Goal: Task Accomplishment & Management: Use online tool/utility

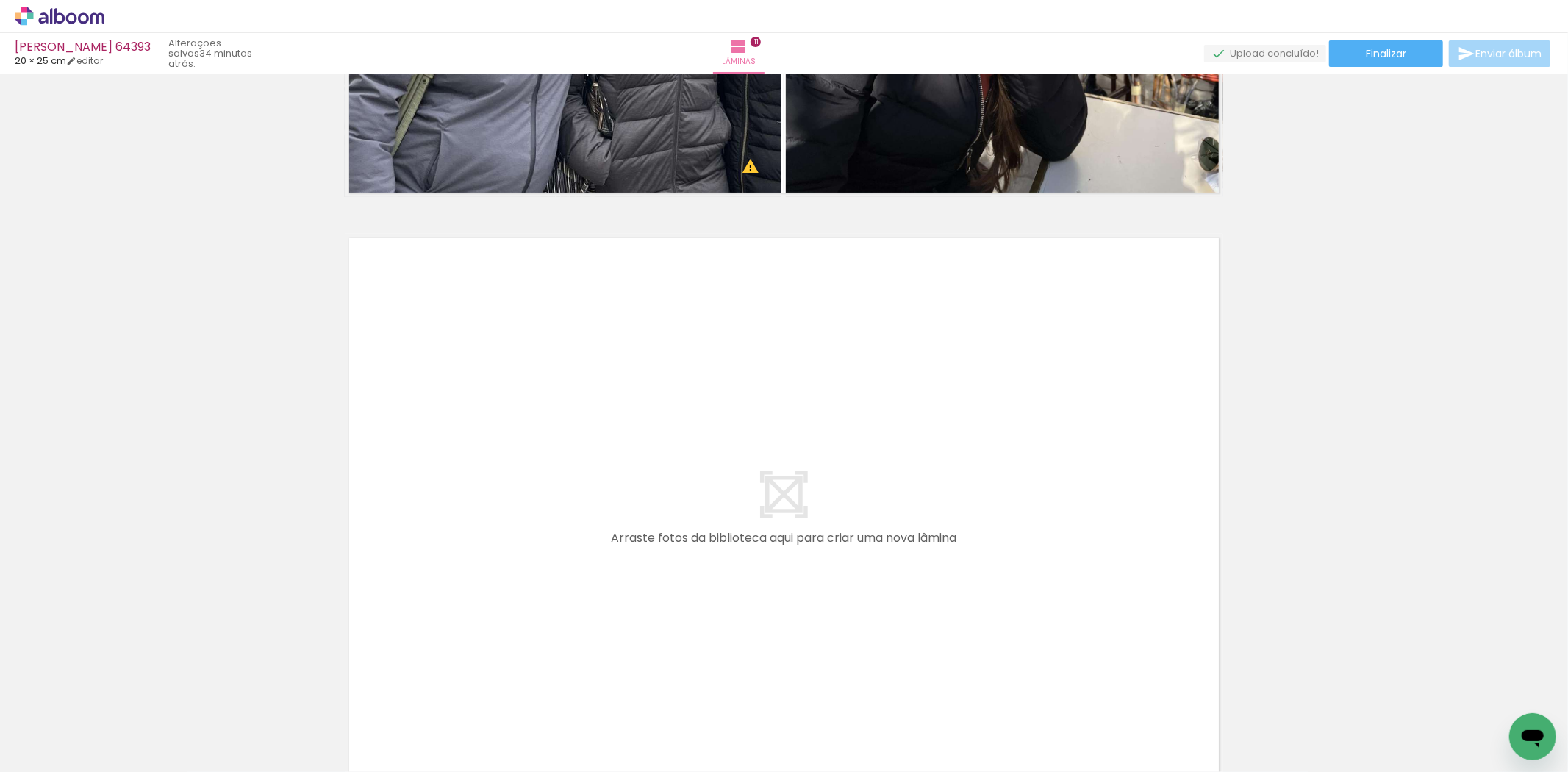
scroll to position [0, 1227]
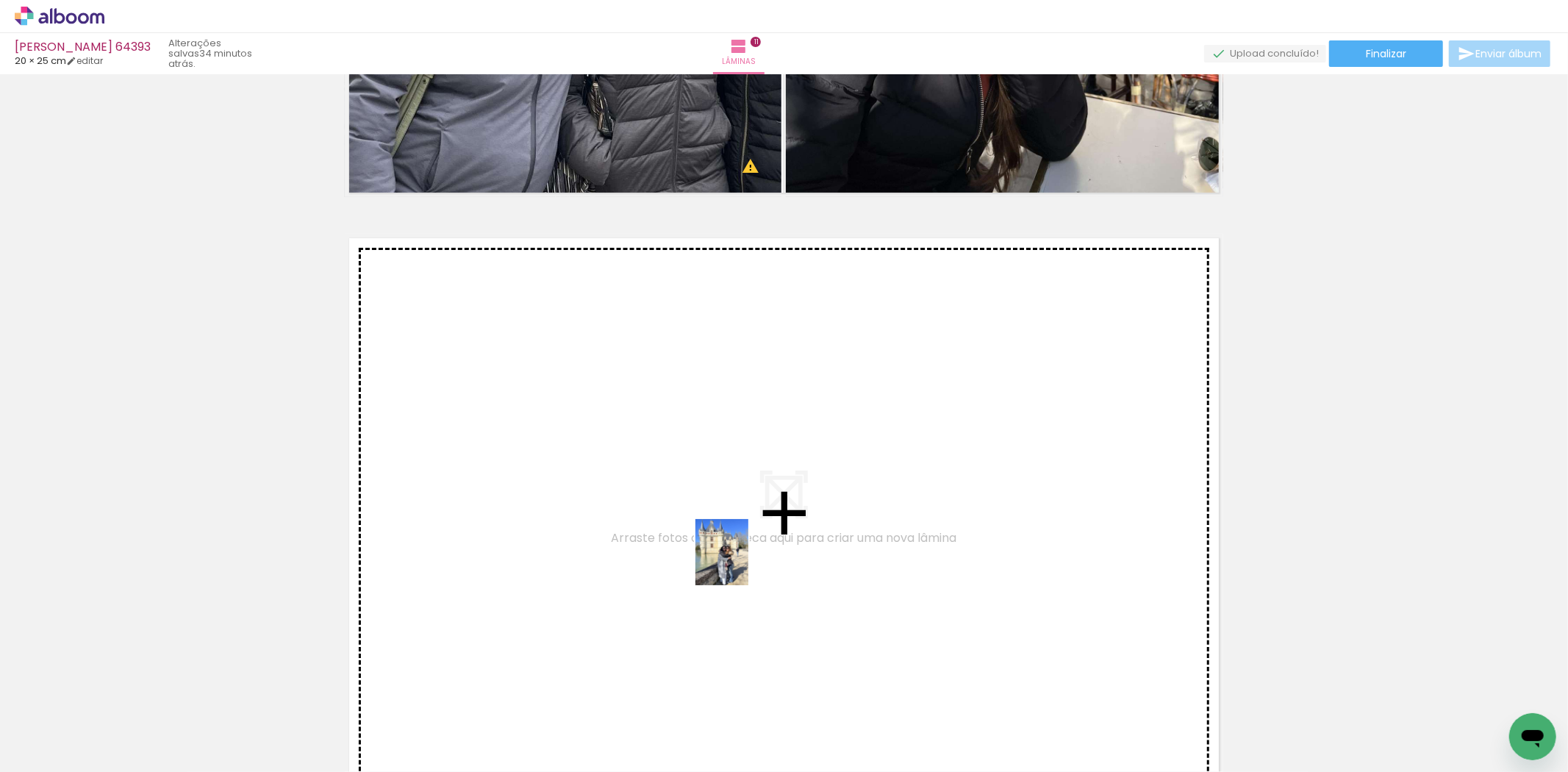
drag, startPoint x: 758, startPoint y: 734, endPoint x: 740, endPoint y: 563, distance: 171.9
click at [740, 563] on quentale-workspace at bounding box center [784, 386] width 1568 height 772
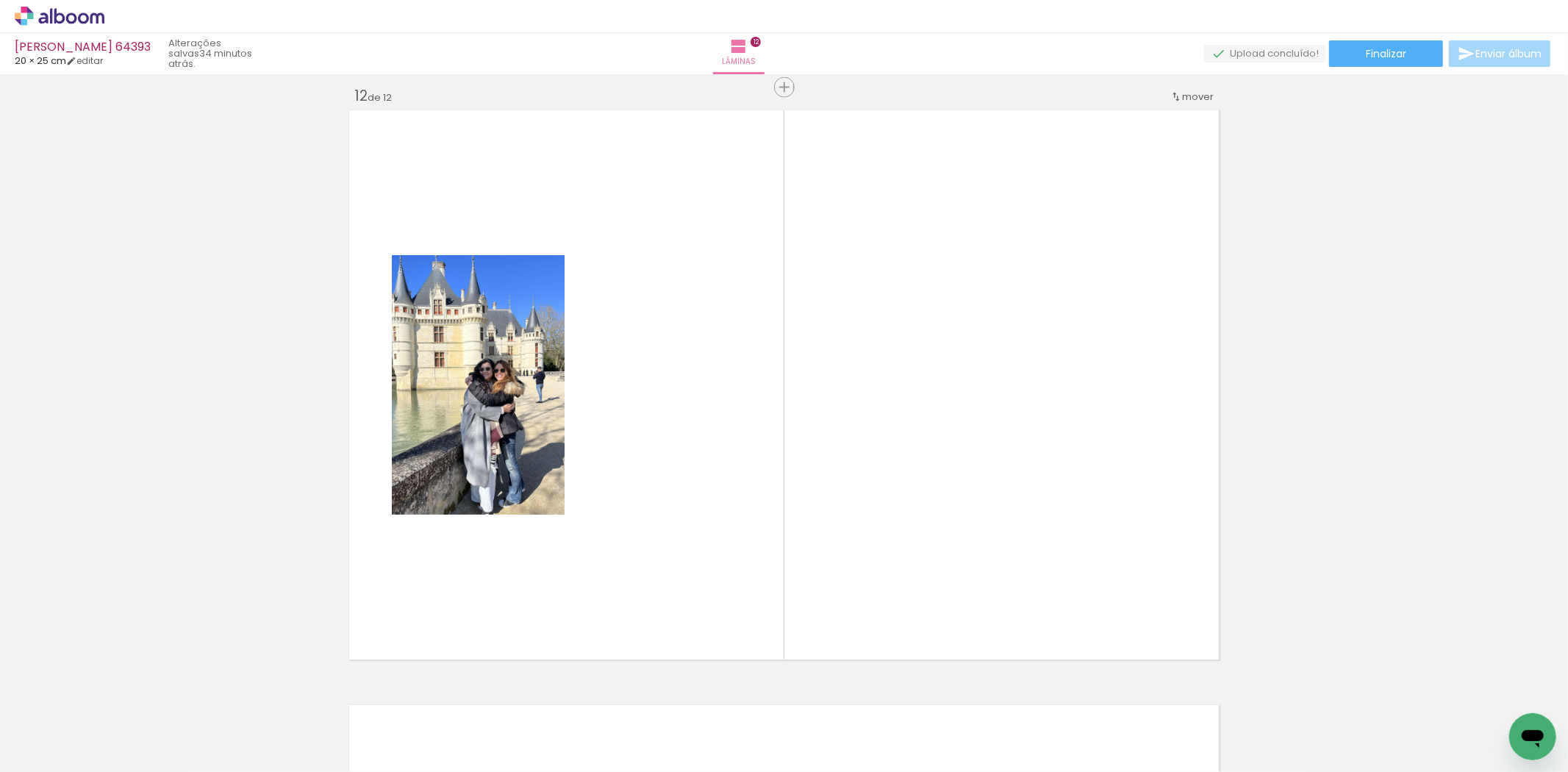
scroll to position [6565, 0]
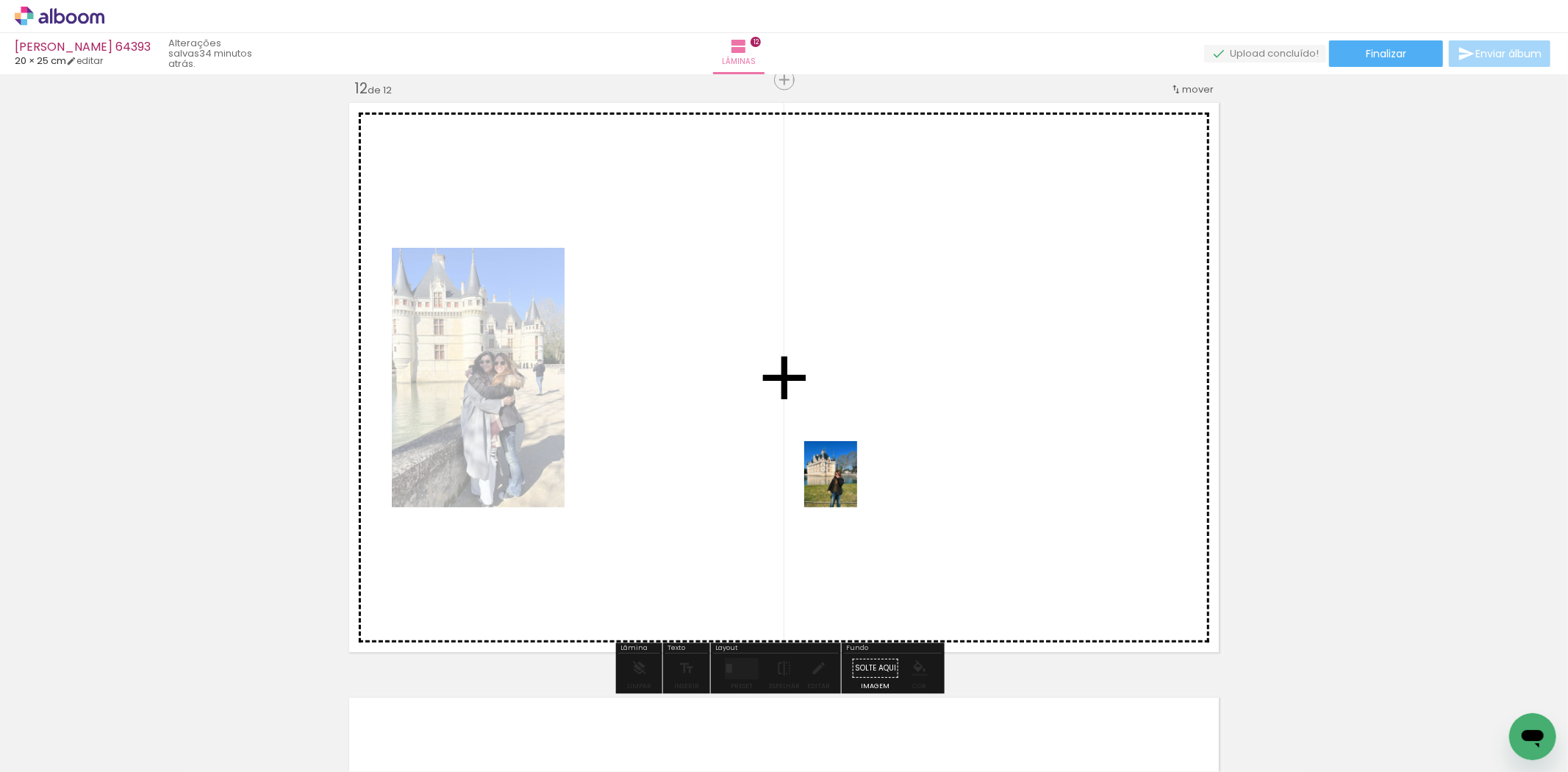
drag, startPoint x: 815, startPoint y: 730, endPoint x: 849, endPoint y: 485, distance: 247.3
click at [849, 485] on quentale-workspace at bounding box center [784, 386] width 1568 height 772
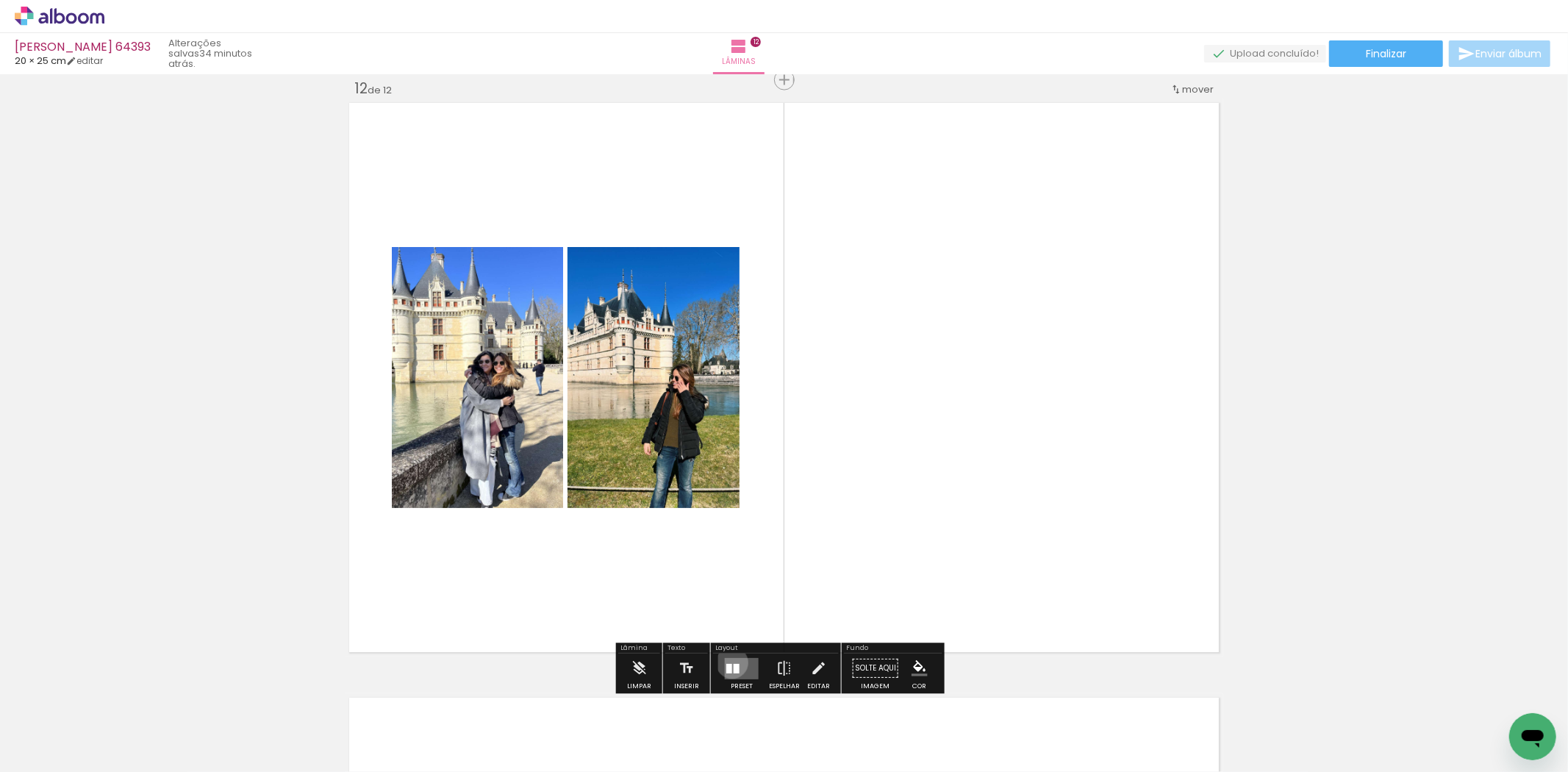
click at [729, 662] on quentale-layouter at bounding box center [742, 668] width 34 height 21
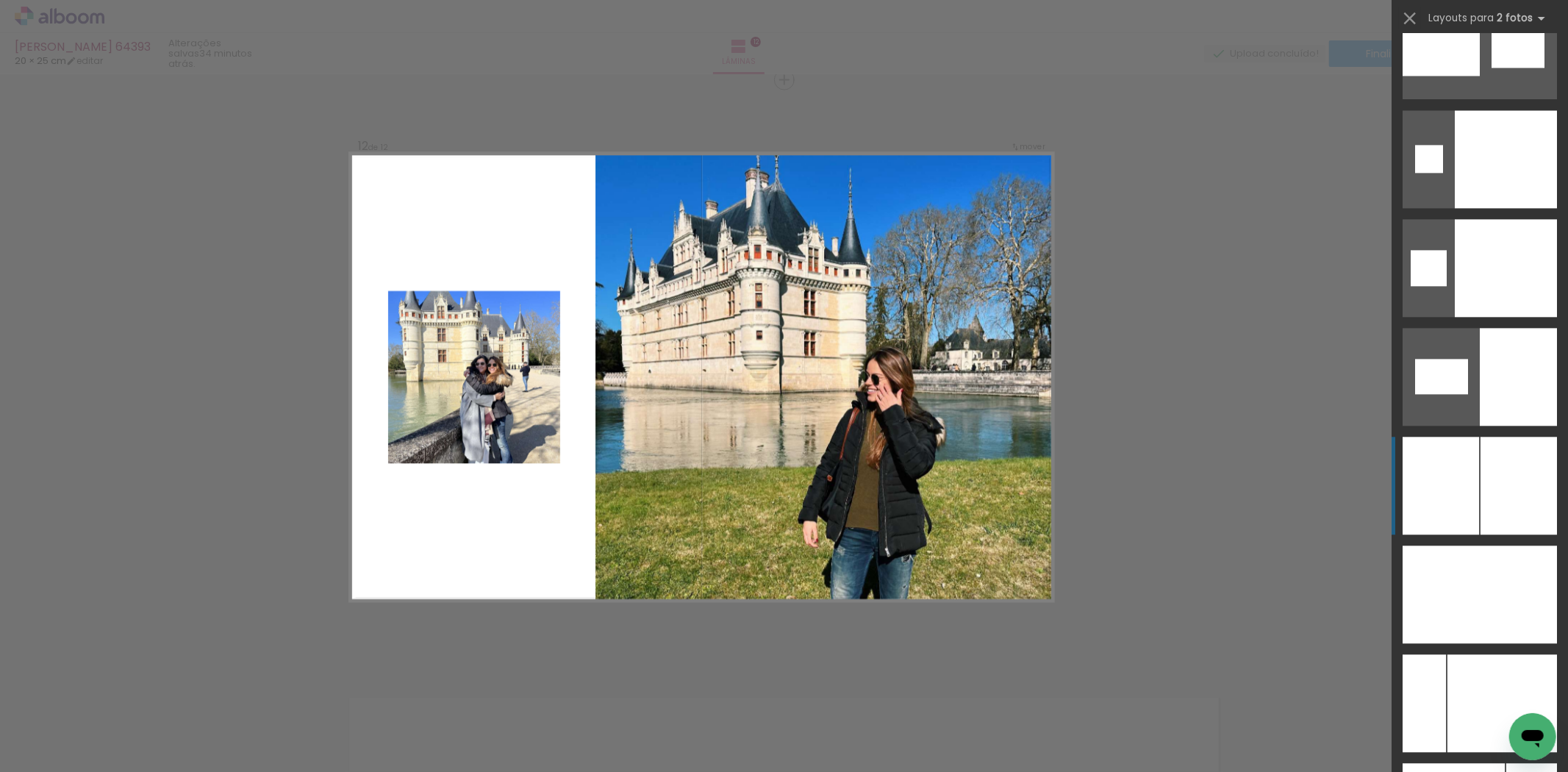
scroll to position [7601, 0]
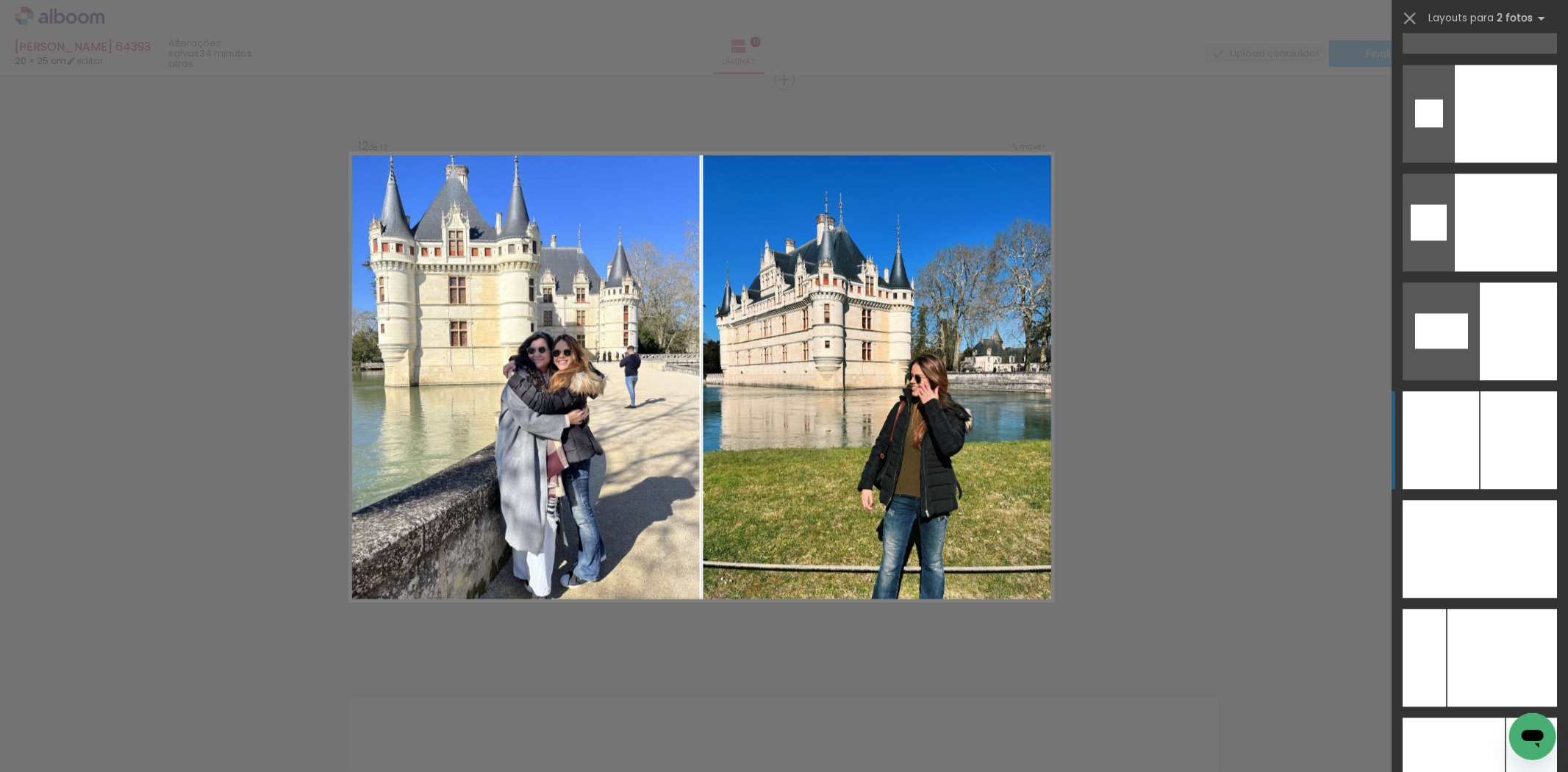
click at [1481, 467] on div at bounding box center [1519, 440] width 76 height 98
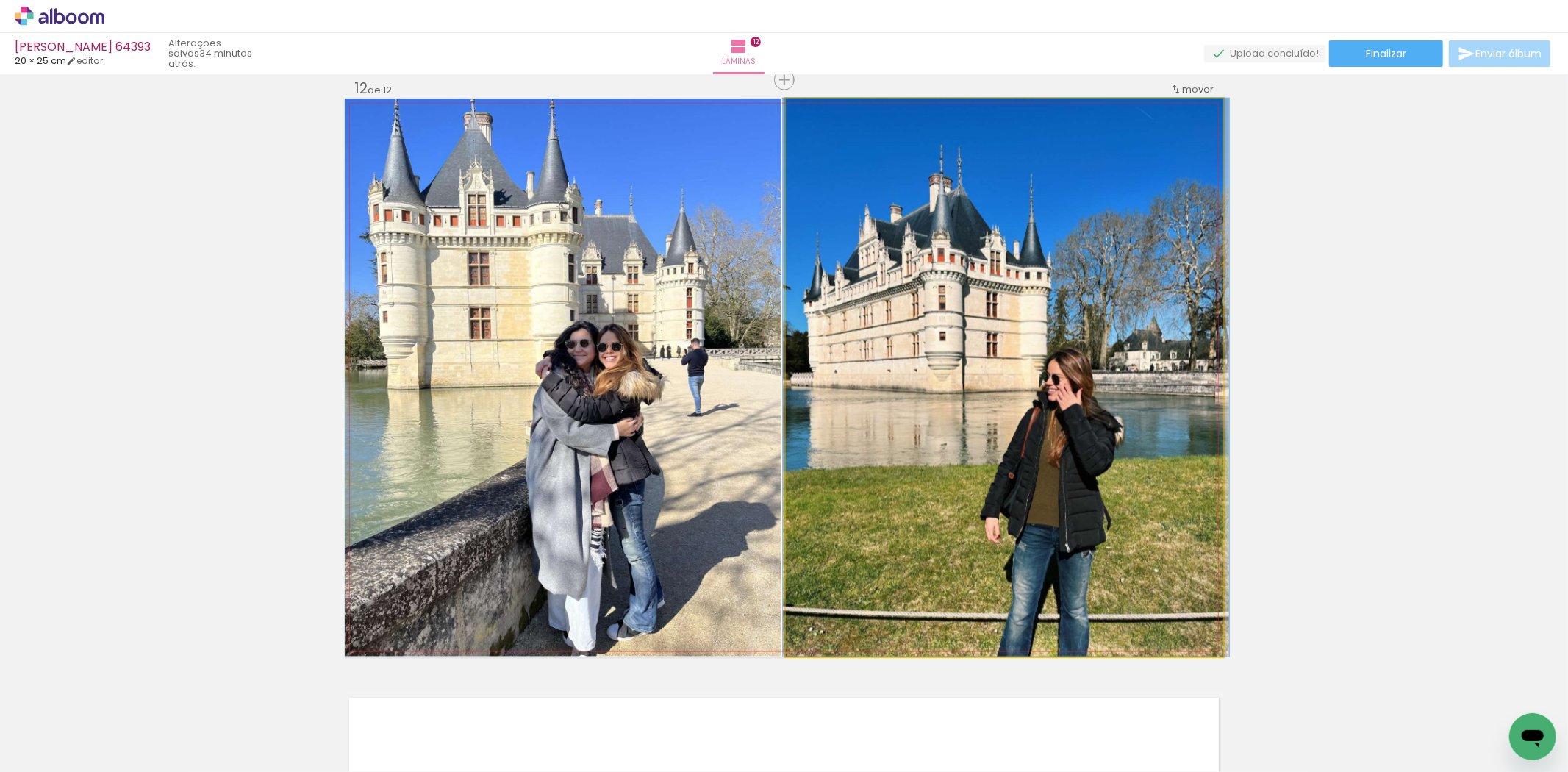
drag, startPoint x: 1095, startPoint y: 468, endPoint x: 1094, endPoint y: 456, distance: 12.0
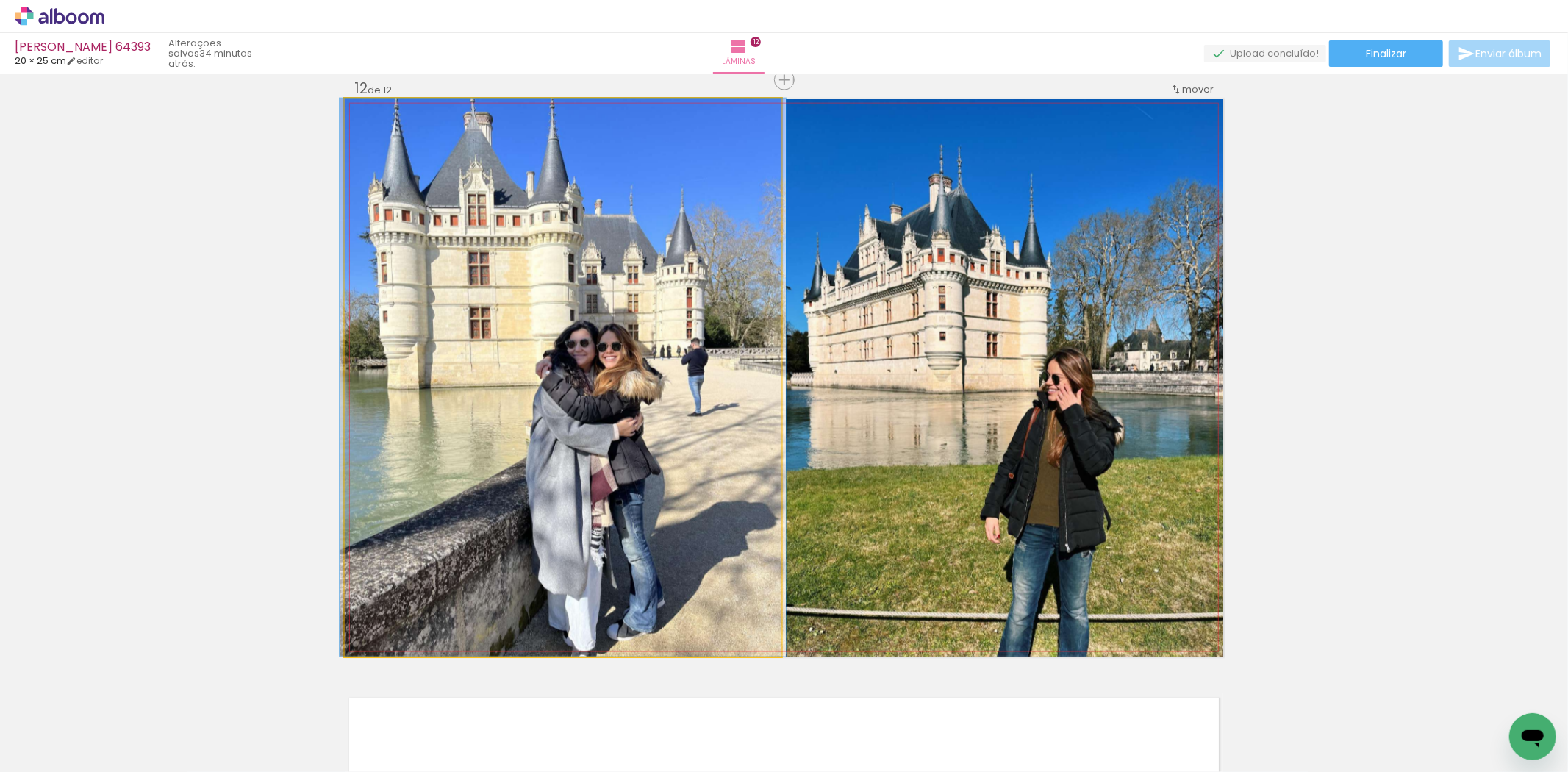
drag, startPoint x: 645, startPoint y: 420, endPoint x: 965, endPoint y: 379, distance: 322.6
click at [644, 417] on quentale-photo at bounding box center [563, 377] width 437 height 558
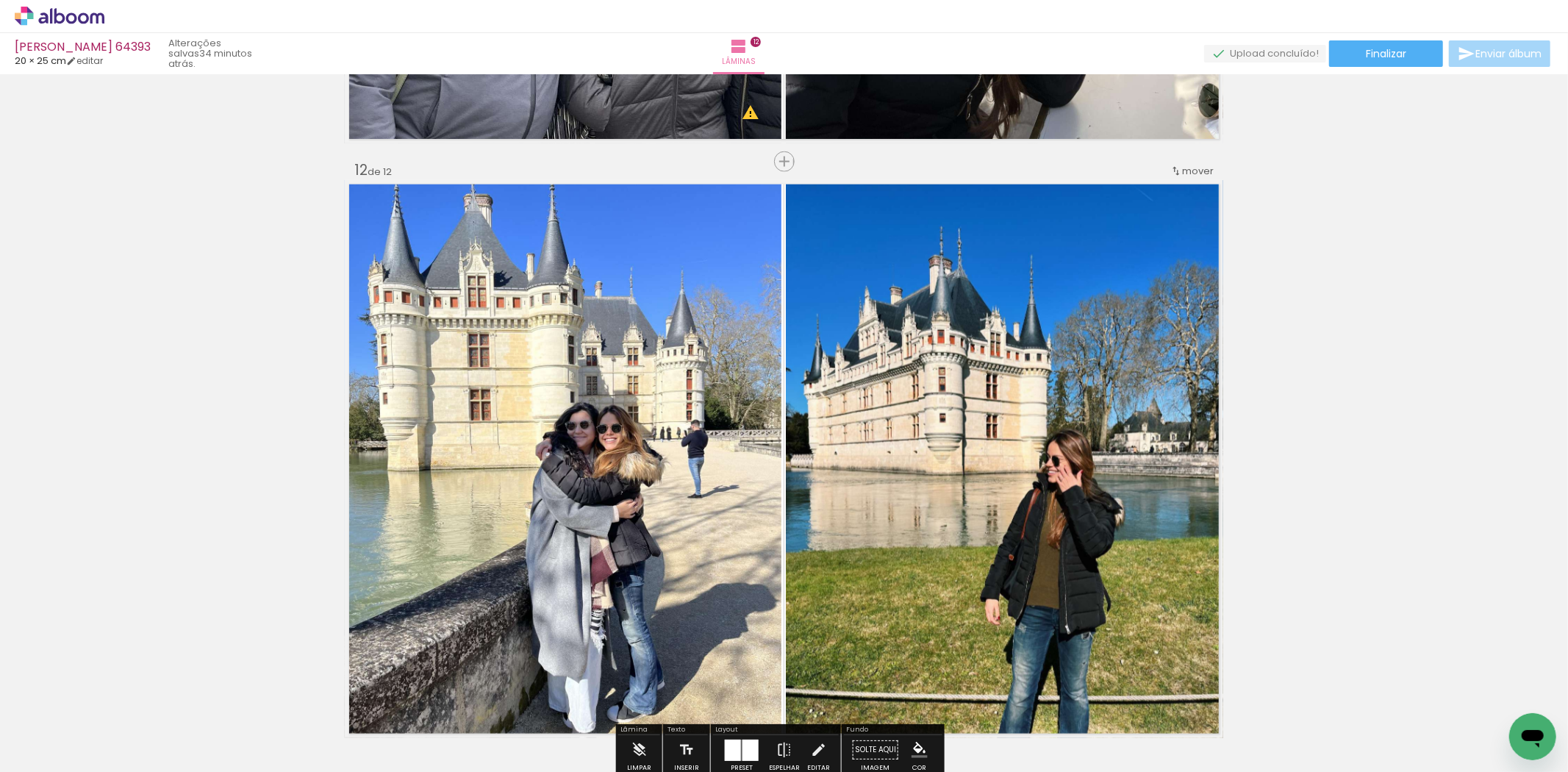
scroll to position [6073, 0]
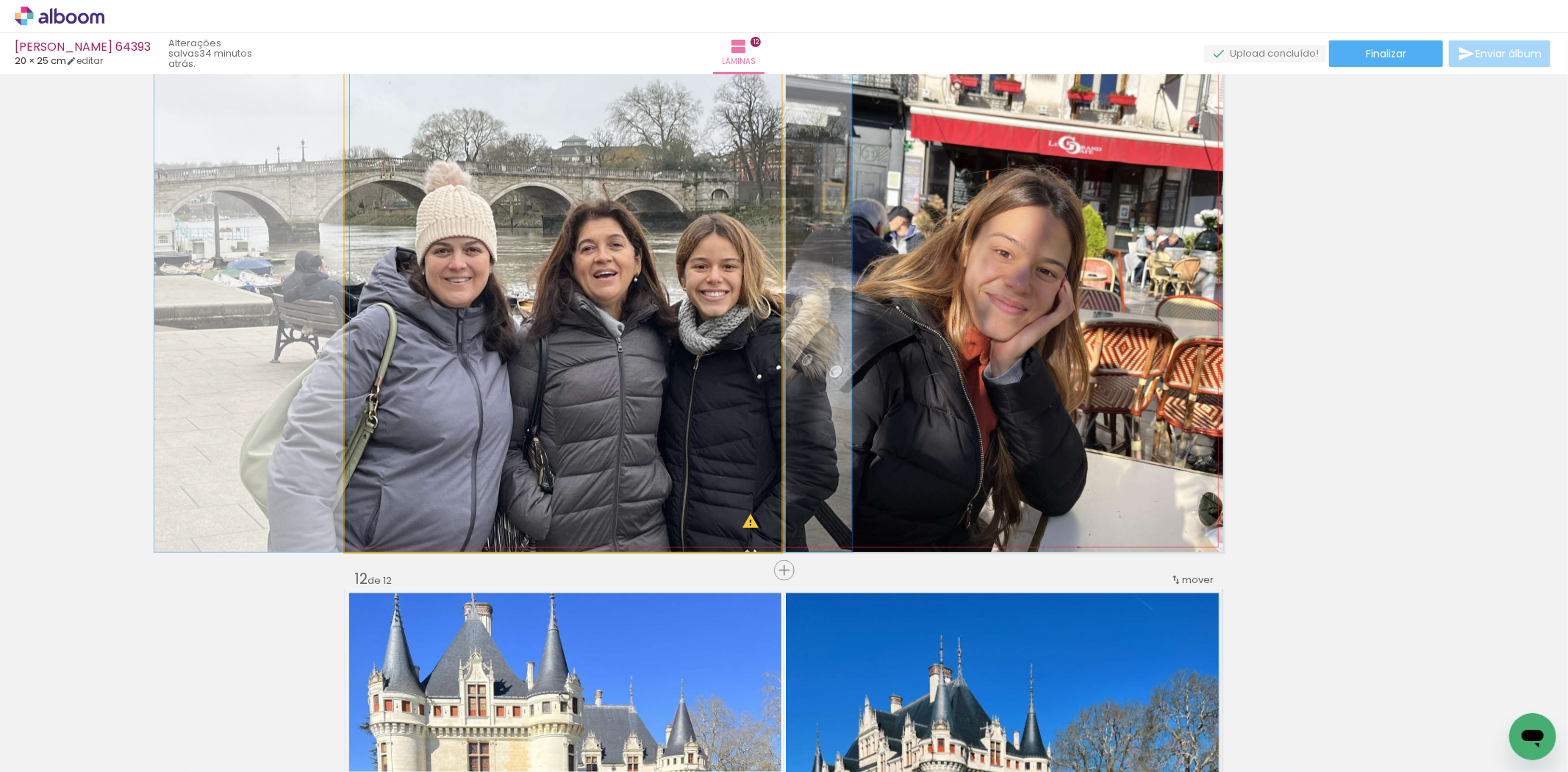
drag, startPoint x: 640, startPoint y: 354, endPoint x: 929, endPoint y: 343, distance: 289.2
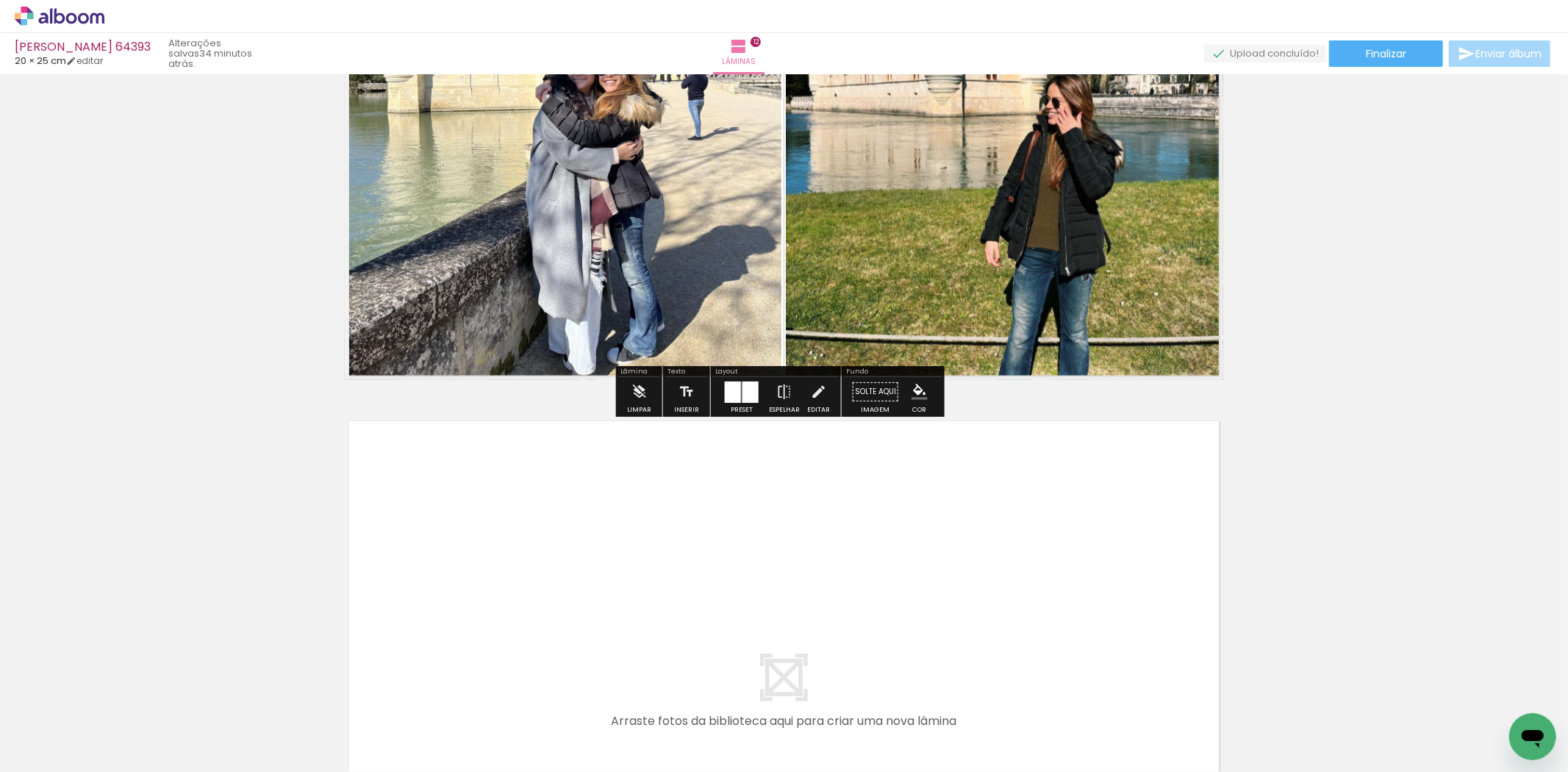
scroll to position [7055, 0]
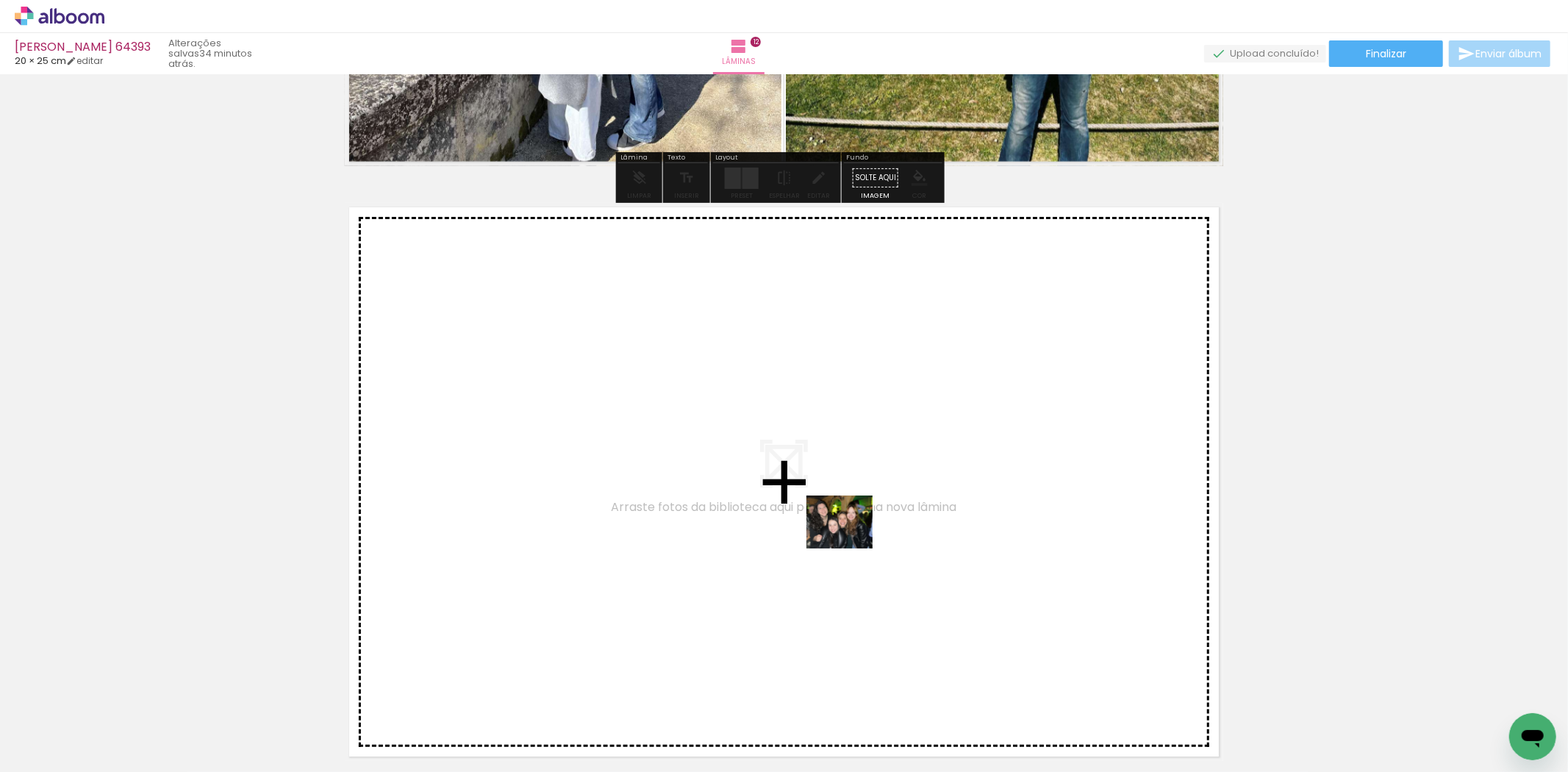
drag, startPoint x: 899, startPoint y: 722, endPoint x: 851, endPoint y: 540, distance: 188.2
click at [851, 540] on quentale-workspace at bounding box center [784, 386] width 1568 height 772
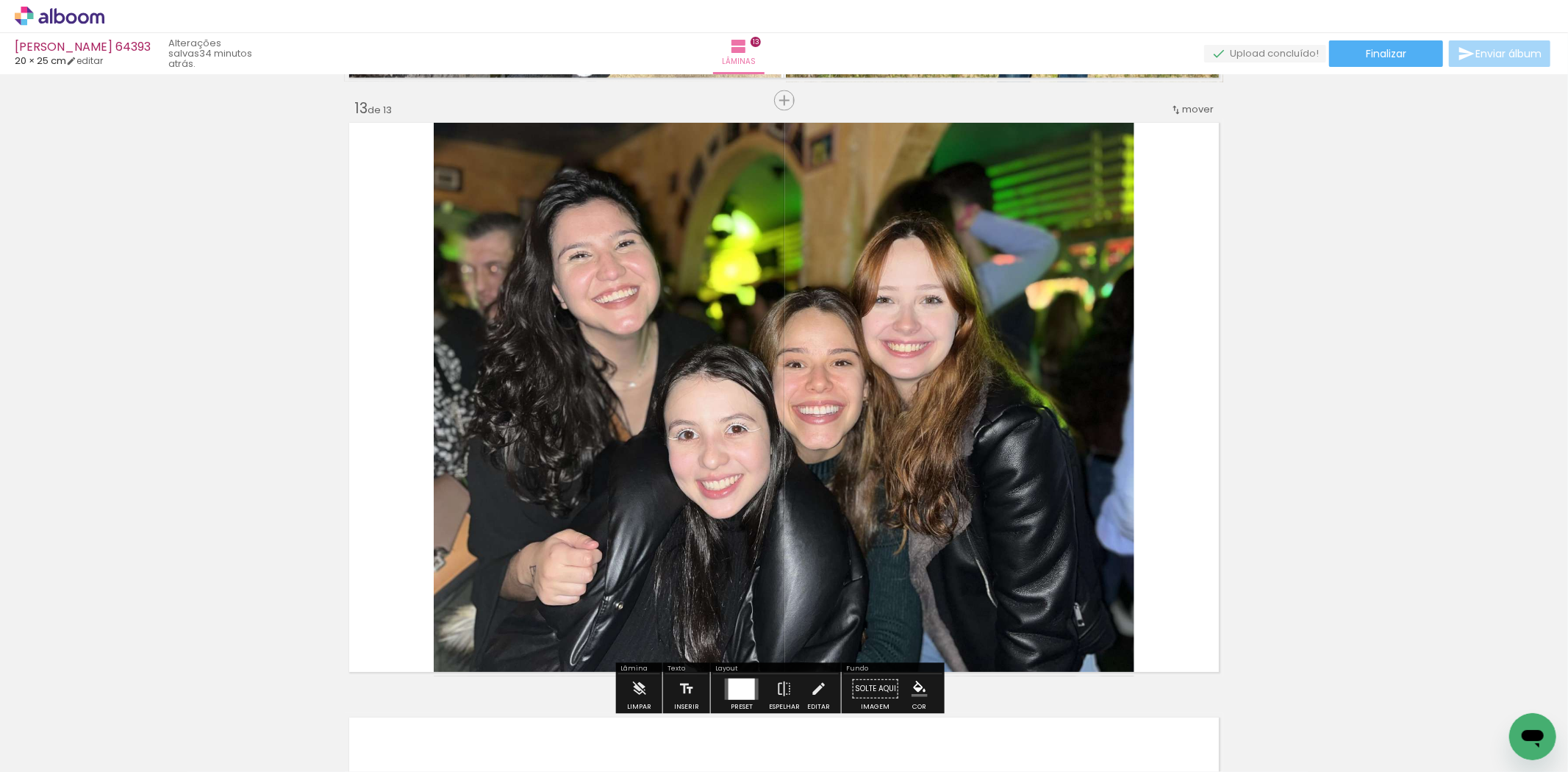
scroll to position [7159, 0]
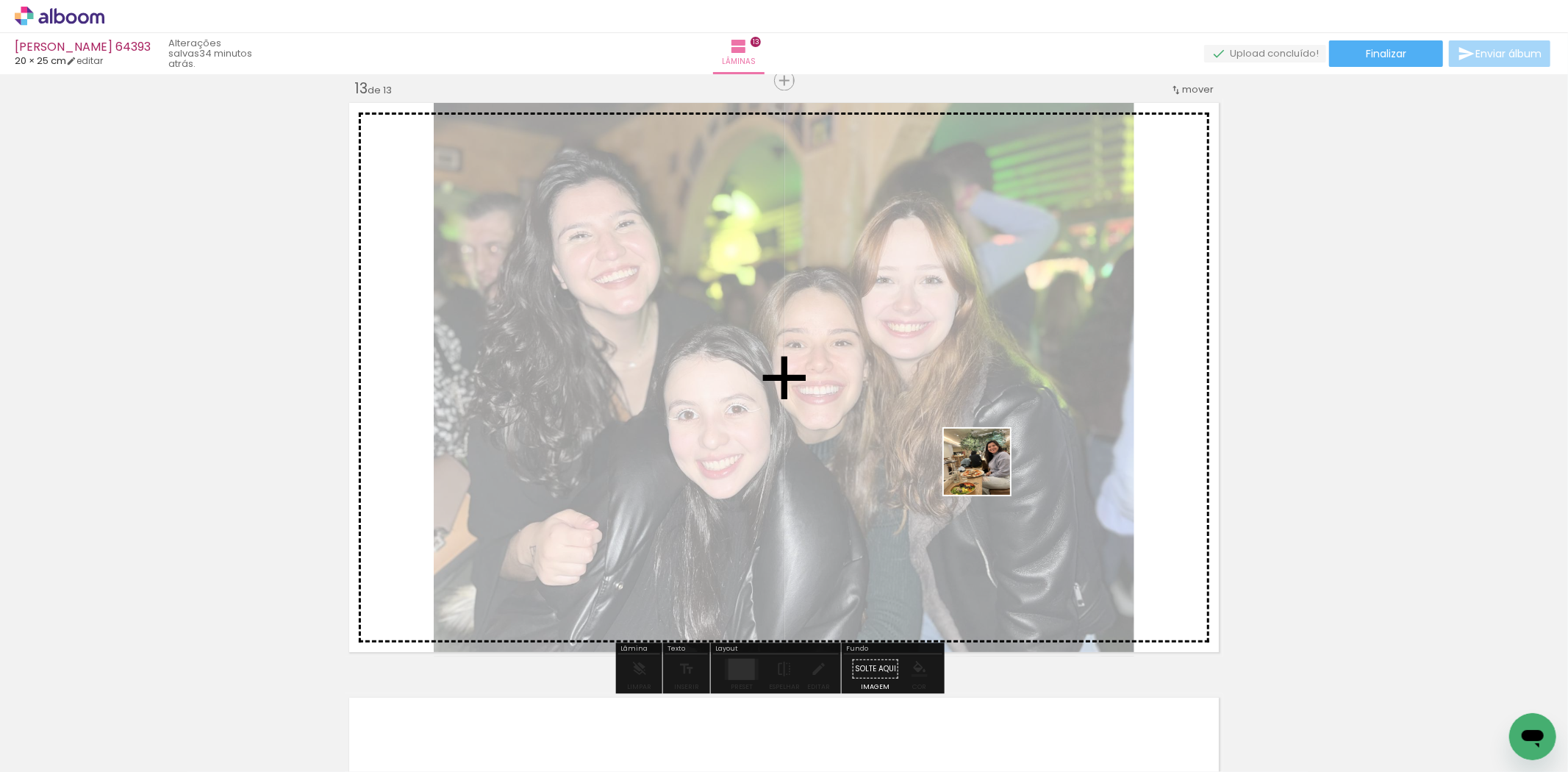
drag, startPoint x: 987, startPoint y: 726, endPoint x: 784, endPoint y: 626, distance: 226.3
click at [988, 462] on quentale-workspace at bounding box center [784, 386] width 1568 height 772
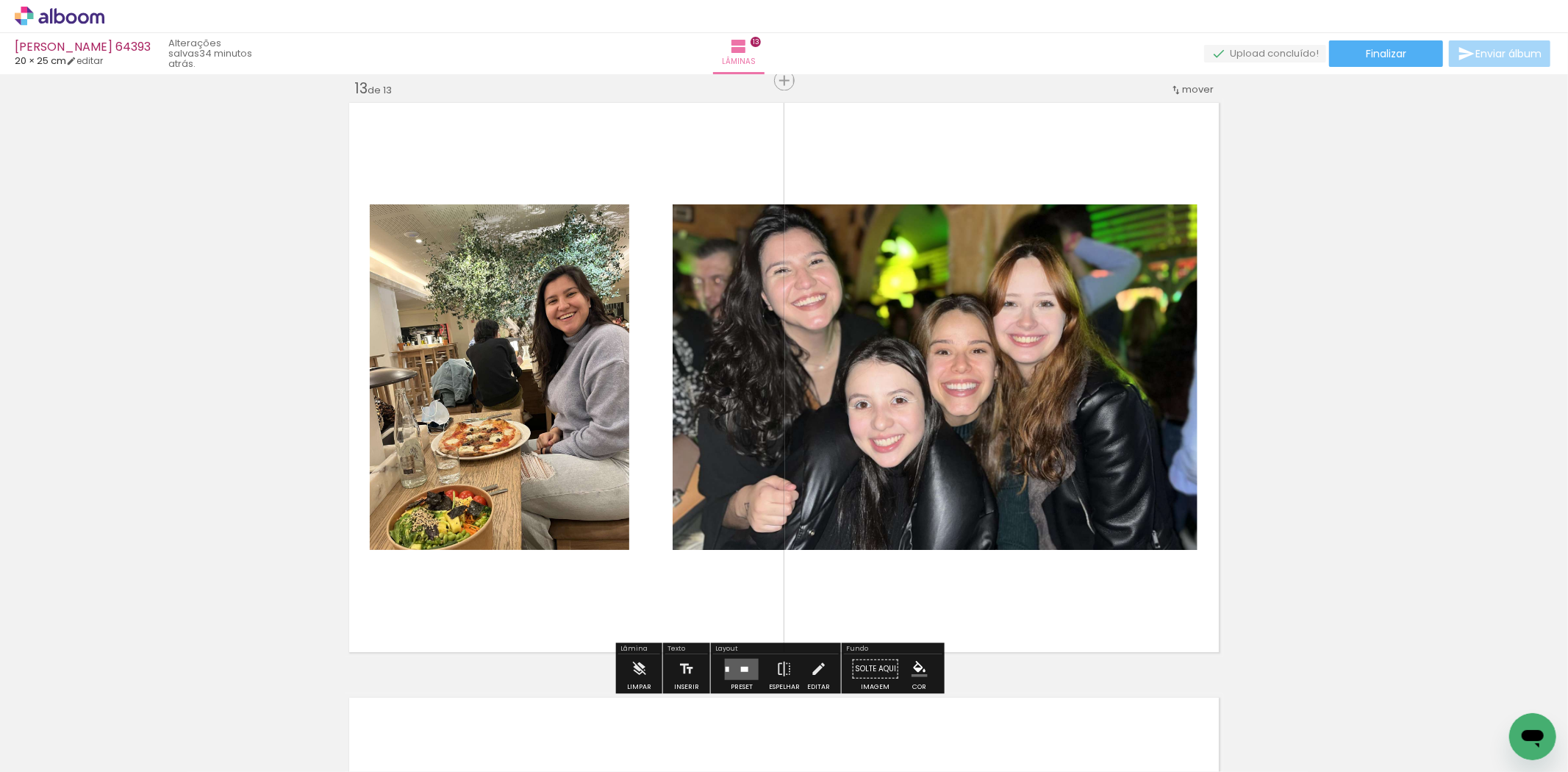
click at [733, 672] on quentale-layouter at bounding box center [742, 668] width 34 height 21
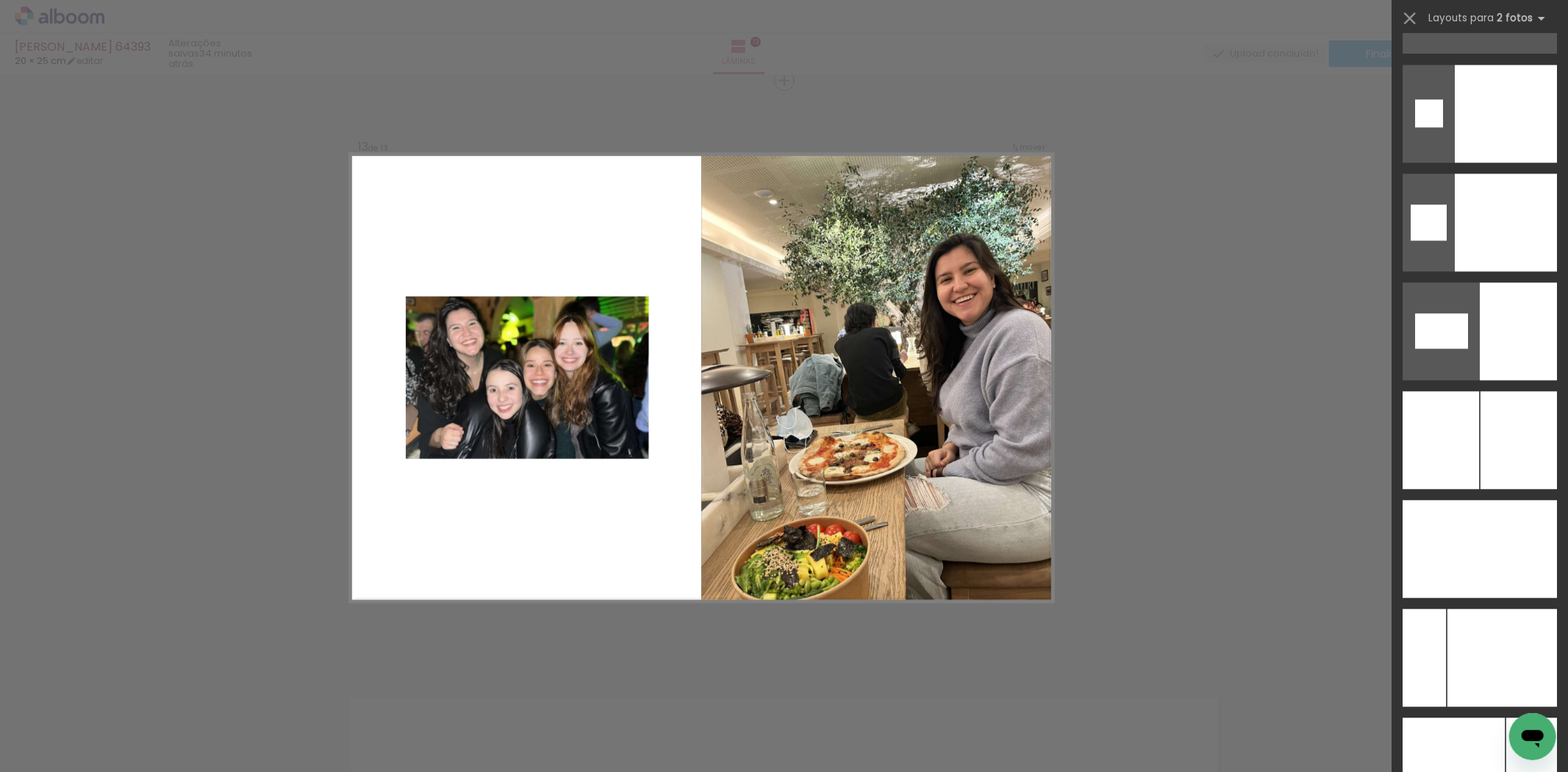
scroll to position [7682, 0]
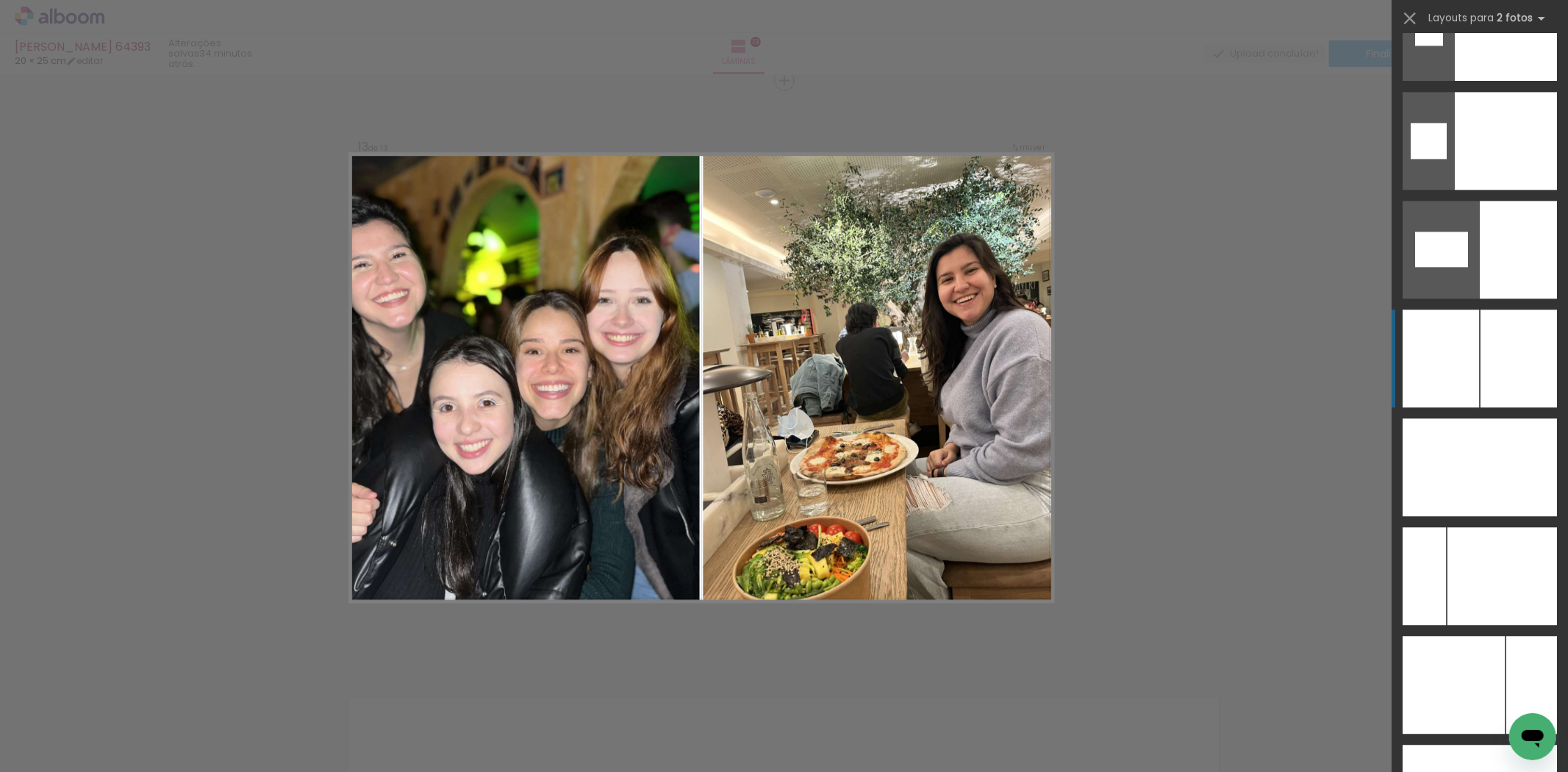
click at [1507, 344] on div at bounding box center [1519, 359] width 76 height 98
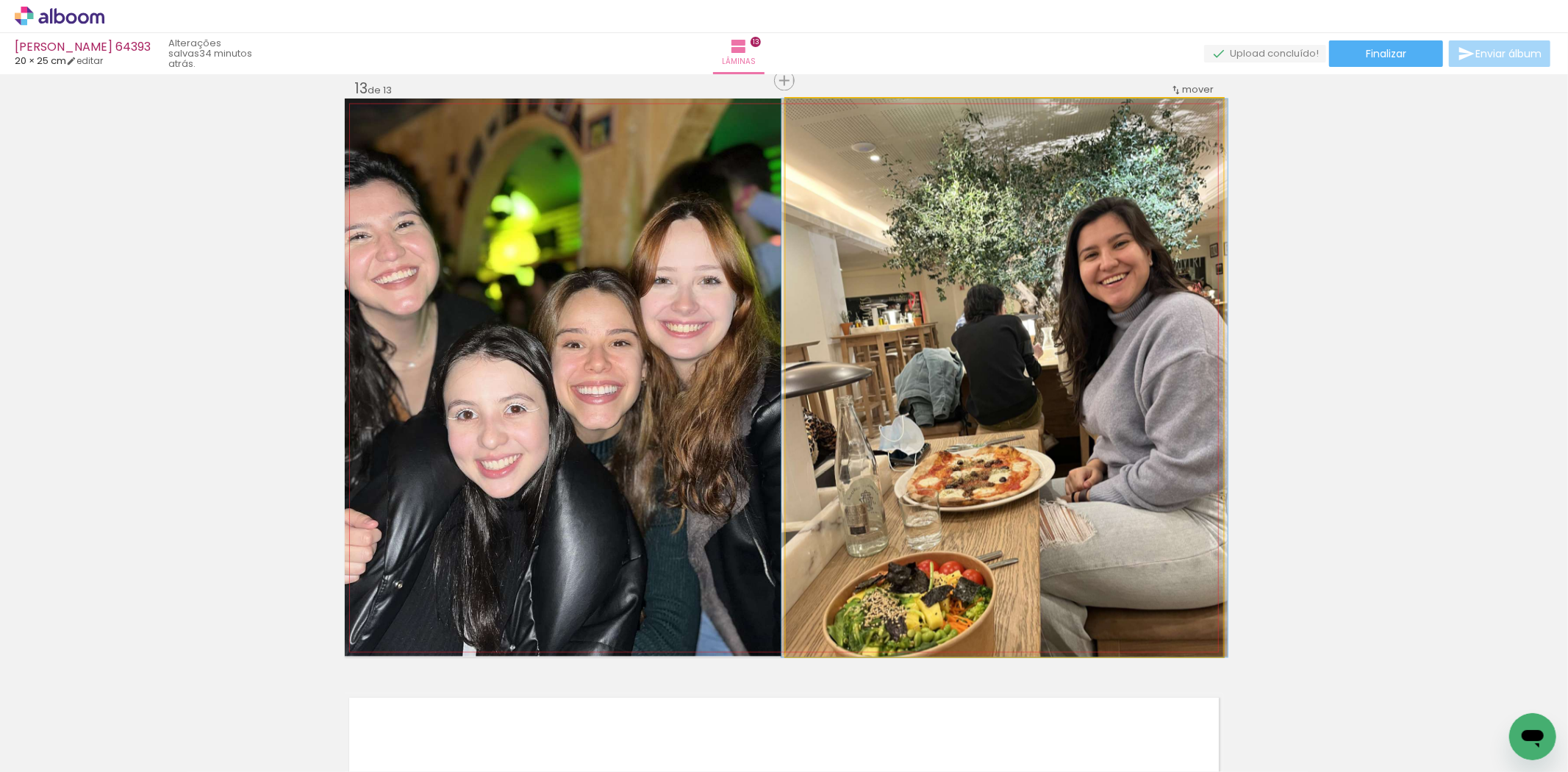
click at [977, 397] on quentale-photo at bounding box center [1004, 377] width 438 height 558
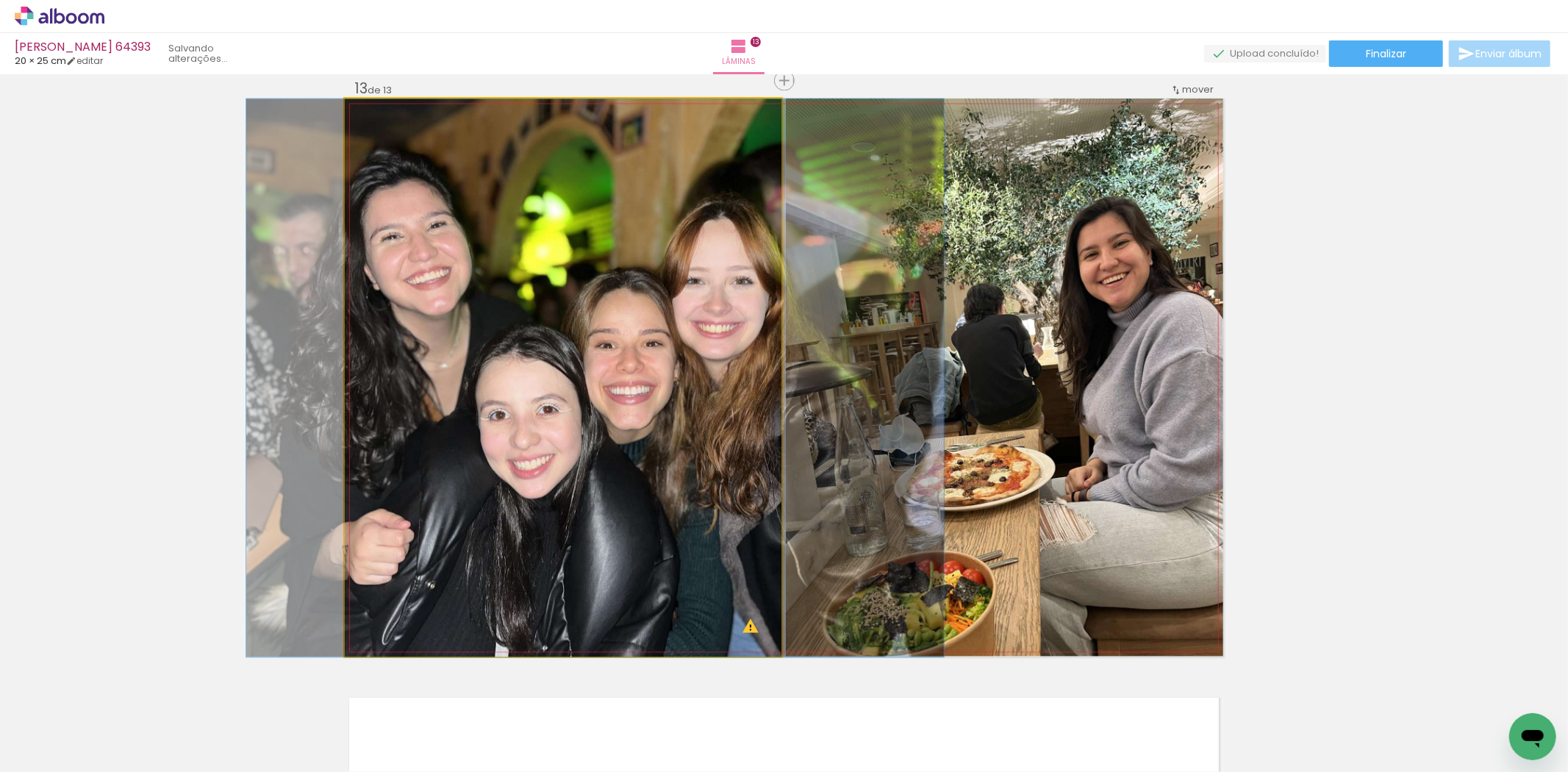
drag, startPoint x: 616, startPoint y: 430, endPoint x: 648, endPoint y: 425, distance: 32.4
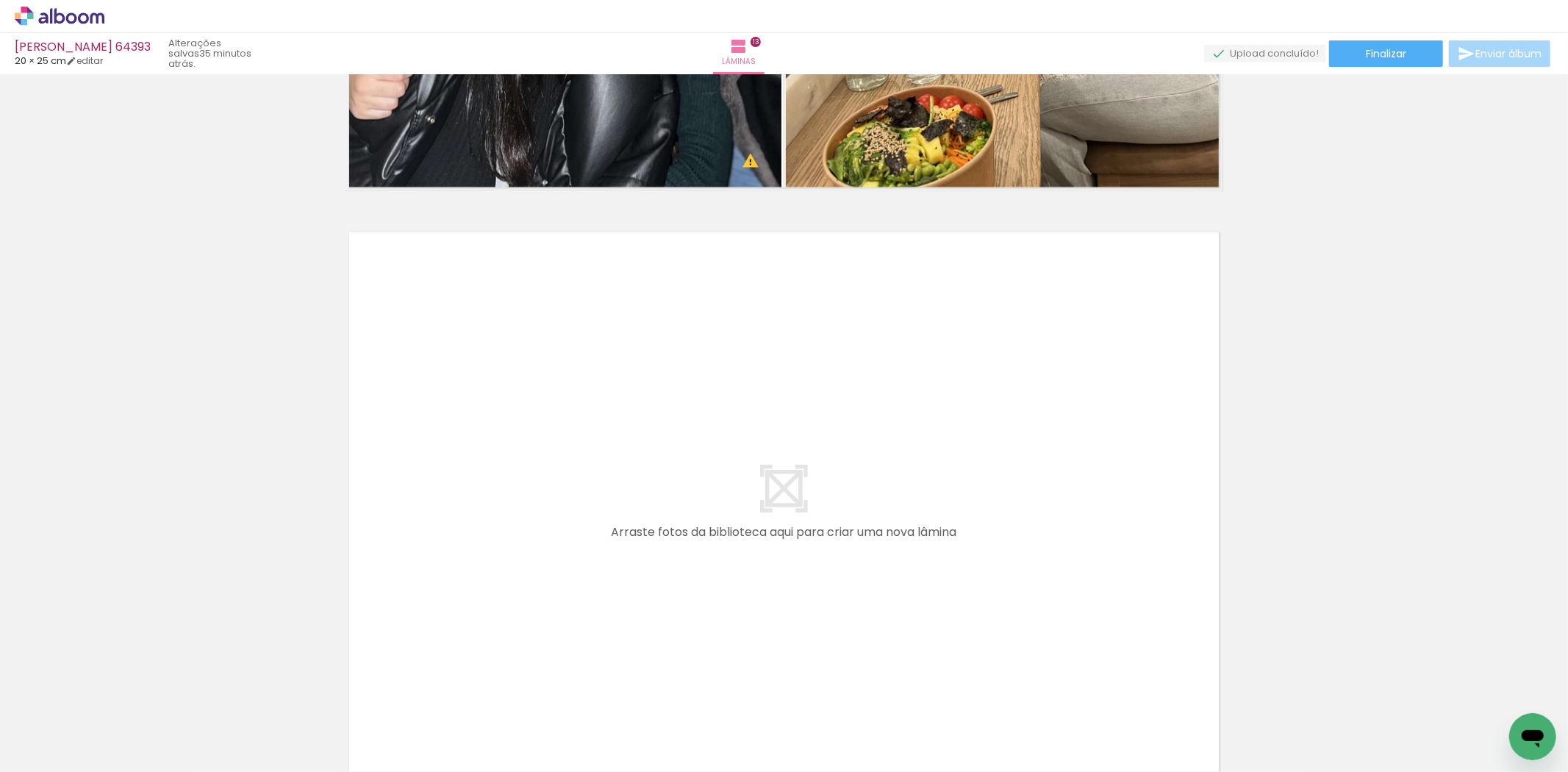
scroll to position [7650, 0]
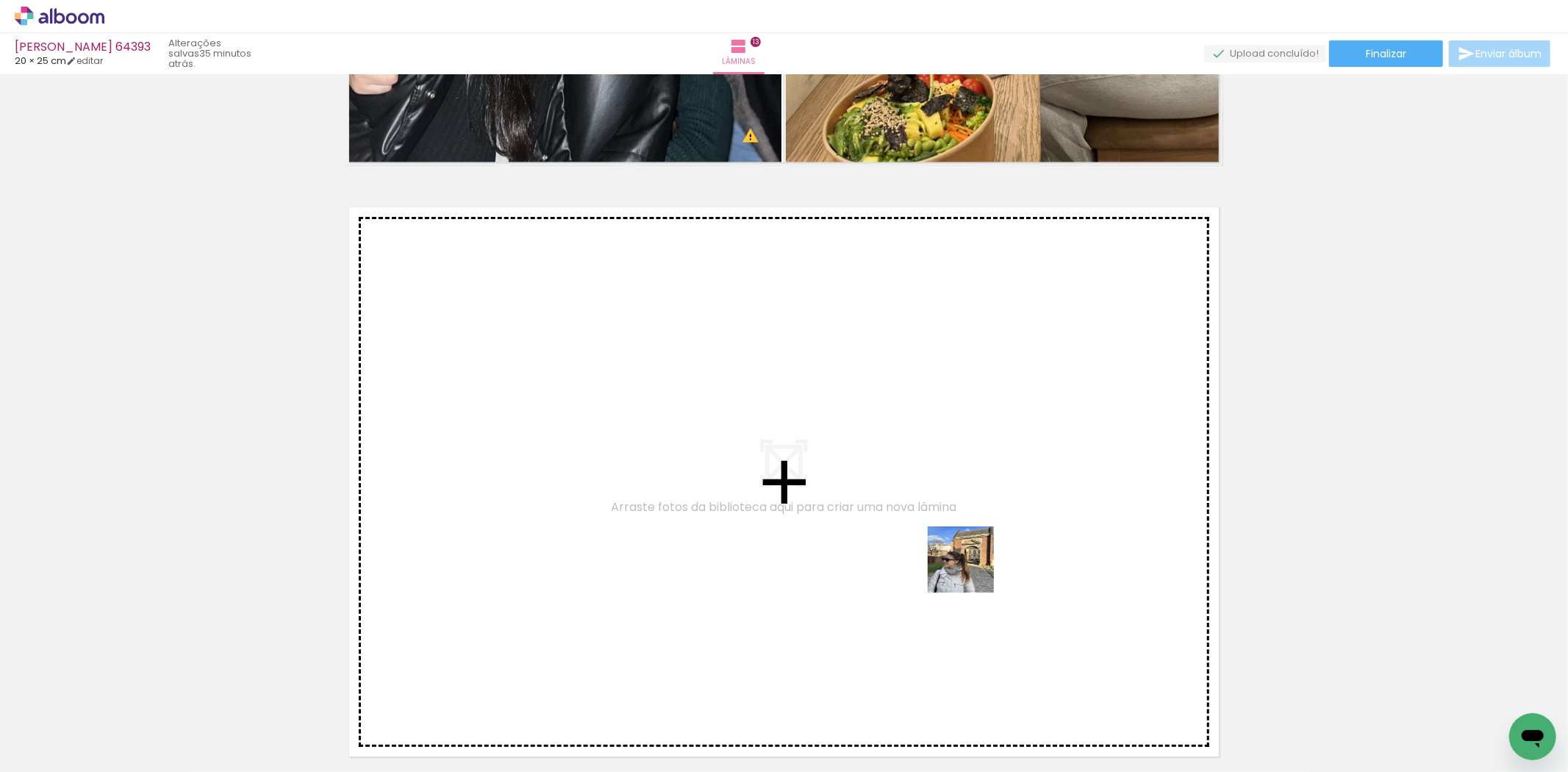
drag, startPoint x: 1063, startPoint y: 730, endPoint x: 972, endPoint y: 571, distance: 183.2
click at [972, 571] on quentale-workspace at bounding box center [784, 386] width 1568 height 772
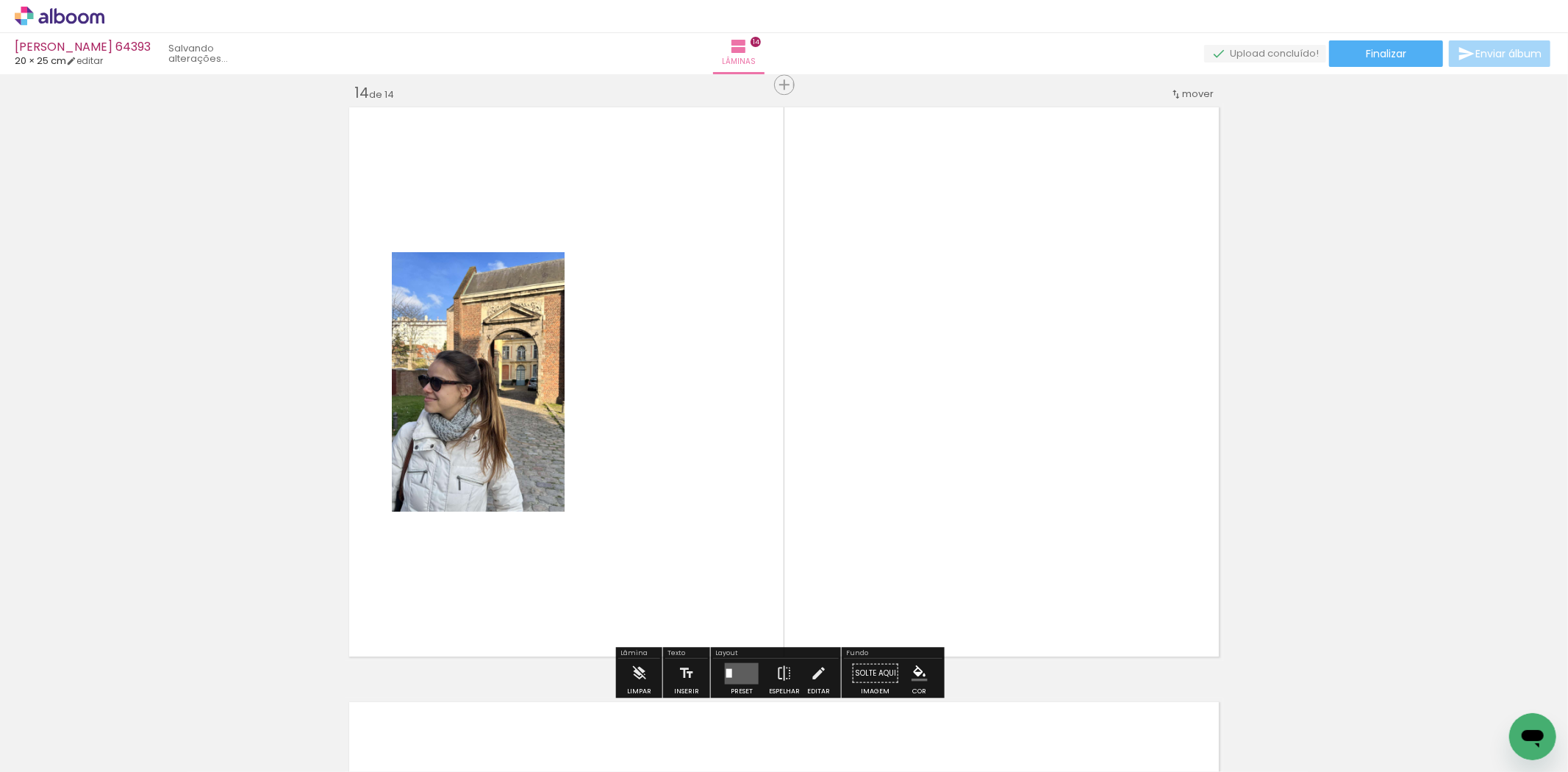
scroll to position [7754, 0]
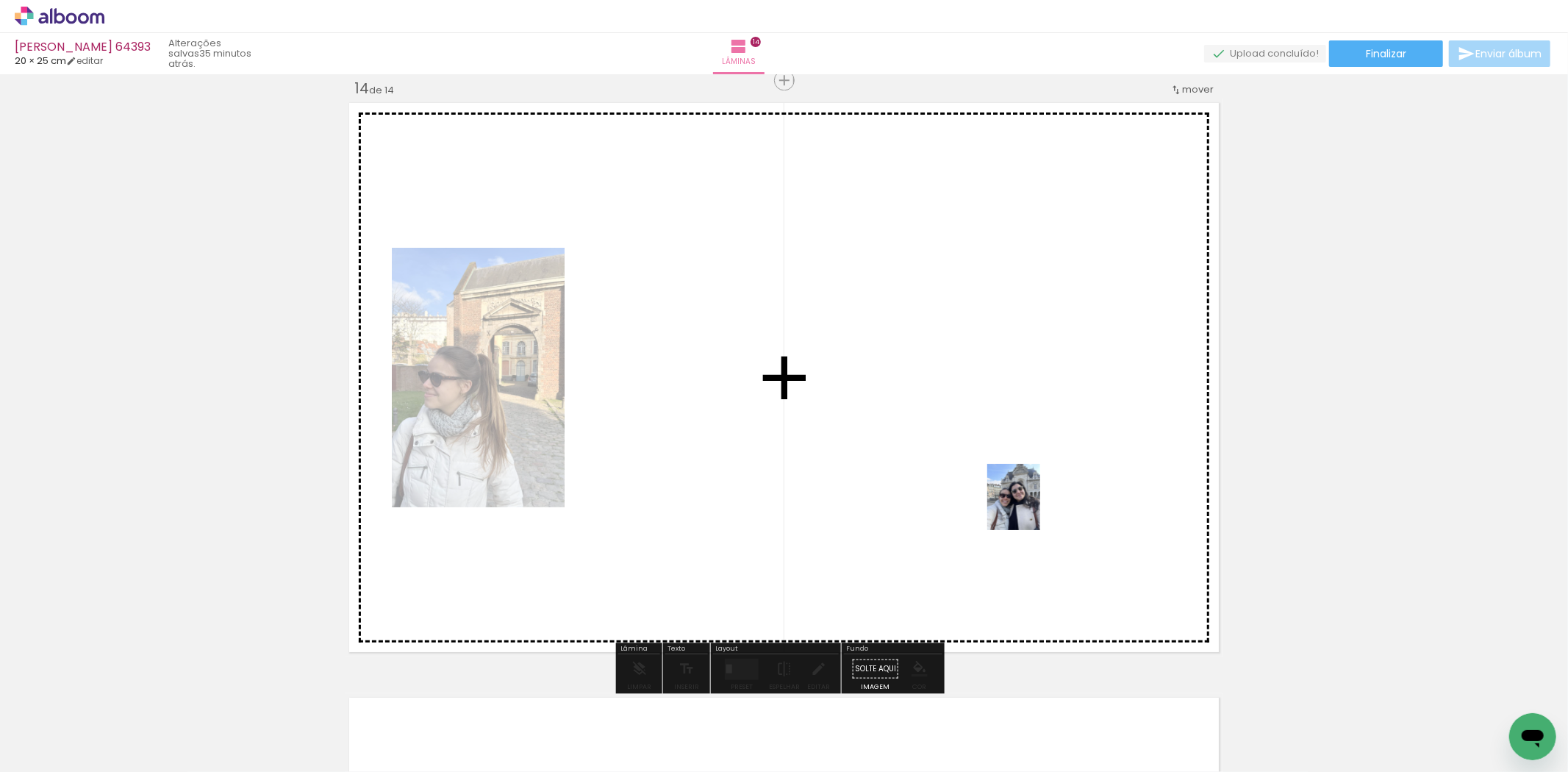
drag, startPoint x: 1138, startPoint y: 714, endPoint x: 1031, endPoint y: 508, distance: 232.1
click at [1031, 508] on quentale-workspace at bounding box center [784, 386] width 1568 height 772
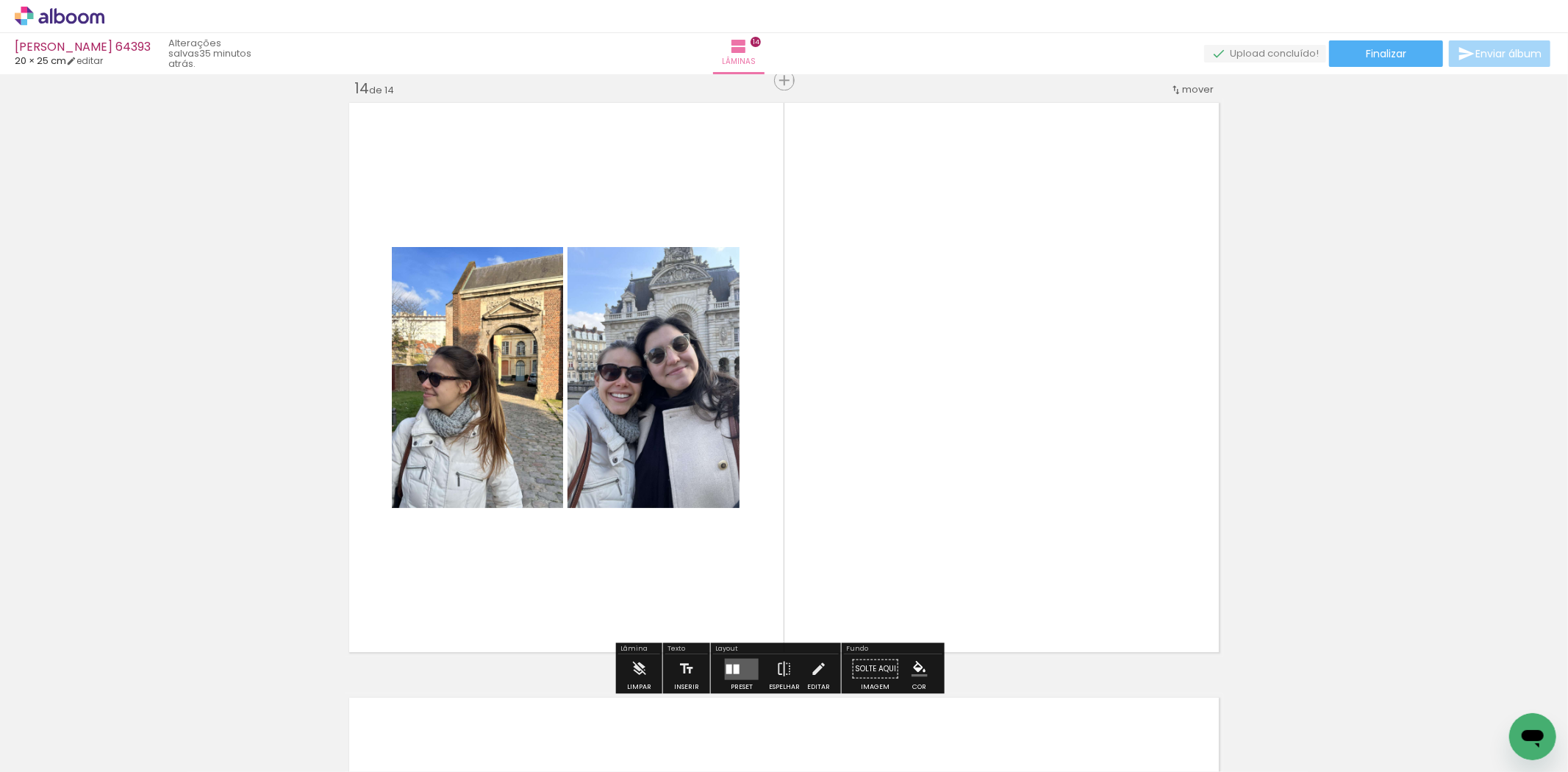
click at [747, 664] on quentale-layouter at bounding box center [742, 668] width 34 height 21
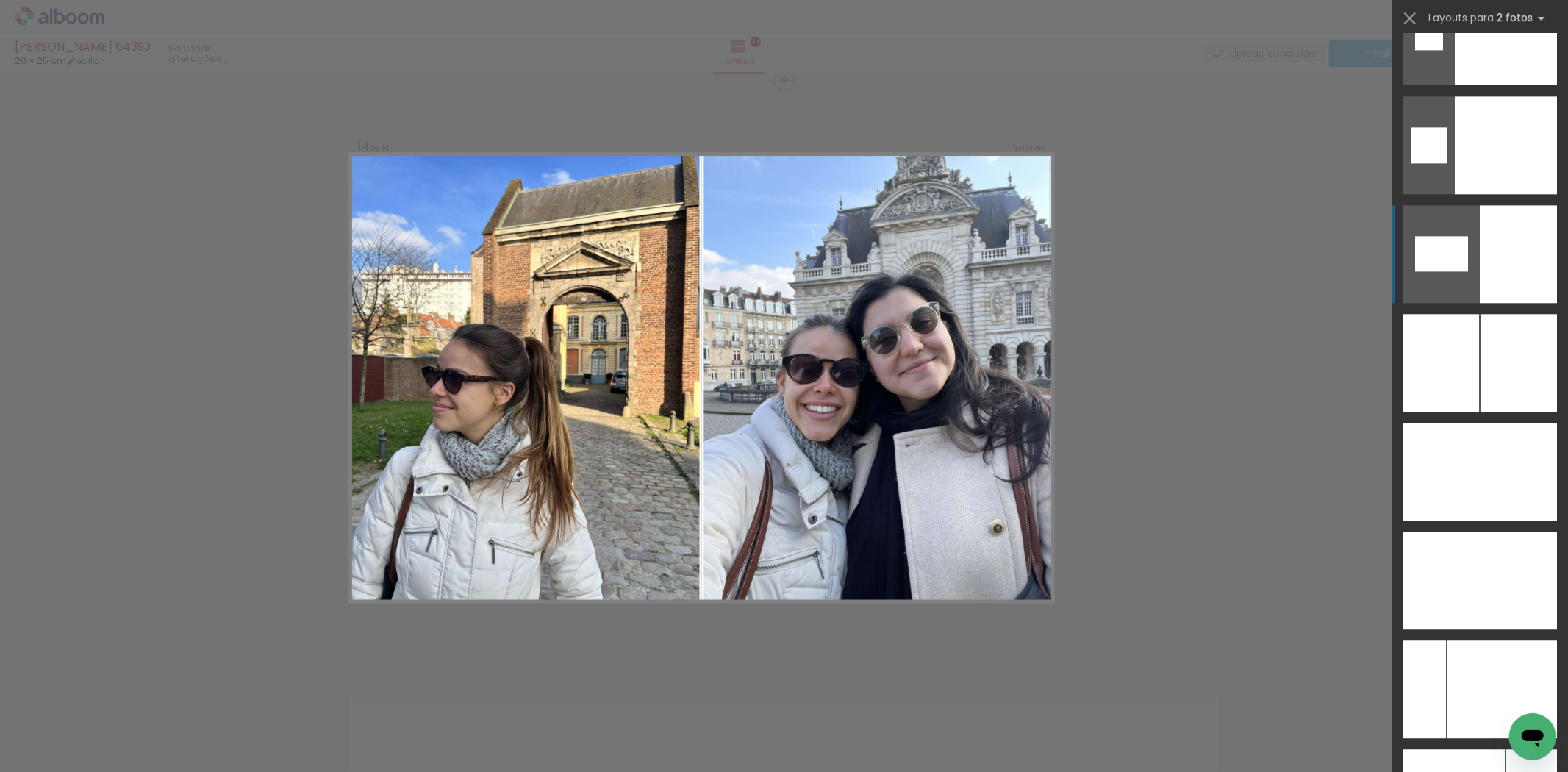
scroll to position [7682, 0]
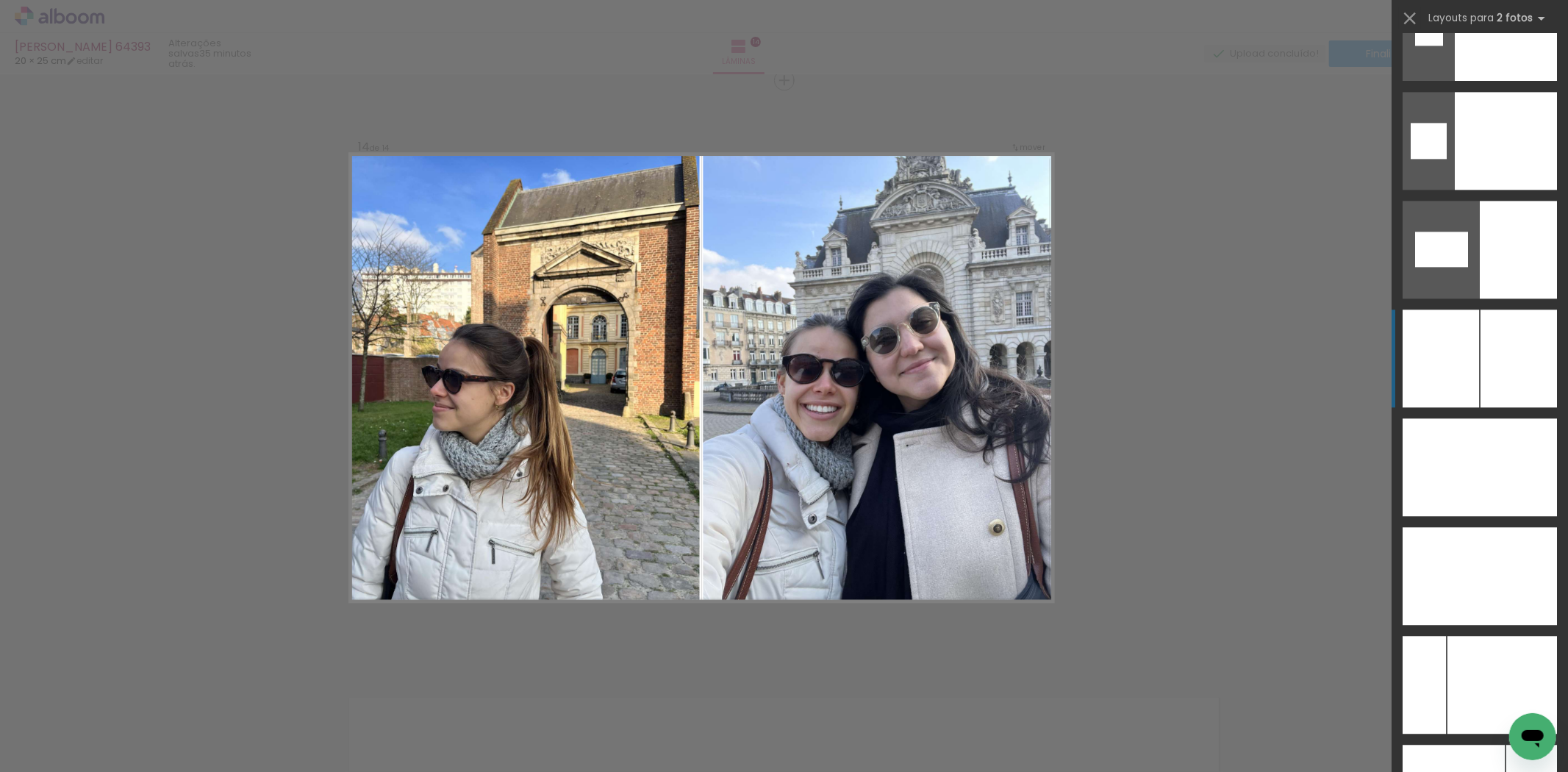
click at [1482, 383] on div at bounding box center [1519, 359] width 76 height 98
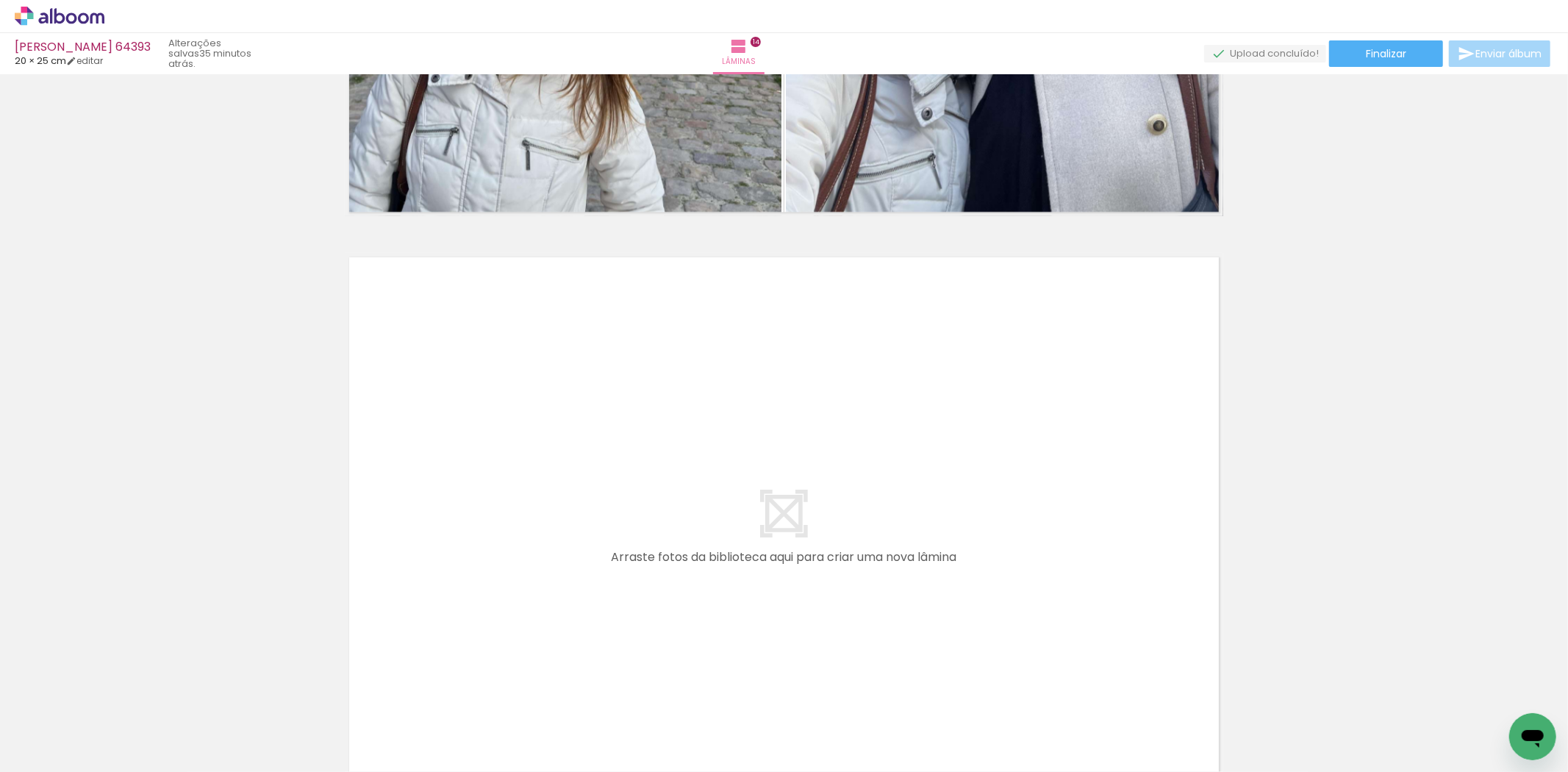
scroll to position [8327, 0]
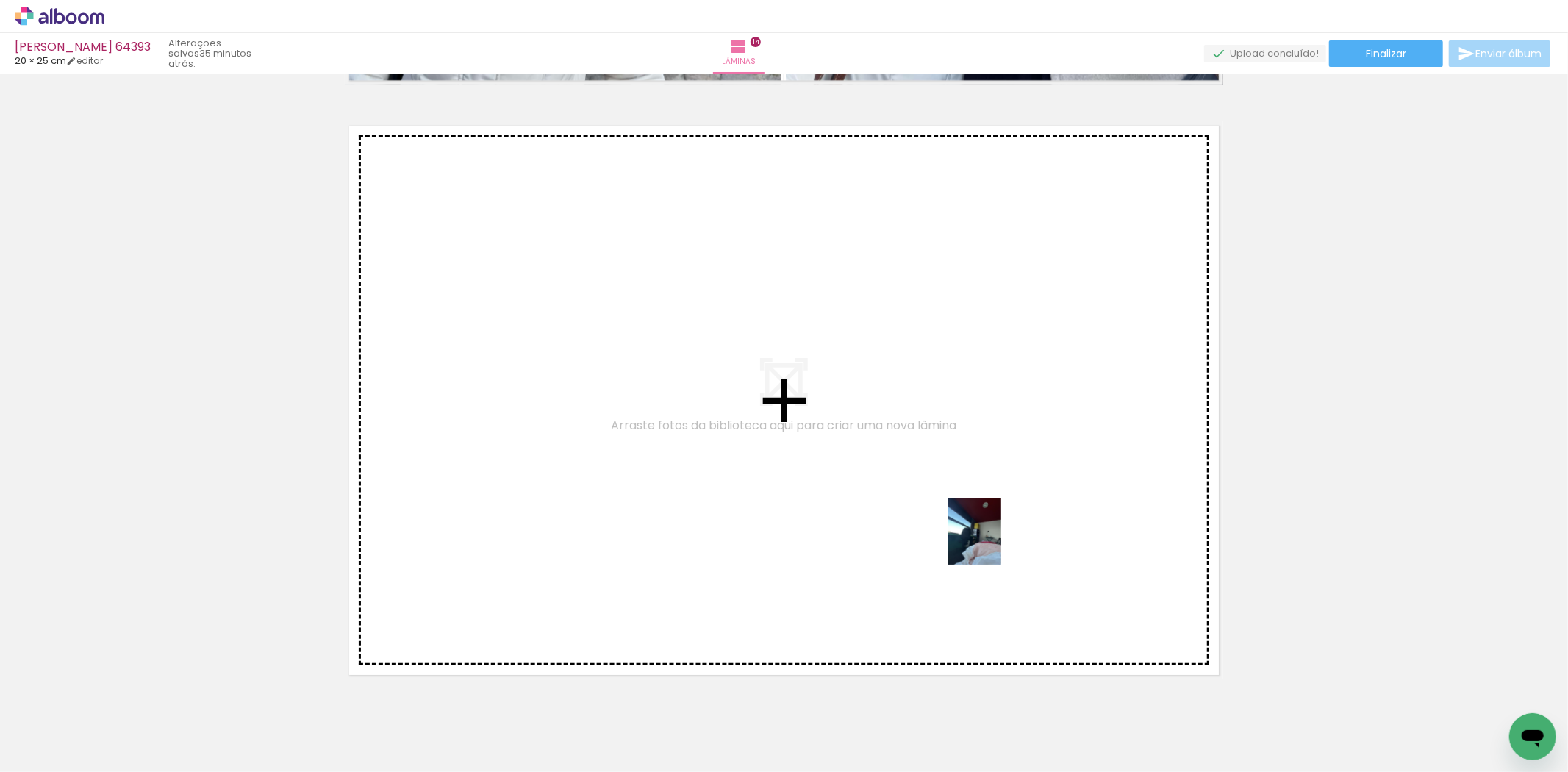
drag, startPoint x: 1230, startPoint y: 733, endPoint x: 993, endPoint y: 543, distance: 303.8
click at [993, 543] on quentale-workspace at bounding box center [784, 386] width 1568 height 772
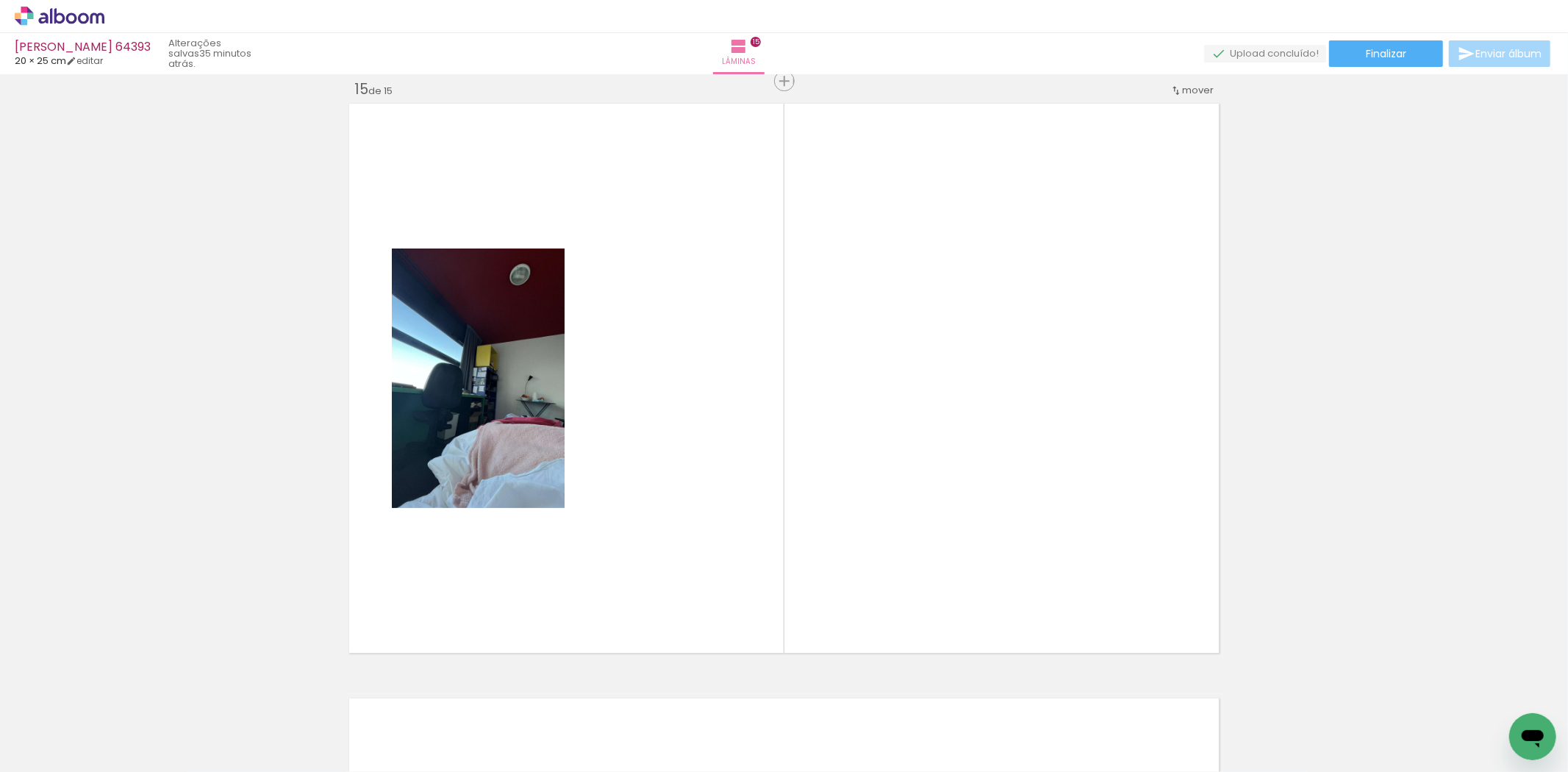
scroll to position [8350, 0]
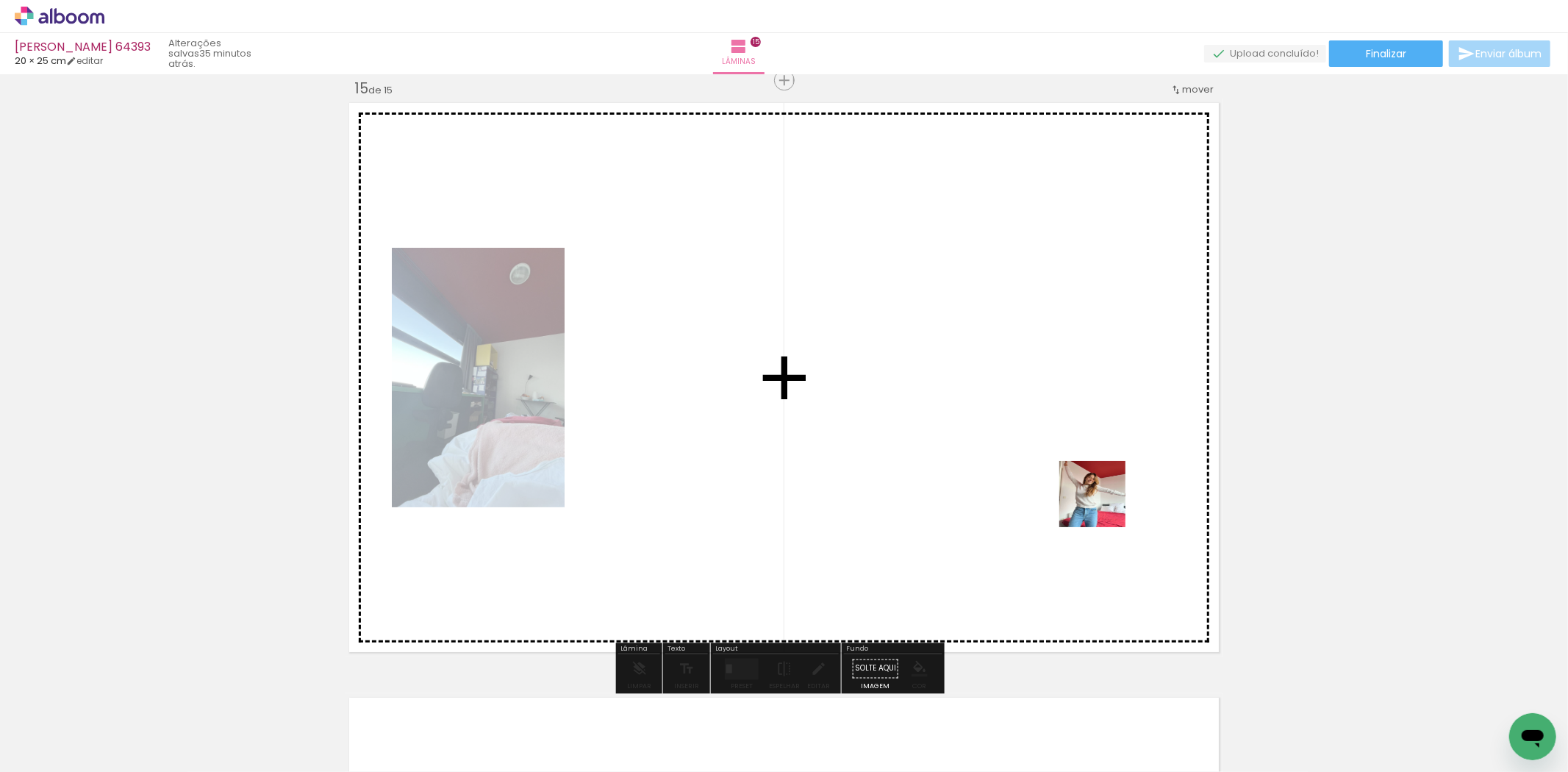
drag, startPoint x: 1328, startPoint y: 722, endPoint x: 1104, endPoint y: 505, distance: 311.9
click at [1104, 505] on quentale-workspace at bounding box center [784, 386] width 1568 height 772
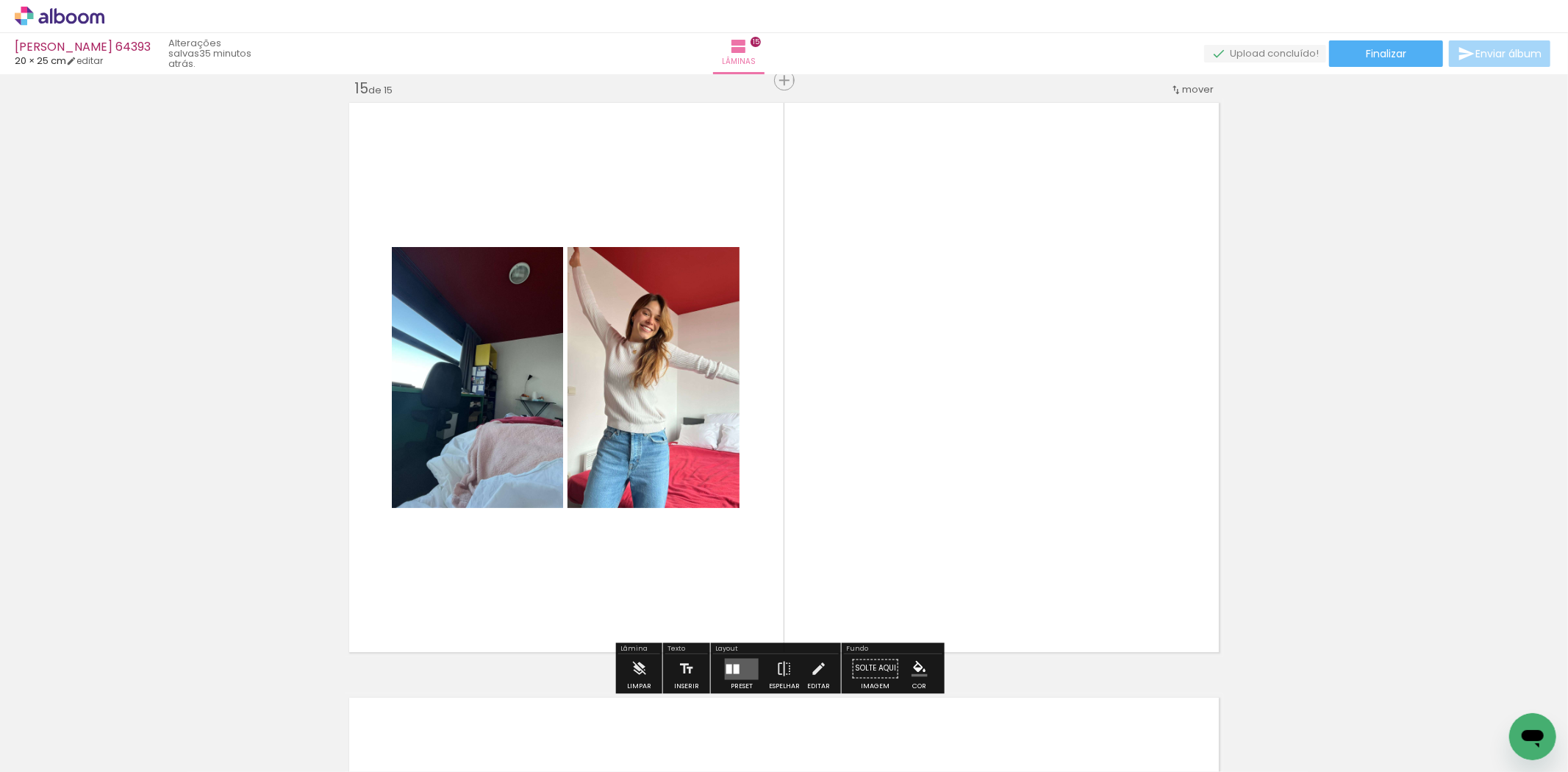
click at [725, 666] on quentale-layouter at bounding box center [742, 668] width 34 height 21
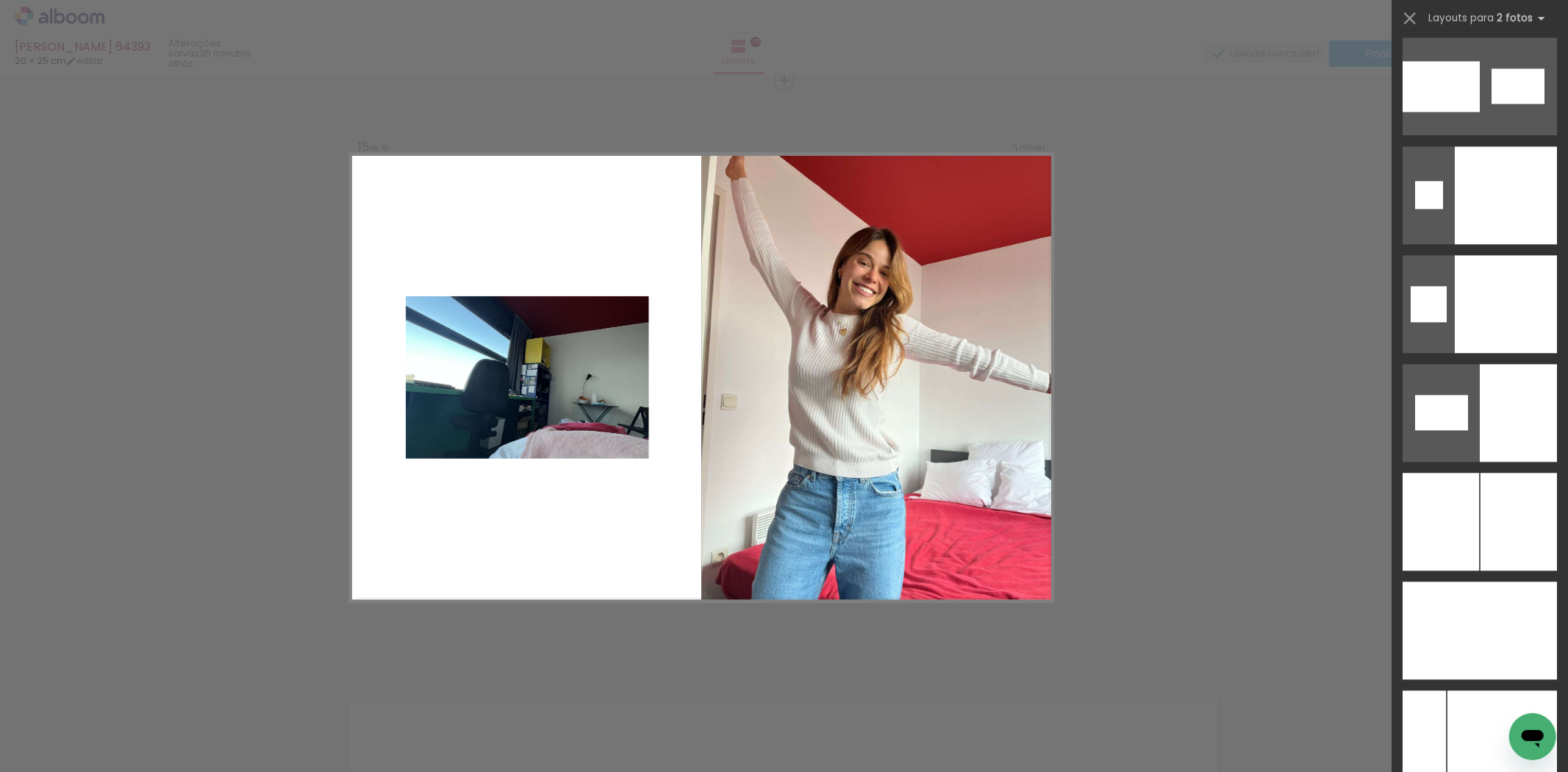
scroll to position [7682, 0]
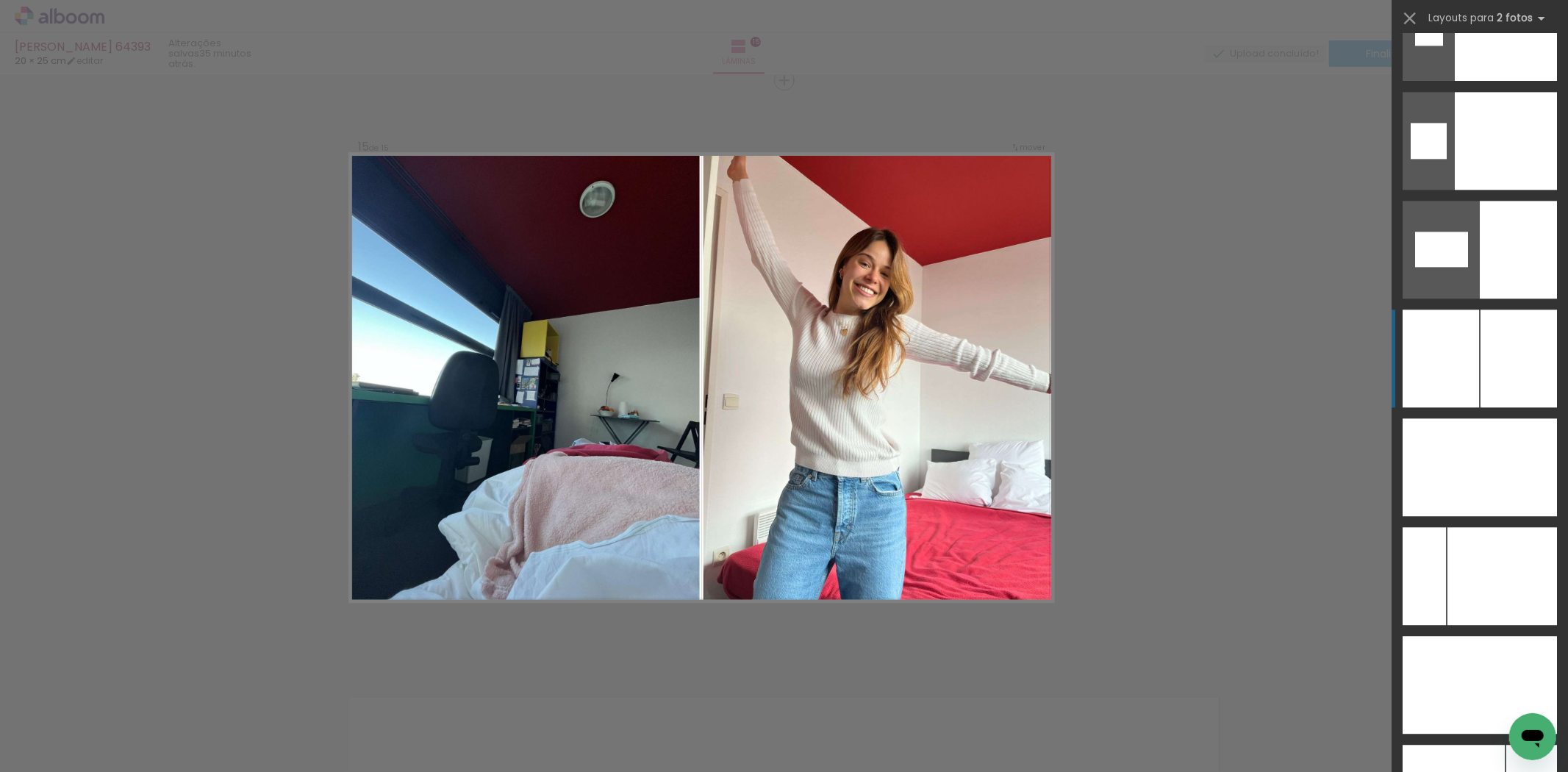
click at [1534, 349] on div at bounding box center [1519, 359] width 76 height 98
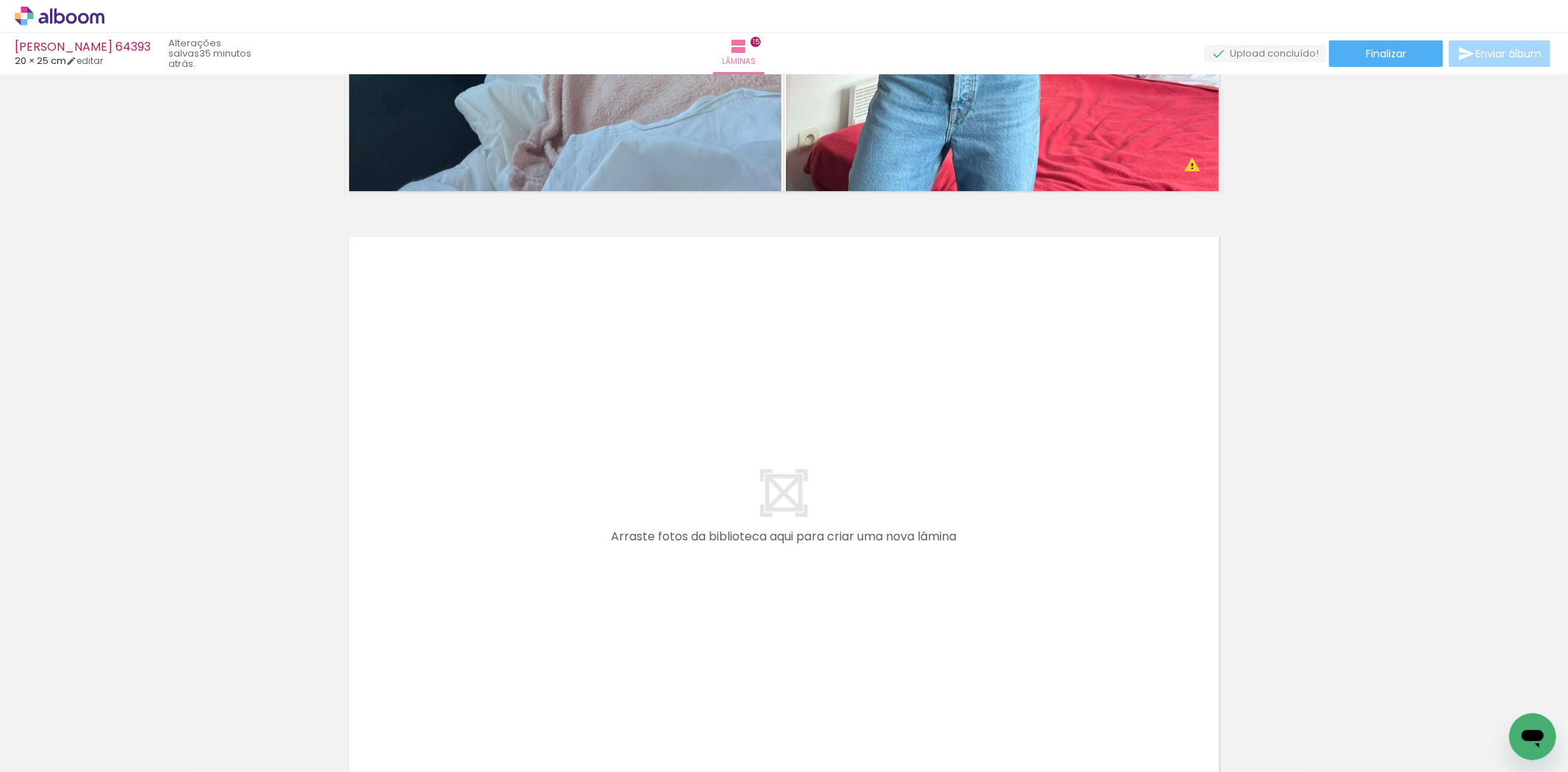
scroll to position [8839, 0]
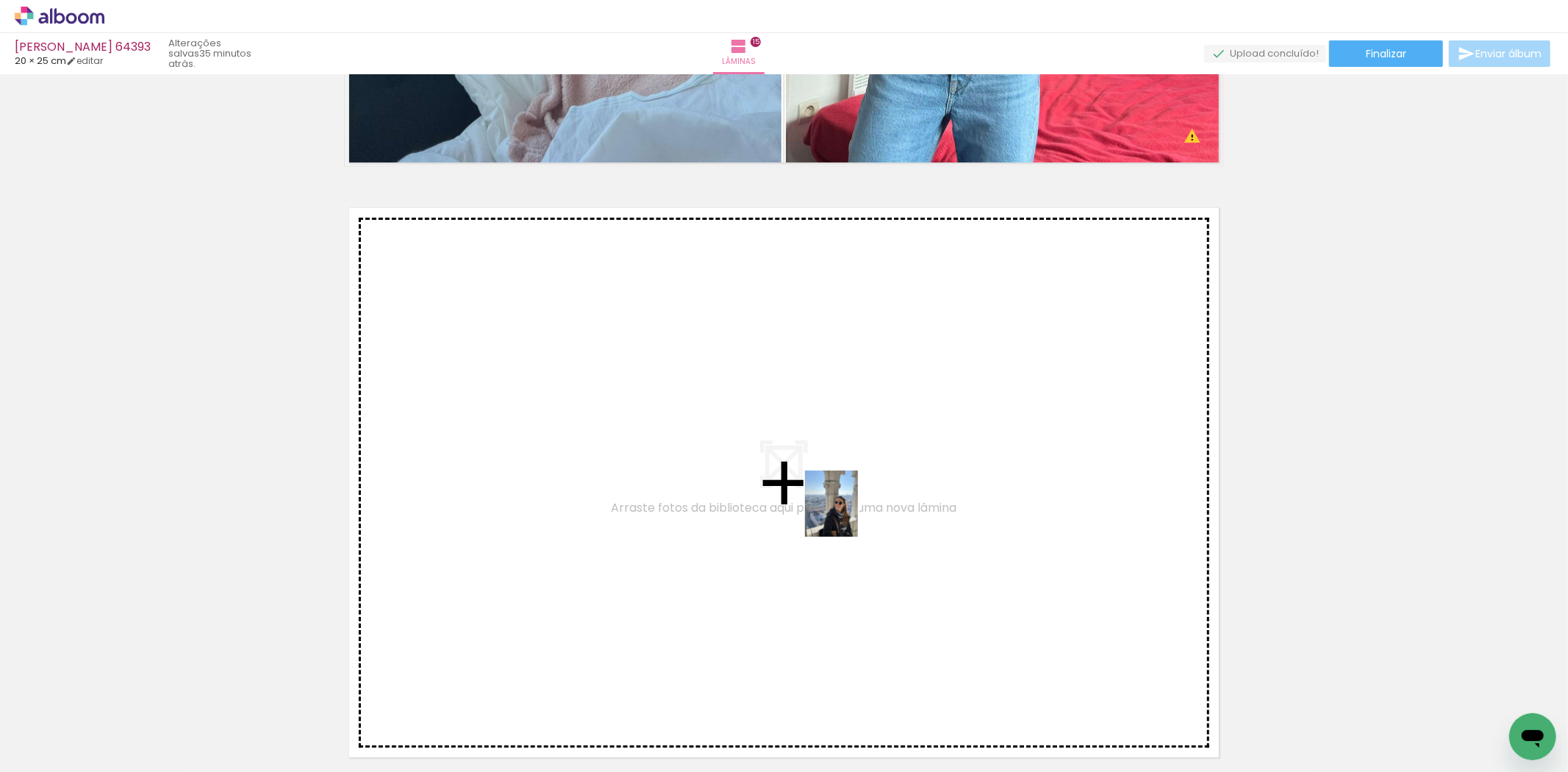
drag, startPoint x: 905, startPoint y: 717, endPoint x: 849, endPoint y: 515, distance: 209.6
click at [849, 515] on quentale-workspace at bounding box center [784, 386] width 1568 height 772
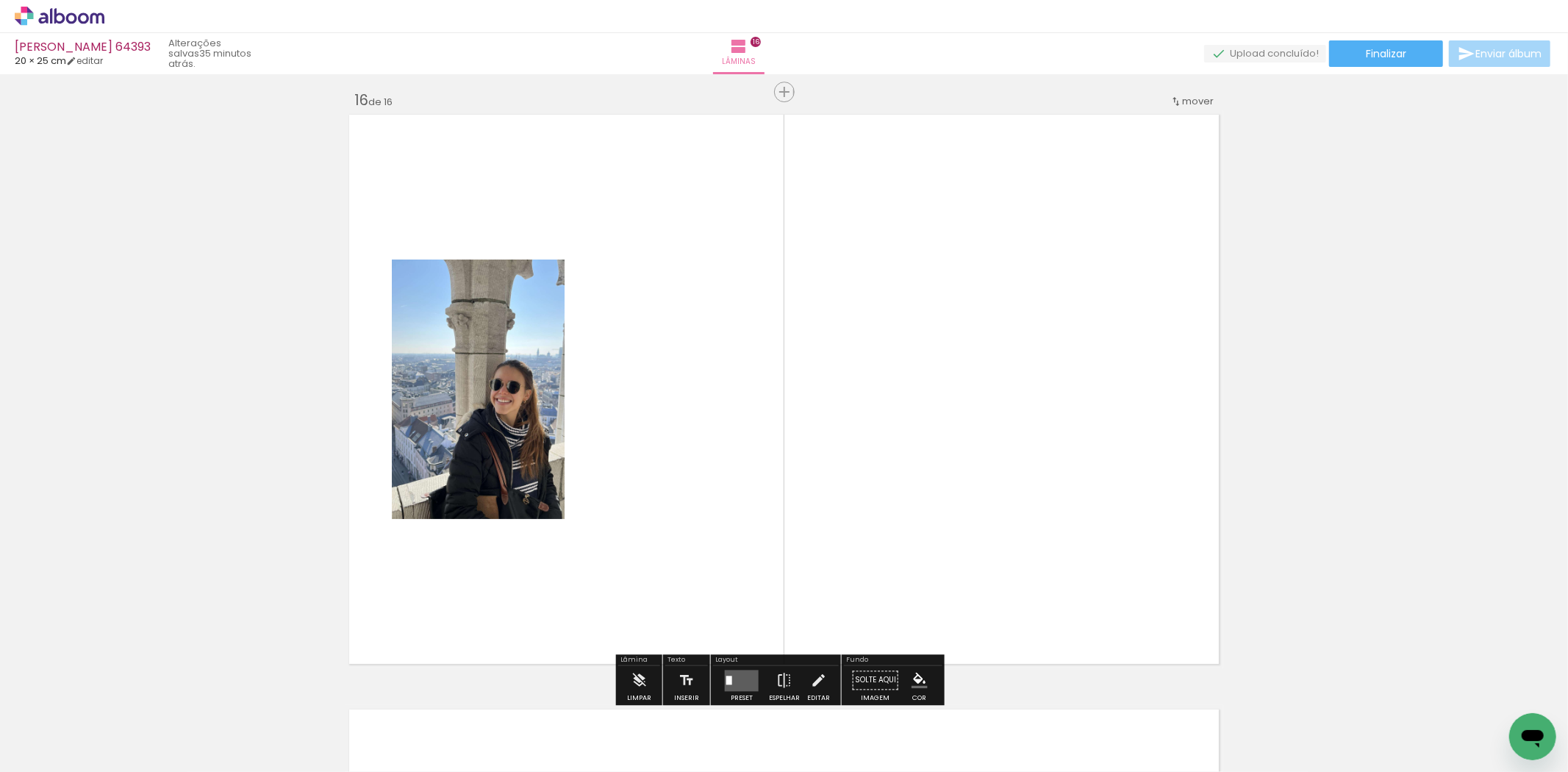
scroll to position [8945, 0]
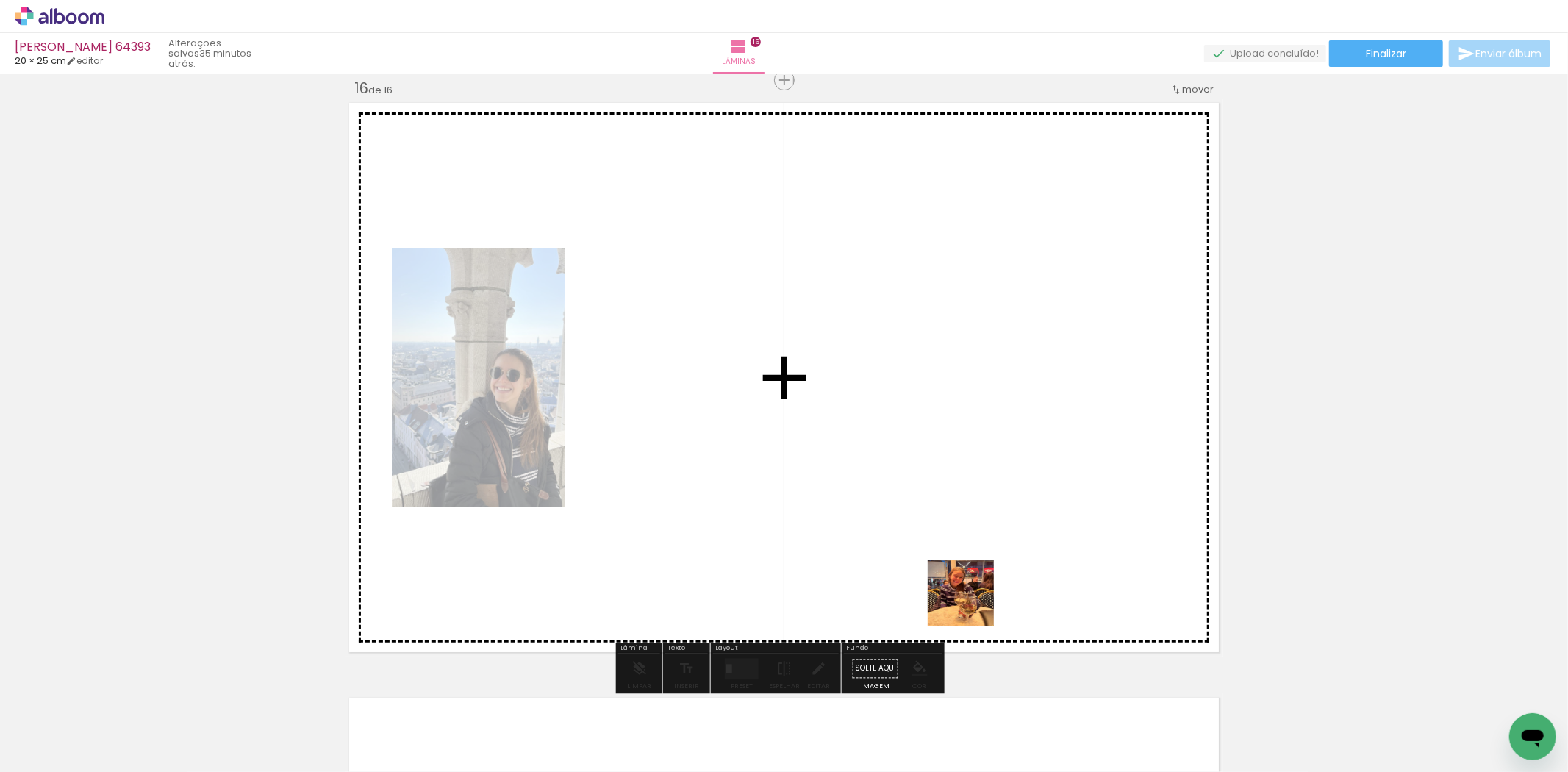
drag, startPoint x: 972, startPoint y: 692, endPoint x: 870, endPoint y: 540, distance: 183.1
click at [969, 481] on quentale-workspace at bounding box center [784, 386] width 1568 height 772
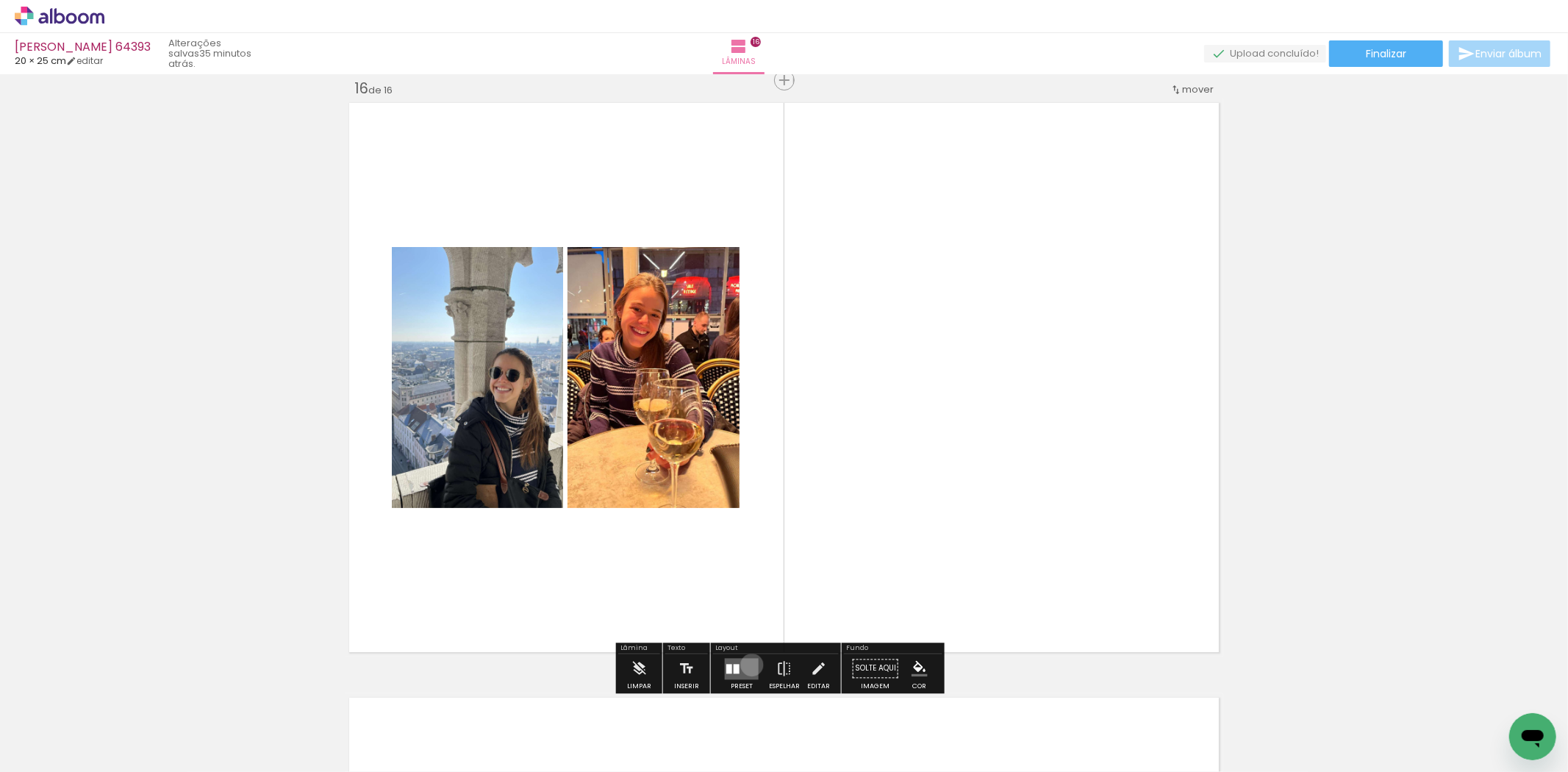
click at [749, 665] on quentale-layouter at bounding box center [742, 668] width 34 height 21
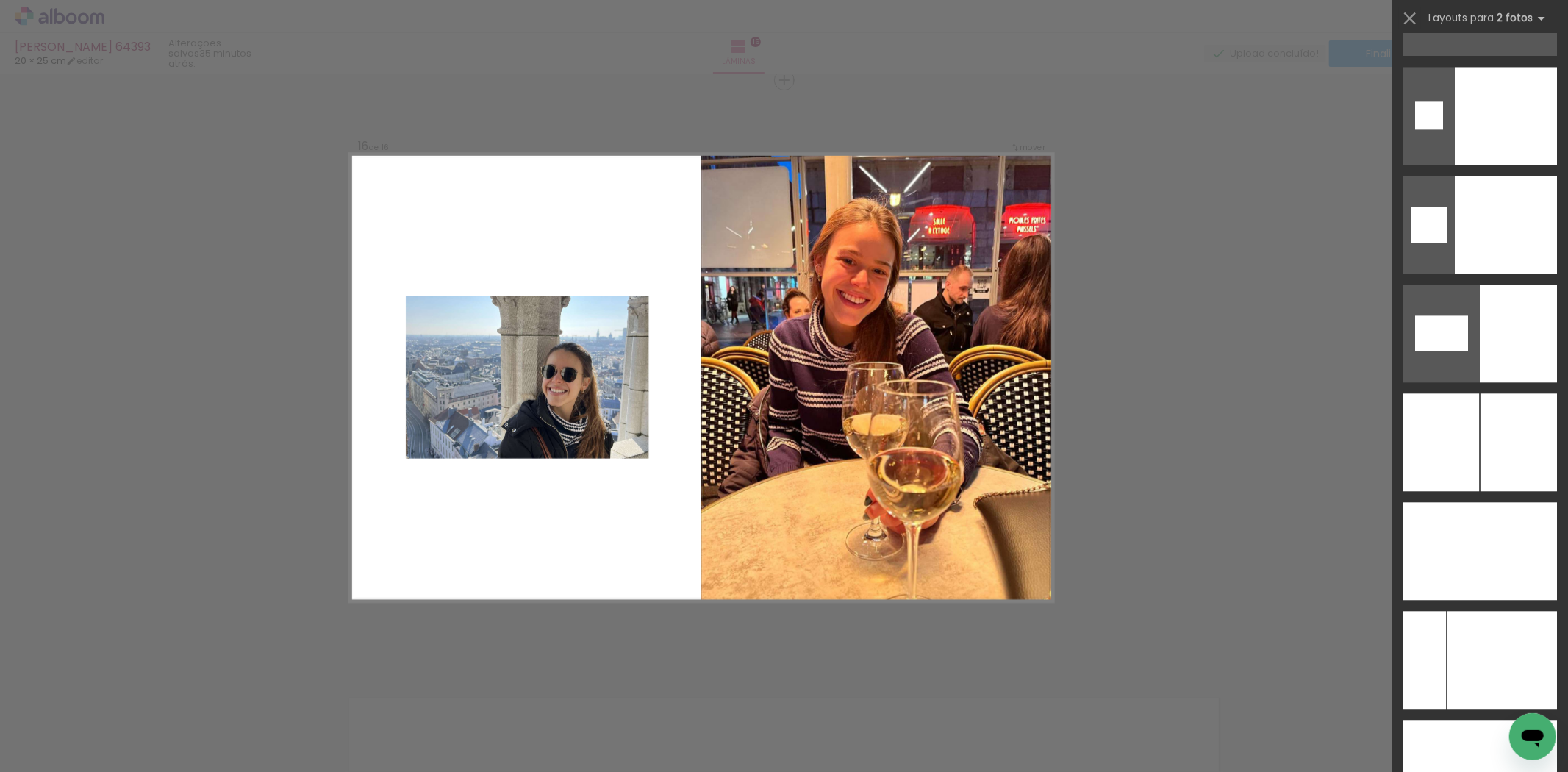
scroll to position [7601, 0]
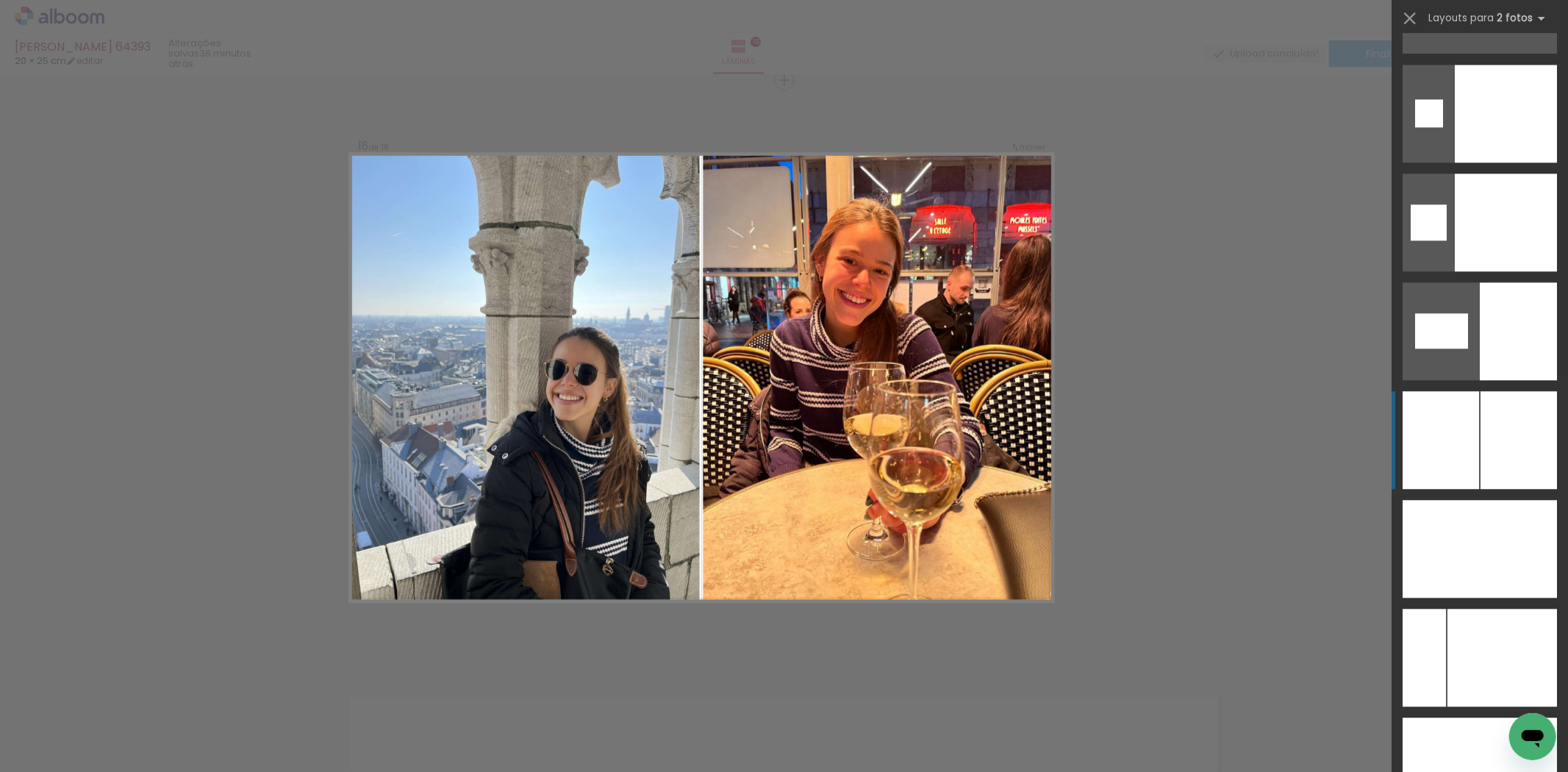
click at [1495, 437] on div at bounding box center [1519, 440] width 76 height 98
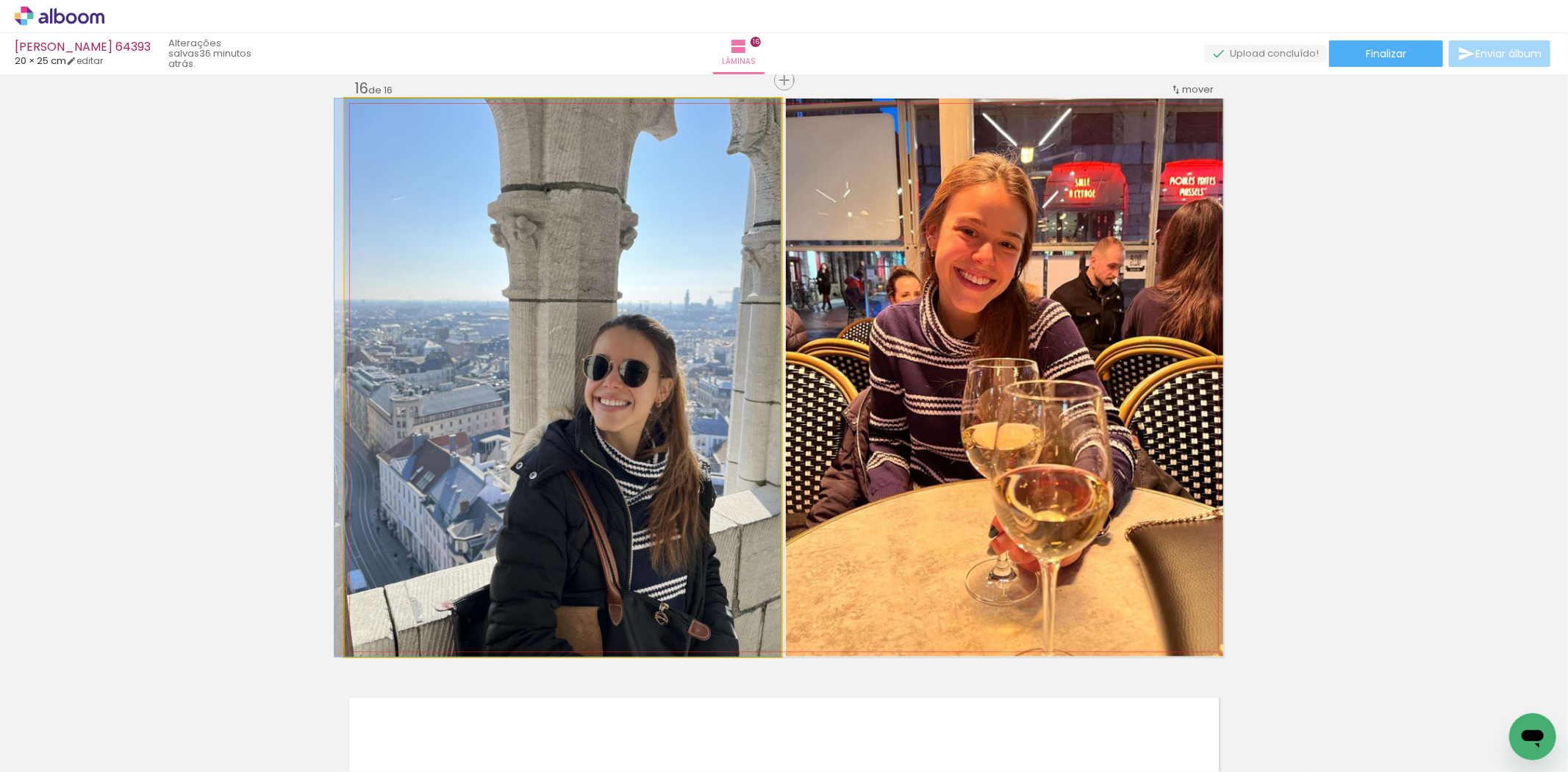
drag, startPoint x: 759, startPoint y: 471, endPoint x: 752, endPoint y: 454, distance: 18.4
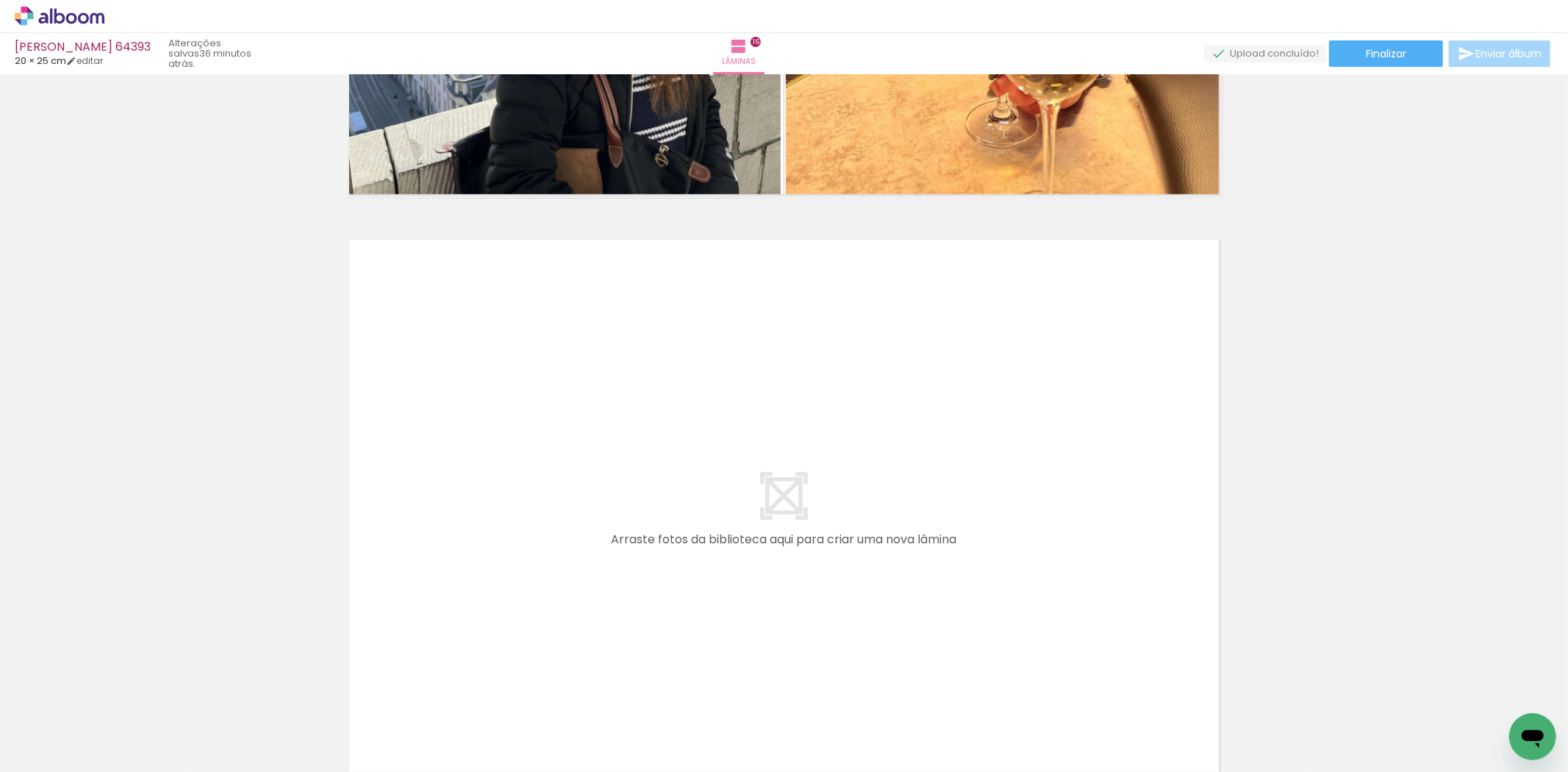
scroll to position [9434, 0]
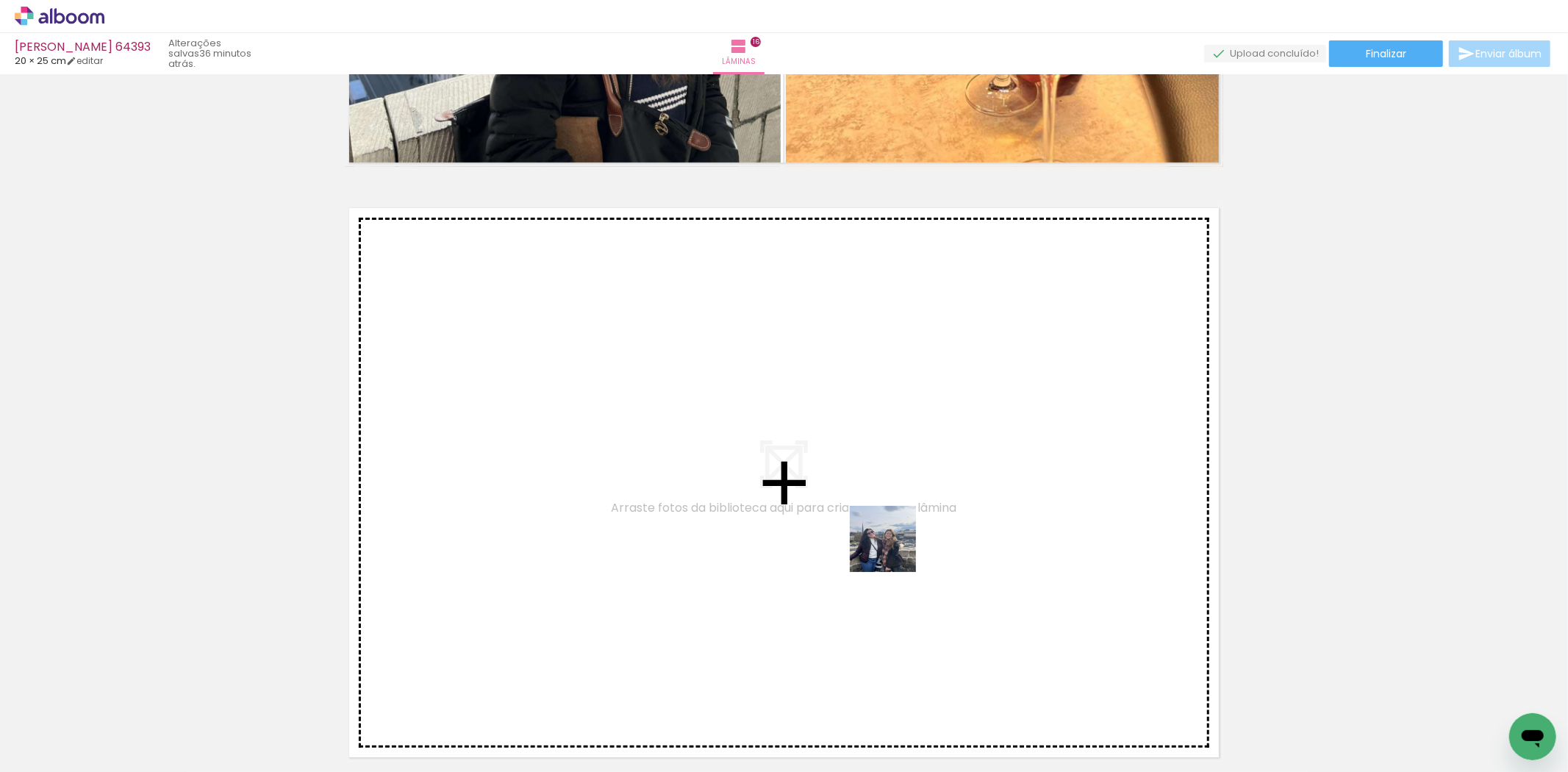
drag, startPoint x: 966, startPoint y: 618, endPoint x: 894, endPoint y: 550, distance: 99.0
click at [894, 550] on quentale-workspace at bounding box center [784, 386] width 1568 height 772
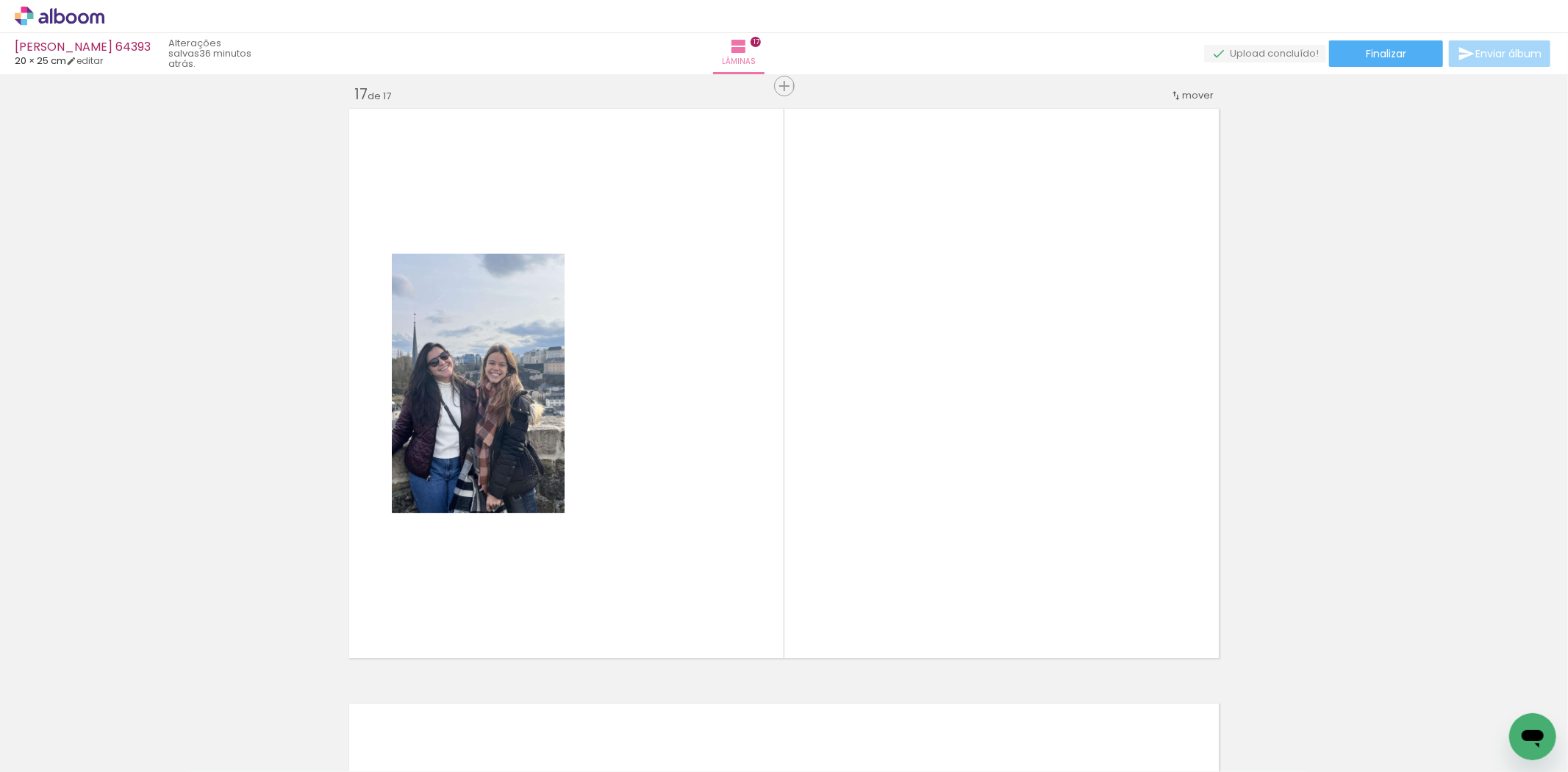
scroll to position [9539, 0]
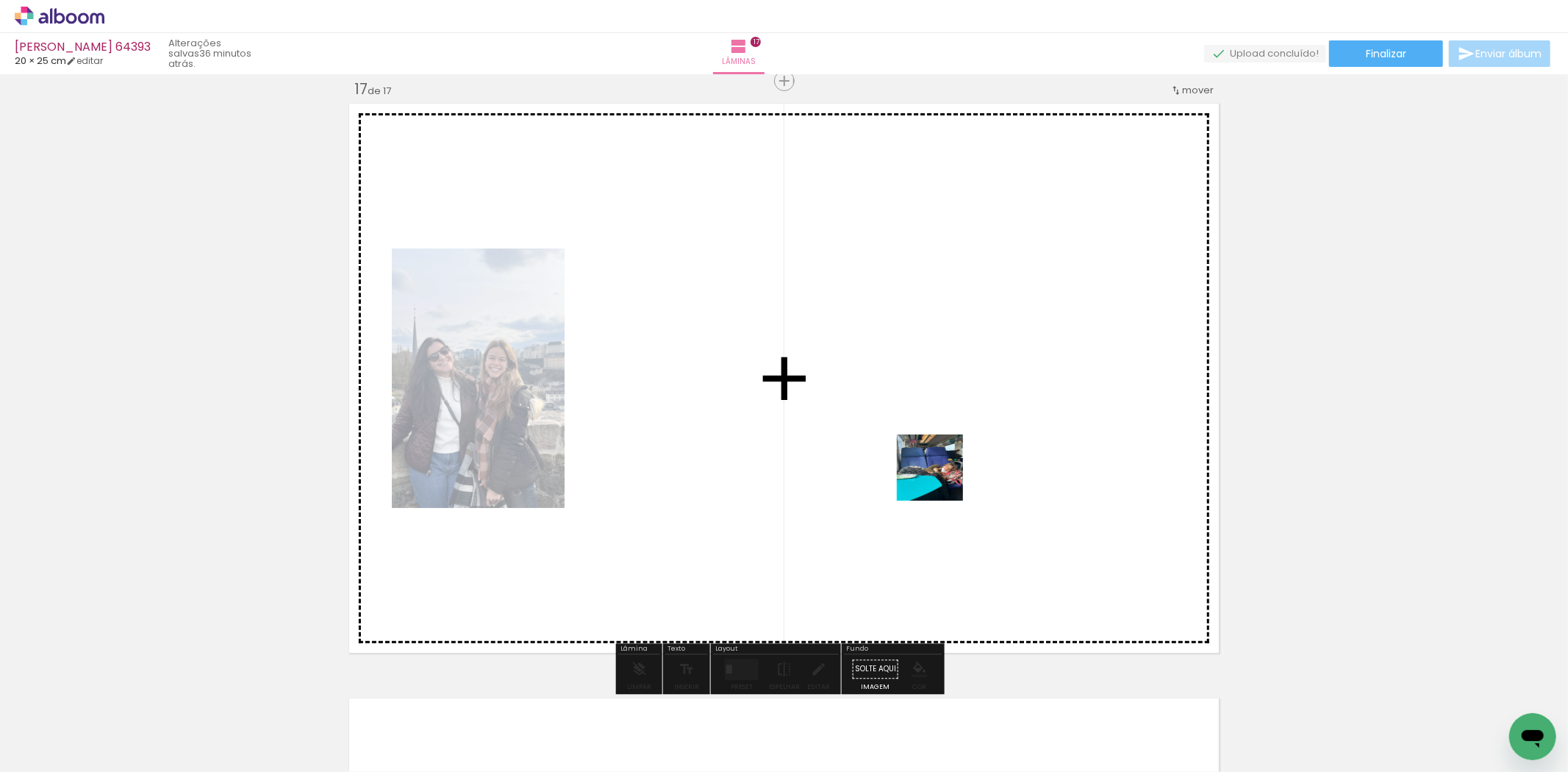
drag, startPoint x: 1128, startPoint y: 726, endPoint x: 941, endPoint y: 479, distance: 309.8
click at [941, 479] on quentale-workspace at bounding box center [784, 386] width 1568 height 772
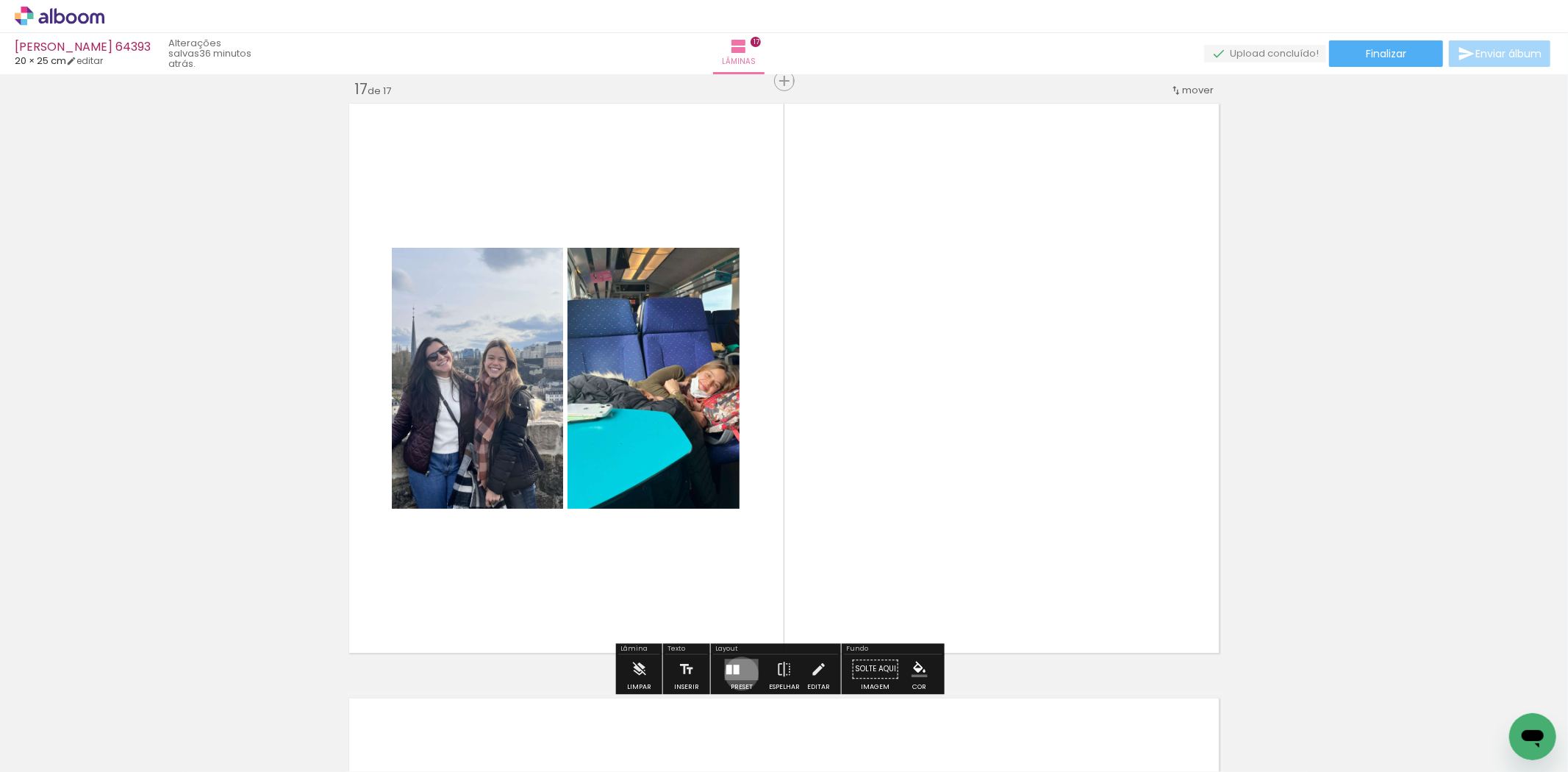
drag, startPoint x: 738, startPoint y: 673, endPoint x: 1056, endPoint y: 540, distance: 344.7
click at [740, 673] on quentale-layouter at bounding box center [742, 669] width 34 height 21
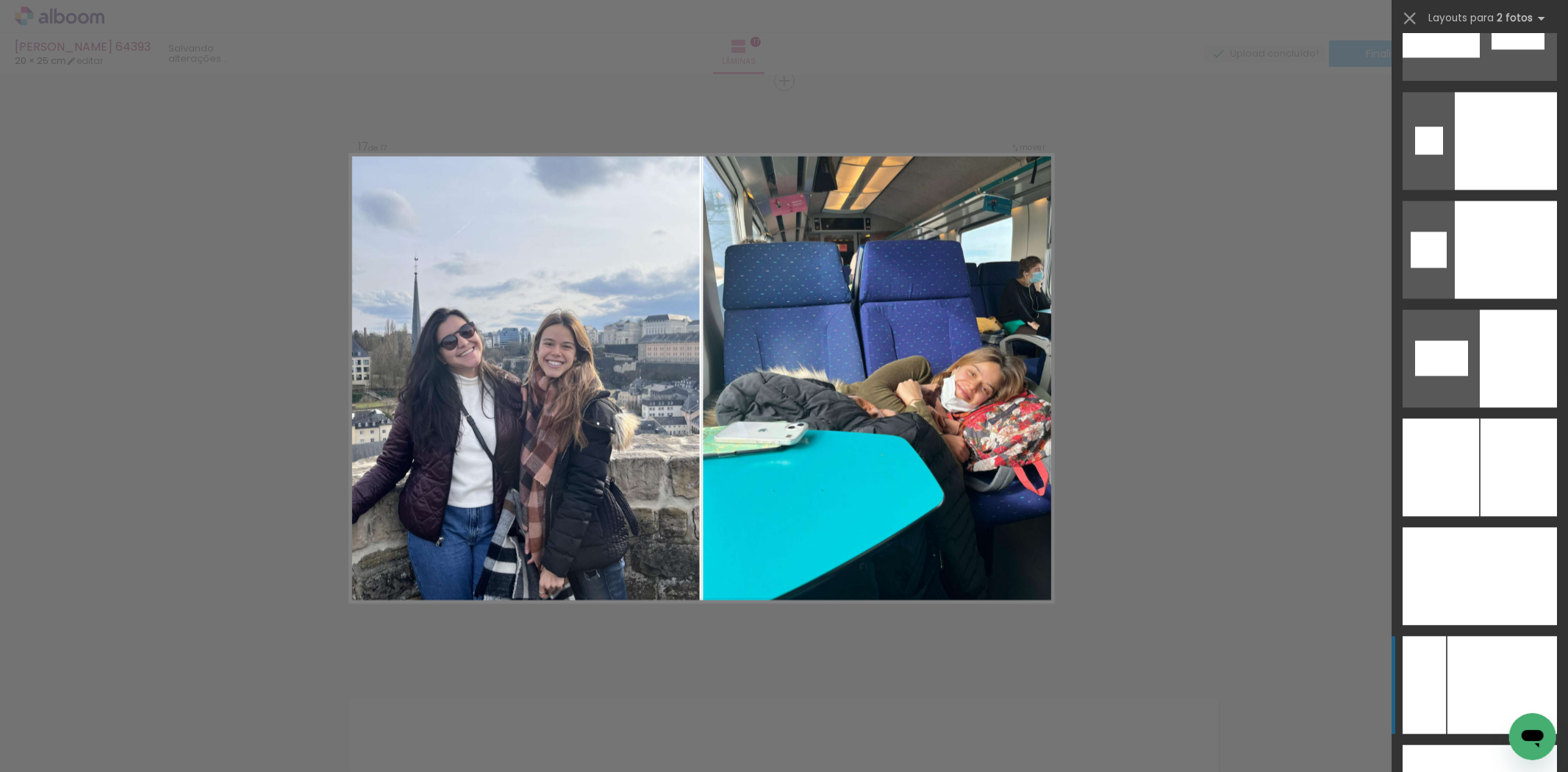
scroll to position [7682, 0]
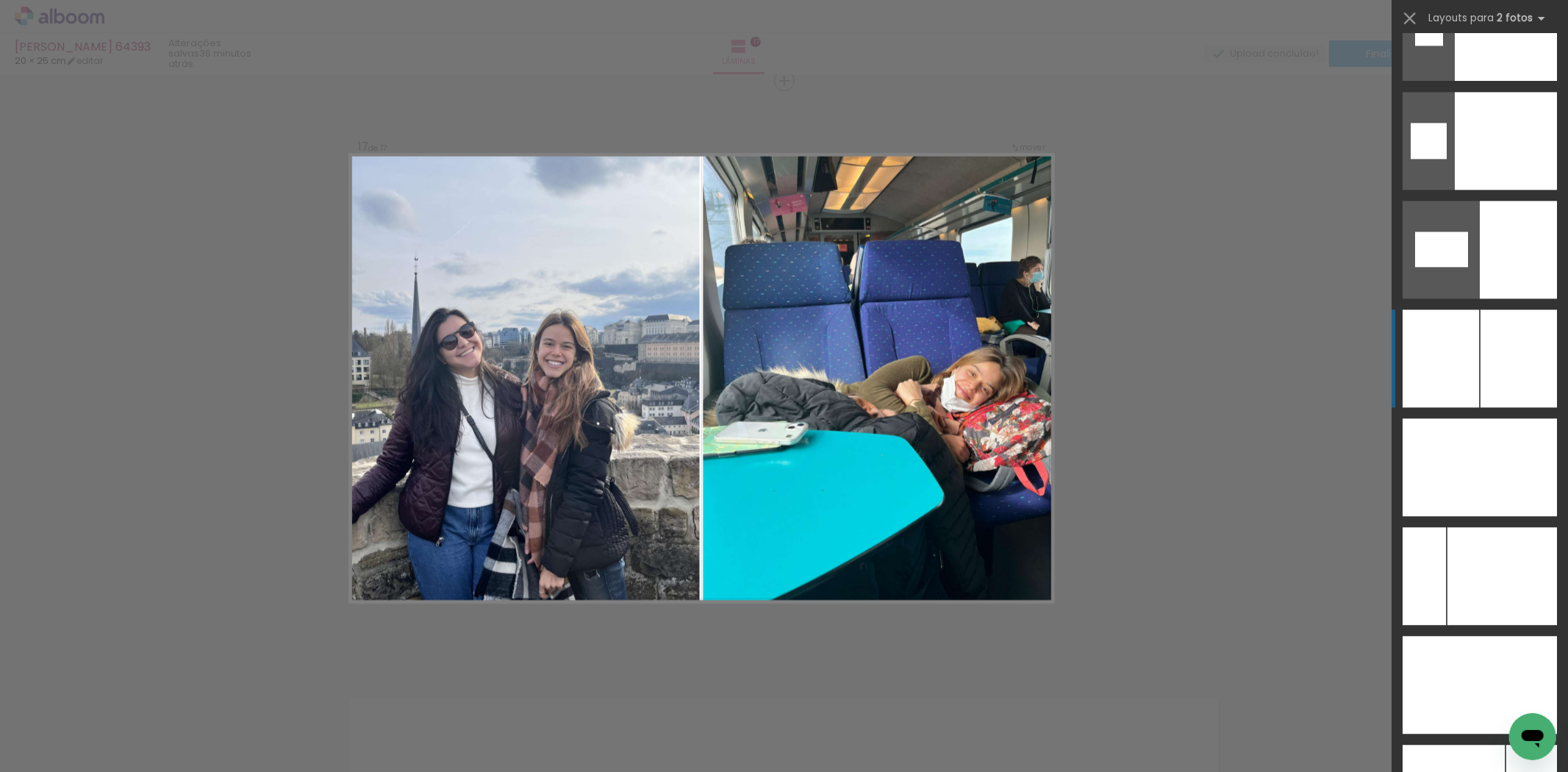
click at [1499, 395] on div at bounding box center [1519, 359] width 76 height 98
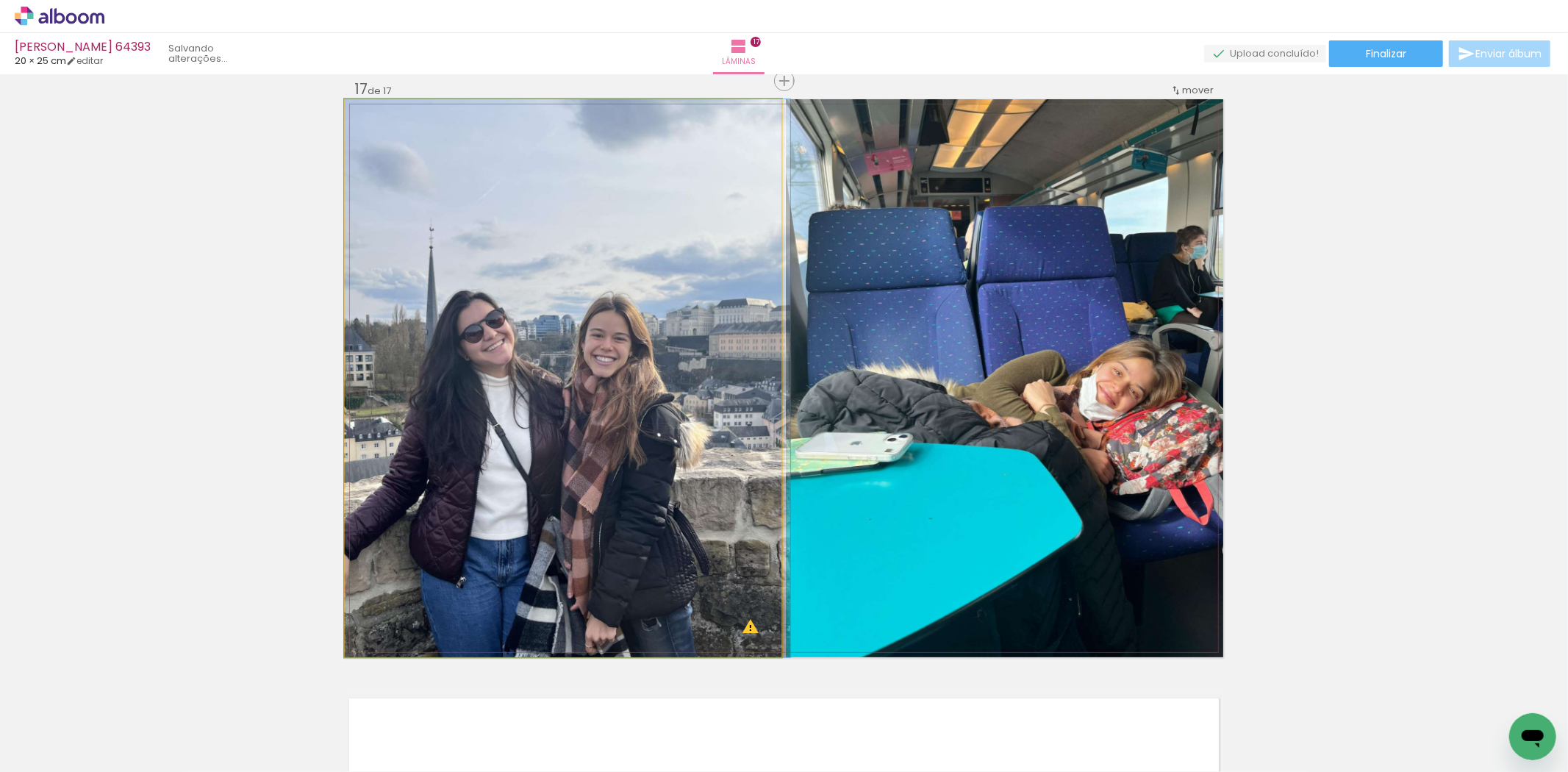
drag, startPoint x: 475, startPoint y: 485, endPoint x: 498, endPoint y: 475, distance: 25.1
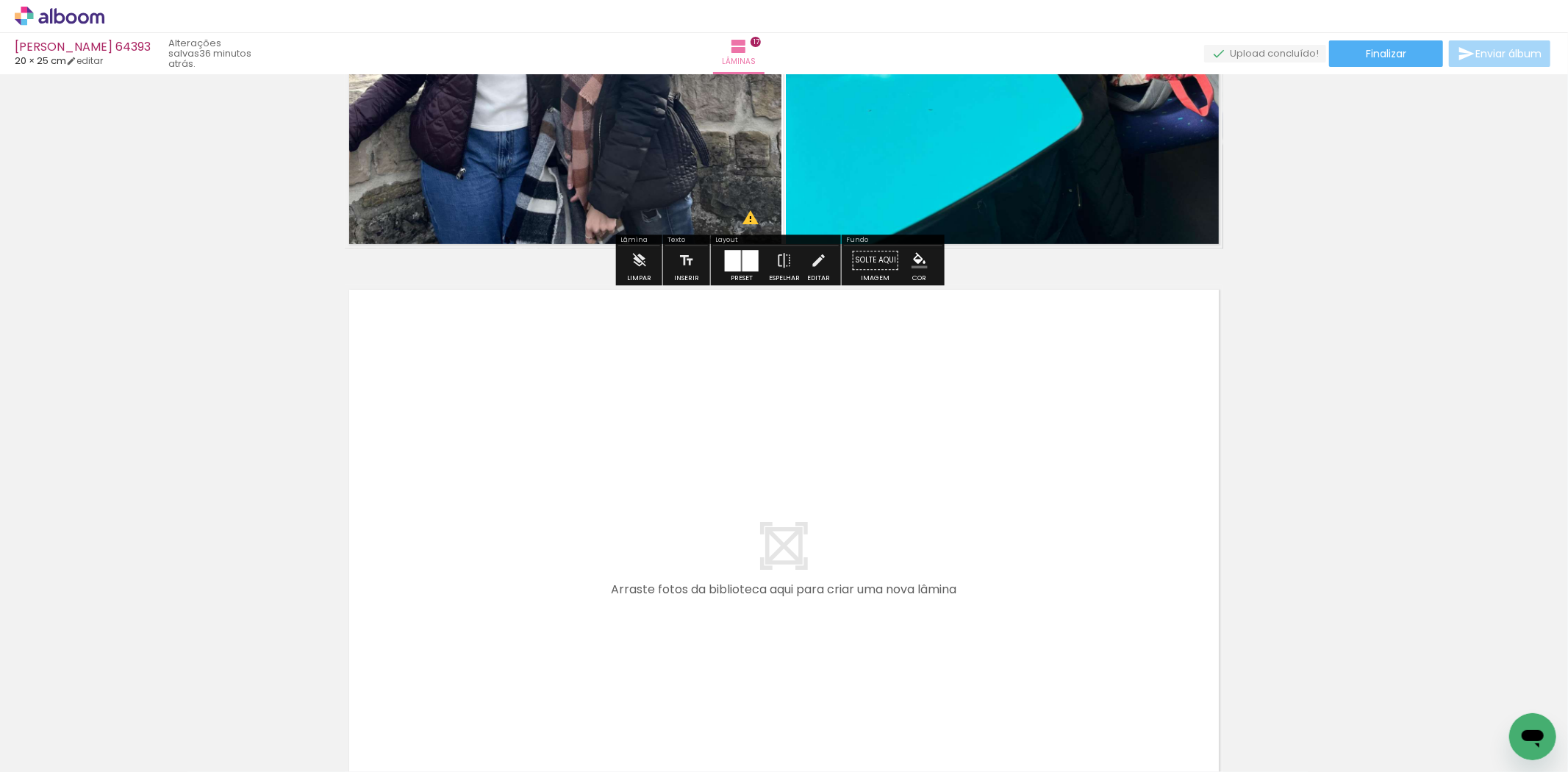
scroll to position [10030, 0]
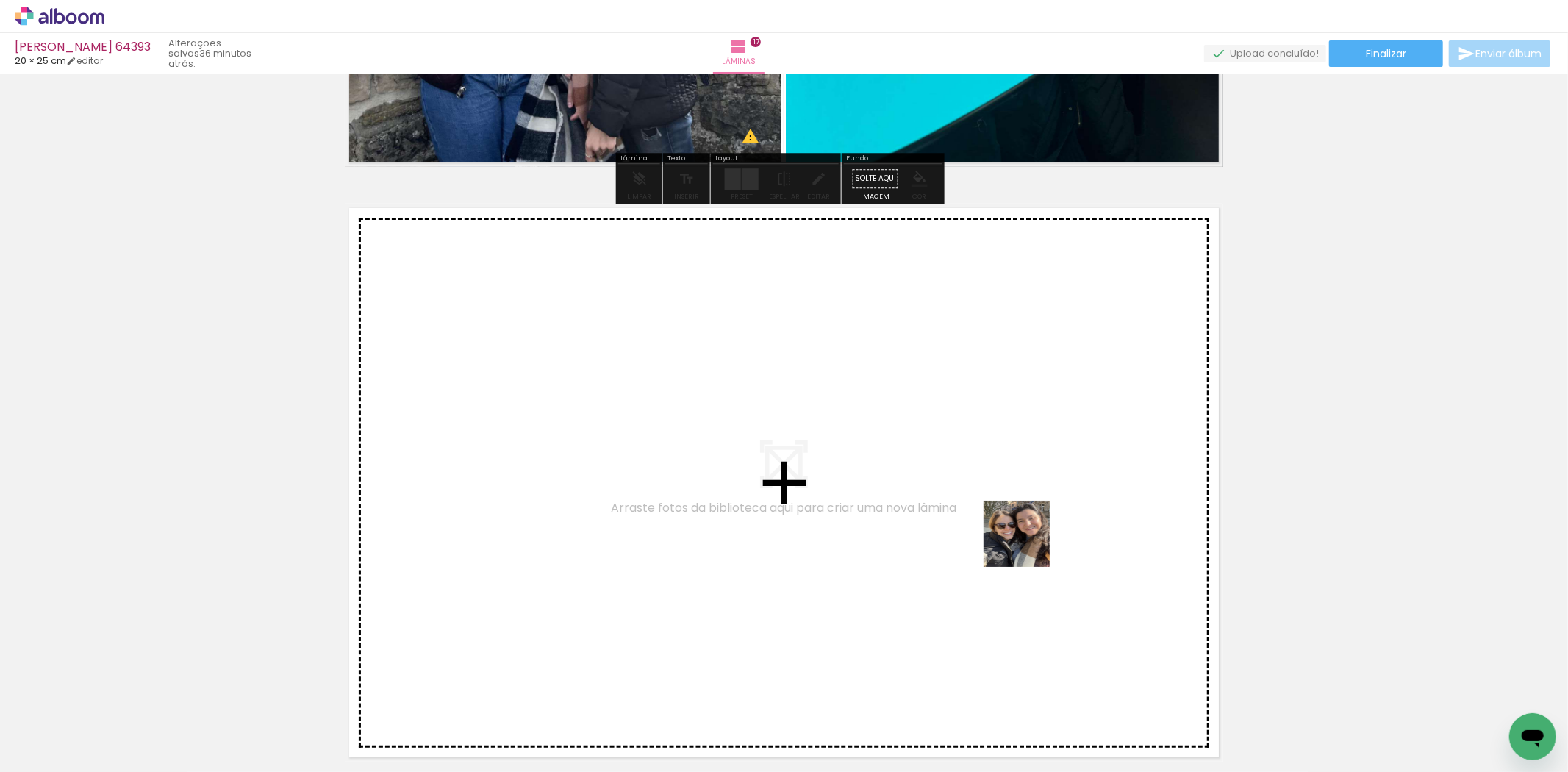
drag, startPoint x: 1208, startPoint y: 715, endPoint x: 1001, endPoint y: 524, distance: 281.7
click at [1001, 524] on quentale-workspace at bounding box center [784, 386] width 1568 height 772
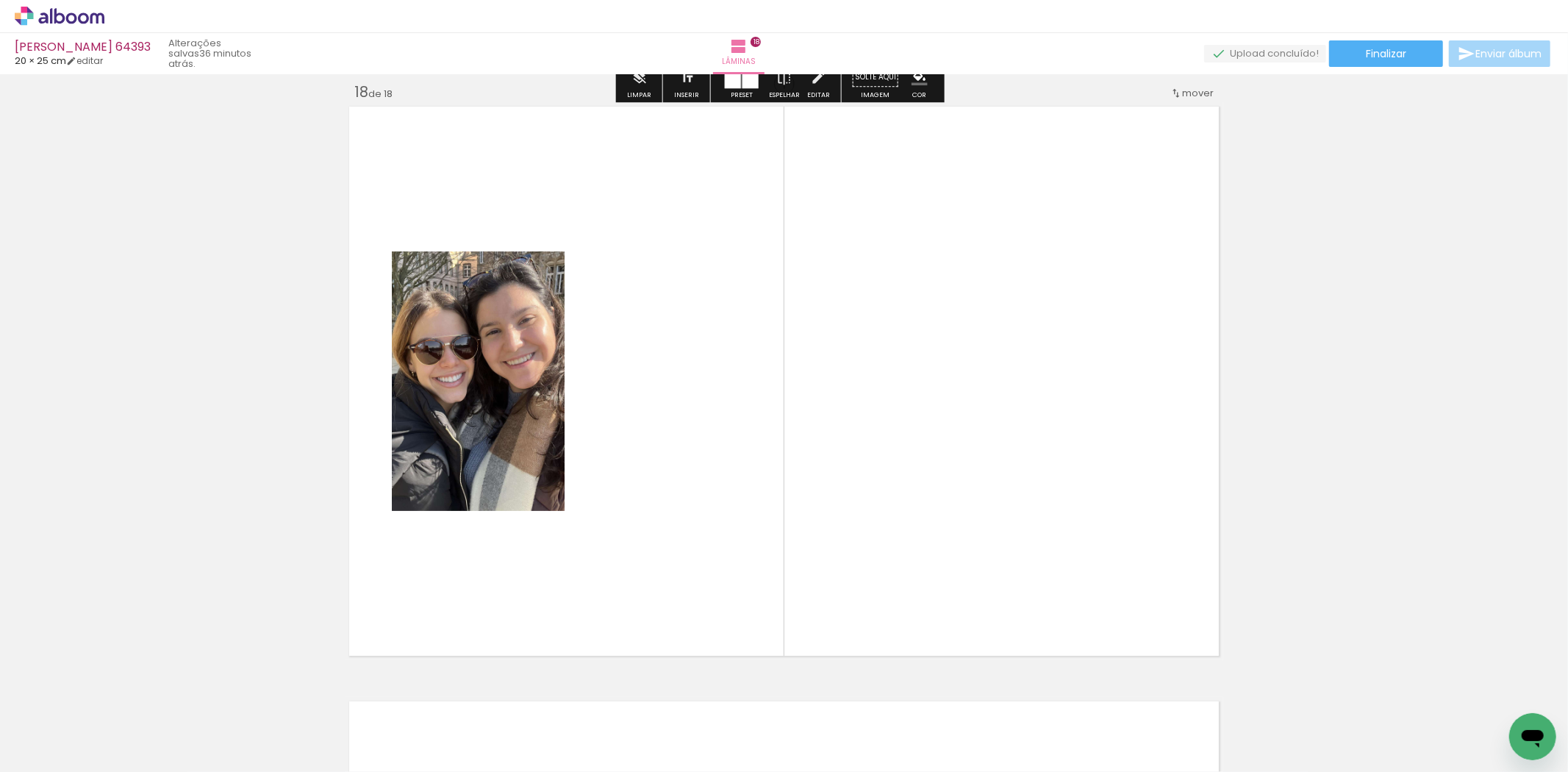
scroll to position [10135, 0]
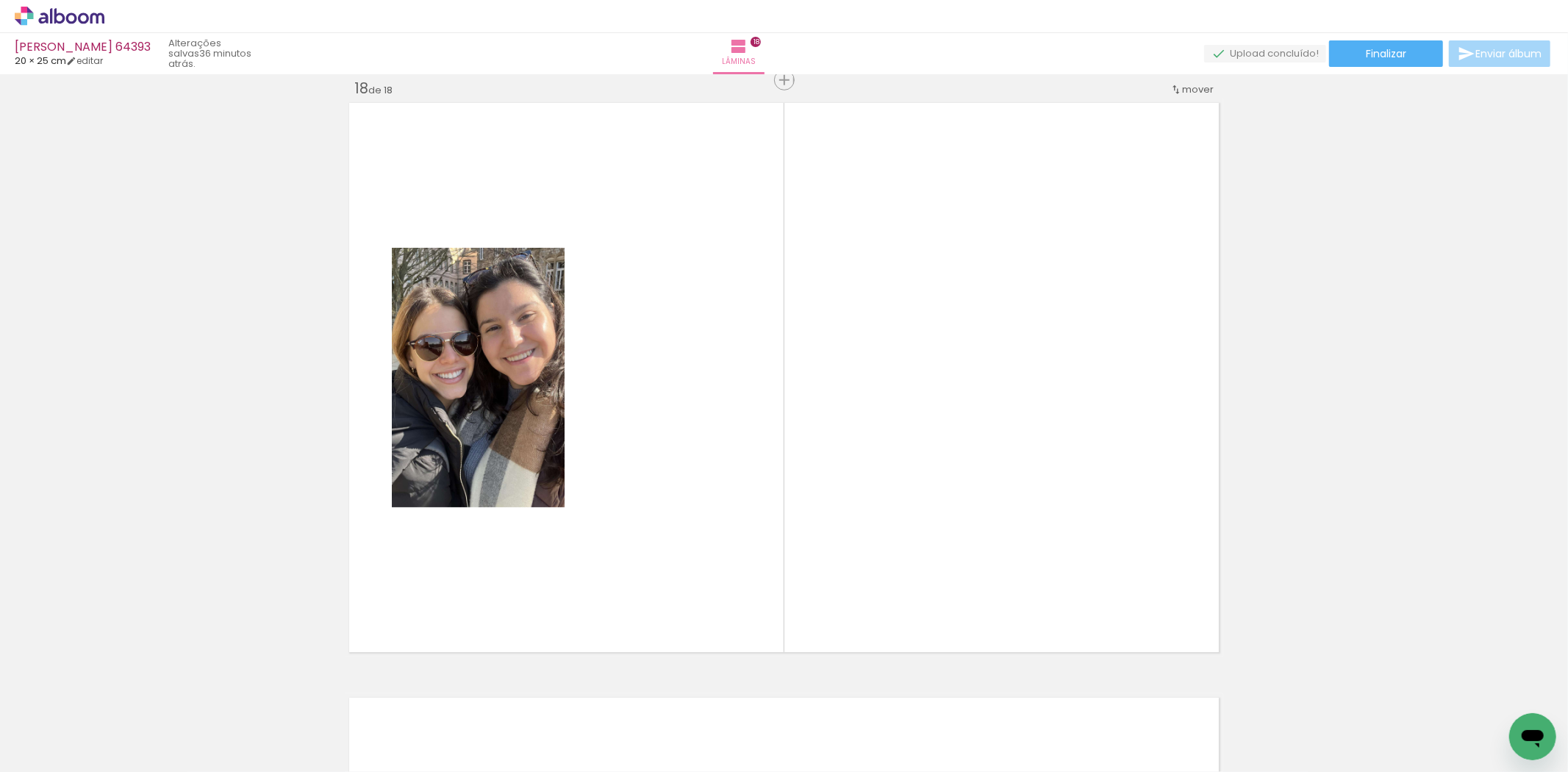
drag, startPoint x: 1308, startPoint y: 723, endPoint x: 849, endPoint y: 485, distance: 517.0
click at [938, 423] on quentale-workspace at bounding box center [784, 386] width 1568 height 772
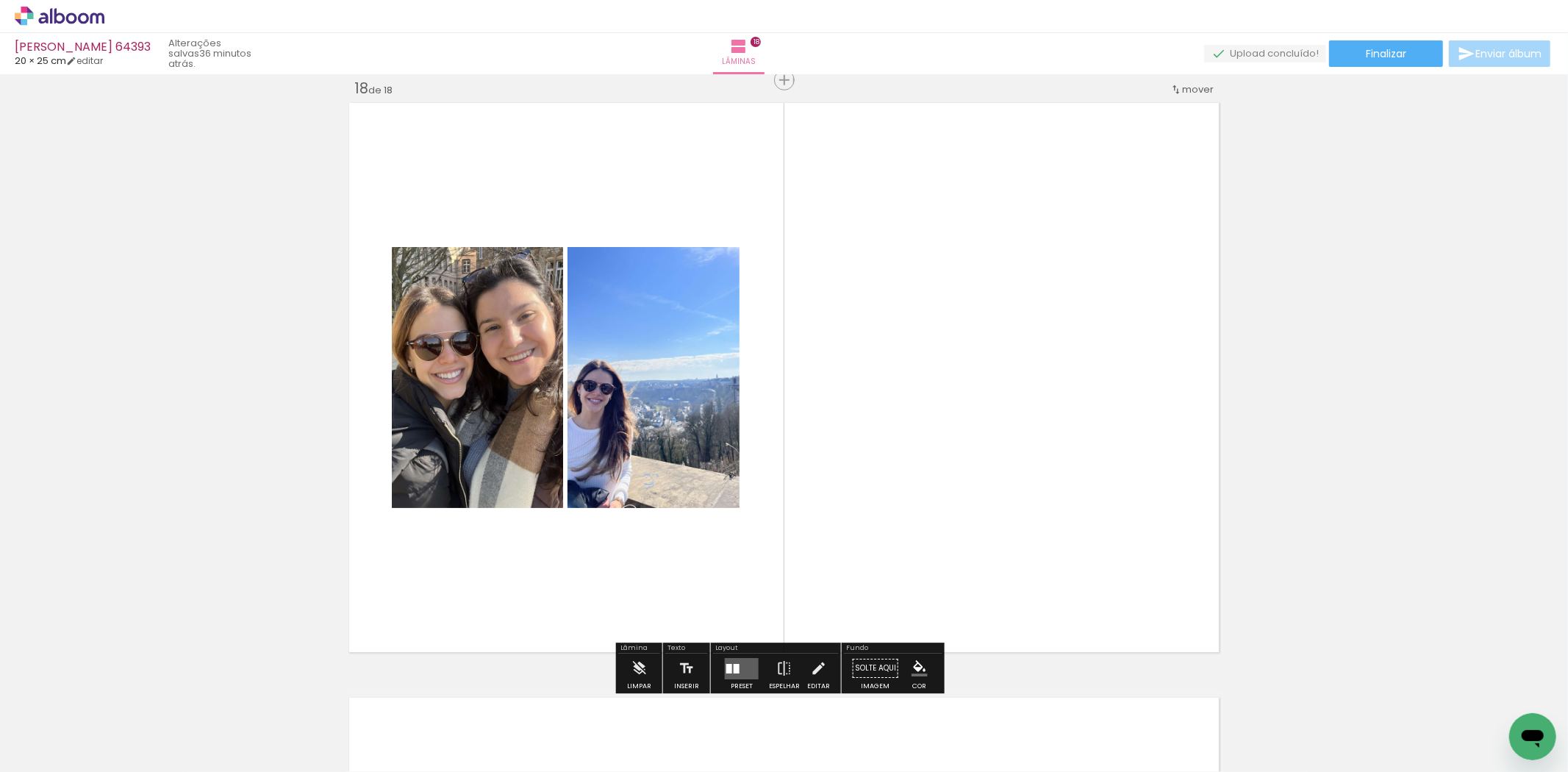
drag, startPoint x: 747, startPoint y: 662, endPoint x: 795, endPoint y: 635, distance: 55.1
click at [746, 663] on quentale-layouter at bounding box center [742, 668] width 34 height 21
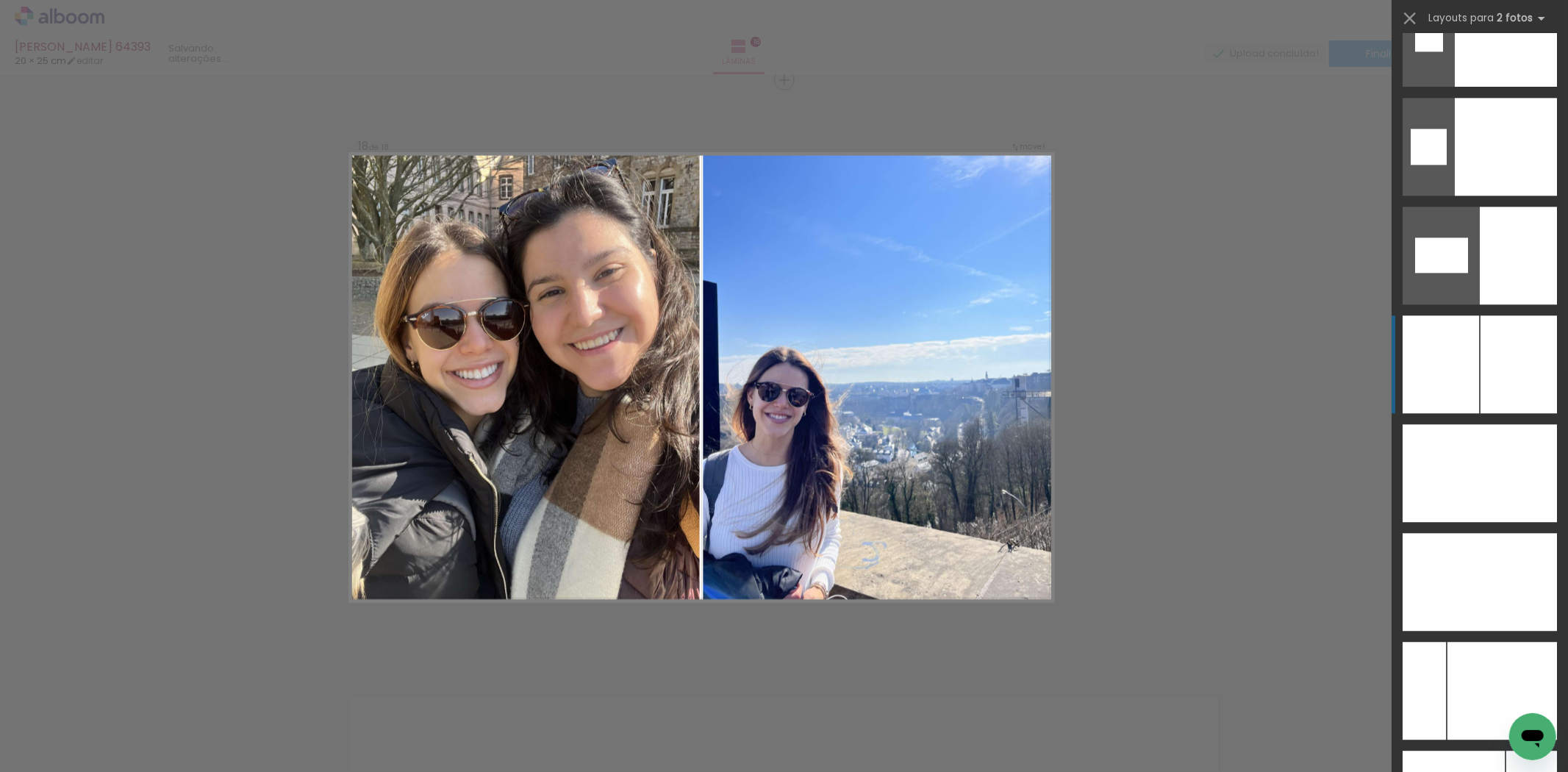
scroll to position [7682, 0]
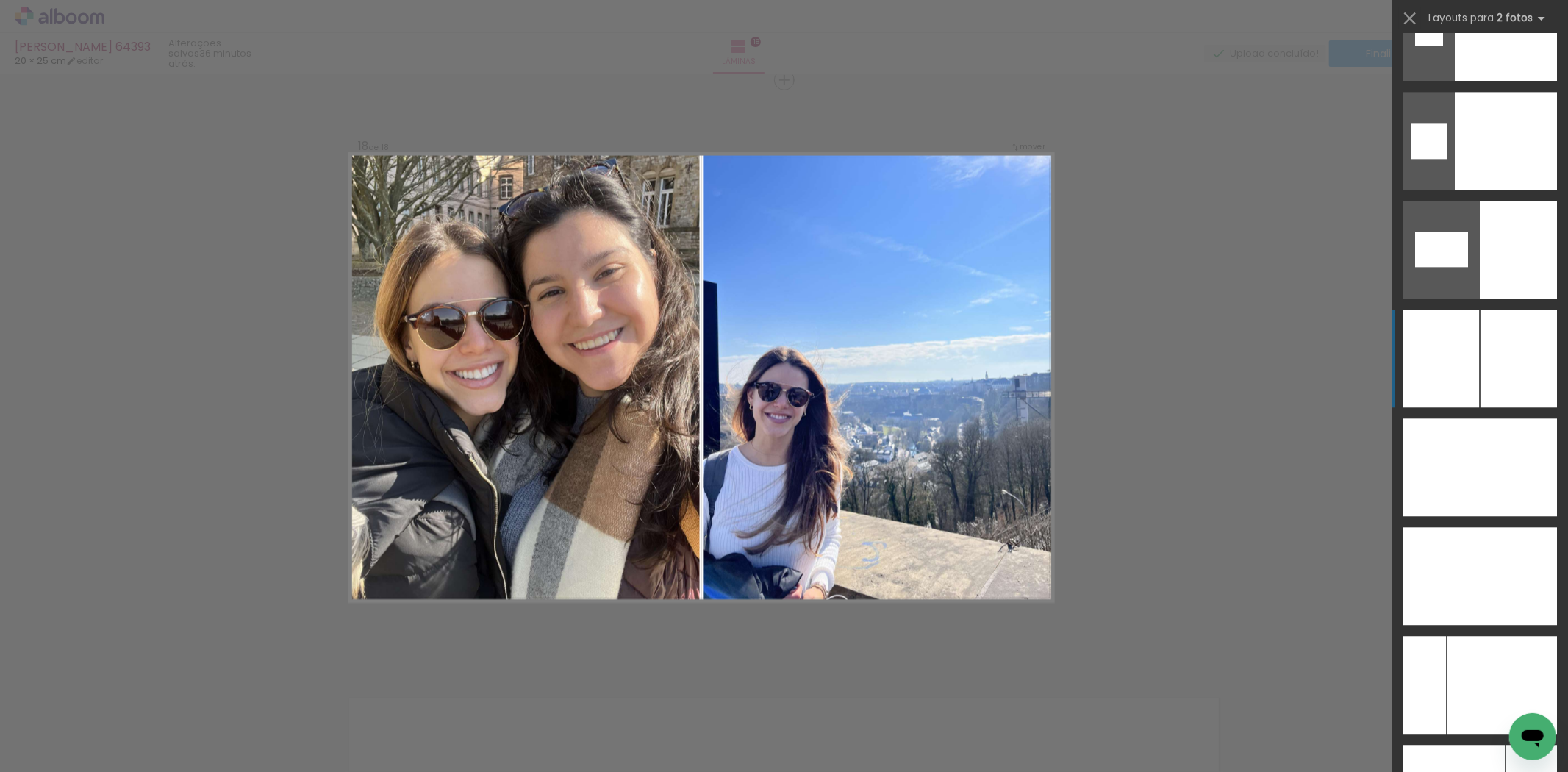
click at [1482, 340] on div at bounding box center [1519, 359] width 76 height 98
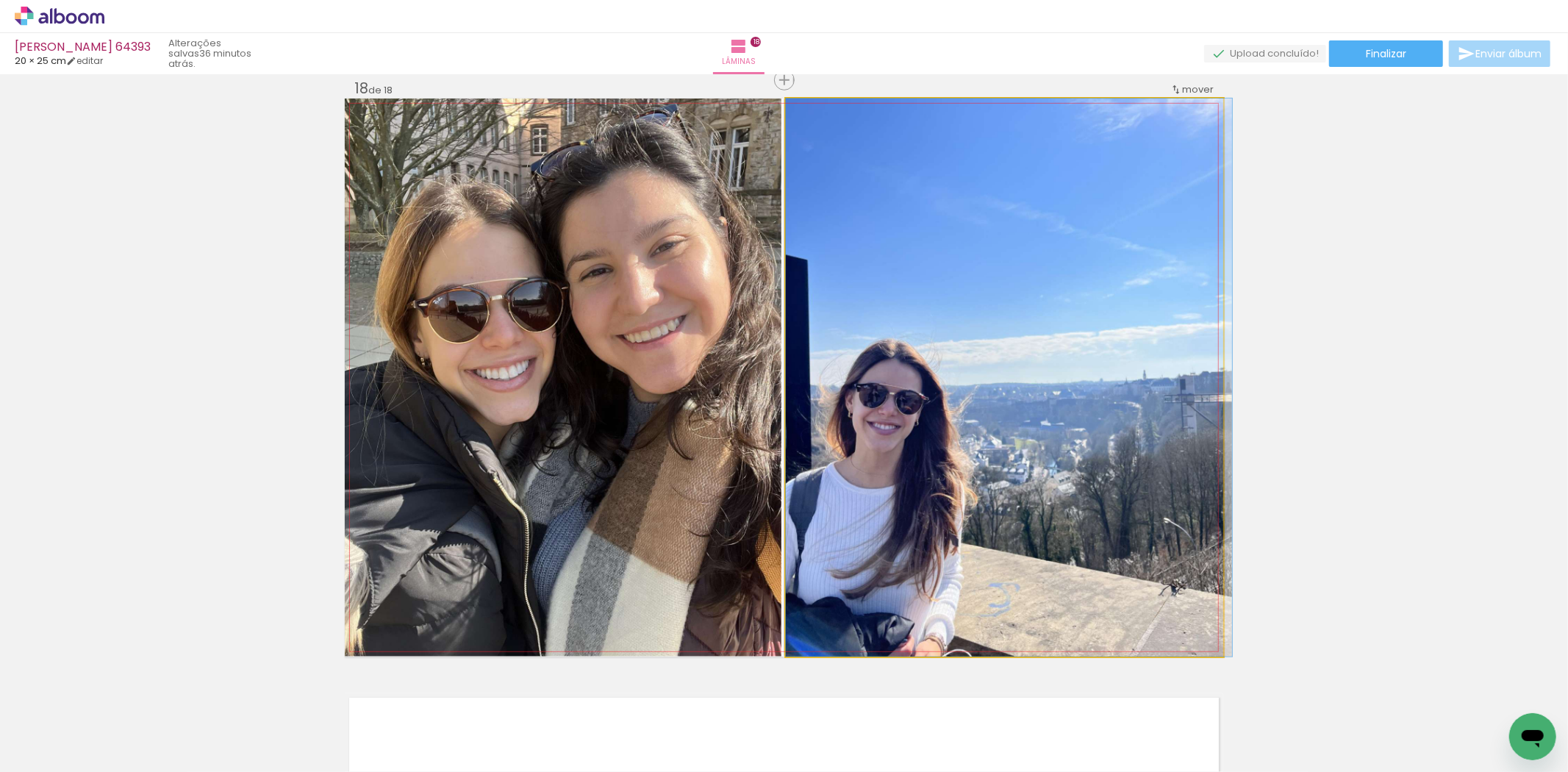
drag, startPoint x: 967, startPoint y: 403, endPoint x: 976, endPoint y: 398, distance: 10.3
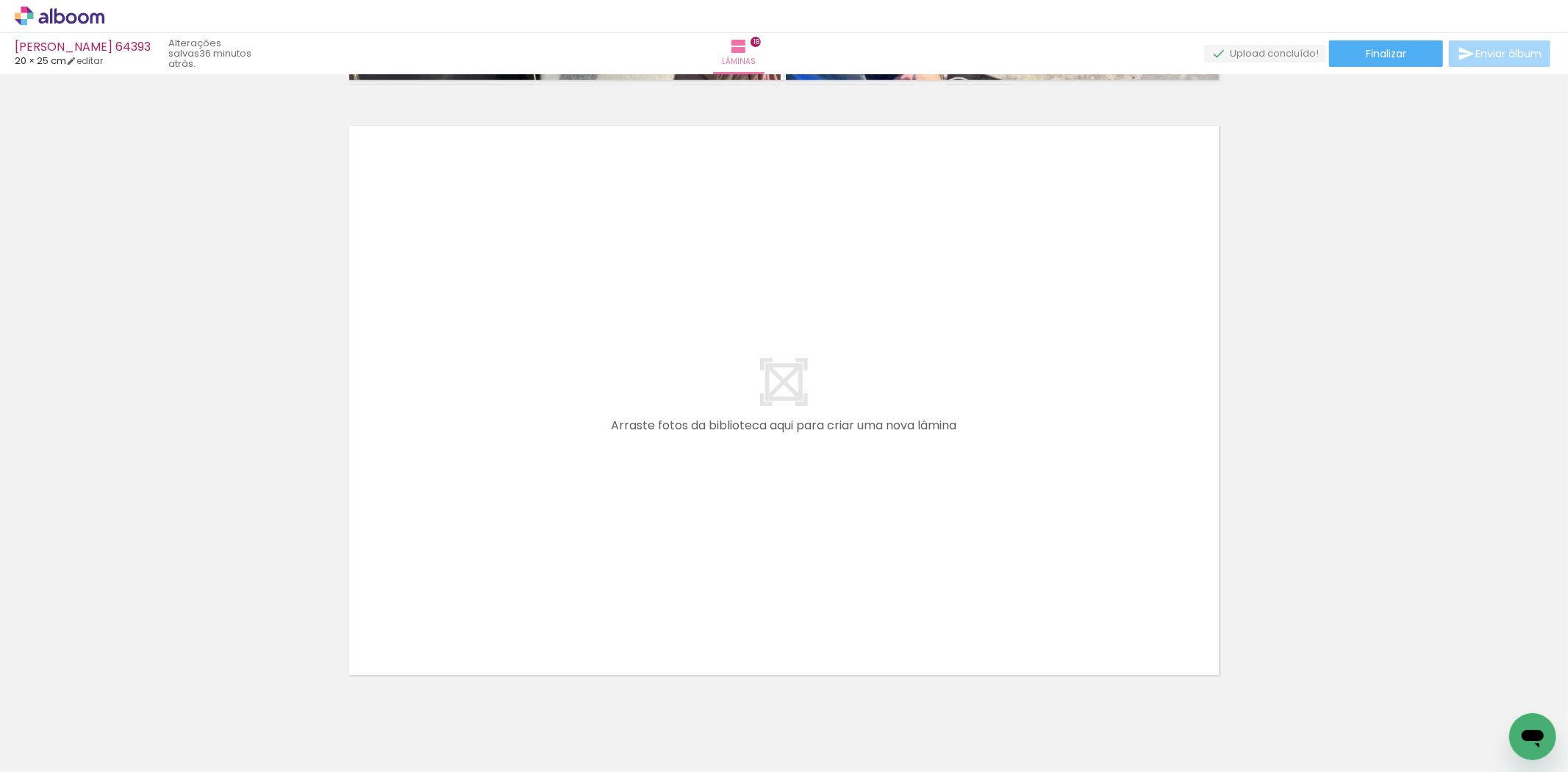
scroll to position [0, 2260]
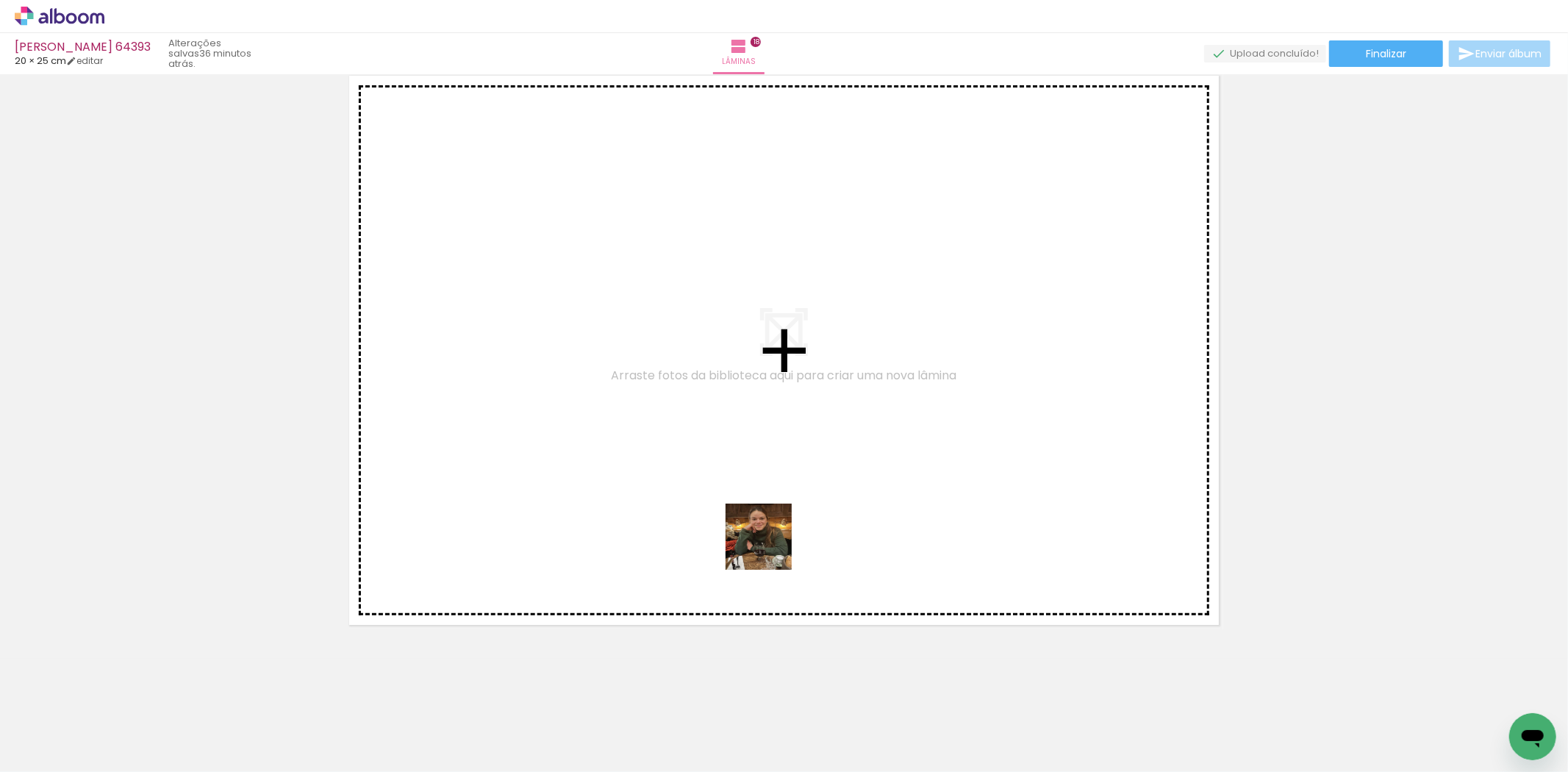
drag, startPoint x: 834, startPoint y: 711, endPoint x: 770, endPoint y: 548, distance: 175.1
click at [770, 548] on quentale-workspace at bounding box center [784, 386] width 1568 height 772
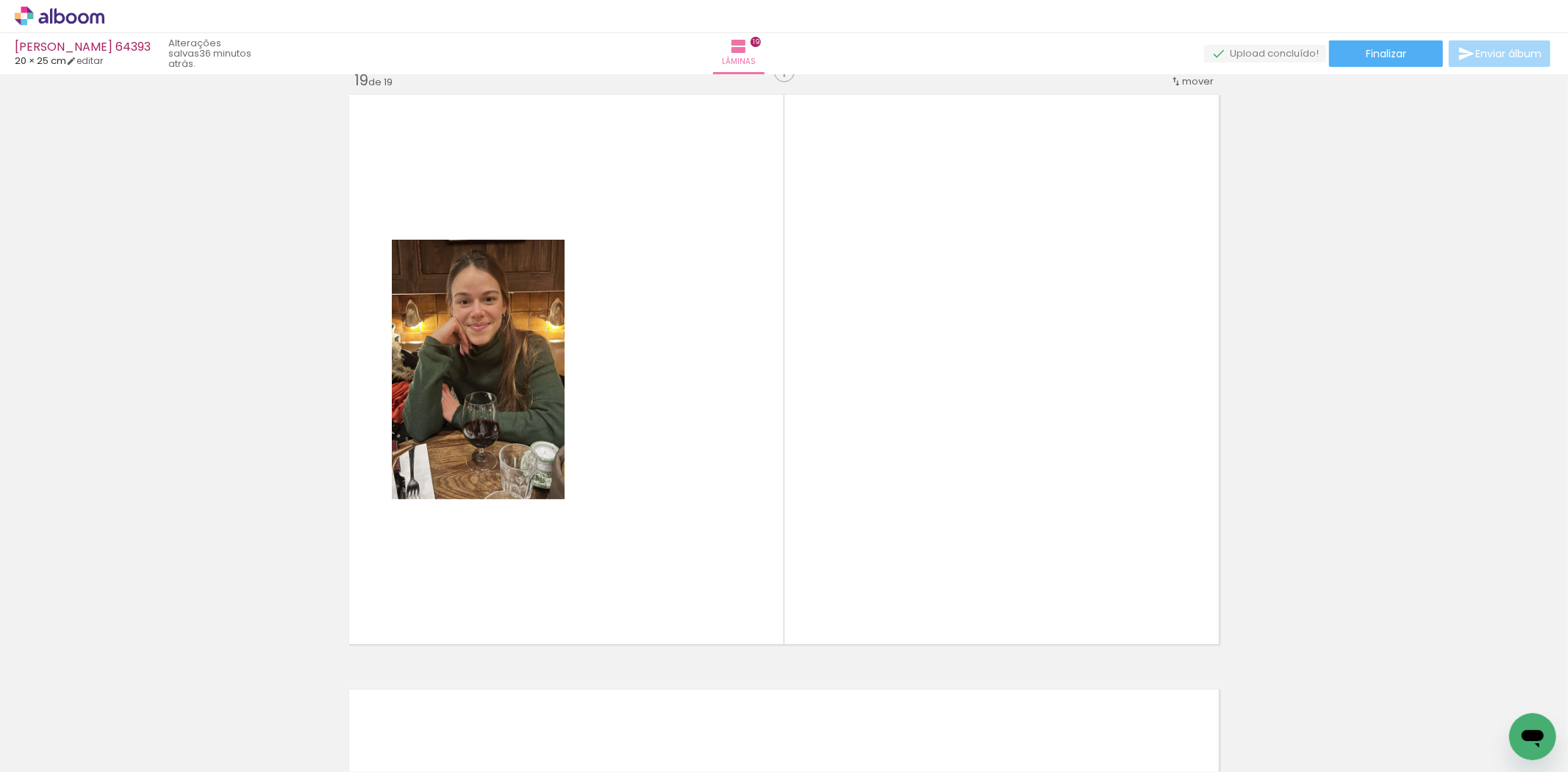
scroll to position [10730, 0]
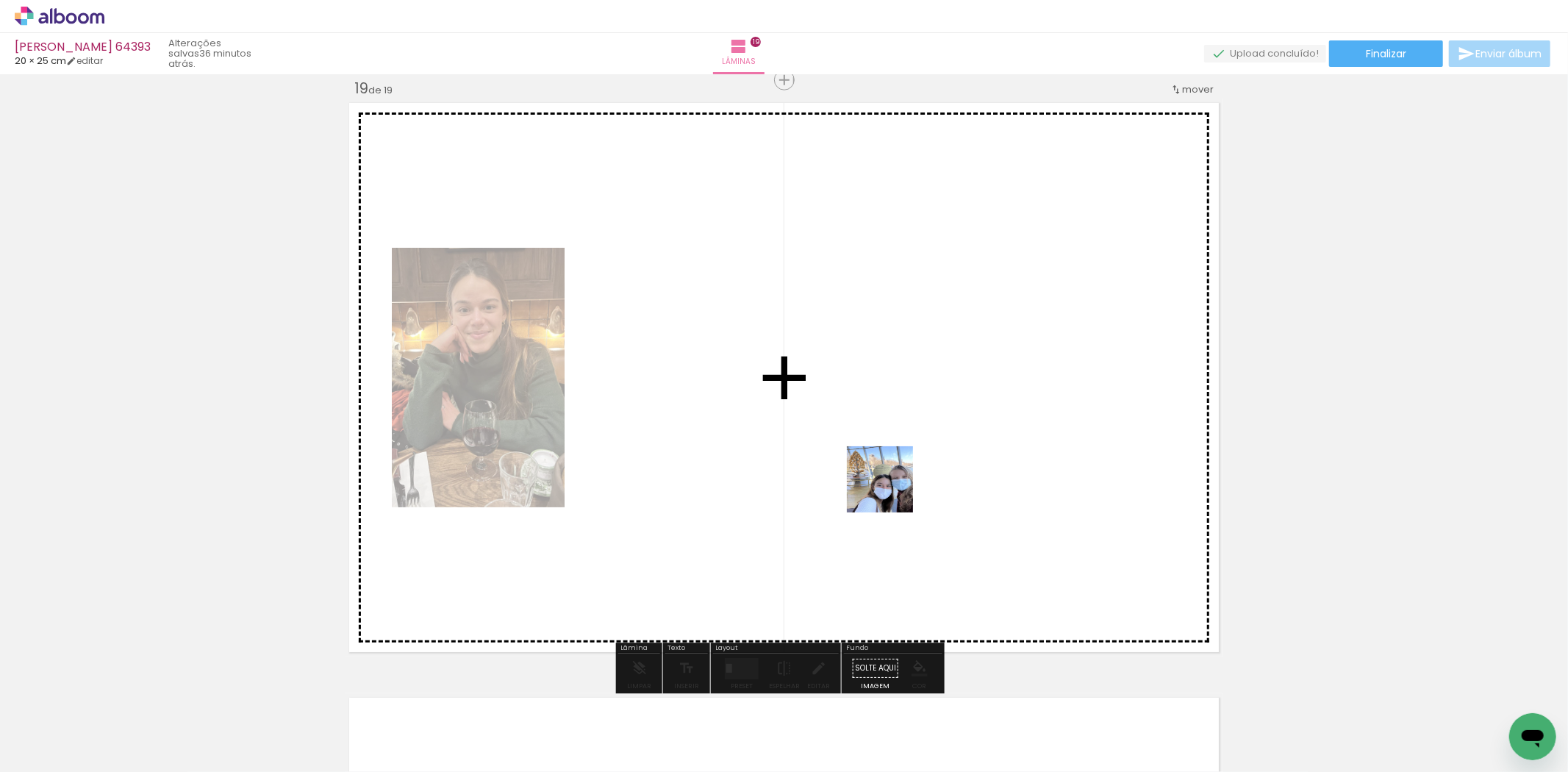
drag, startPoint x: 945, startPoint y: 721, endPoint x: 891, endPoint y: 490, distance: 237.2
click at [891, 490] on quentale-workspace at bounding box center [784, 386] width 1568 height 772
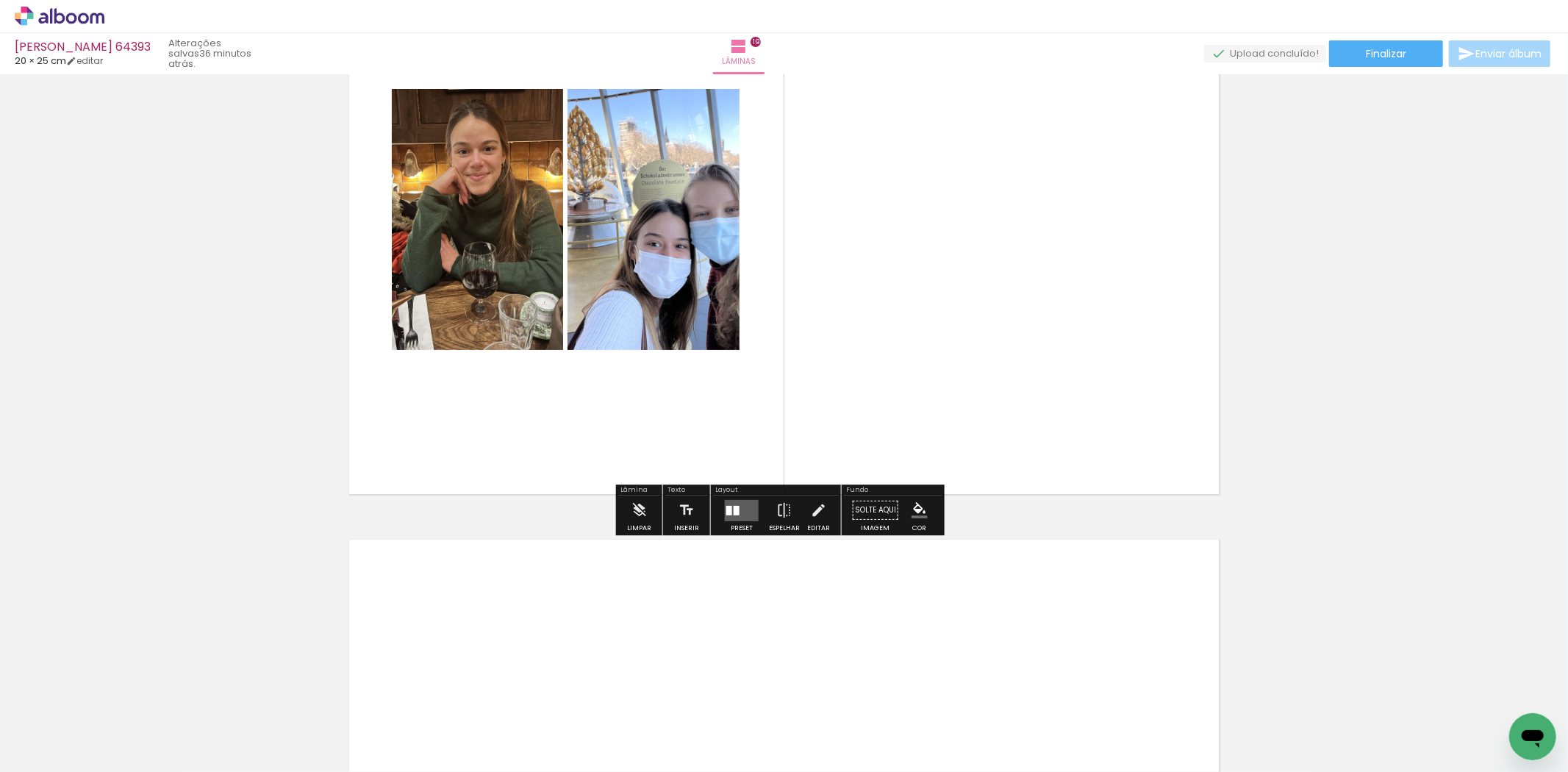
scroll to position [10894, 0]
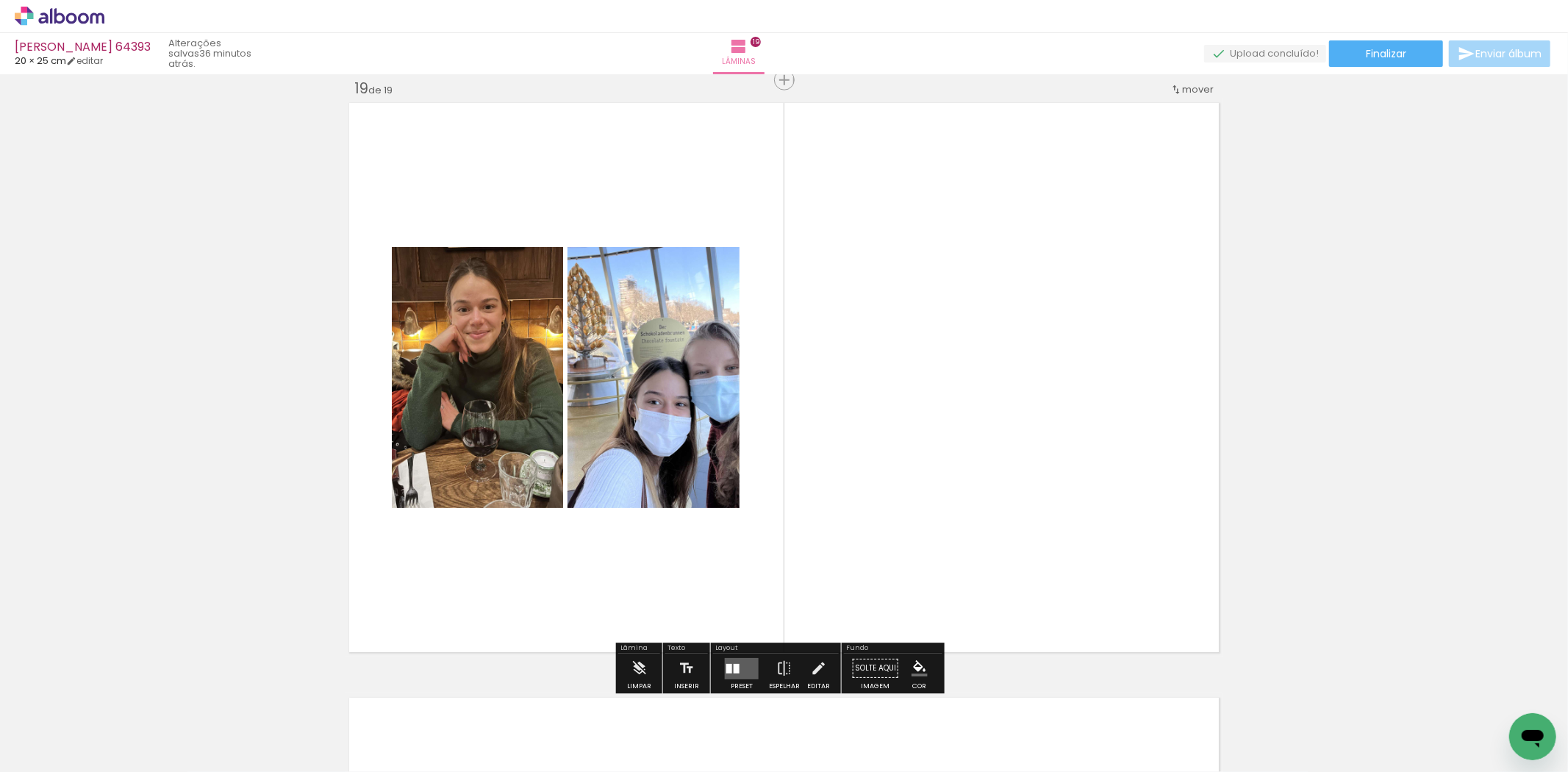
click at [748, 662] on quentale-layouter at bounding box center [742, 668] width 34 height 21
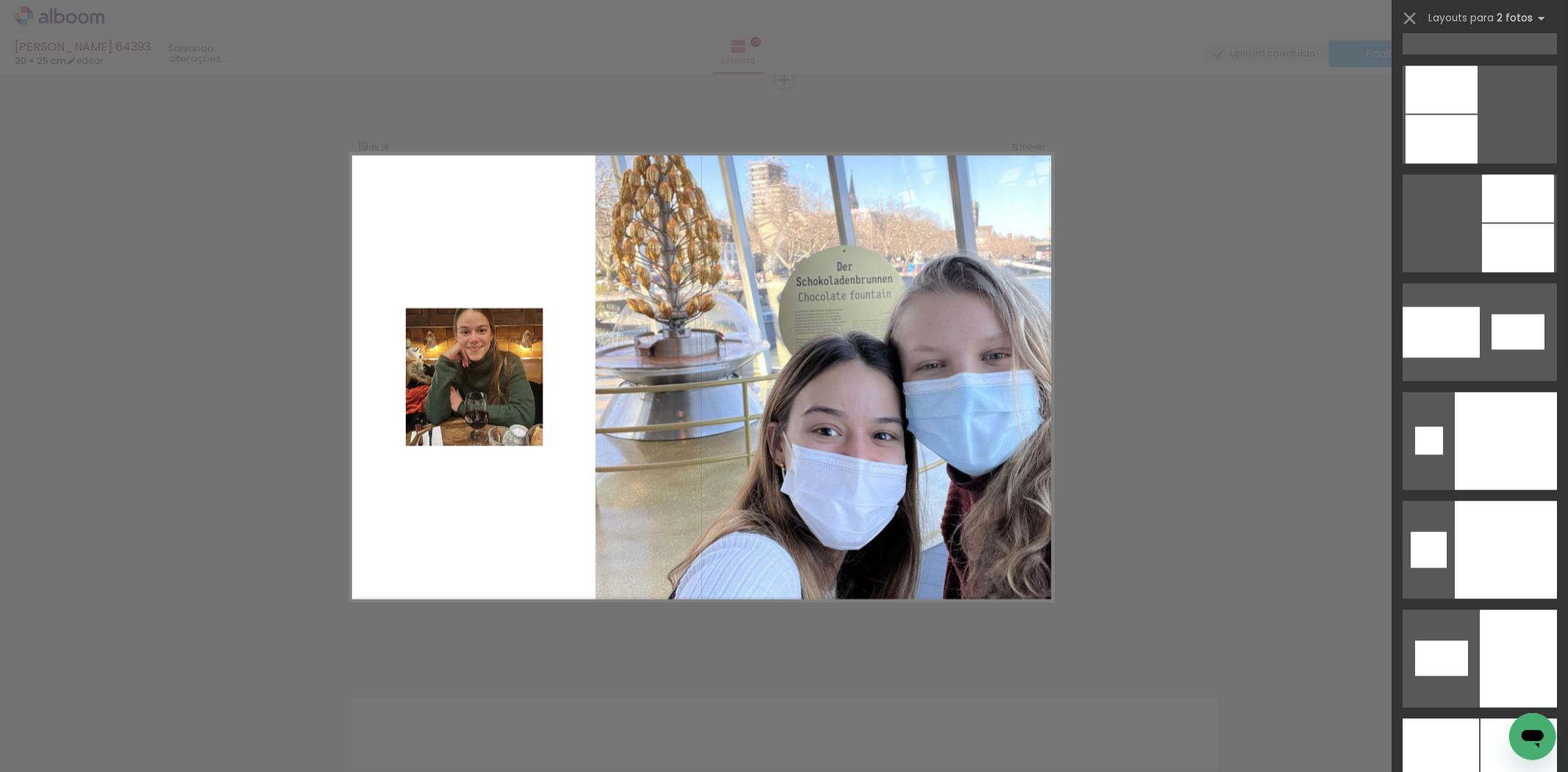
scroll to position [7682, 0]
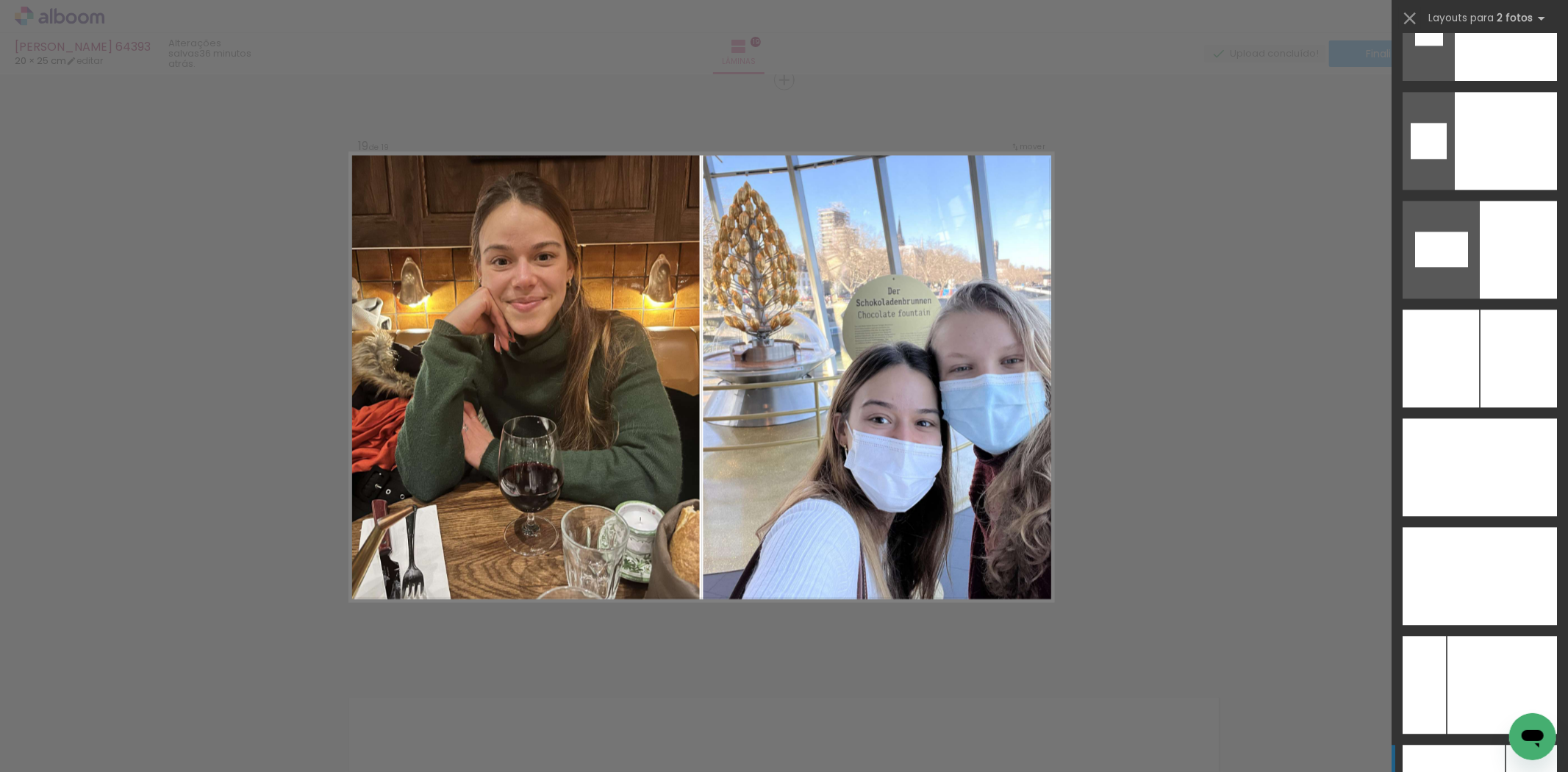
click at [1464, 344] on div at bounding box center [1441, 359] width 76 height 98
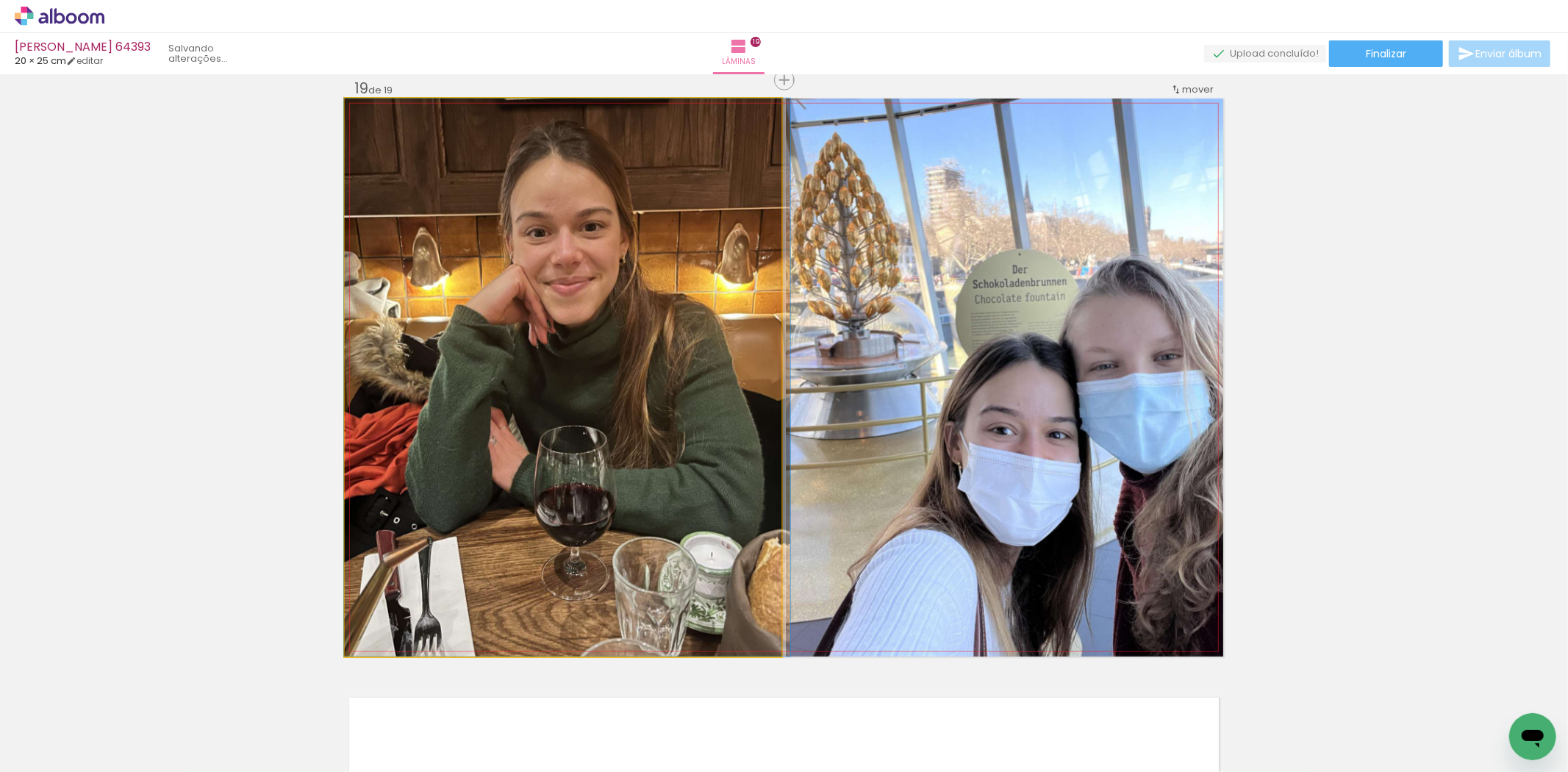
drag, startPoint x: 522, startPoint y: 442, endPoint x: 553, endPoint y: 442, distance: 31.0
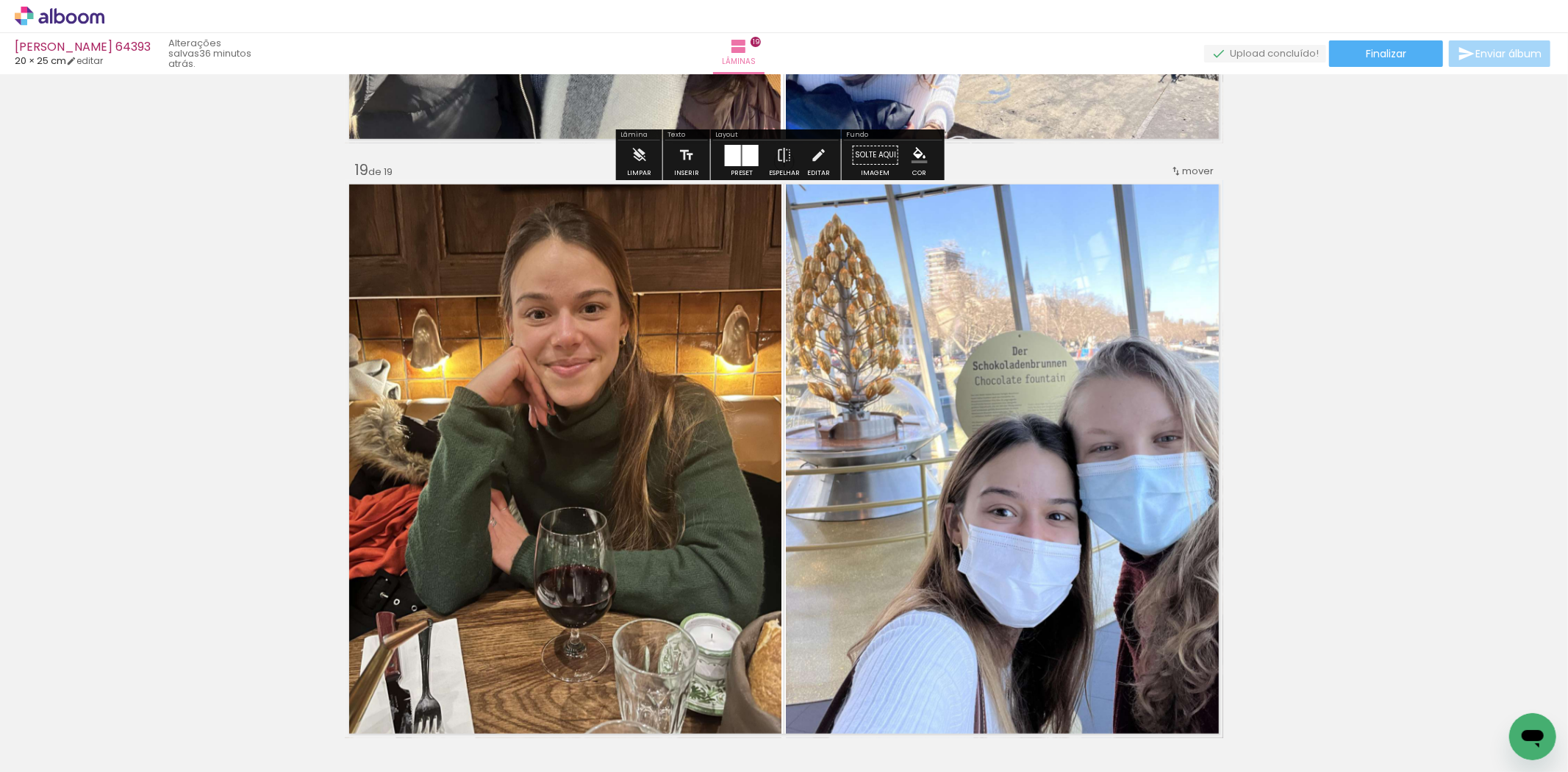
scroll to position [11057, 0]
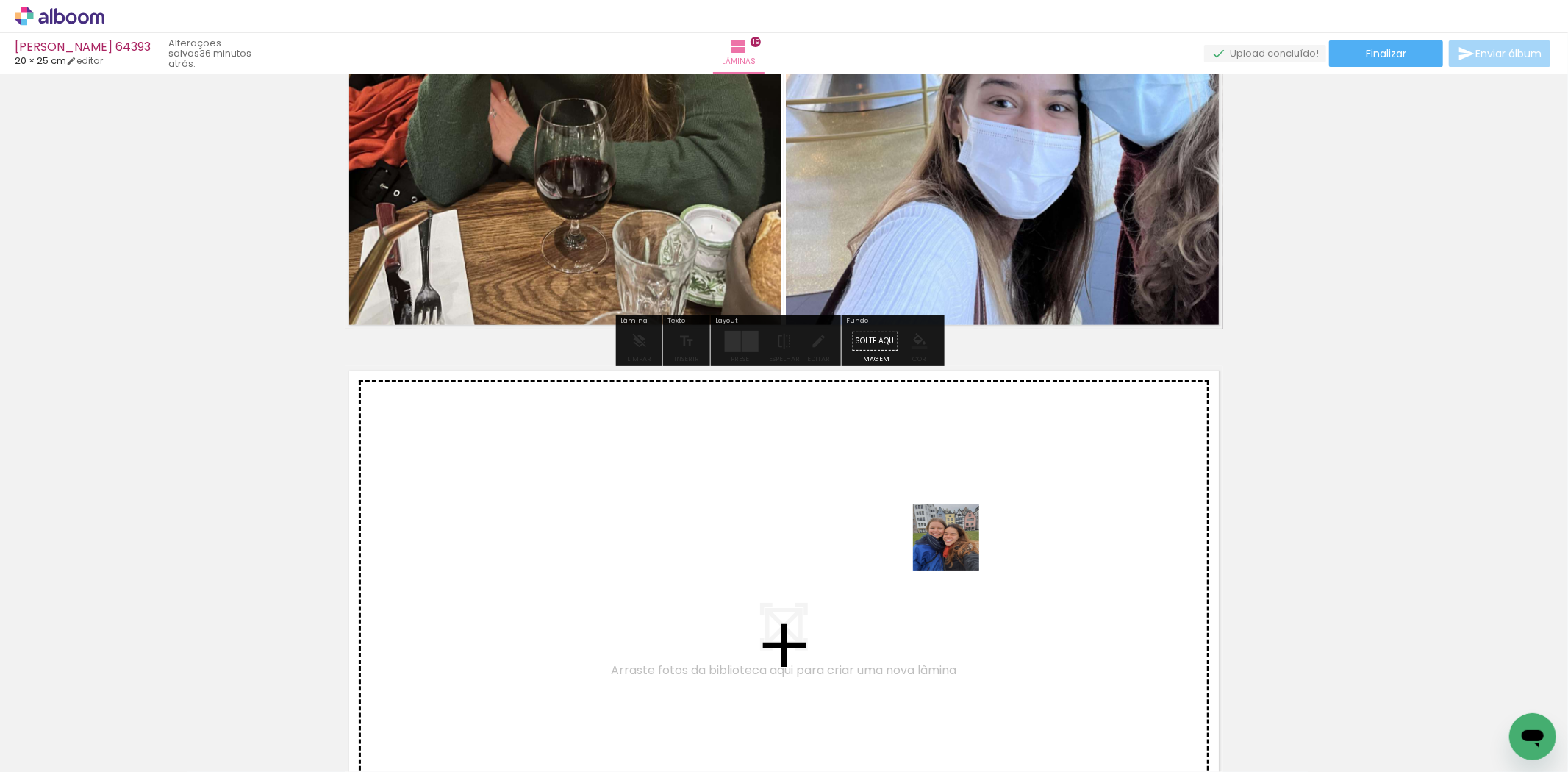
drag, startPoint x: 1044, startPoint y: 728, endPoint x: 1107, endPoint y: 714, distance: 64.5
click at [947, 539] on quentale-workspace at bounding box center [784, 386] width 1568 height 772
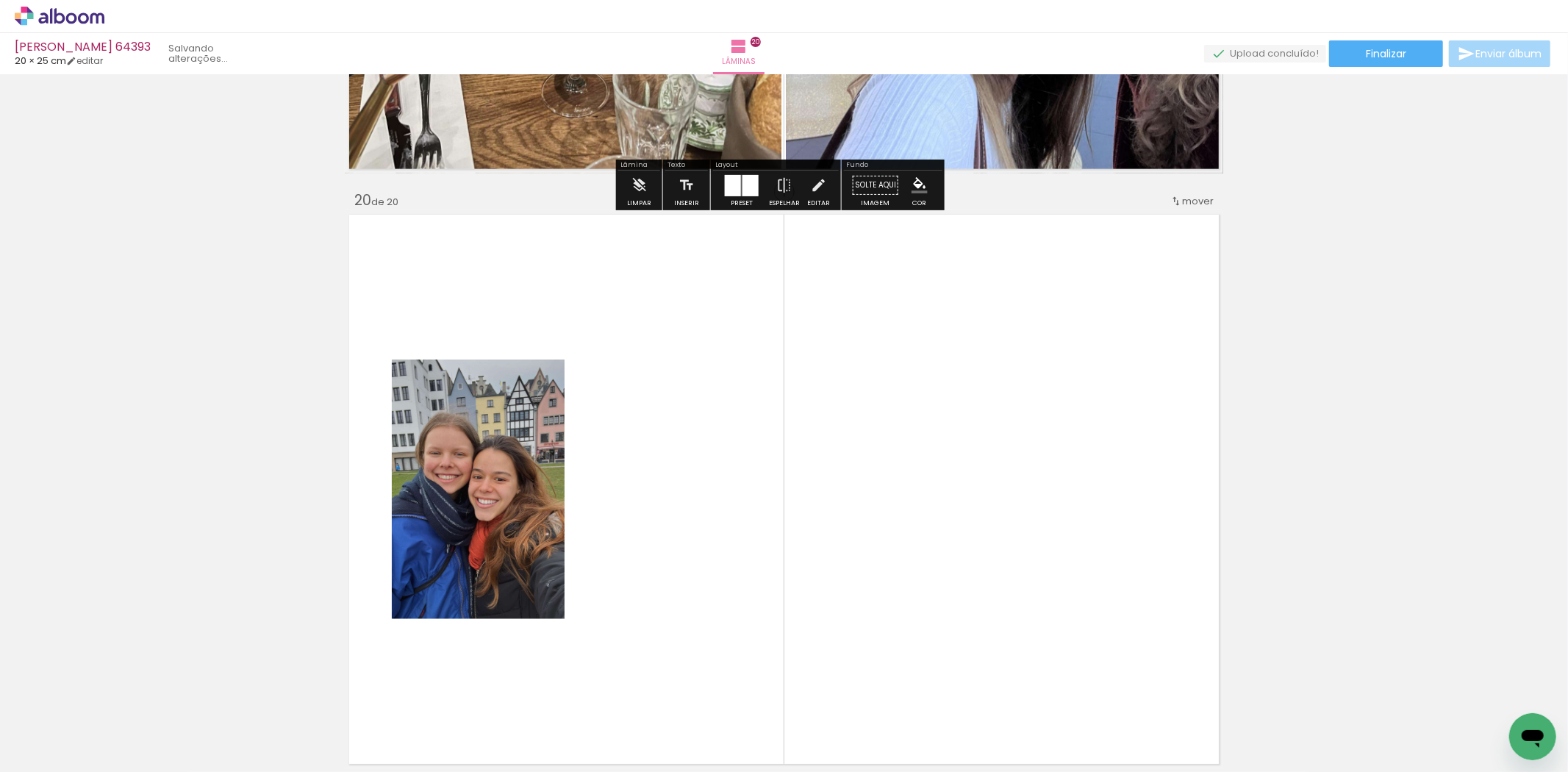
scroll to position [11325, 0]
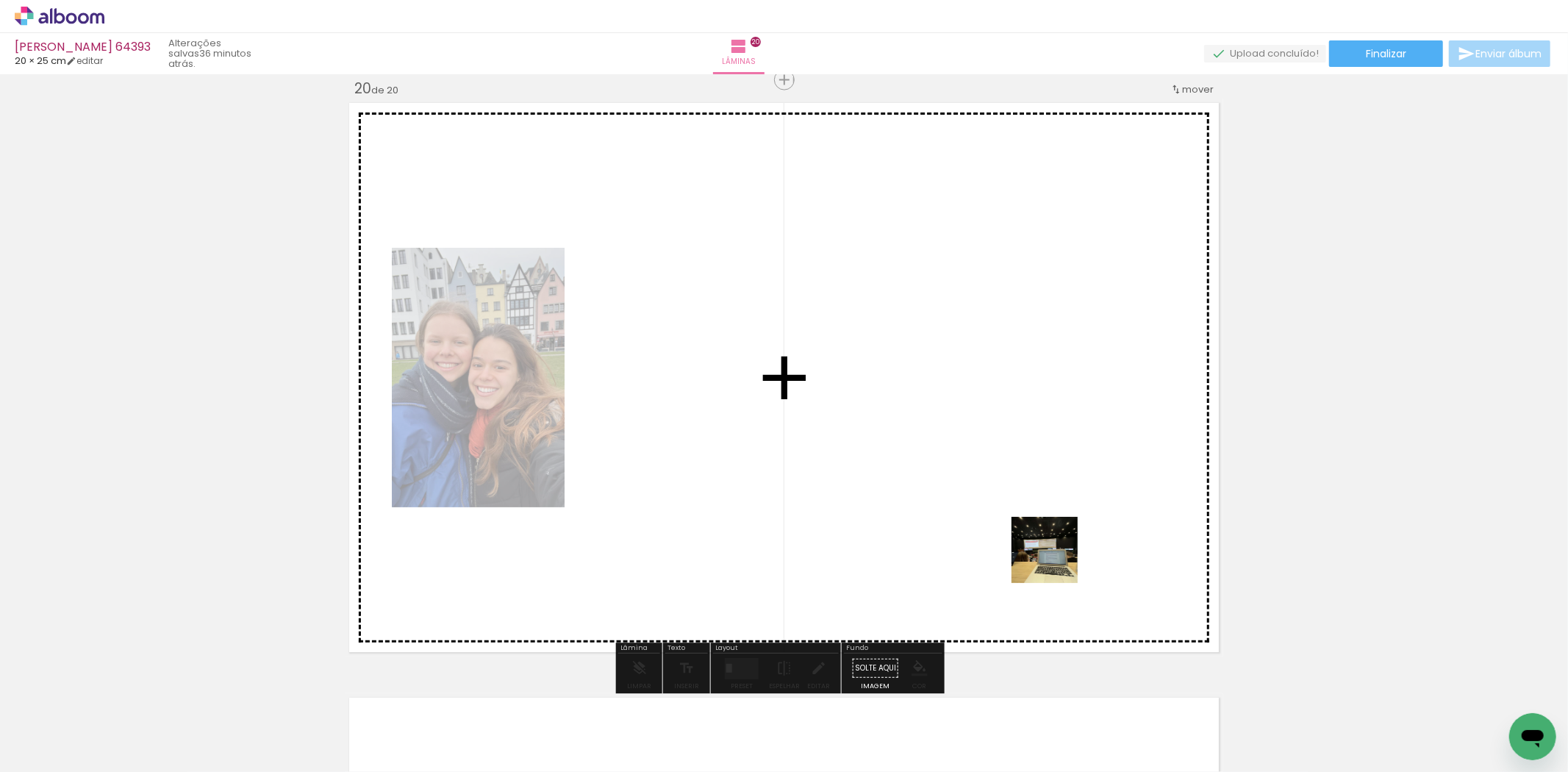
drag, startPoint x: 1113, startPoint y: 747, endPoint x: 998, endPoint y: 449, distance: 319.4
click at [998, 449] on quentale-workspace at bounding box center [784, 386] width 1568 height 772
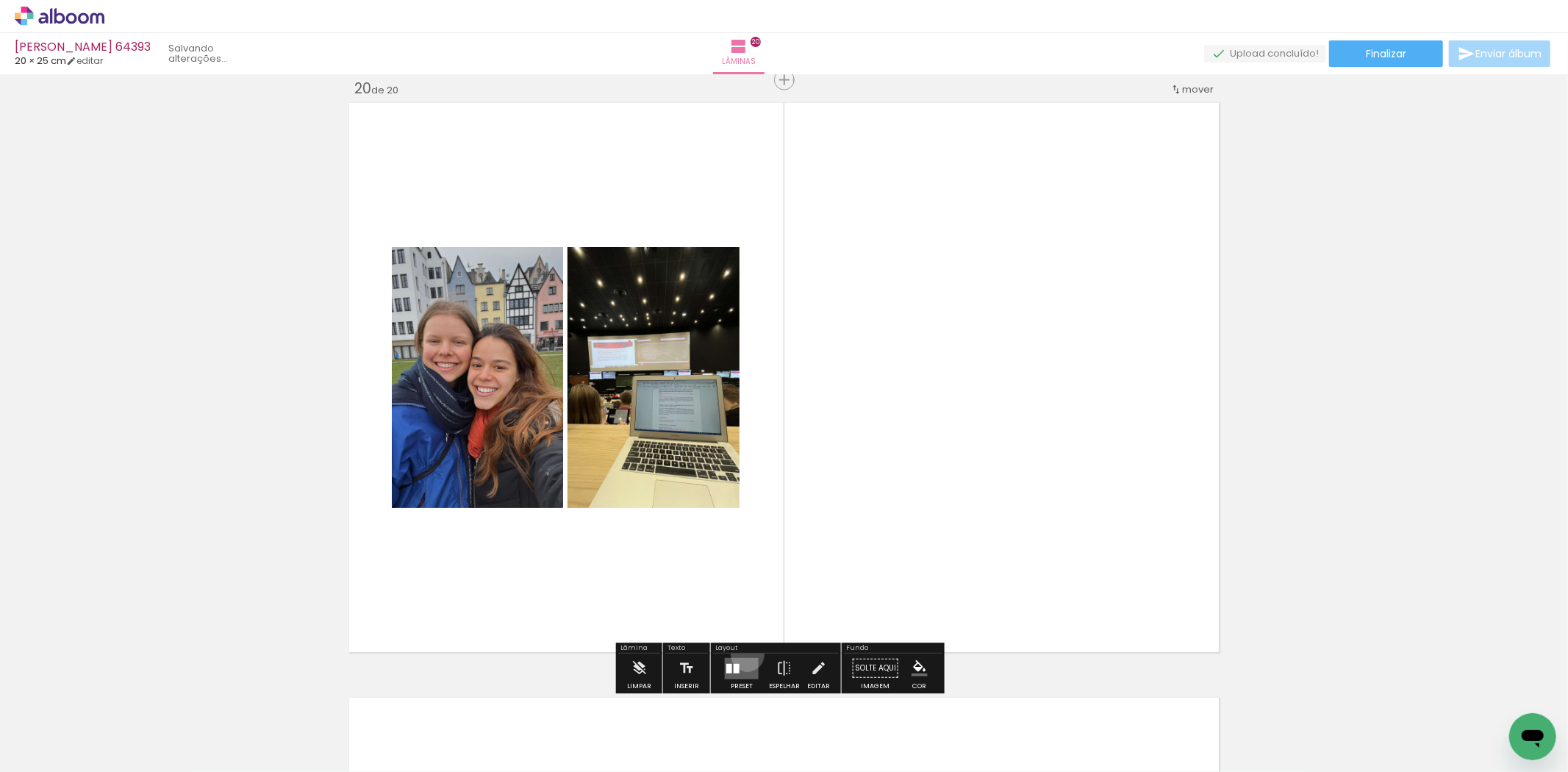
click at [745, 654] on div at bounding box center [741, 668] width 39 height 30
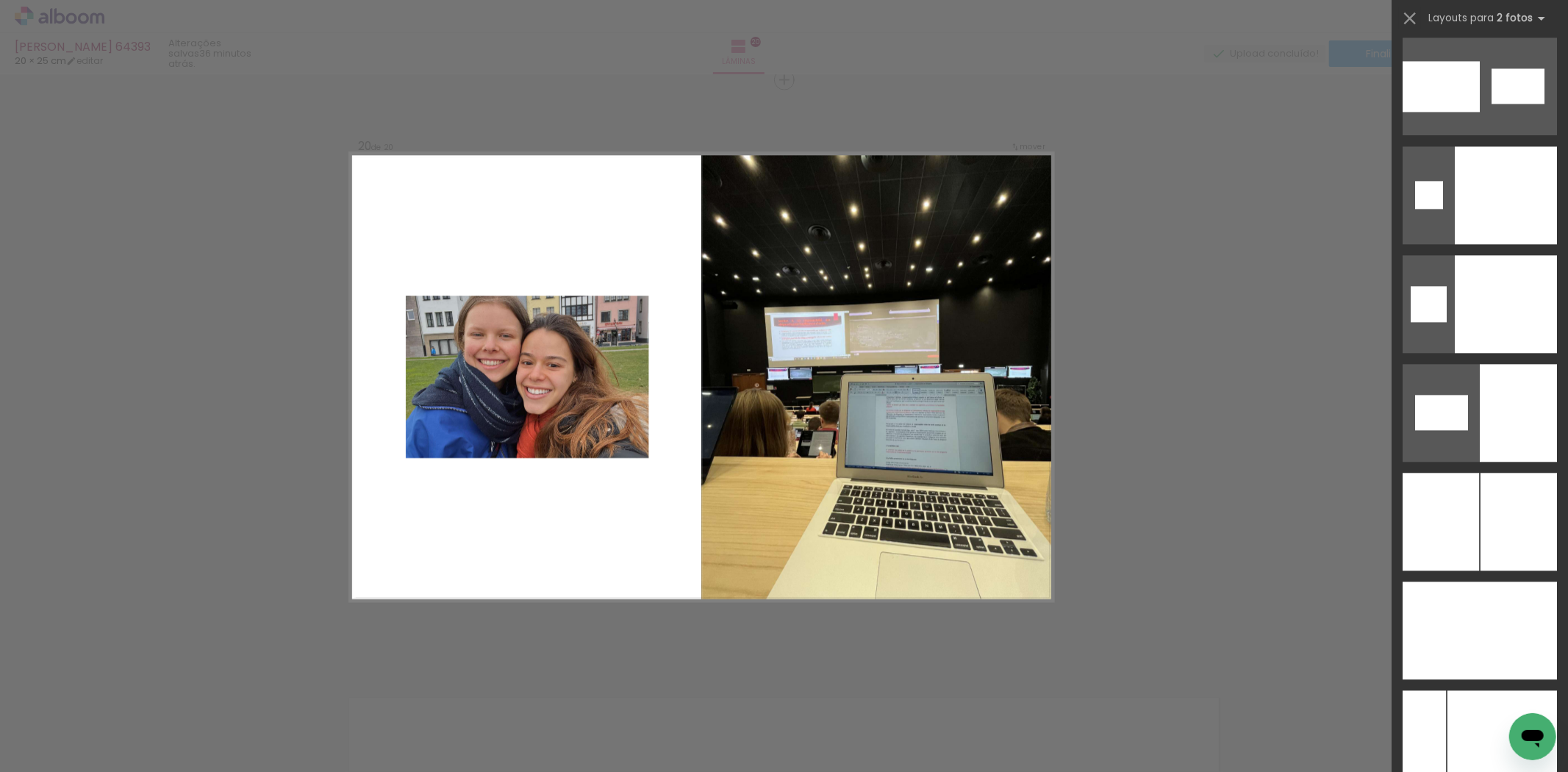
scroll to position [7601, 0]
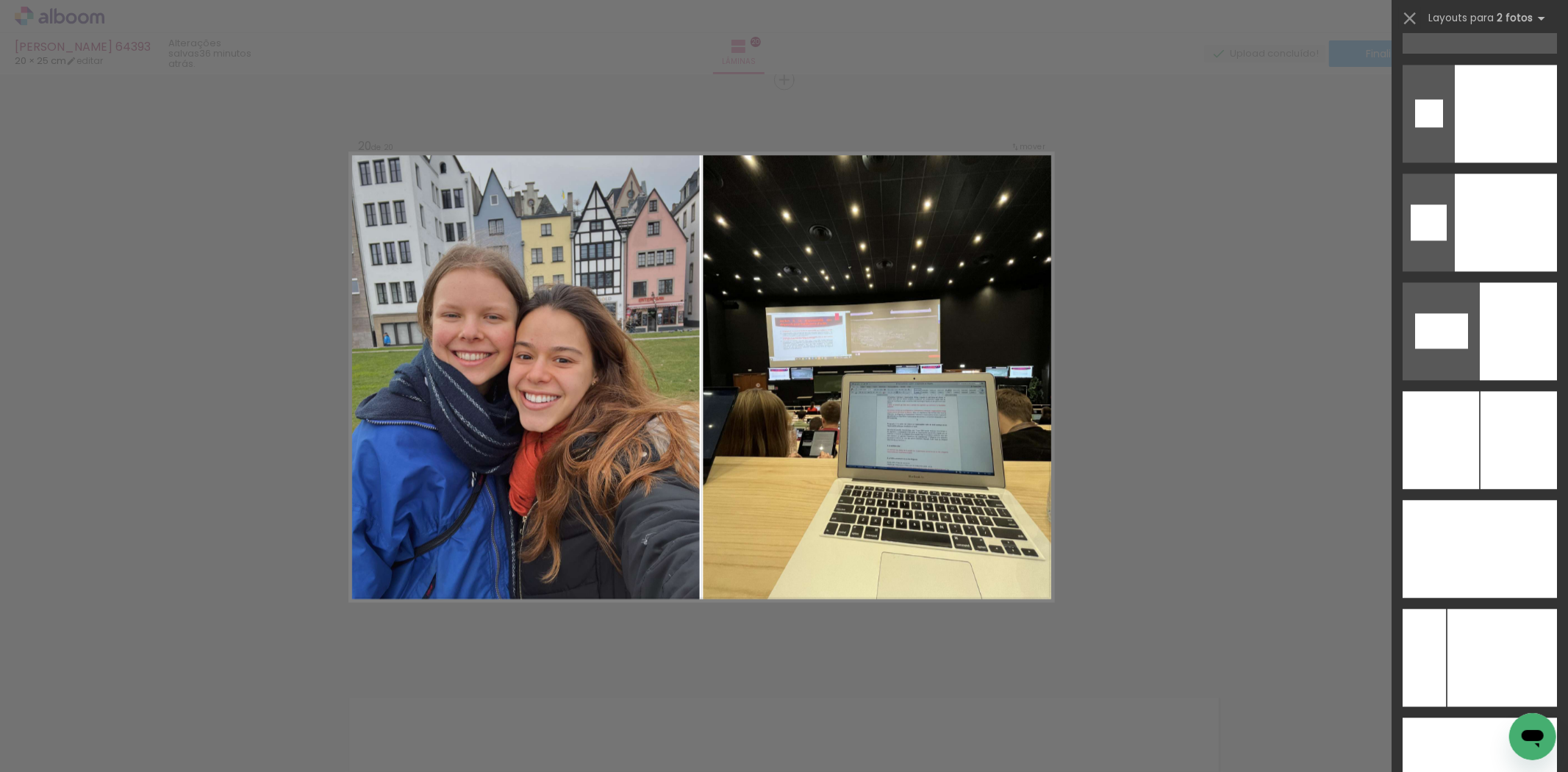
click at [1500, 403] on div at bounding box center [1519, 440] width 76 height 98
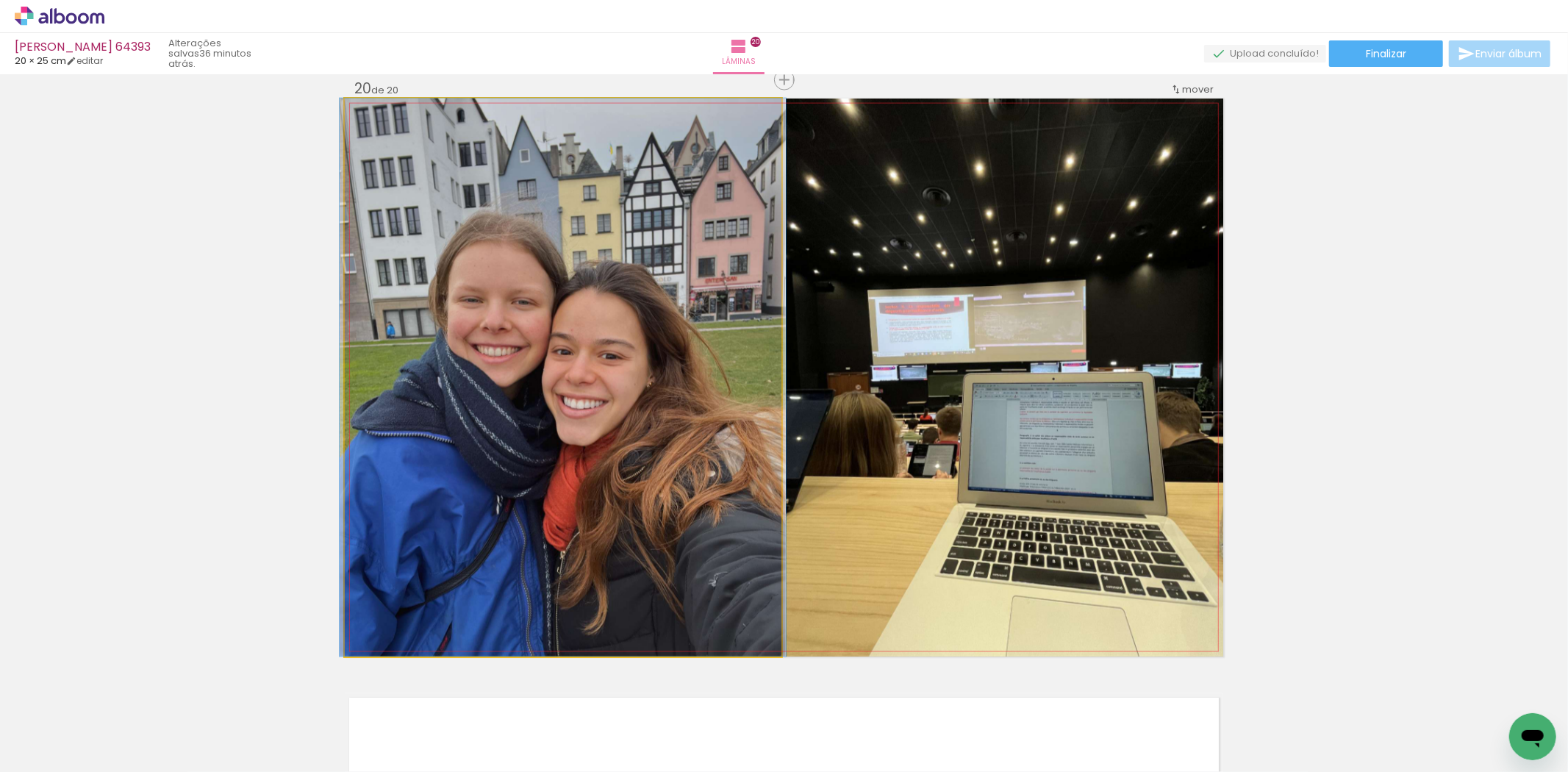
click at [666, 504] on quentale-photo at bounding box center [563, 377] width 437 height 558
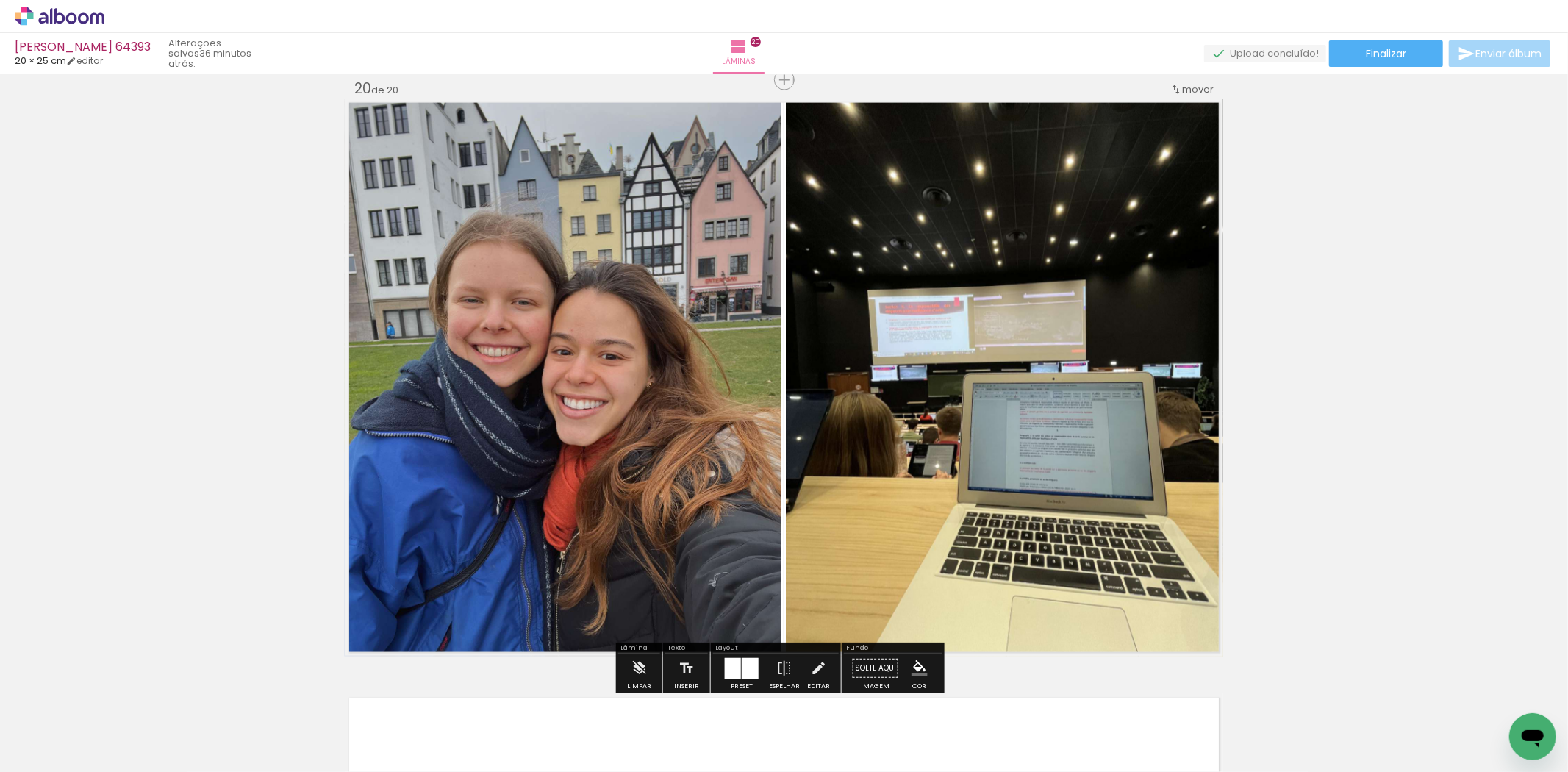
scroll to position [11734, 0]
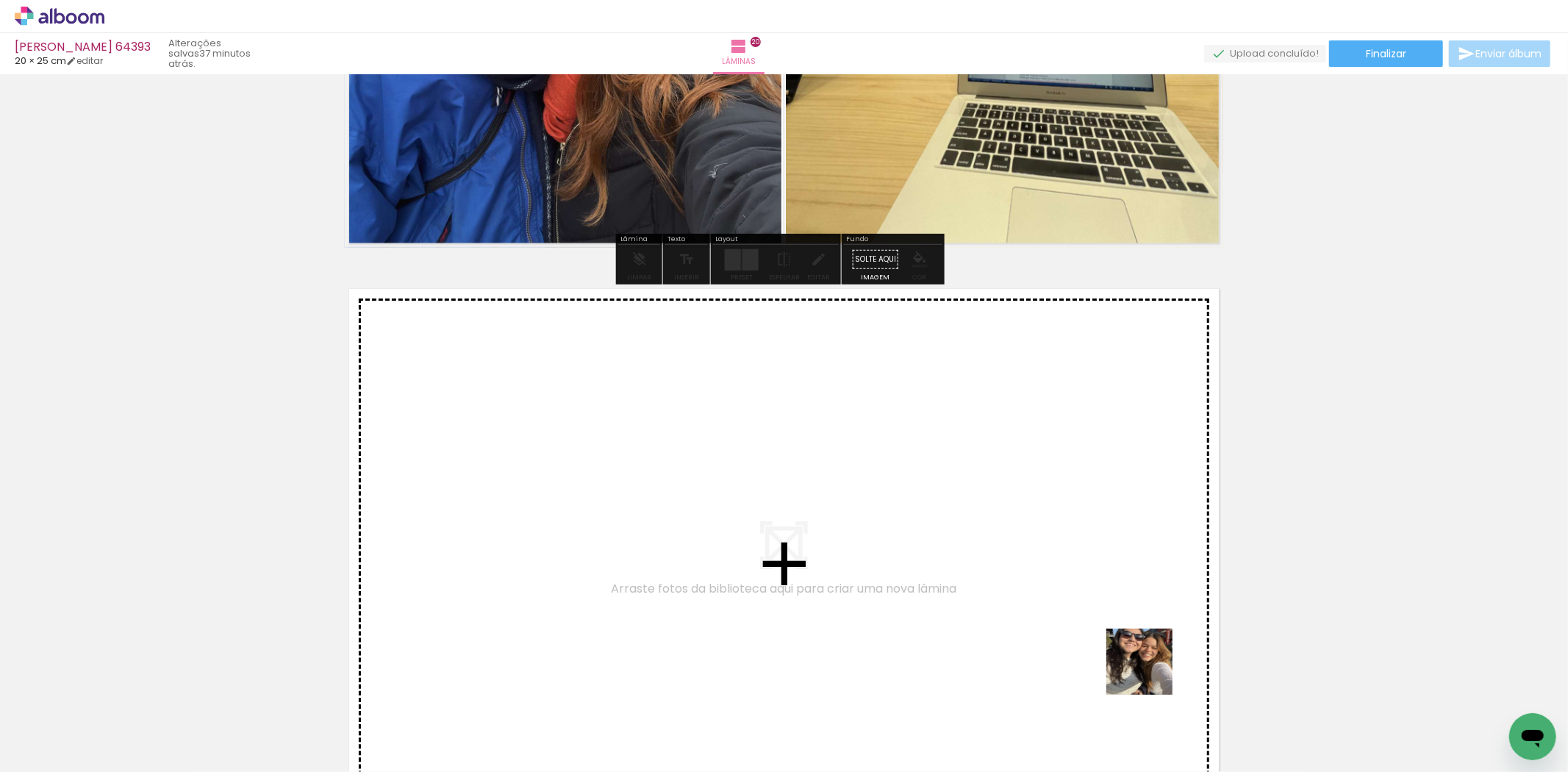
drag, startPoint x: 1172, startPoint y: 696, endPoint x: 991, endPoint y: 531, distance: 244.9
click at [991, 531] on quentale-workspace at bounding box center [784, 386] width 1568 height 772
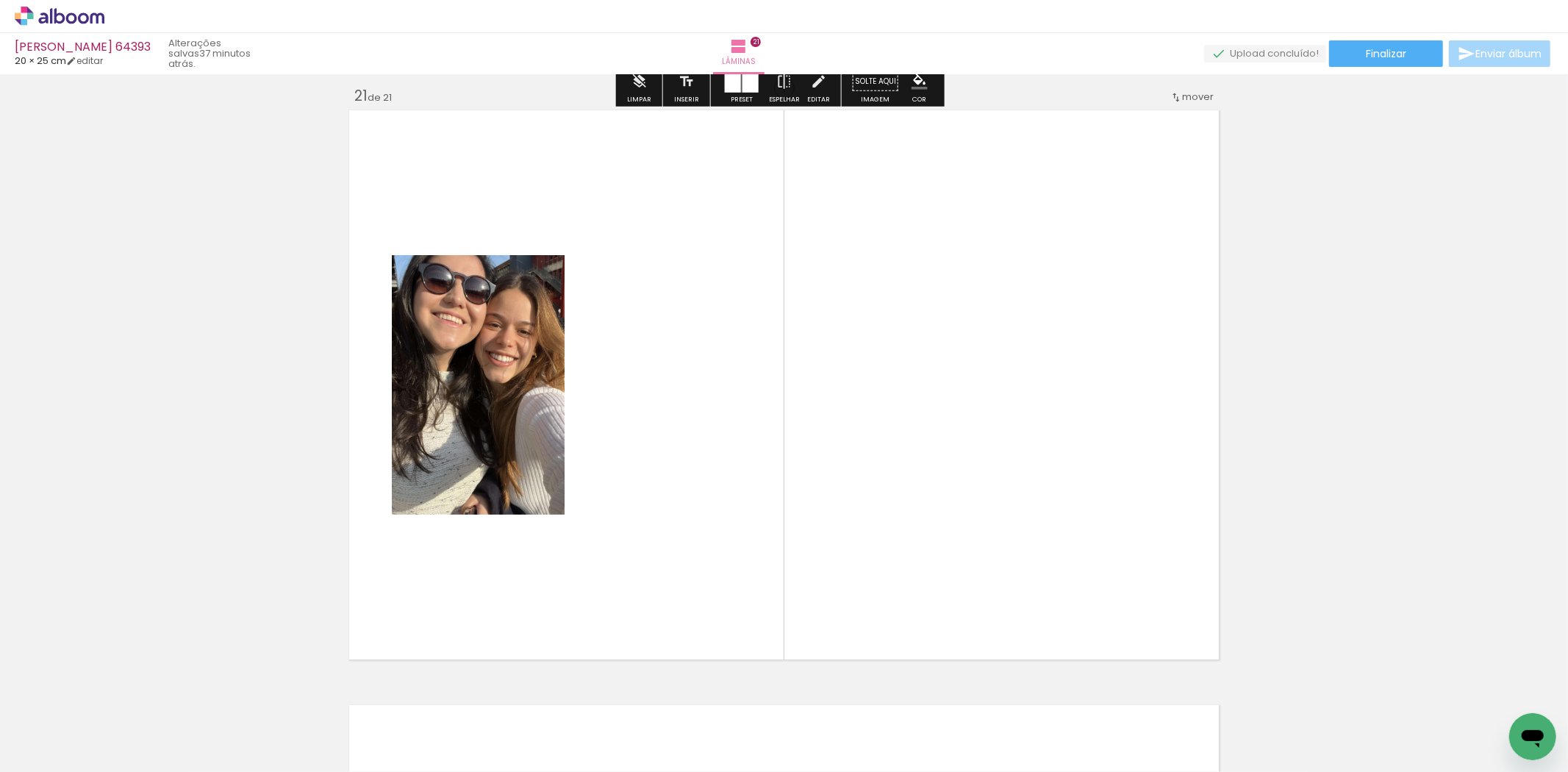
scroll to position [11920, 0]
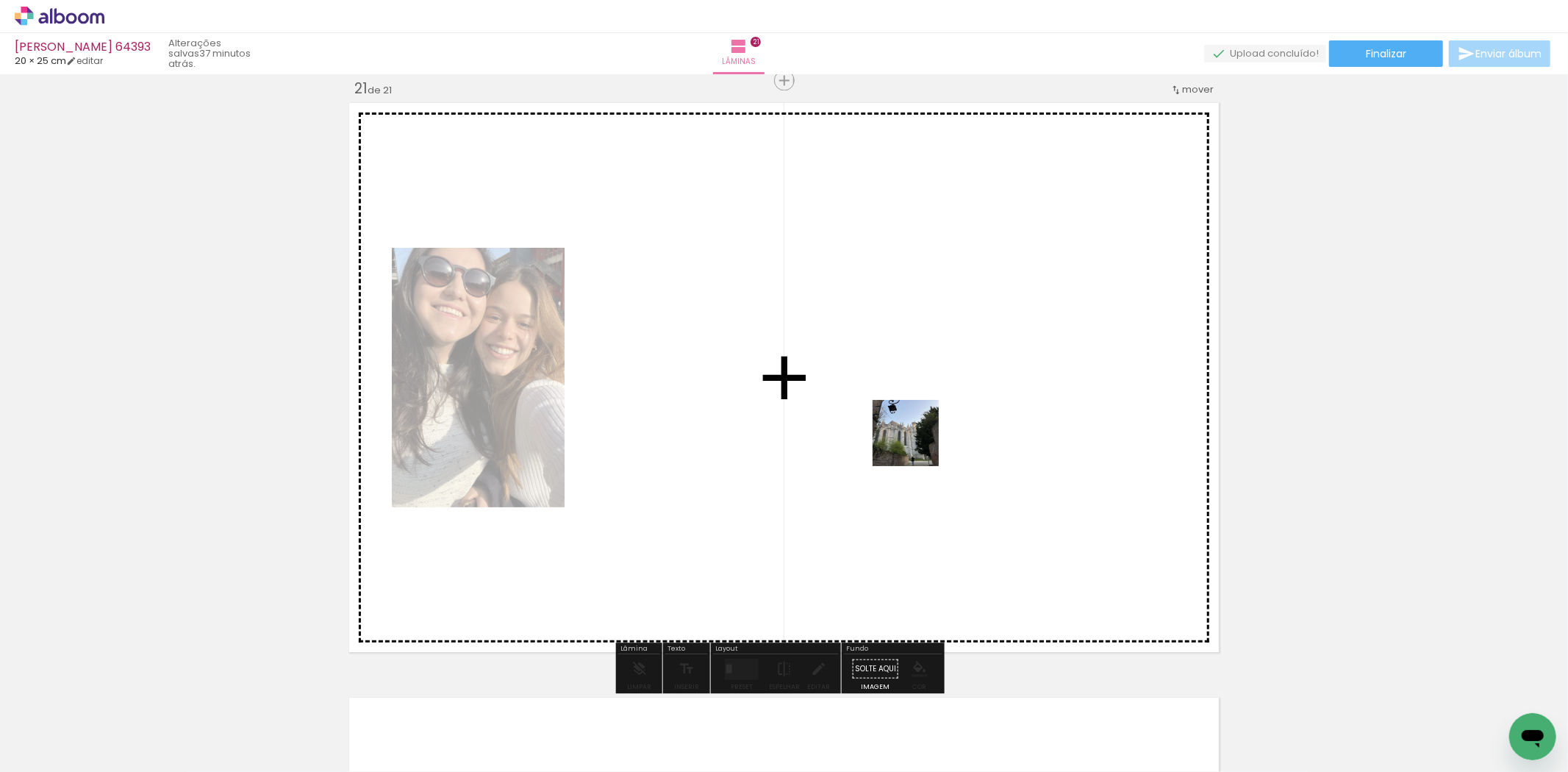
drag, startPoint x: 1281, startPoint y: 724, endPoint x: 917, endPoint y: 444, distance: 459.2
click at [917, 444] on quentale-workspace at bounding box center [784, 386] width 1568 height 772
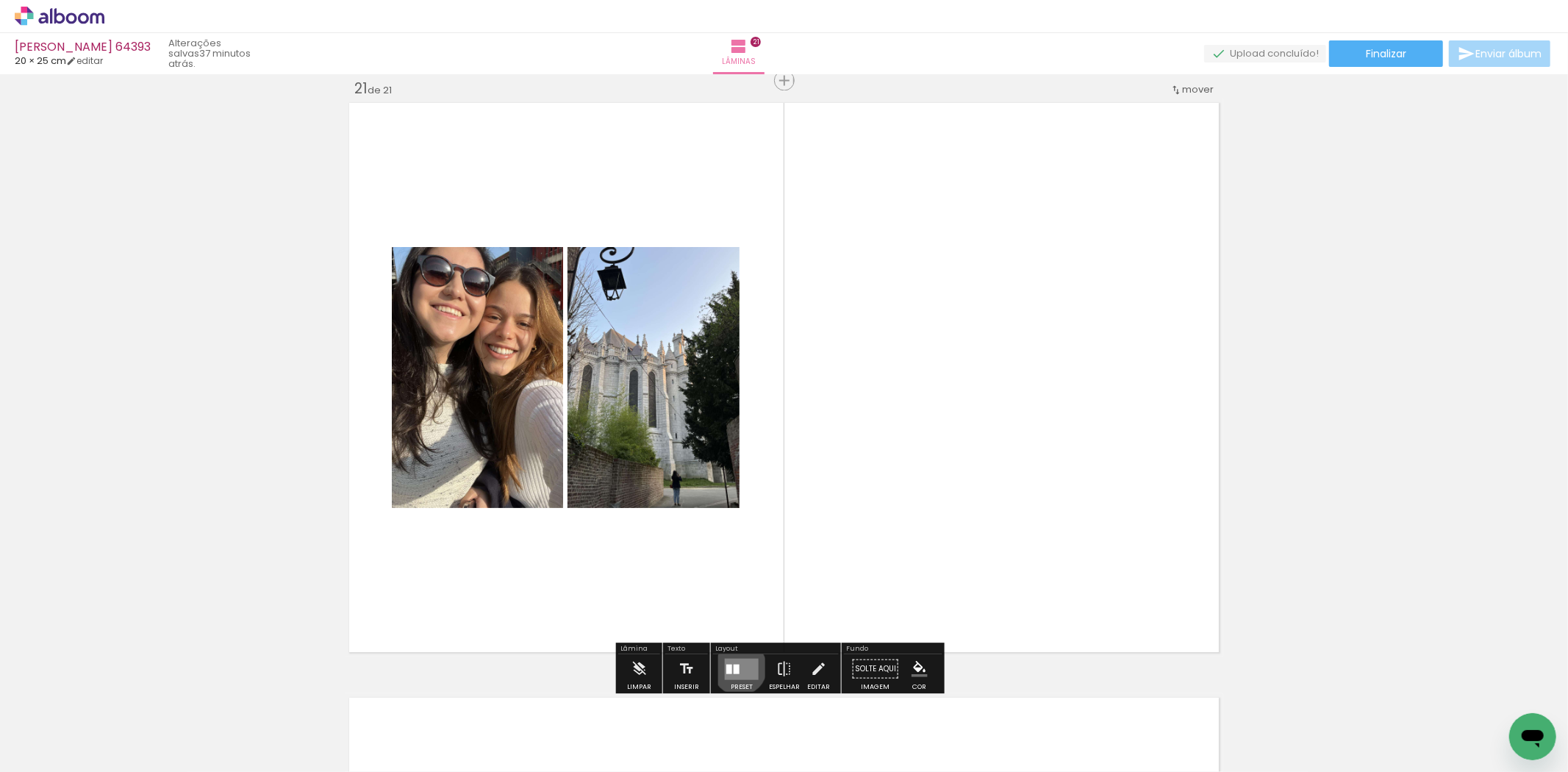
drag, startPoint x: 736, startPoint y: 668, endPoint x: 1123, endPoint y: 489, distance: 426.4
click at [738, 665] on quentale-layouter at bounding box center [742, 668] width 34 height 21
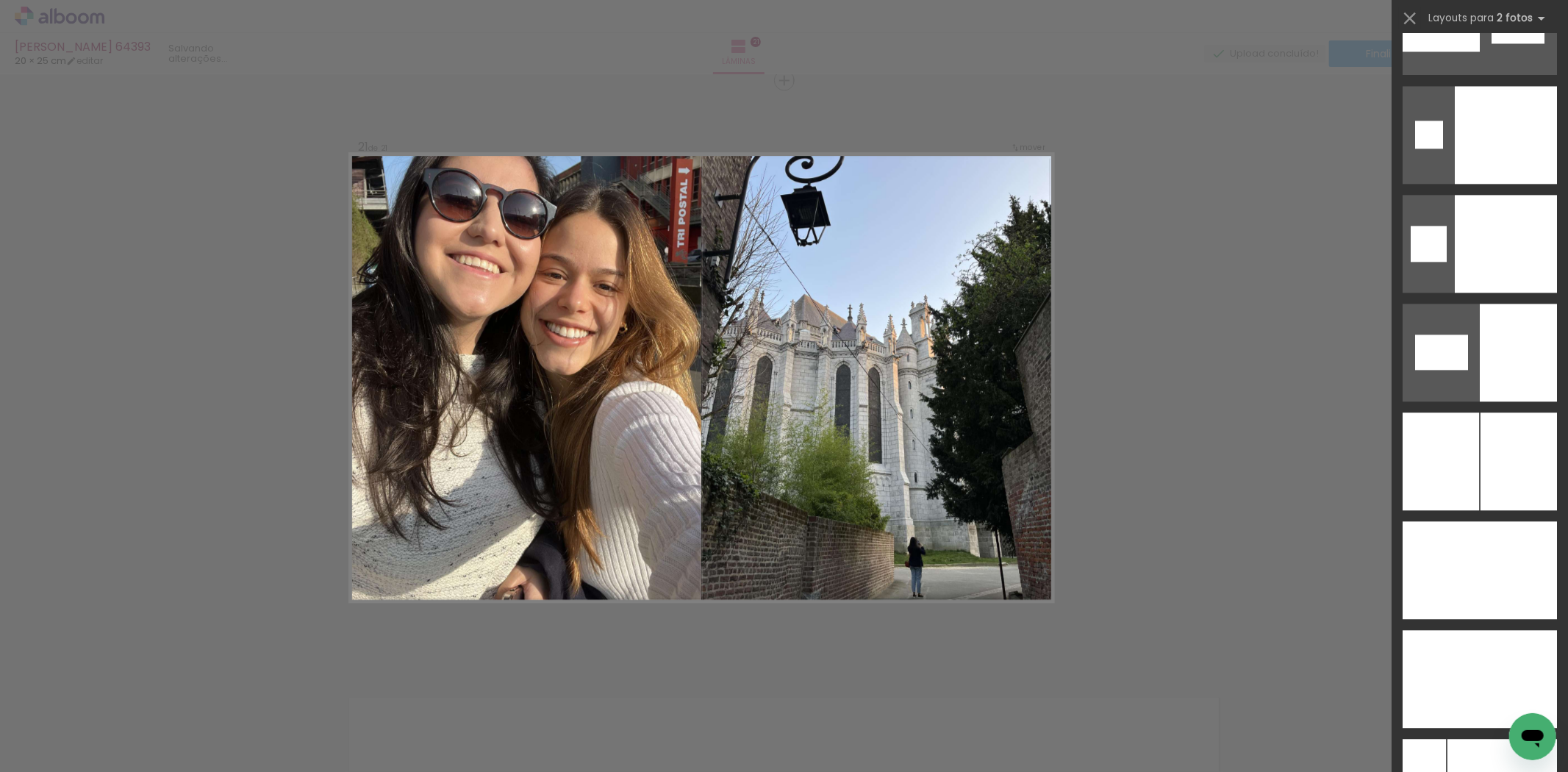
scroll to position [7587, 0]
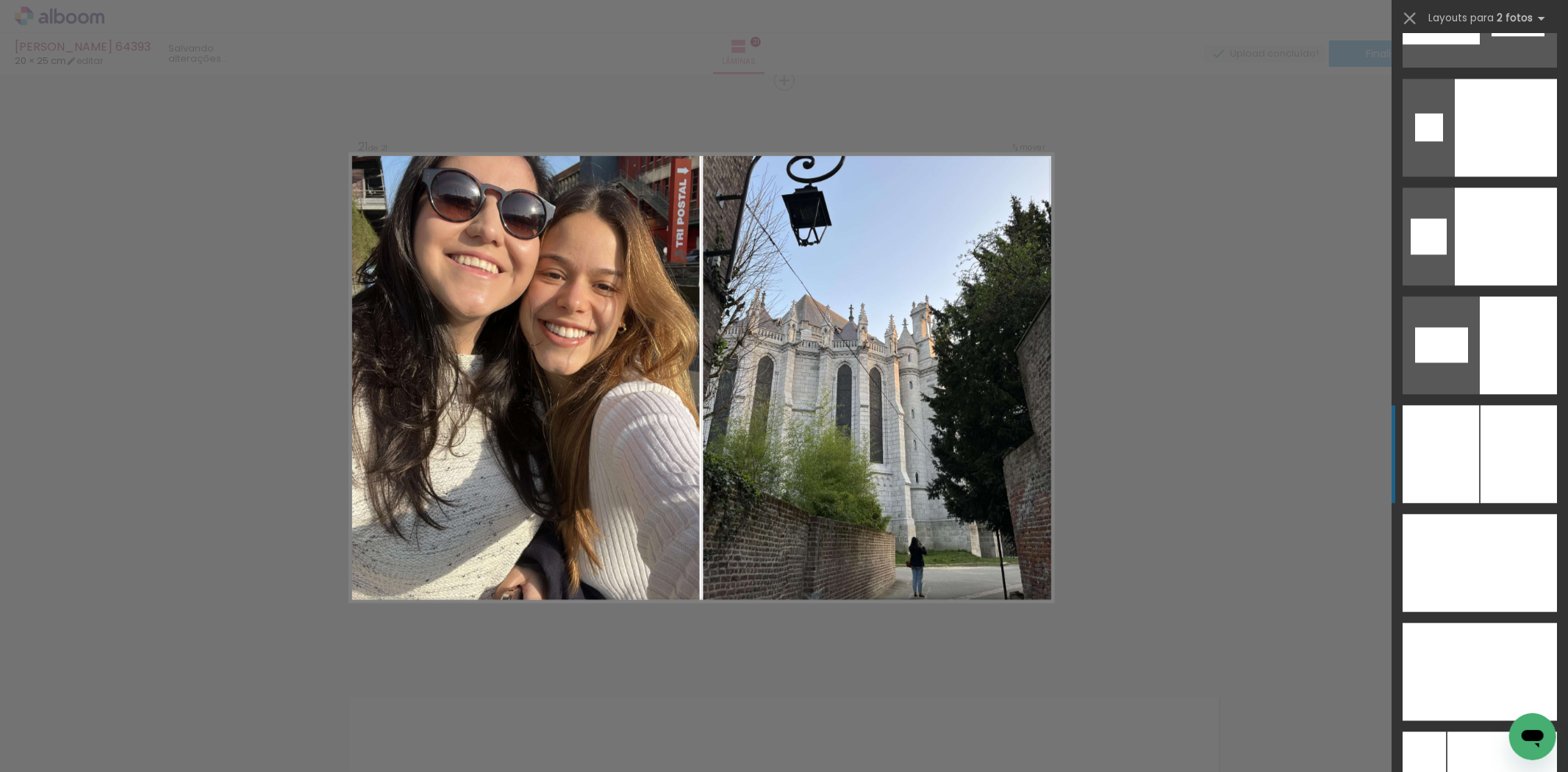
click at [1491, 480] on div at bounding box center [1519, 454] width 76 height 98
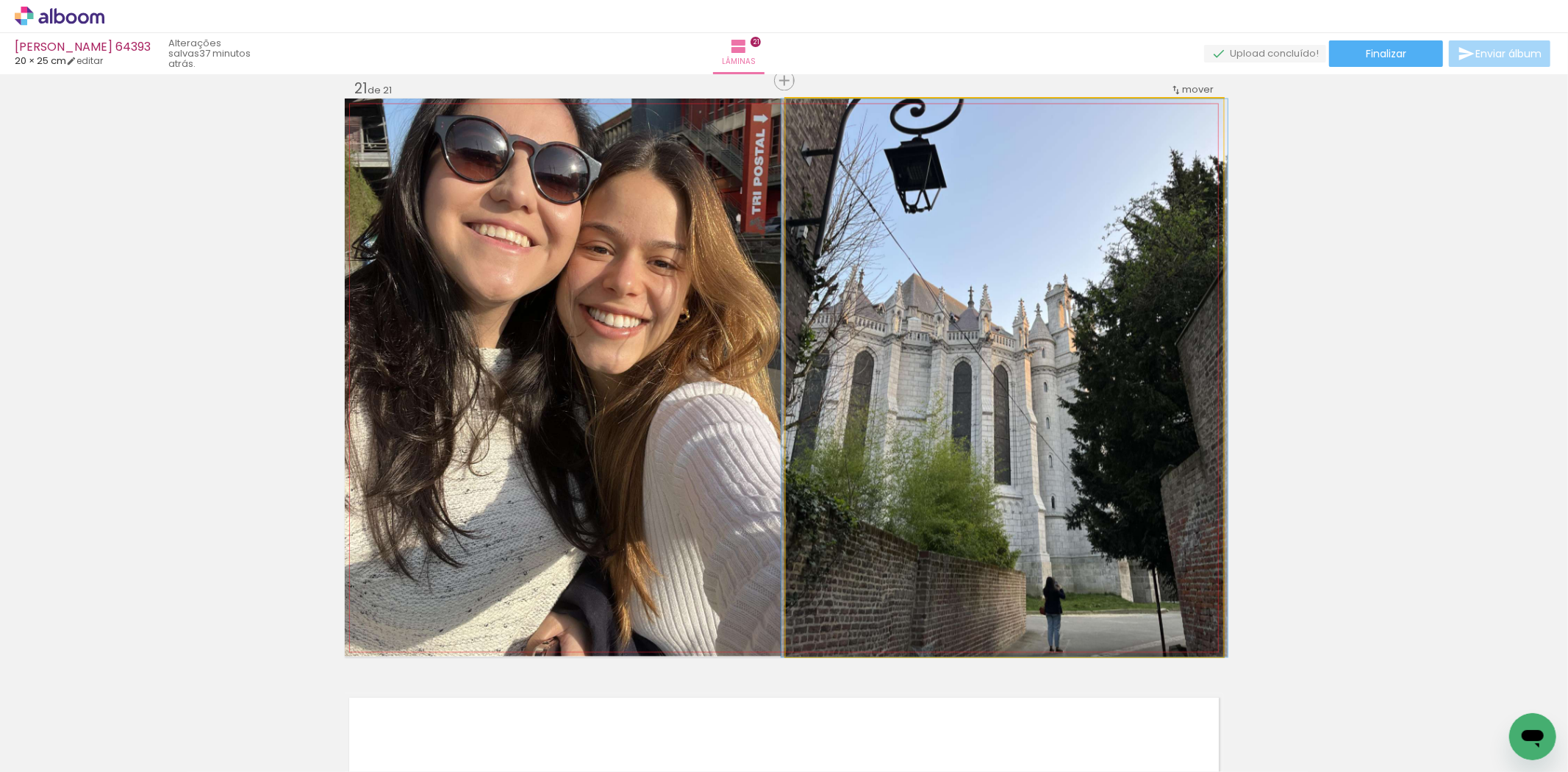
click at [937, 435] on quentale-photo at bounding box center [1004, 377] width 438 height 558
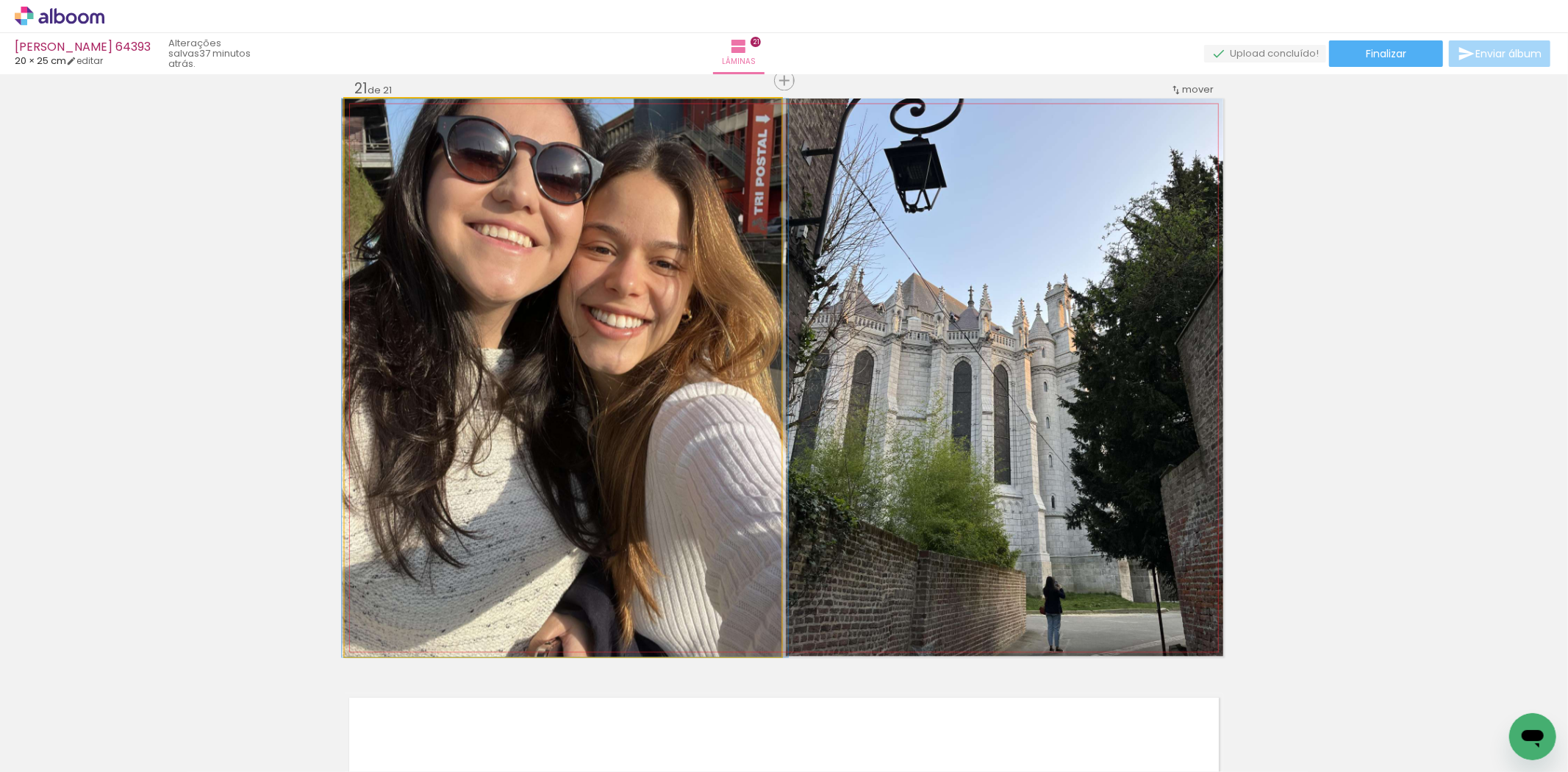
drag, startPoint x: 423, startPoint y: 385, endPoint x: 665, endPoint y: 445, distance: 249.3
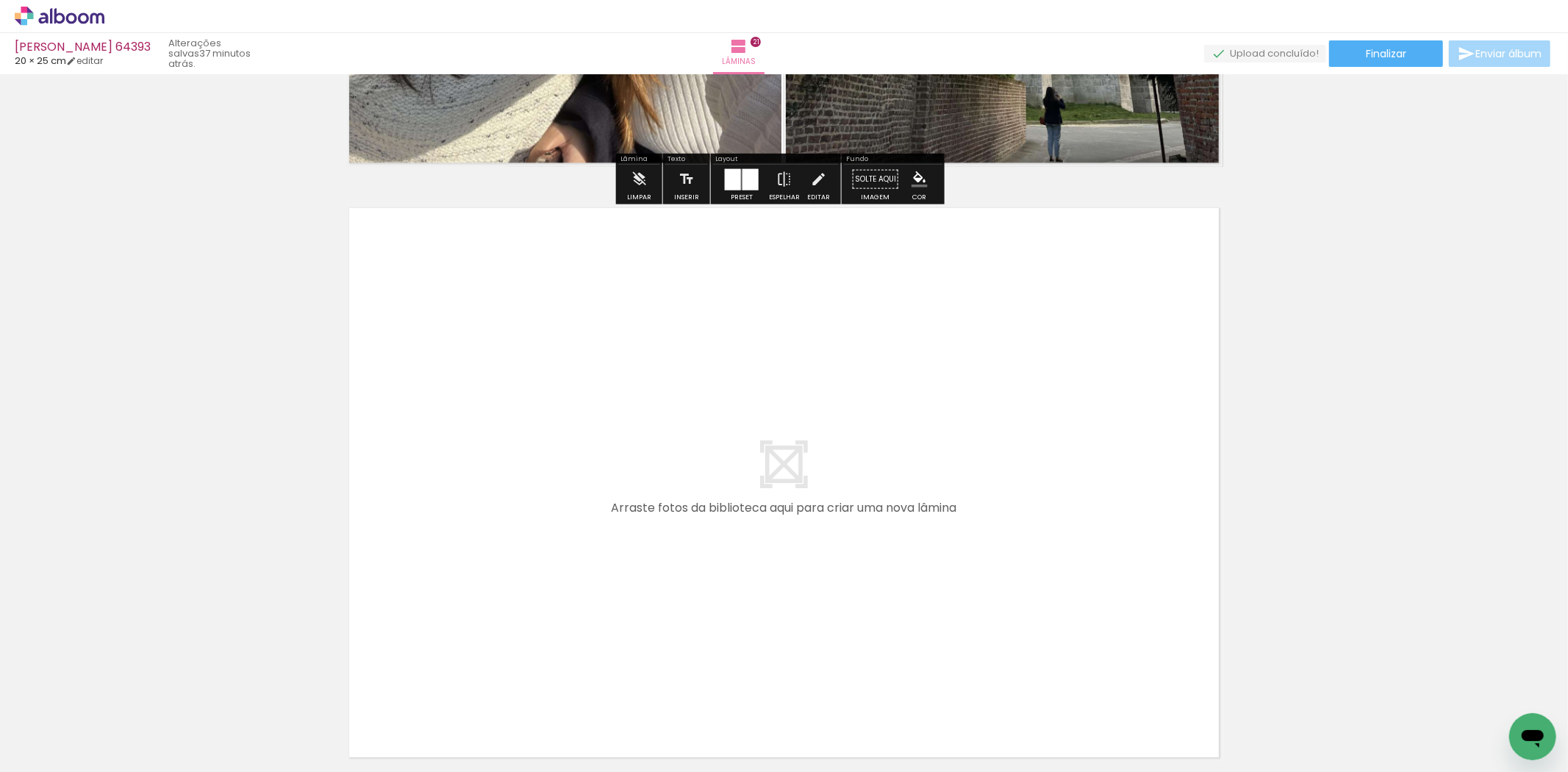
scroll to position [12411, 0]
drag, startPoint x: 1343, startPoint y: 711, endPoint x: 1310, endPoint y: 622, distance: 94.9
click at [1086, 534] on quentale-workspace at bounding box center [784, 386] width 1568 height 772
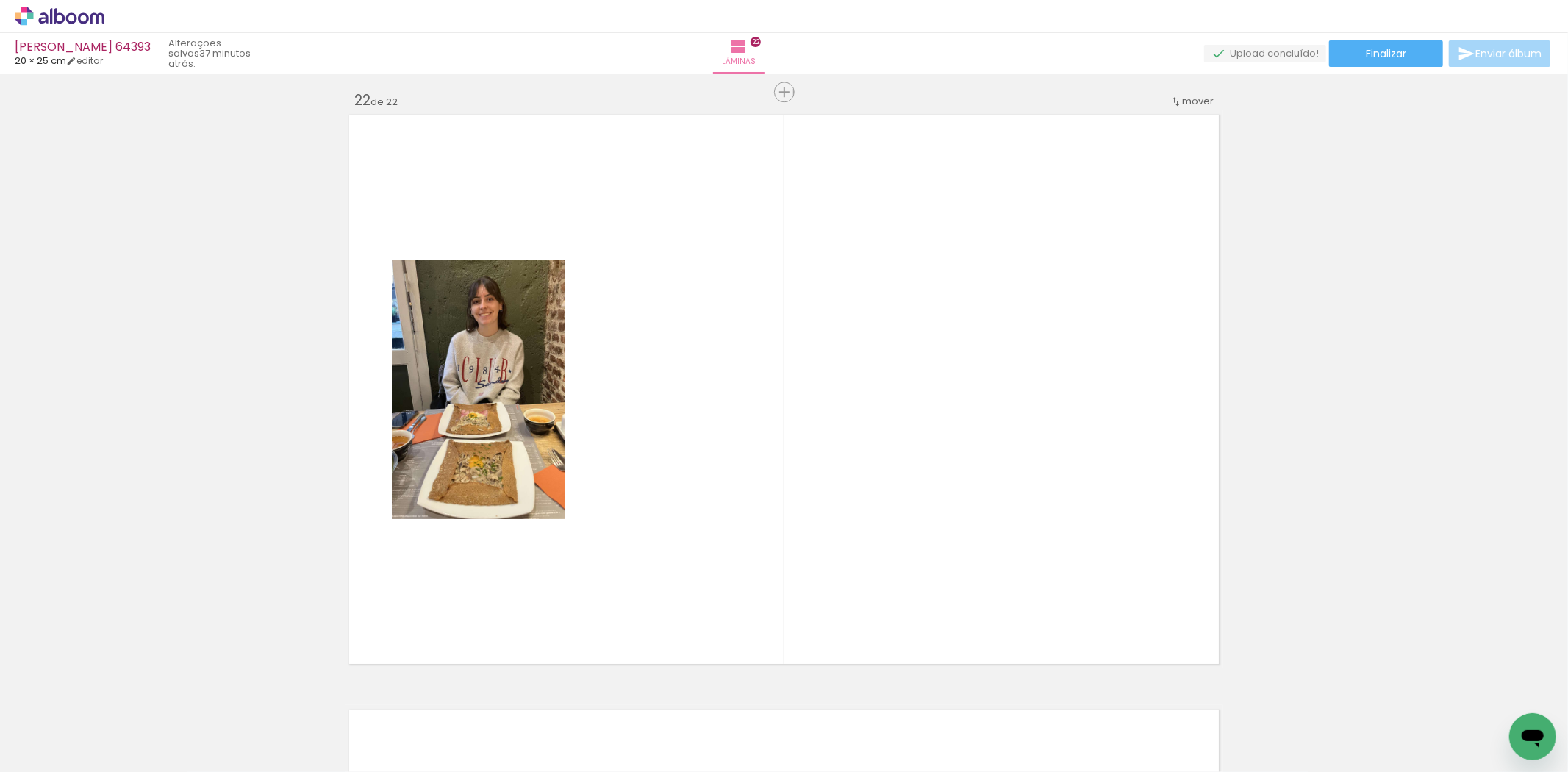
scroll to position [12515, 0]
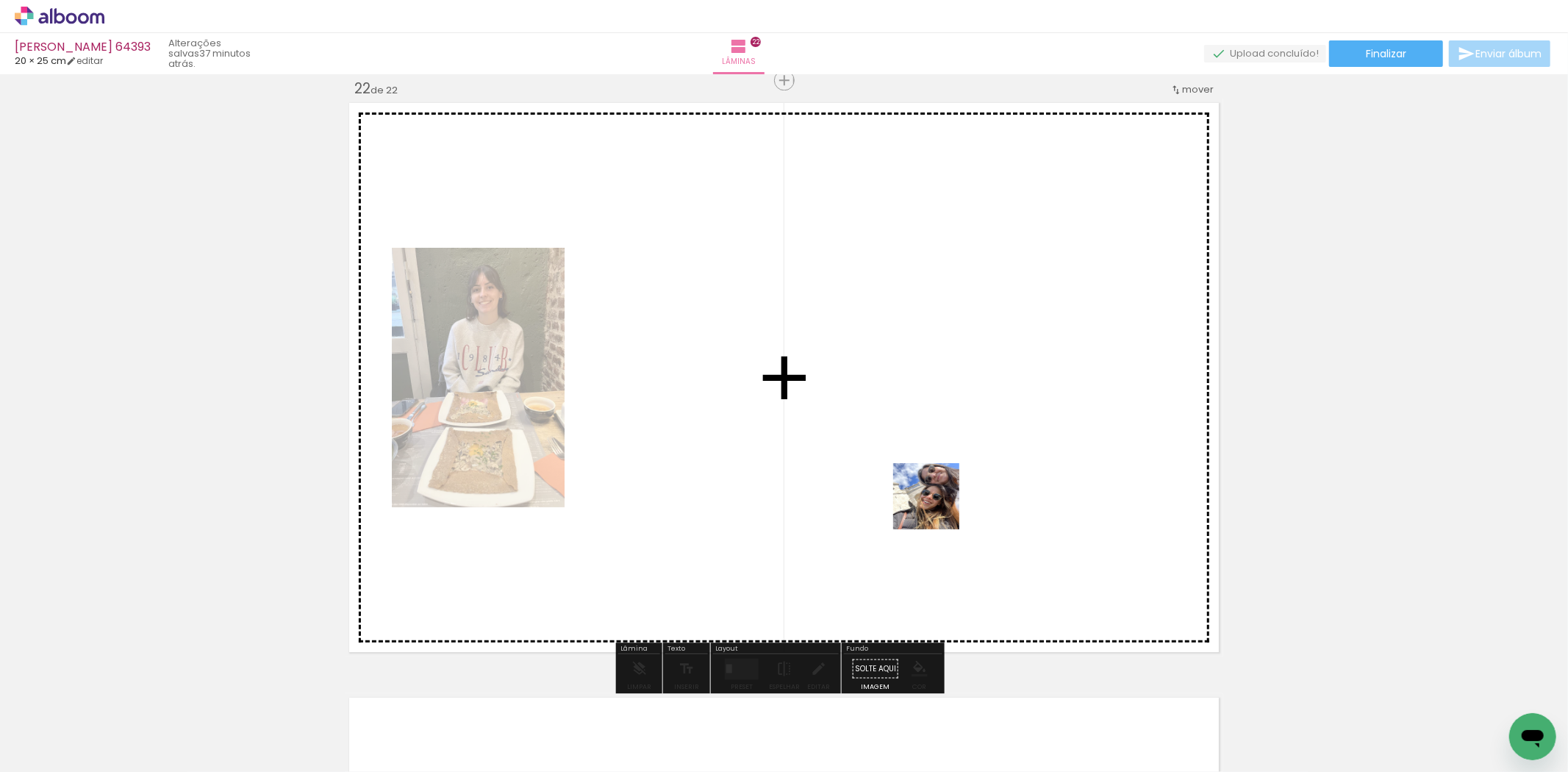
drag, startPoint x: 1431, startPoint y: 718, endPoint x: 913, endPoint y: 500, distance: 562.0
click at [913, 500] on quentale-workspace at bounding box center [784, 386] width 1568 height 772
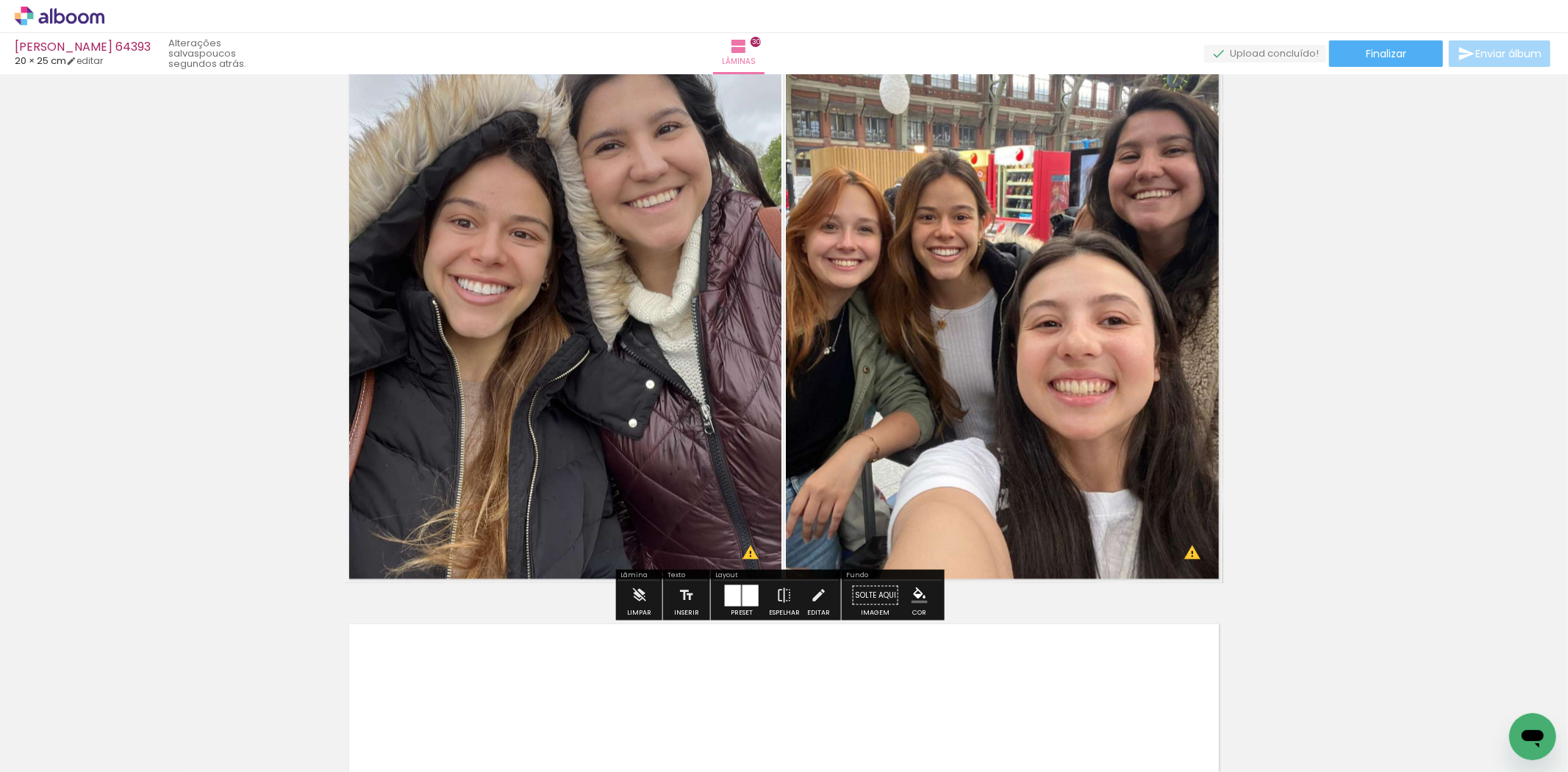
scroll to position [17195, 0]
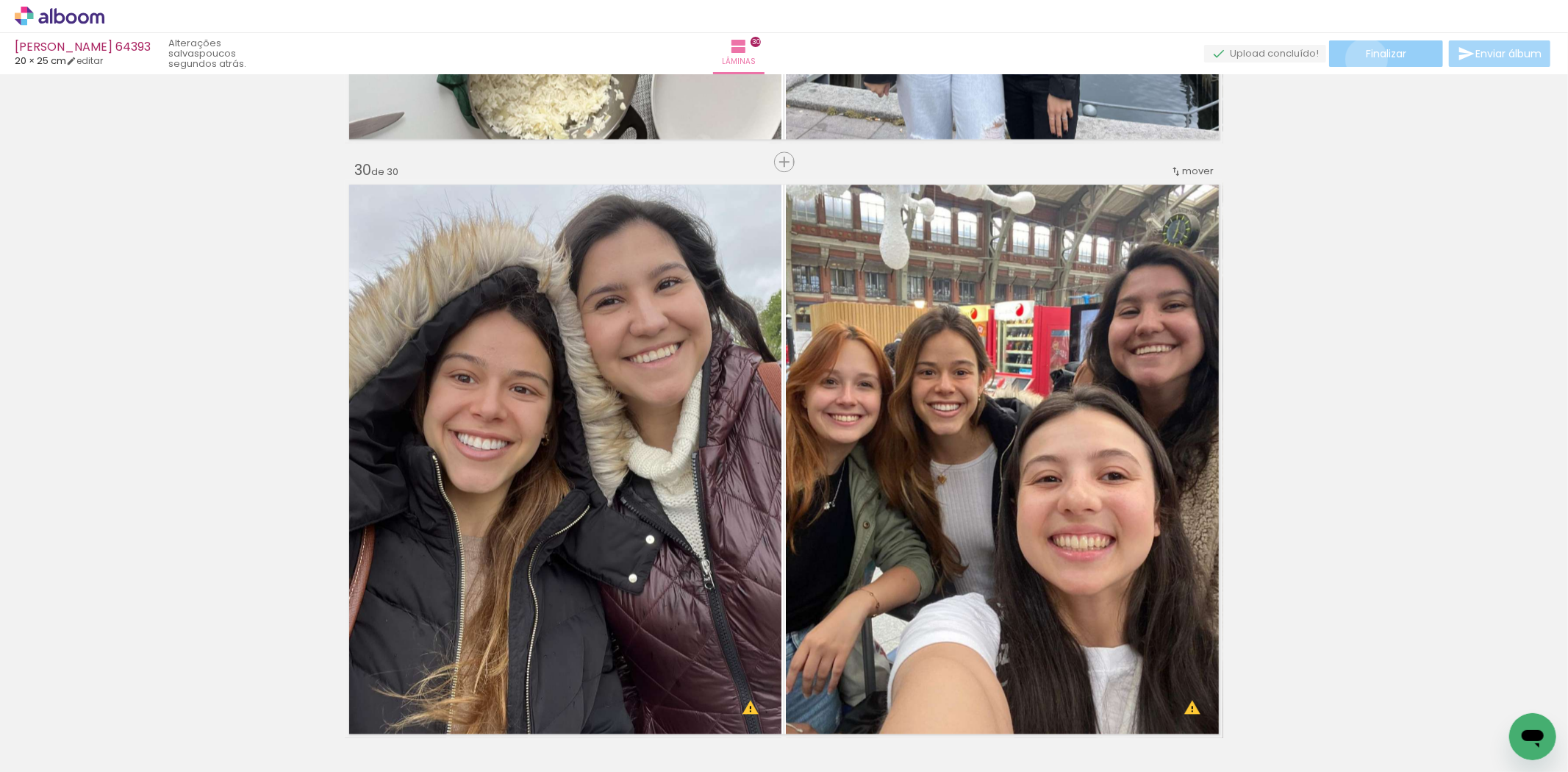
click at [1366, 59] on span "Finalizar" at bounding box center [1386, 54] width 40 height 11
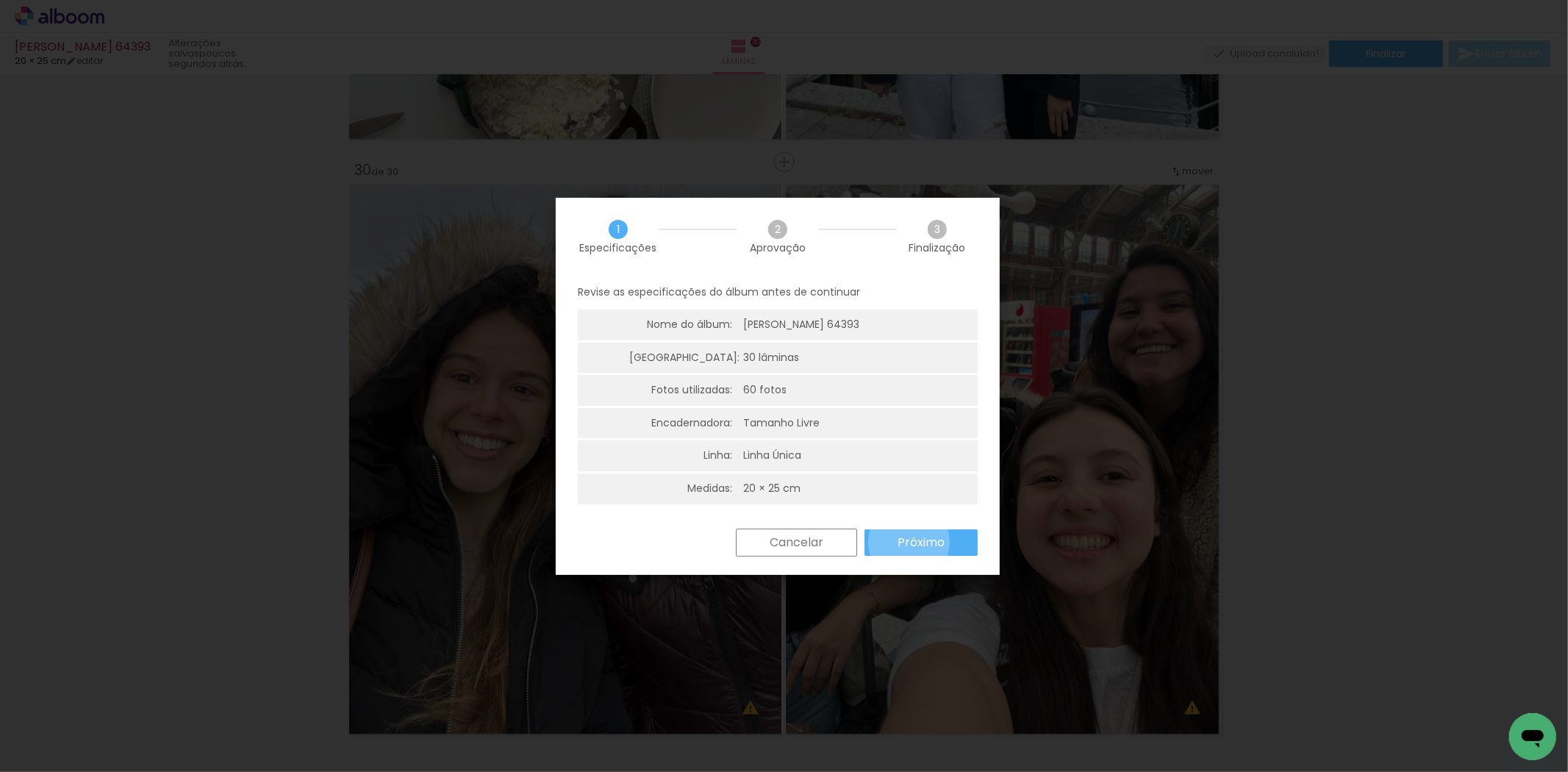
click at [0, 0] on slot "Próximo" at bounding box center [0, 0] width 0 height 0
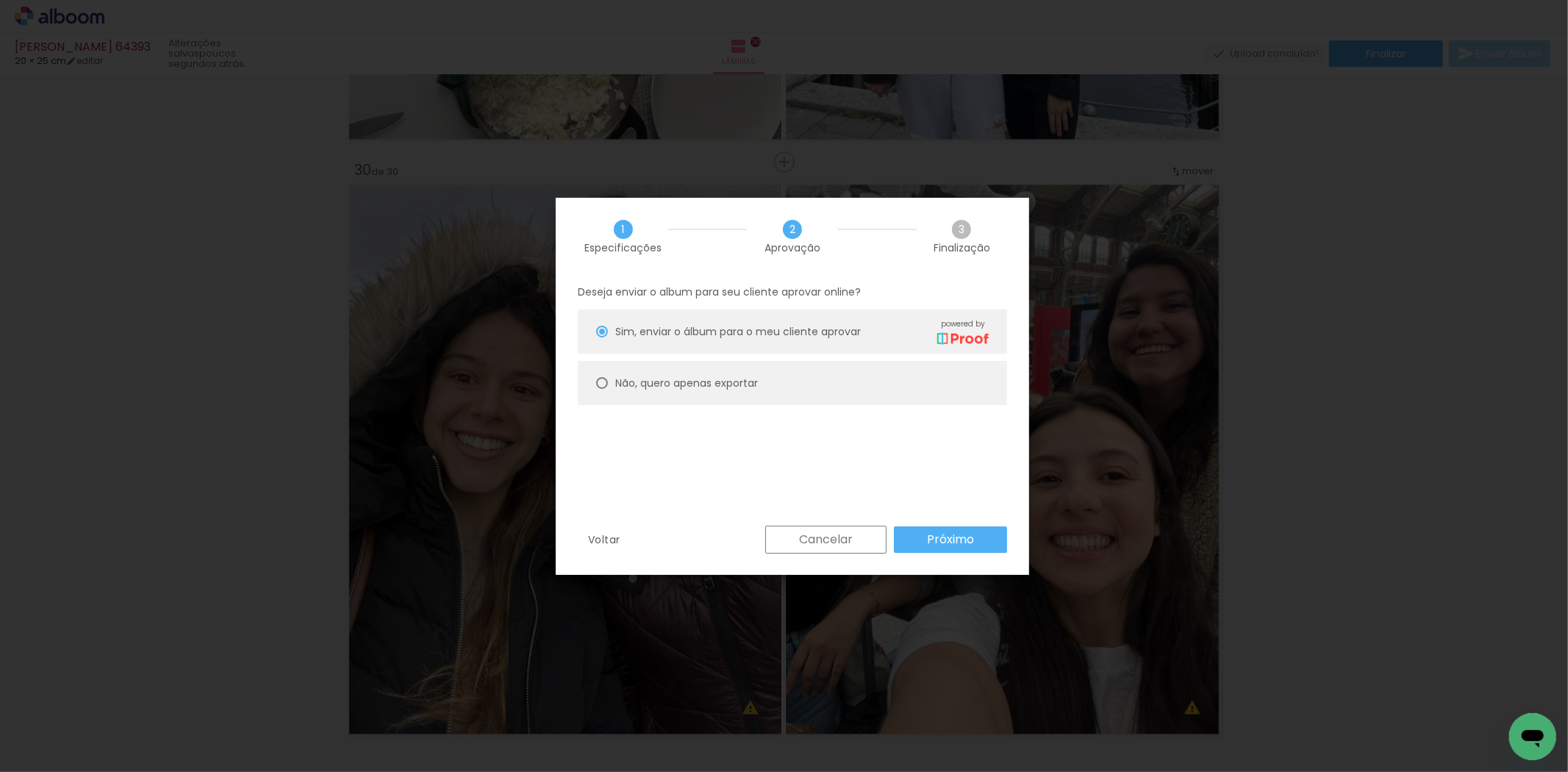
click at [785, 384] on paper-radio-button "Não, quero apenas exportar" at bounding box center [793, 383] width 430 height 44
type paper-radio-button "on"
click at [0, 0] on slot "Próximo" at bounding box center [0, 0] width 0 height 0
type input "Alta, 300 DPI"
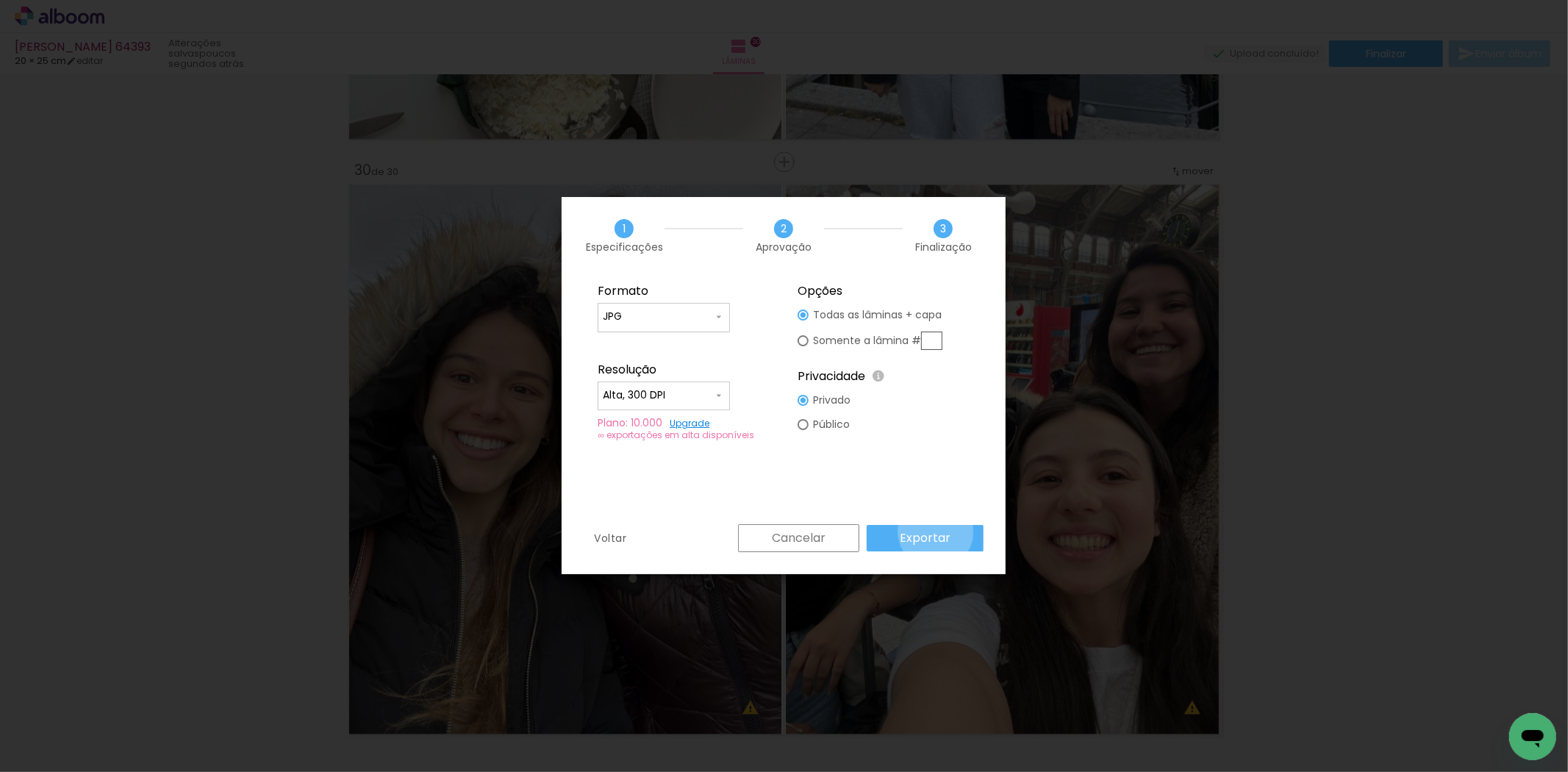
click at [0, 0] on slot "Exportar" at bounding box center [0, 0] width 0 height 0
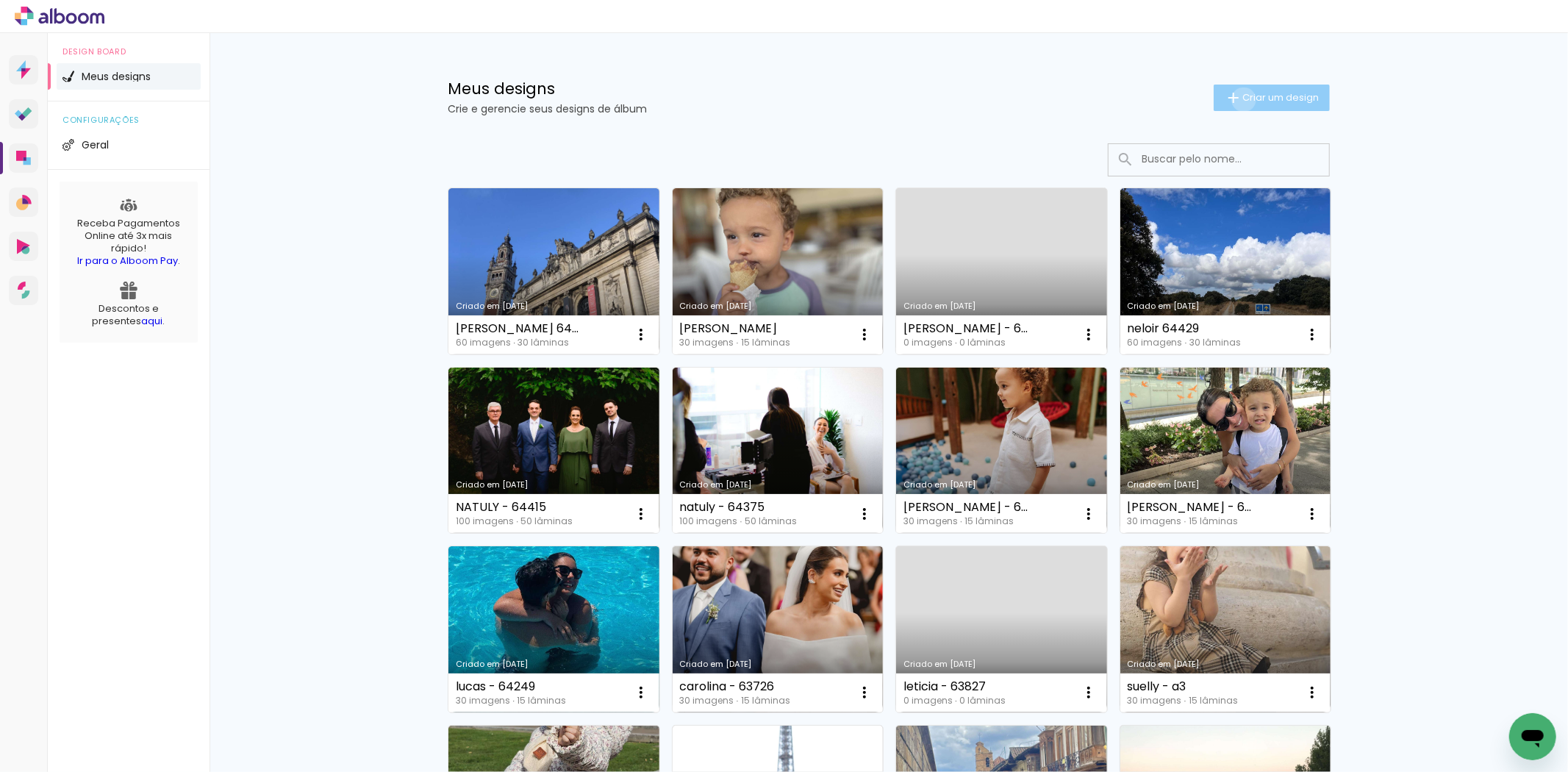
click at [1243, 99] on span "Criar um design" at bounding box center [1280, 97] width 76 height 10
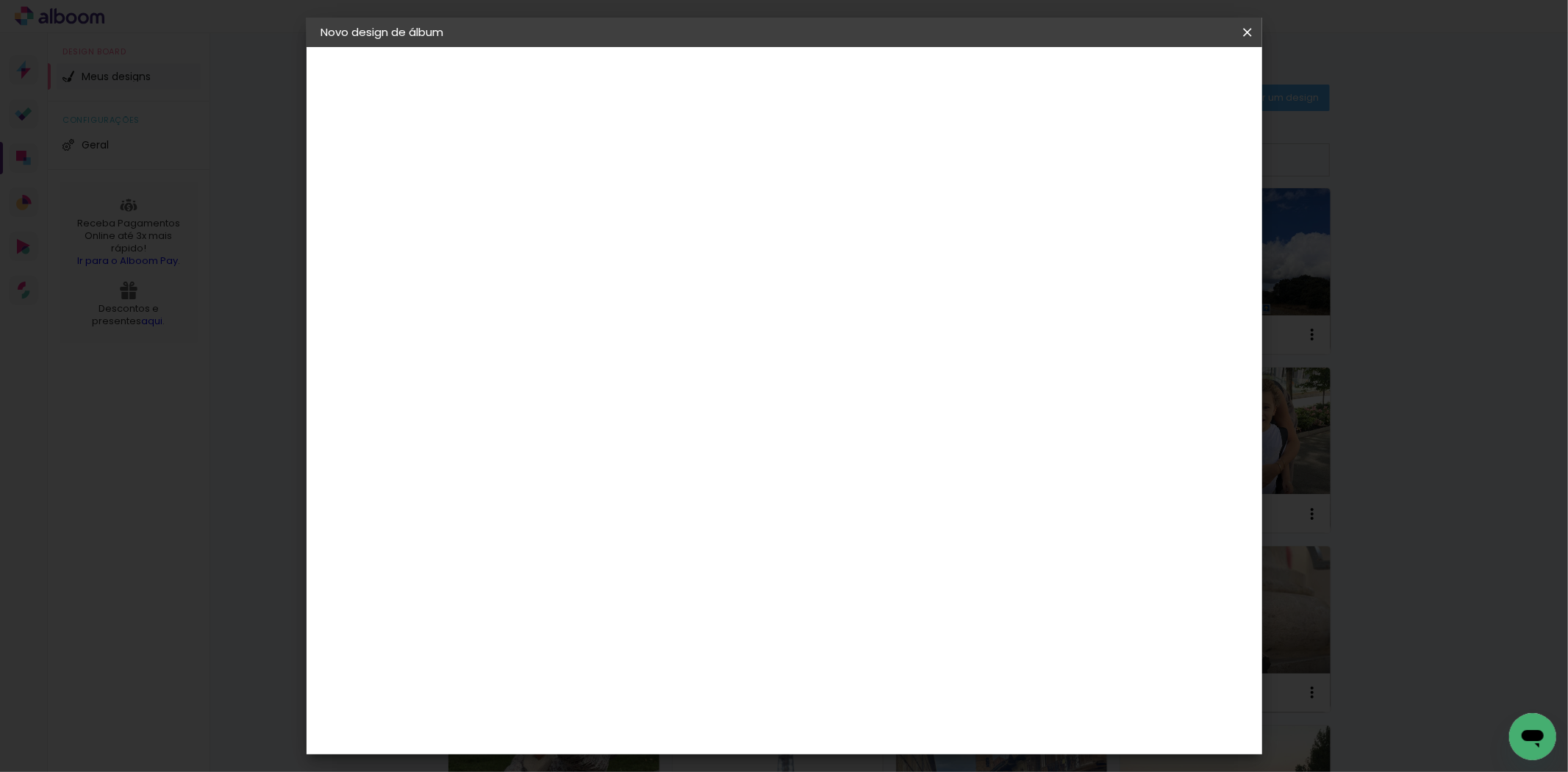
click at [562, 191] on input at bounding box center [562, 197] width 0 height 23
type input "CAROLINA 64336 2"
type paper-input "CAROLINA 64336 2"
click at [0, 0] on slot "Avançar" at bounding box center [0, 0] width 0 height 0
click at [0, 0] on slot "Tamanho Livre" at bounding box center [0, 0] width 0 height 0
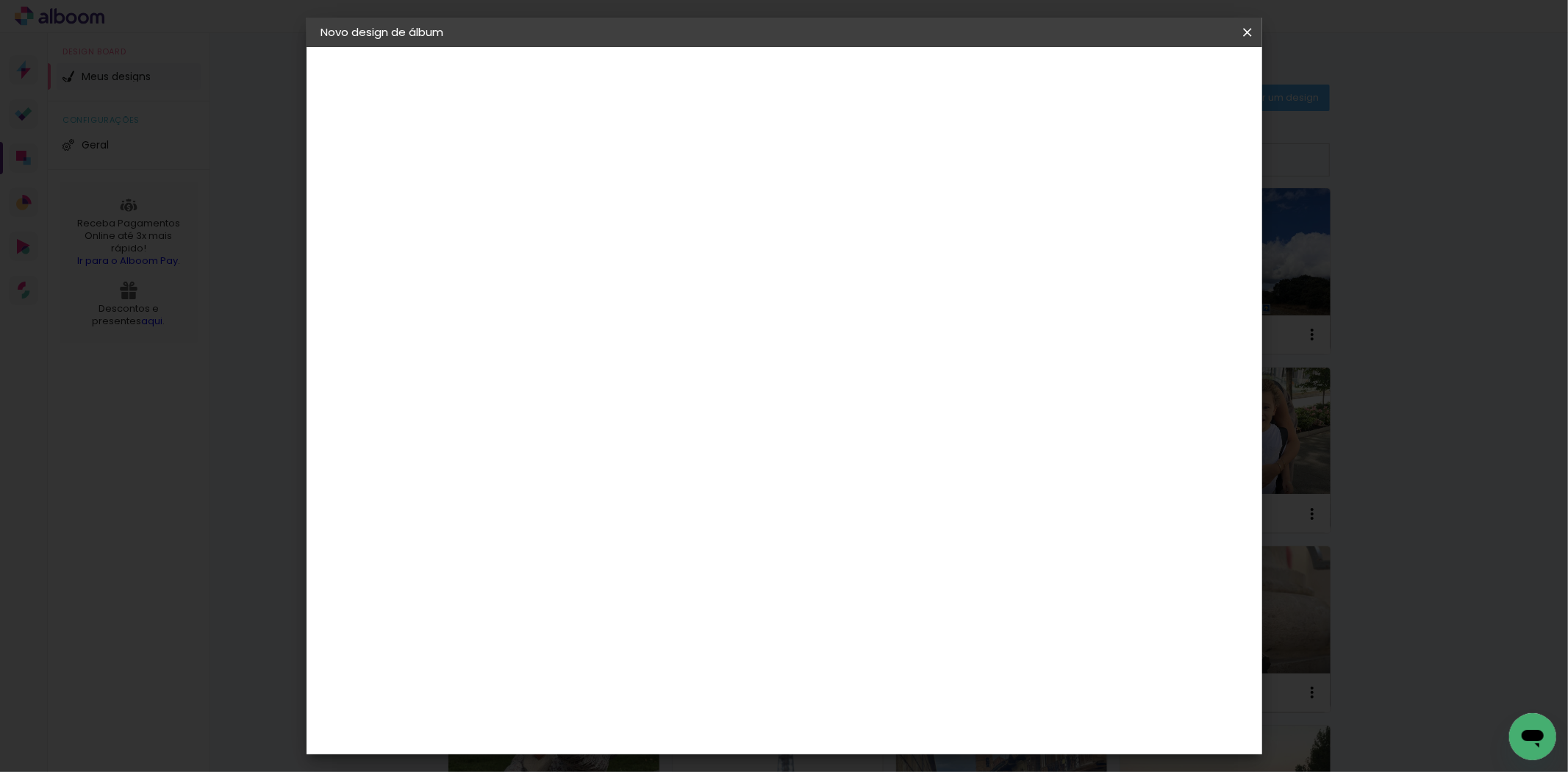
click at [0, 0] on slot "Avançar" at bounding box center [0, 0] width 0 height 0
type input "4"
type paper-input "4"
click at [1174, 226] on input "4" at bounding box center [1170, 222] width 26 height 22
type input "3"
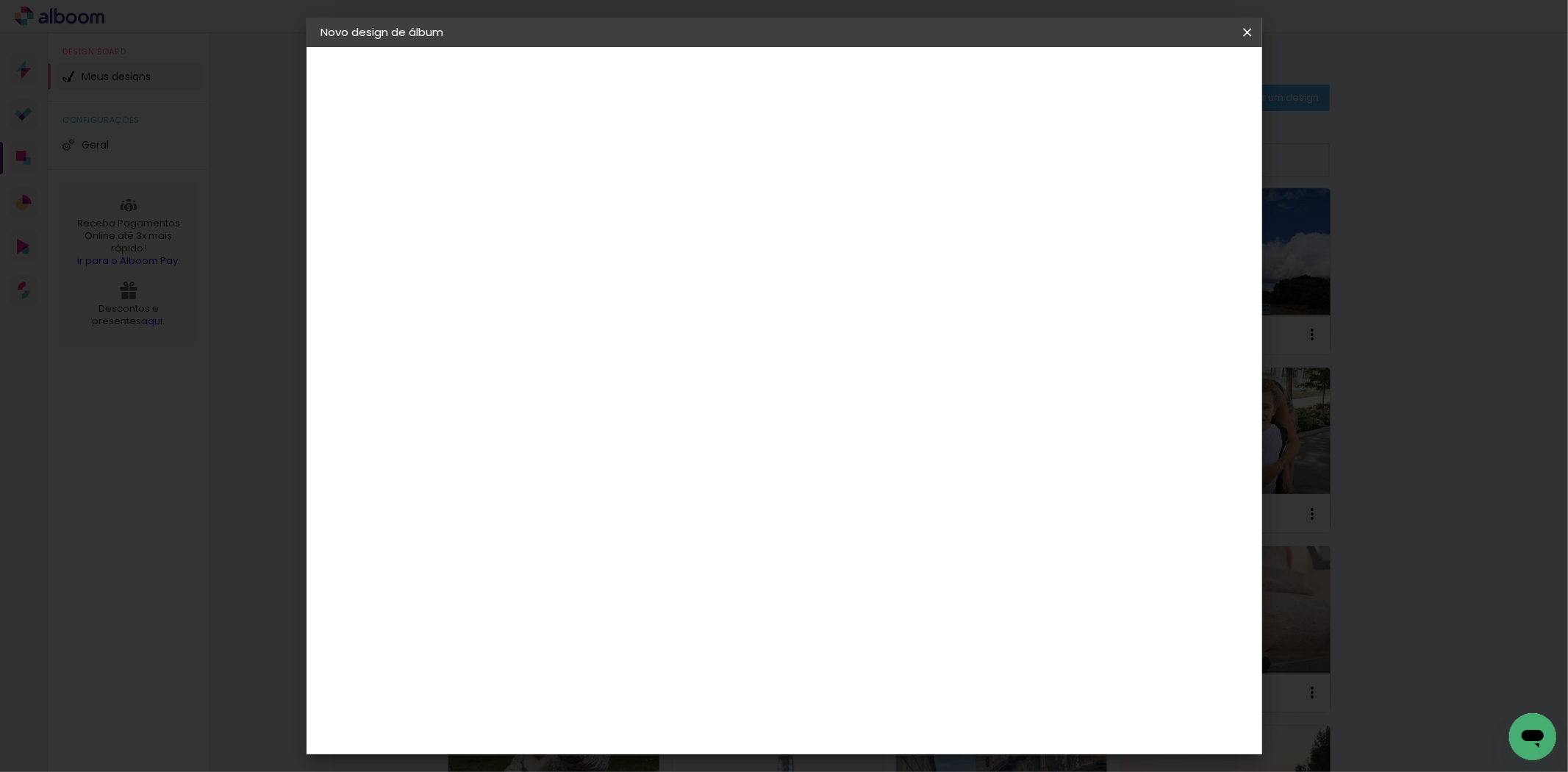
type paper-input "3"
click at [1174, 226] on input "3" at bounding box center [1172, 222] width 26 height 22
type input "2"
type paper-input "2"
click at [1174, 226] on input "2" at bounding box center [1173, 222] width 26 height 22
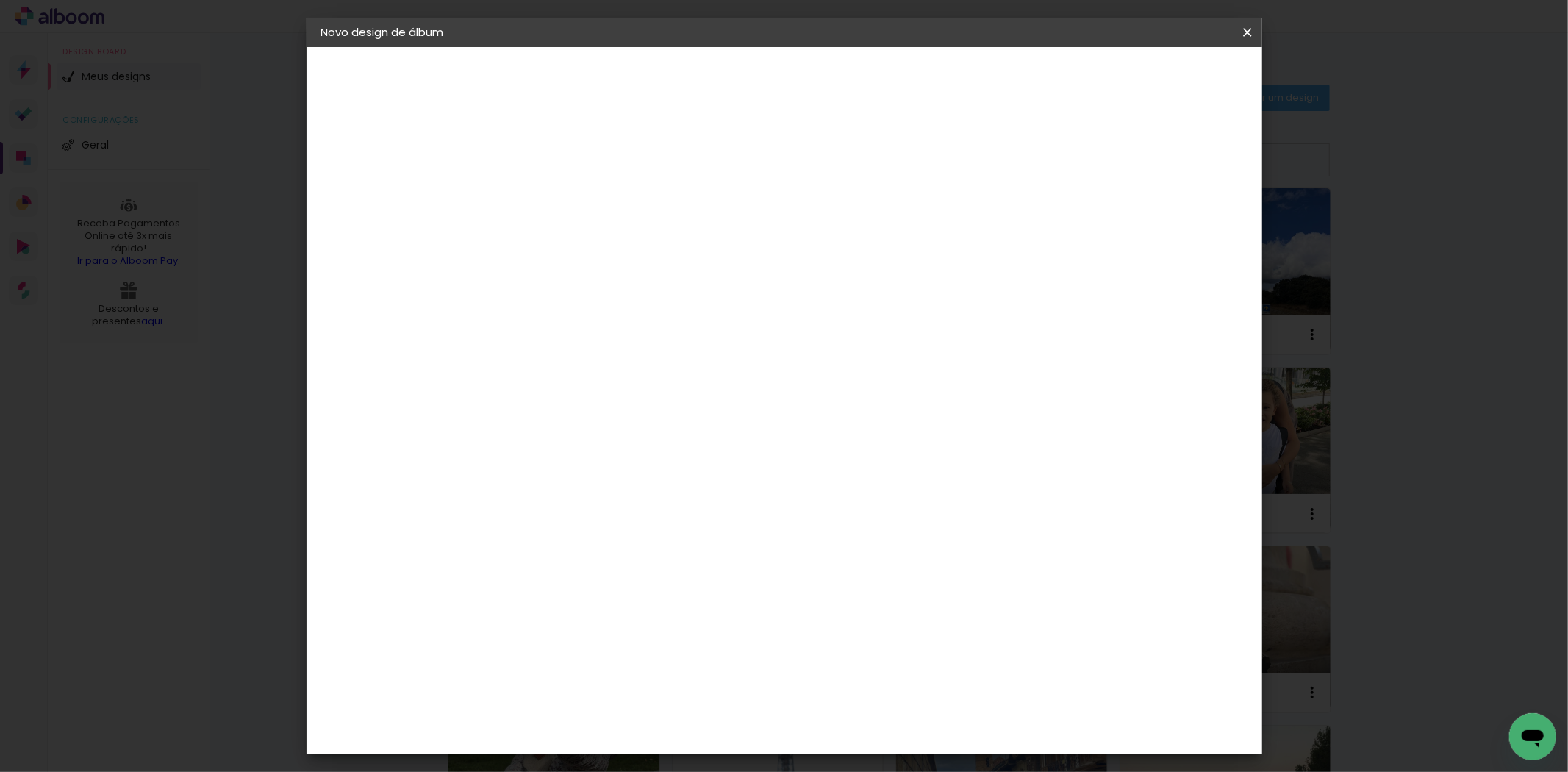
click at [878, 617] on input "60" at bounding box center [865, 612] width 39 height 22
type input "40,6"
type paper-input "40,6"
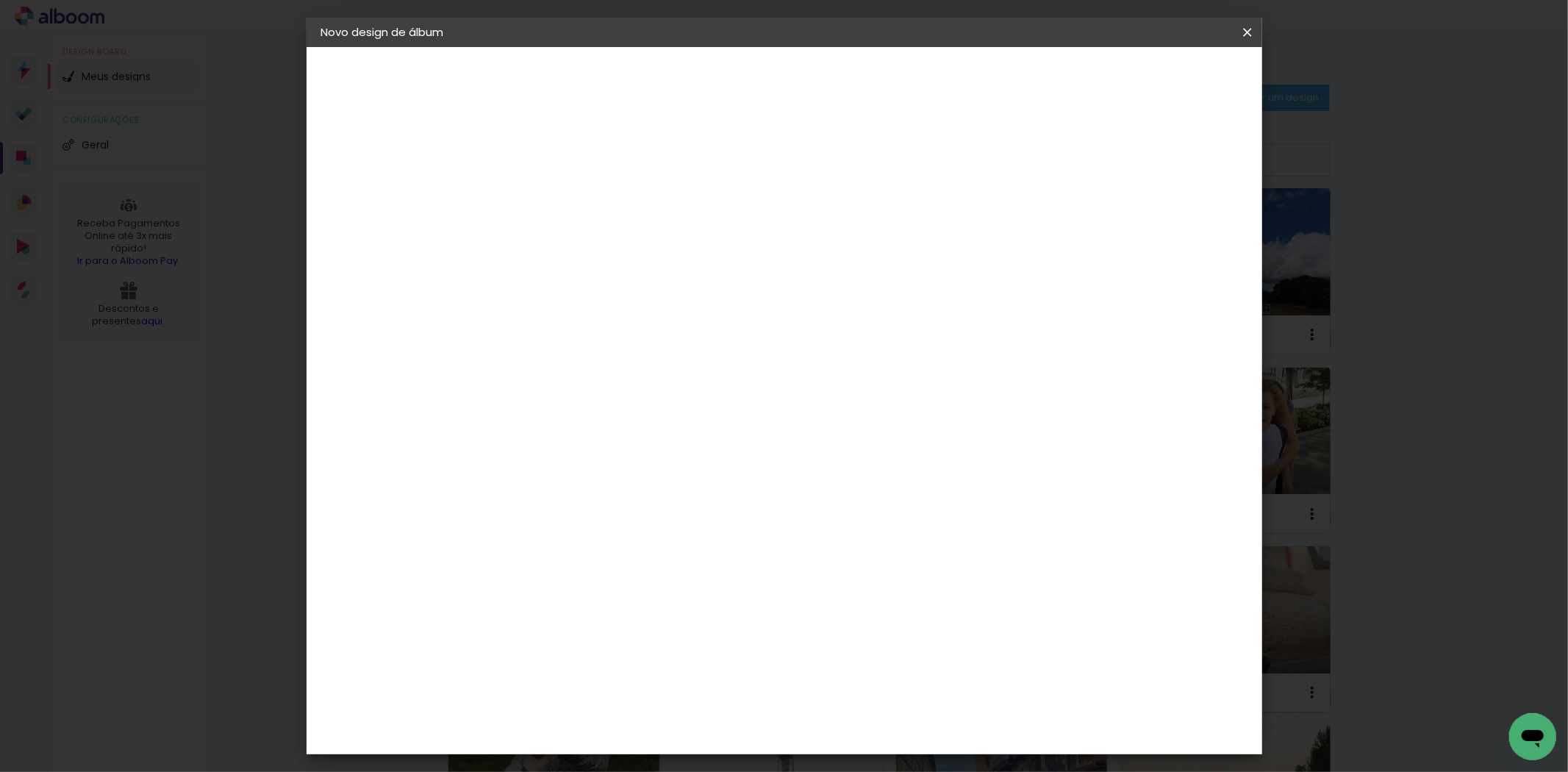
click at [530, 486] on input "30" at bounding box center [515, 486] width 39 height 22
type input "20,3"
type paper-input "20,3"
click at [1154, 75] on span "Iniciar design" at bounding box center [1121, 78] width 67 height 11
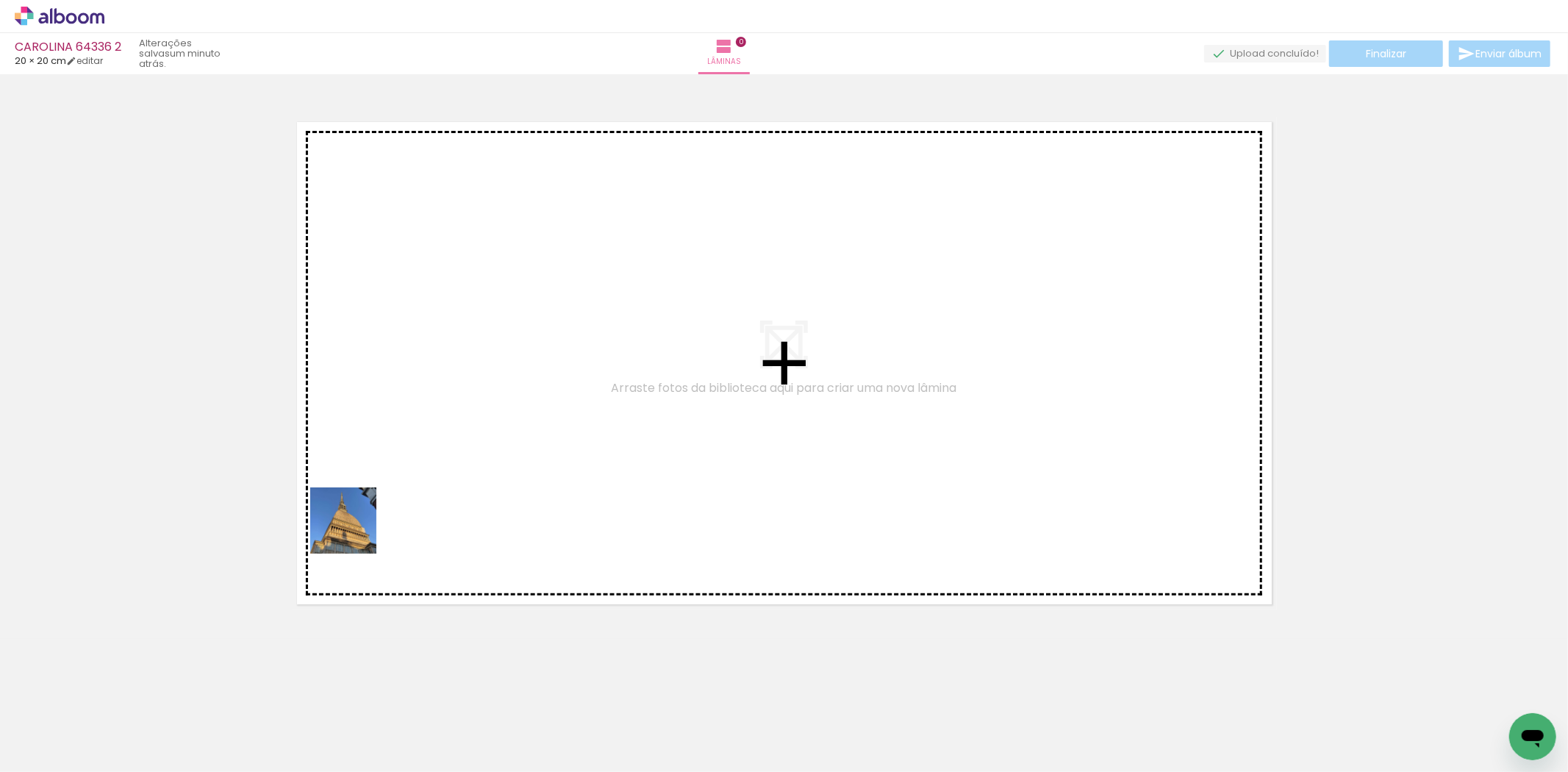
drag, startPoint x: 166, startPoint y: 737, endPoint x: 336, endPoint y: 667, distance: 183.8
click at [360, 527] on quentale-workspace at bounding box center [784, 386] width 1568 height 772
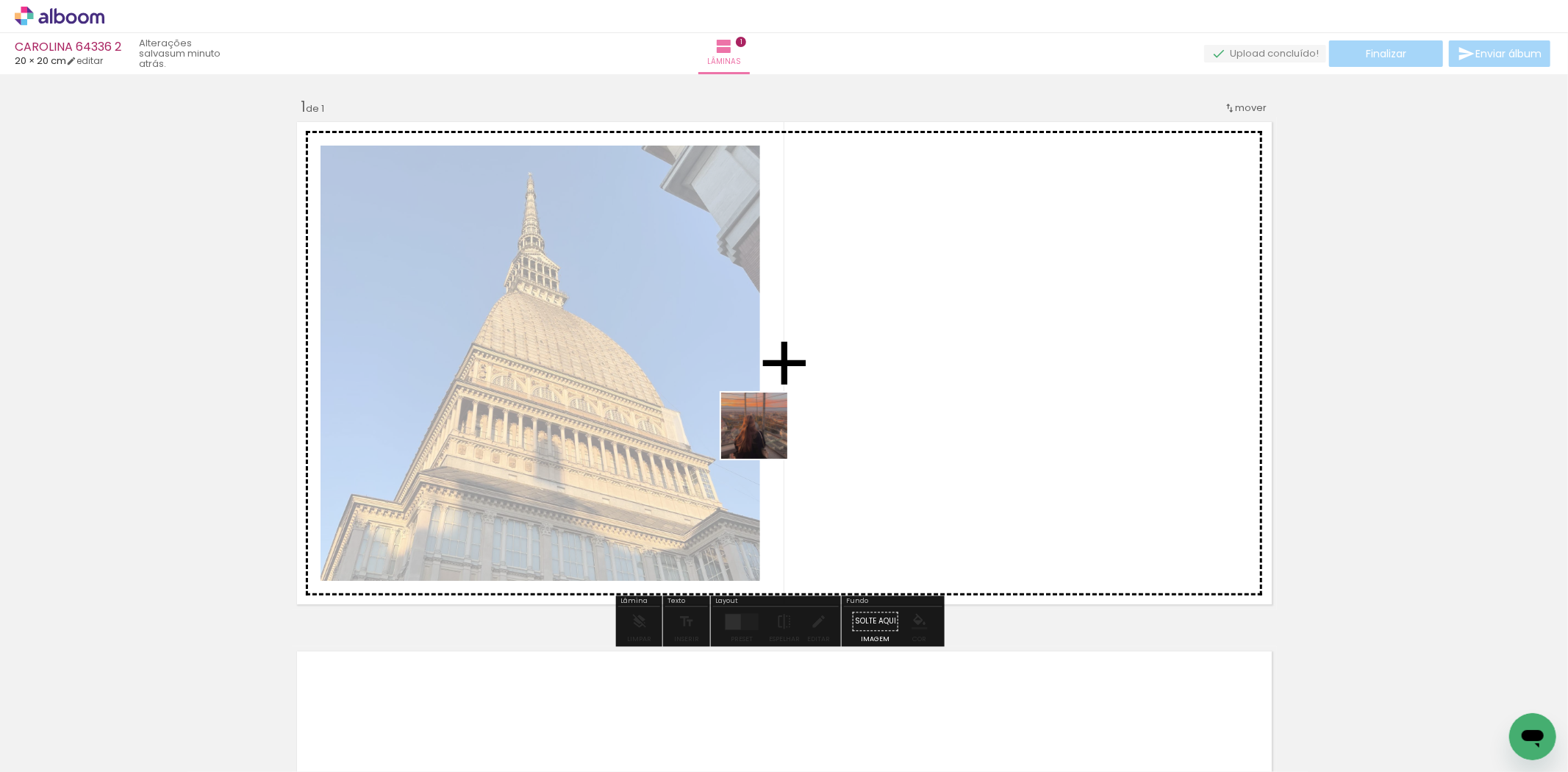
drag, startPoint x: 265, startPoint y: 730, endPoint x: 766, endPoint y: 437, distance: 580.4
click at [766, 437] on quentale-workspace at bounding box center [784, 386] width 1568 height 772
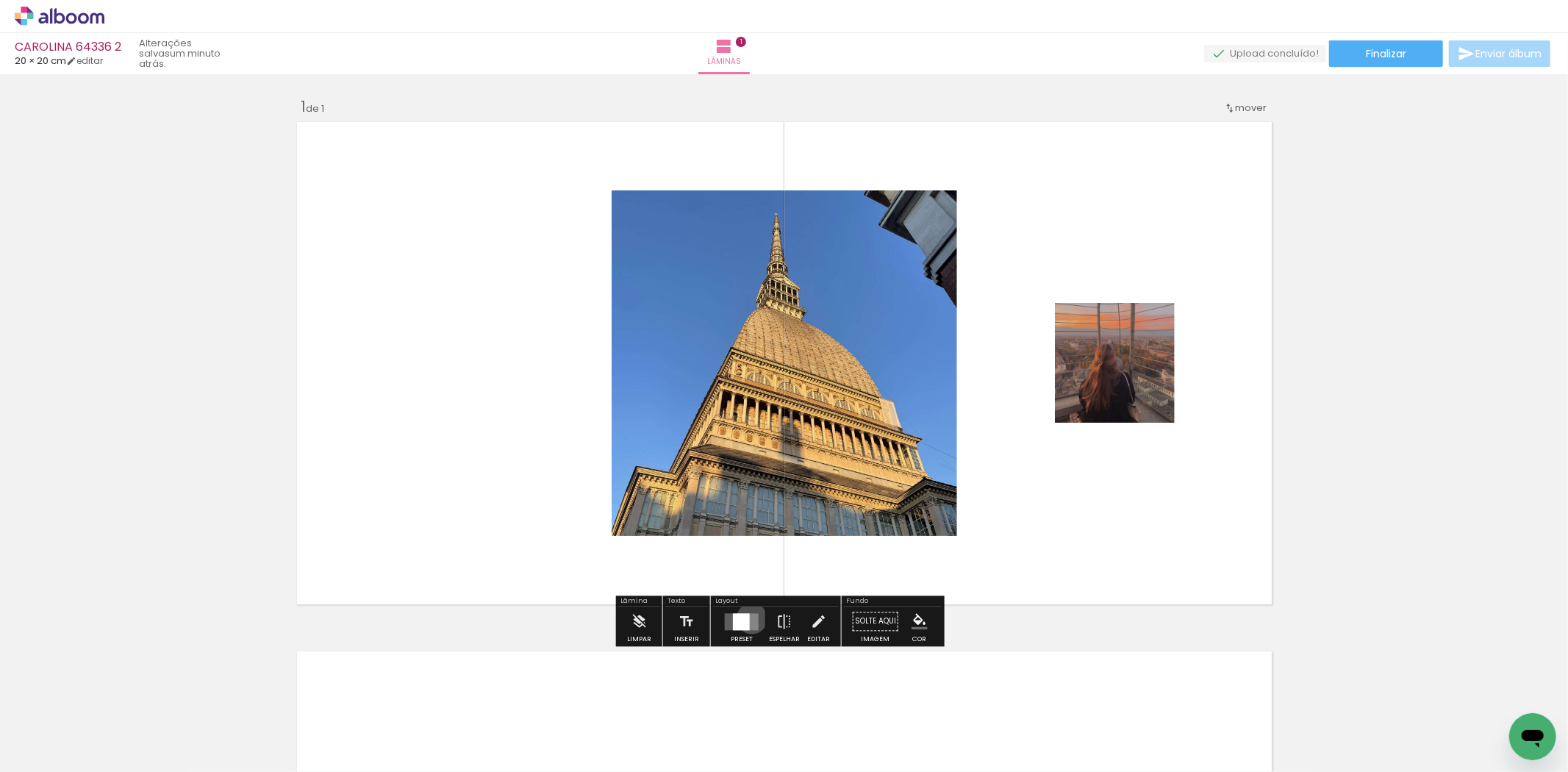
click at [749, 618] on quentale-layouter at bounding box center [742, 621] width 34 height 17
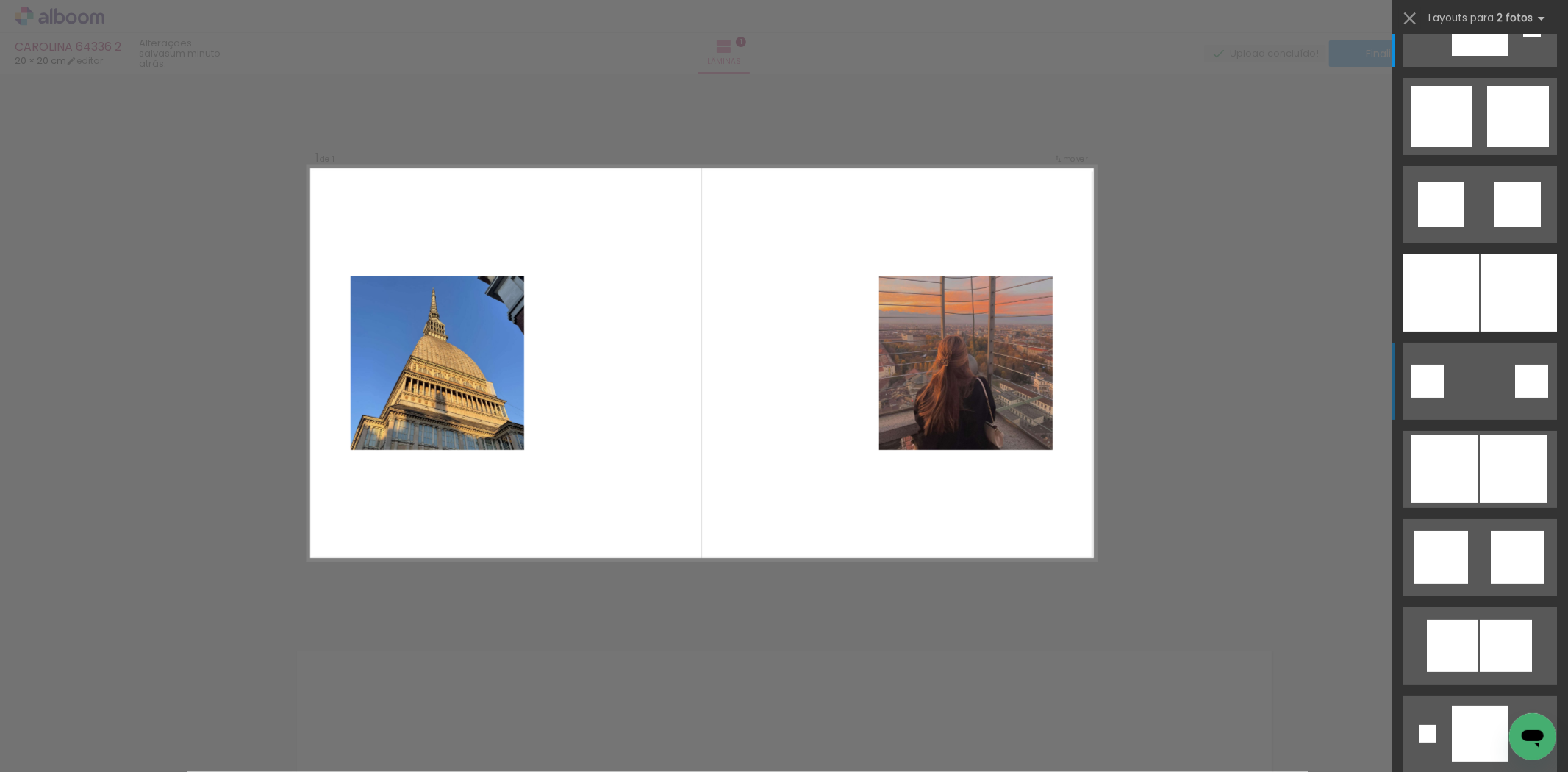
scroll to position [82, 0]
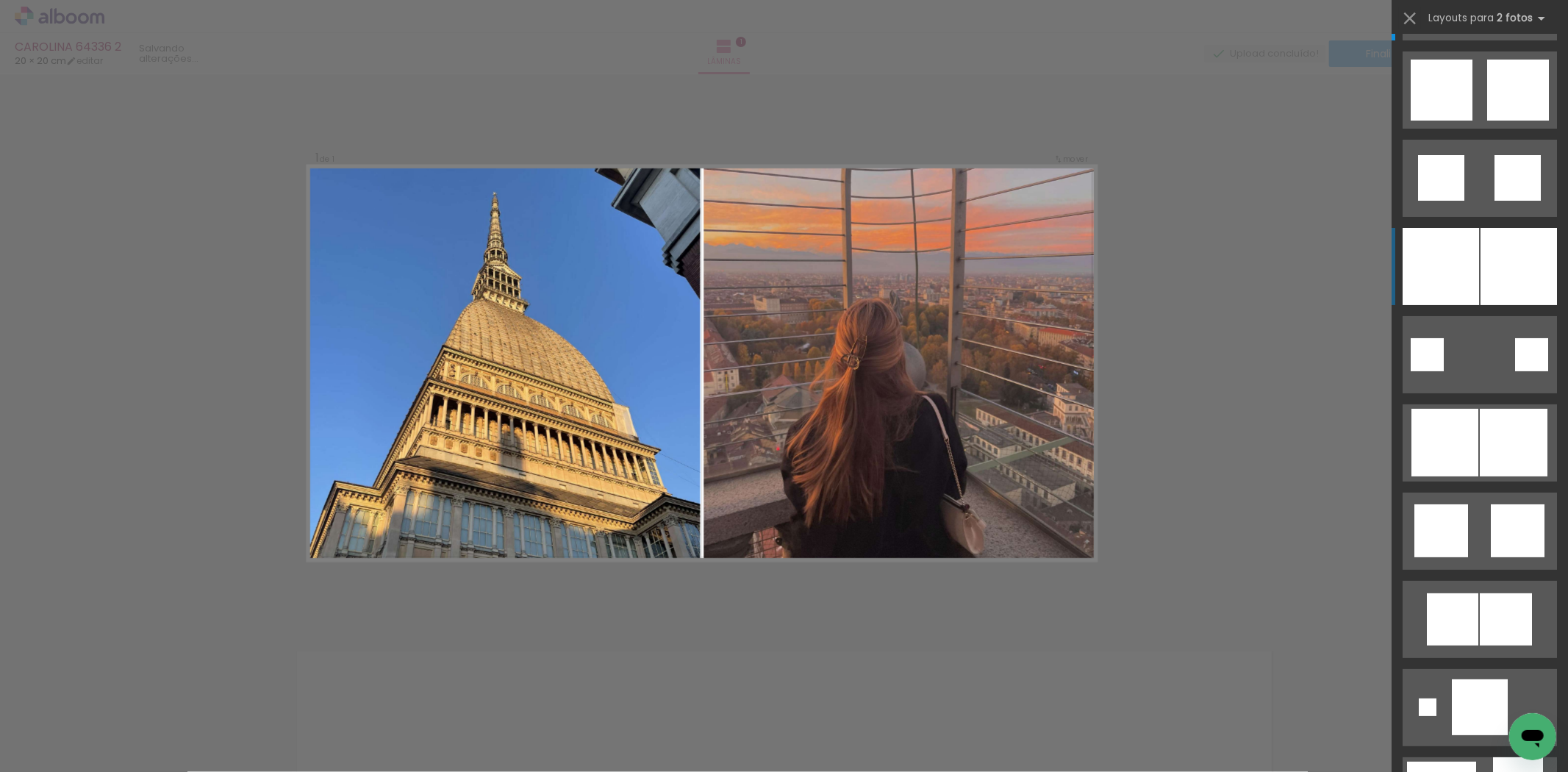
click at [1483, 297] on div at bounding box center [1519, 267] width 76 height 77
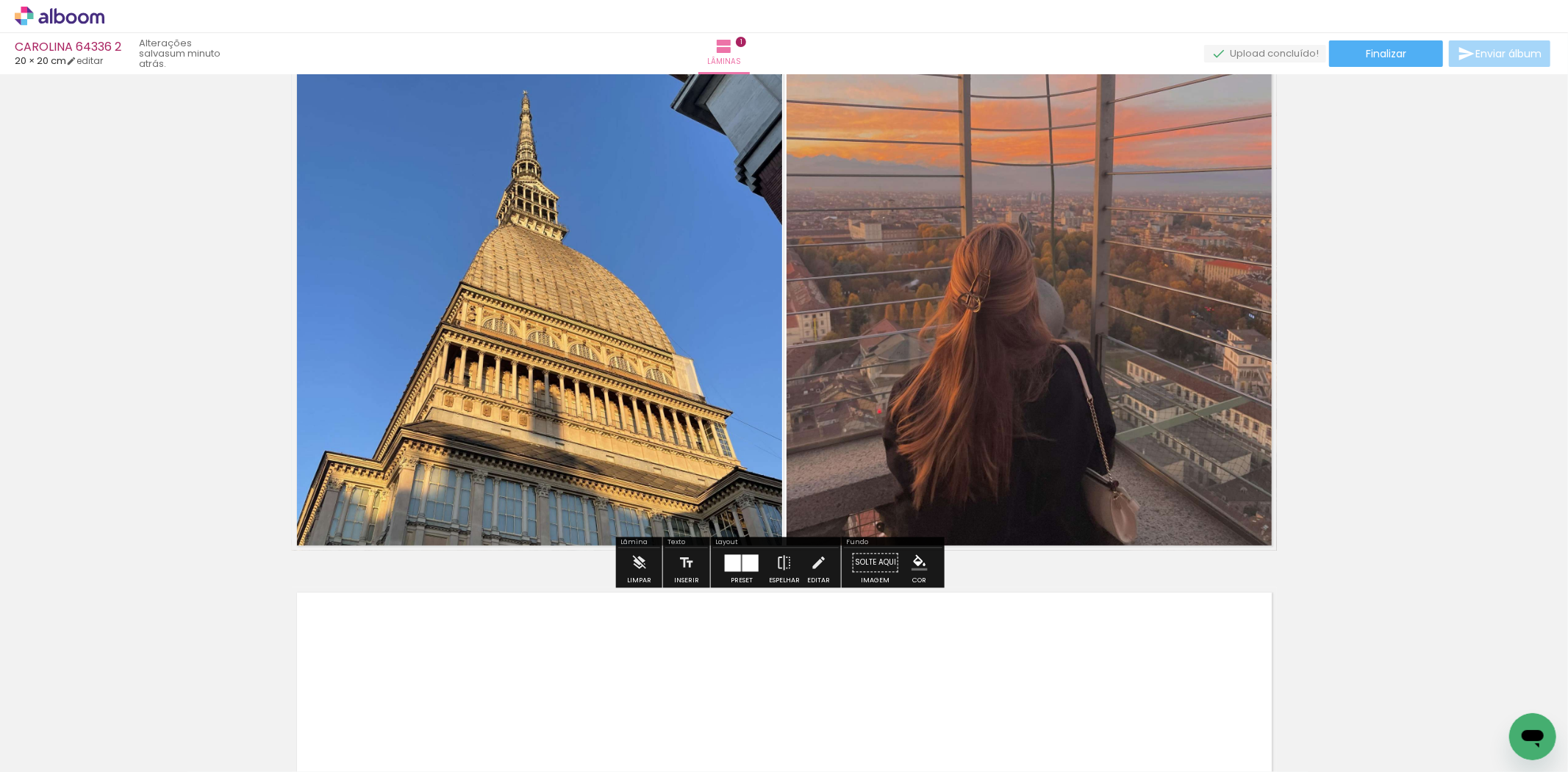
scroll to position [326, 0]
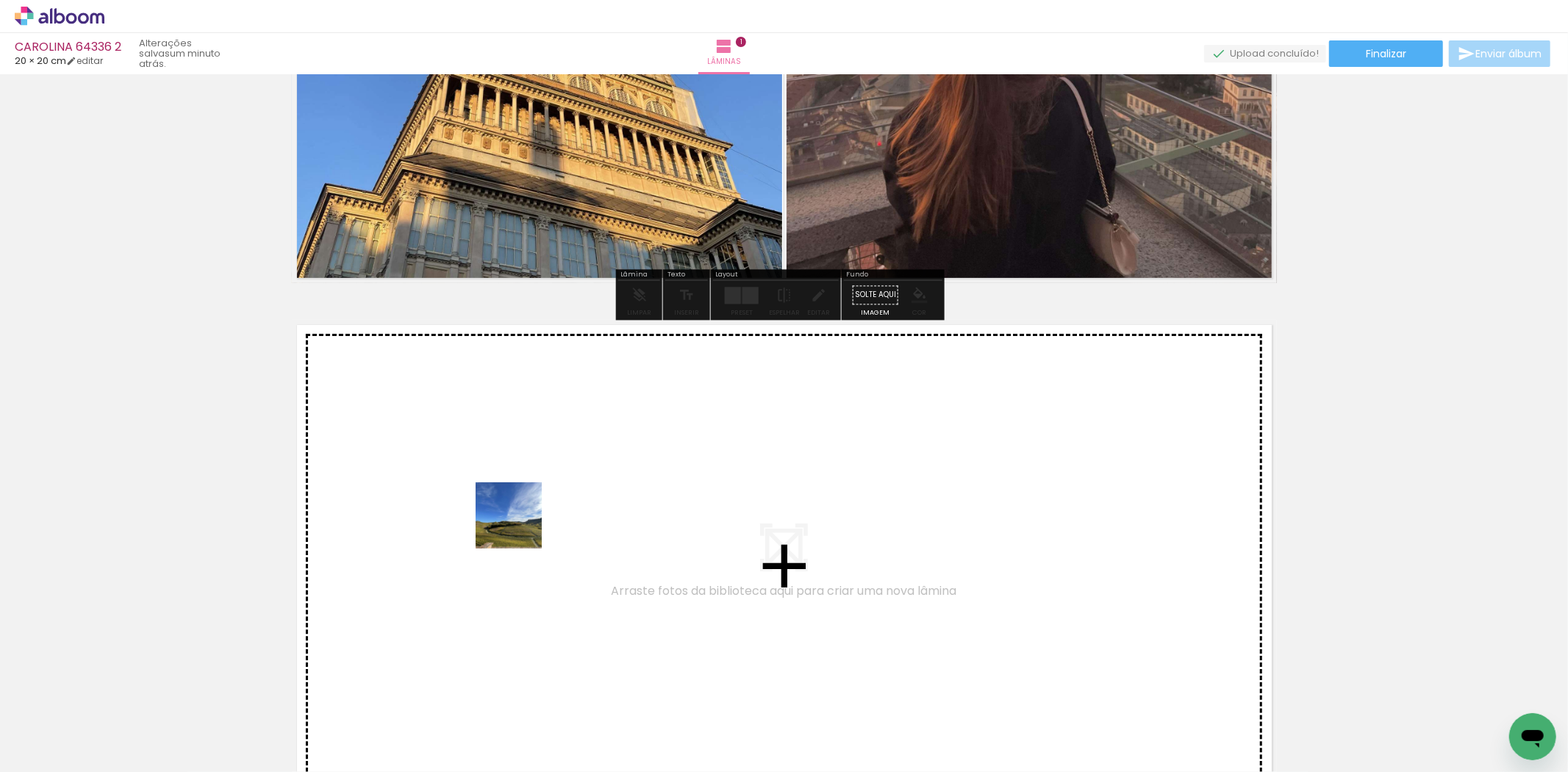
drag, startPoint x: 332, startPoint y: 752, endPoint x: 520, endPoint y: 526, distance: 294.0
click at [520, 526] on quentale-workspace at bounding box center [784, 386] width 1568 height 772
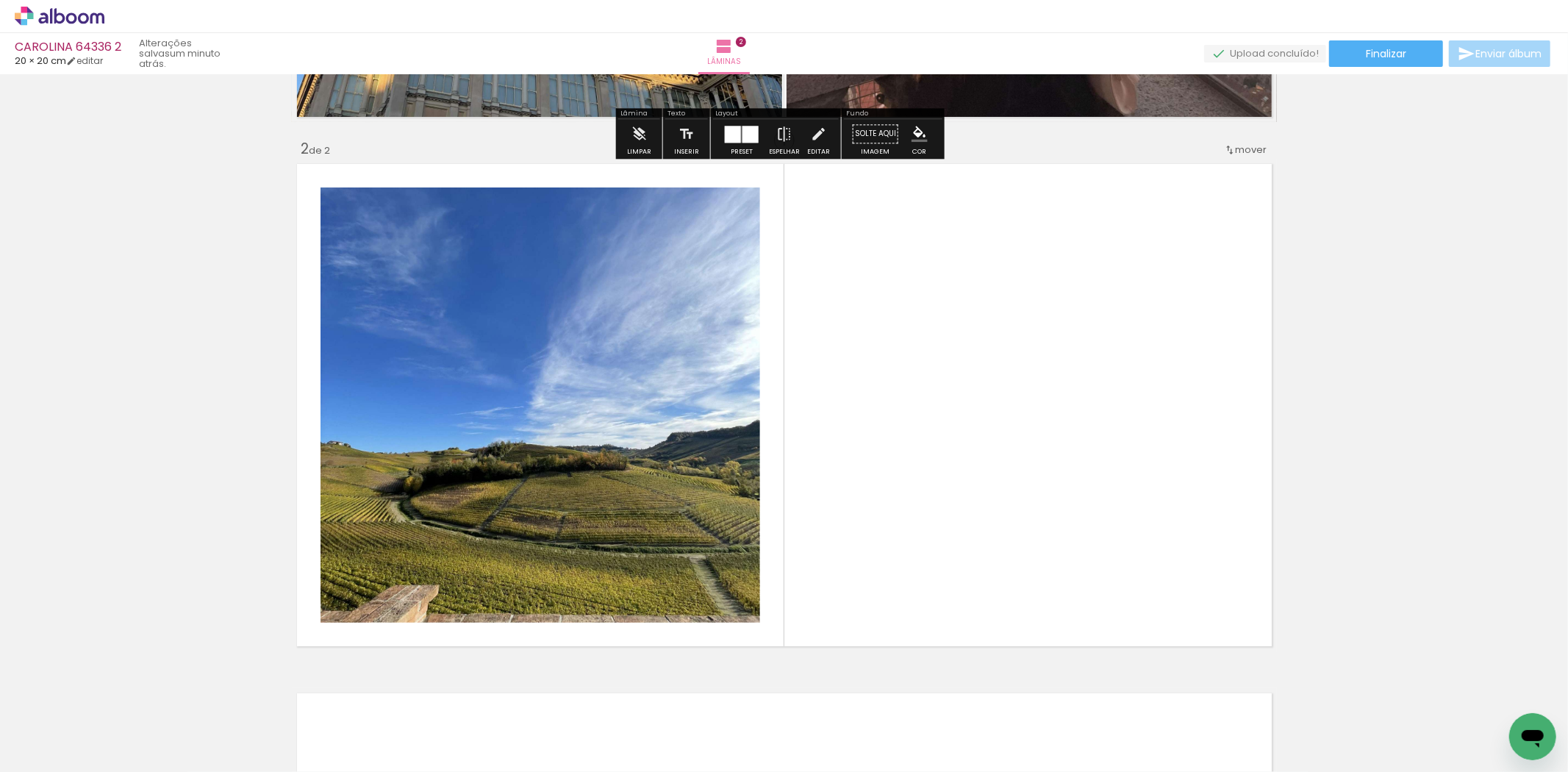
scroll to position [516, 0]
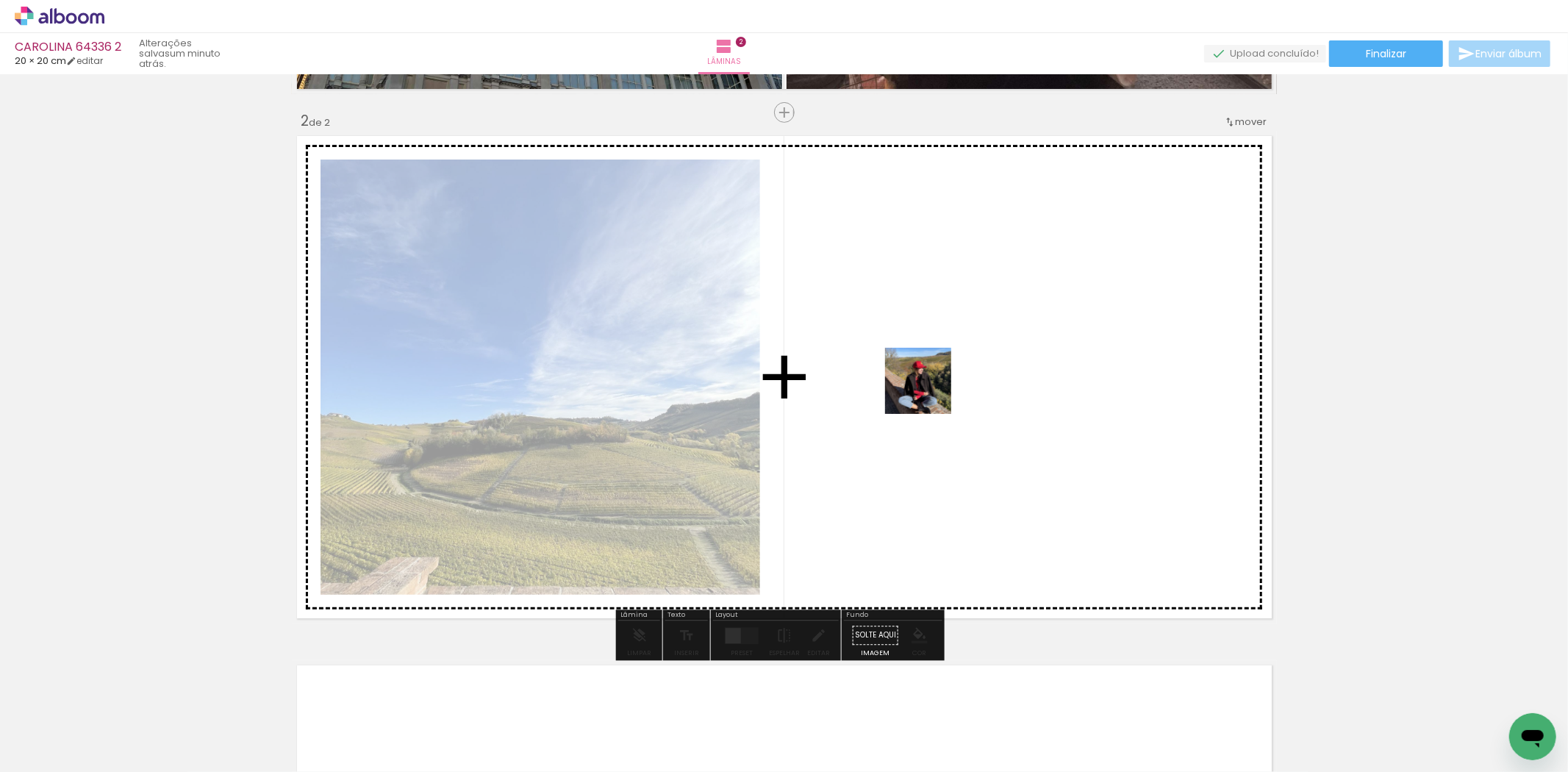
drag, startPoint x: 420, startPoint y: 744, endPoint x: 930, endPoint y: 392, distance: 619.7
click at [930, 392] on quentale-workspace at bounding box center [784, 386] width 1568 height 772
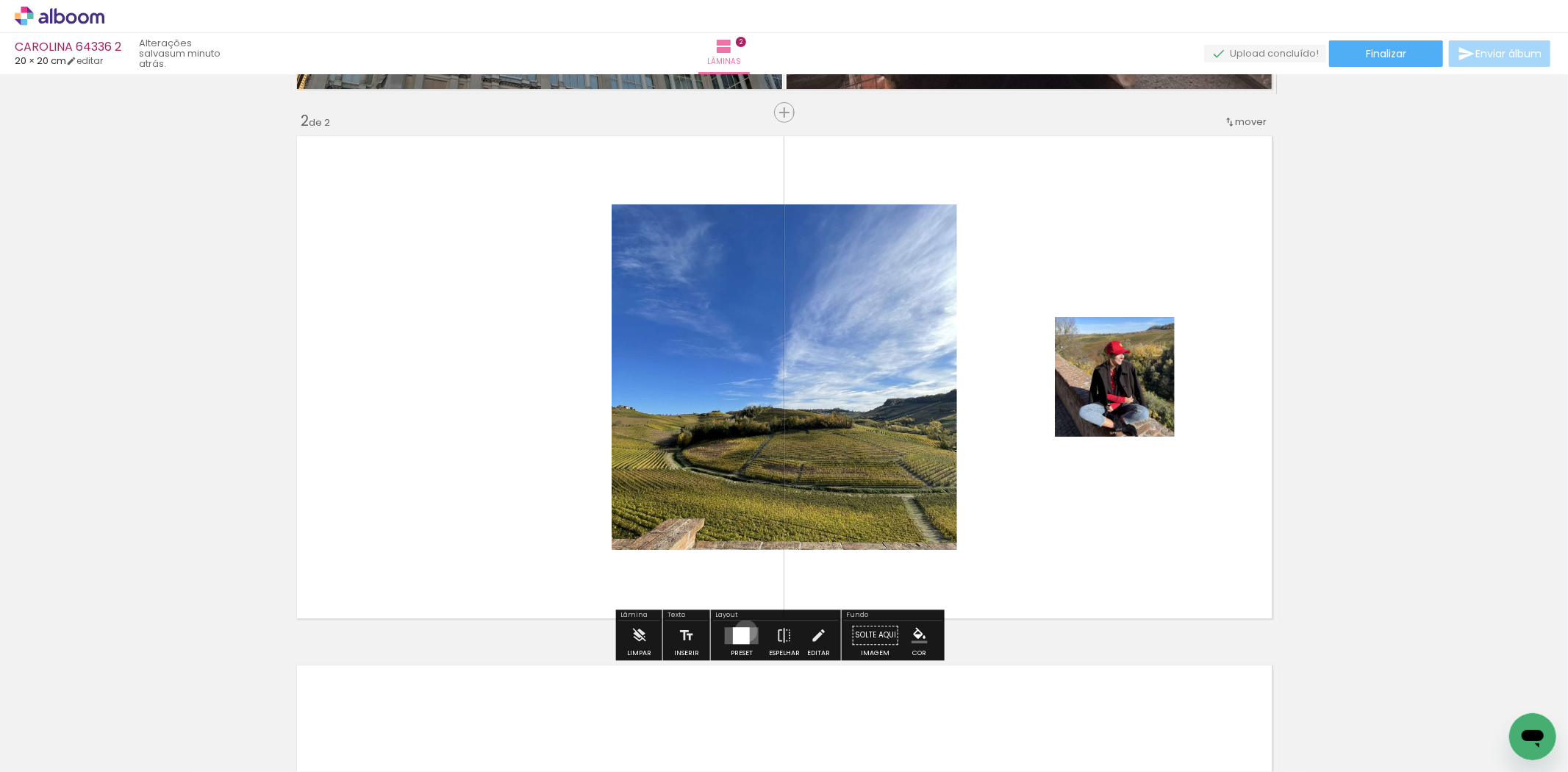
click at [743, 631] on div at bounding box center [741, 635] width 17 height 17
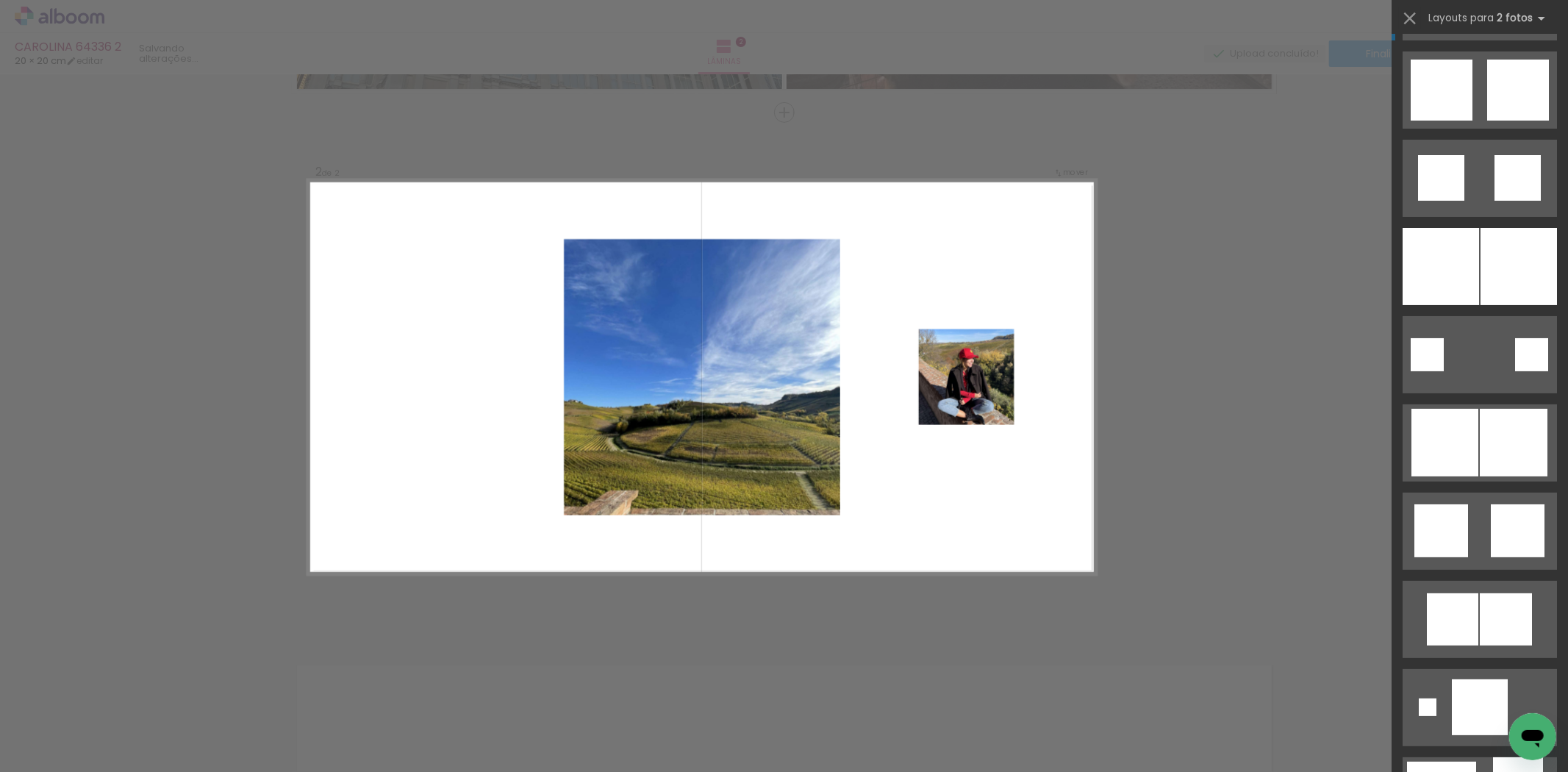
scroll to position [0, 0]
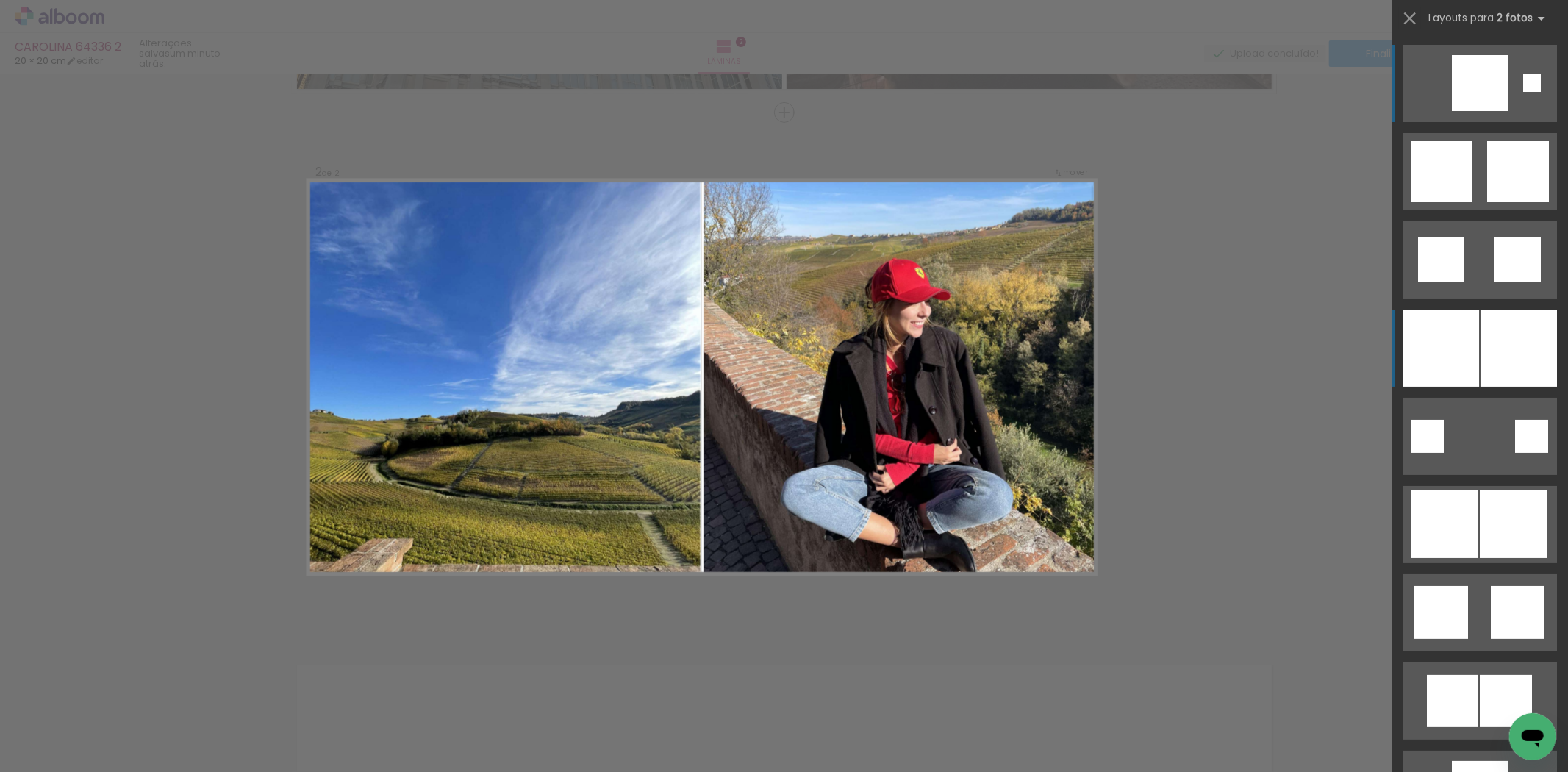
click at [1491, 325] on div at bounding box center [1519, 348] width 76 height 77
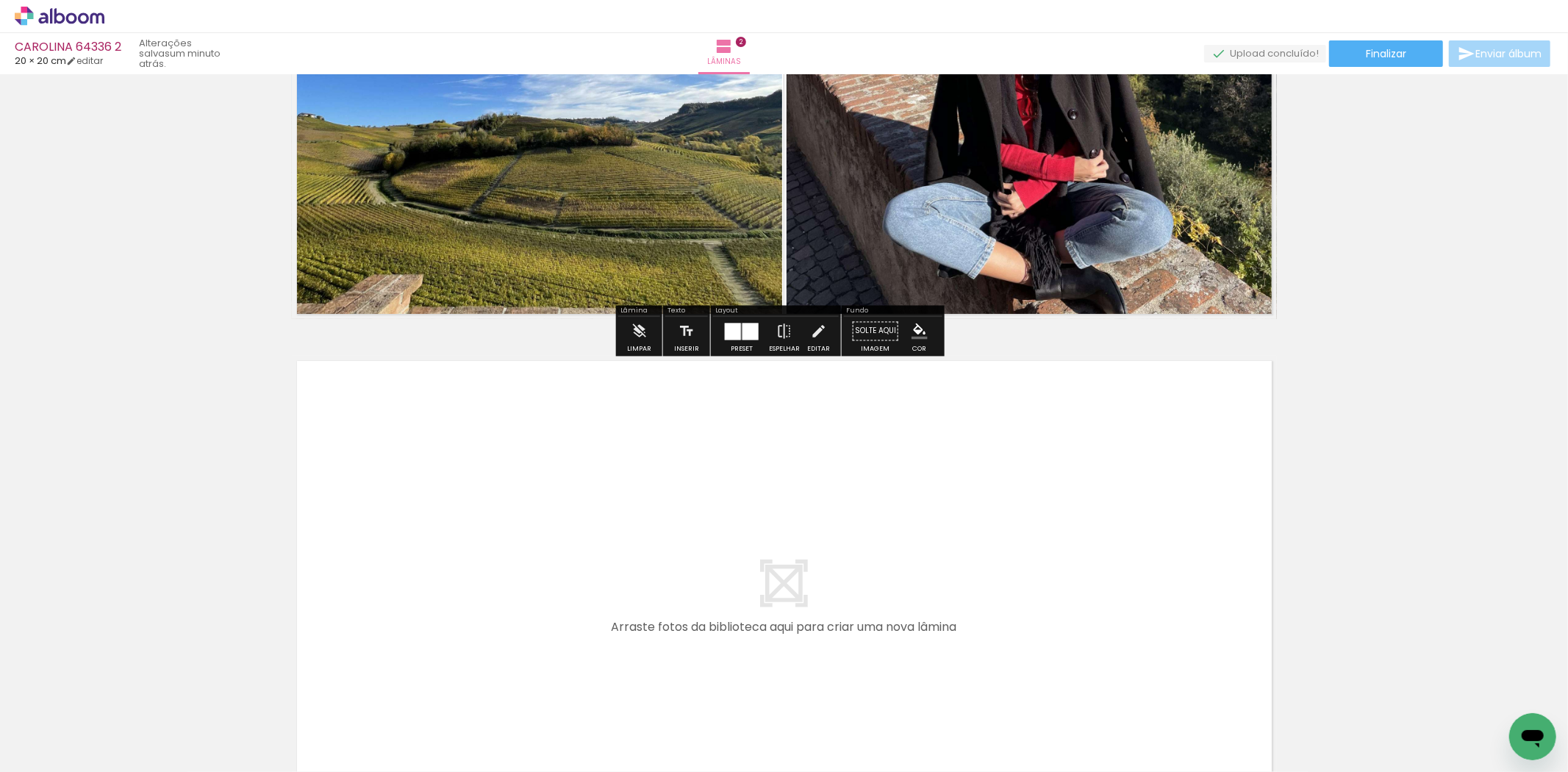
scroll to position [842, 0]
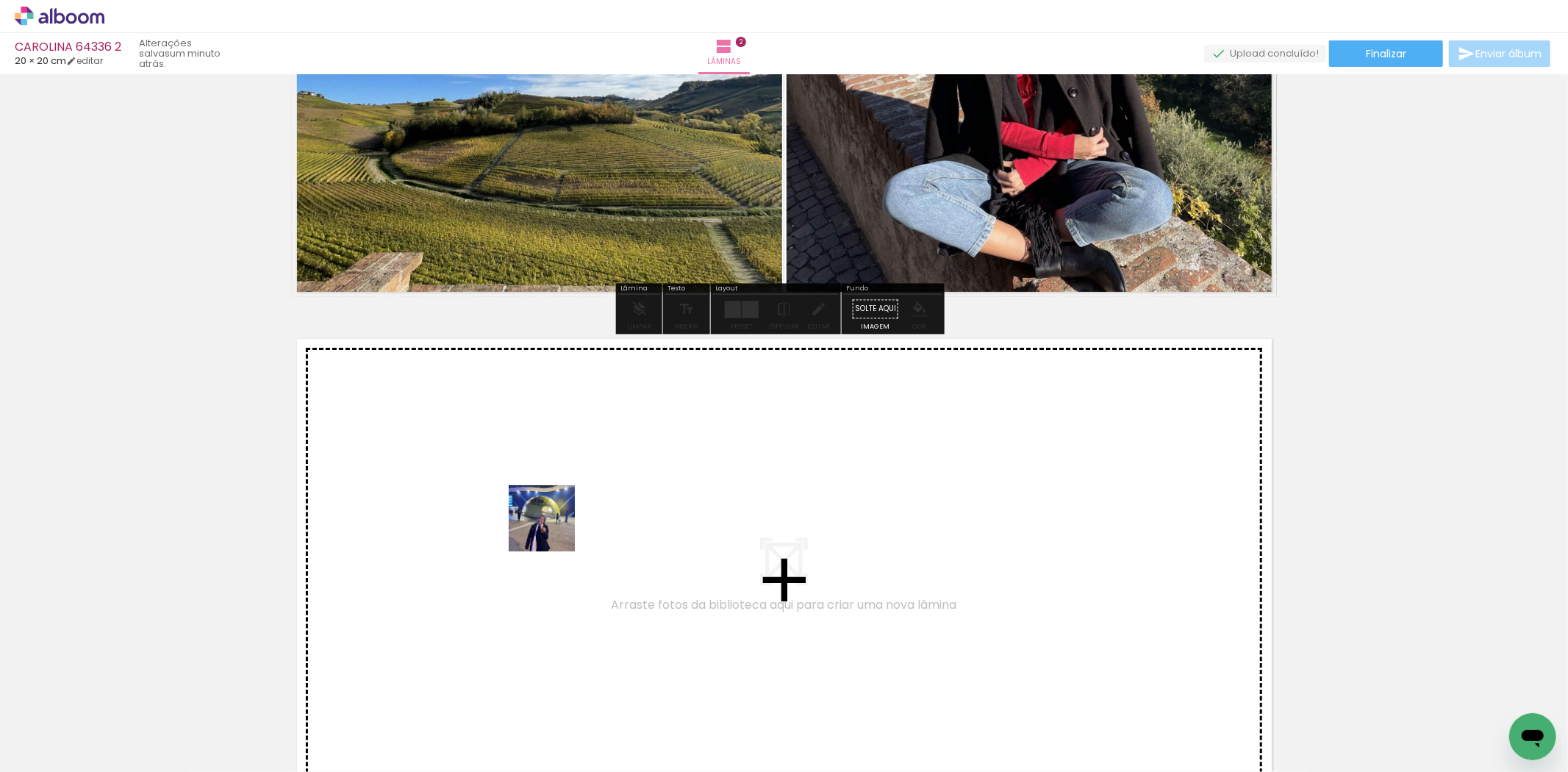
drag, startPoint x: 498, startPoint y: 730, endPoint x: 553, endPoint y: 530, distance: 207.4
click at [553, 530] on quentale-workspace at bounding box center [784, 386] width 1568 height 772
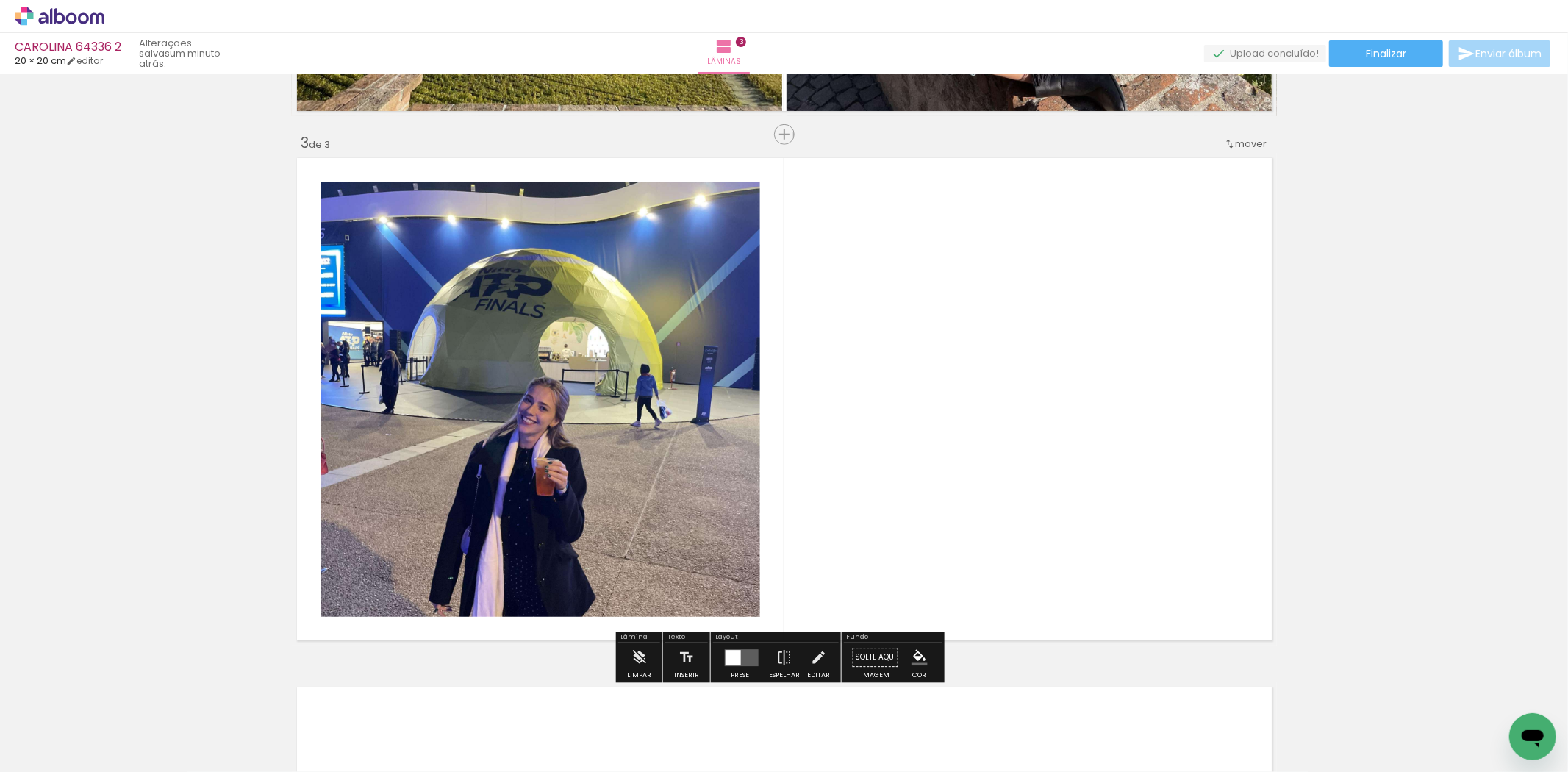
scroll to position [1045, 0]
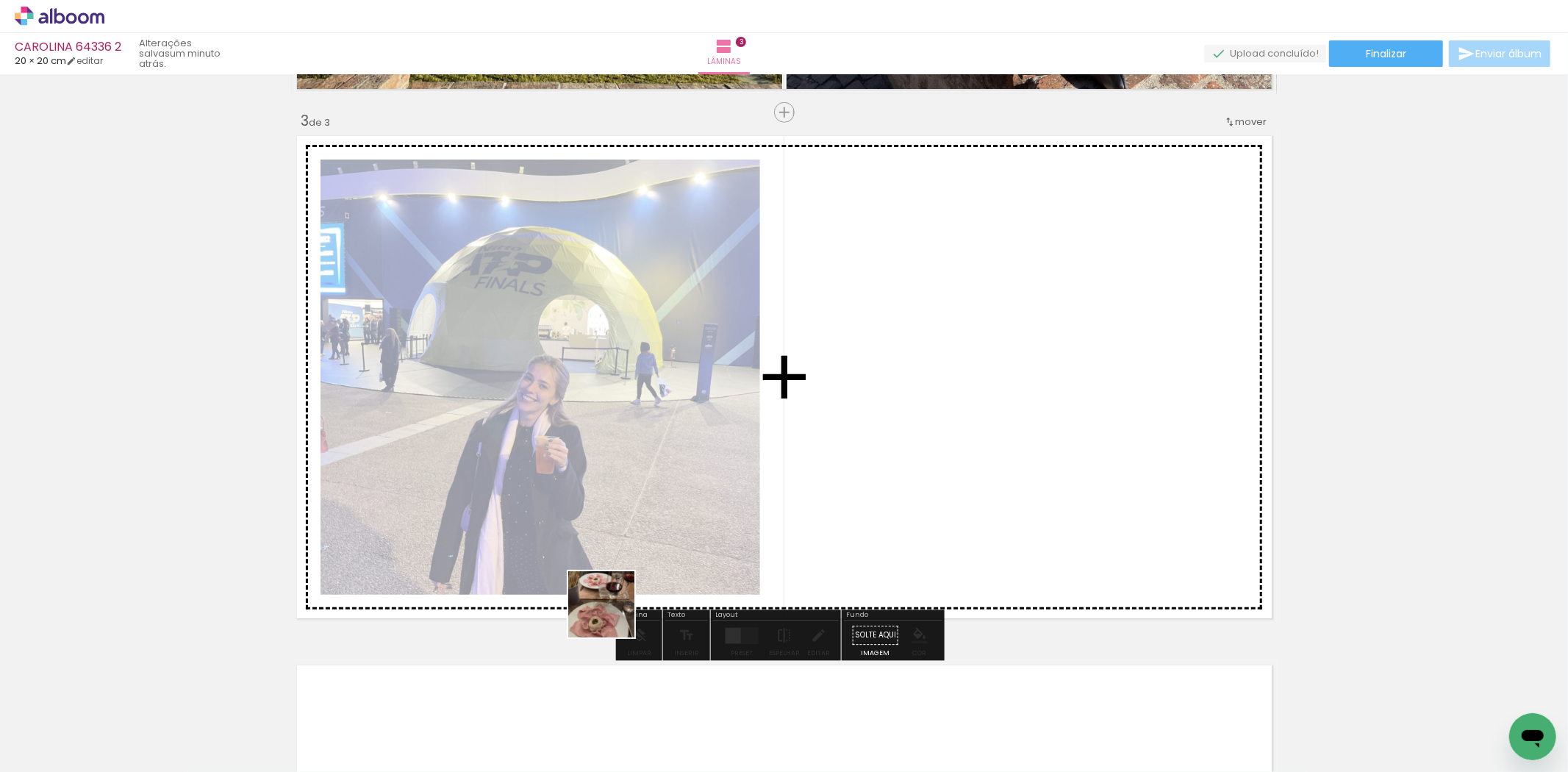
drag, startPoint x: 549, startPoint y: 704, endPoint x: 770, endPoint y: 623, distance: 235.4
click at [905, 402] on quentale-workspace at bounding box center [784, 386] width 1568 height 772
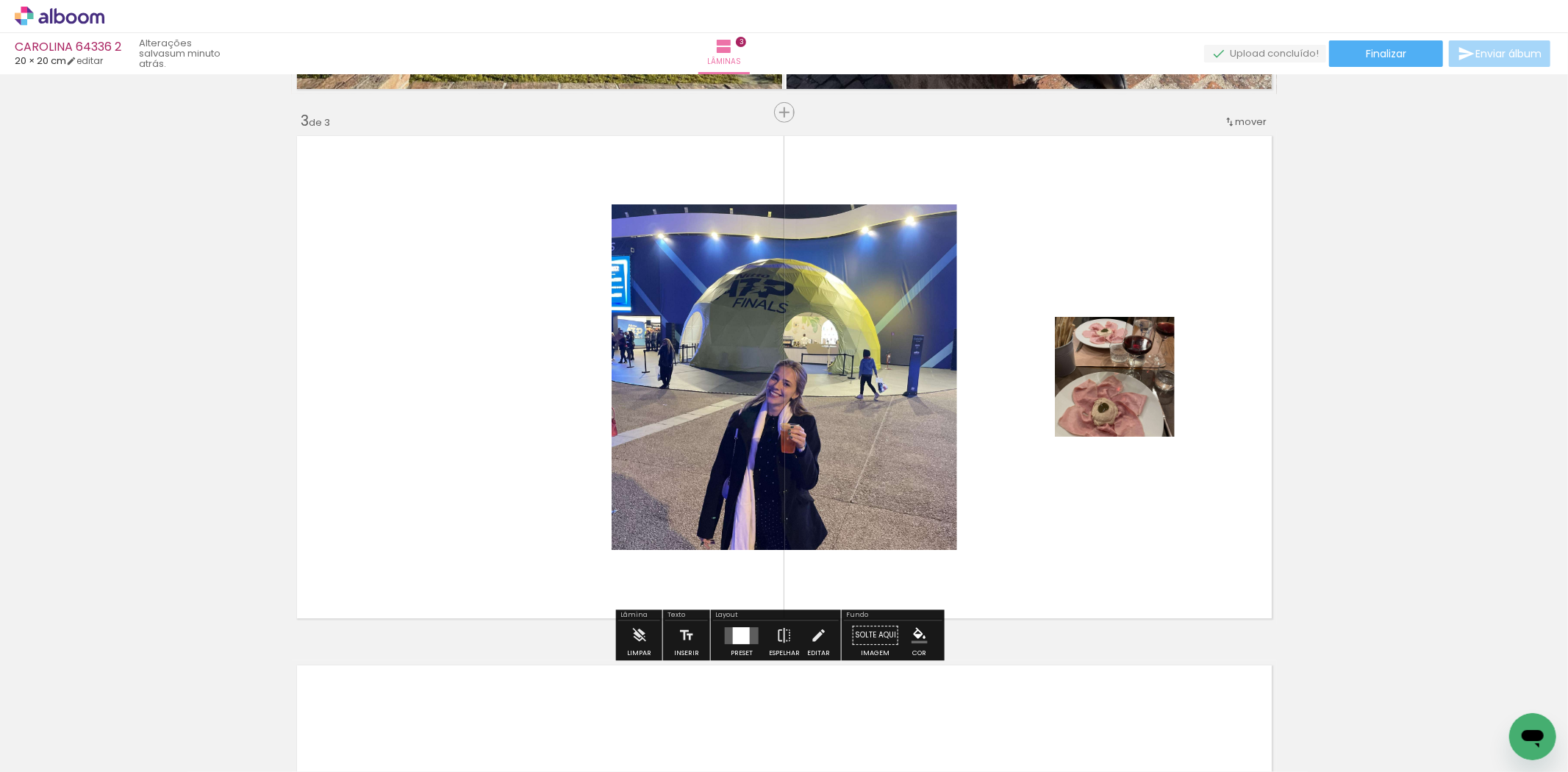
click at [739, 635] on div at bounding box center [741, 635] width 17 height 17
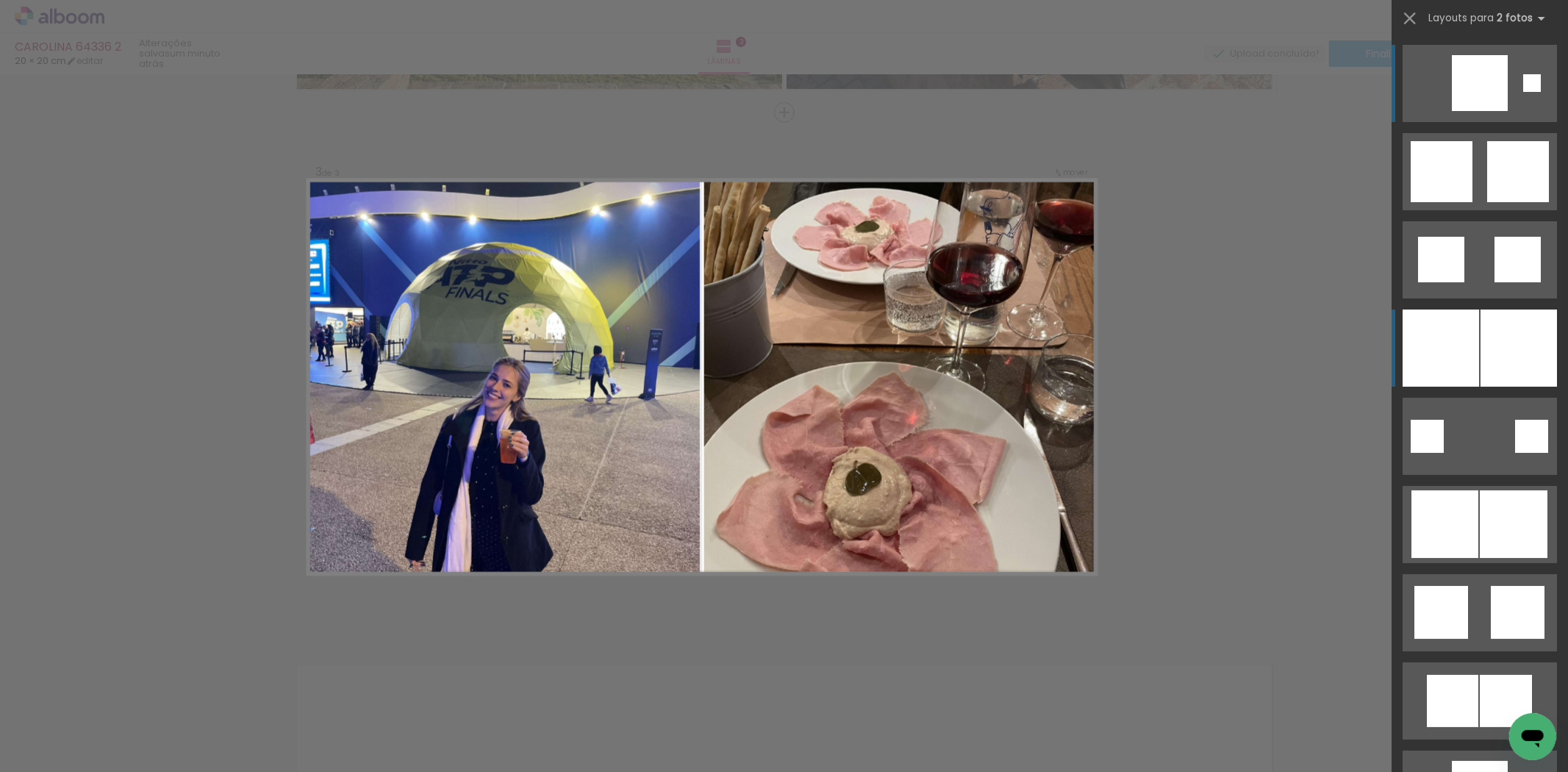
click at [1464, 354] on div at bounding box center [1441, 348] width 76 height 77
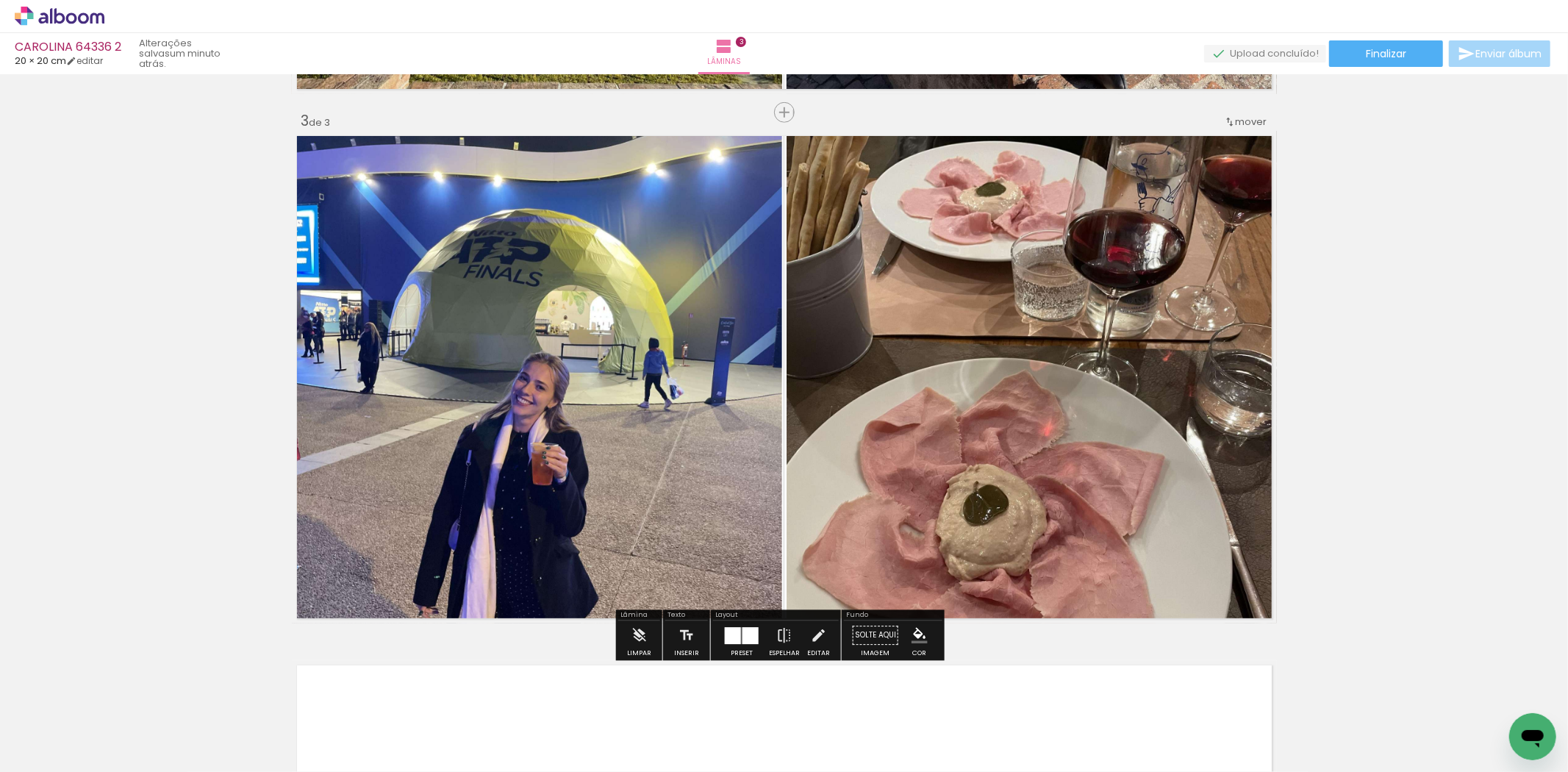
scroll to position [1454, 0]
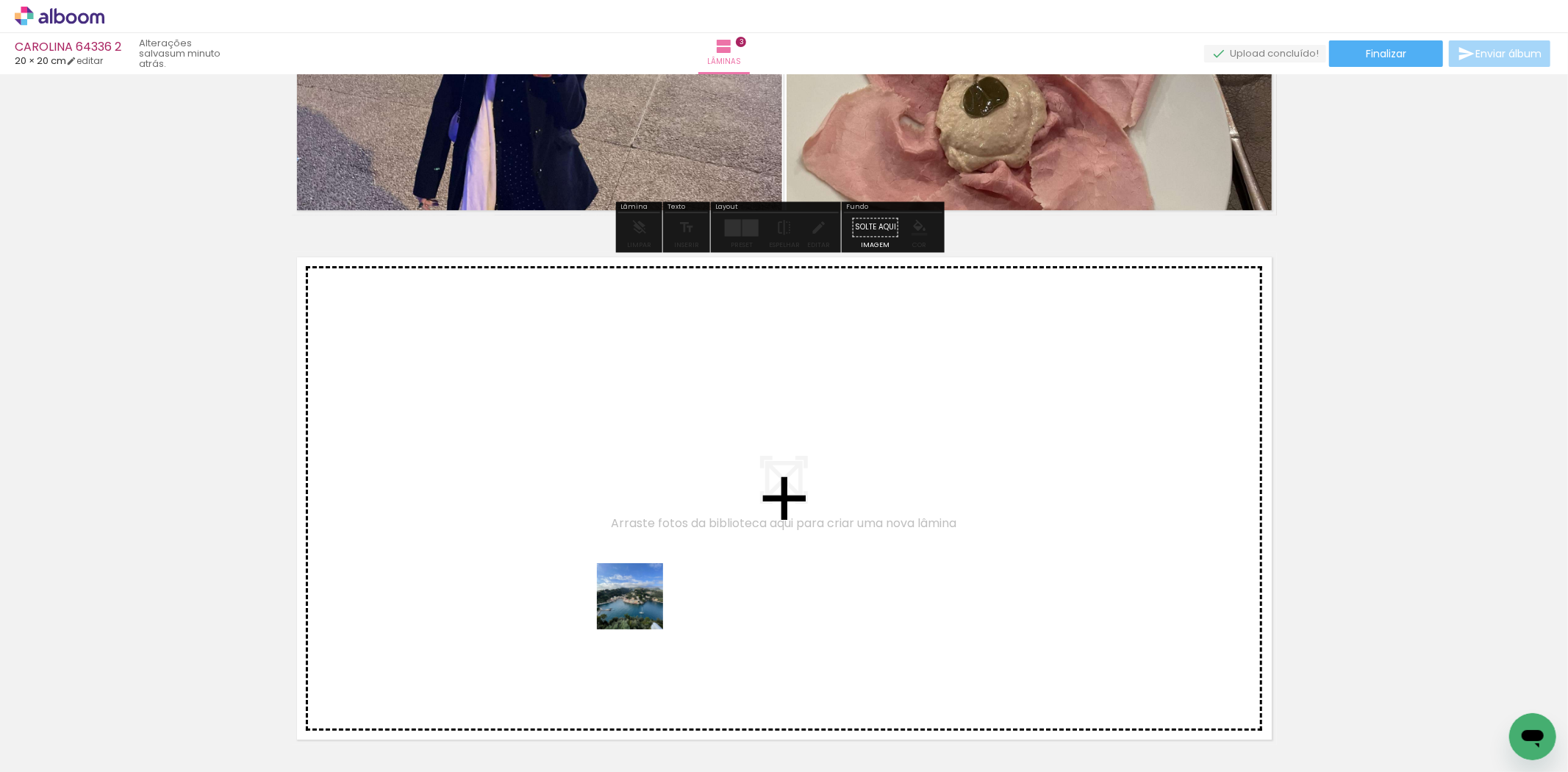
drag, startPoint x: 642, startPoint y: 743, endPoint x: 641, endPoint y: 608, distance: 135.0
click at [641, 608] on quentale-workspace at bounding box center [784, 386] width 1568 height 772
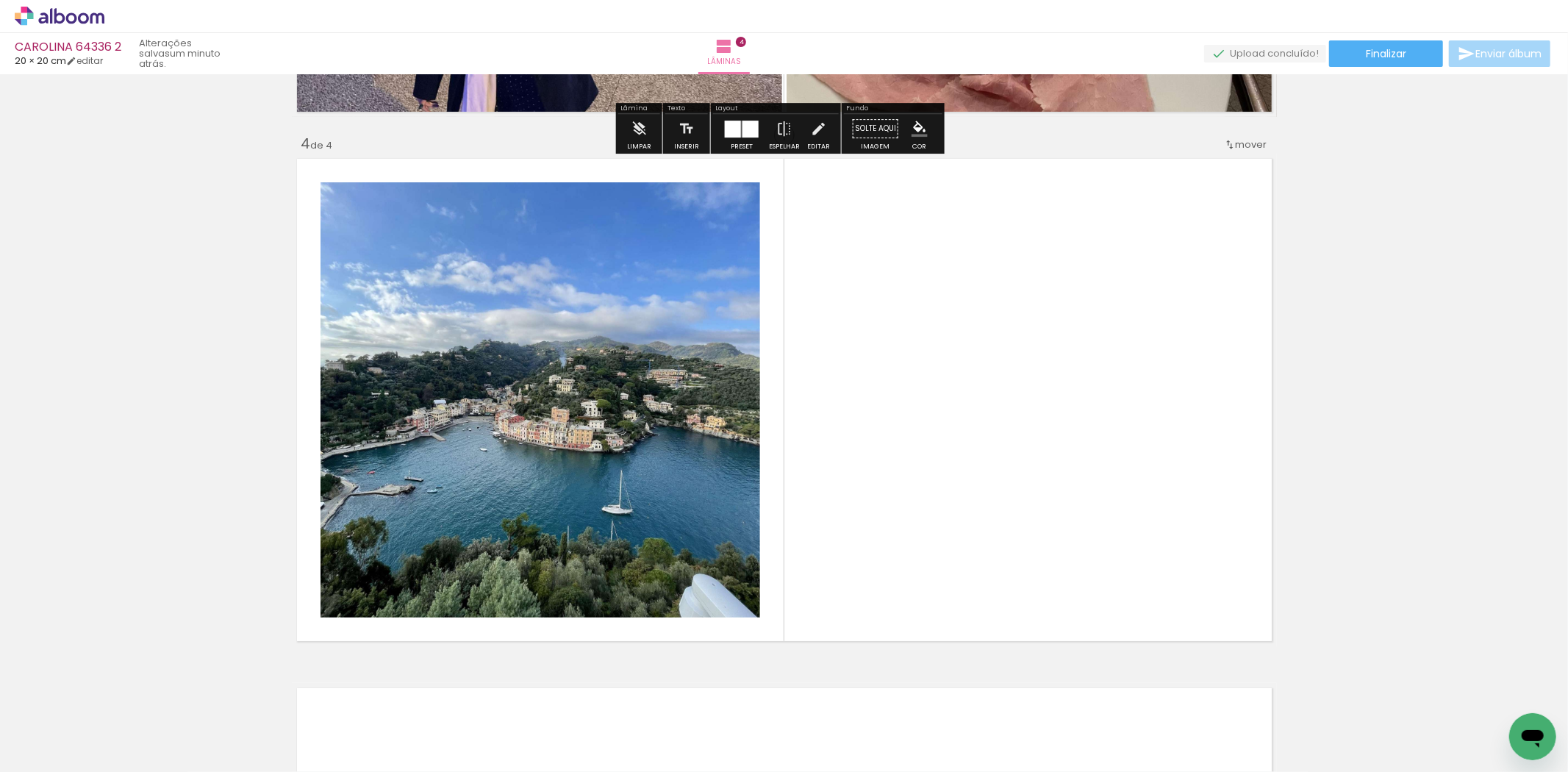
scroll to position [1575, 0]
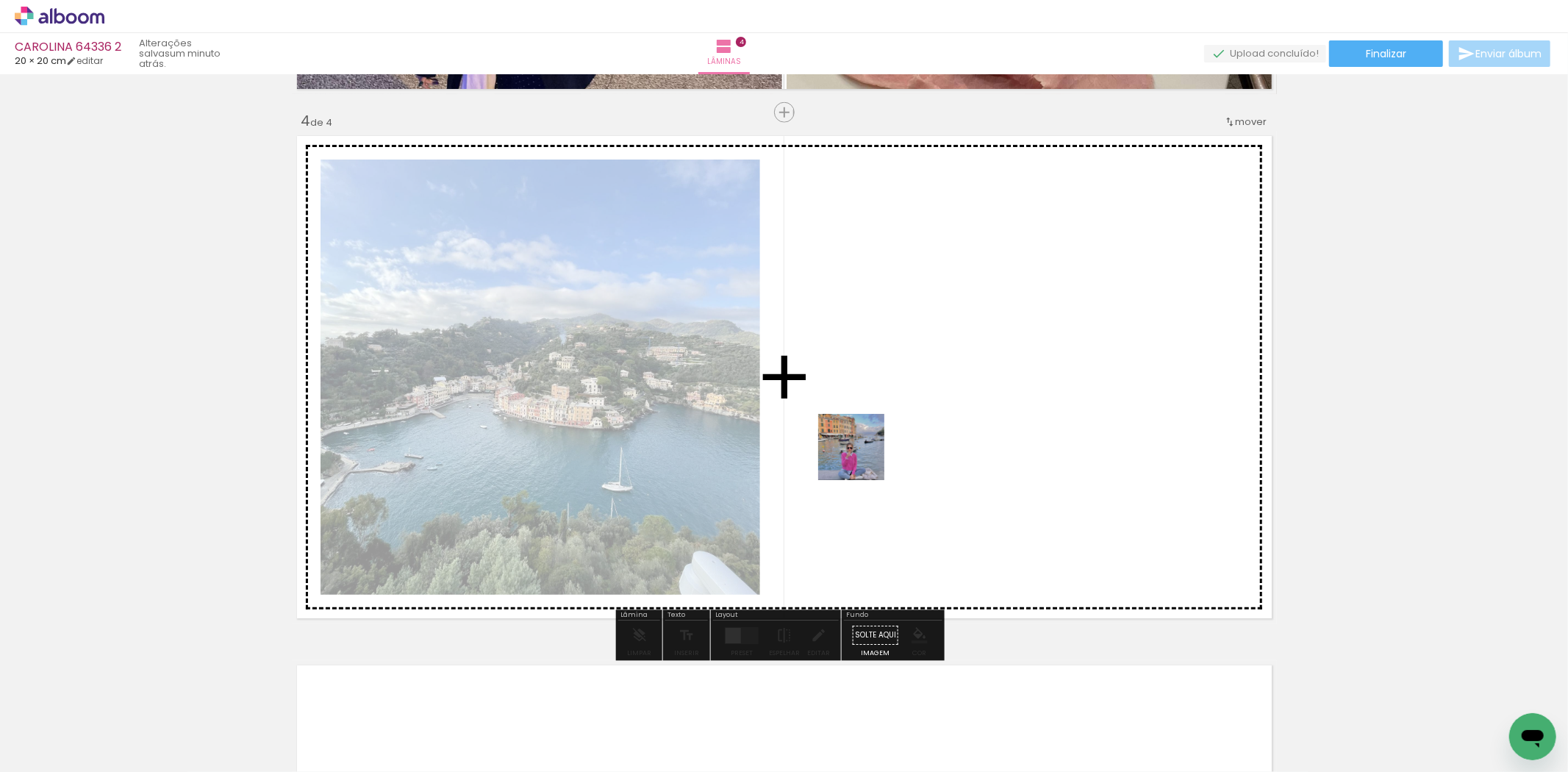
drag, startPoint x: 710, startPoint y: 740, endPoint x: 863, endPoint y: 458, distance: 320.8
click at [863, 458] on quentale-workspace at bounding box center [784, 386] width 1568 height 772
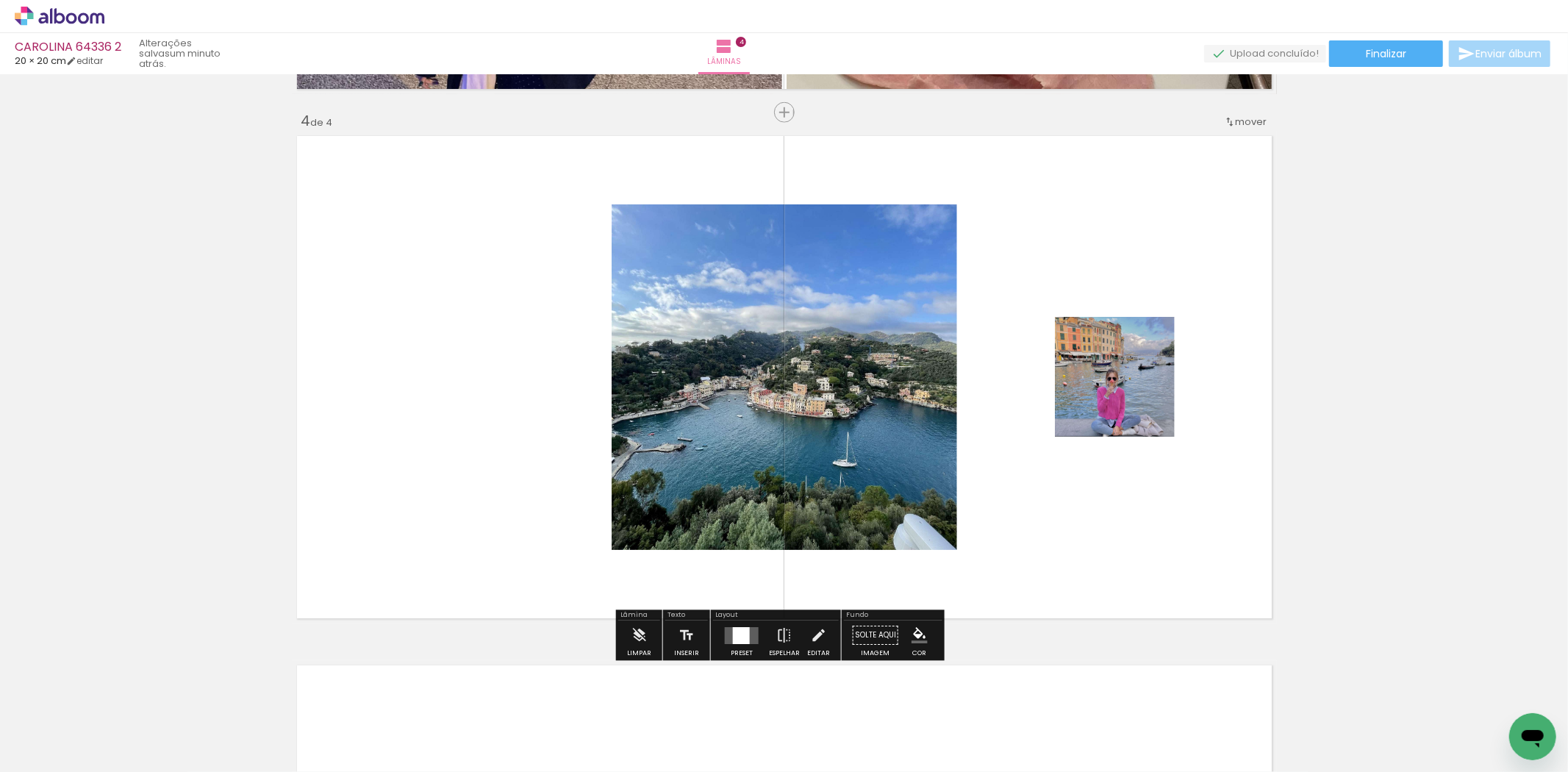
click at [745, 633] on div at bounding box center [741, 635] width 17 height 17
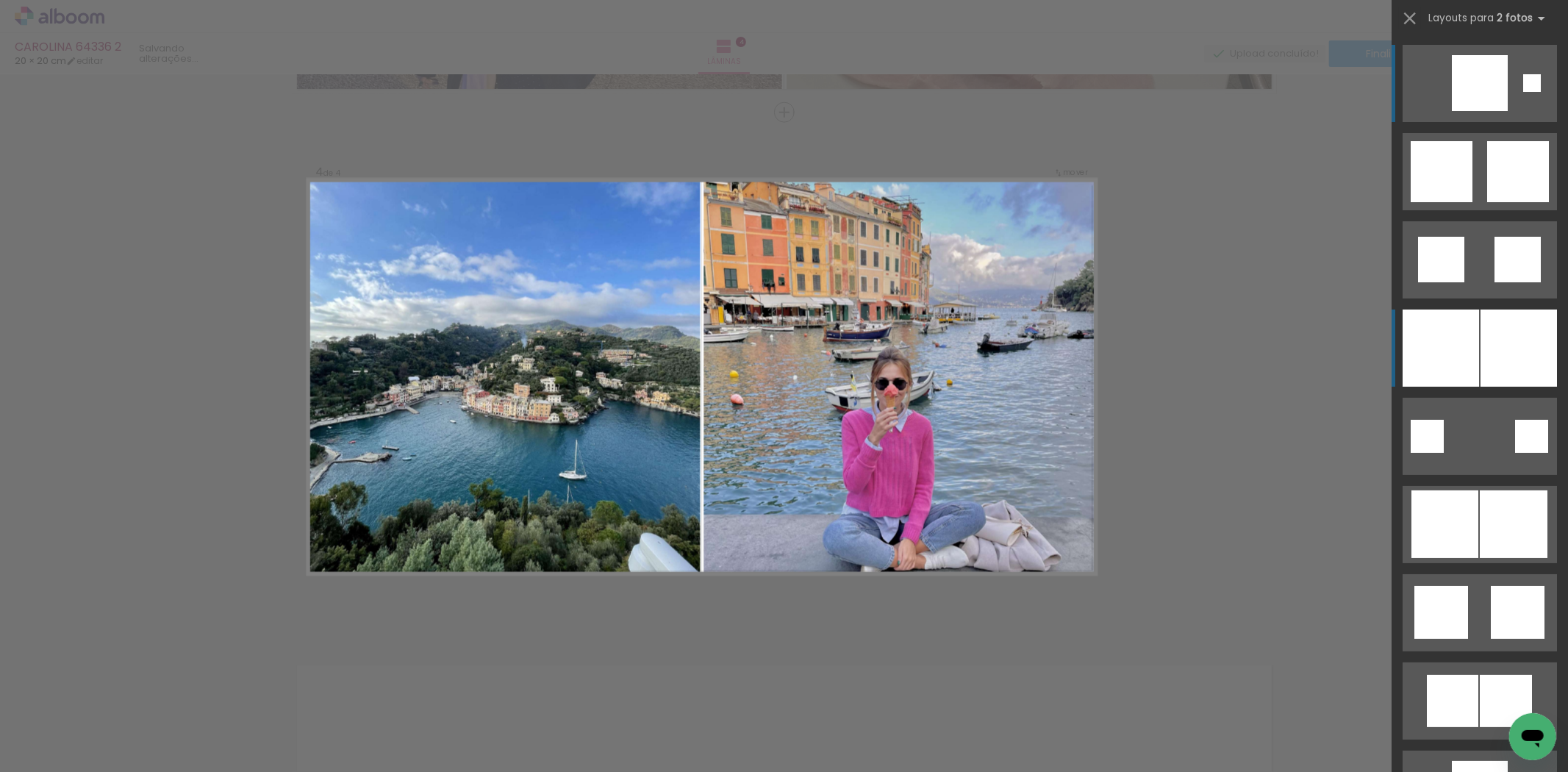
click at [1458, 336] on div at bounding box center [1441, 348] width 76 height 77
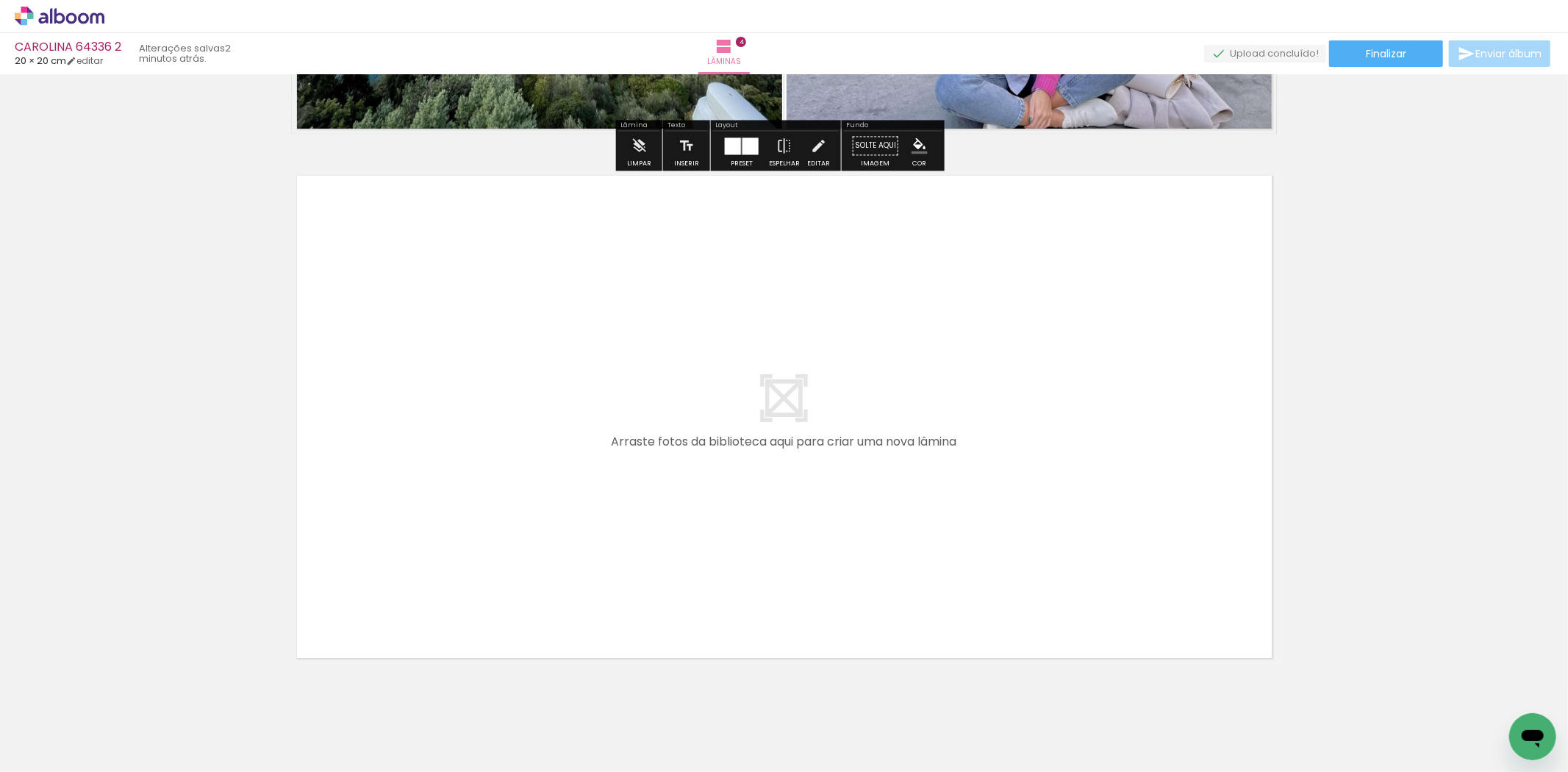
drag, startPoint x: 809, startPoint y: 716, endPoint x: 790, endPoint y: 544, distance: 173.0
click at [790, 544] on quentale-workspace at bounding box center [784, 386] width 1568 height 772
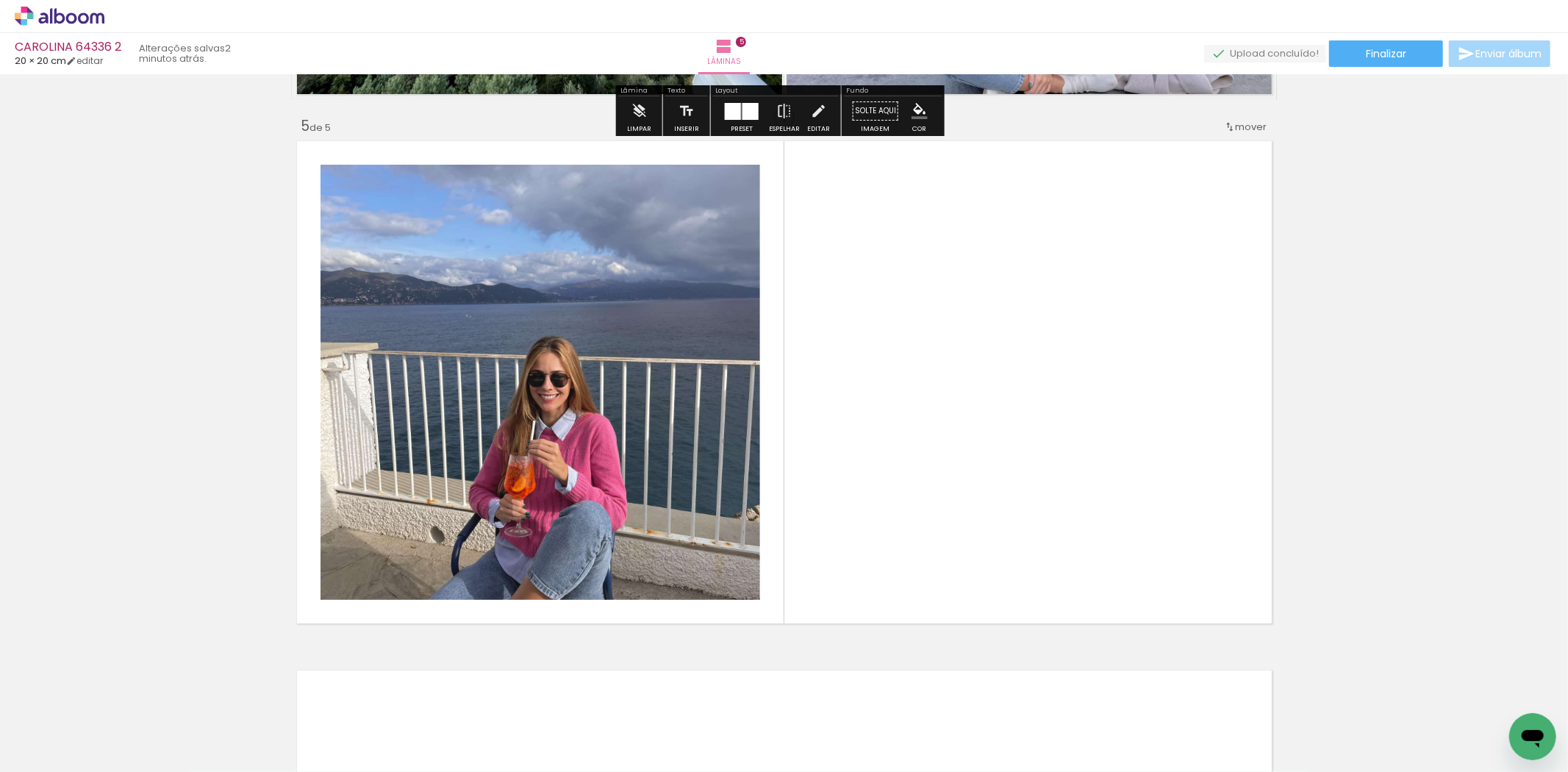
scroll to position [2105, 0]
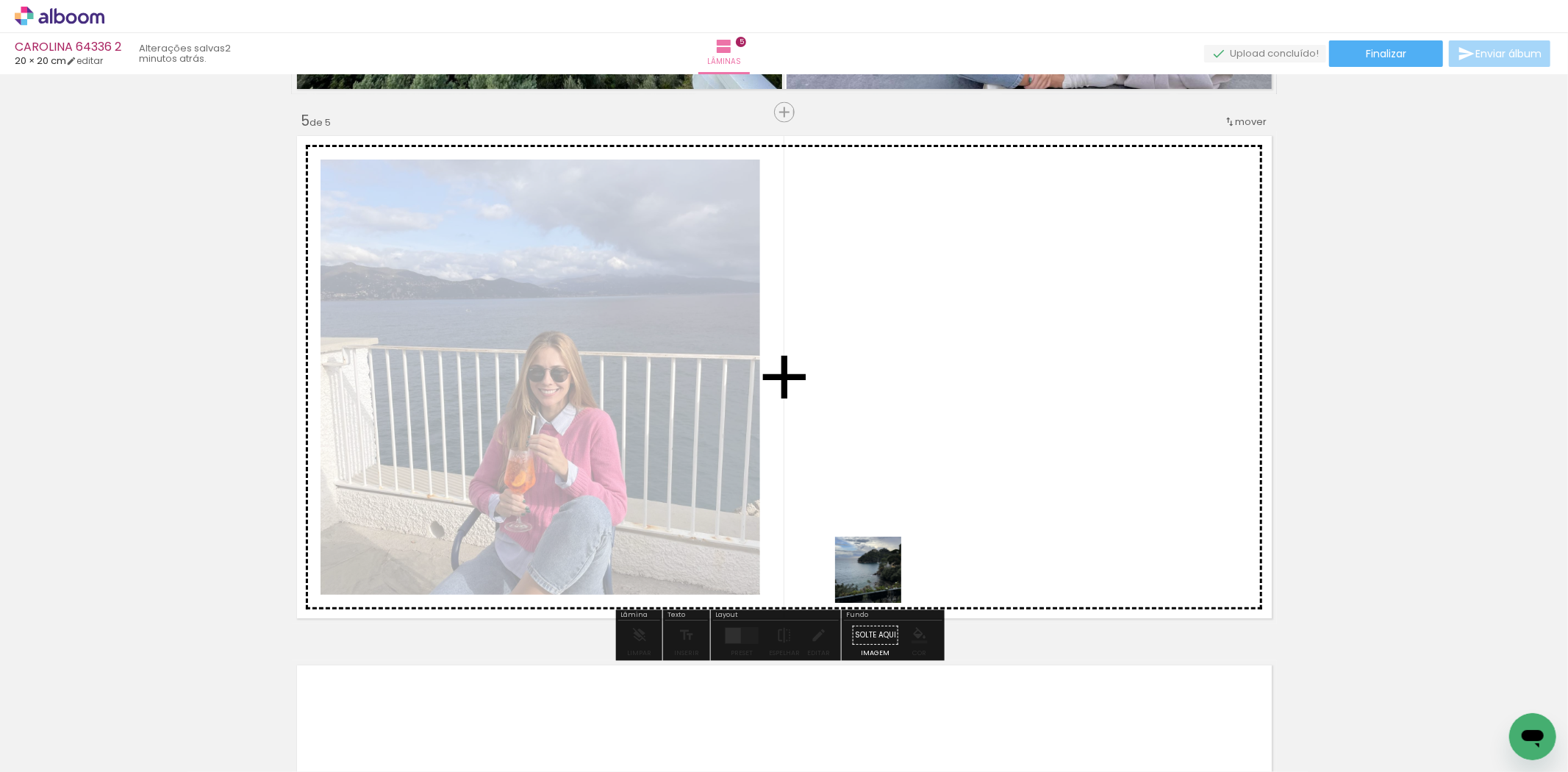
drag, startPoint x: 902, startPoint y: 743, endPoint x: 880, endPoint y: 581, distance: 163.5
click at [880, 581] on quentale-workspace at bounding box center [784, 386] width 1568 height 772
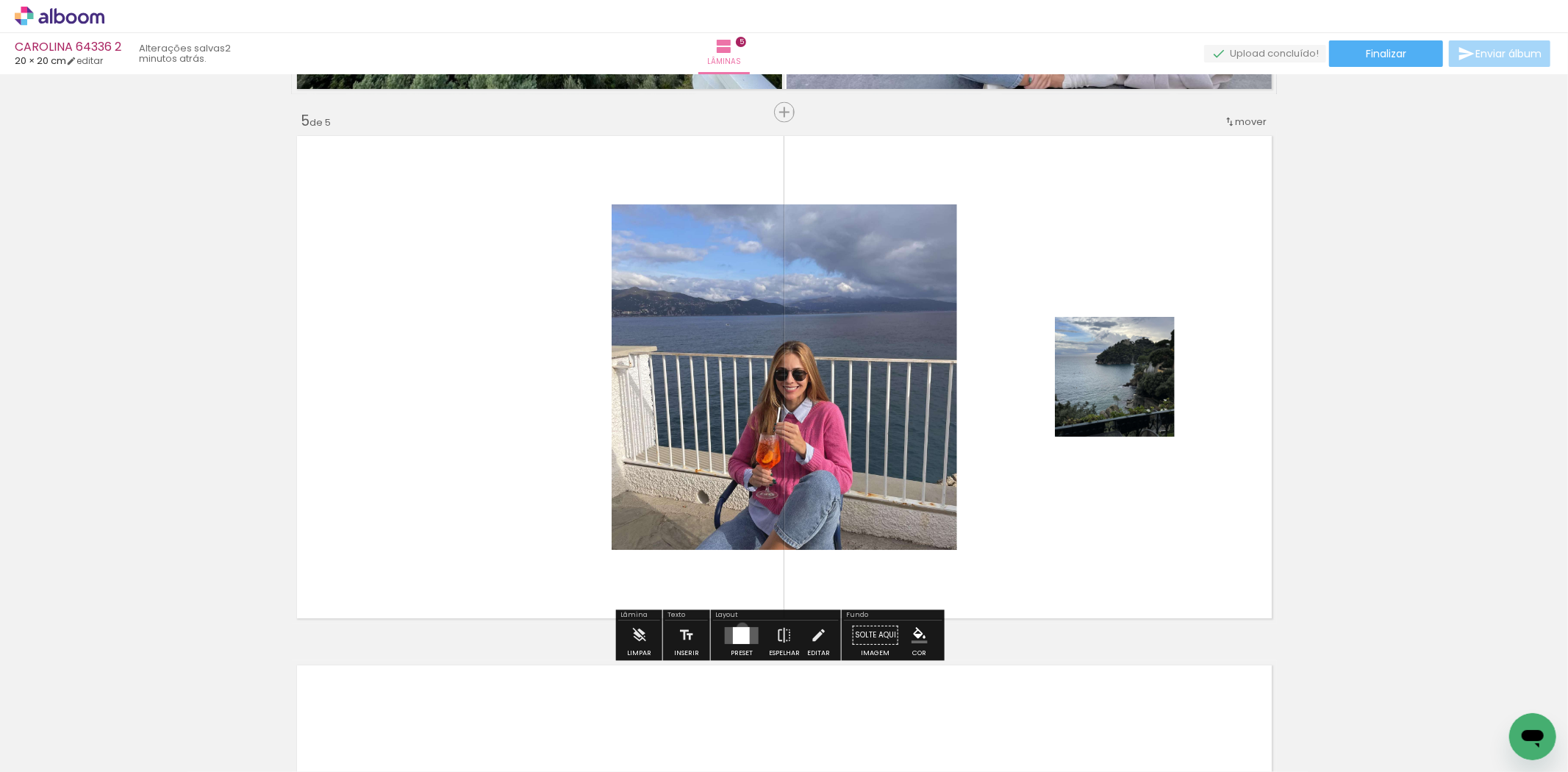
drag, startPoint x: 739, startPoint y: 629, endPoint x: 1197, endPoint y: 503, distance: 475.0
click at [740, 629] on div at bounding box center [741, 635] width 17 height 17
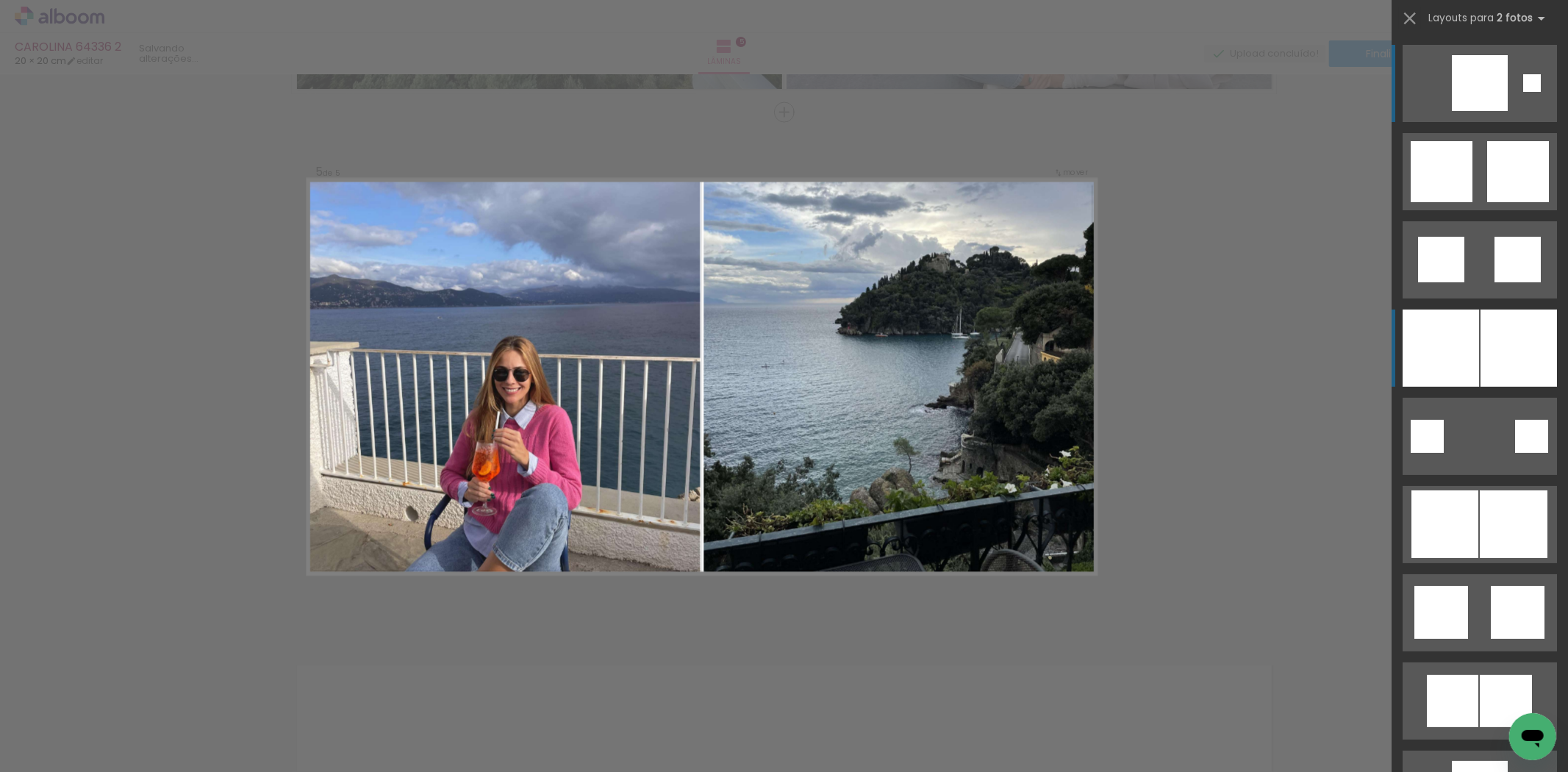
click at [1506, 341] on div at bounding box center [1519, 348] width 76 height 77
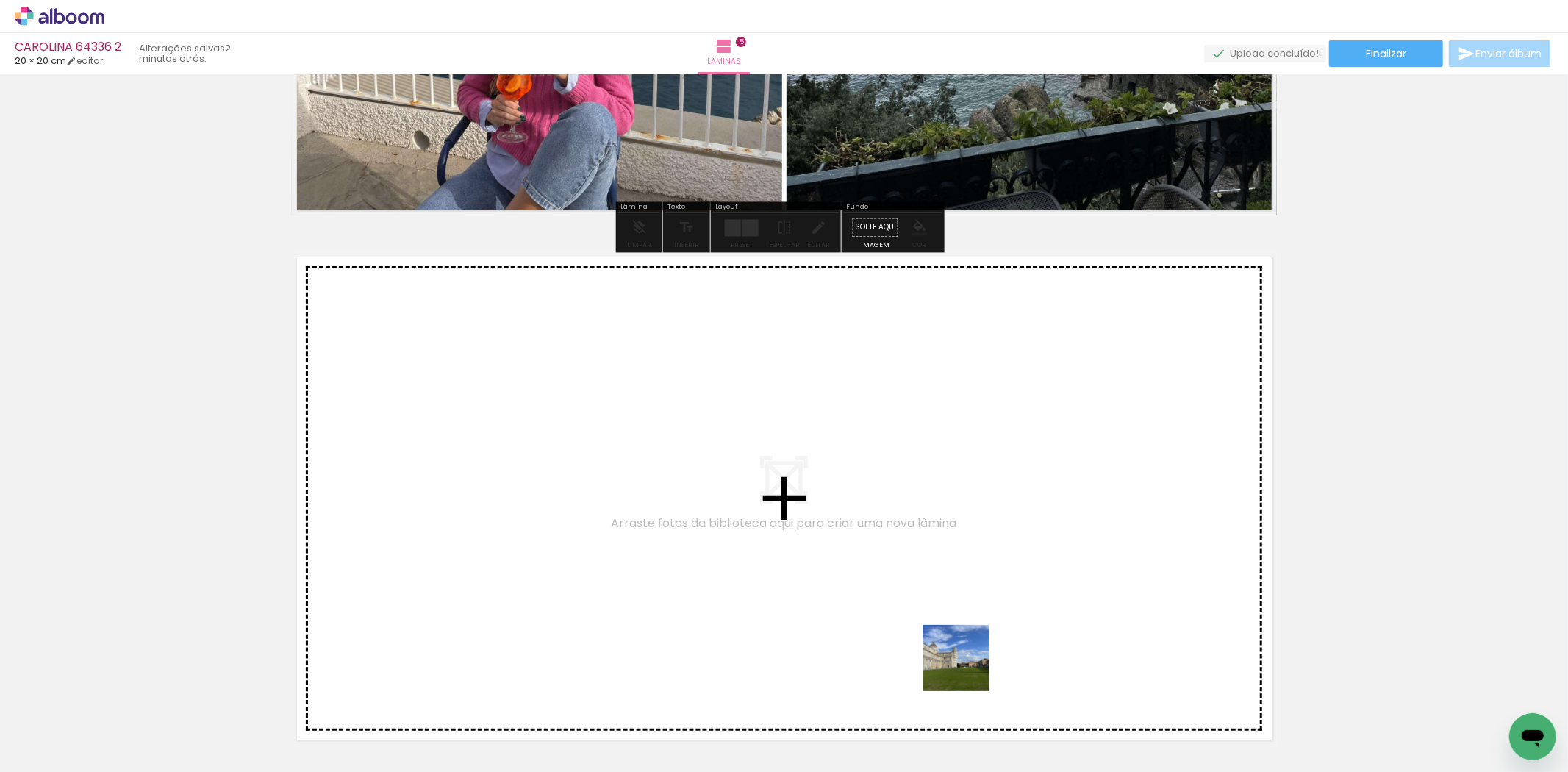
drag, startPoint x: 981, startPoint y: 738, endPoint x: 934, endPoint y: 599, distance: 146.7
click at [934, 599] on quentale-workspace at bounding box center [784, 386] width 1568 height 772
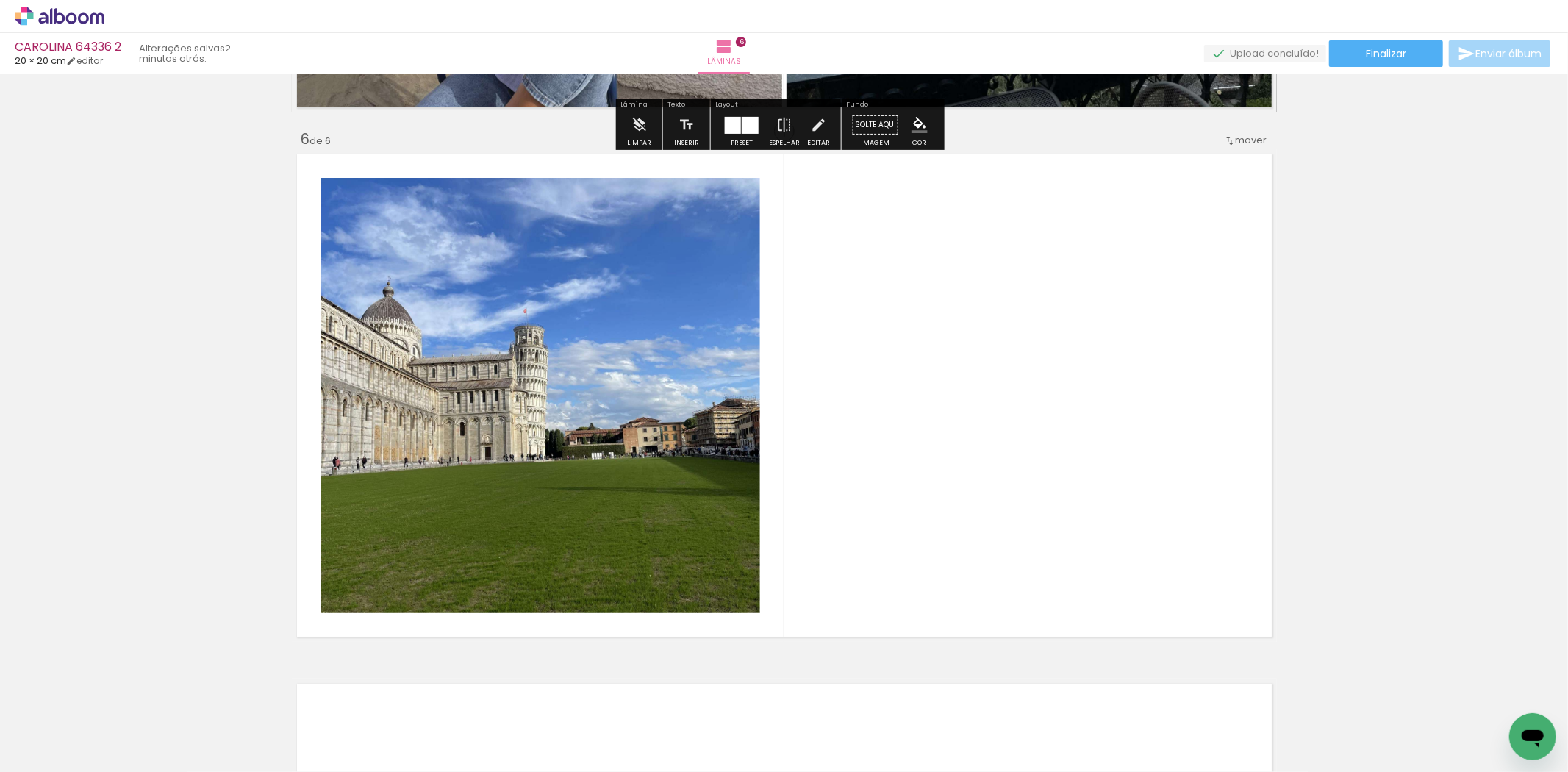
scroll to position [2634, 0]
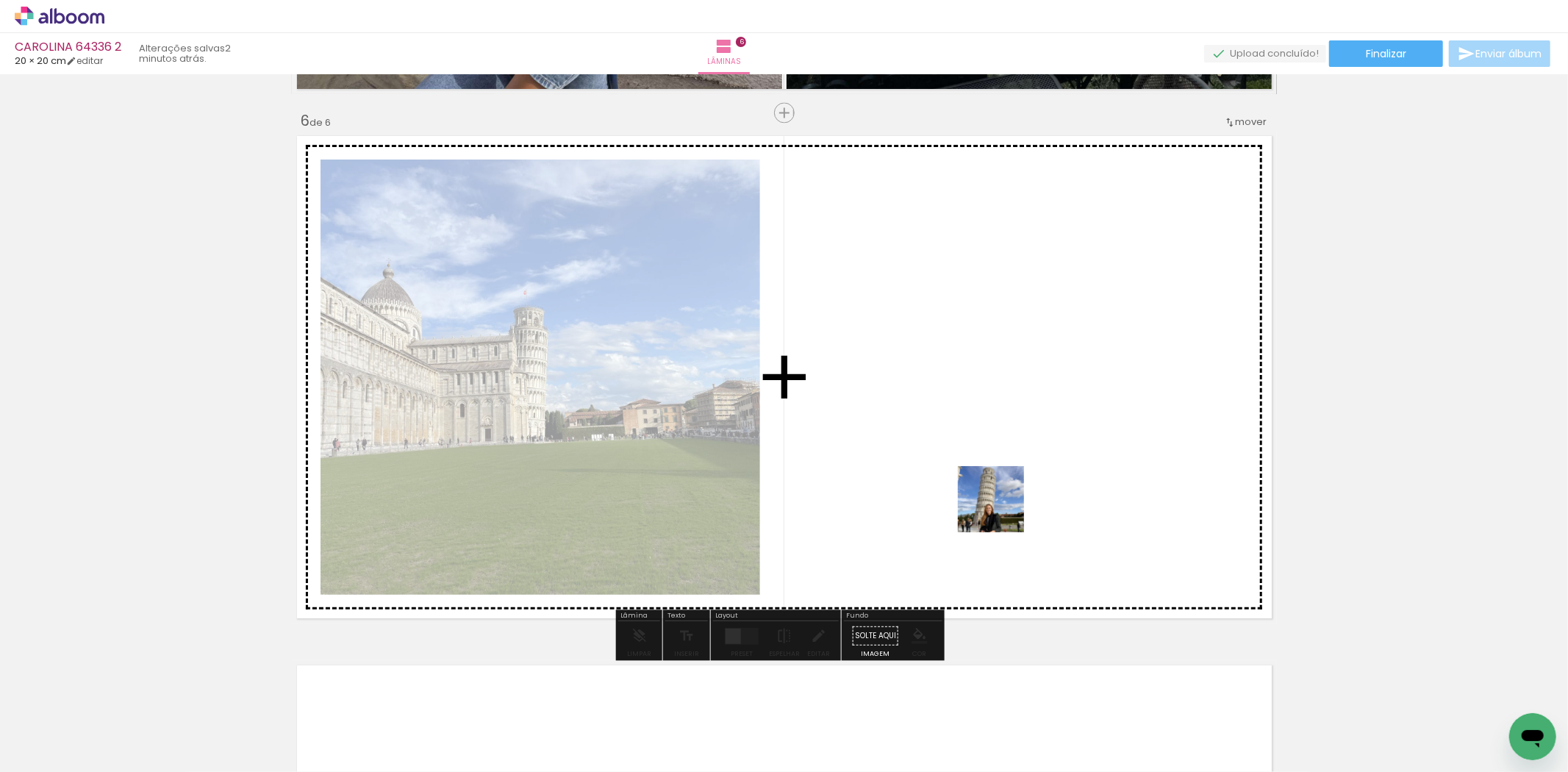
drag, startPoint x: 1073, startPoint y: 724, endPoint x: 1002, endPoint y: 511, distance: 224.5
click at [1002, 511] on quentale-workspace at bounding box center [784, 386] width 1568 height 772
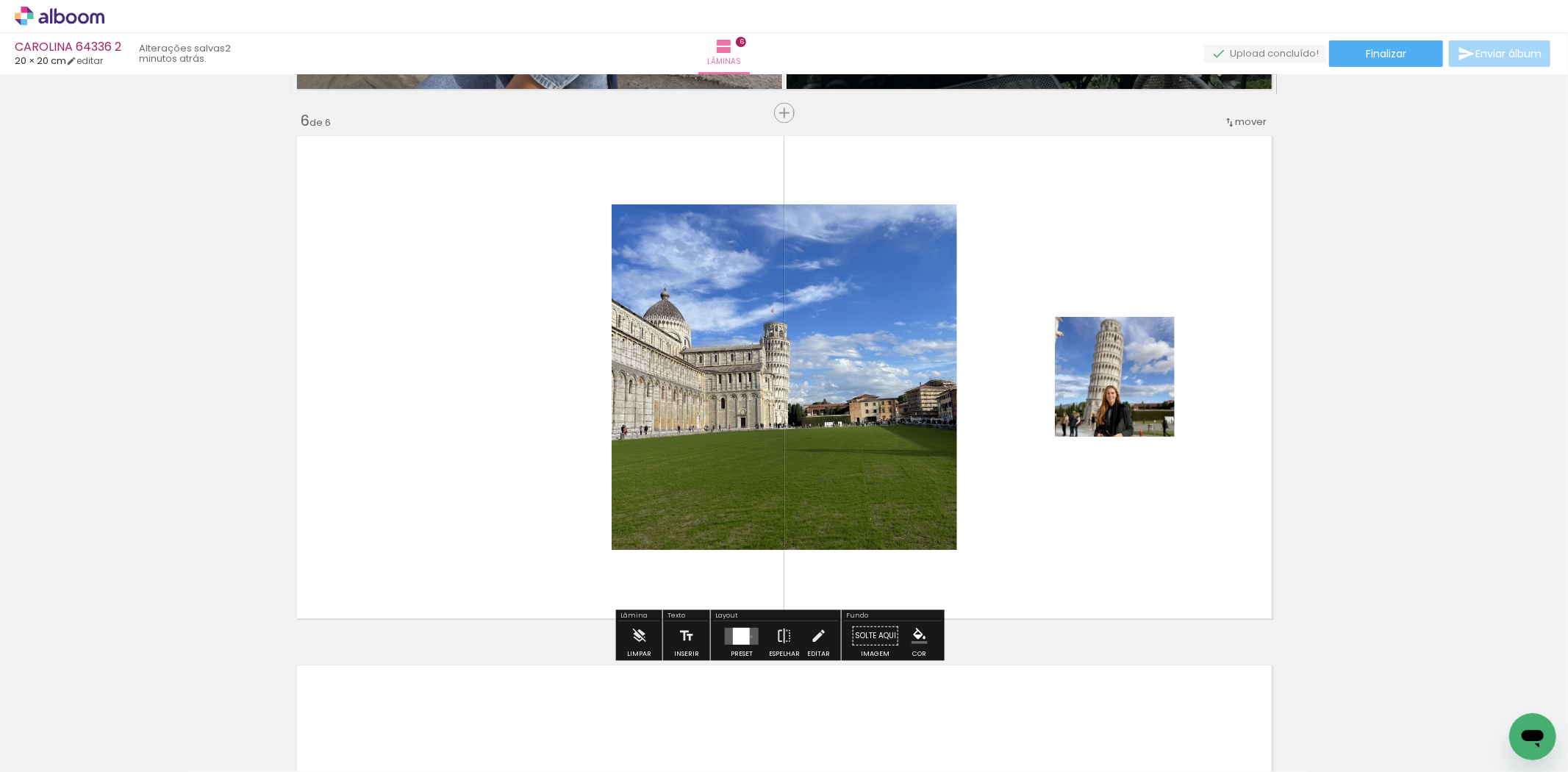
drag, startPoint x: 748, startPoint y: 636, endPoint x: 1261, endPoint y: 462, distance: 541.7
click at [748, 635] on quentale-layouter at bounding box center [742, 635] width 34 height 17
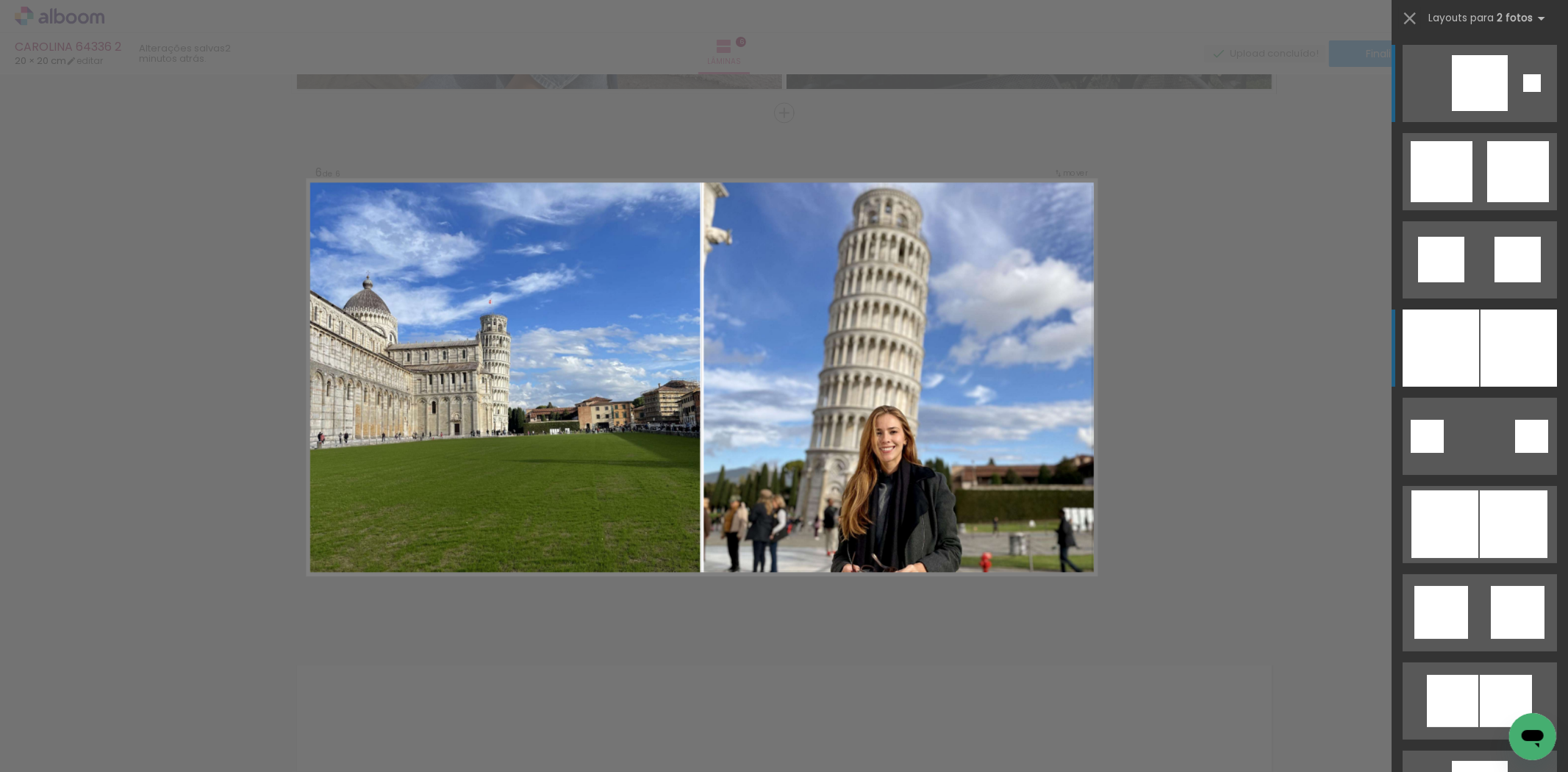
click at [1464, 350] on div at bounding box center [1441, 348] width 76 height 77
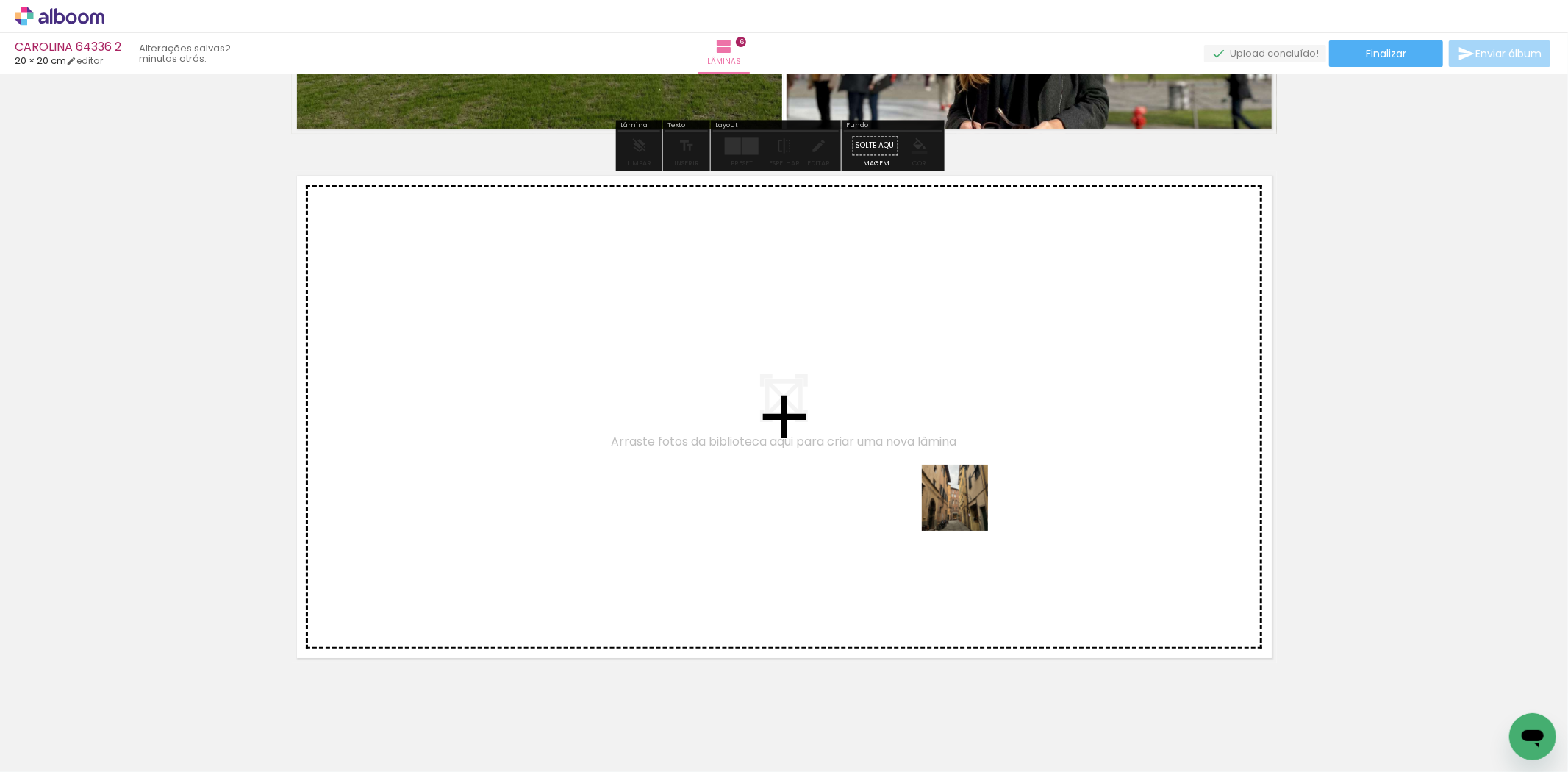
drag, startPoint x: 1144, startPoint y: 731, endPoint x: 966, endPoint y: 509, distance: 284.5
click at [966, 509] on quentale-workspace at bounding box center [784, 386] width 1568 height 772
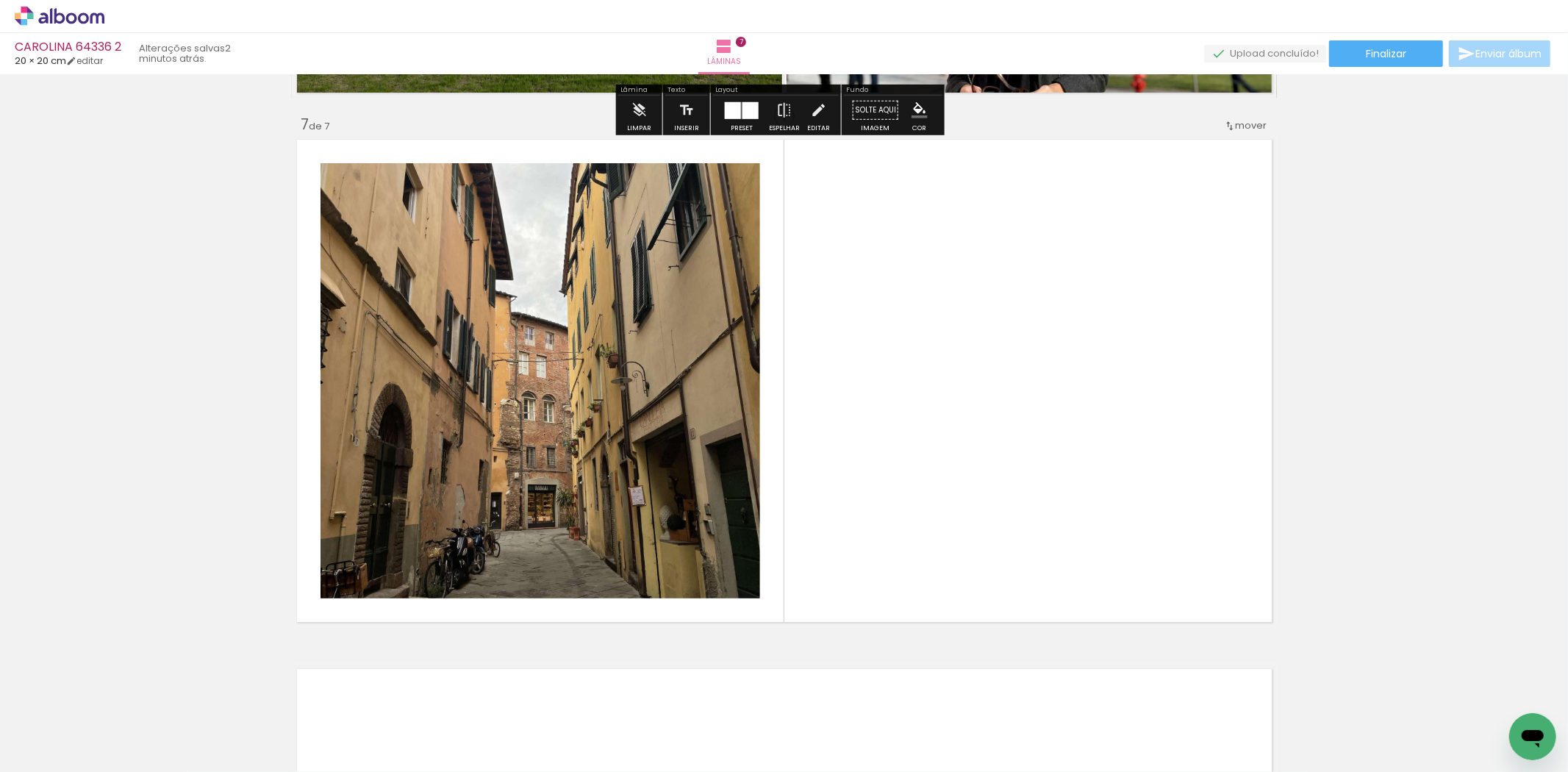
scroll to position [3163, 0]
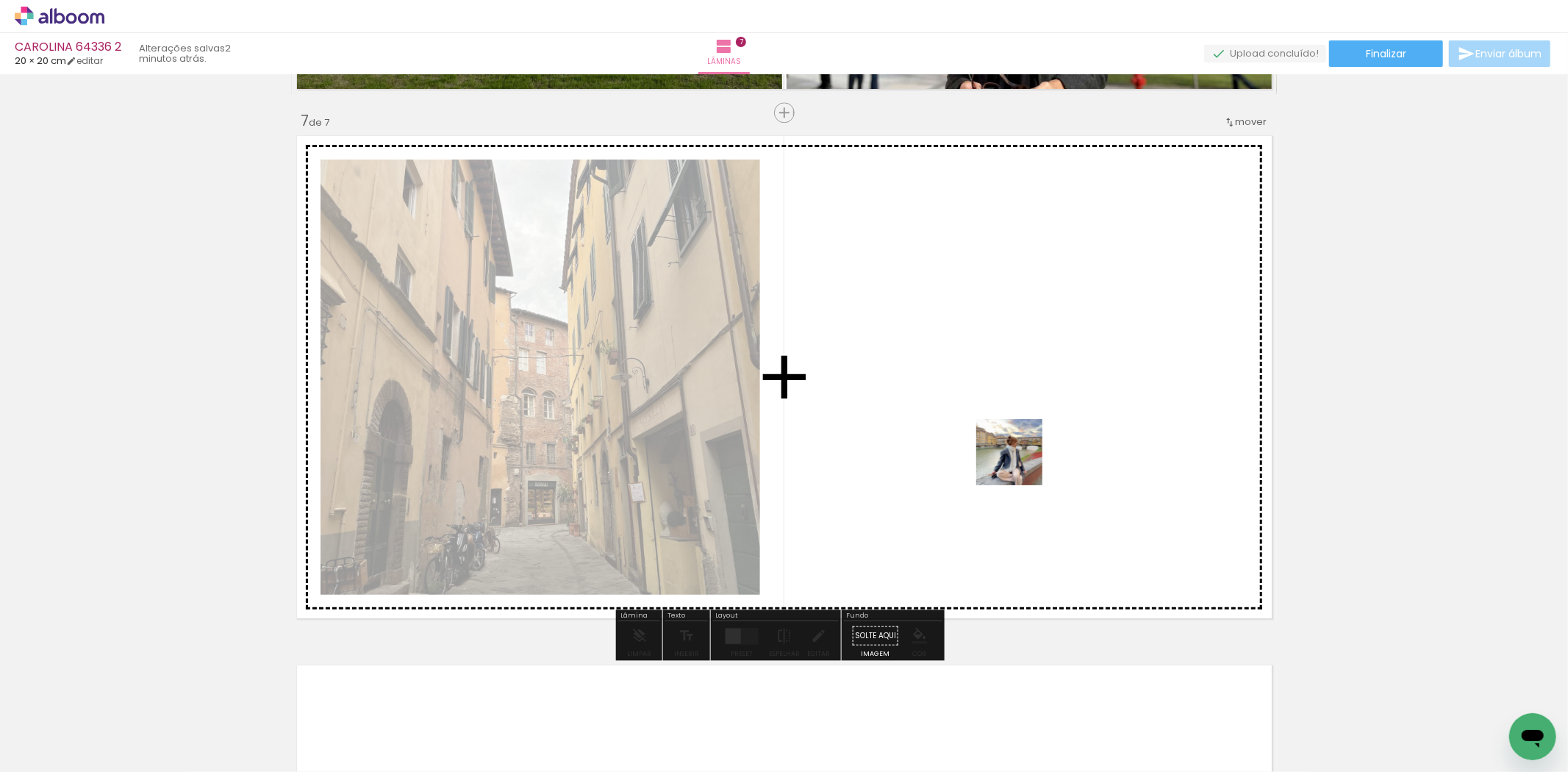
drag, startPoint x: 1223, startPoint y: 708, endPoint x: 1017, endPoint y: 458, distance: 323.9
click at [1017, 458] on quentale-workspace at bounding box center [784, 386] width 1568 height 772
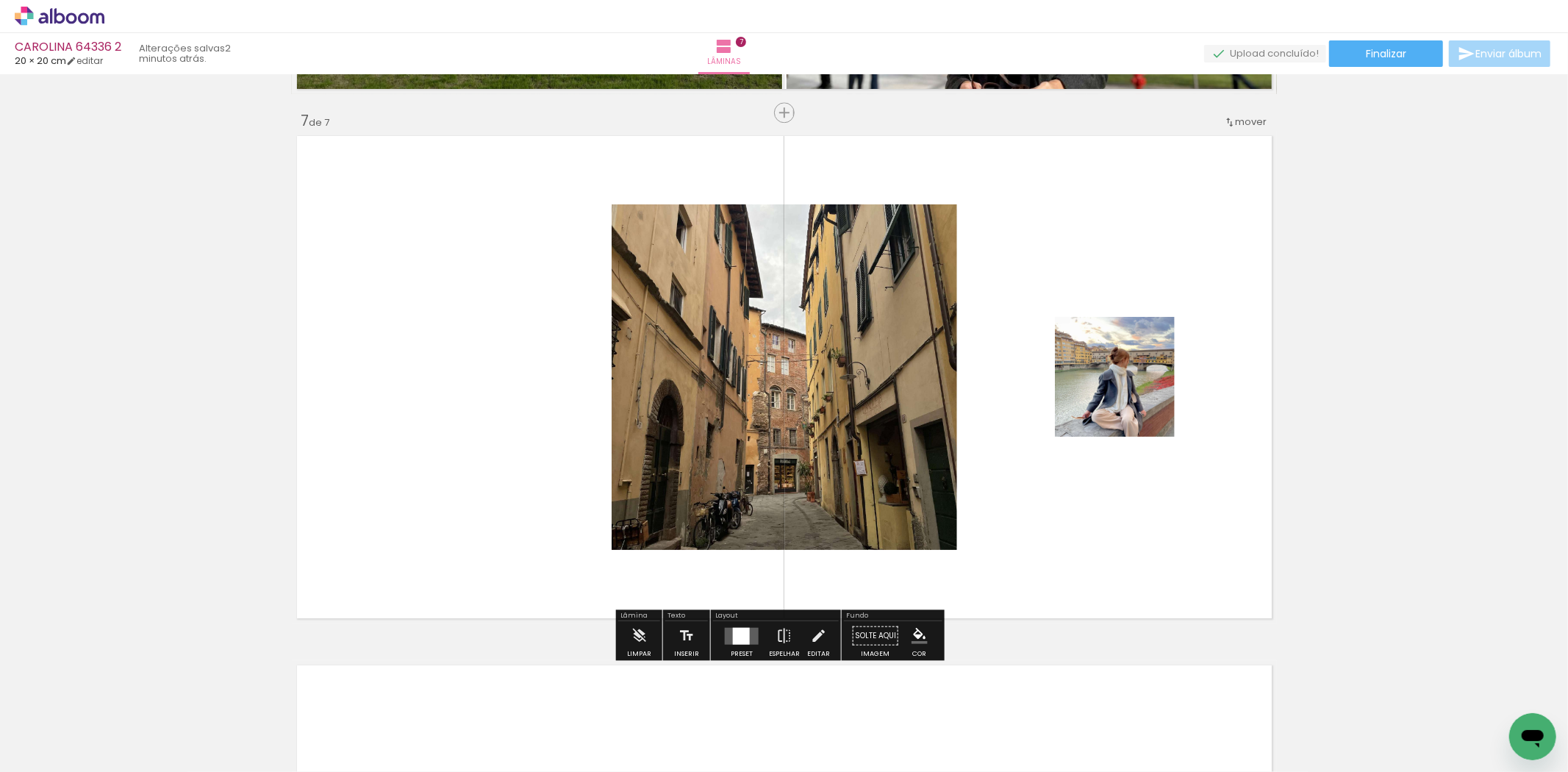
click at [739, 634] on div at bounding box center [741, 635] width 17 height 17
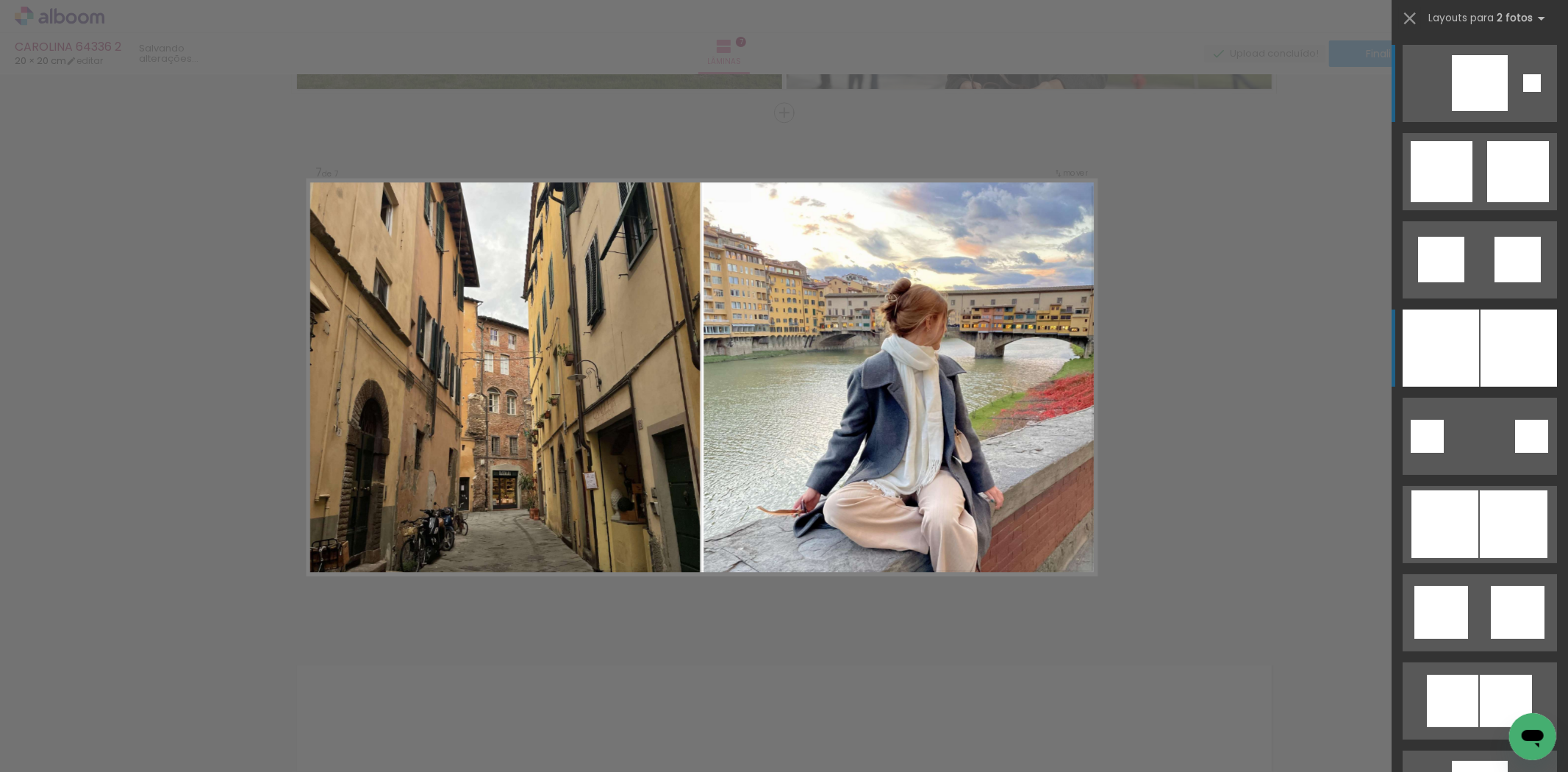
click at [1444, 348] on div at bounding box center [1441, 348] width 76 height 77
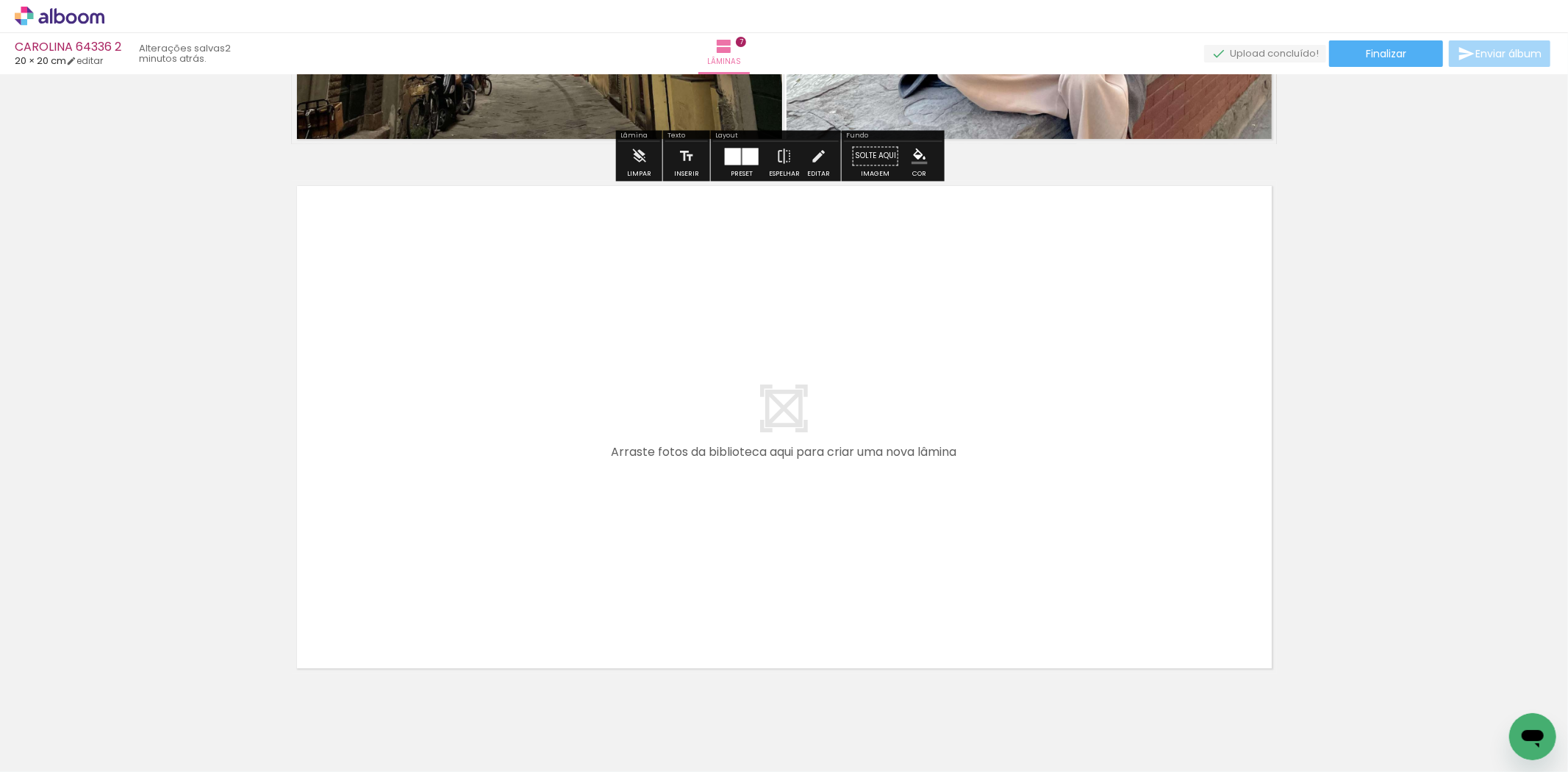
scroll to position [3654, 0]
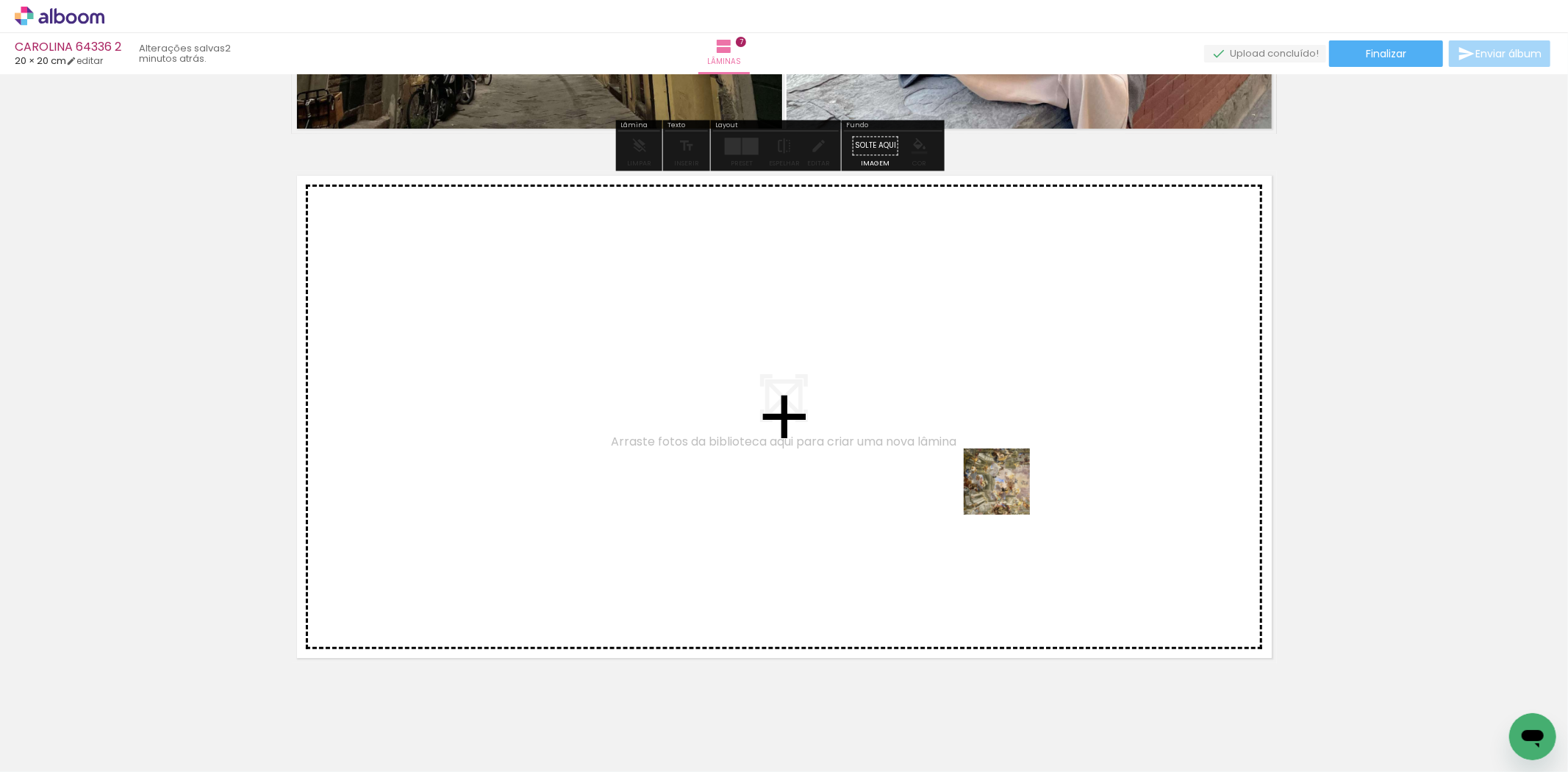
drag, startPoint x: 1293, startPoint y: 718, endPoint x: 1009, endPoint y: 493, distance: 362.3
click at [1009, 493] on quentale-workspace at bounding box center [784, 386] width 1568 height 772
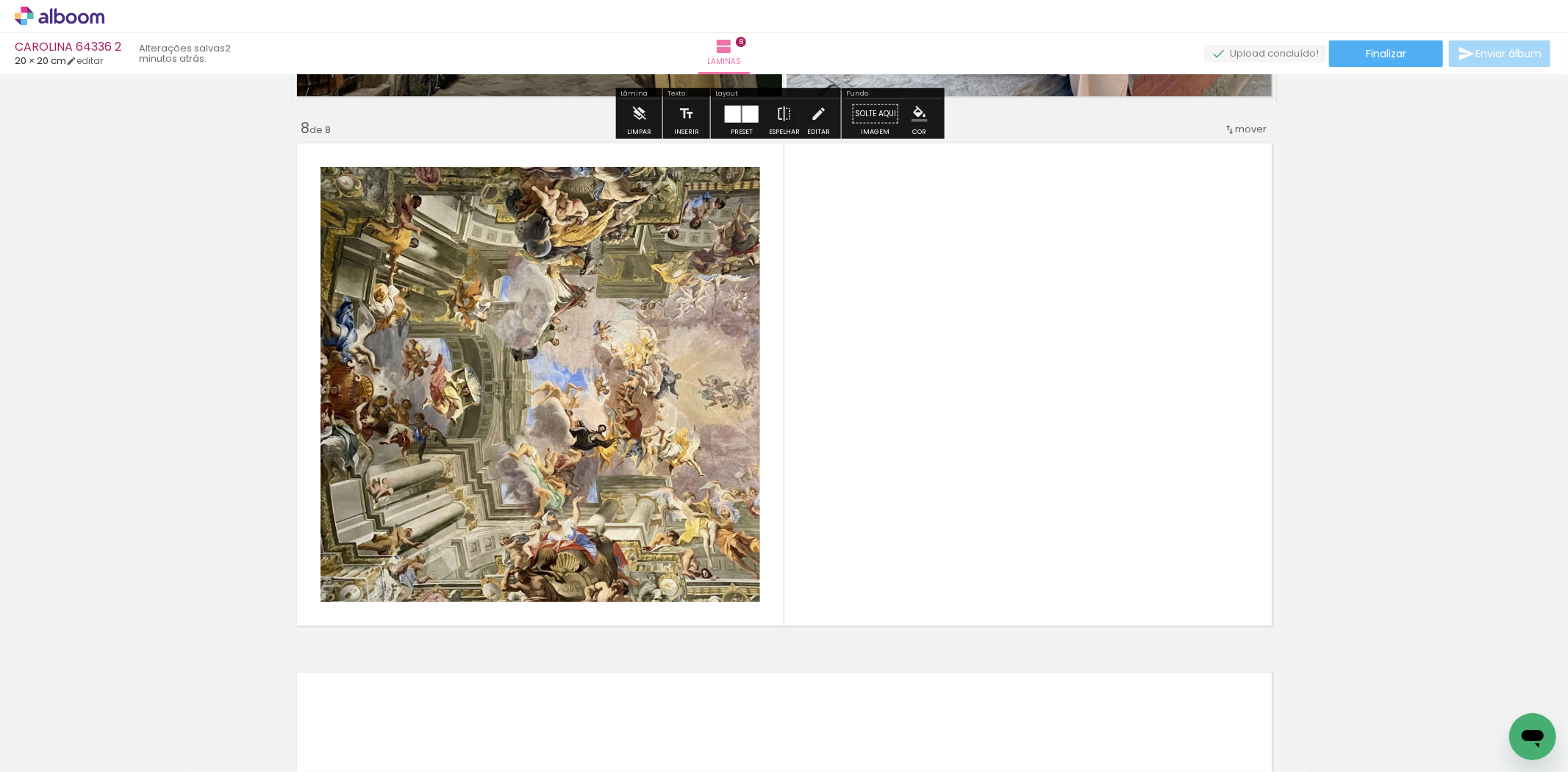
scroll to position [3693, 0]
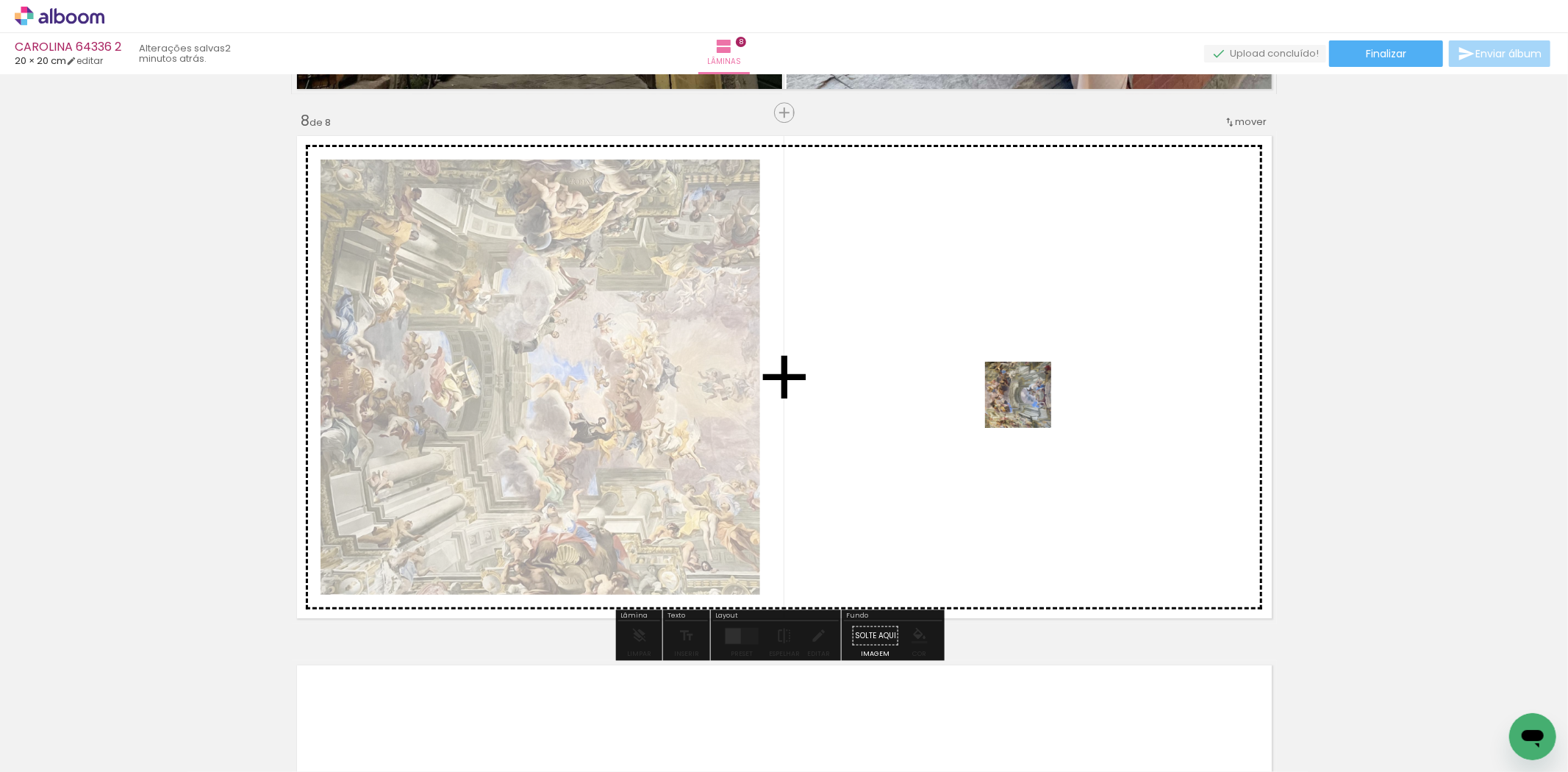
drag, startPoint x: 1390, startPoint y: 714, endPoint x: 1030, endPoint y: 406, distance: 473.8
click at [1030, 406] on quentale-workspace at bounding box center [784, 386] width 1568 height 772
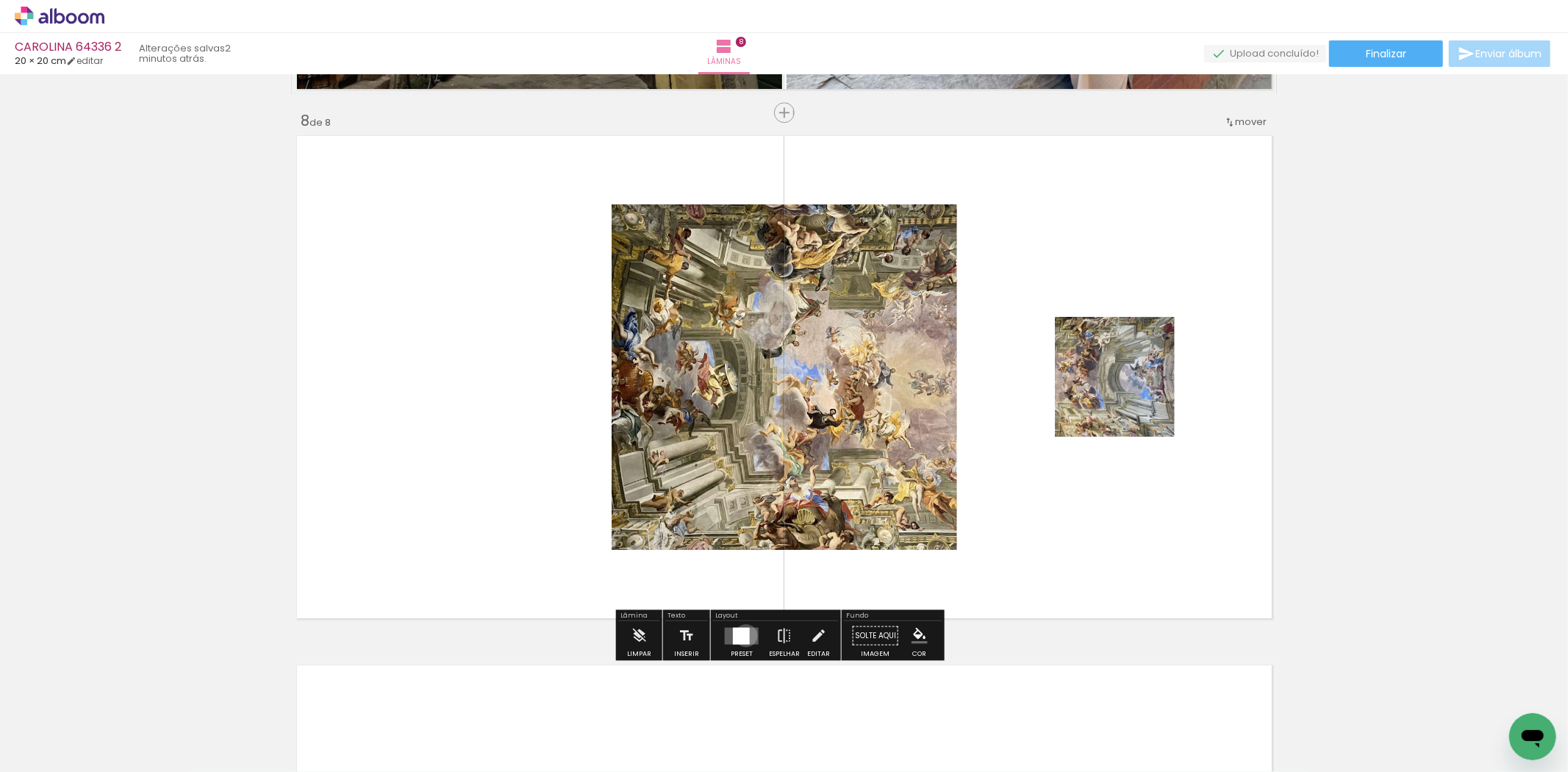
drag, startPoint x: 743, startPoint y: 635, endPoint x: 830, endPoint y: 611, distance: 90.2
click at [743, 635] on div at bounding box center [741, 635] width 17 height 17
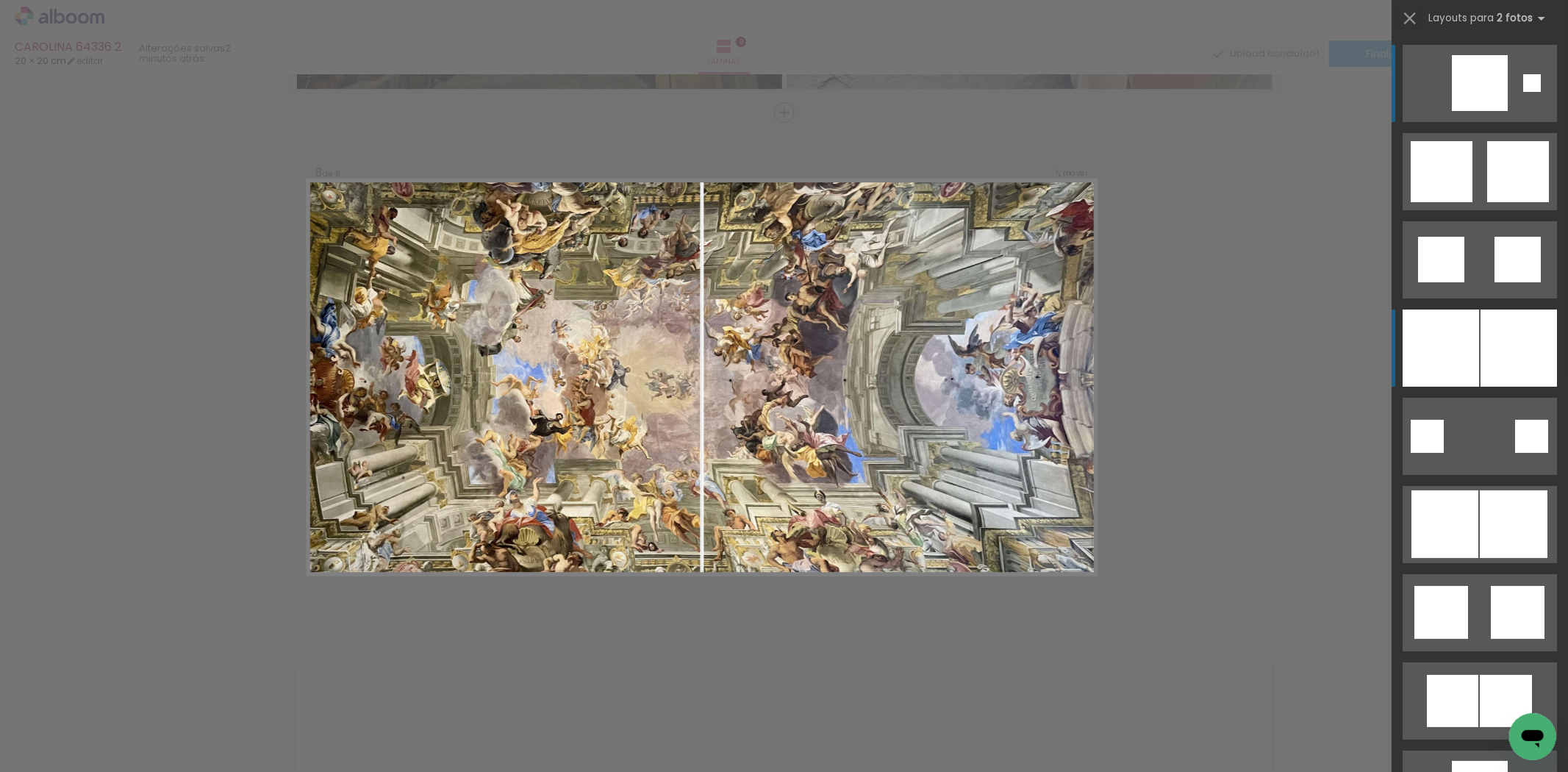
click at [1440, 348] on div at bounding box center [1441, 348] width 76 height 77
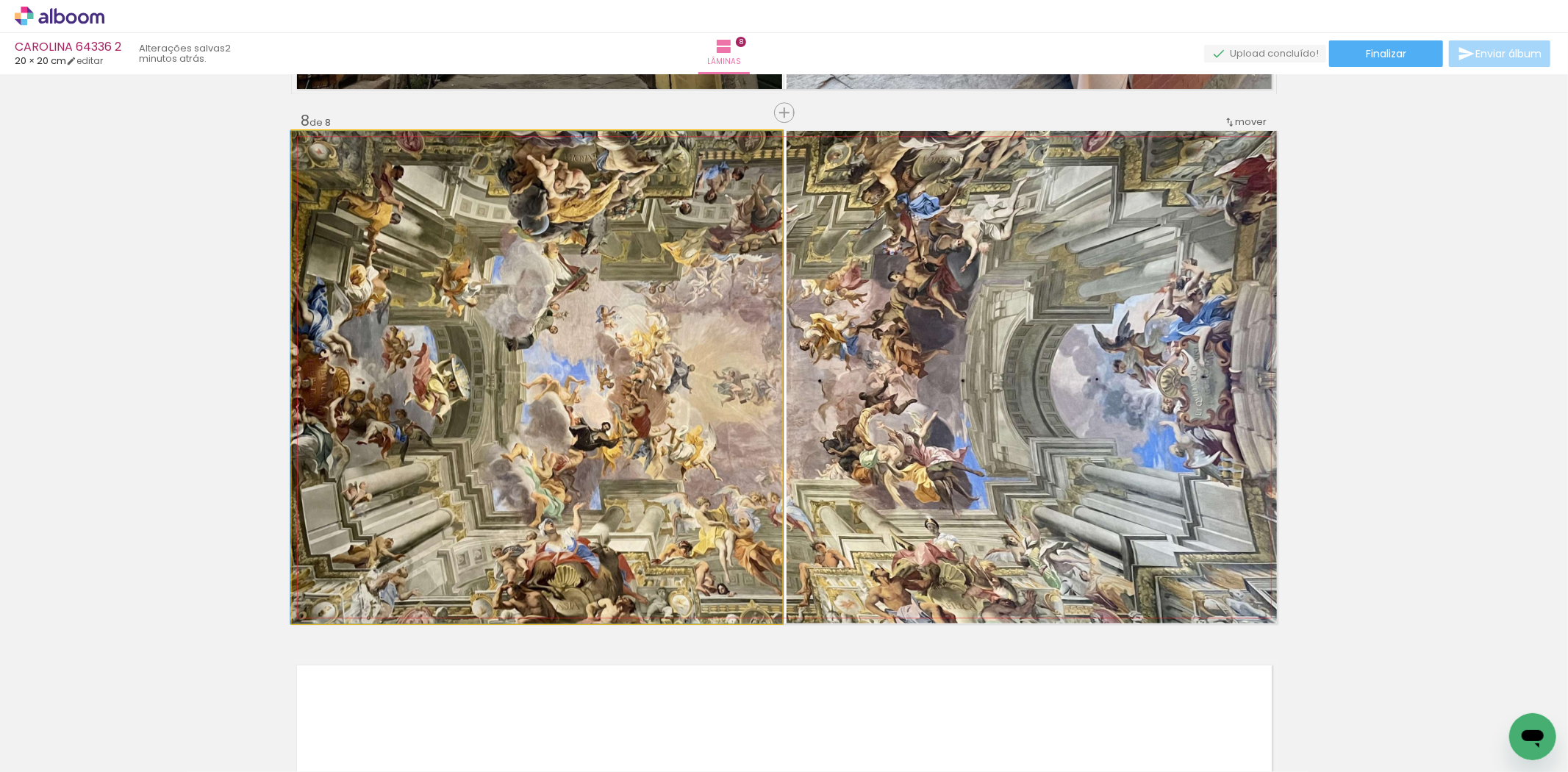
click at [324, 463] on quentale-photo at bounding box center [537, 377] width 490 height 493
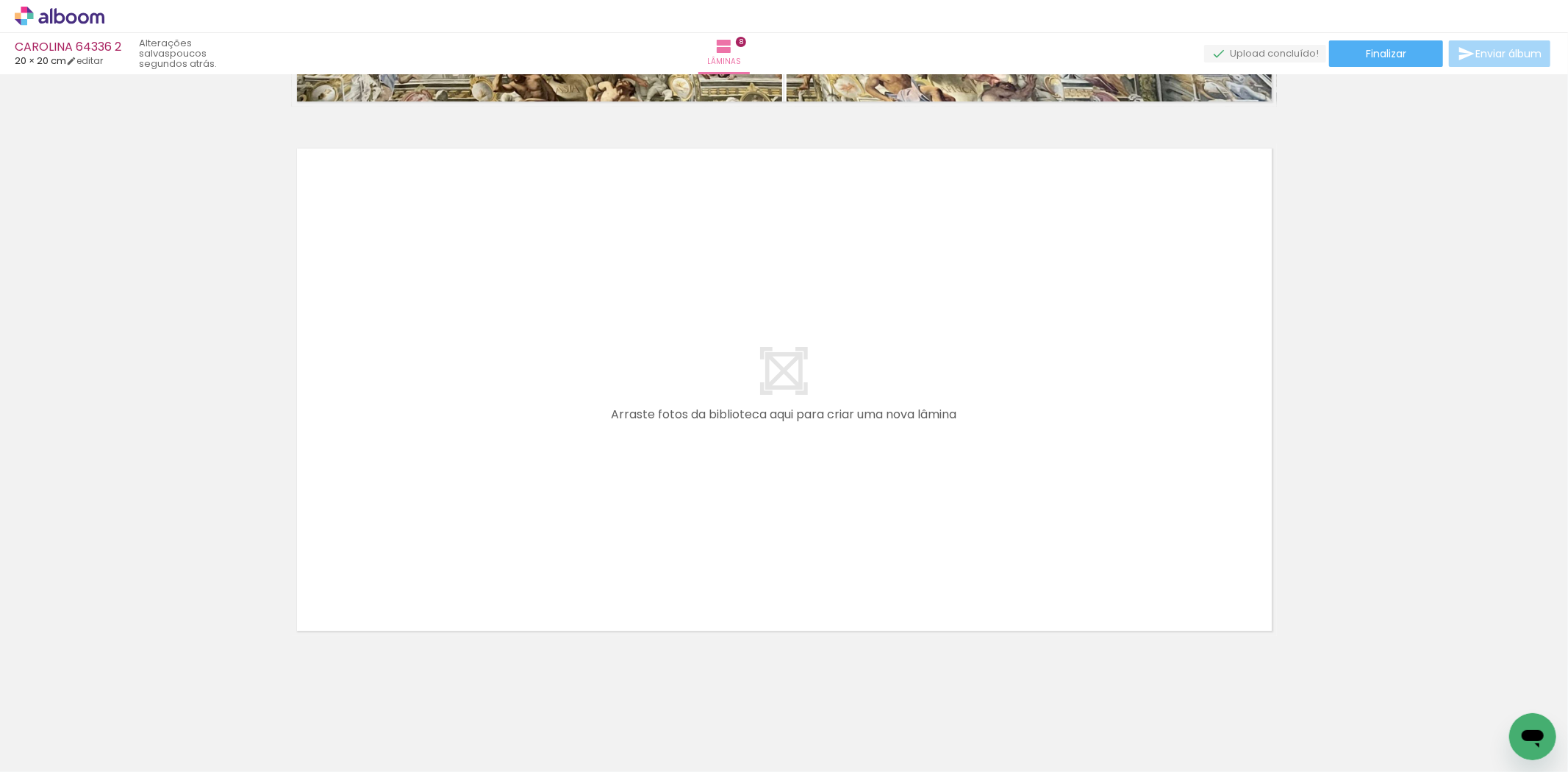
scroll to position [4218, 0]
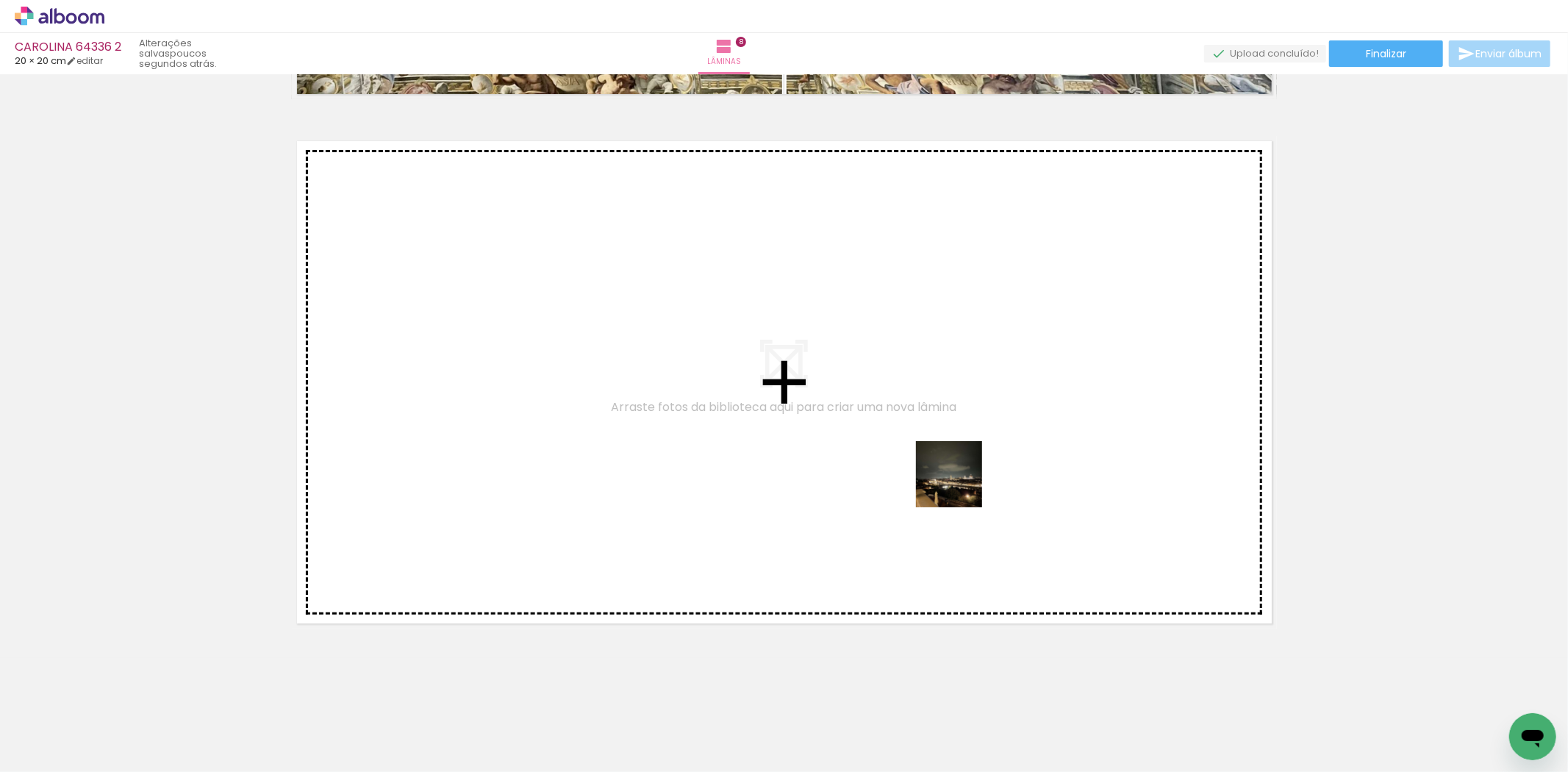
drag, startPoint x: 1018, startPoint y: 706, endPoint x: 960, endPoint y: 485, distance: 228.5
click at [960, 485] on quentale-workspace at bounding box center [784, 386] width 1568 height 772
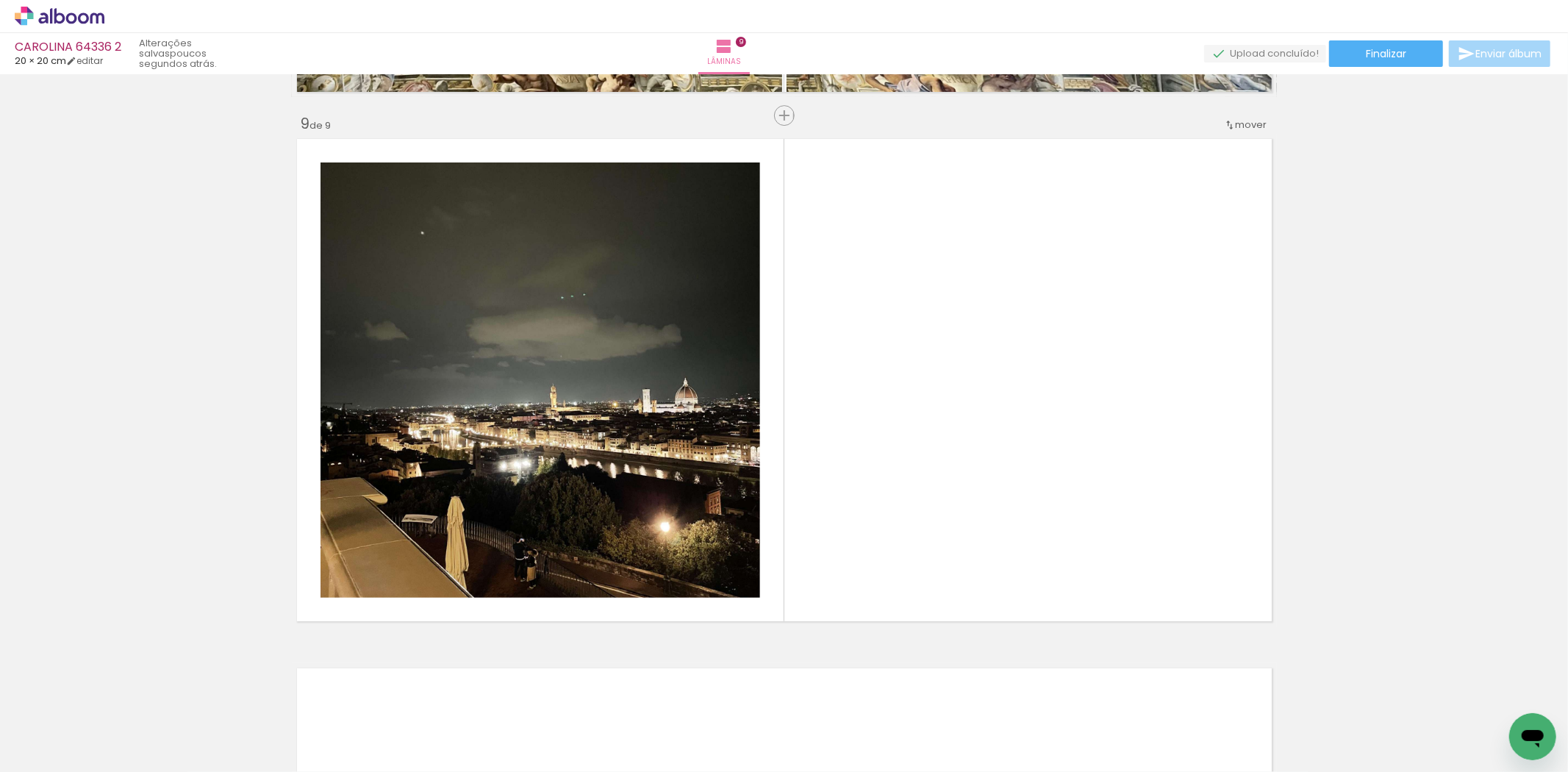
scroll to position [4223, 0]
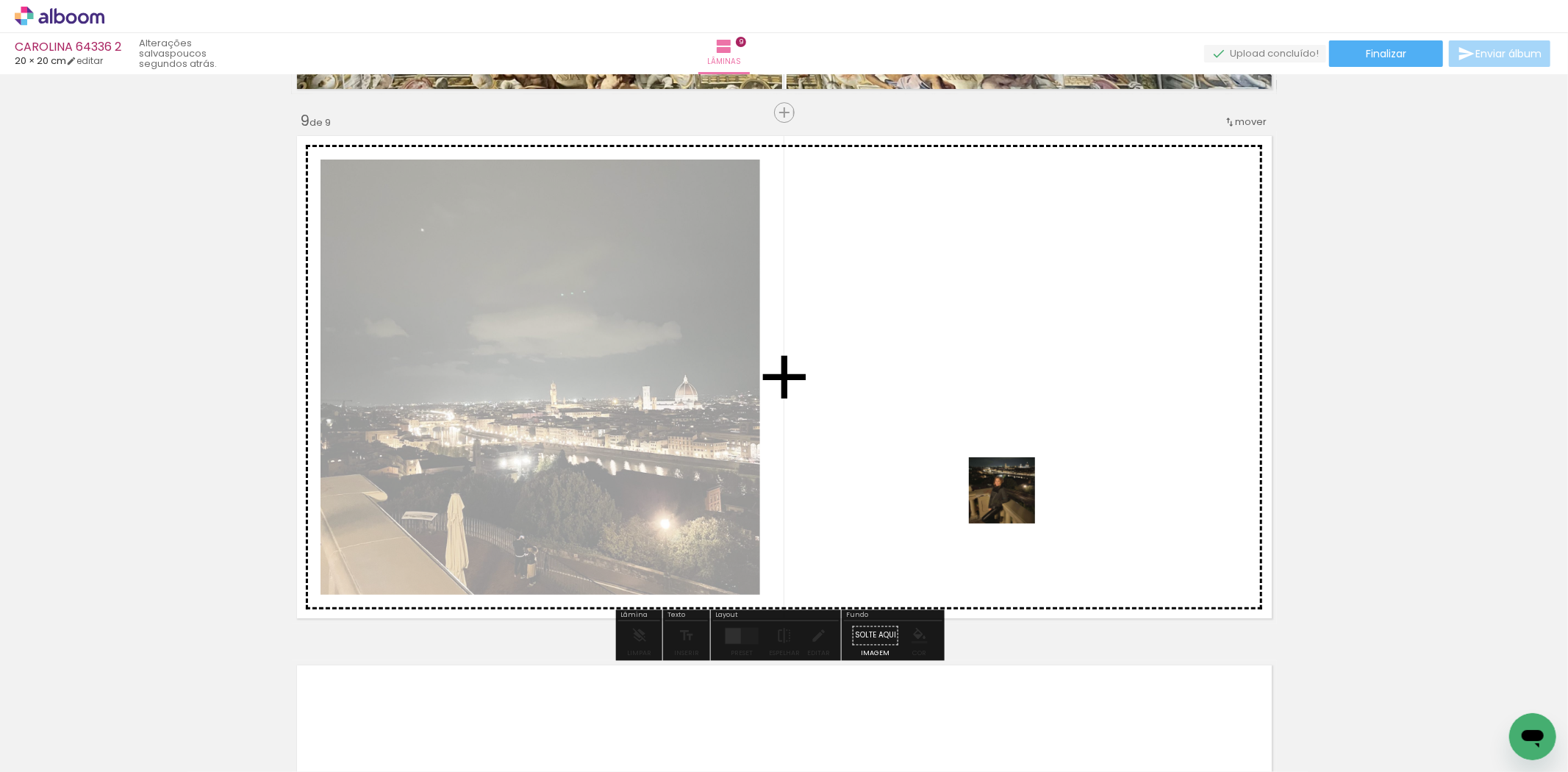
drag, startPoint x: 1088, startPoint y: 712, endPoint x: 982, endPoint y: 443, distance: 289.1
click at [982, 443] on quentale-workspace at bounding box center [784, 386] width 1568 height 772
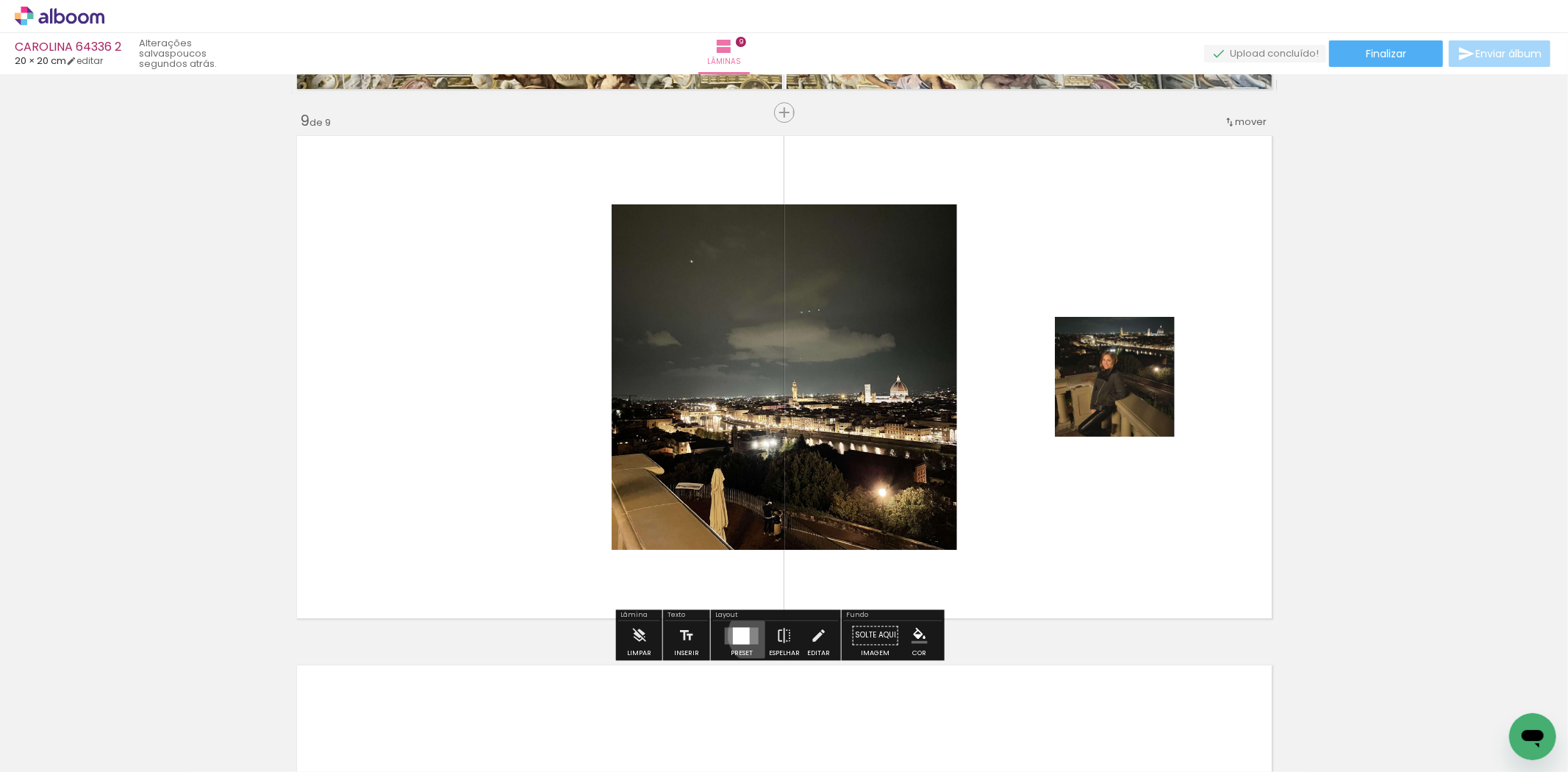
click at [753, 635] on quentale-layouter at bounding box center [742, 635] width 34 height 17
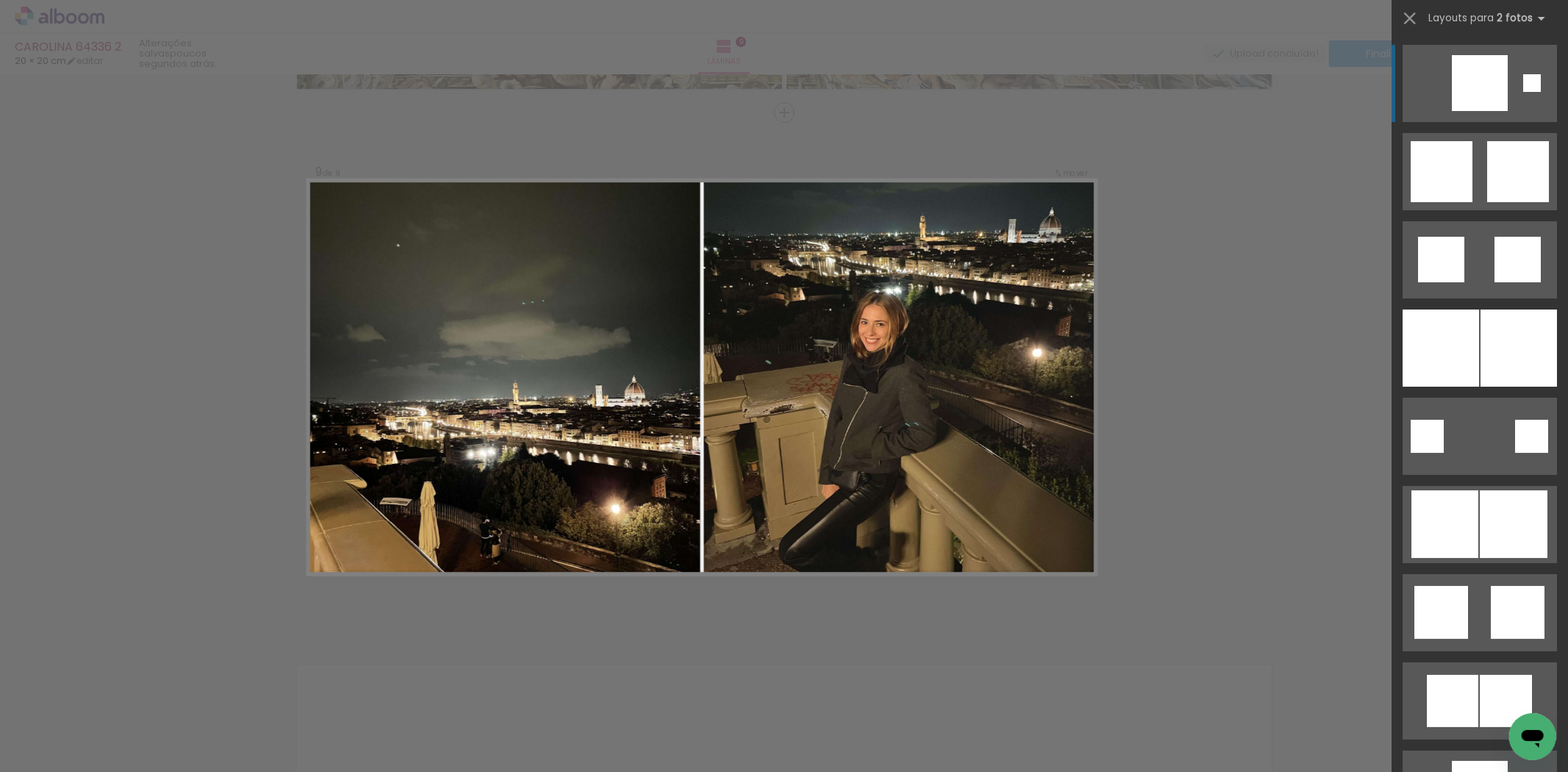
drag, startPoint x: 1475, startPoint y: 362, endPoint x: 1031, endPoint y: 440, distance: 450.8
click at [0, 0] on slot at bounding box center [0, 0] width 0 height 0
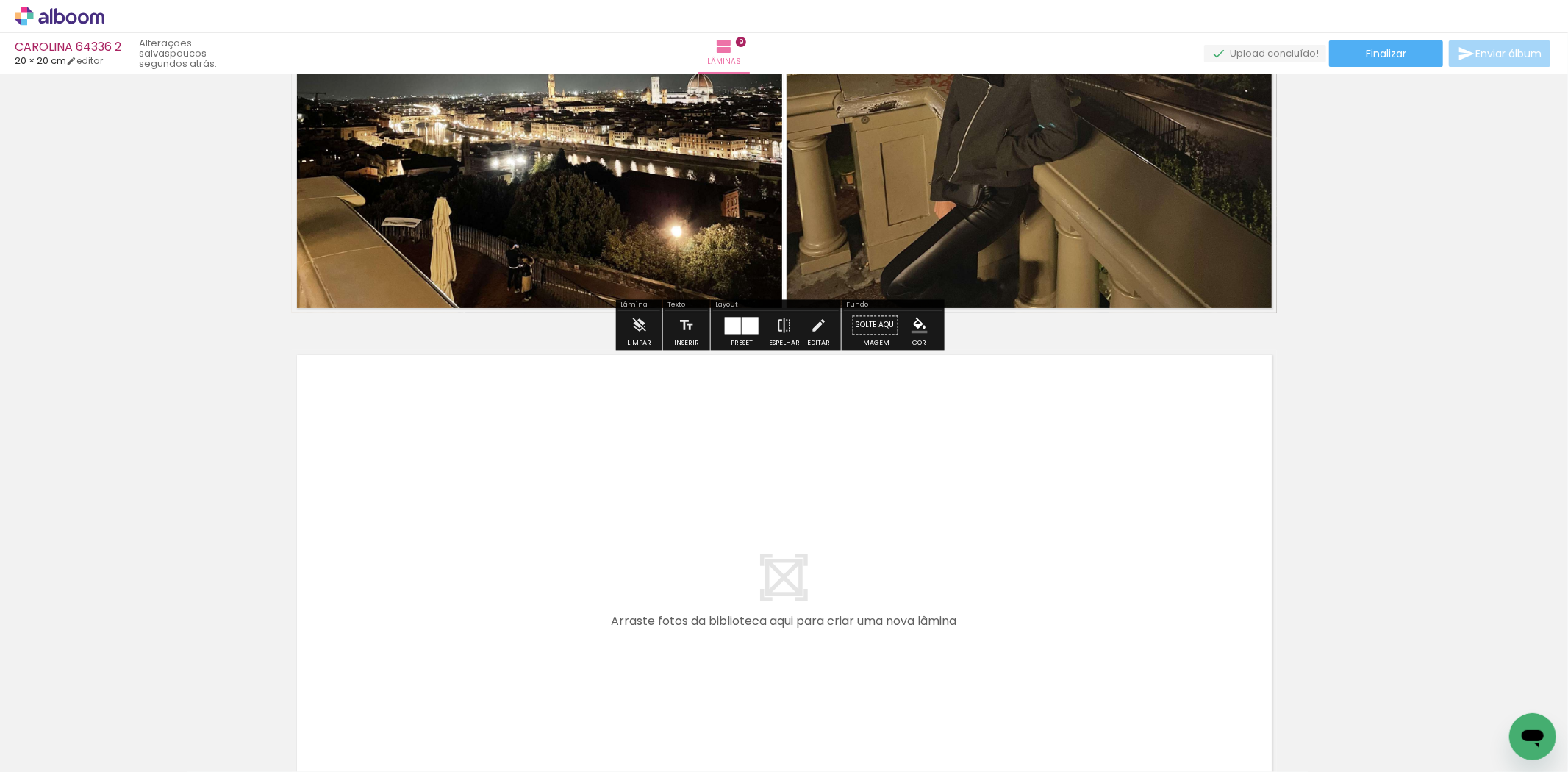
scroll to position [4631, 0]
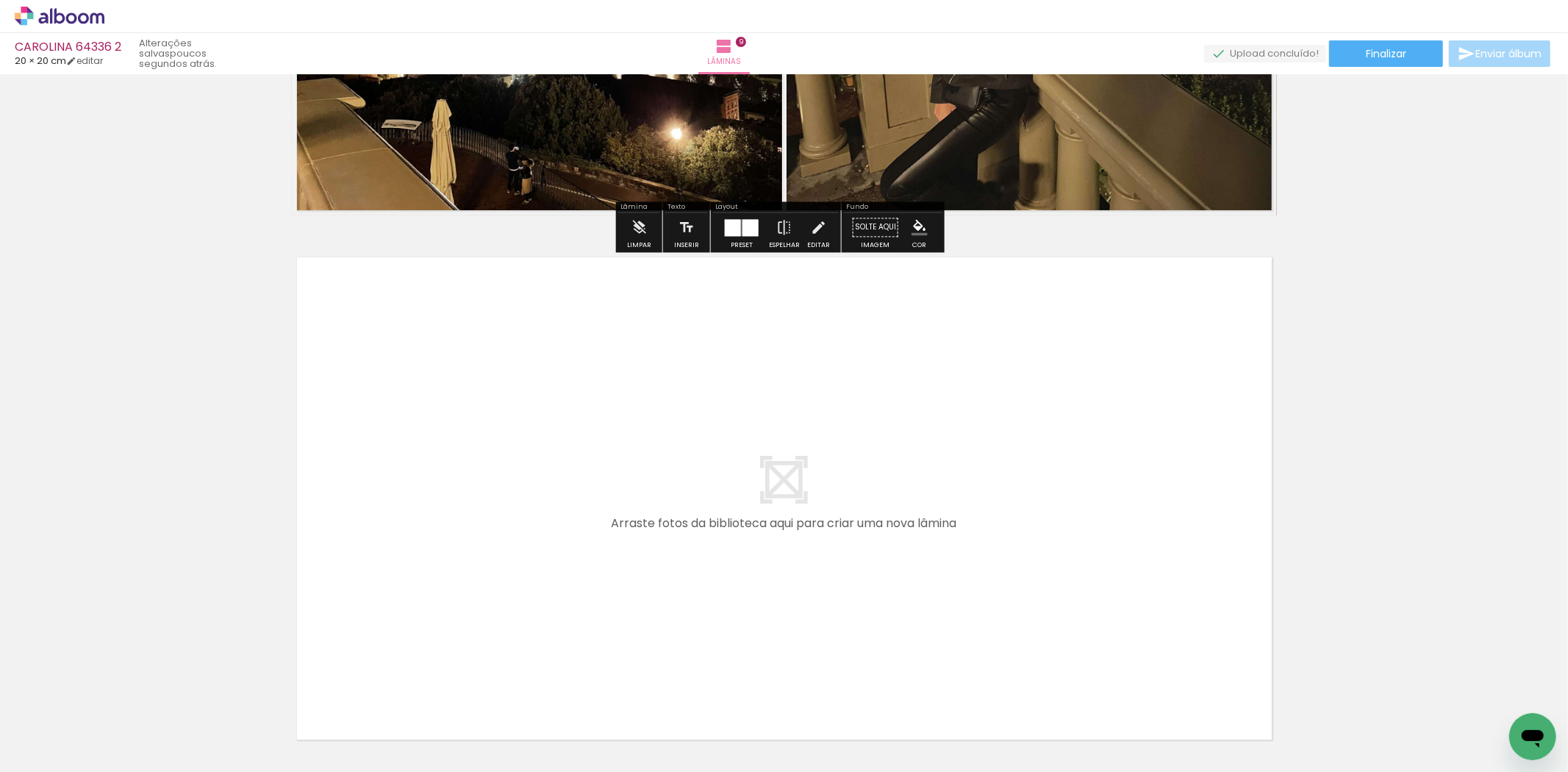
drag, startPoint x: 1179, startPoint y: 718, endPoint x: 1070, endPoint y: 531, distance: 216.4
click at [1070, 531] on quentale-workspace at bounding box center [784, 386] width 1568 height 772
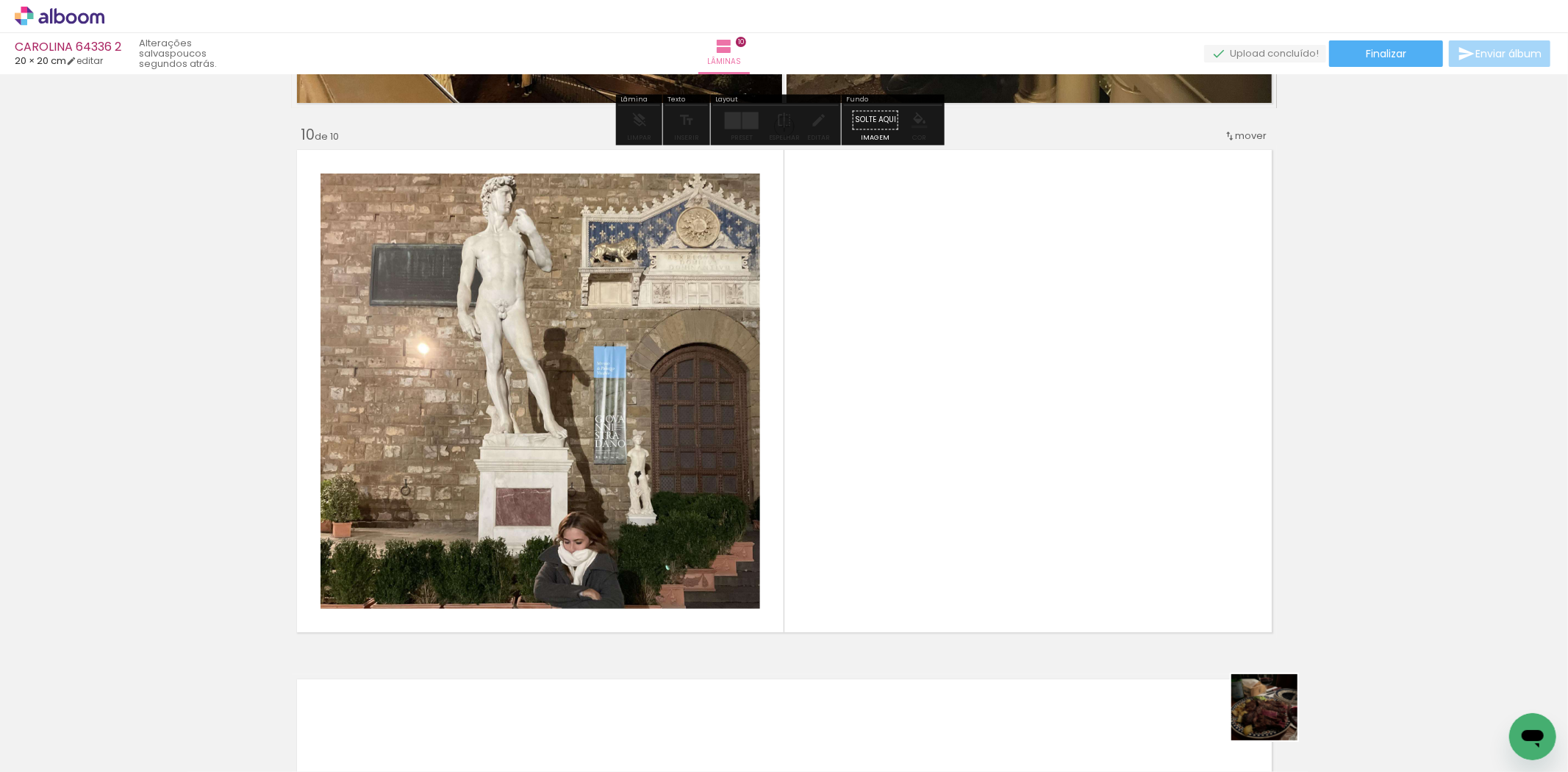
scroll to position [4752, 0]
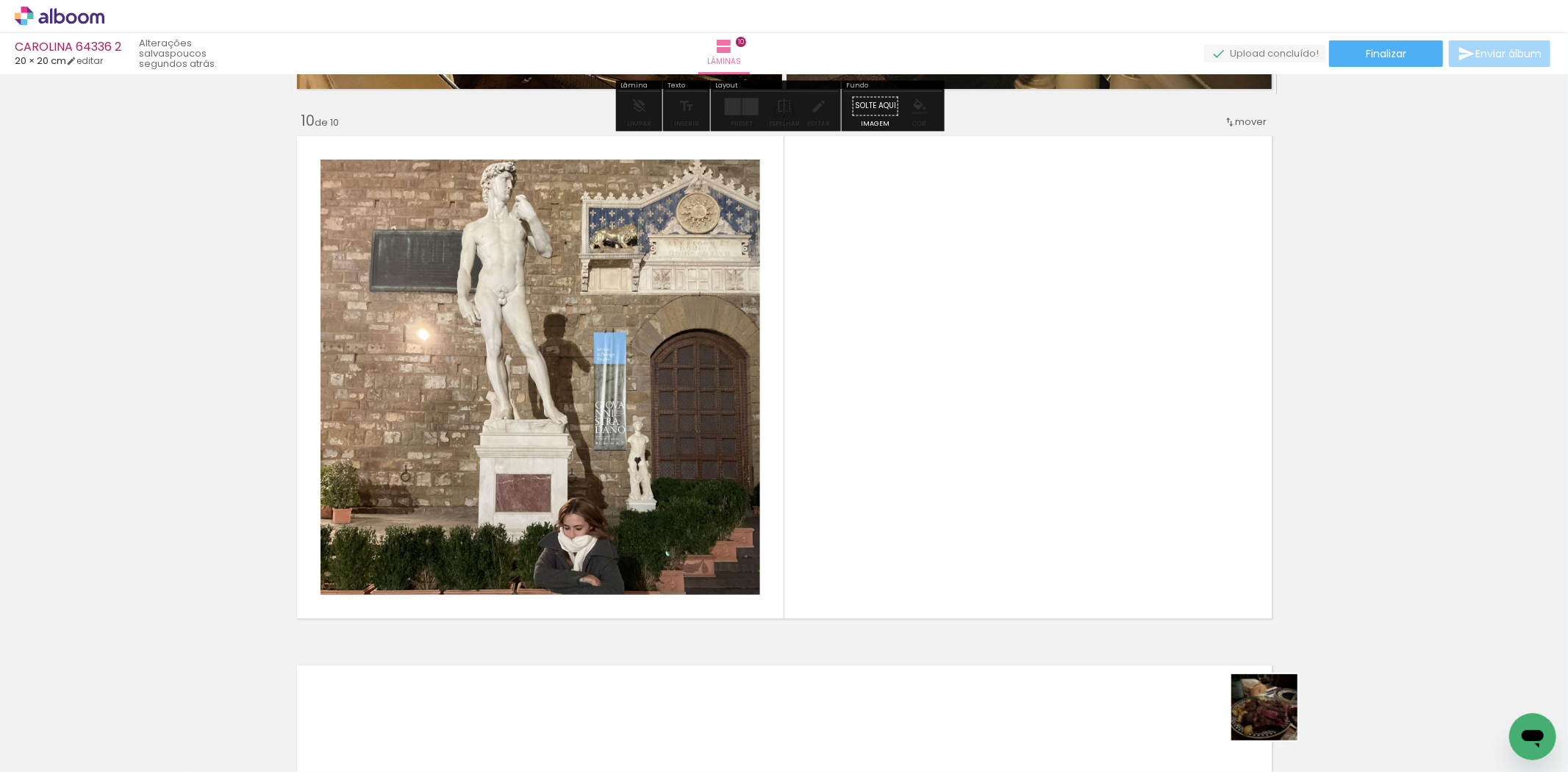
drag, startPoint x: 1276, startPoint y: 728, endPoint x: 778, endPoint y: 639, distance: 505.9
click at [1037, 454] on quentale-workspace at bounding box center [784, 386] width 1568 height 772
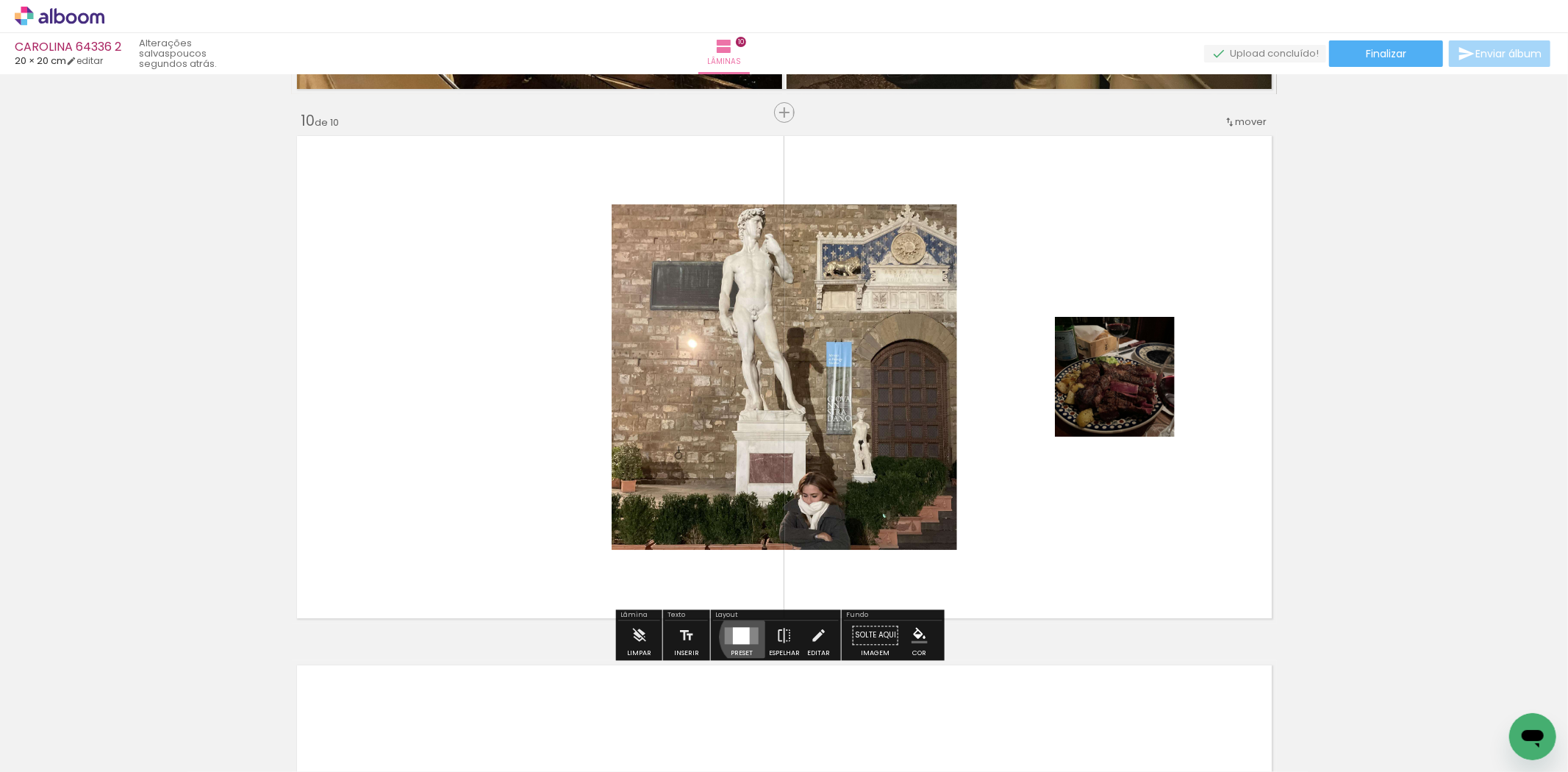
drag, startPoint x: 747, startPoint y: 637, endPoint x: 1222, endPoint y: 510, distance: 491.7
click at [752, 637] on quentale-layouter at bounding box center [742, 635] width 34 height 17
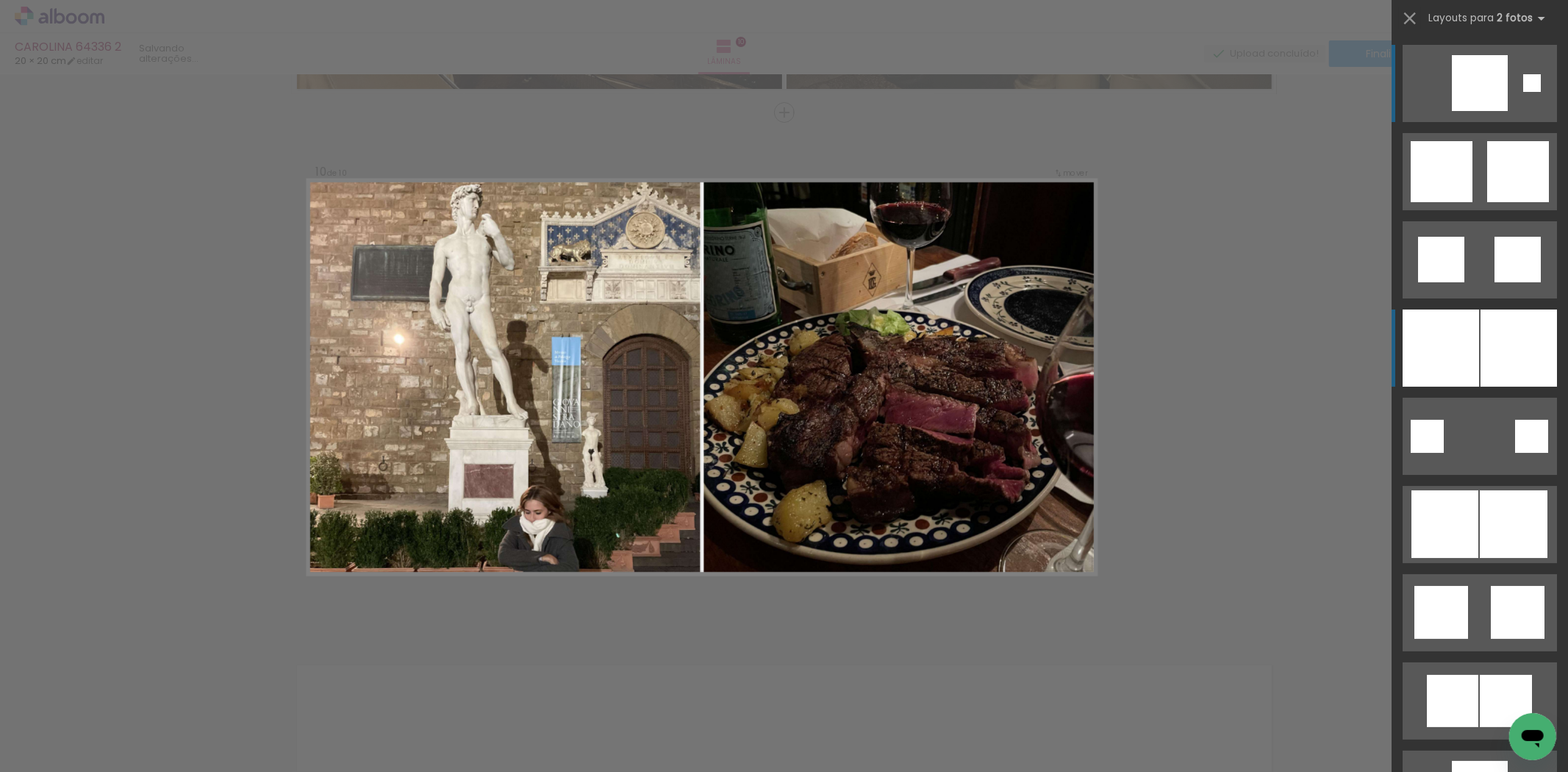
click at [1505, 357] on div at bounding box center [1519, 348] width 76 height 77
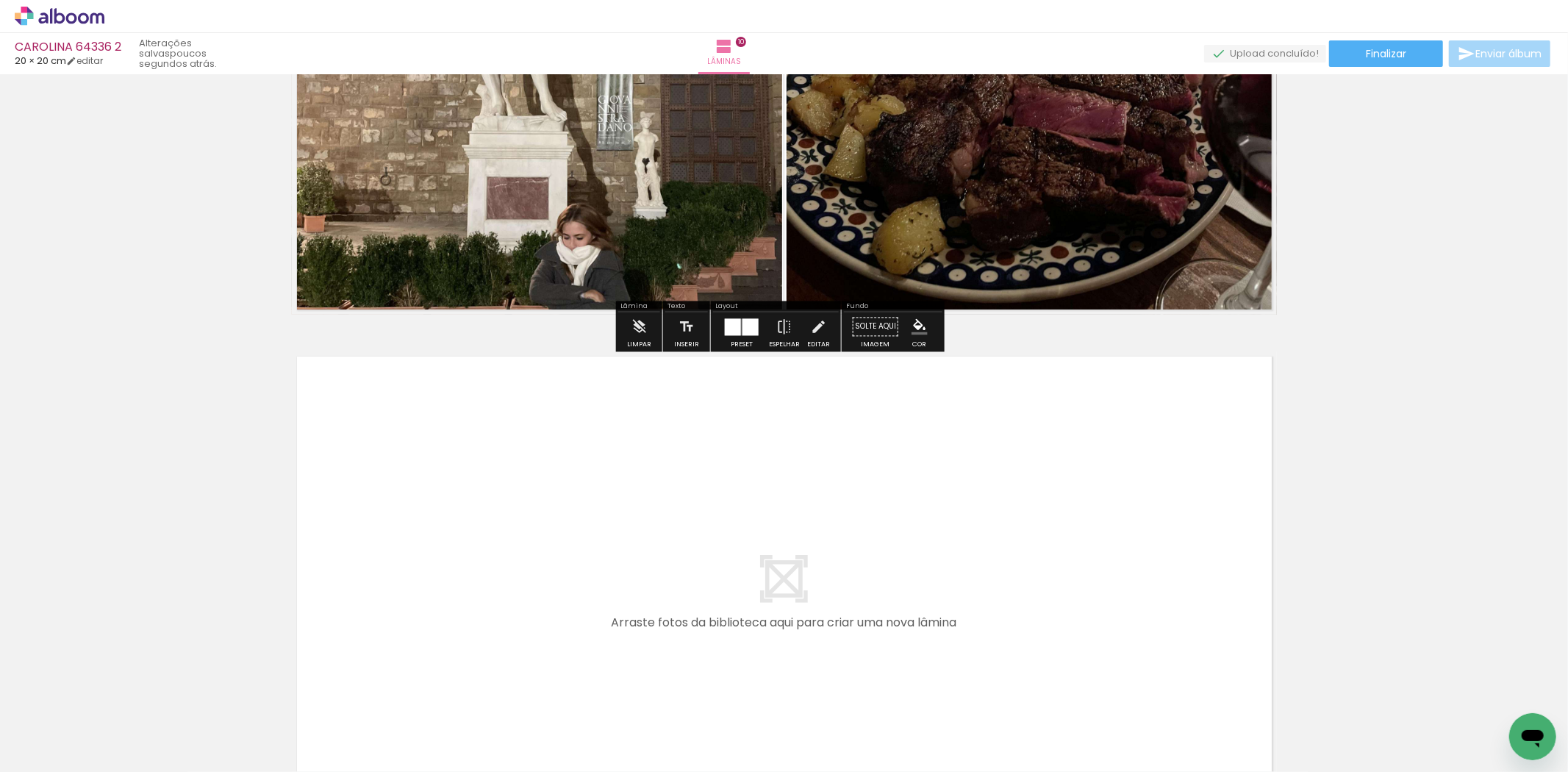
scroll to position [5161, 0]
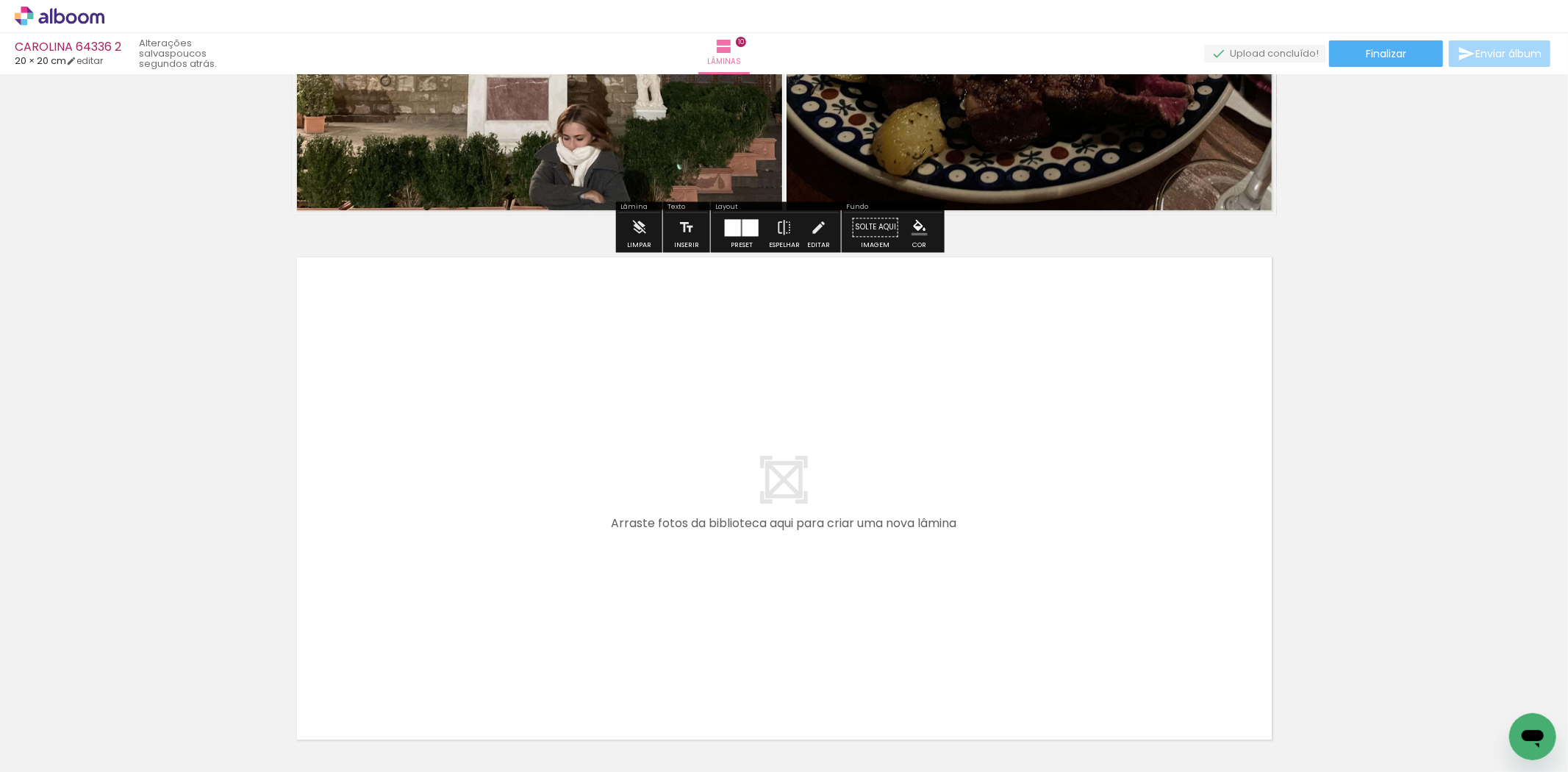
drag, startPoint x: 1342, startPoint y: 708, endPoint x: 1132, endPoint y: 526, distance: 277.9
click at [1132, 526] on quentale-workspace at bounding box center [784, 386] width 1568 height 772
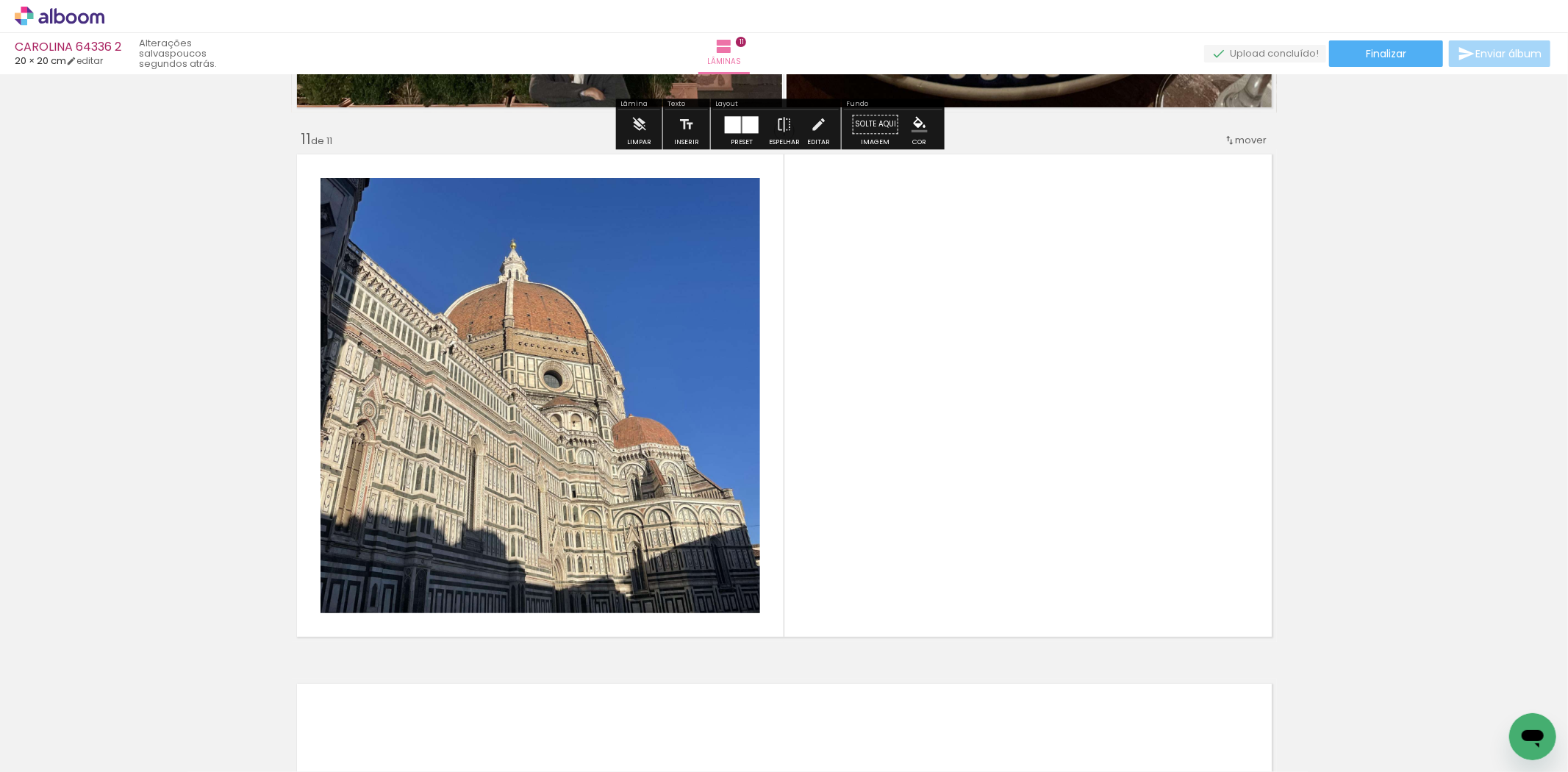
scroll to position [5282, 0]
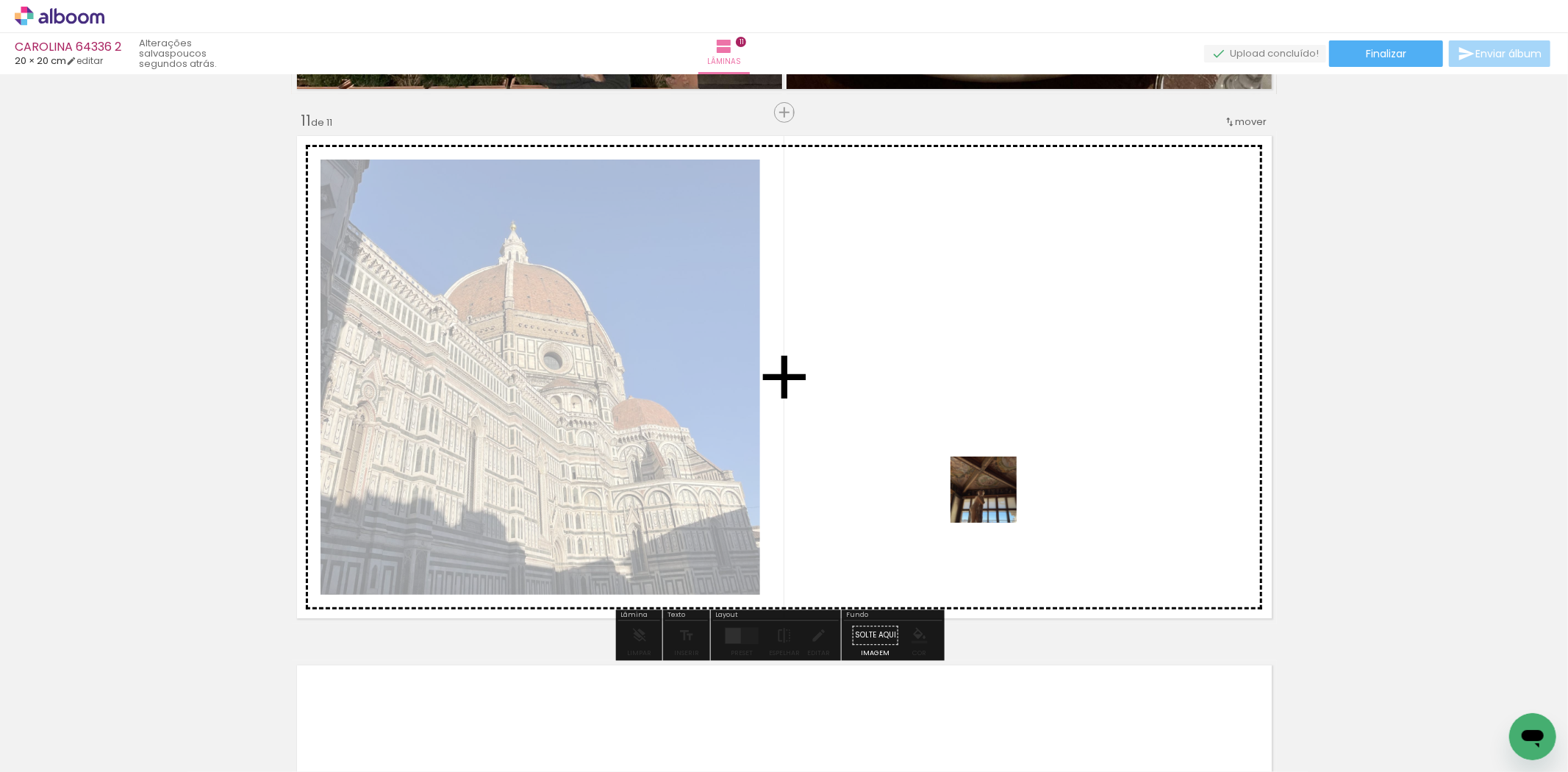
drag, startPoint x: 1415, startPoint y: 746, endPoint x: 994, endPoint y: 501, distance: 487.1
click at [994, 501] on quentale-workspace at bounding box center [784, 386] width 1568 height 772
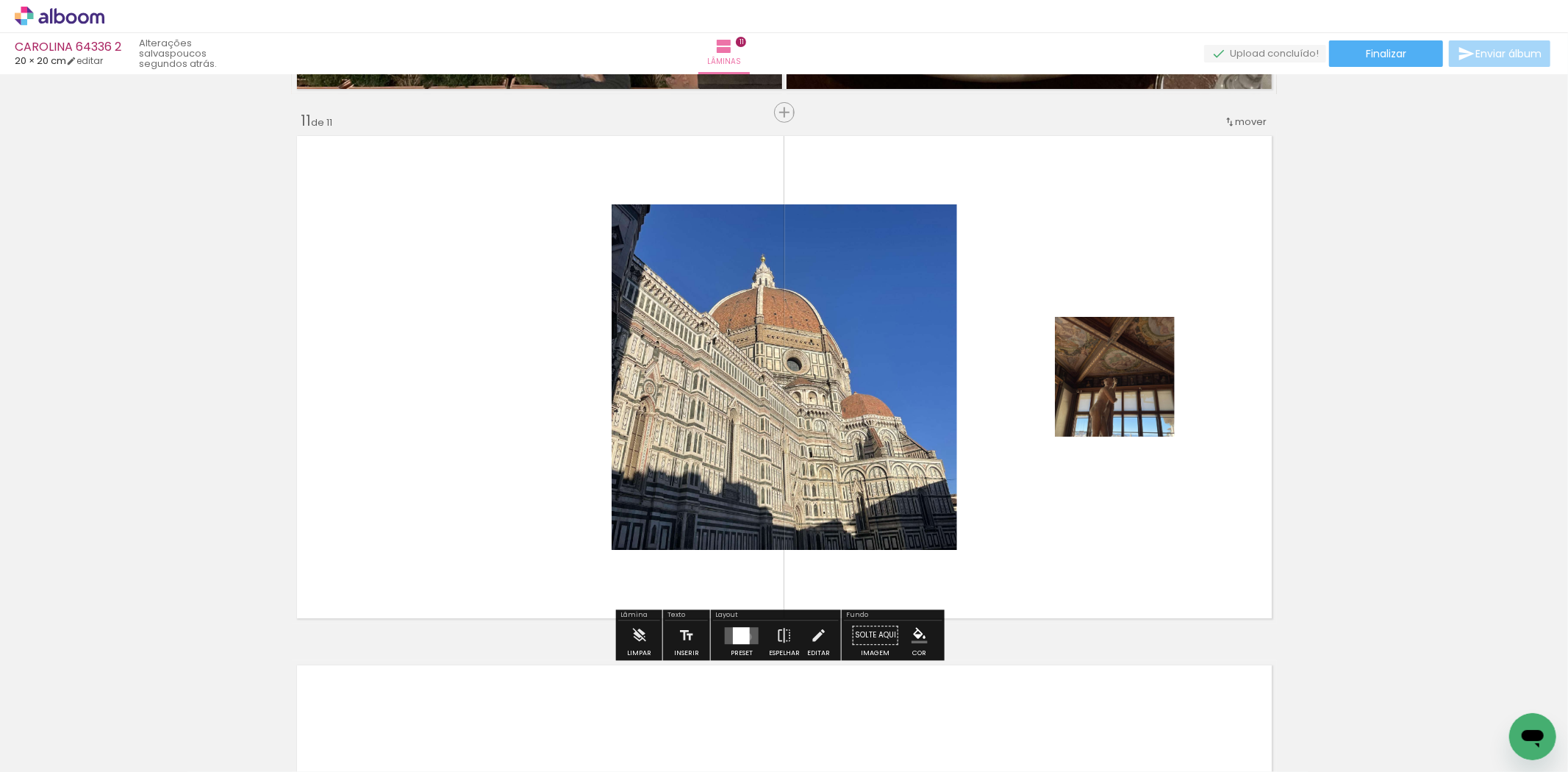
drag, startPoint x: 745, startPoint y: 637, endPoint x: 1100, endPoint y: 530, distance: 370.8
click at [745, 637] on div at bounding box center [741, 635] width 17 height 17
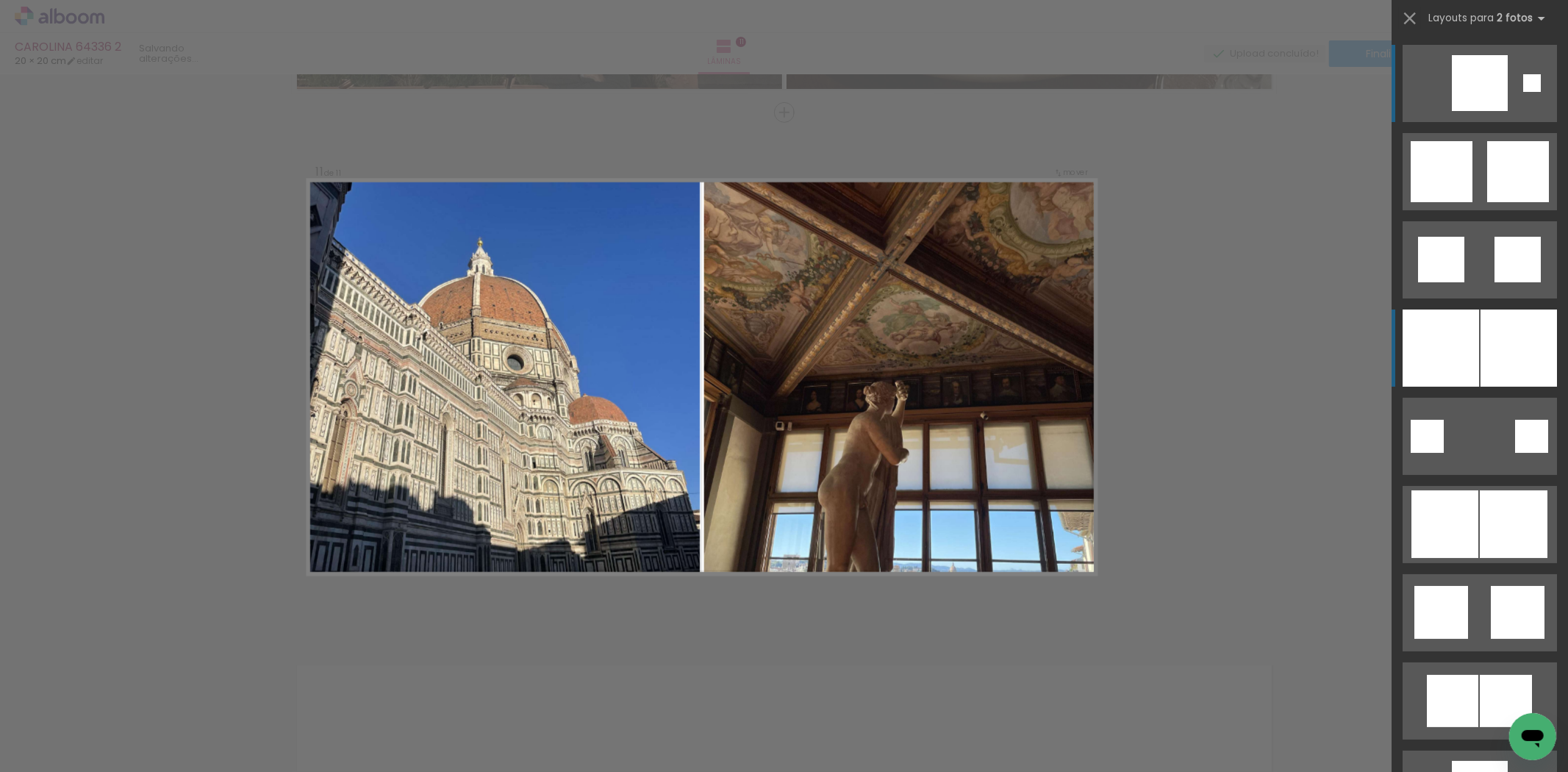
click at [1443, 354] on div at bounding box center [1441, 348] width 76 height 77
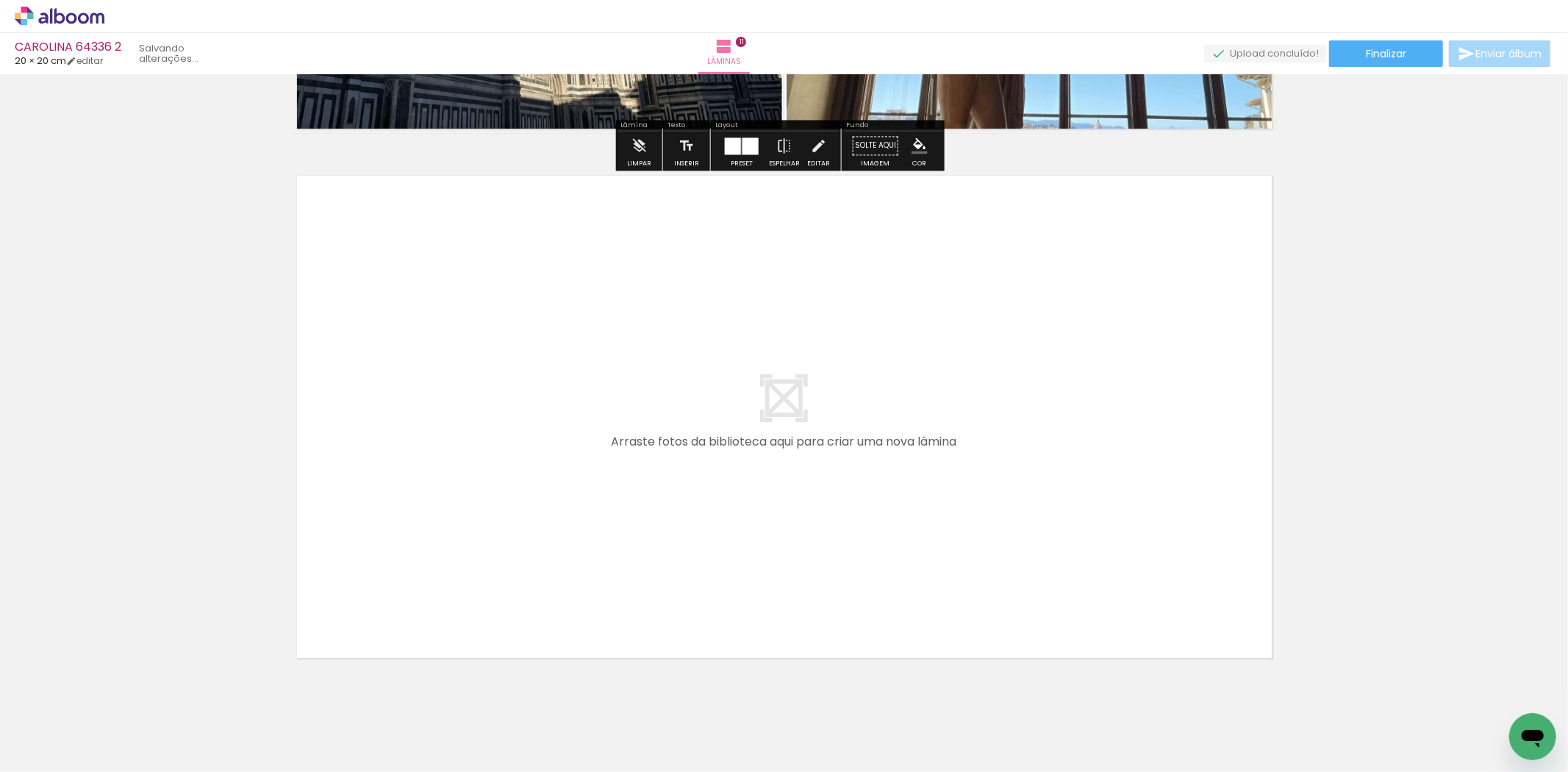
scroll to position [0, 982]
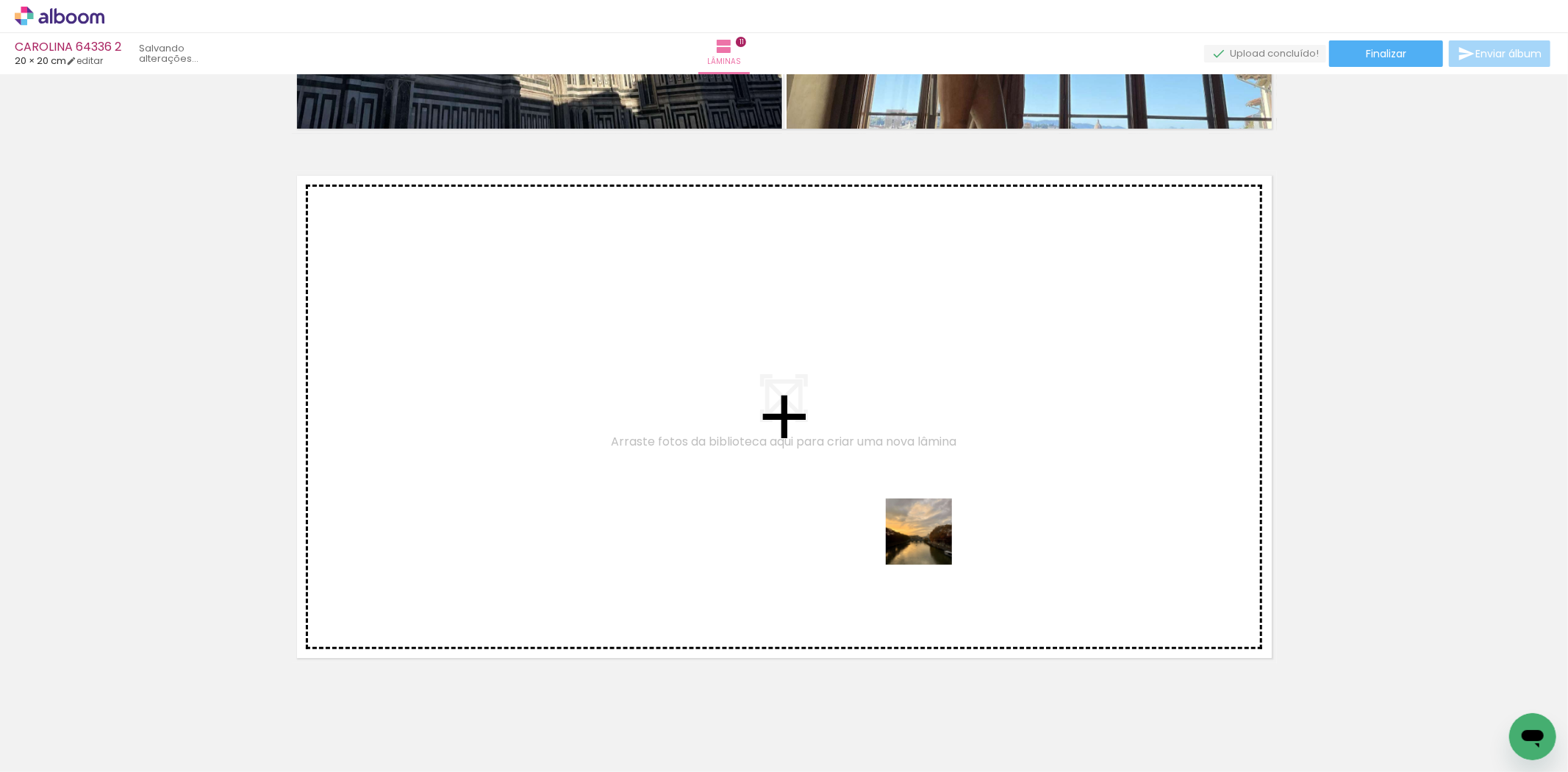
drag, startPoint x: 994, startPoint y: 740, endPoint x: 930, endPoint y: 542, distance: 208.1
click at [930, 542] on quentale-workspace at bounding box center [784, 386] width 1568 height 772
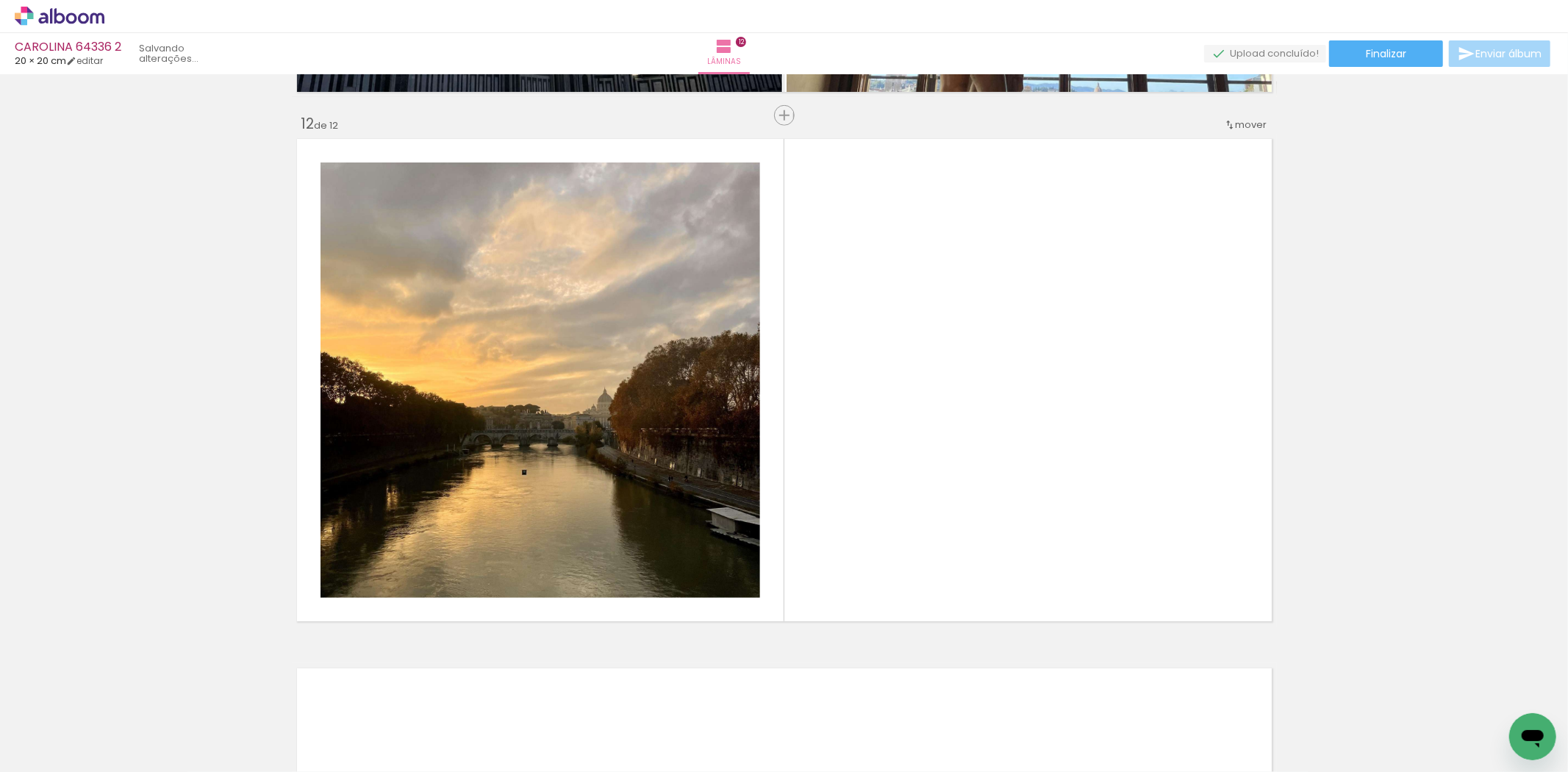
scroll to position [5812, 0]
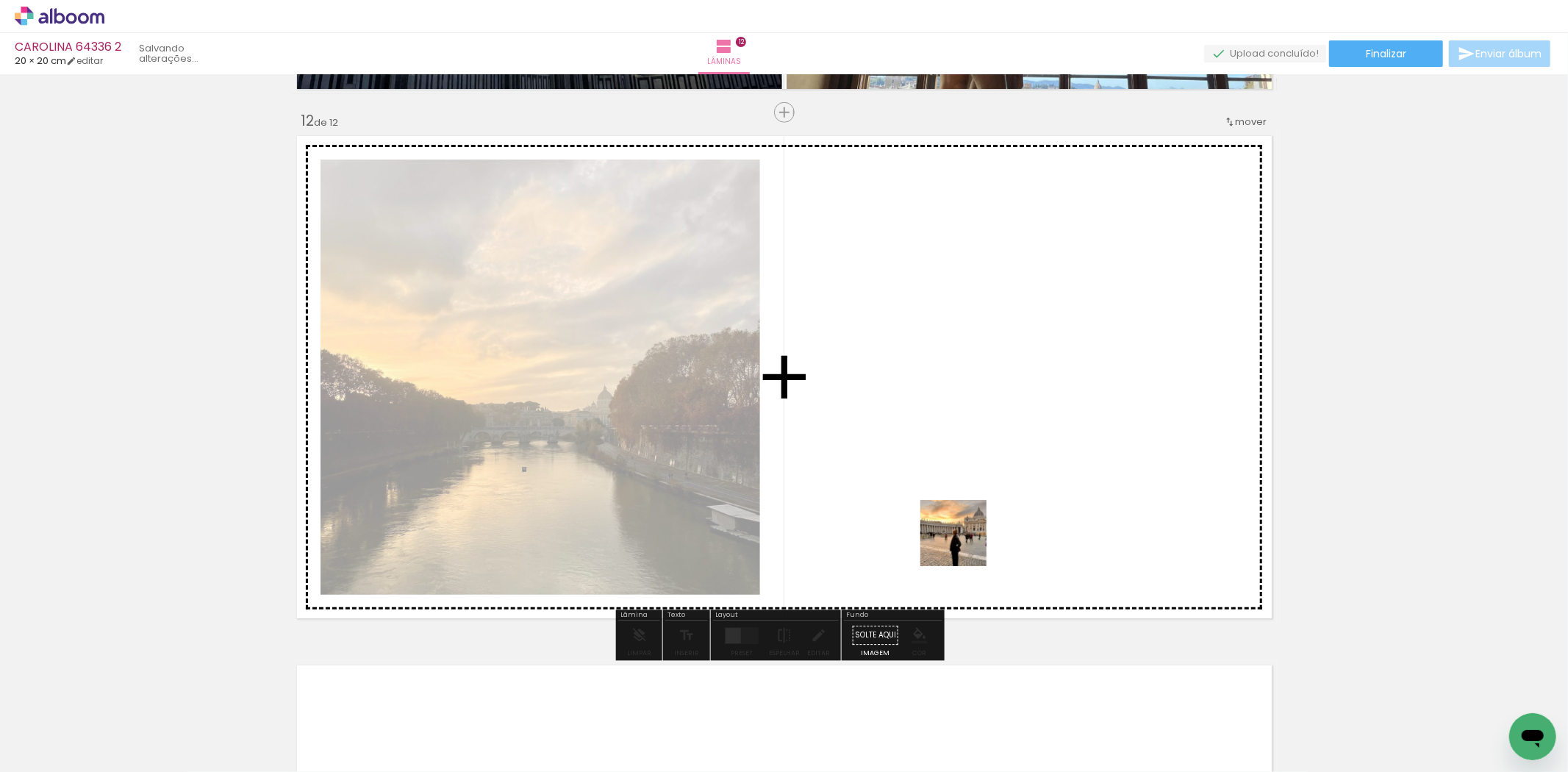
drag, startPoint x: 1059, startPoint y: 733, endPoint x: 759, endPoint y: 611, distance: 323.9
click at [944, 512] on quentale-workspace at bounding box center [784, 386] width 1568 height 772
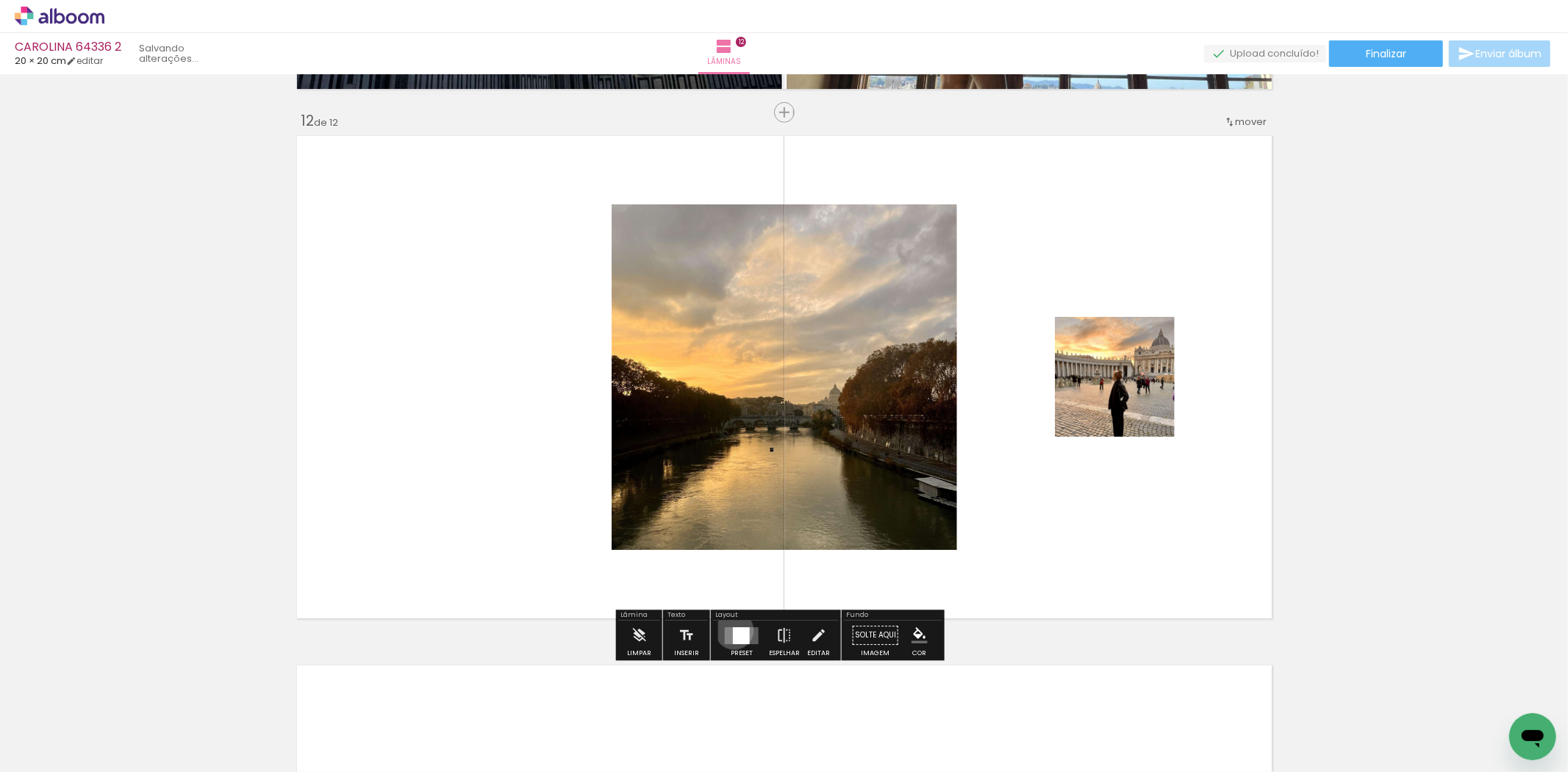
click at [733, 631] on div at bounding box center [741, 635] width 17 height 17
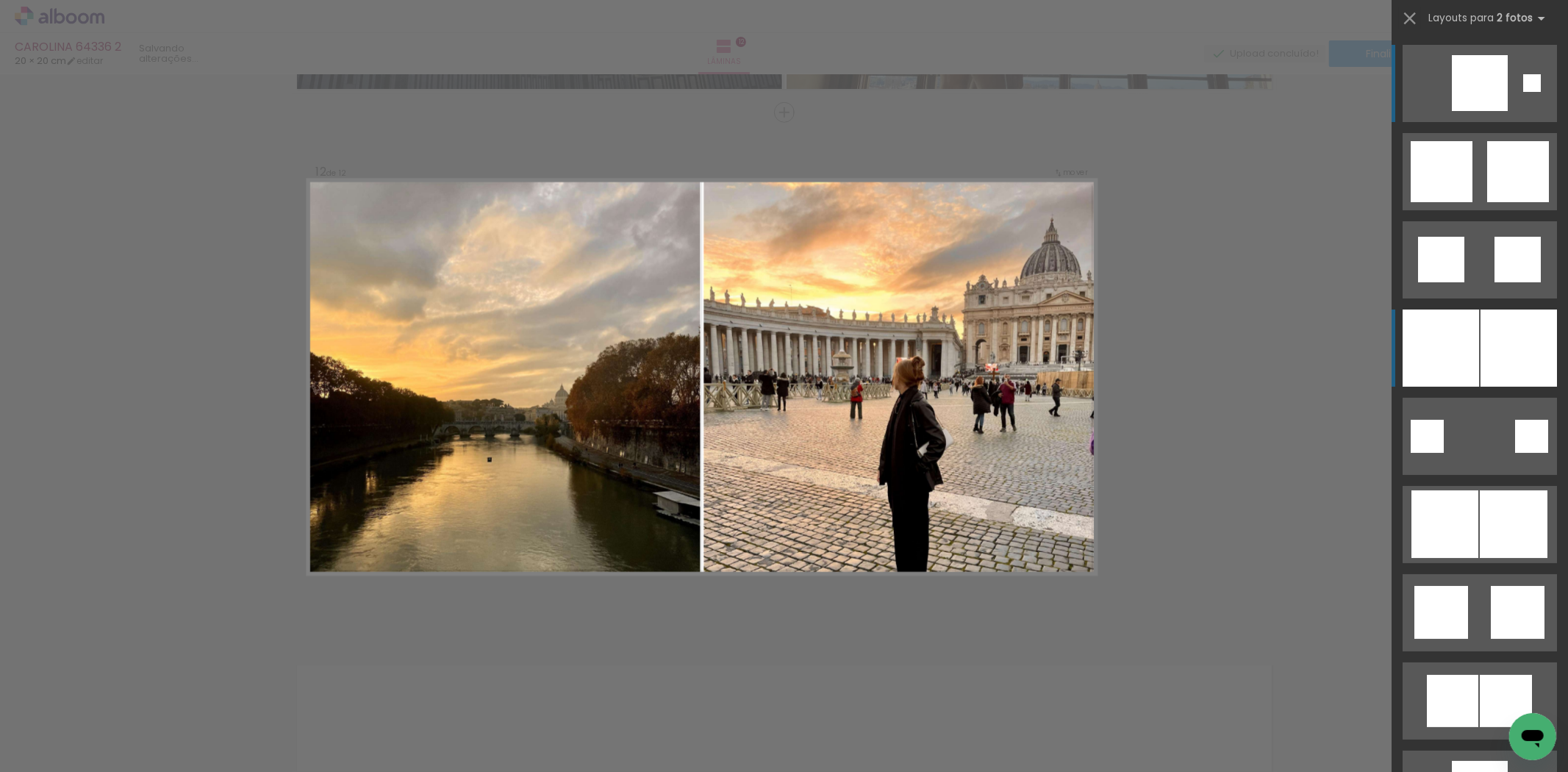
click at [1526, 344] on div at bounding box center [1519, 348] width 76 height 77
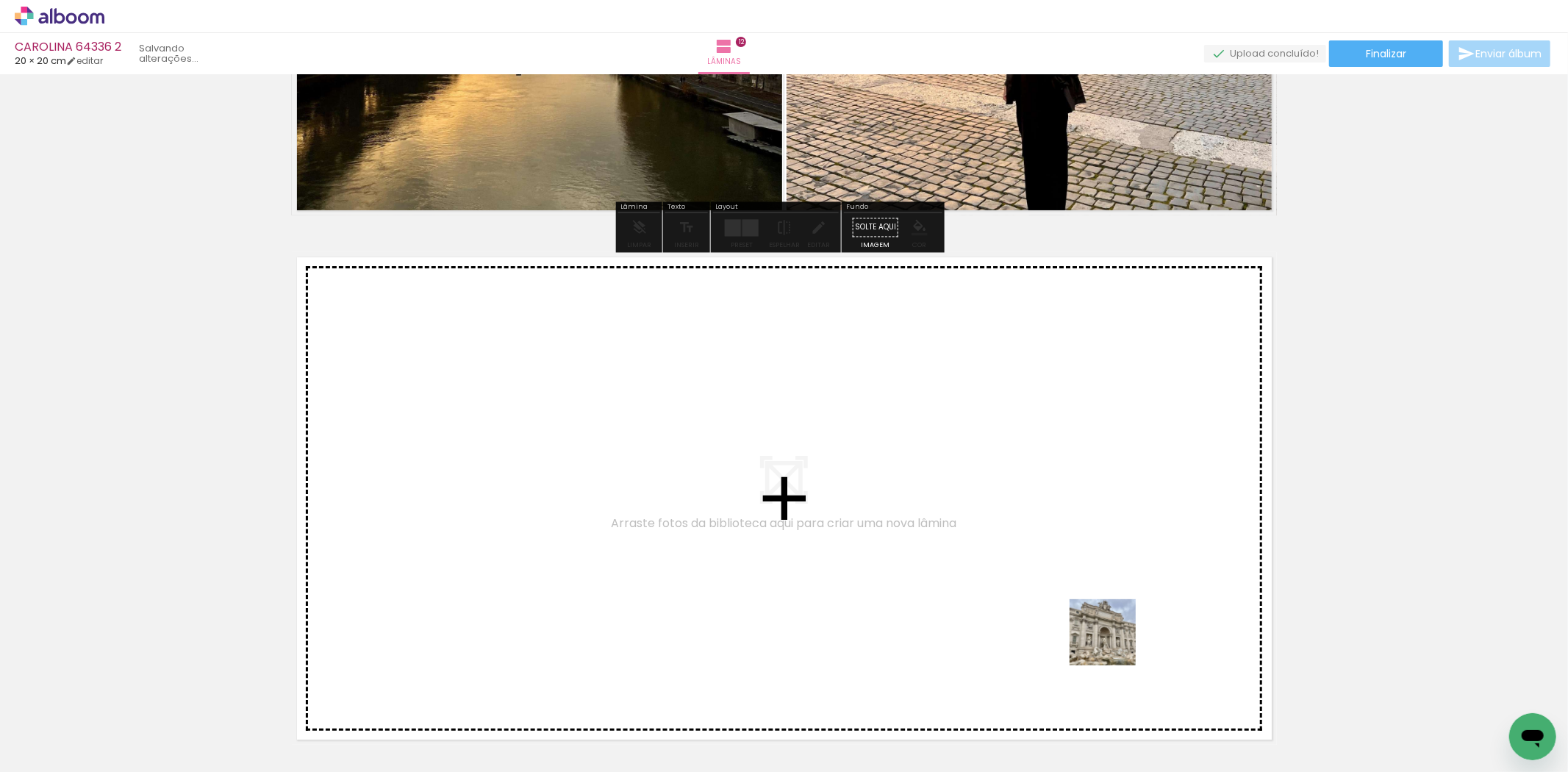
drag, startPoint x: 1150, startPoint y: 701, endPoint x: 1052, endPoint y: 580, distance: 155.7
click at [1052, 580] on quentale-workspace at bounding box center [784, 386] width 1568 height 772
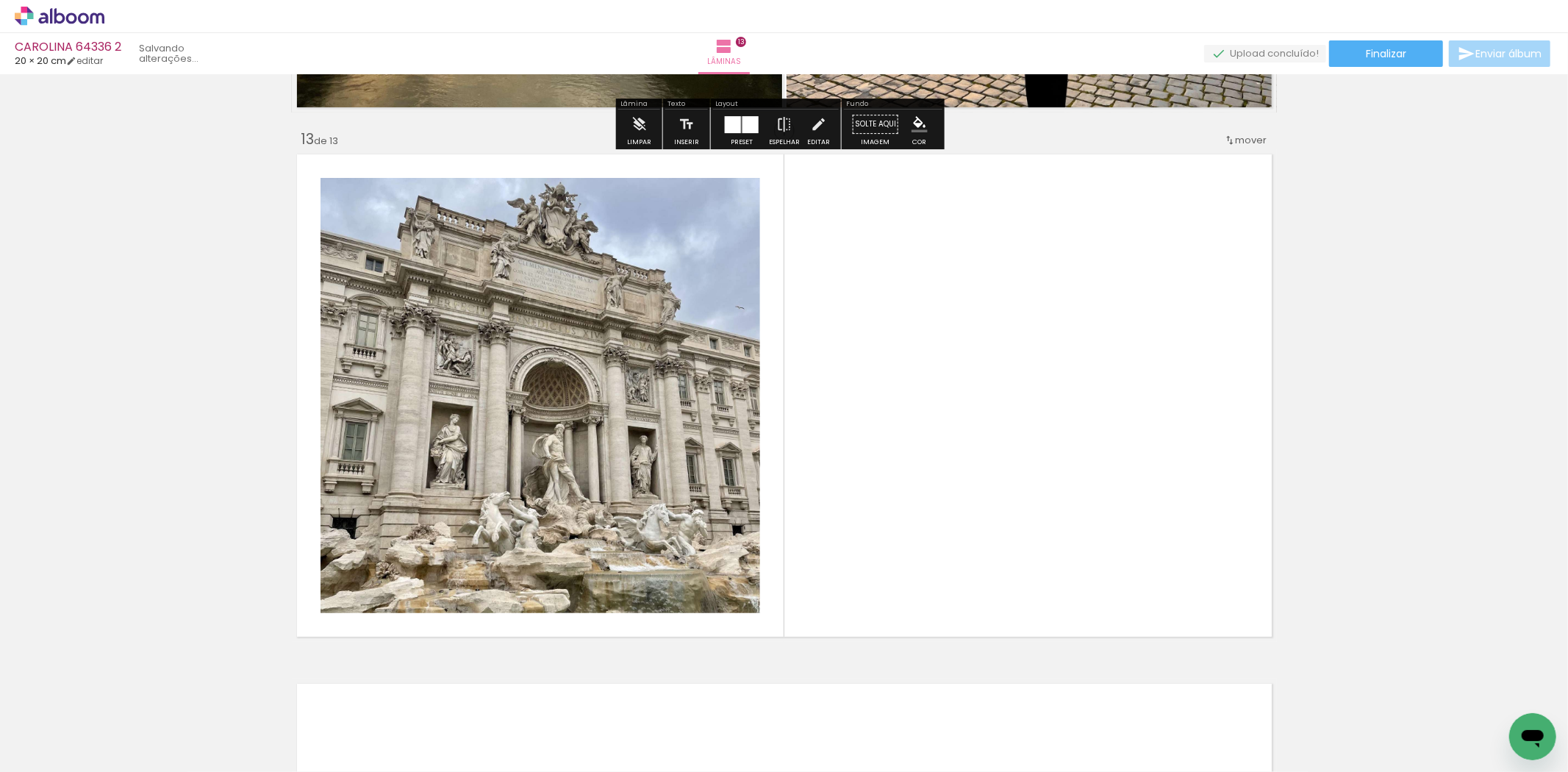
scroll to position [6342, 0]
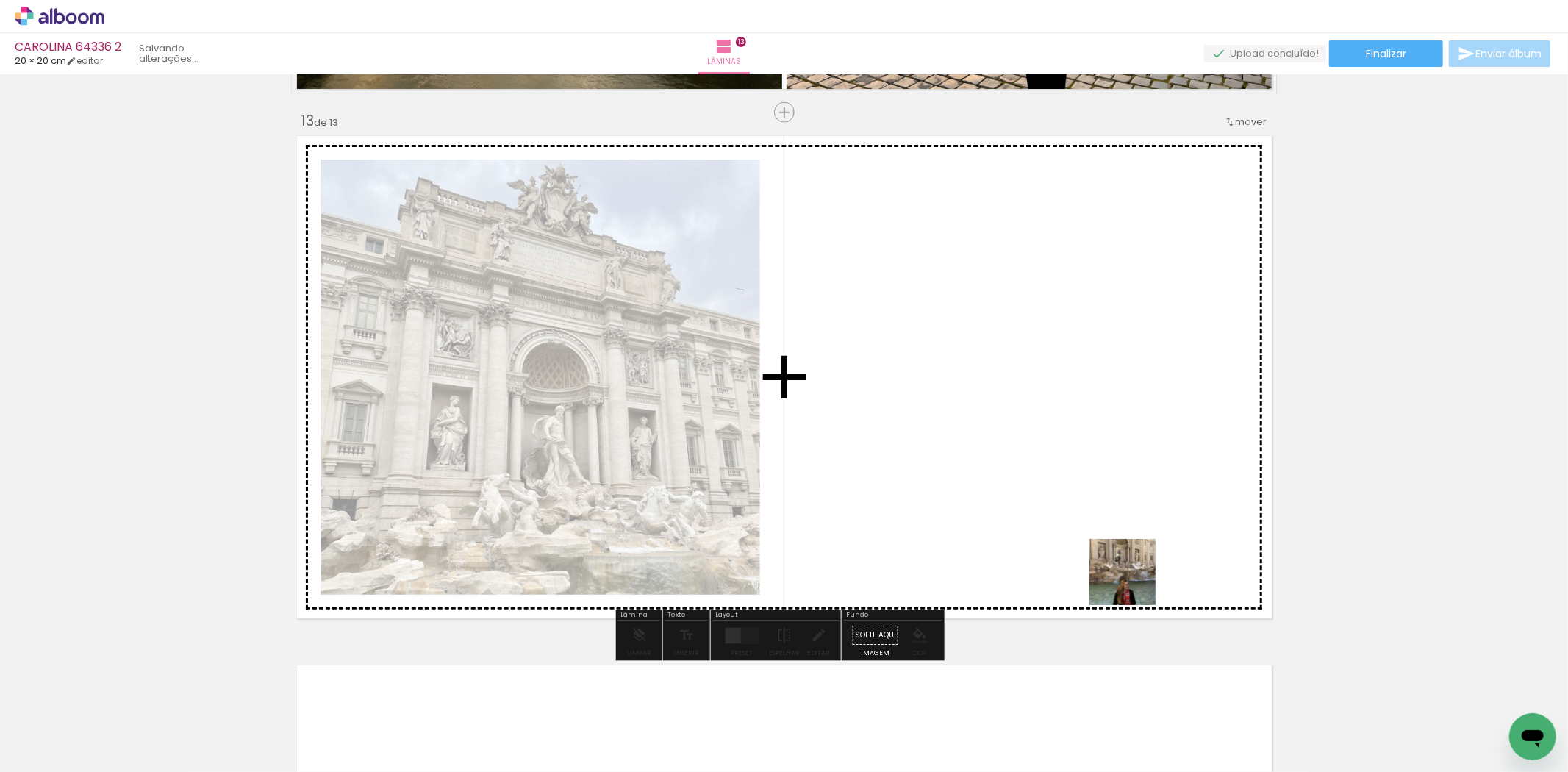
drag, startPoint x: 1253, startPoint y: 718, endPoint x: 776, endPoint y: 627, distance: 485.6
click at [1023, 479] on quentale-workspace at bounding box center [784, 386] width 1568 height 772
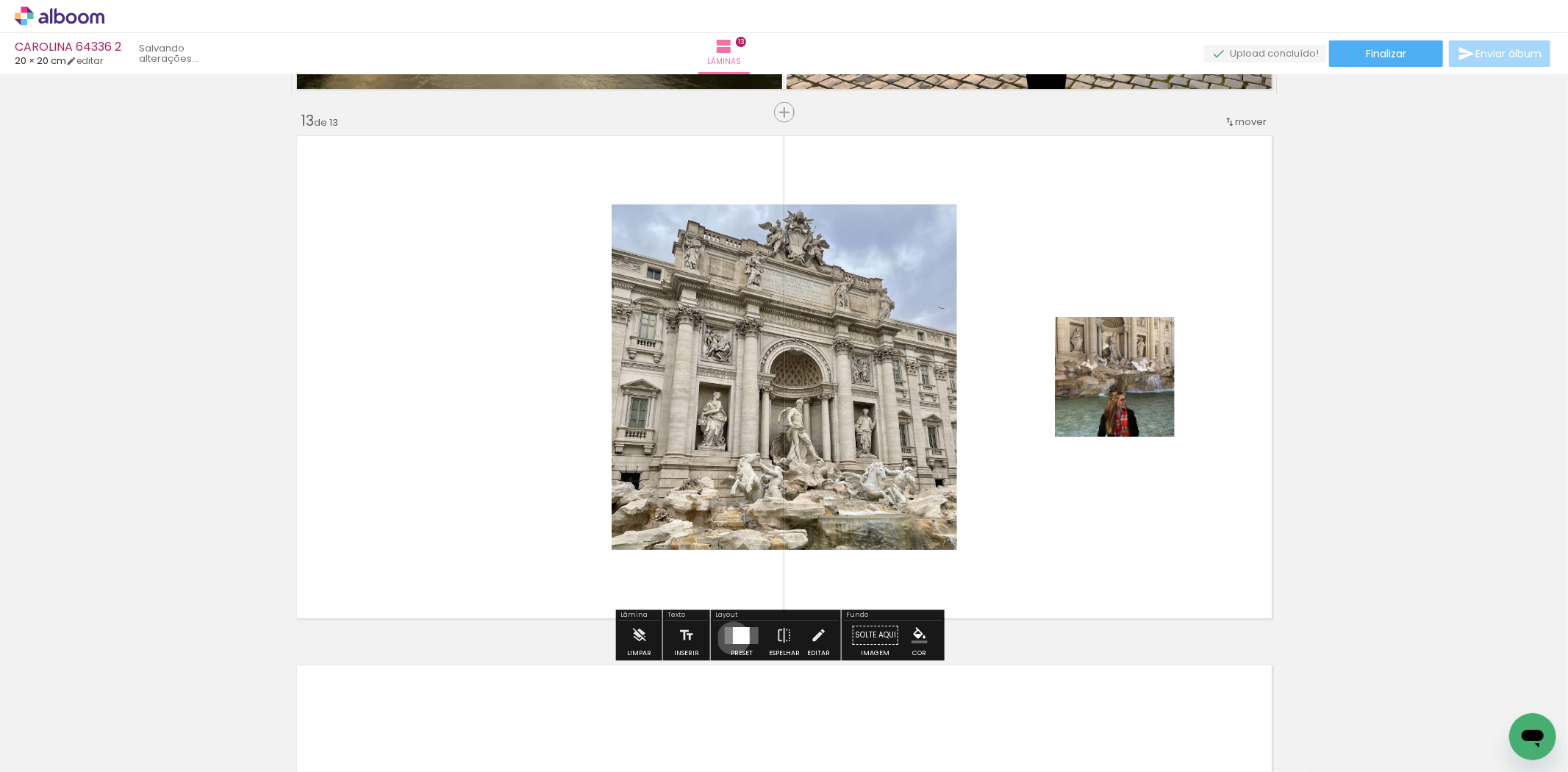
drag, startPoint x: 731, startPoint y: 639, endPoint x: 1382, endPoint y: 489, distance: 668.1
click at [739, 639] on div at bounding box center [741, 635] width 17 height 17
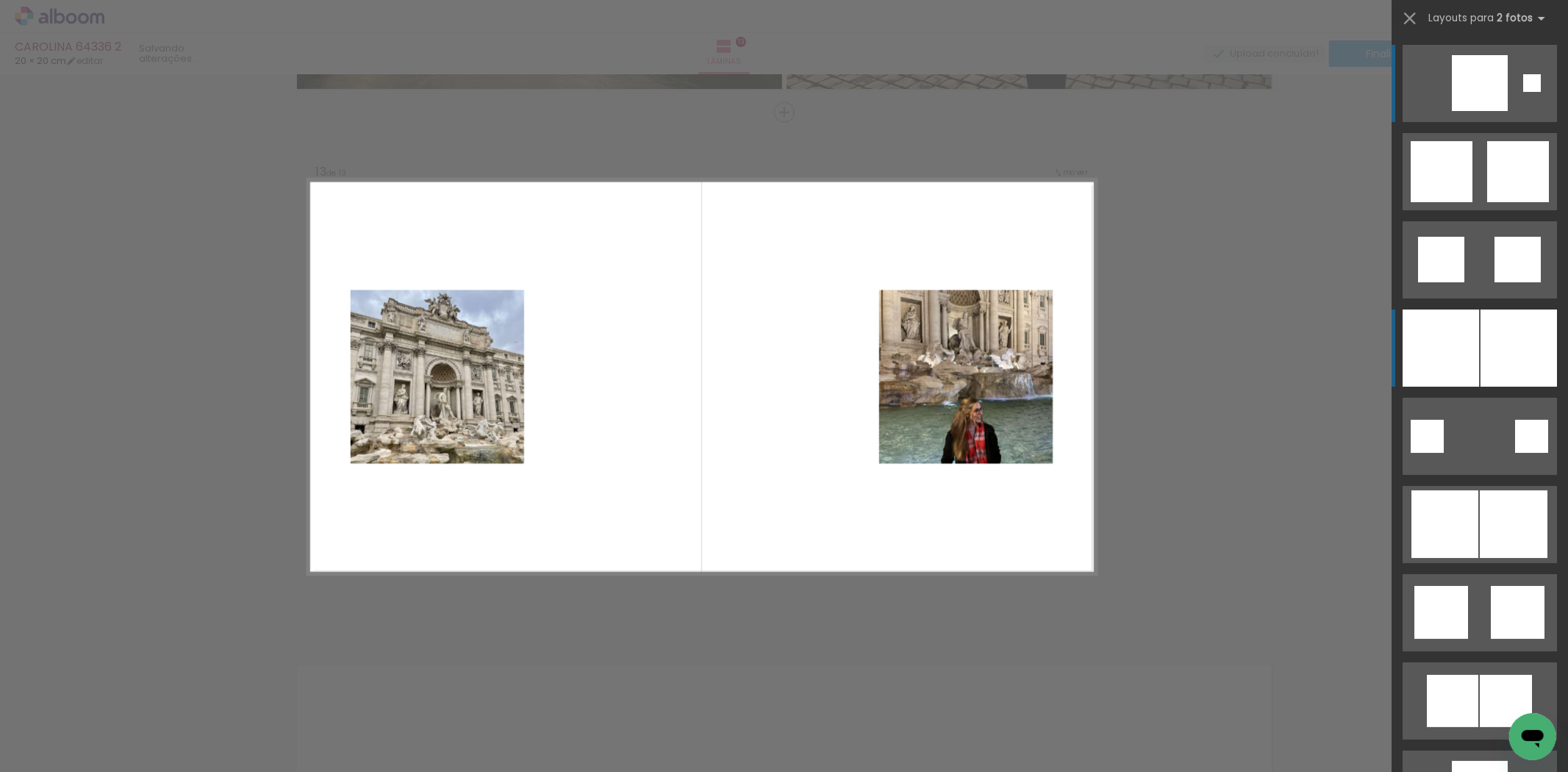
click at [1481, 362] on div at bounding box center [1519, 348] width 76 height 77
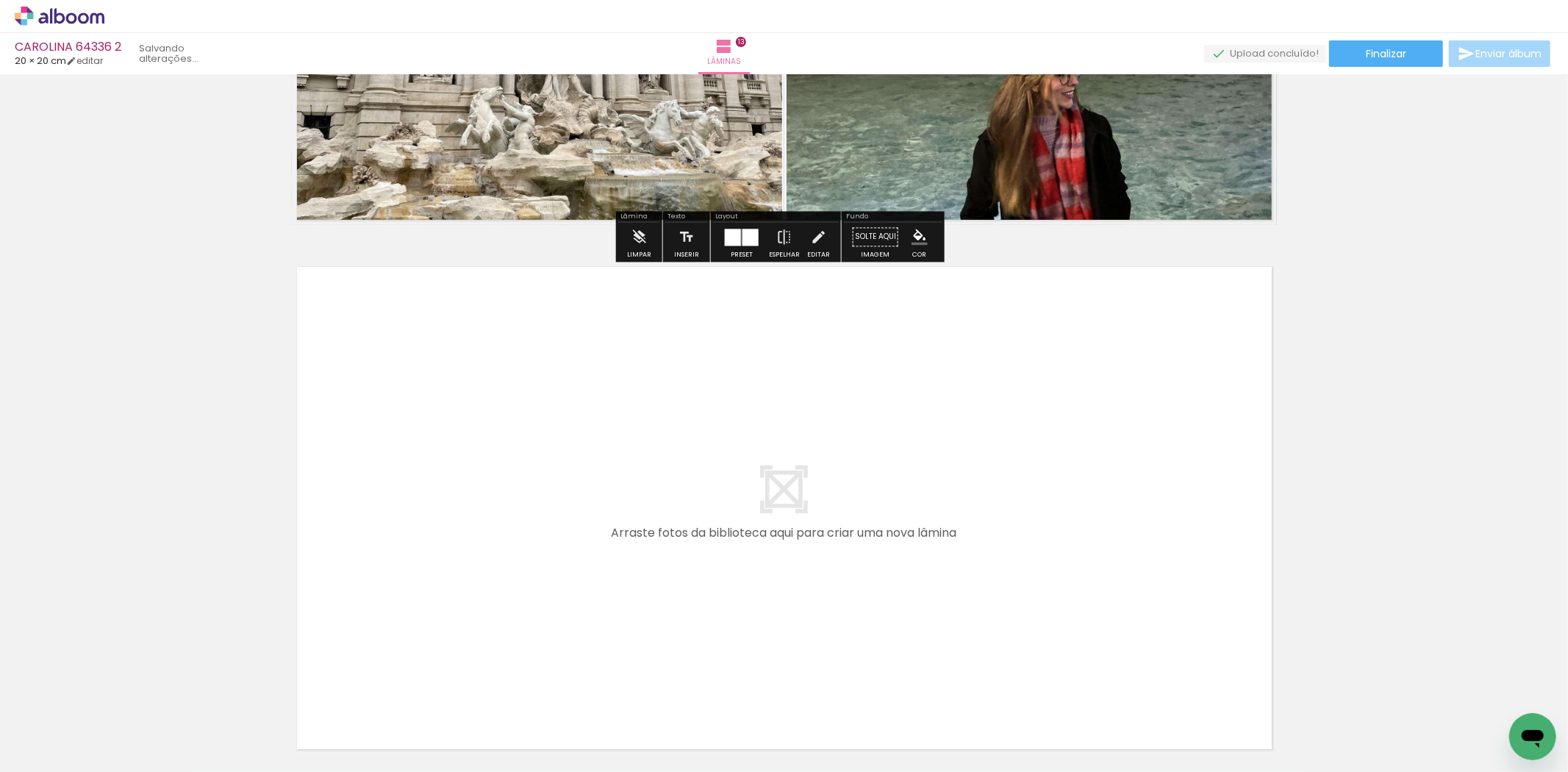
scroll to position [6831, 0]
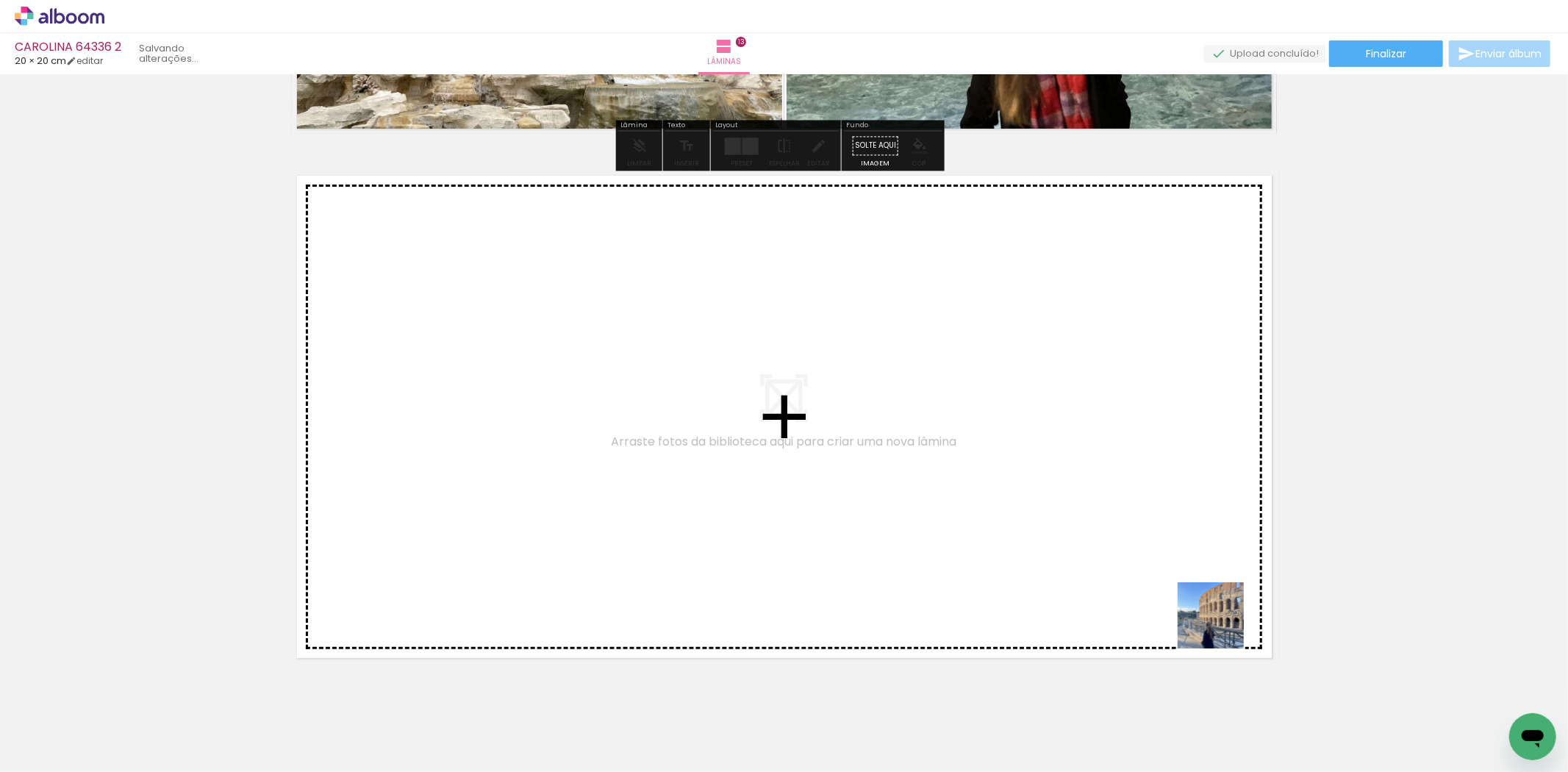
drag, startPoint x: 1306, startPoint y: 711, endPoint x: 1055, endPoint y: 498, distance: 329.2
click at [1055, 498] on quentale-workspace at bounding box center [784, 386] width 1568 height 772
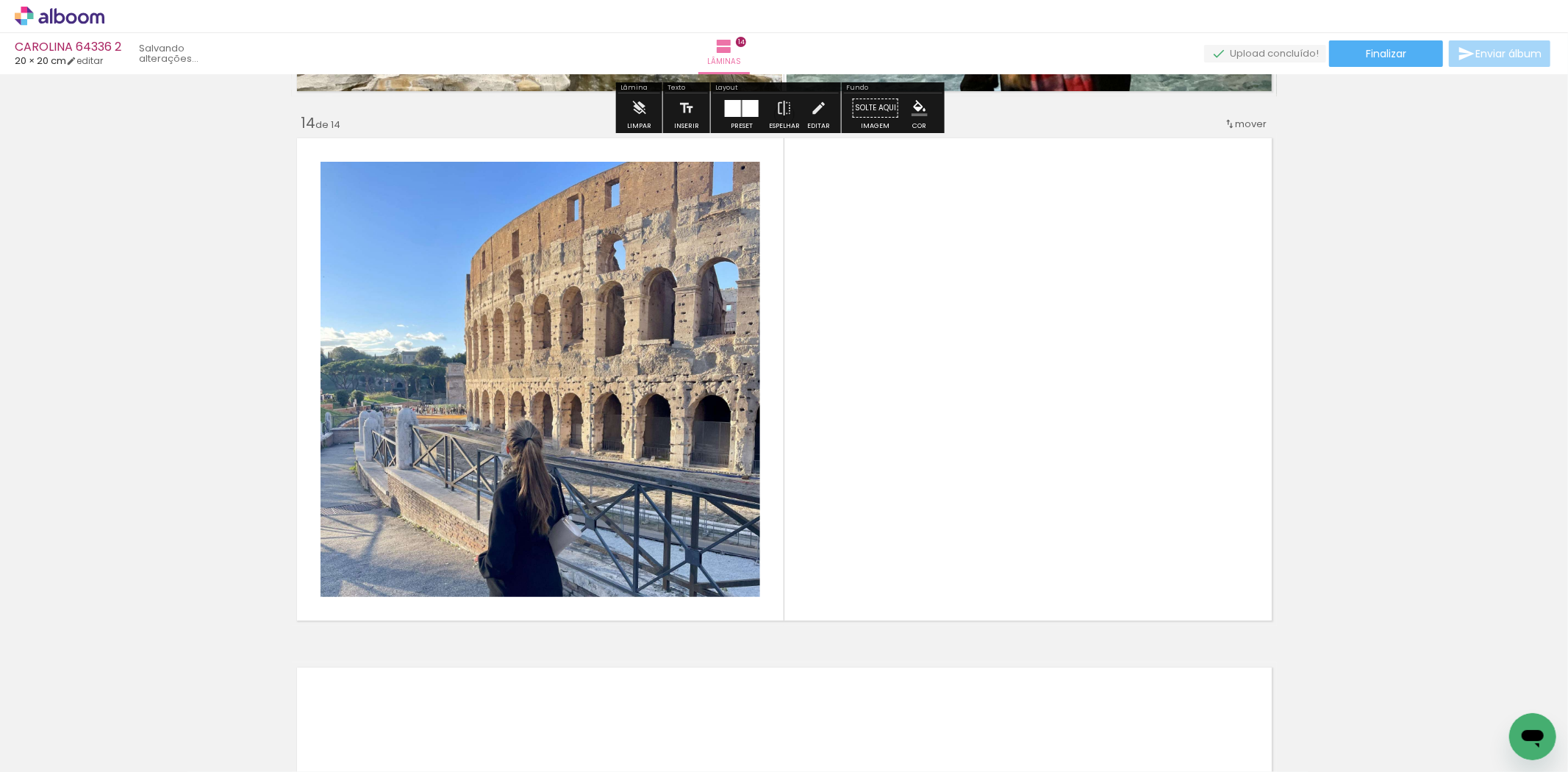
scroll to position [6871, 0]
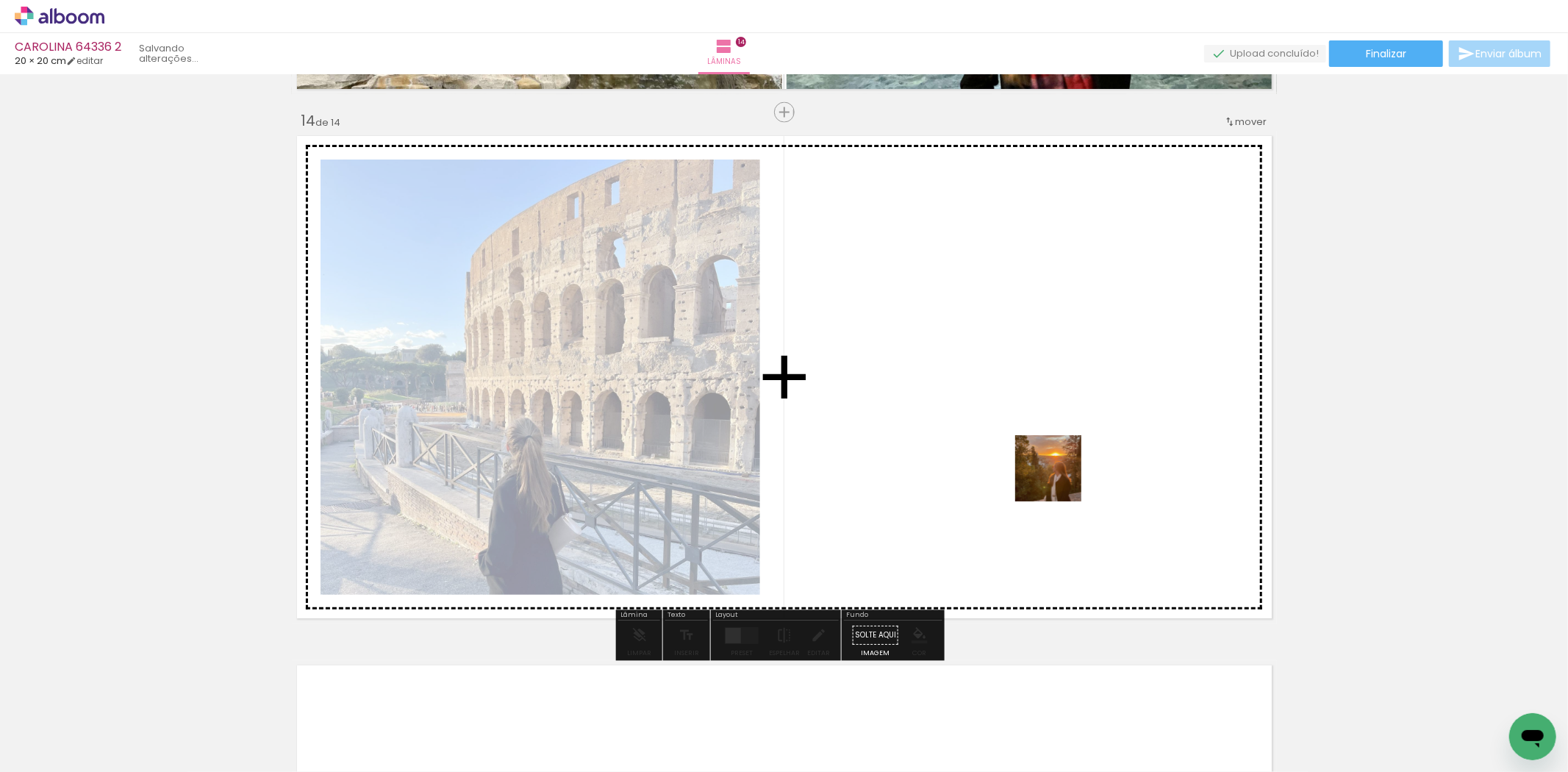
drag, startPoint x: 1401, startPoint y: 729, endPoint x: 1059, endPoint y: 480, distance: 423.0
click at [1059, 480] on quentale-workspace at bounding box center [784, 386] width 1568 height 772
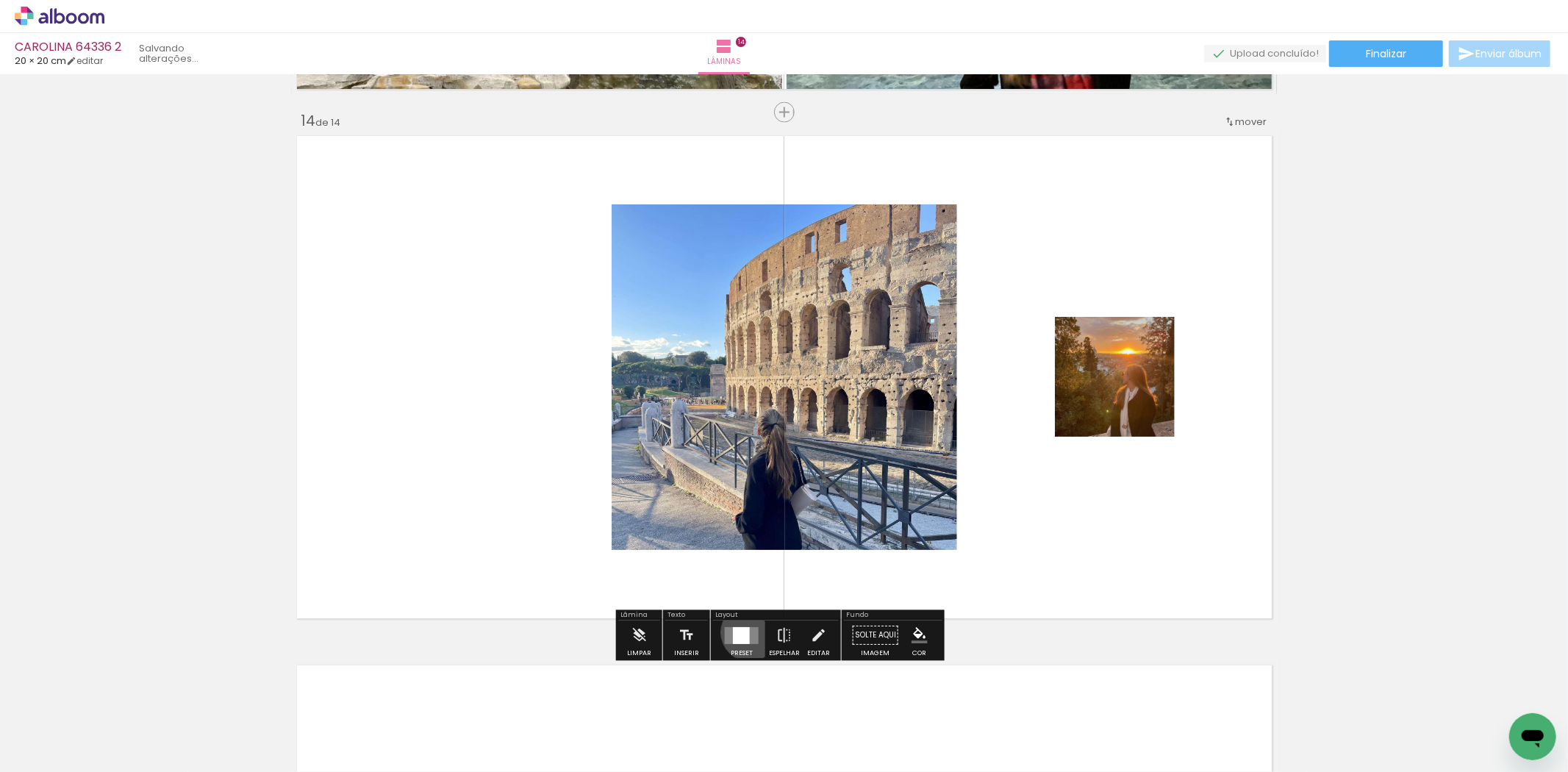
drag, startPoint x: 746, startPoint y: 633, endPoint x: 1020, endPoint y: 558, distance: 284.1
click at [746, 631] on quentale-layouter at bounding box center [742, 635] width 34 height 17
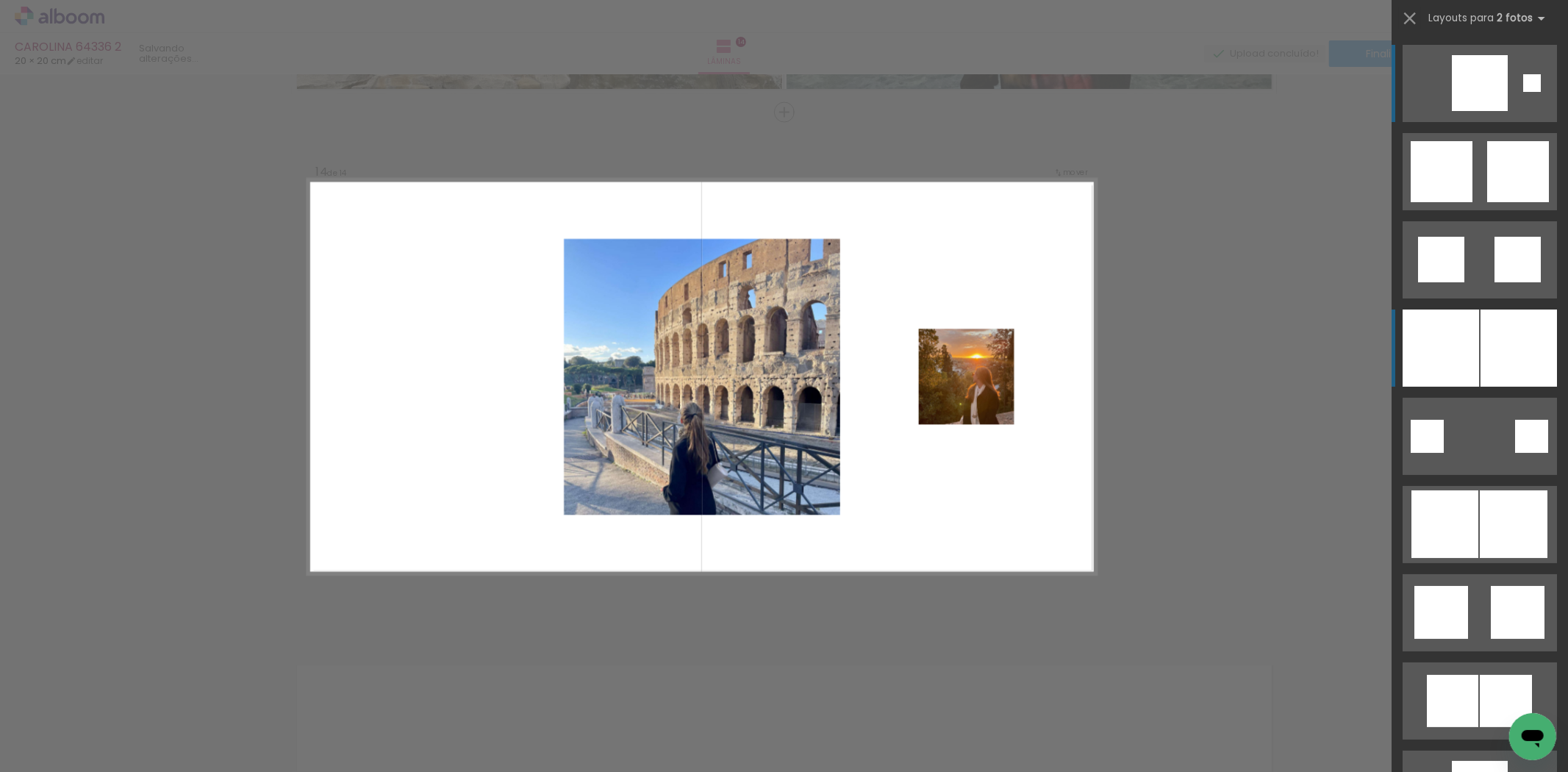
click at [1414, 357] on div at bounding box center [1441, 348] width 76 height 77
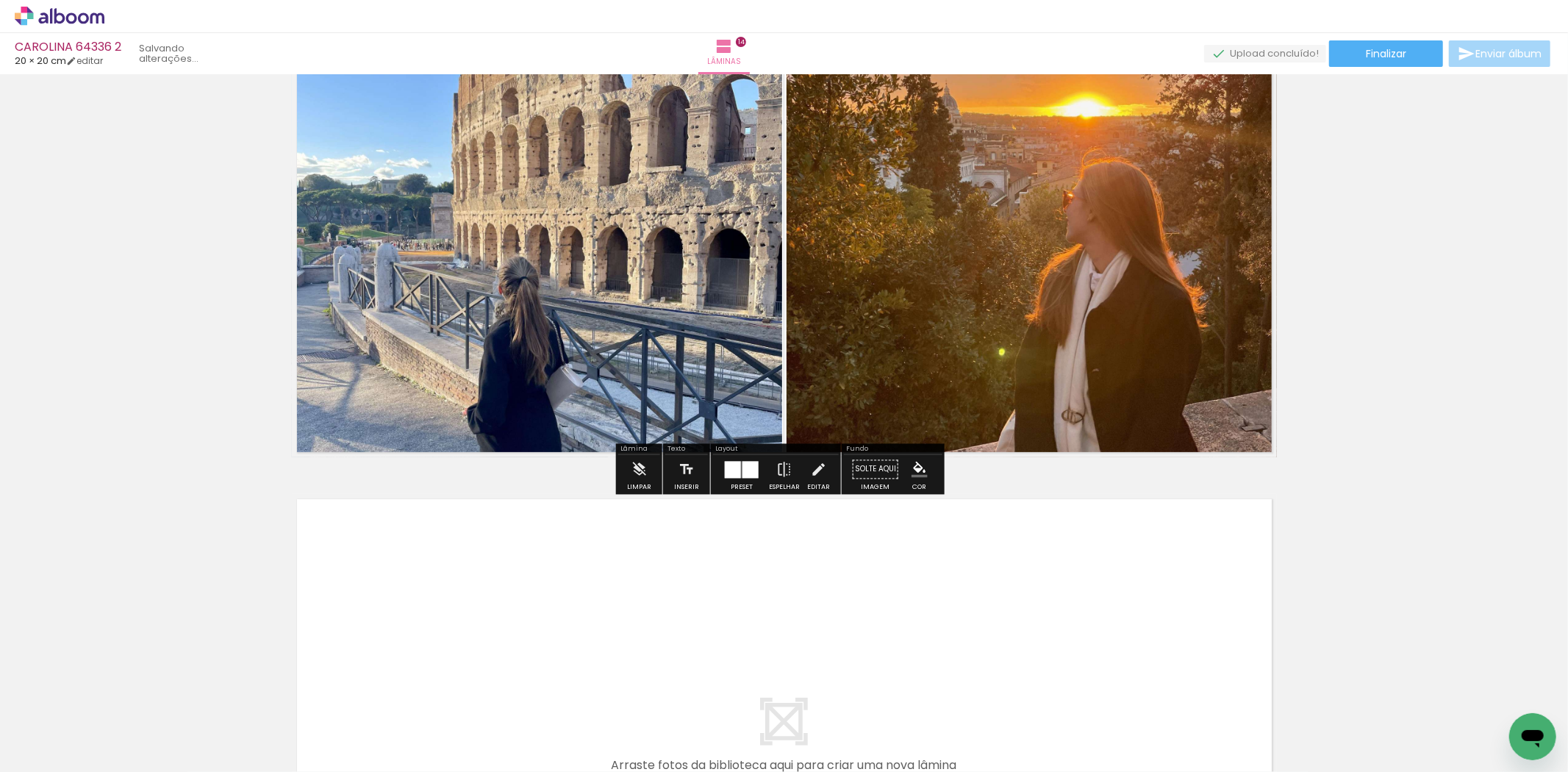
scroll to position [7280, 0]
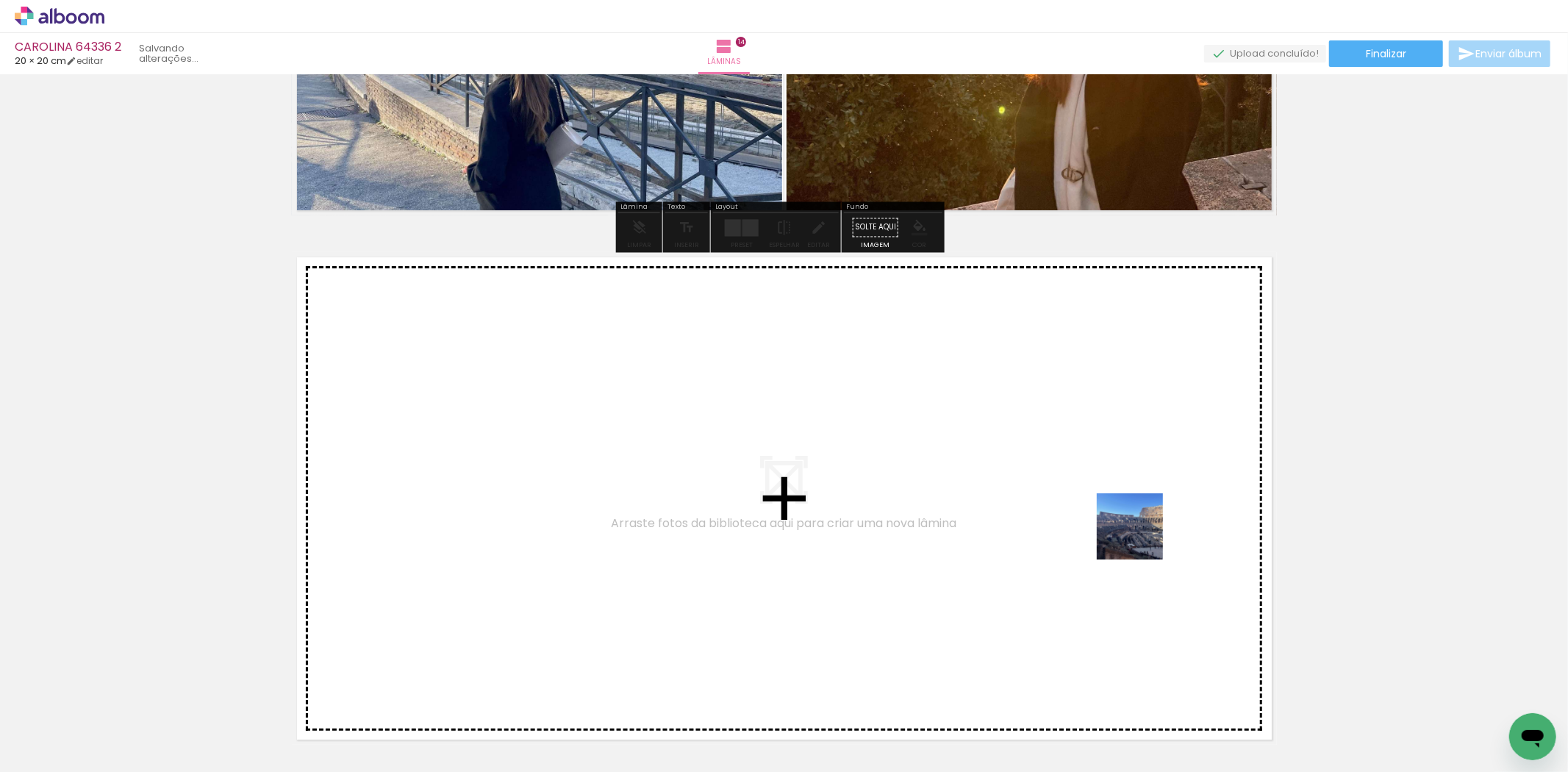
drag, startPoint x: 1461, startPoint y: 706, endPoint x: 1141, endPoint y: 538, distance: 361.4
click at [1141, 538] on quentale-workspace at bounding box center [784, 386] width 1568 height 772
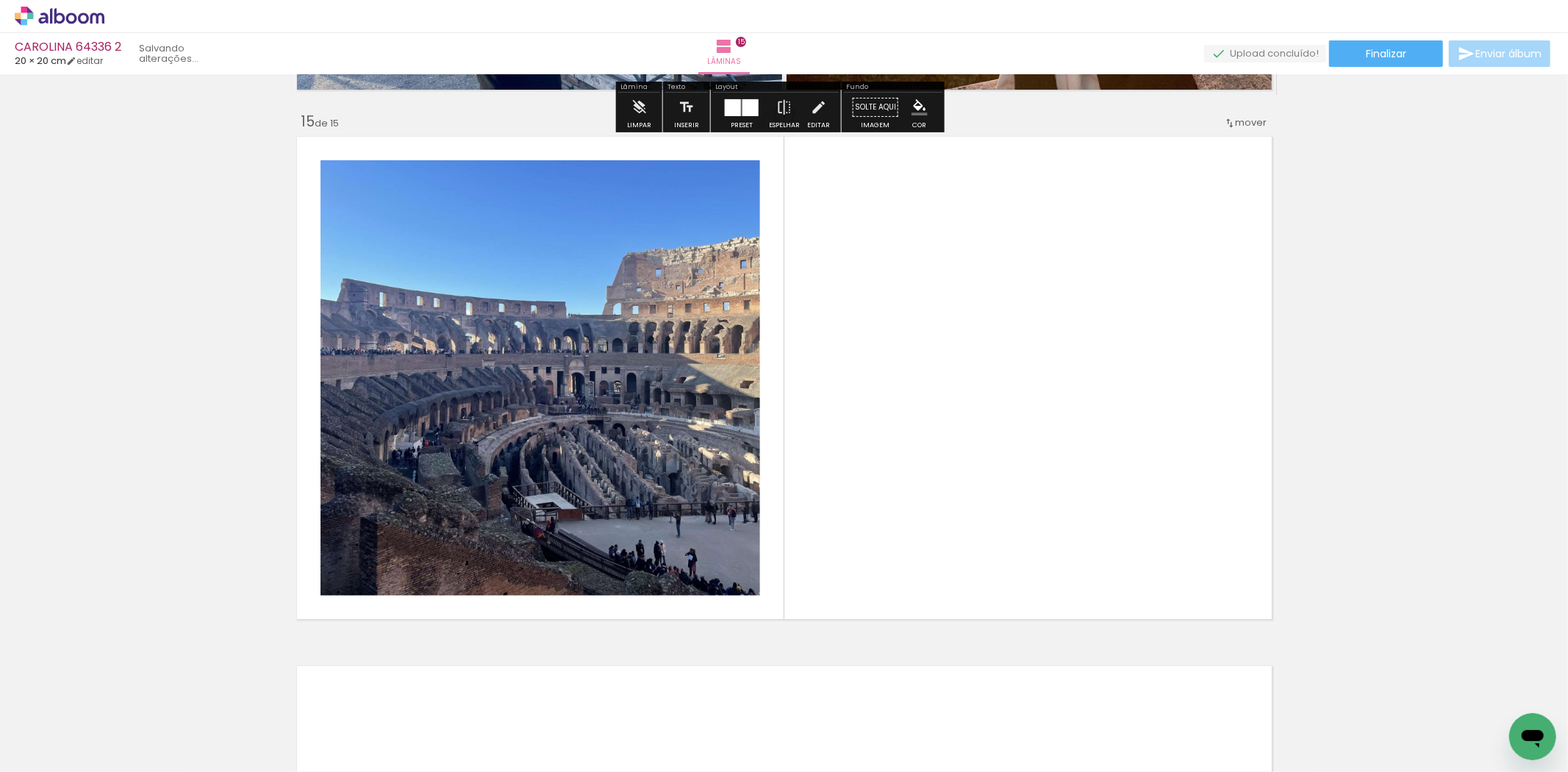
scroll to position [7401, 0]
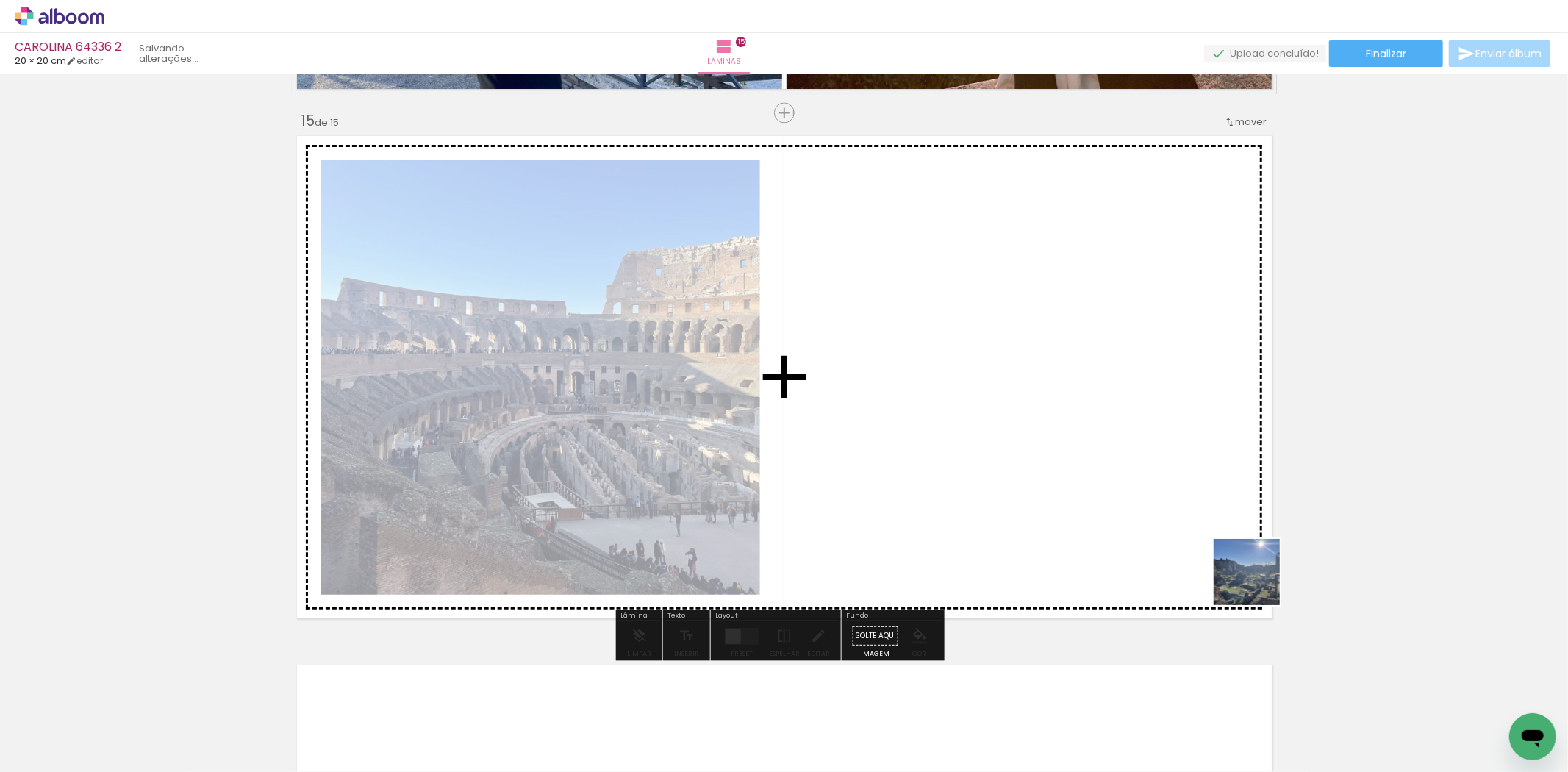
drag, startPoint x: 1533, startPoint y: 712, endPoint x: 790, endPoint y: 600, distance: 751.4
click at [1085, 500] on quentale-workspace at bounding box center [784, 386] width 1568 height 772
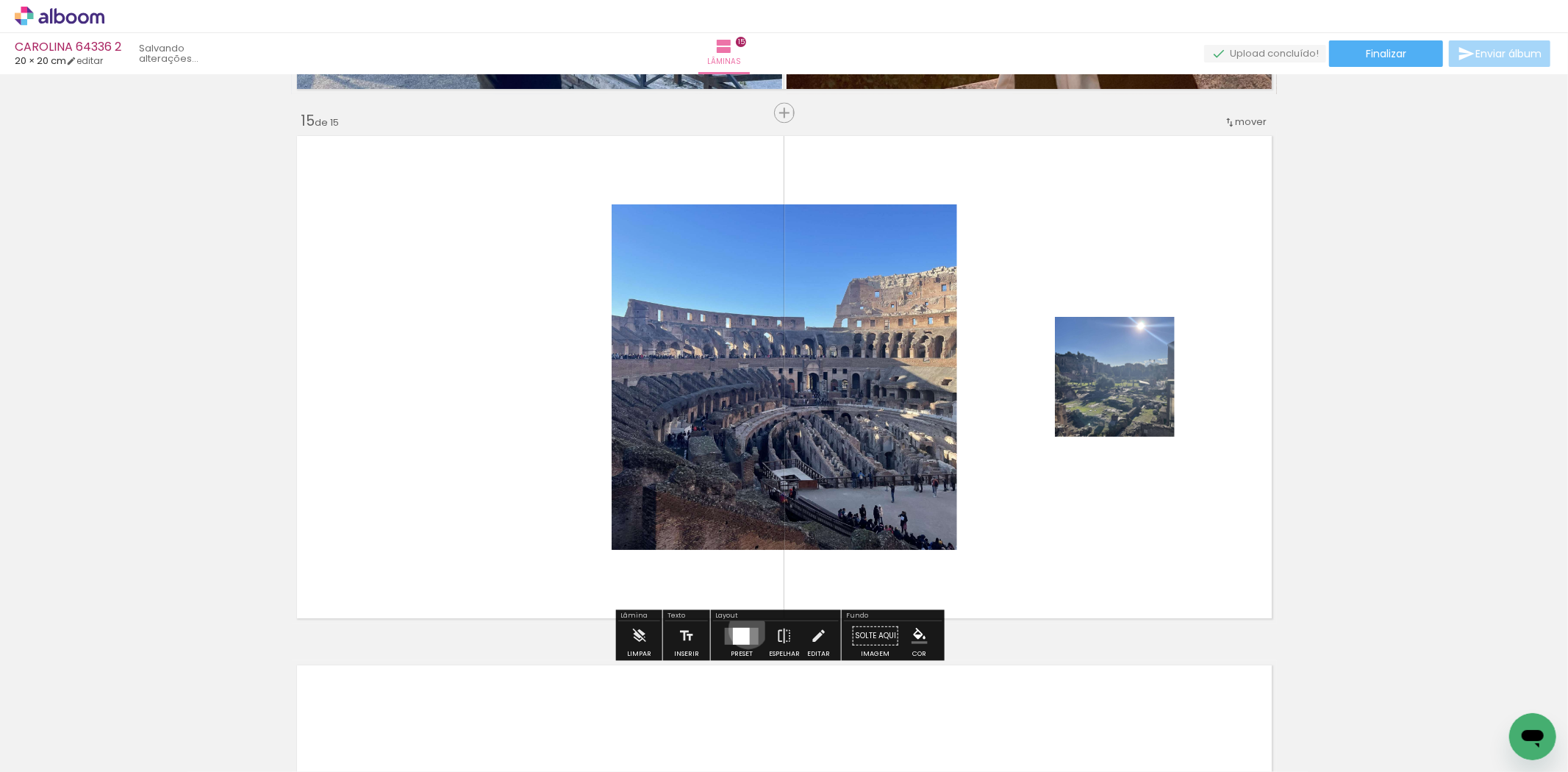
click at [745, 629] on div at bounding box center [741, 635] width 17 height 17
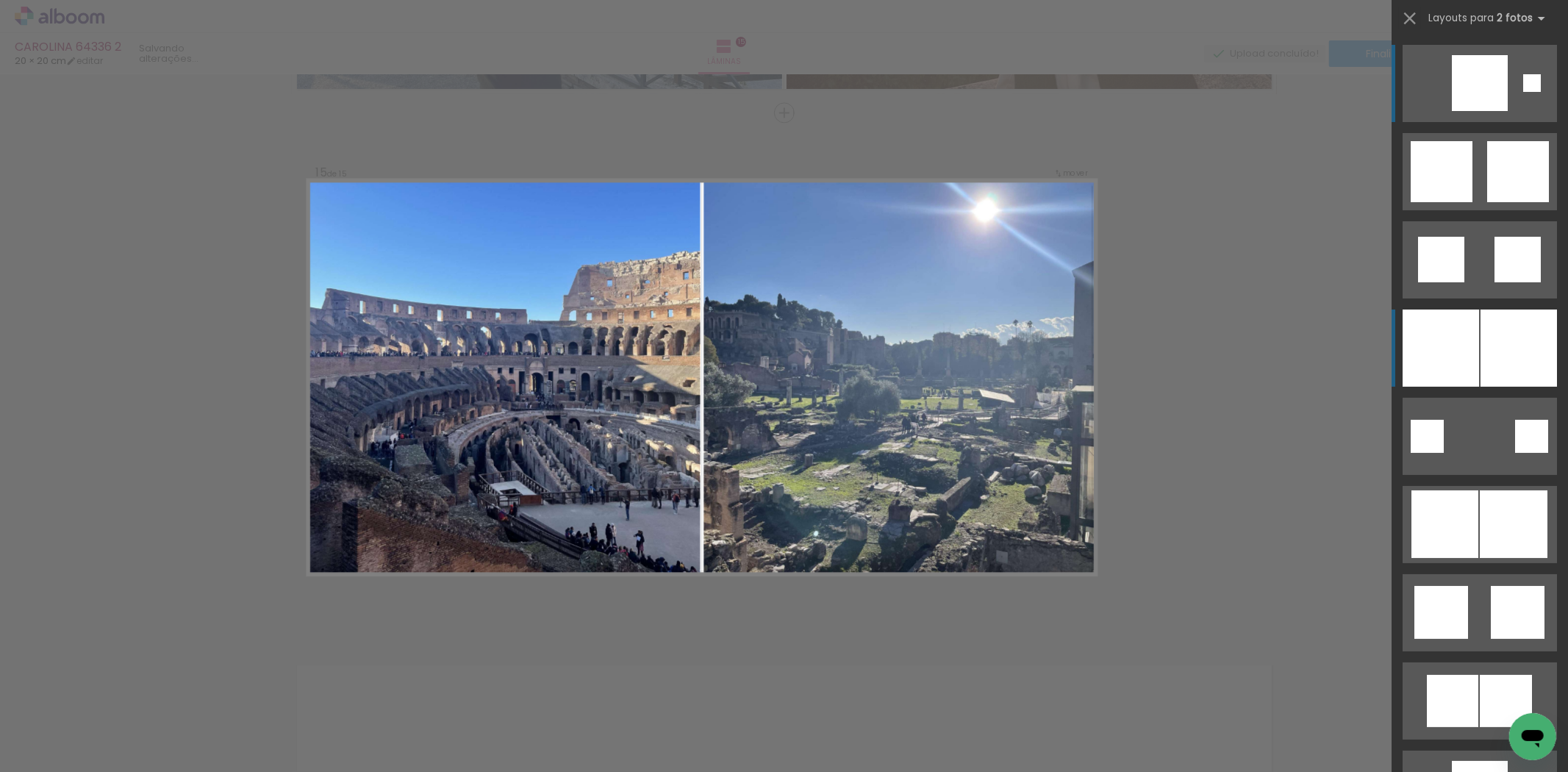
click at [1481, 371] on div at bounding box center [1519, 348] width 76 height 77
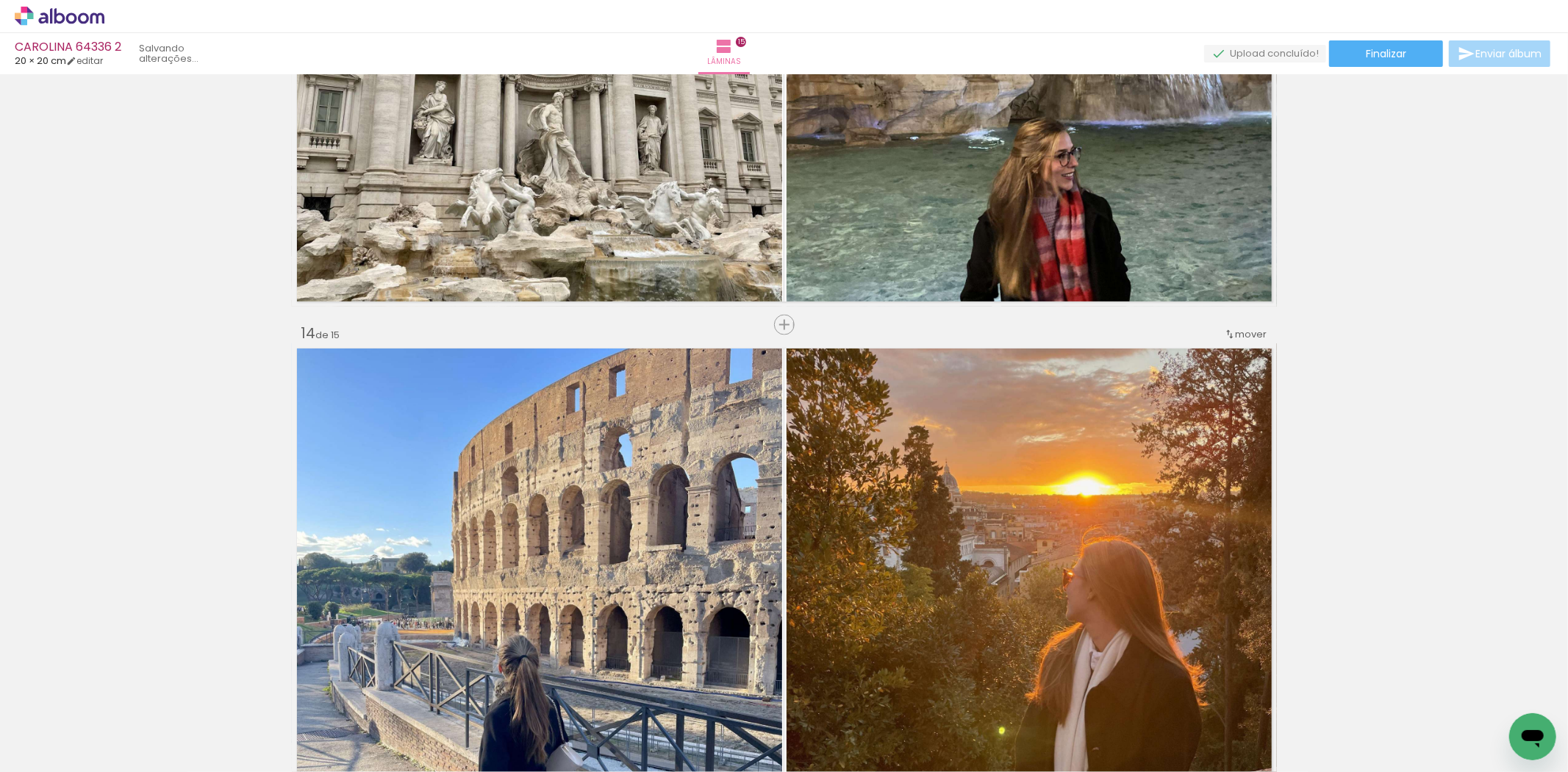
scroll to position [6583, 0]
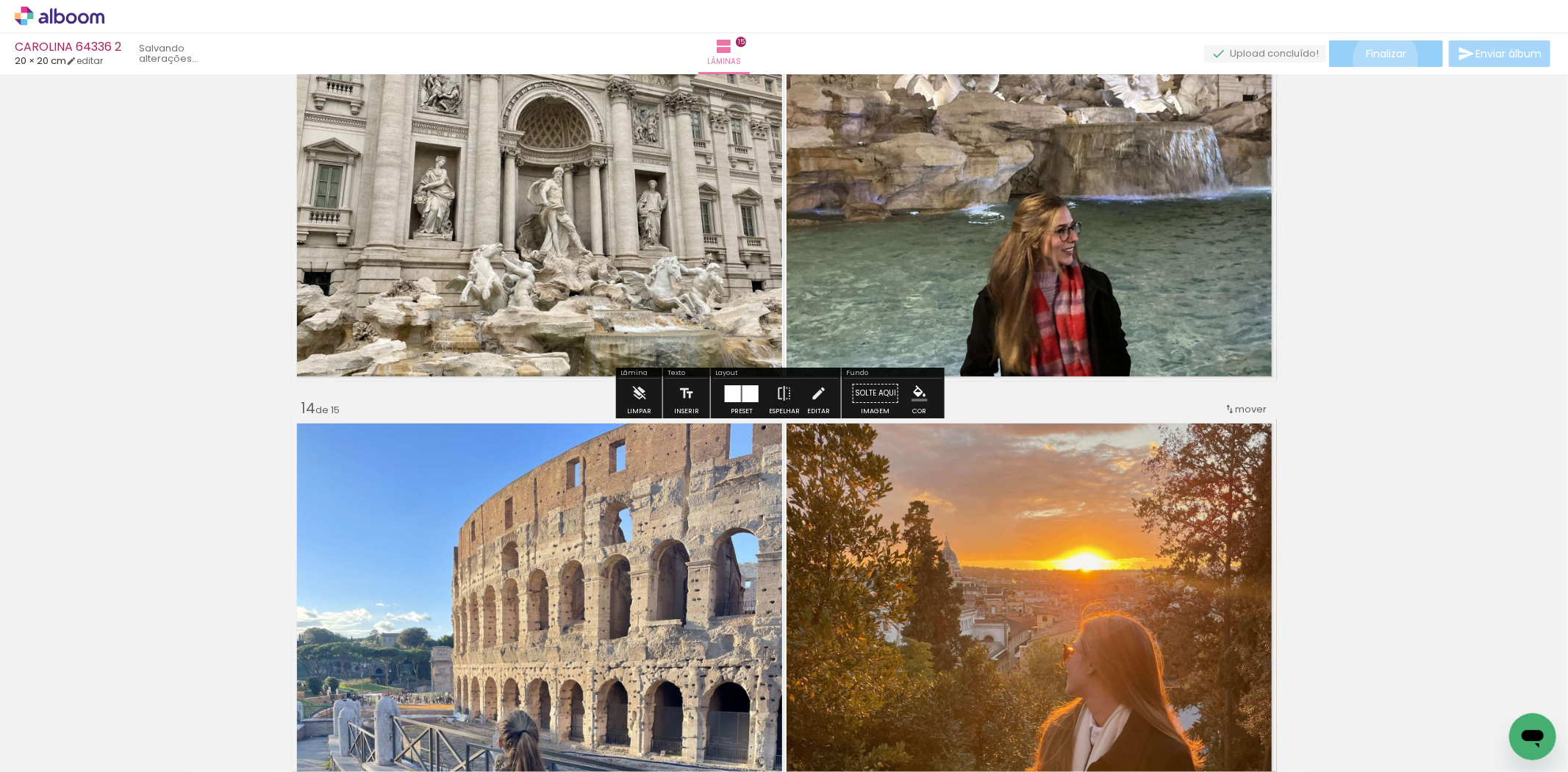
click at [1381, 60] on paper-button "Finalizar" at bounding box center [1386, 54] width 114 height 26
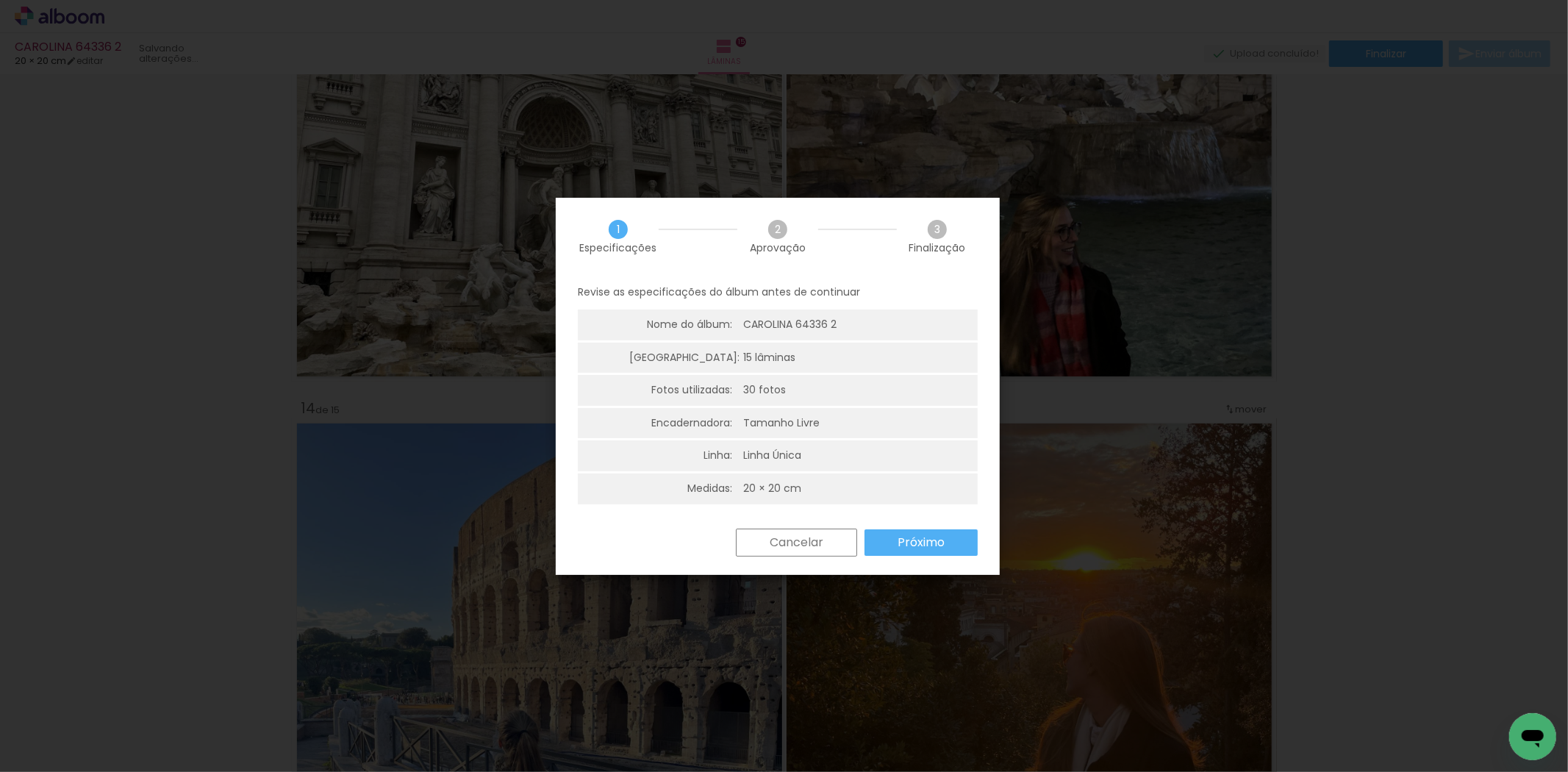
click at [0, 0] on slot "Próximo" at bounding box center [0, 0] width 0 height 0
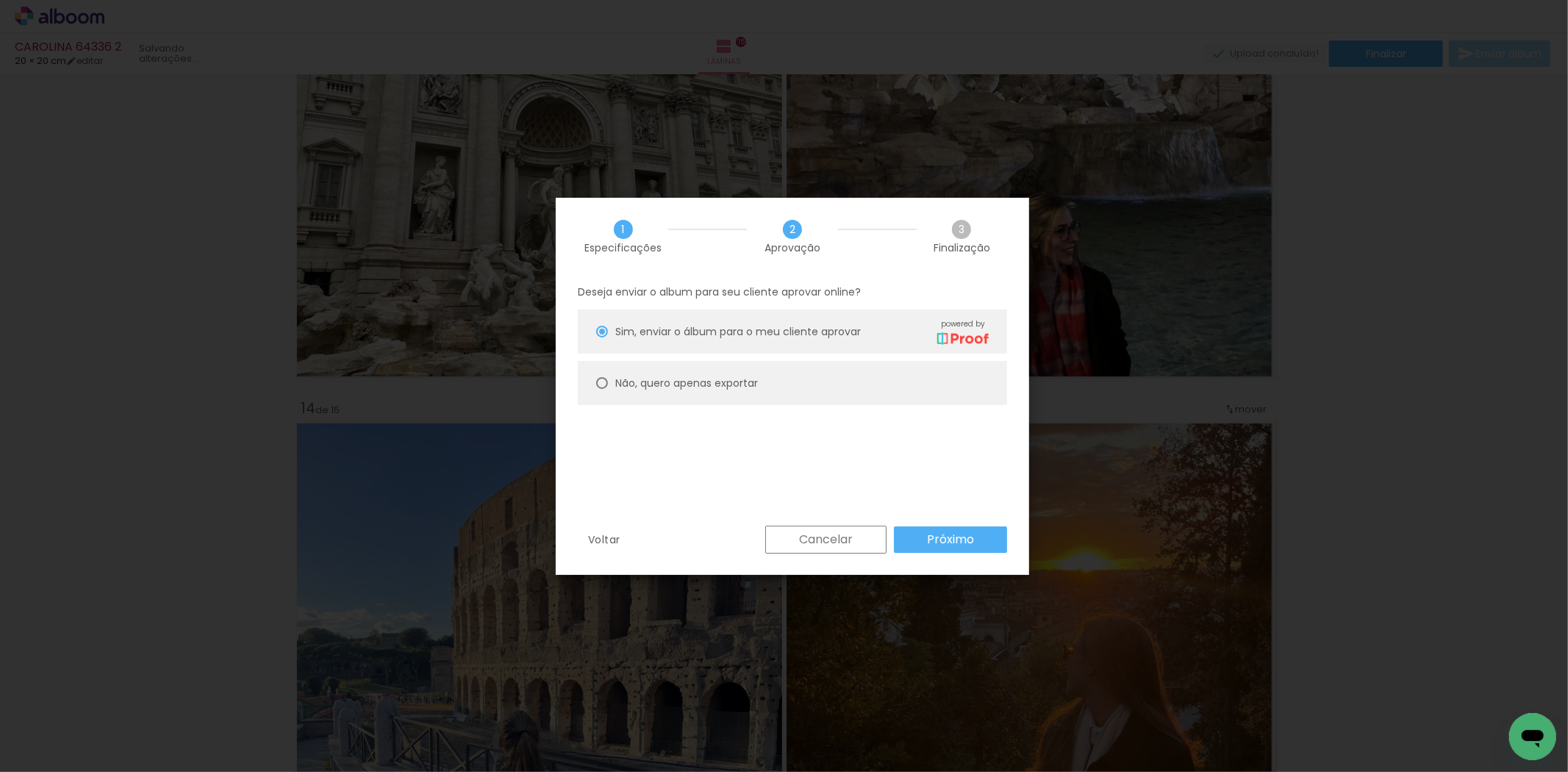
click at [822, 375] on paper-radio-button "Não, quero apenas exportar" at bounding box center [793, 383] width 430 height 44
type paper-radio-button "on"
click at [924, 544] on paper-button "Próximo" at bounding box center [951, 540] width 113 height 26
type input "Alta, 300 DPI"
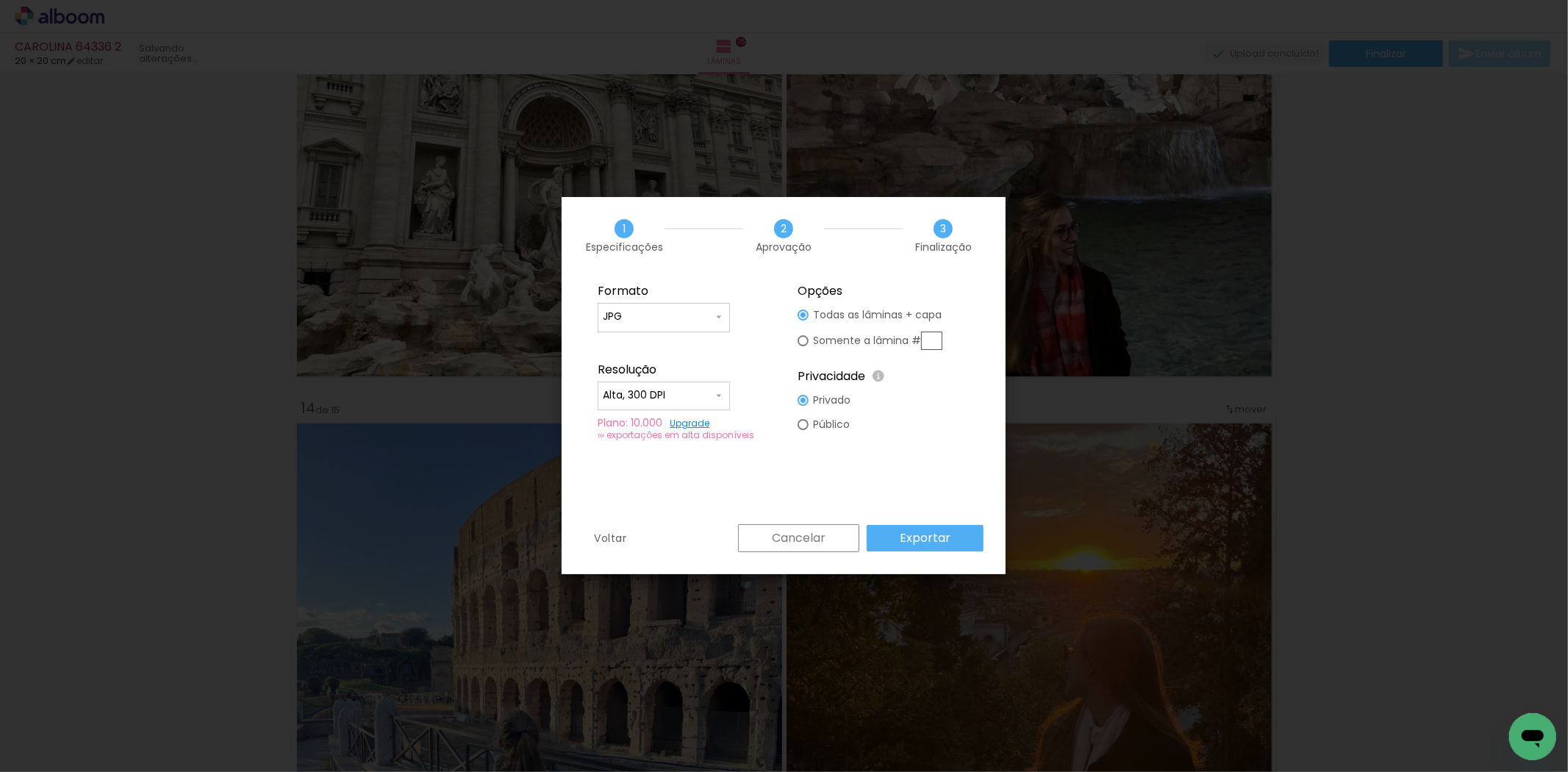
click at [0, 0] on slot "Exportar" at bounding box center [0, 0] width 0 height 0
click at [0, 0] on slot "Privado" at bounding box center [0, 0] width 0 height 0
type paper-radio-button "on"
click at [829, 431] on paper-radio-button "Público" at bounding box center [824, 425] width 53 height 25
type paper-radio-button "on"
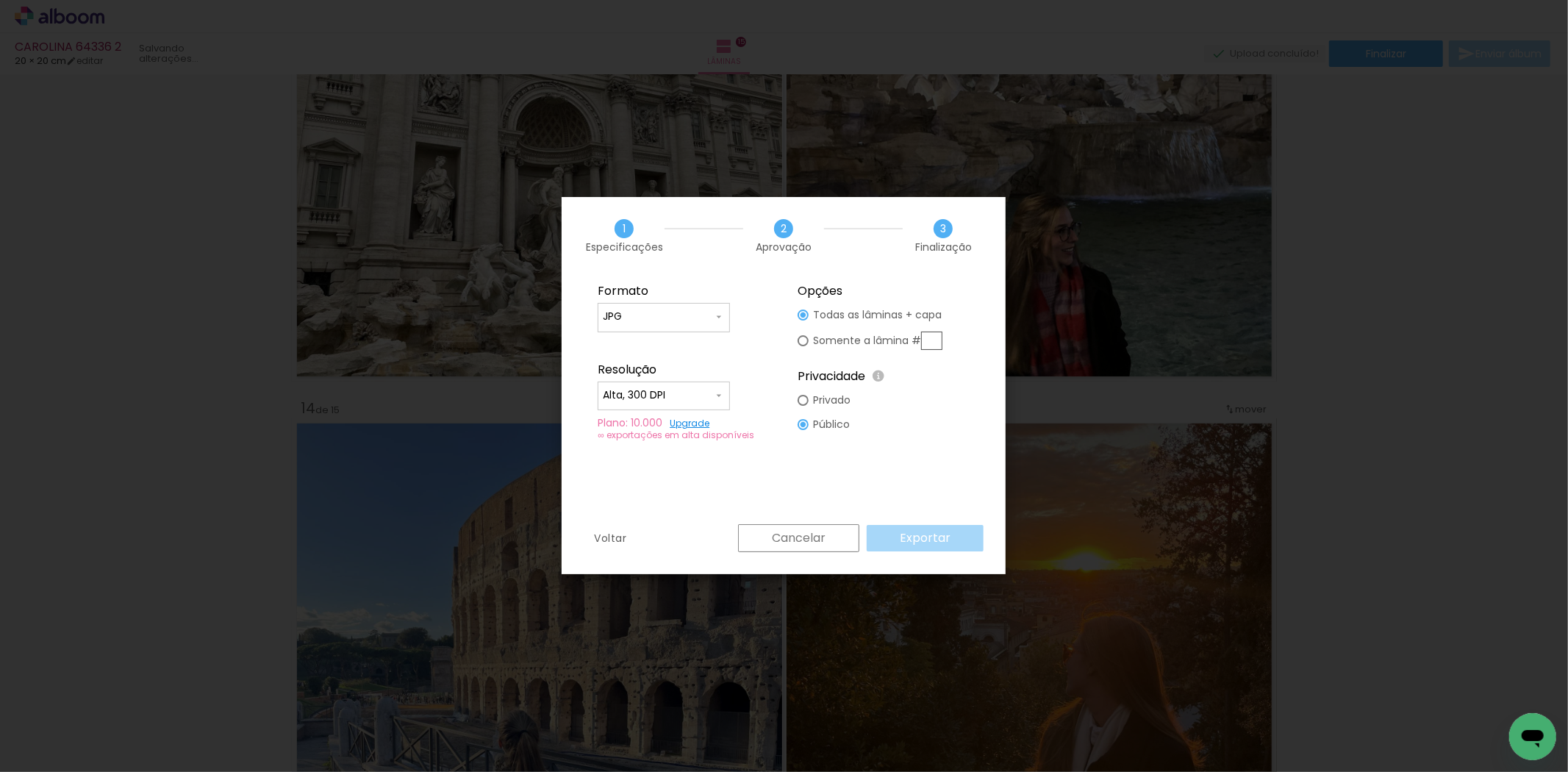
click at [0, 0] on slot "Privado" at bounding box center [0, 0] width 0 height 0
click at [927, 548] on div "Cancelar Exportar" at bounding box center [857, 539] width 253 height 28
click at [845, 540] on paper-button "Cancelar" at bounding box center [799, 539] width 121 height 28
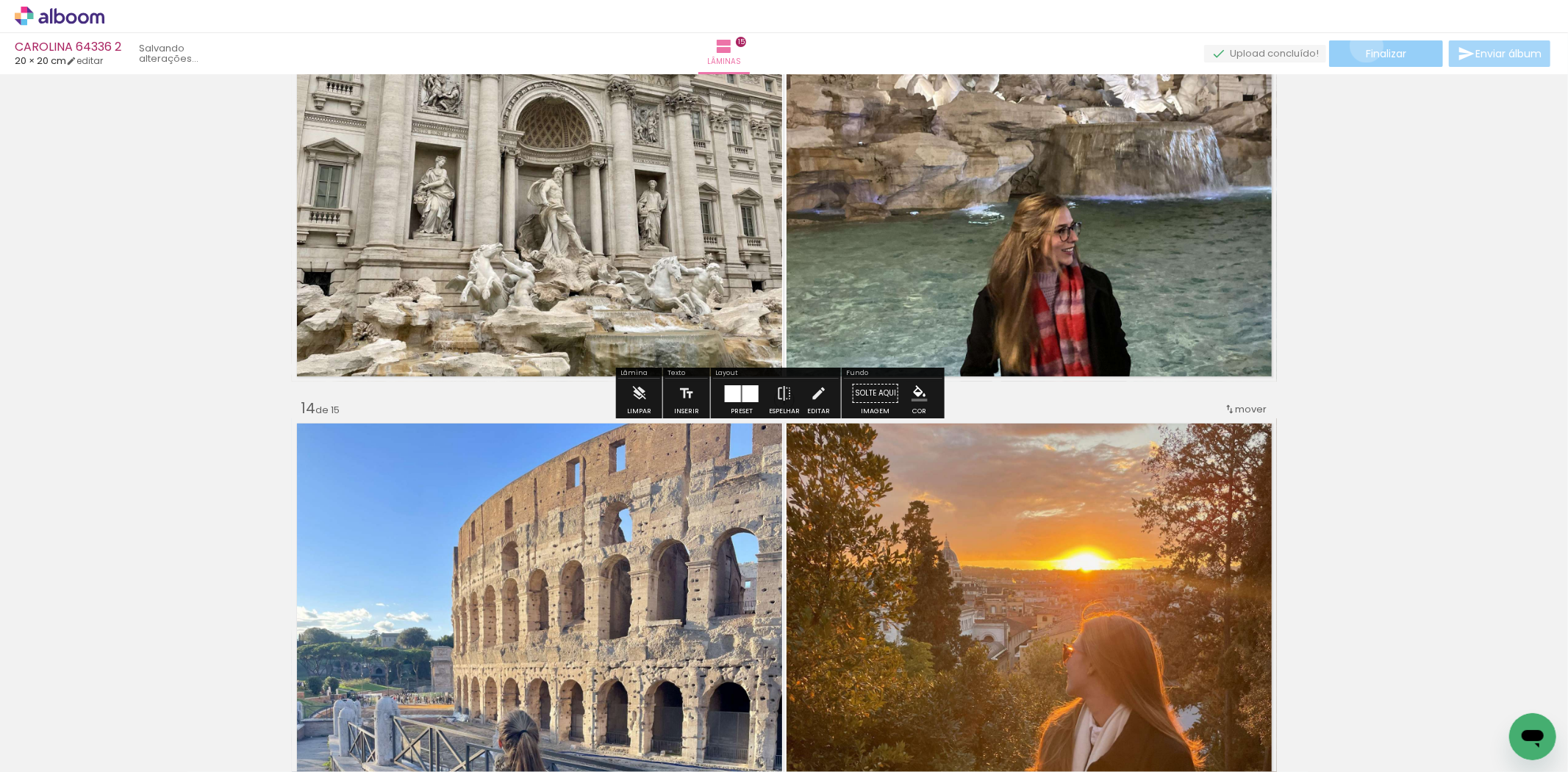
click at [1366, 48] on span "Finalizar" at bounding box center [1386, 54] width 40 height 11
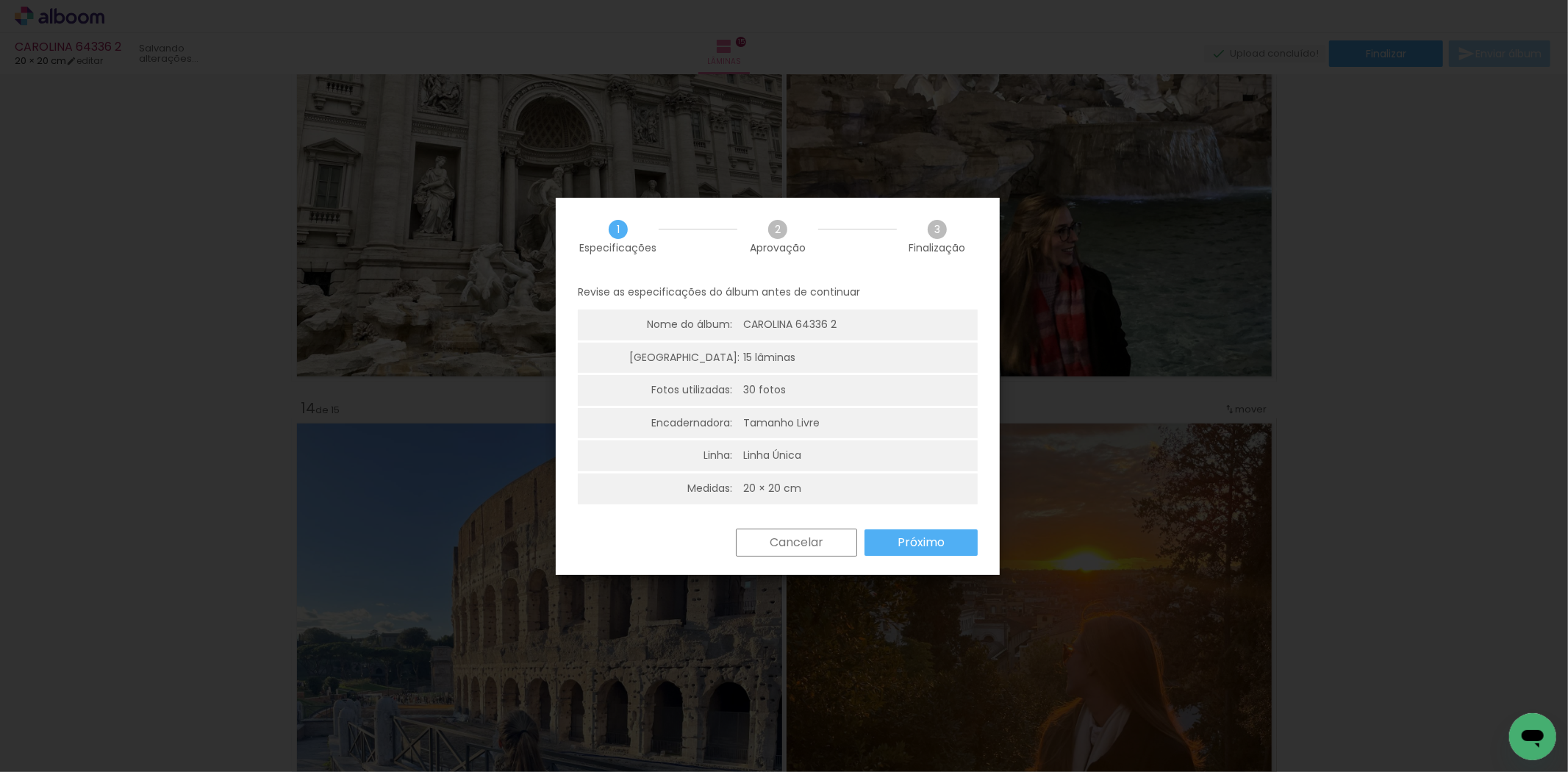
click at [0, 0] on slot "Próximo" at bounding box center [0, 0] width 0 height 0
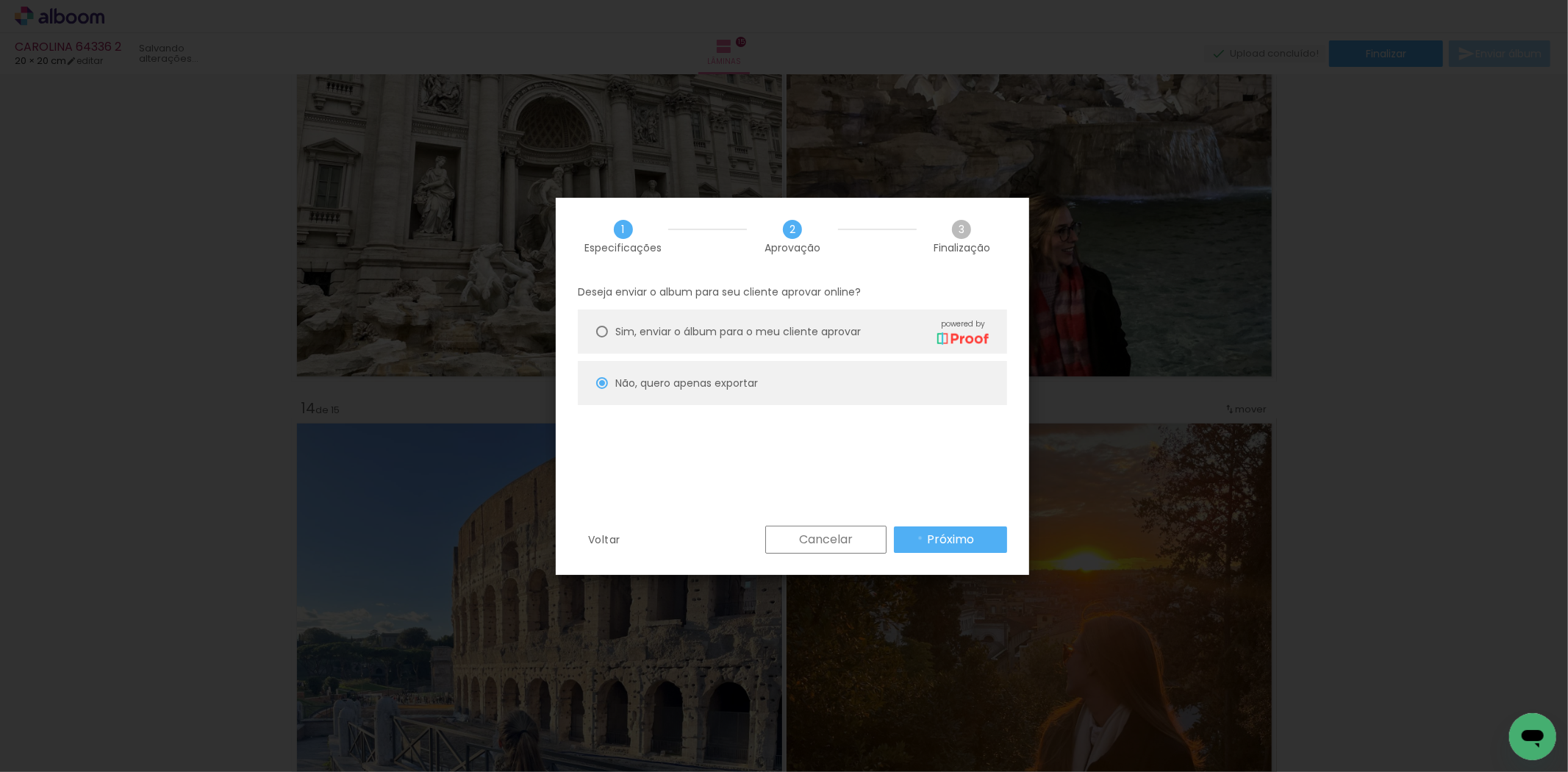
click at [921, 539] on paper-button "Próximo" at bounding box center [951, 540] width 113 height 26
type input "Alta, 300 DPI"
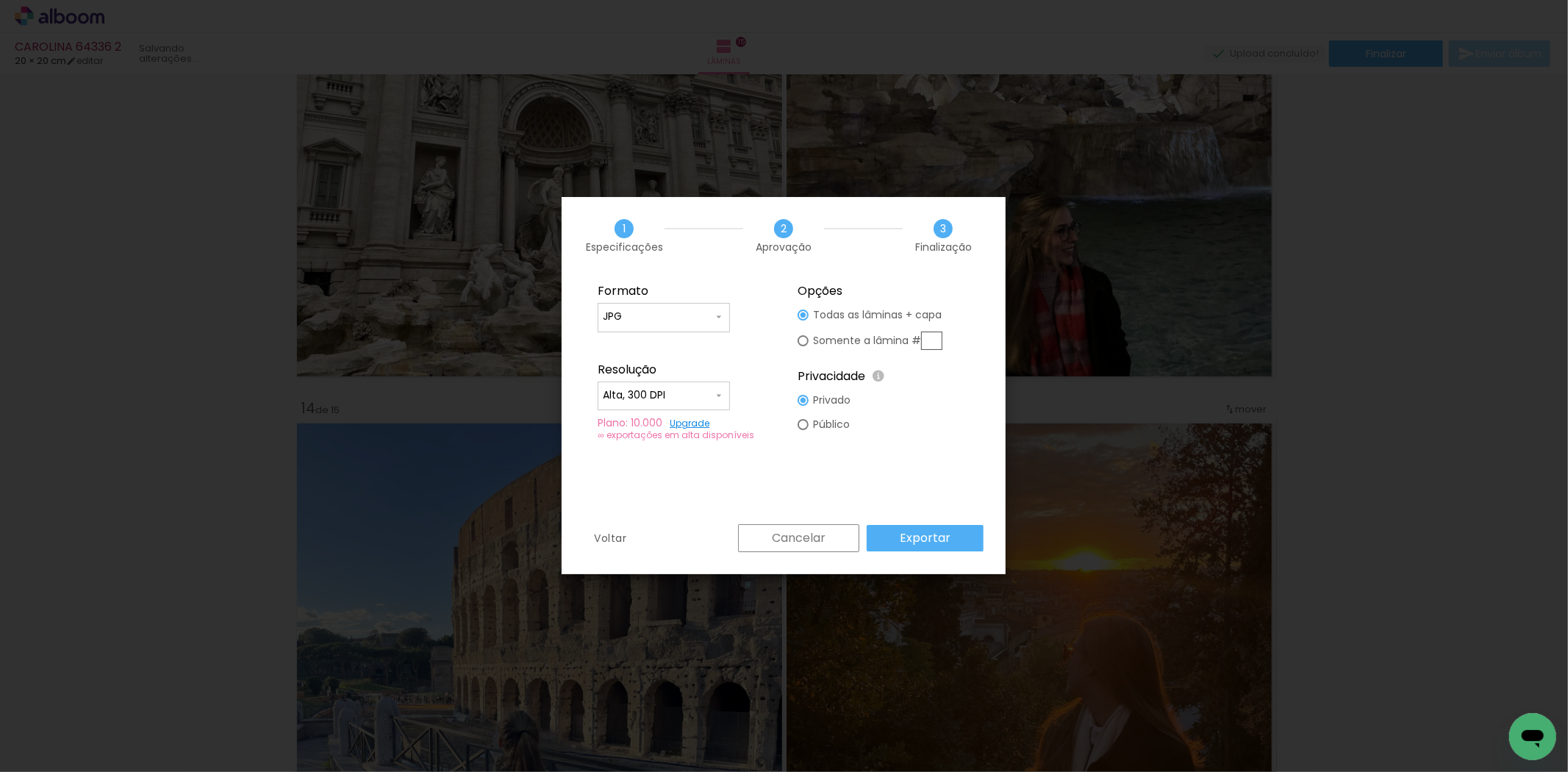
click at [0, 0] on slot "Exportar" at bounding box center [0, 0] width 0 height 0
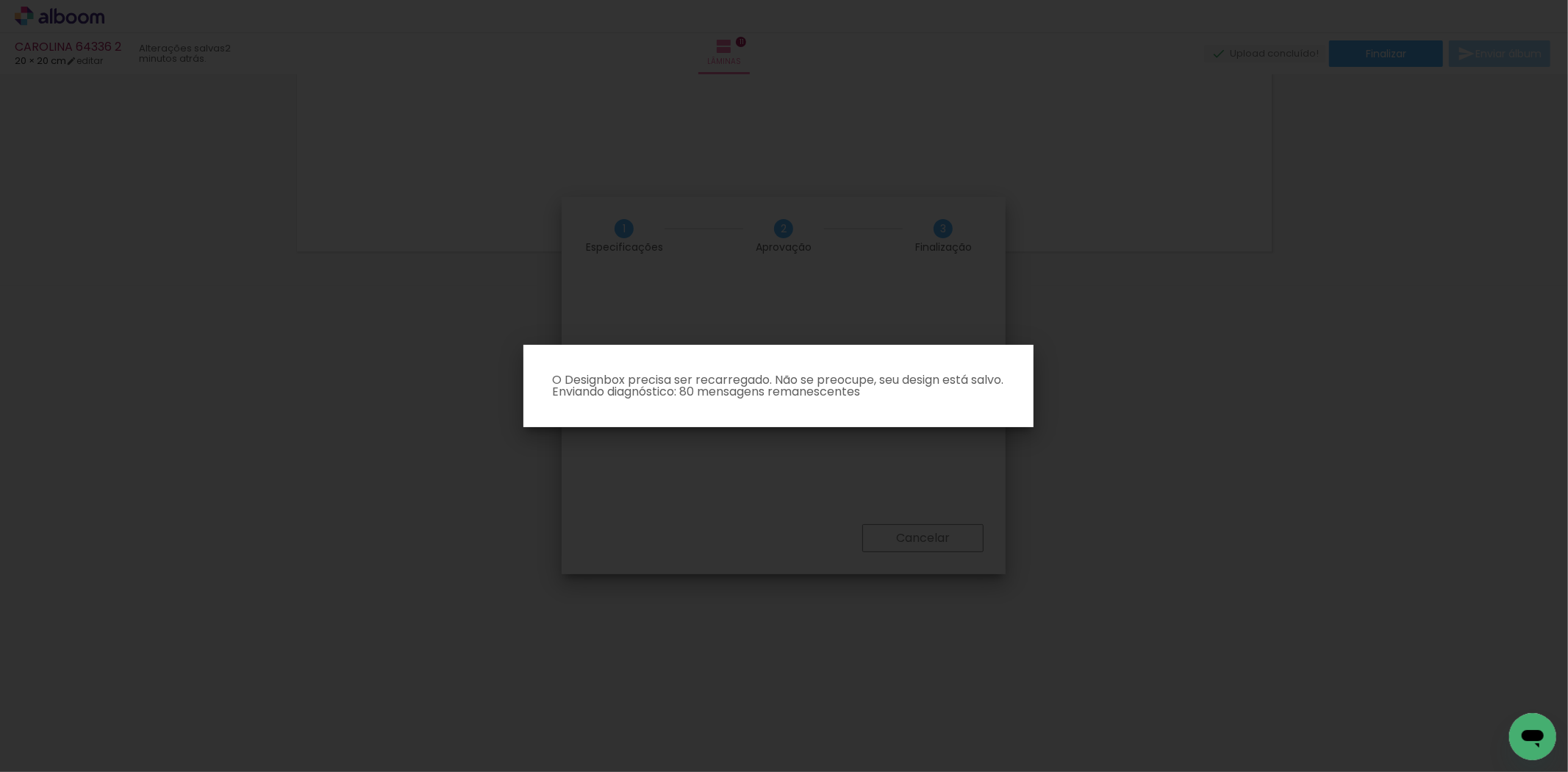
scroll to position [0, 982]
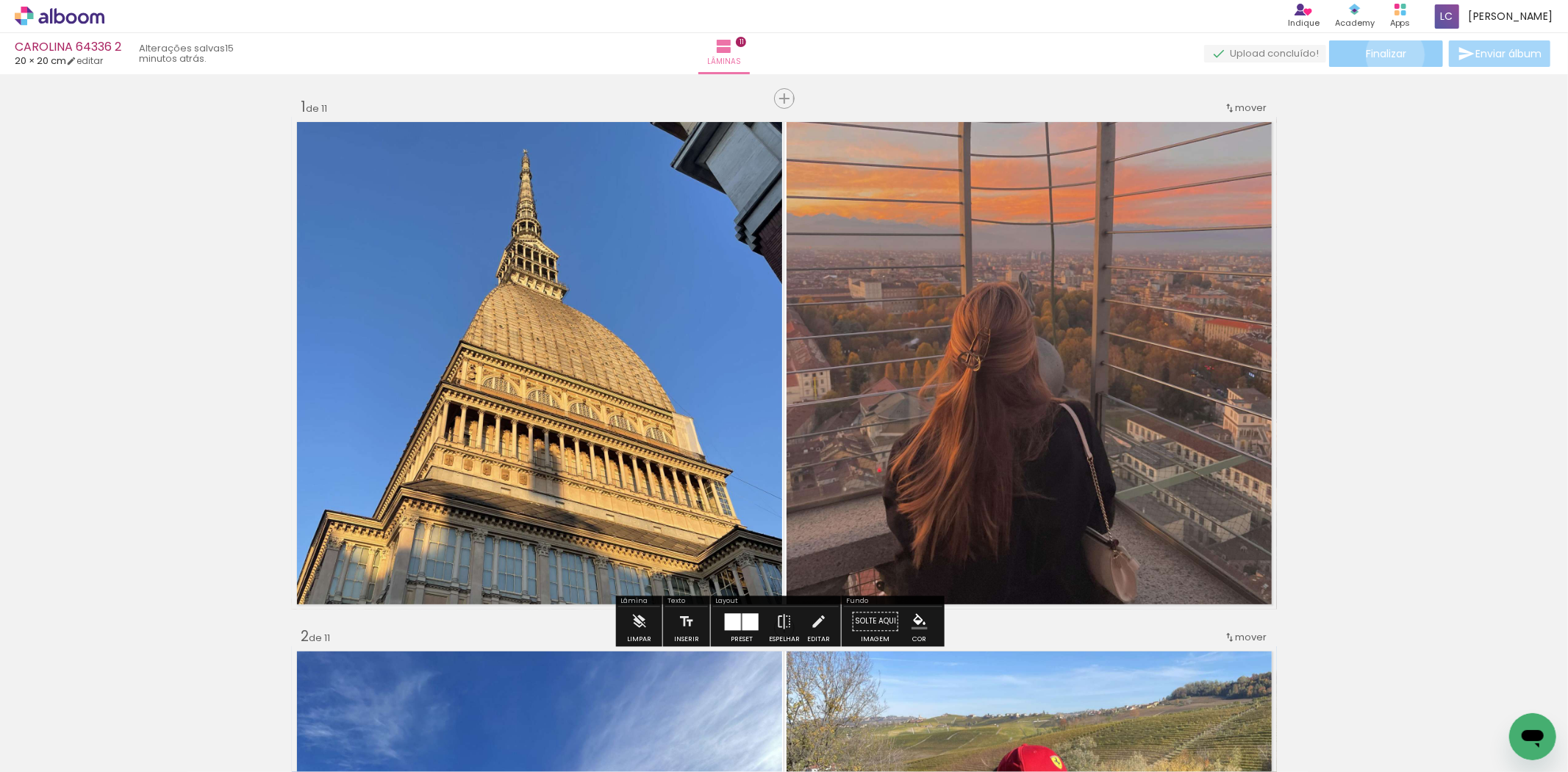
click at [1391, 54] on span "Finalizar" at bounding box center [1386, 54] width 40 height 11
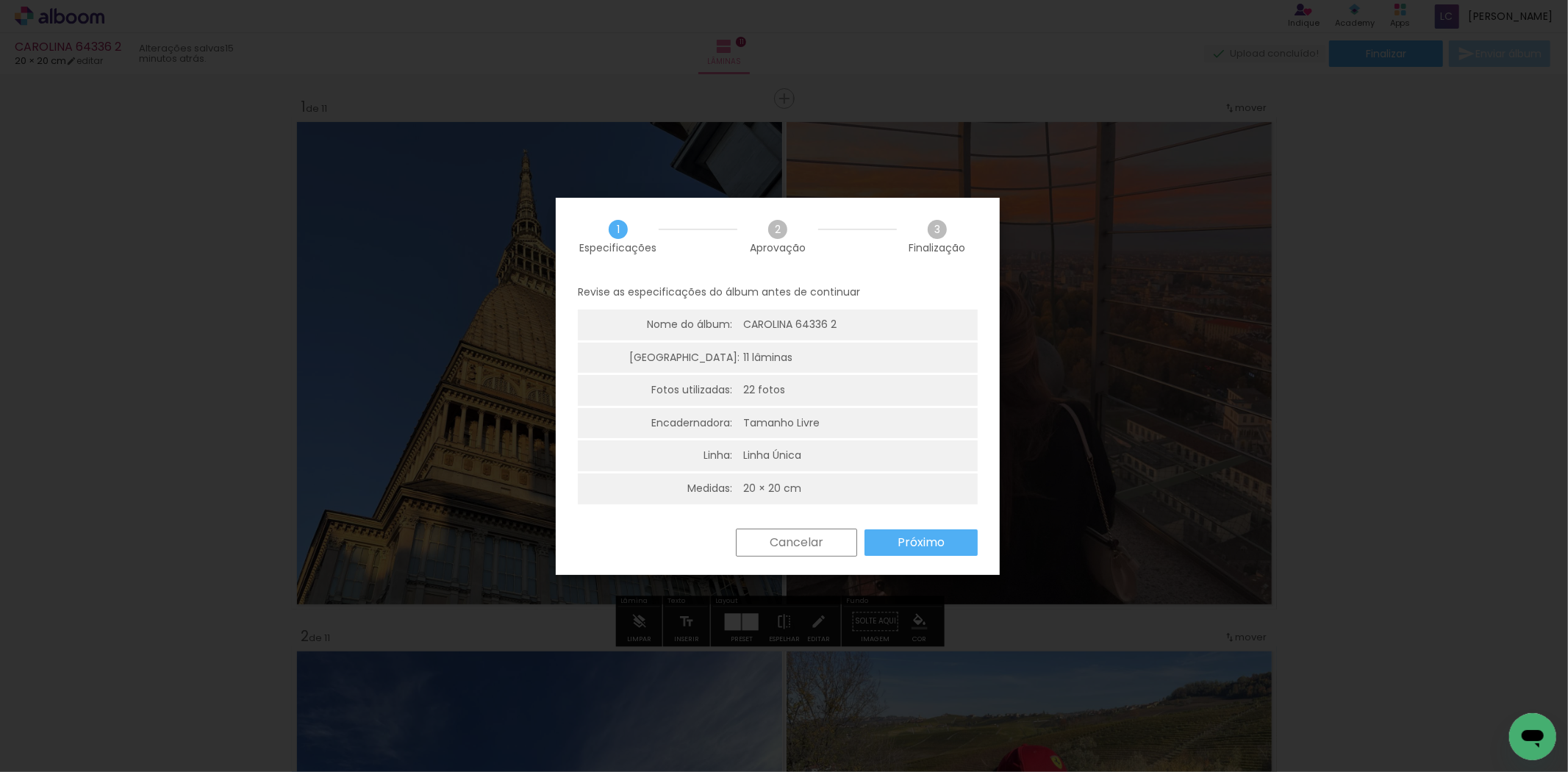
click at [0, 0] on slot "Próximo" at bounding box center [0, 0] width 0 height 0
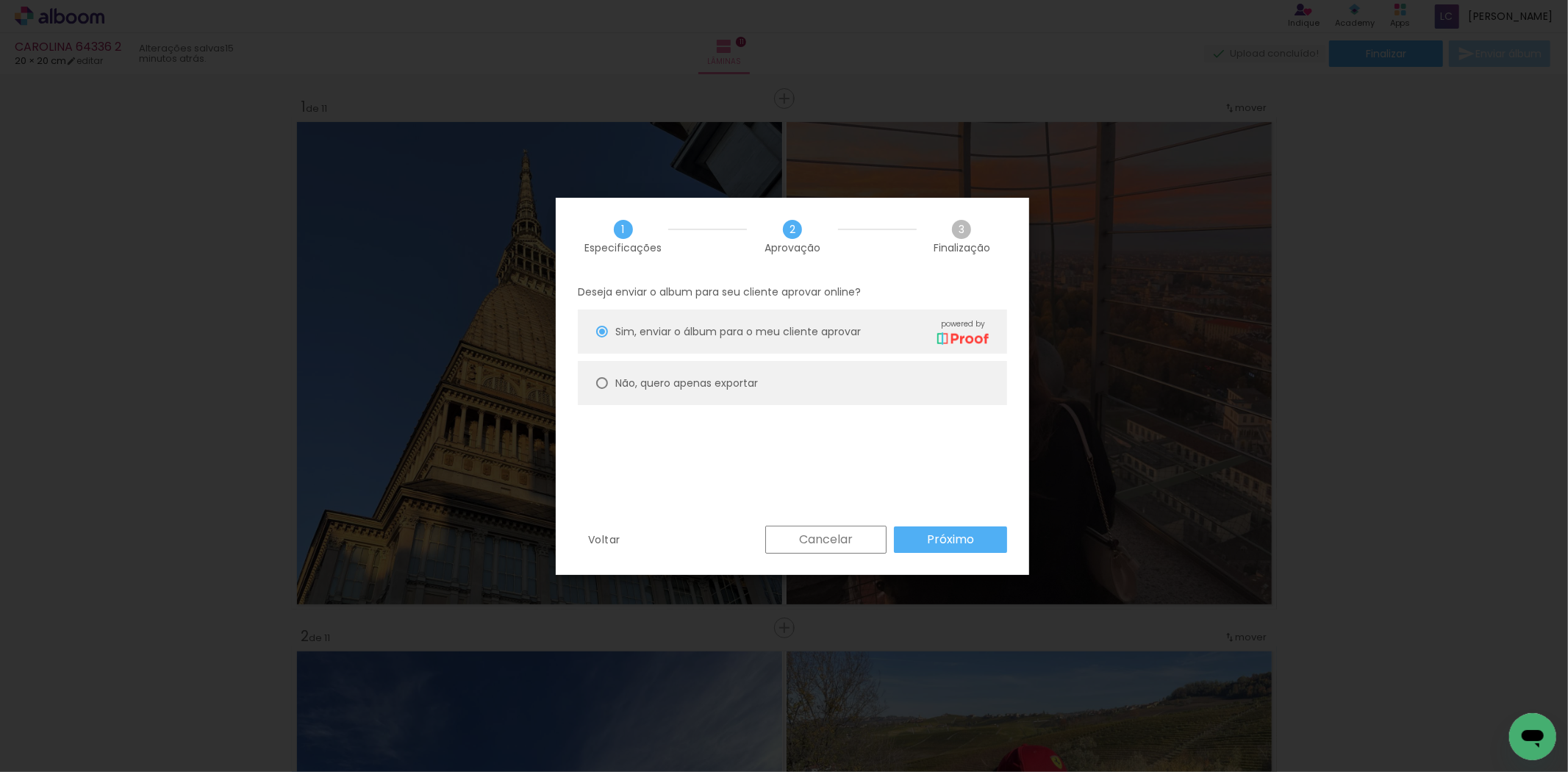
click at [759, 380] on paper-radio-button "Não, quero apenas exportar" at bounding box center [793, 383] width 430 height 44
type paper-radio-button "on"
click at [973, 531] on paper-button "Próximo" at bounding box center [951, 540] width 113 height 26
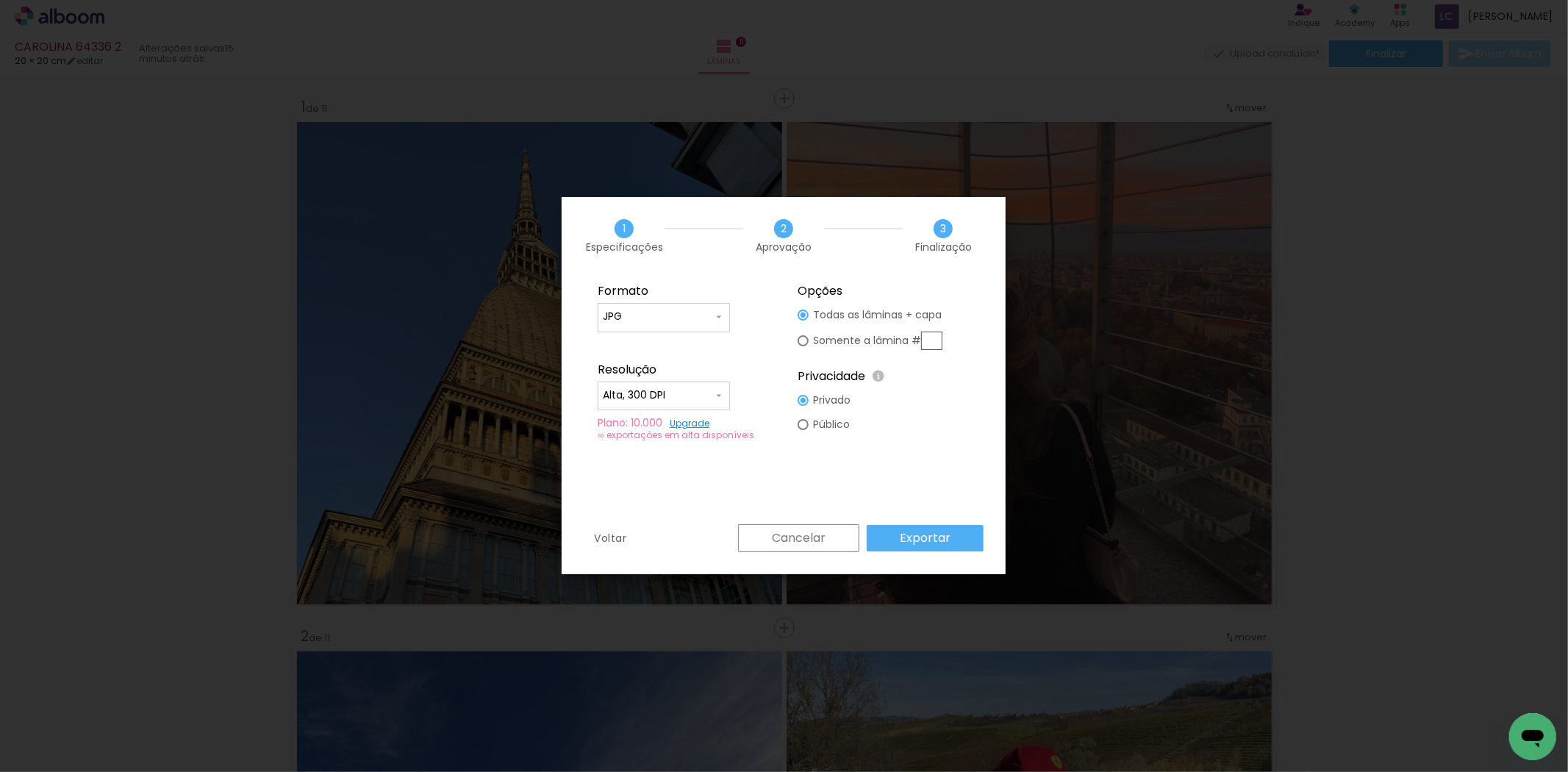
click at [972, 531] on paper-button "Exportar" at bounding box center [925, 539] width 117 height 26
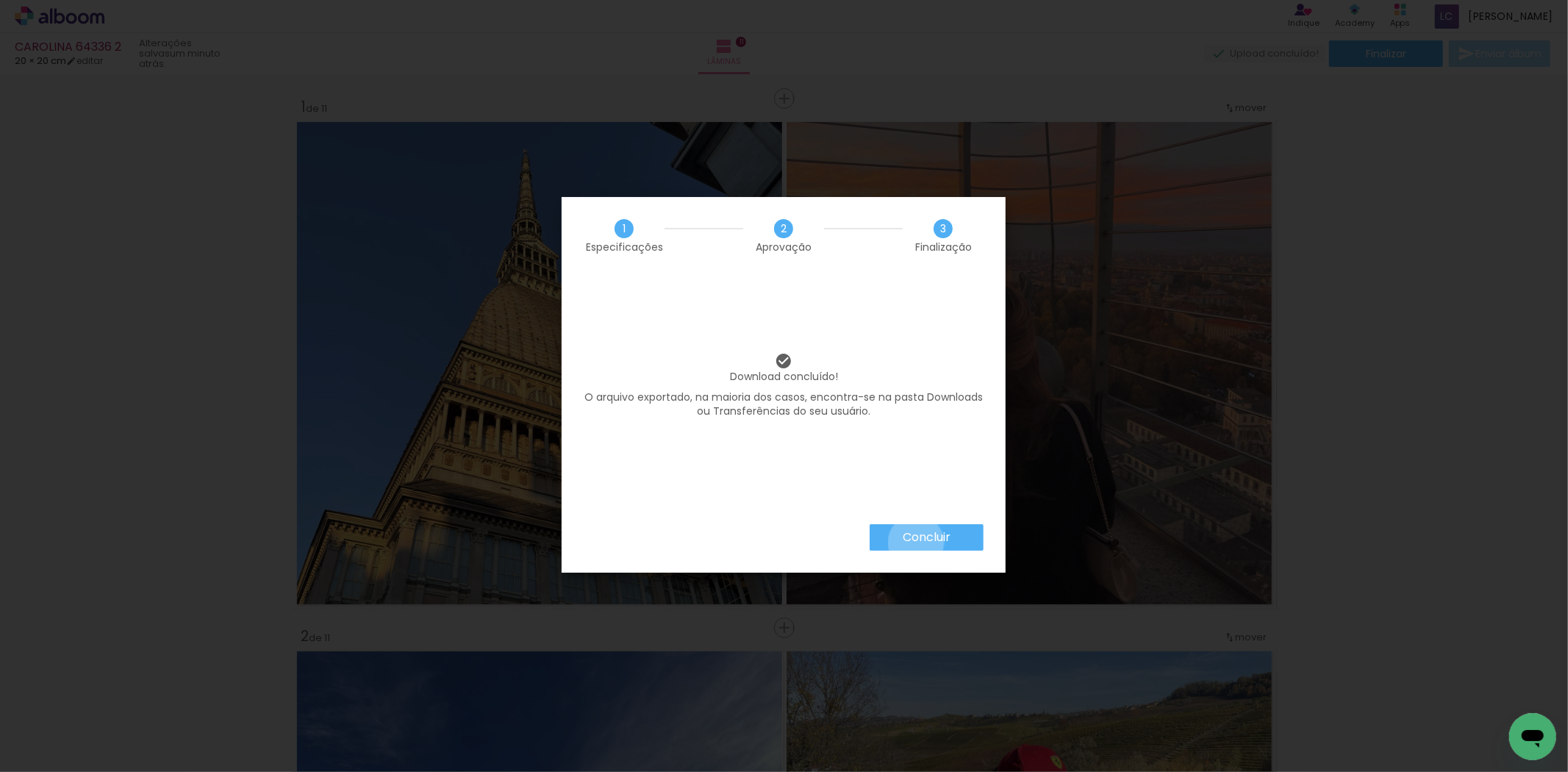
click at [0, 0] on slot "Concluir" at bounding box center [0, 0] width 0 height 0
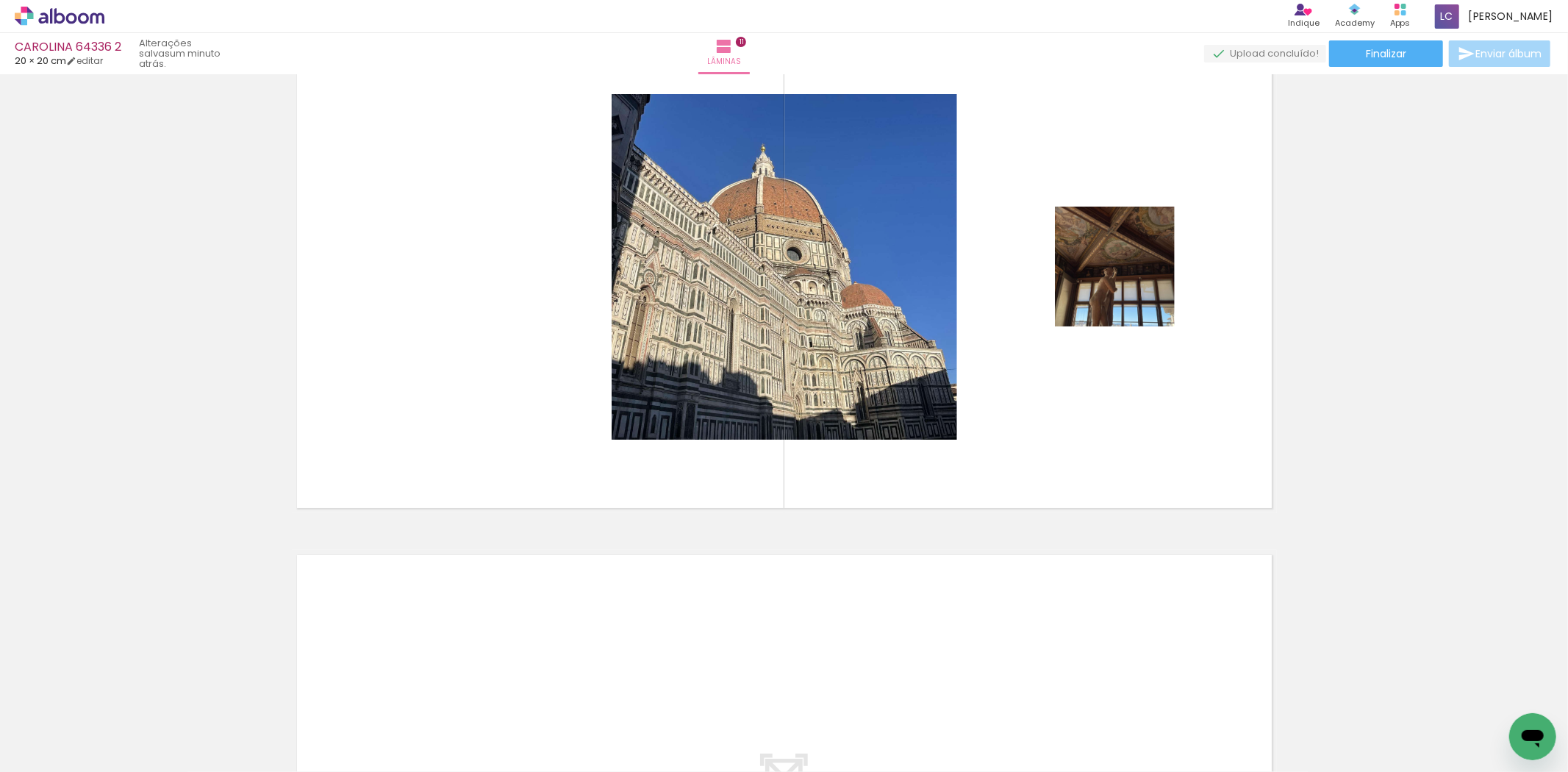
scroll to position [5394, 0]
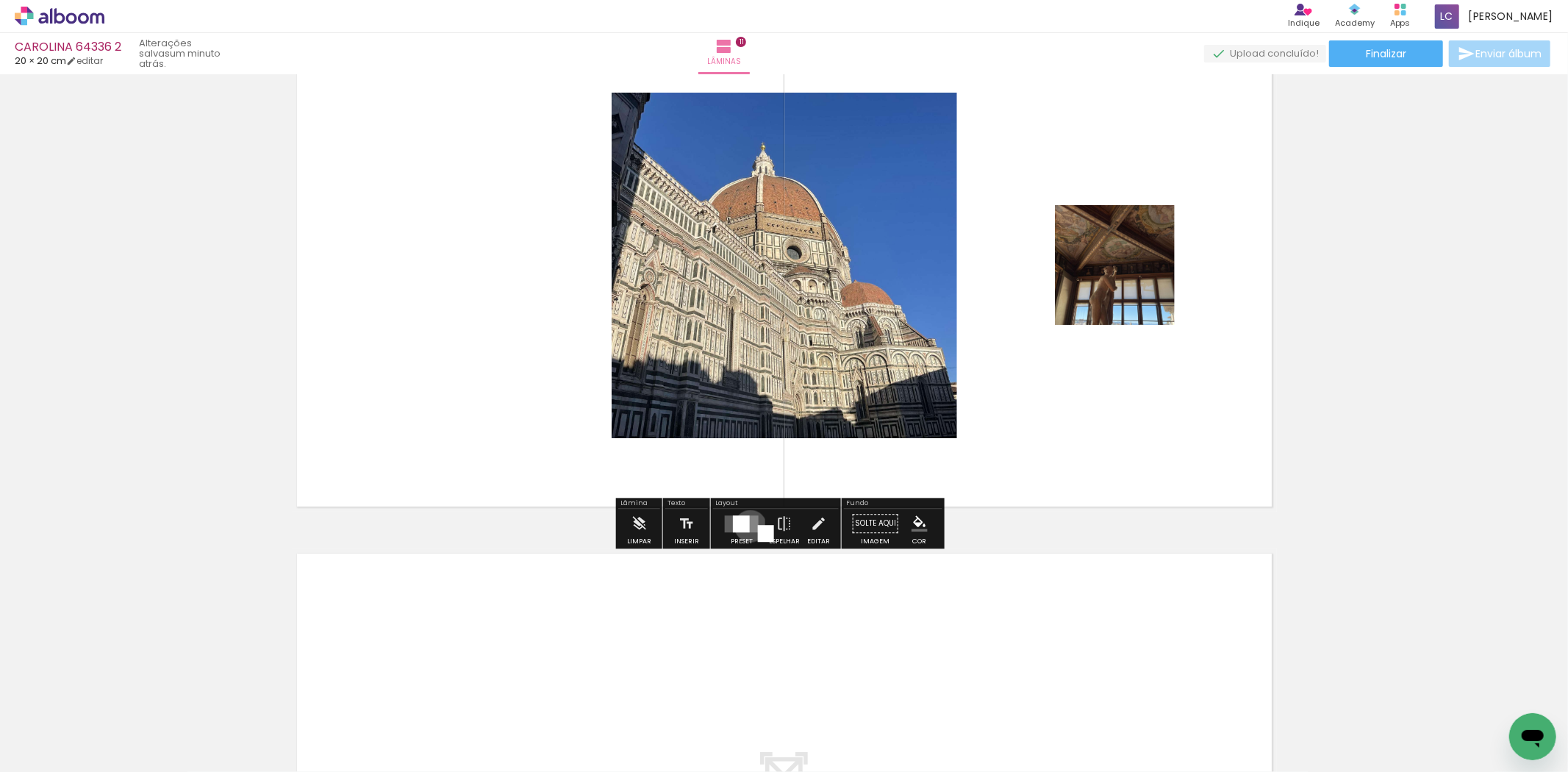
click at [747, 526] on quentale-layouter at bounding box center [742, 524] width 34 height 17
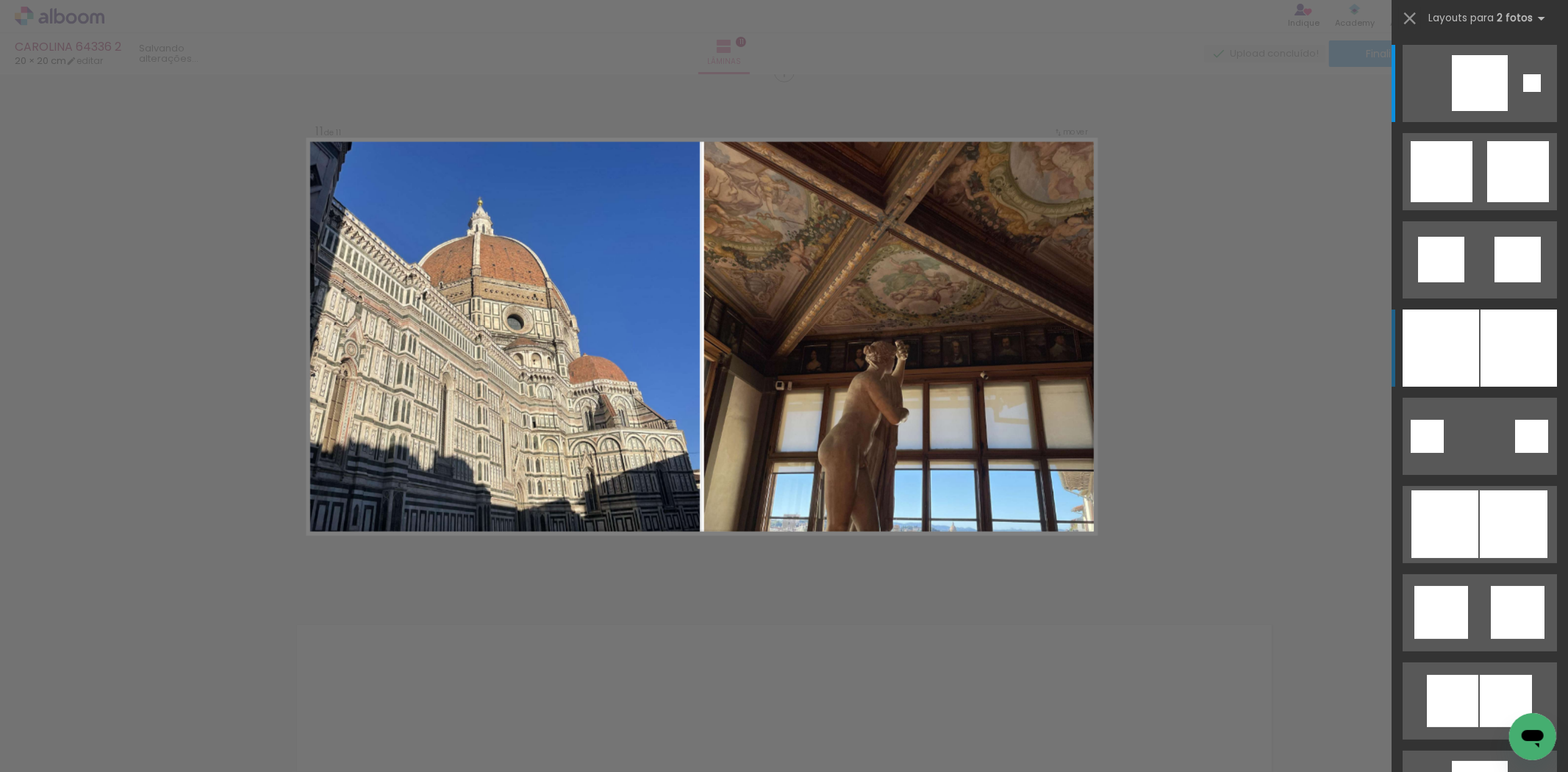
click at [1445, 348] on div at bounding box center [1441, 348] width 76 height 77
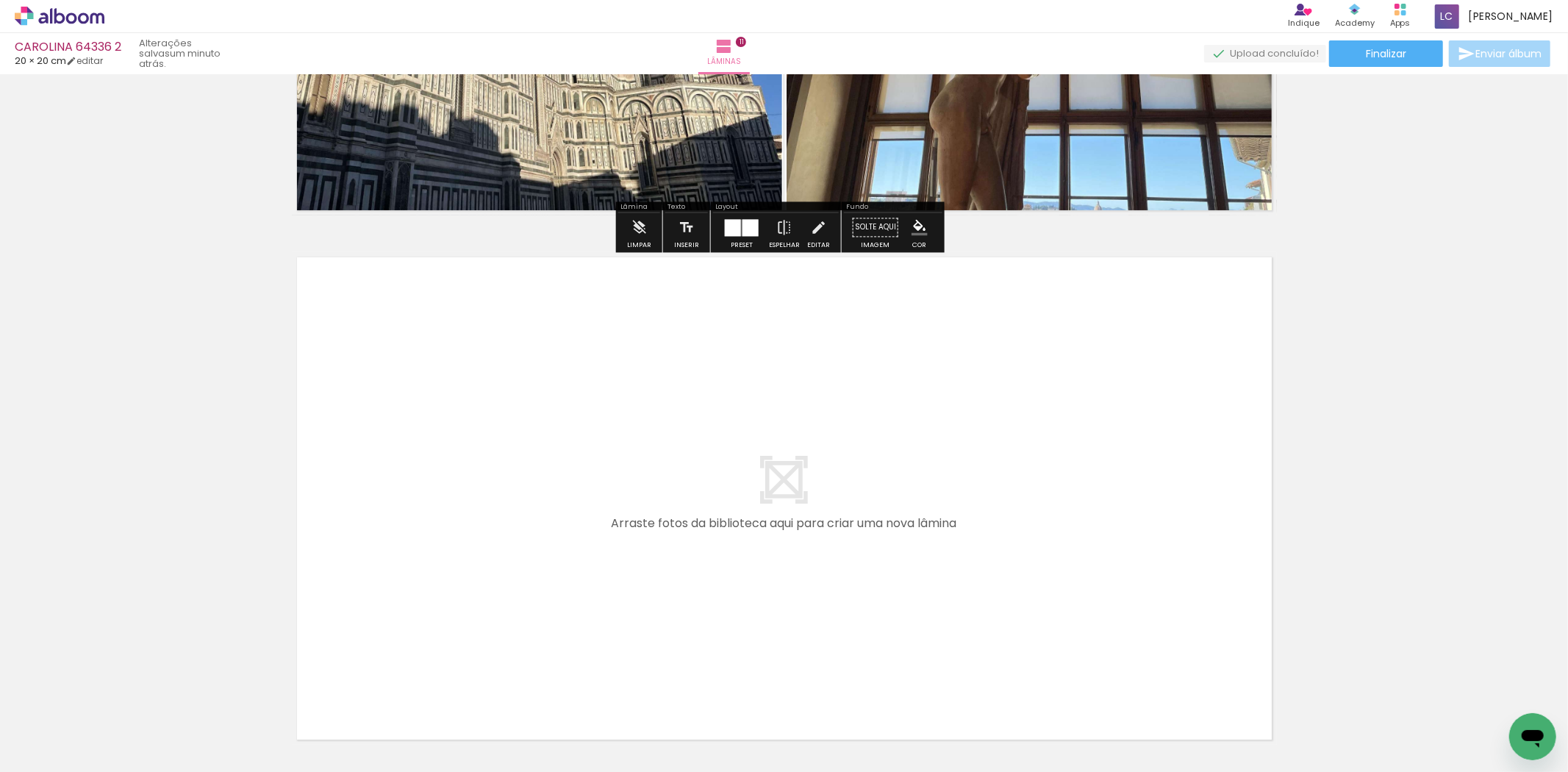
scroll to position [0, 916]
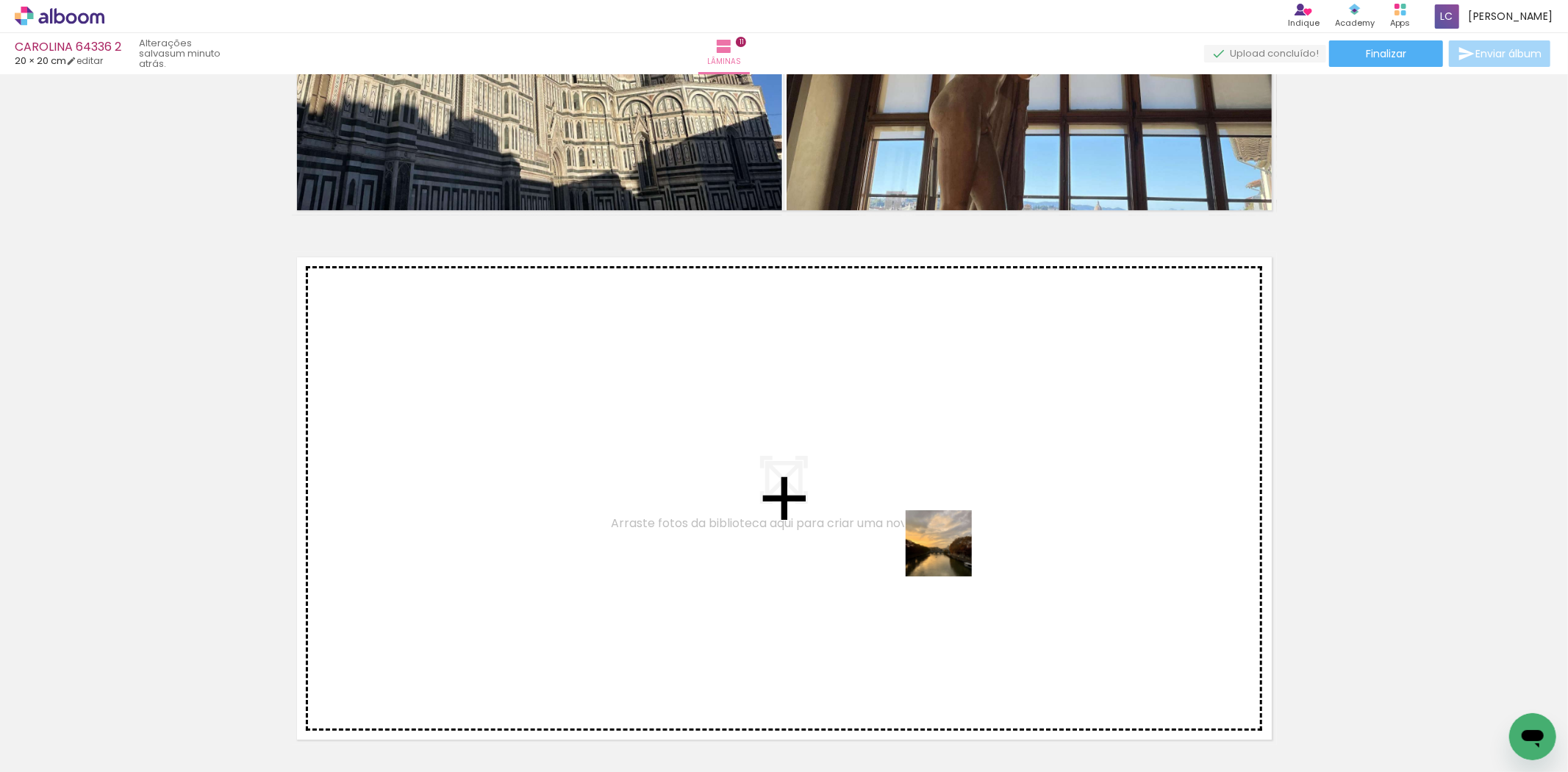
drag, startPoint x: 965, startPoint y: 596, endPoint x: 950, endPoint y: 554, distance: 44.6
click at [950, 554] on quentale-workspace at bounding box center [784, 386] width 1568 height 772
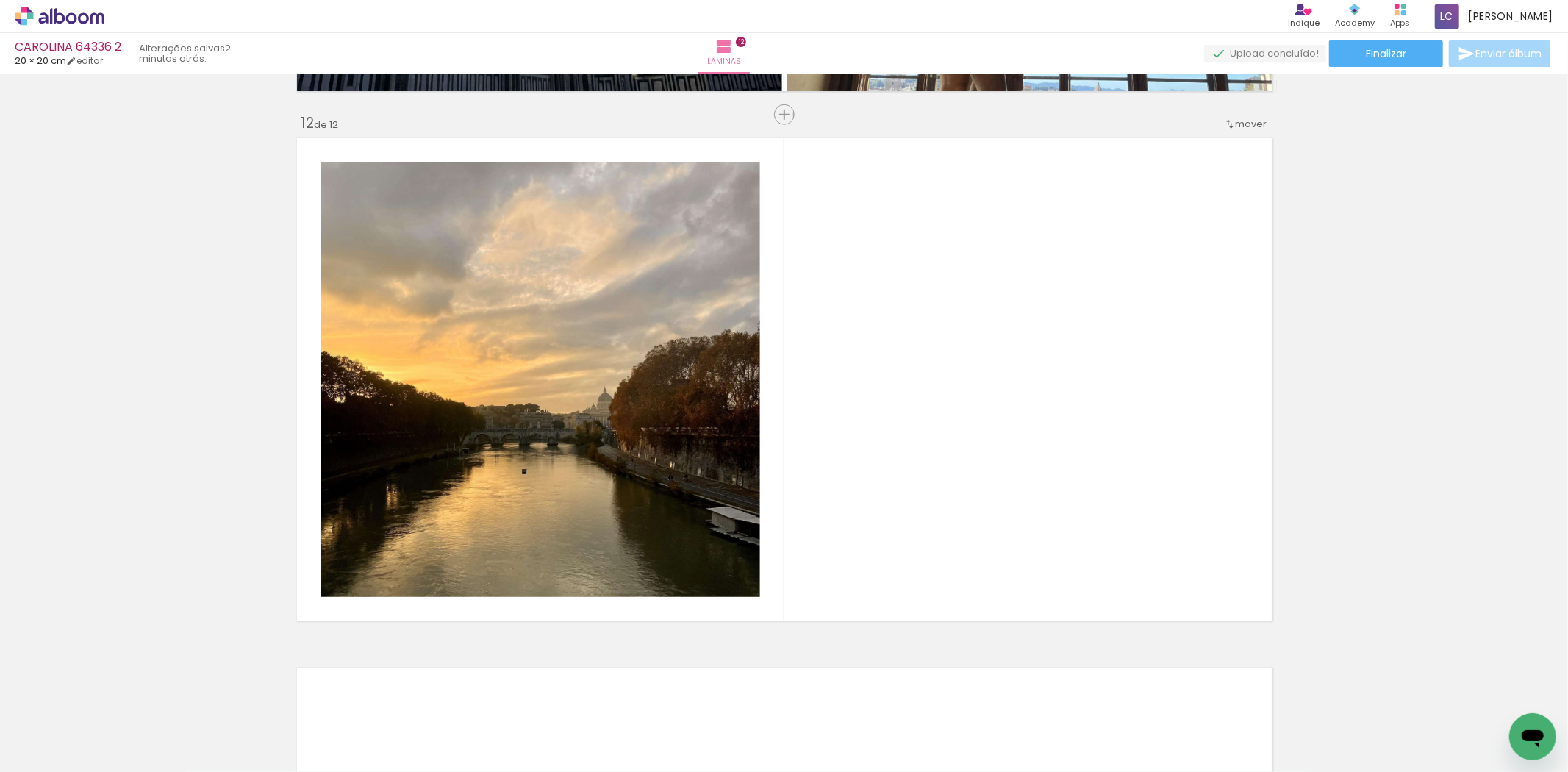
scroll to position [5812, 0]
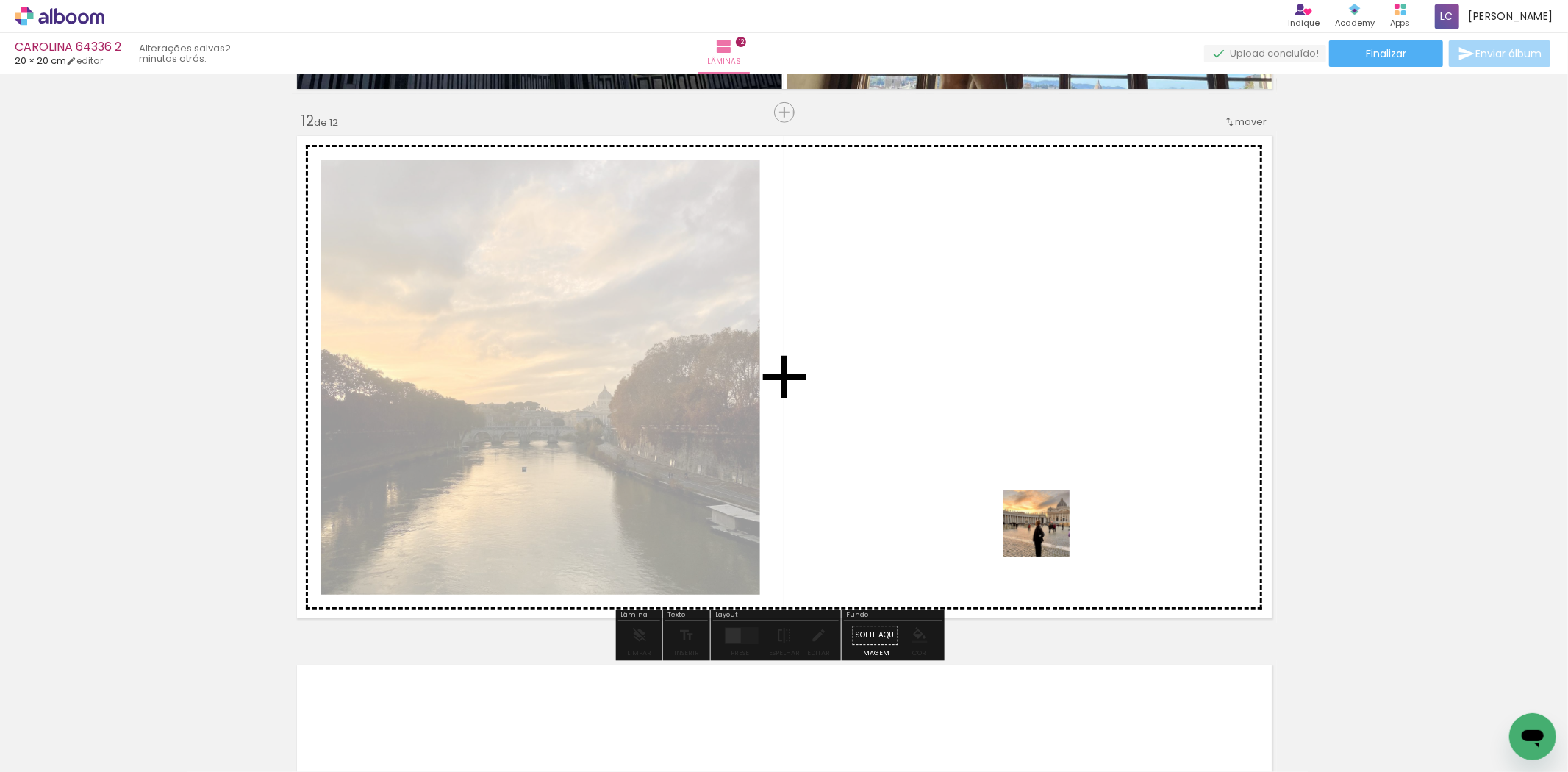
drag, startPoint x: 1140, startPoint y: 747, endPoint x: 763, endPoint y: 686, distance: 381.9
click at [1044, 535] on quentale-workspace at bounding box center [784, 386] width 1568 height 772
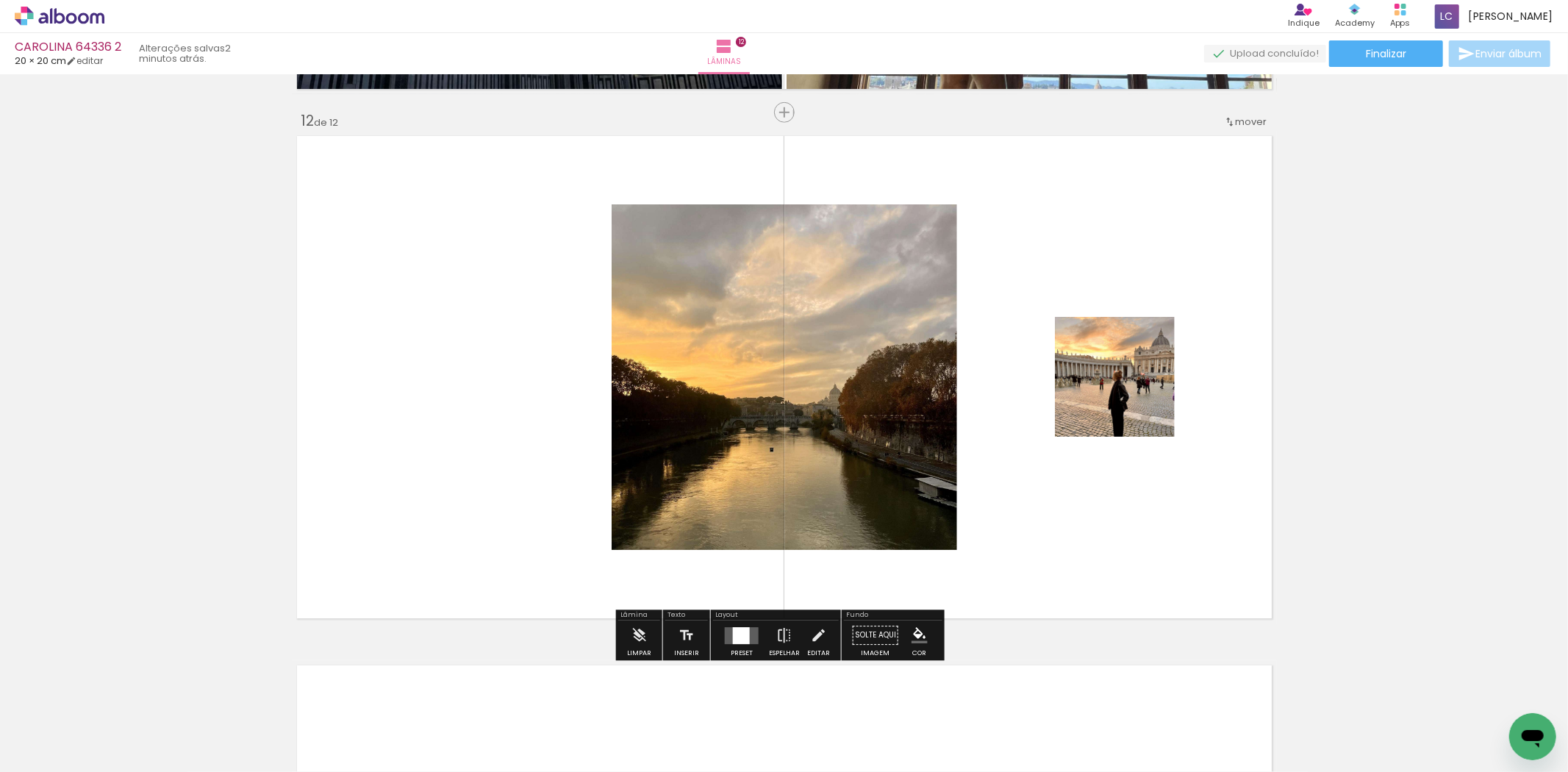
click at [737, 634] on div at bounding box center [741, 635] width 17 height 17
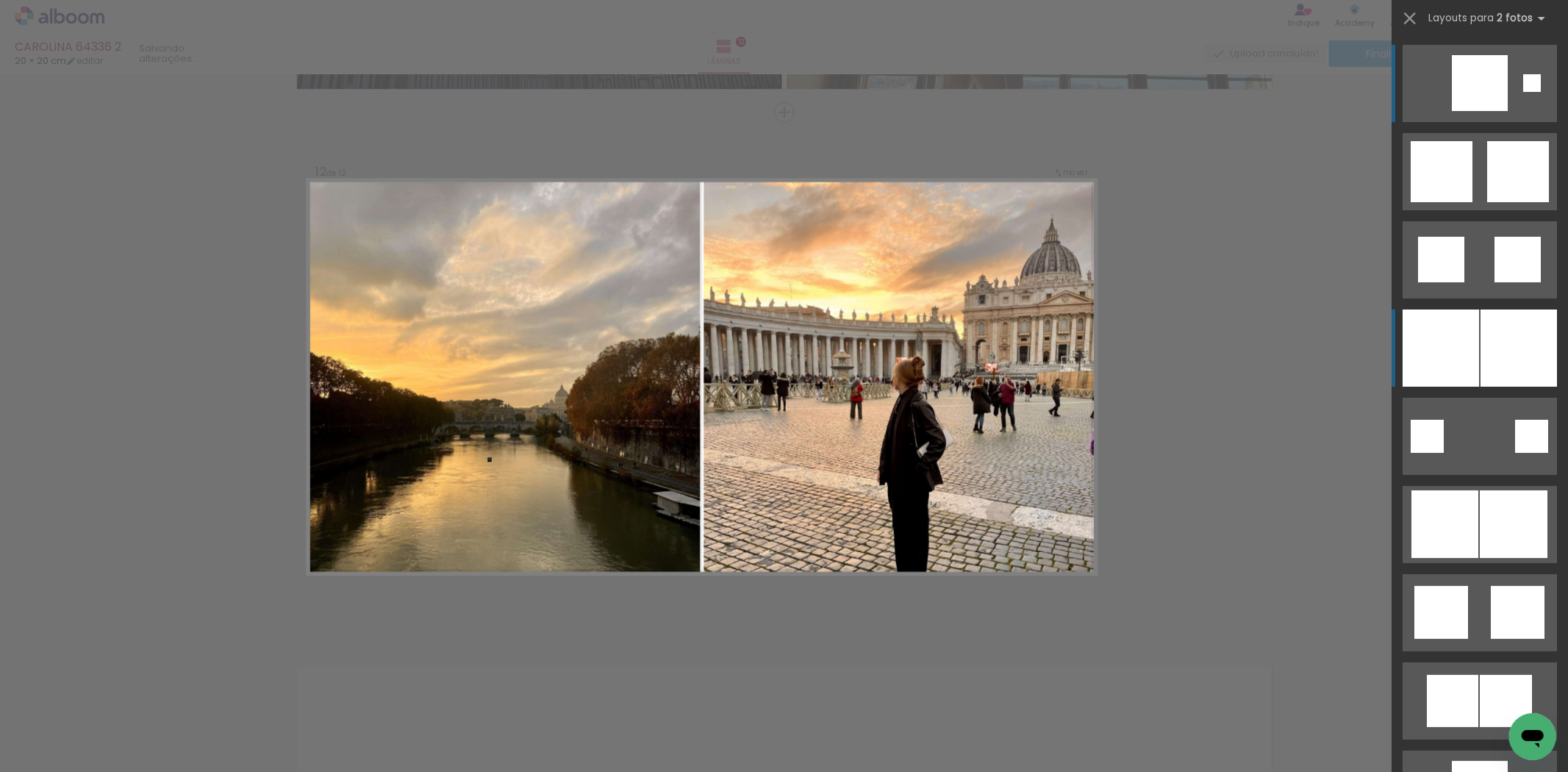
click at [1456, 347] on div at bounding box center [1441, 348] width 76 height 77
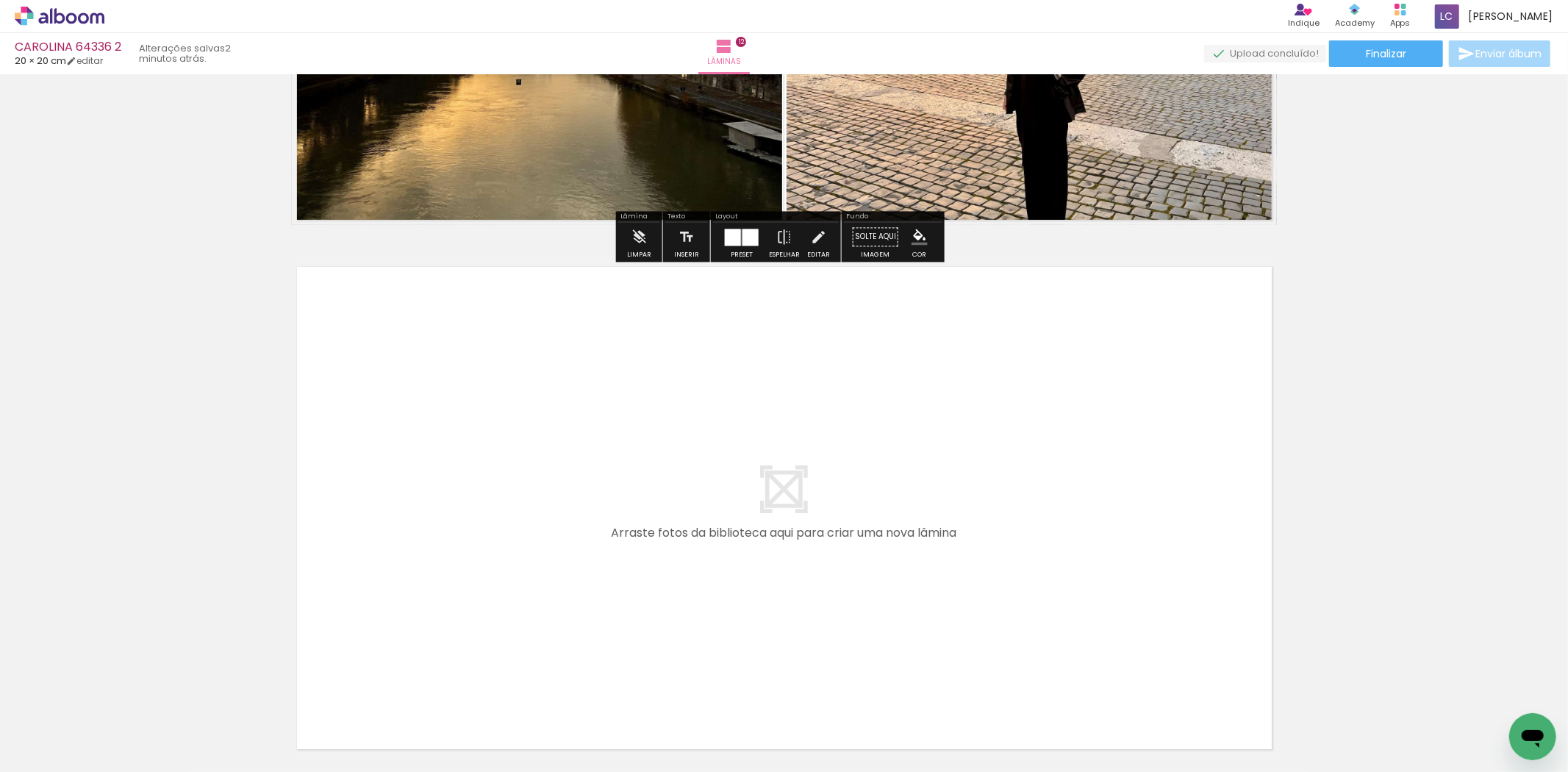
scroll to position [6220, 0]
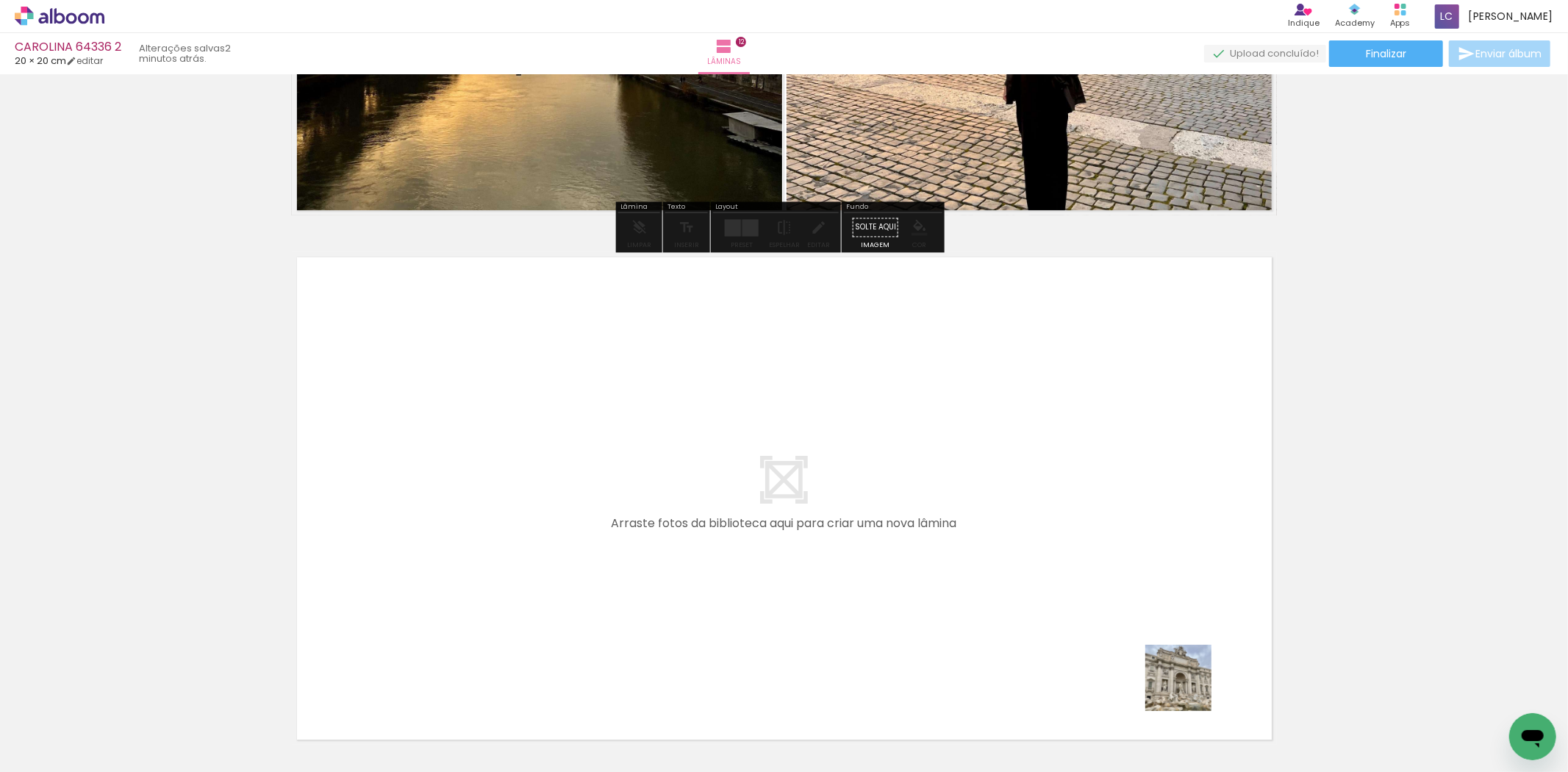
drag, startPoint x: 1217, startPoint y: 721, endPoint x: 1003, endPoint y: 518, distance: 295.0
click at [1003, 518] on quentale-workspace at bounding box center [784, 386] width 1568 height 772
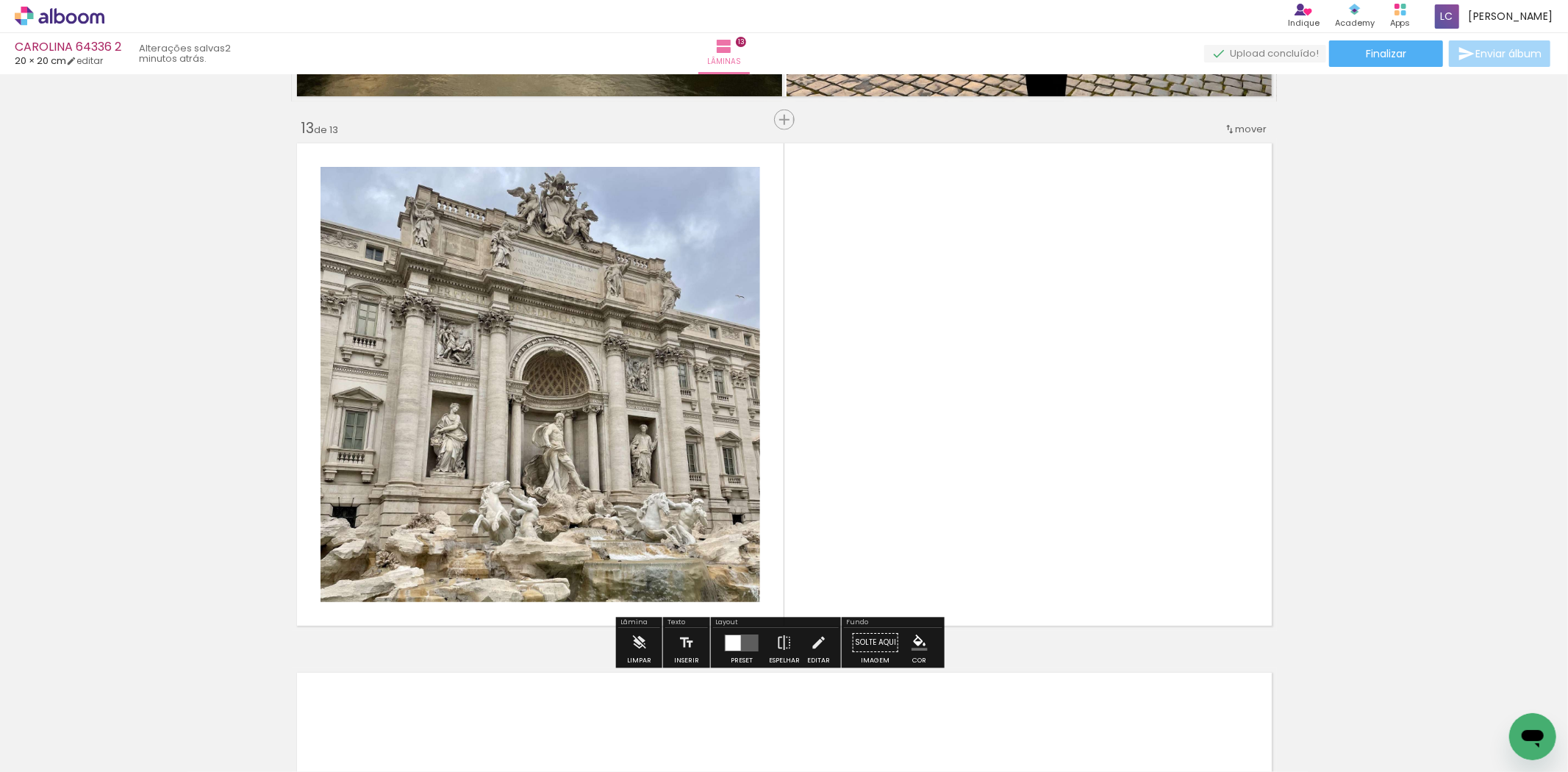
scroll to position [6342, 0]
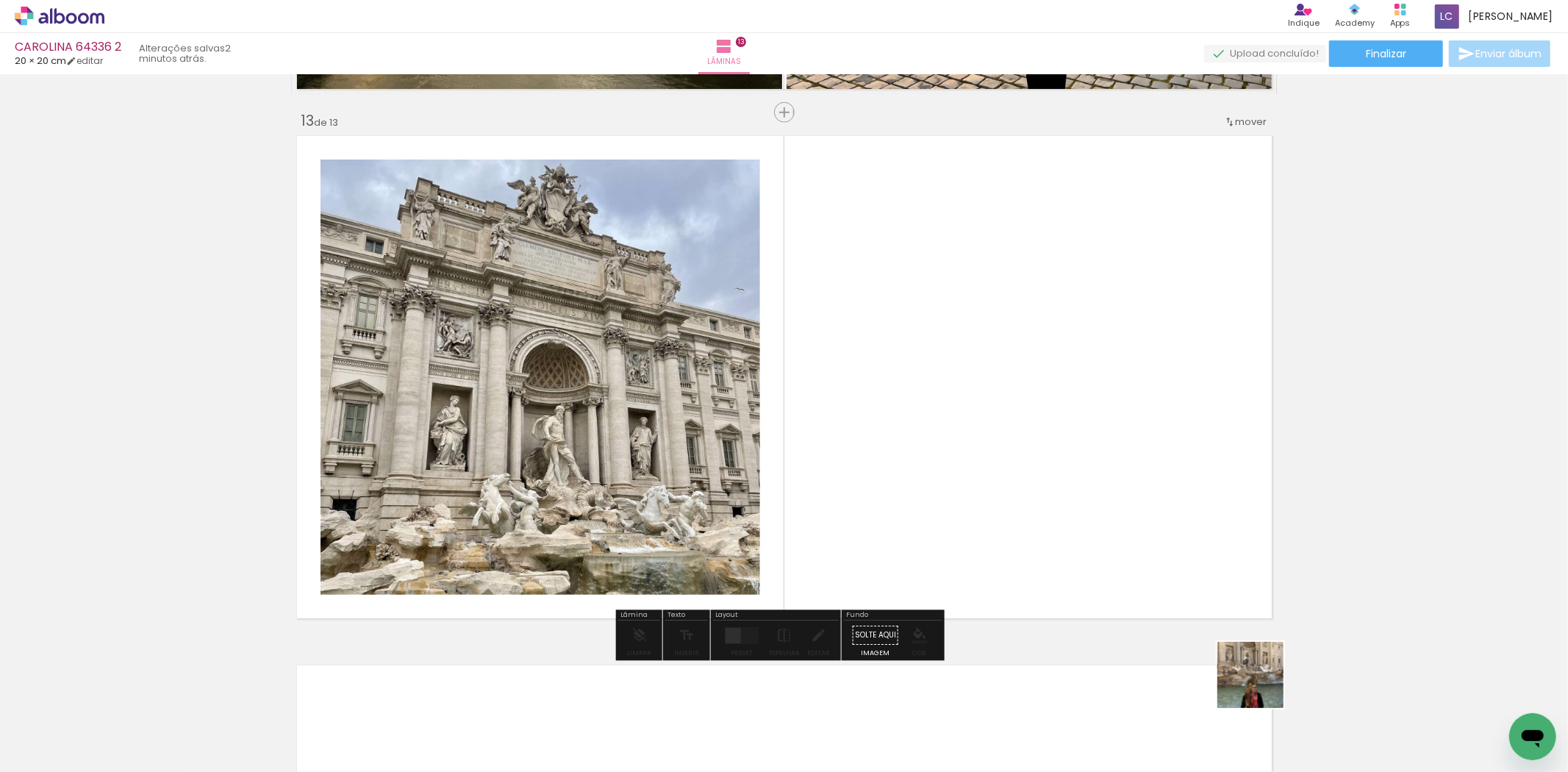
drag, startPoint x: 1297, startPoint y: 729, endPoint x: 767, endPoint y: 636, distance: 538.1
click at [983, 441] on quentale-workspace at bounding box center [784, 386] width 1568 height 772
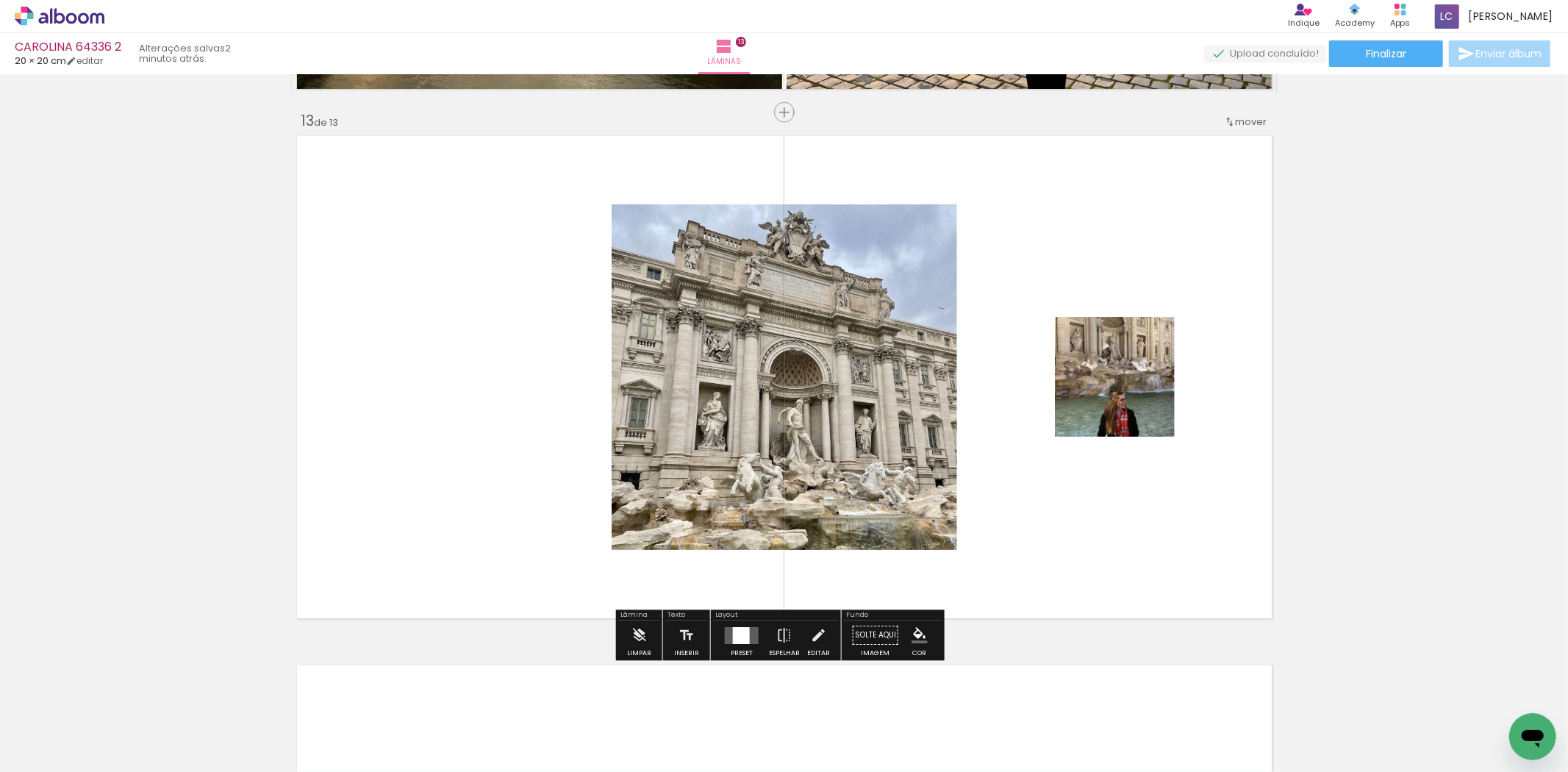
click at [739, 638] on div at bounding box center [741, 635] width 17 height 17
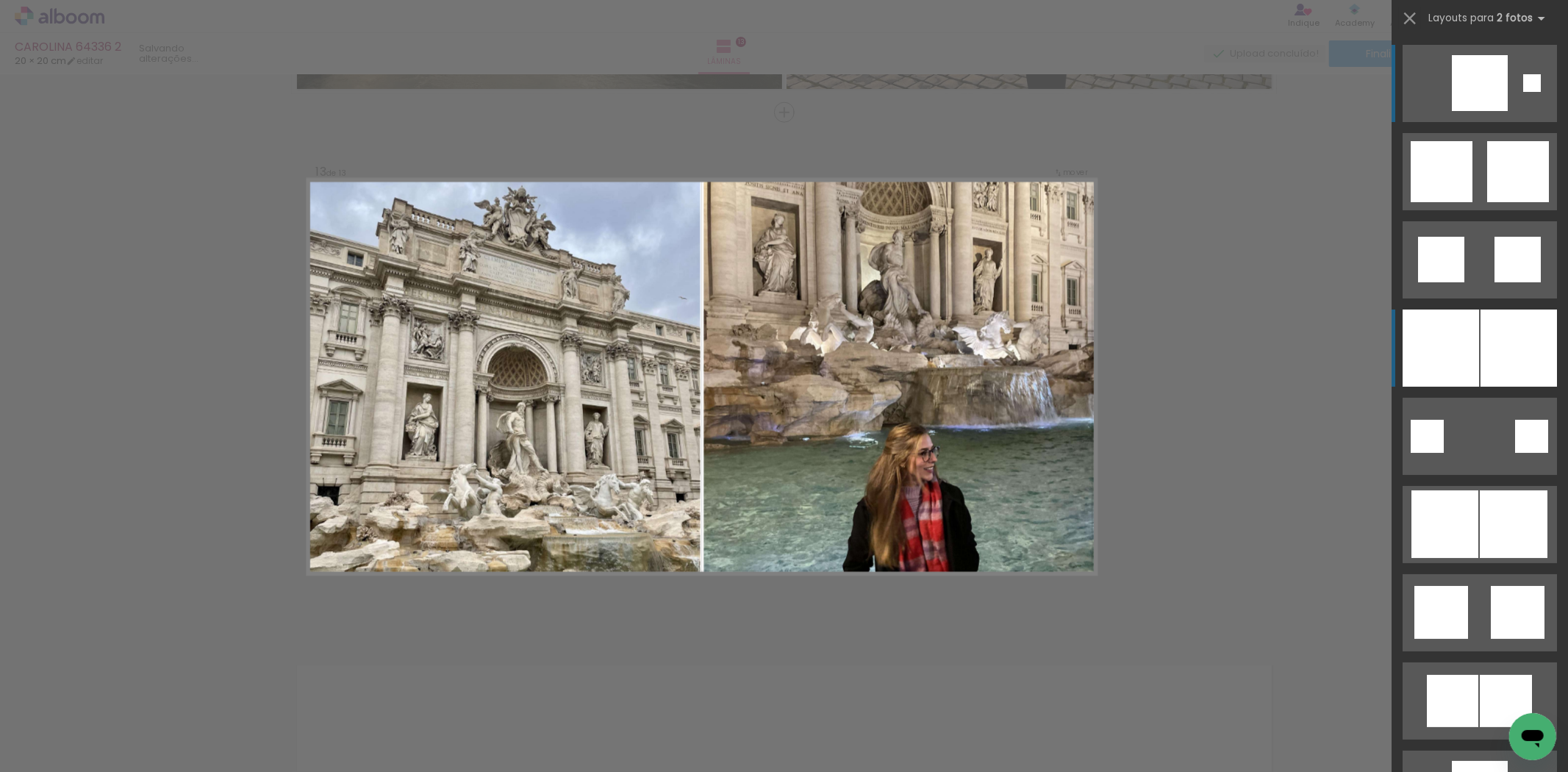
drag, startPoint x: 1435, startPoint y: 351, endPoint x: 1022, endPoint y: 416, distance: 418.1
click at [1422, 355] on div at bounding box center [1441, 348] width 76 height 77
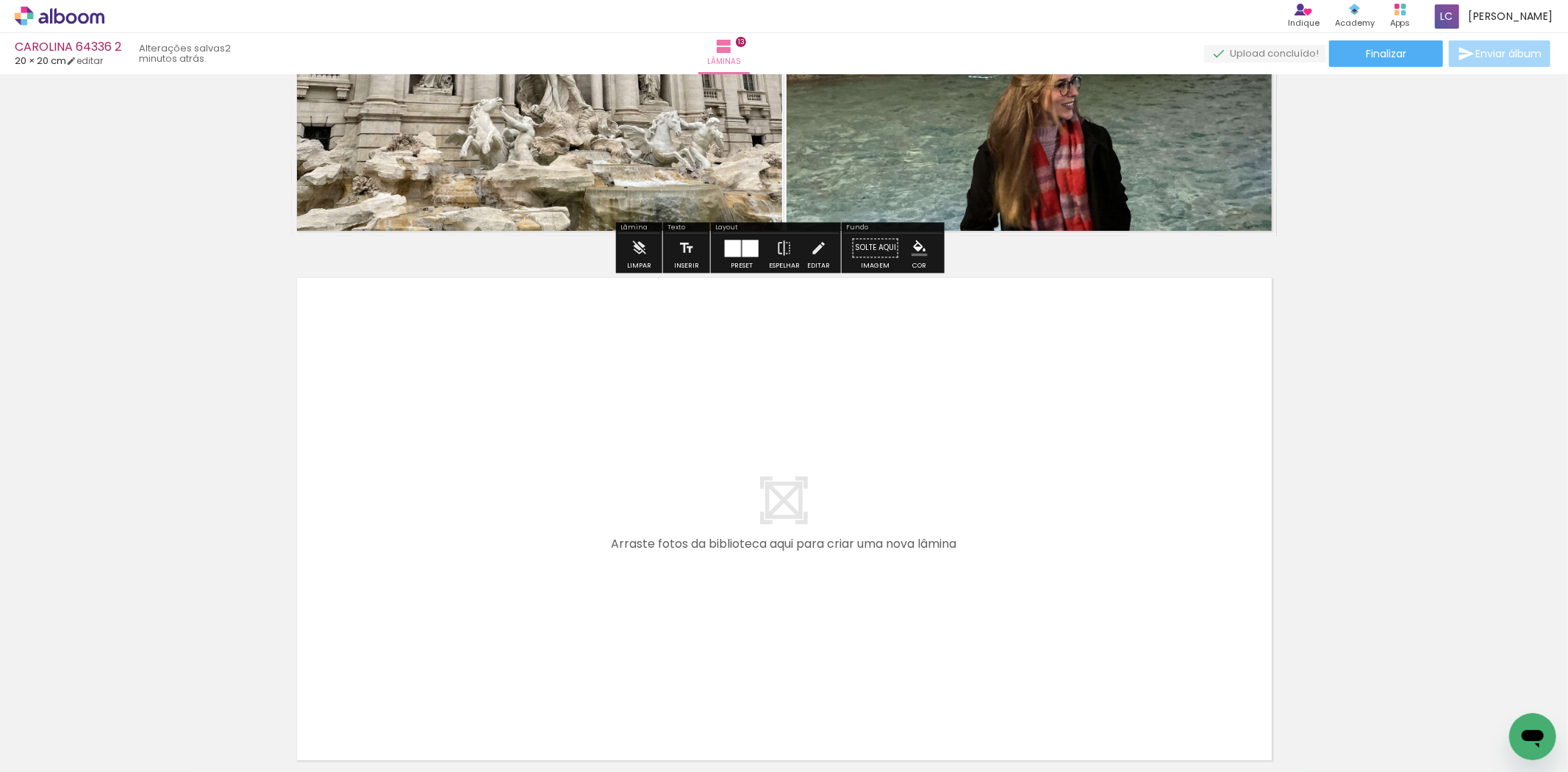
scroll to position [6831, 0]
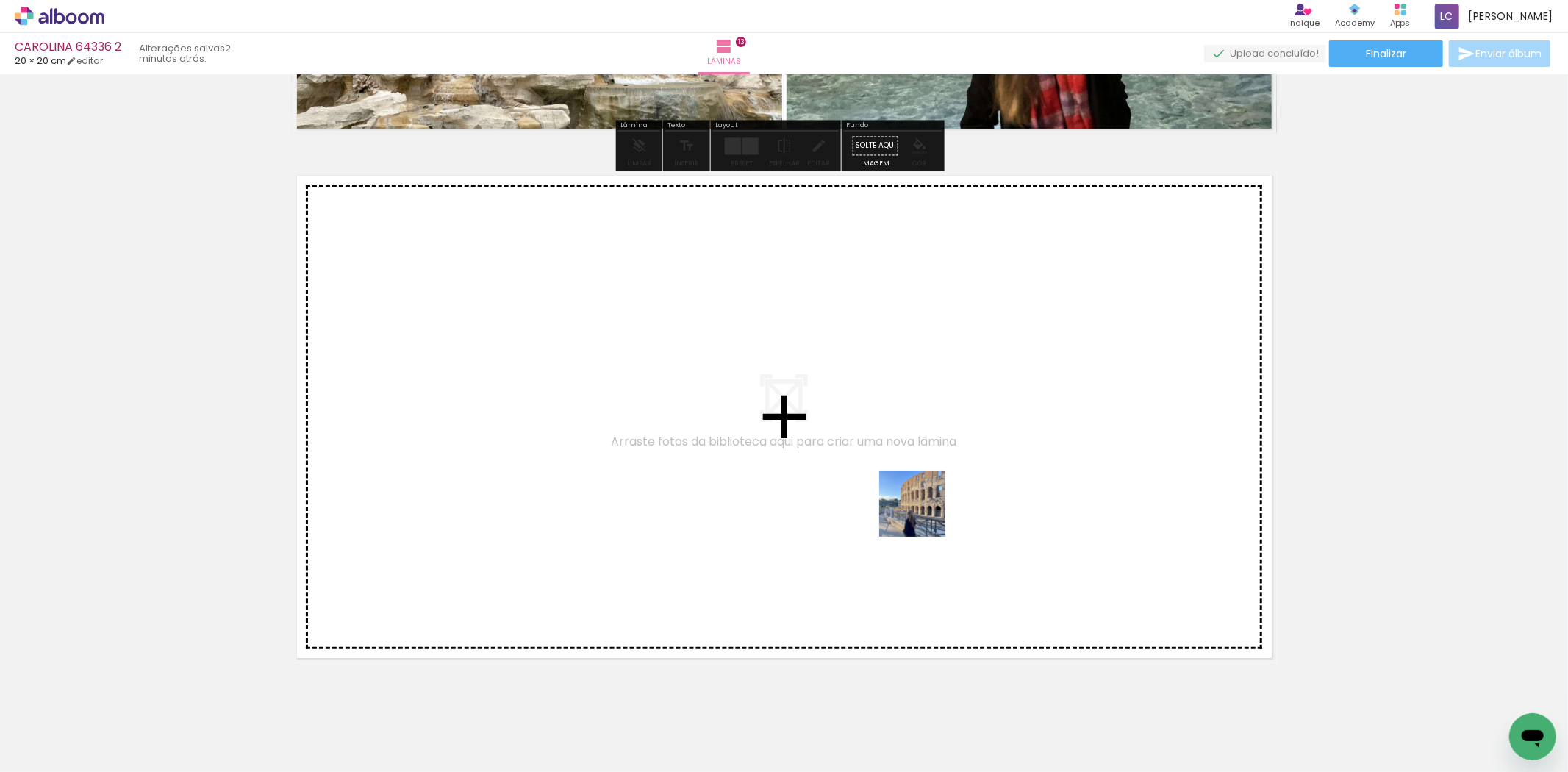
drag, startPoint x: 1354, startPoint y: 724, endPoint x: 923, endPoint y: 515, distance: 479.0
click at [923, 515] on quentale-workspace at bounding box center [784, 386] width 1568 height 772
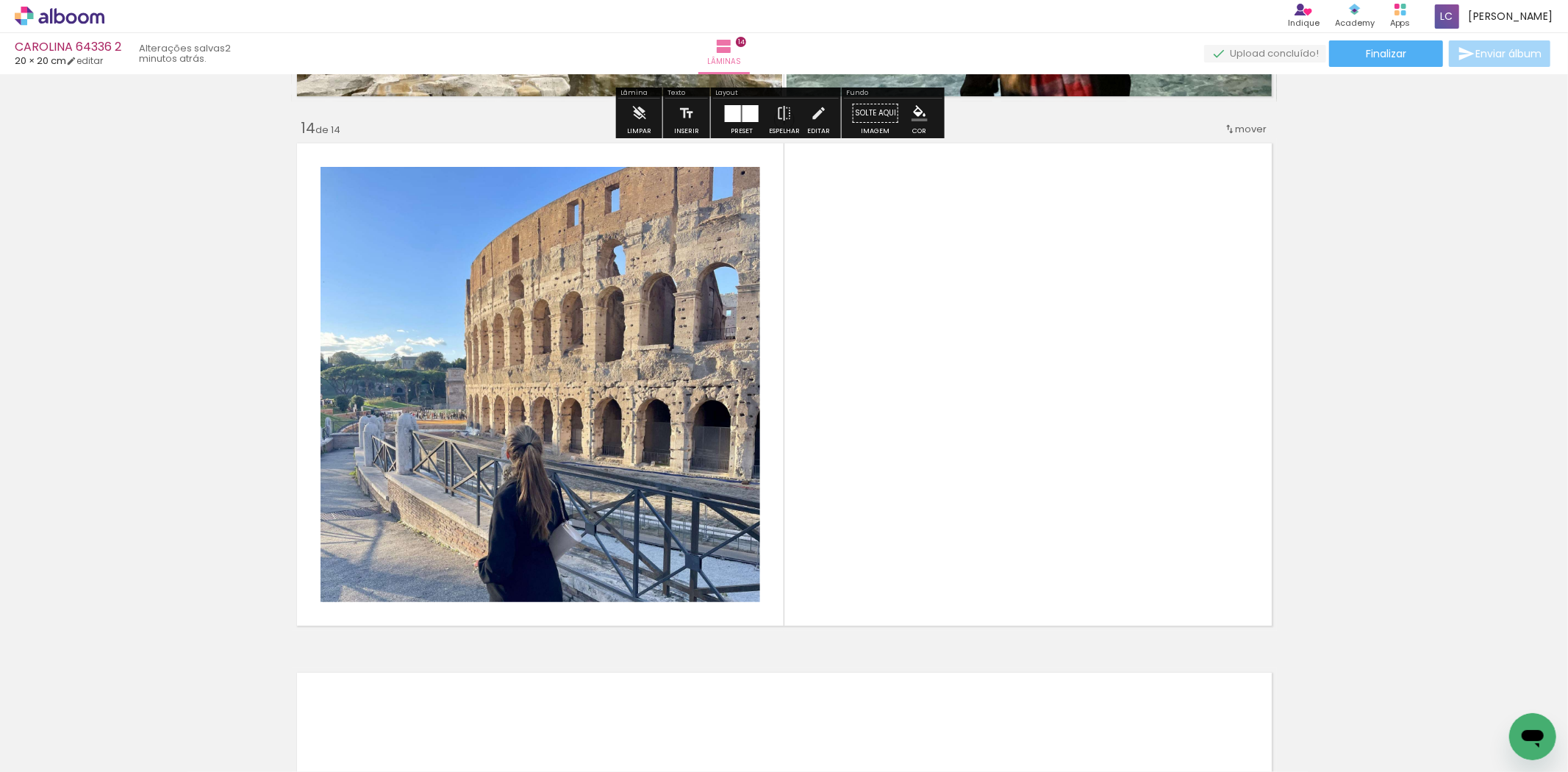
scroll to position [6871, 0]
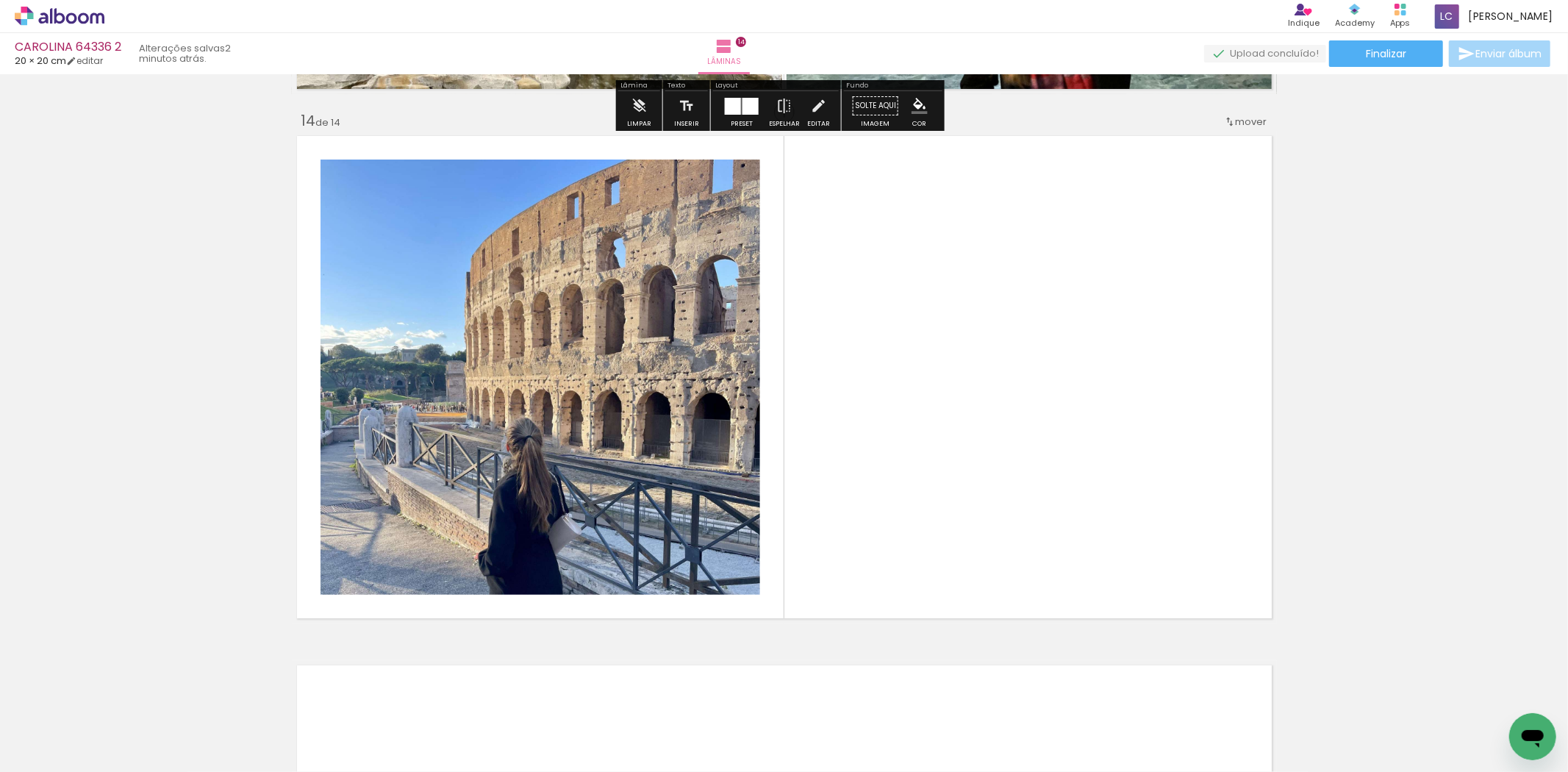
drag, startPoint x: 1450, startPoint y: 713, endPoint x: 852, endPoint y: 569, distance: 615.1
click at [1006, 450] on quentale-workspace at bounding box center [784, 386] width 1568 height 772
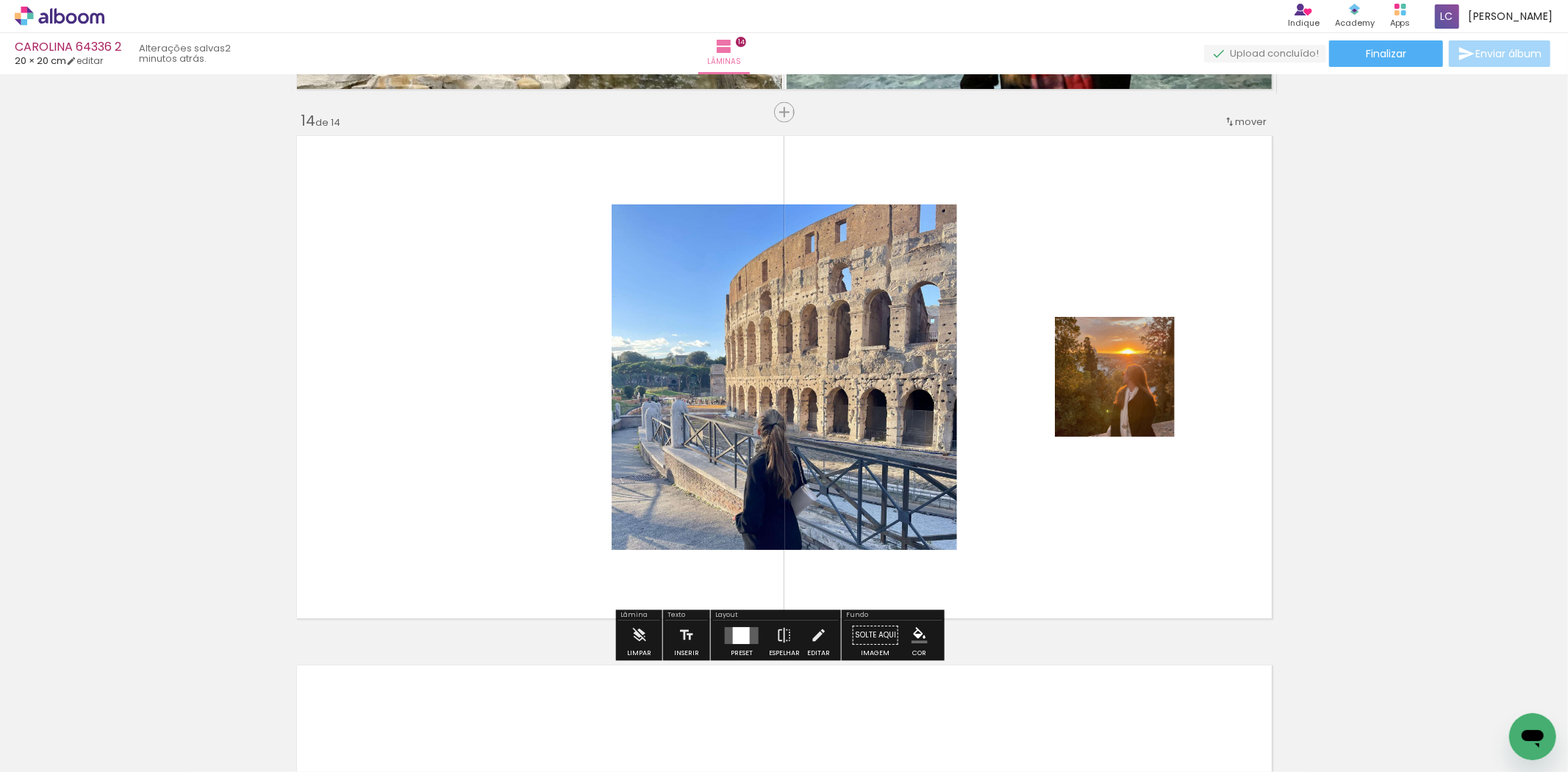
drag, startPoint x: 736, startPoint y: 629, endPoint x: 920, endPoint y: 579, distance: 190.7
click at [740, 629] on div at bounding box center [741, 635] width 17 height 17
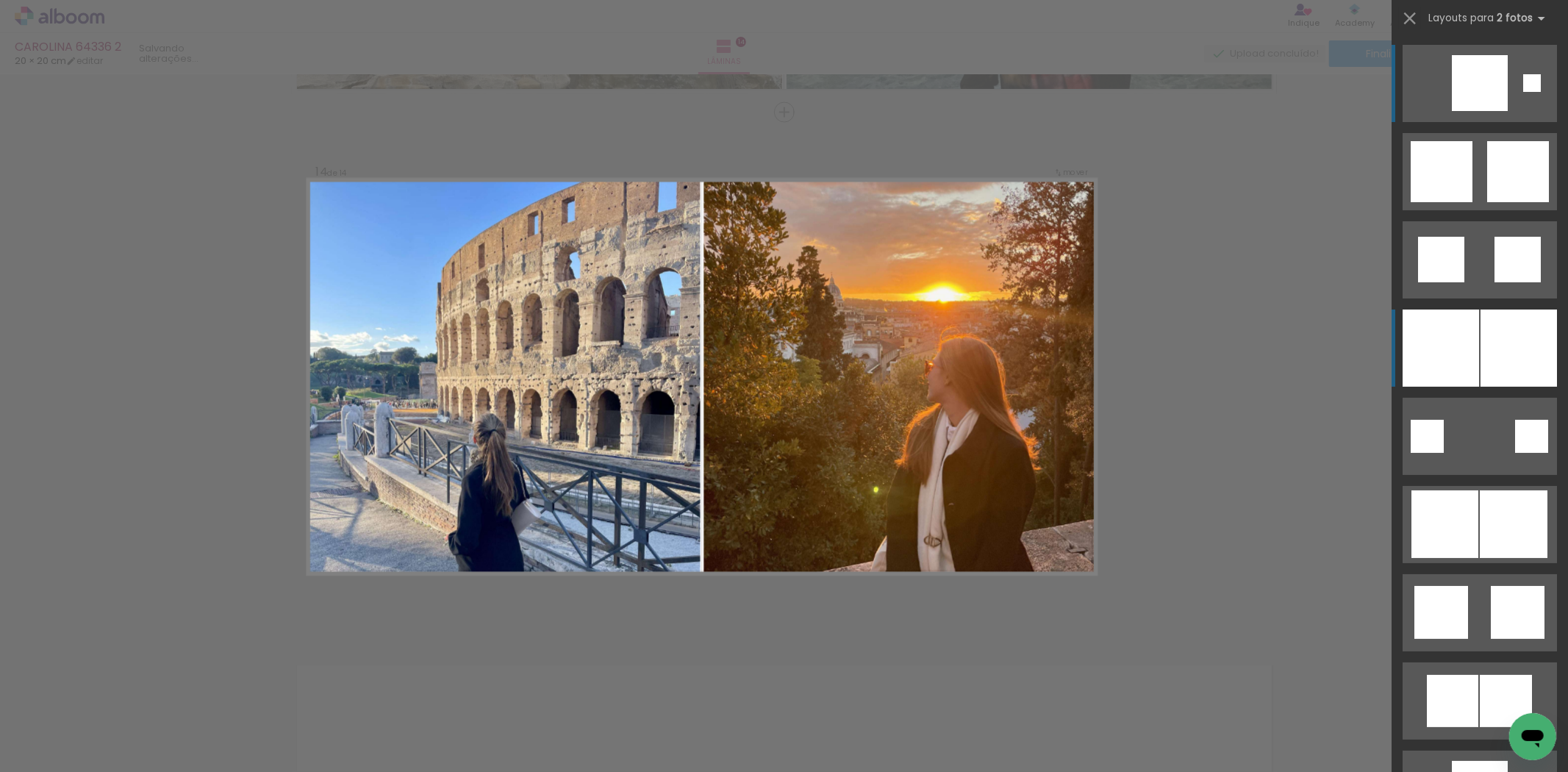
click at [1482, 329] on div at bounding box center [1519, 348] width 76 height 77
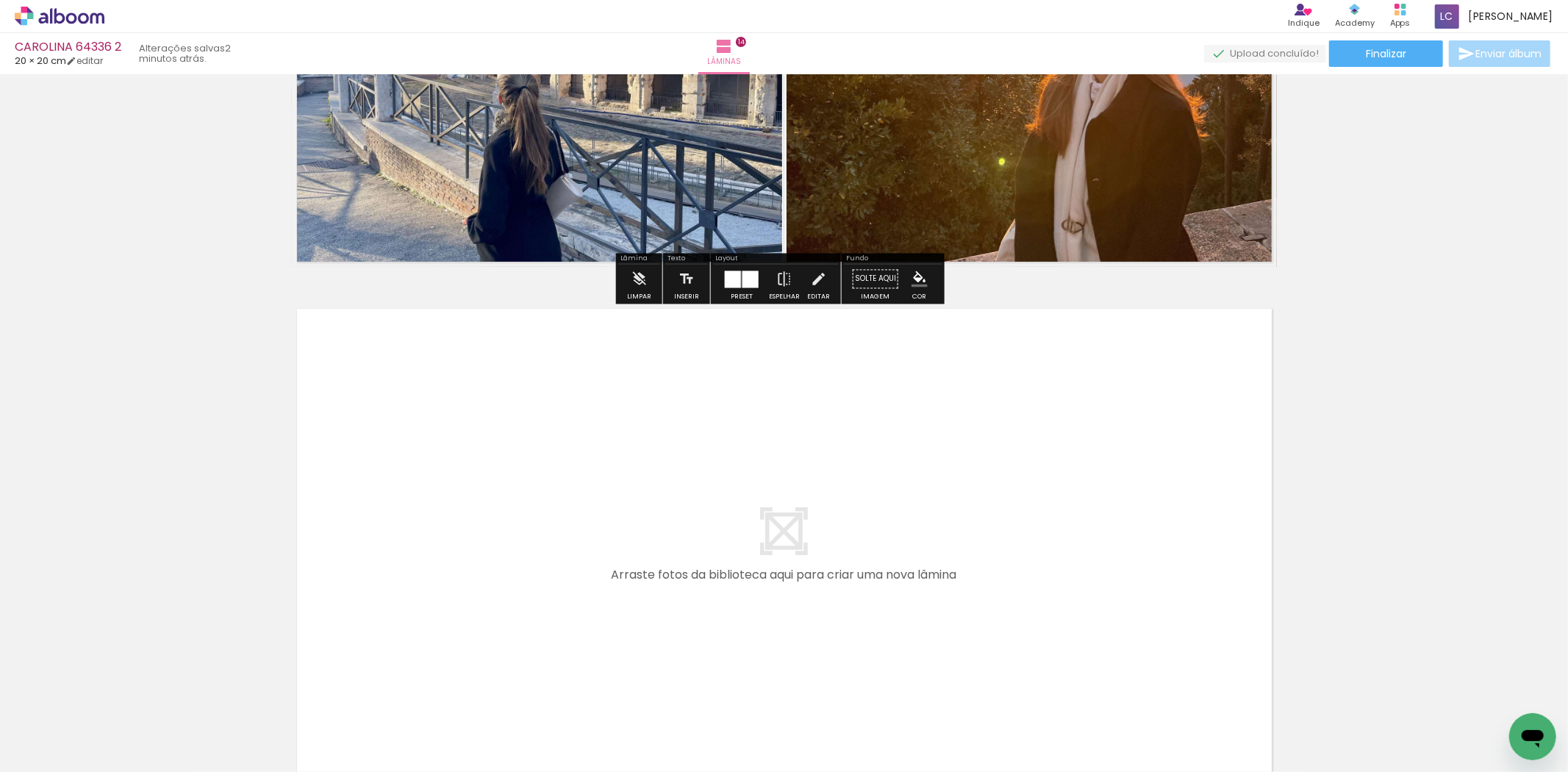
scroll to position [7280, 0]
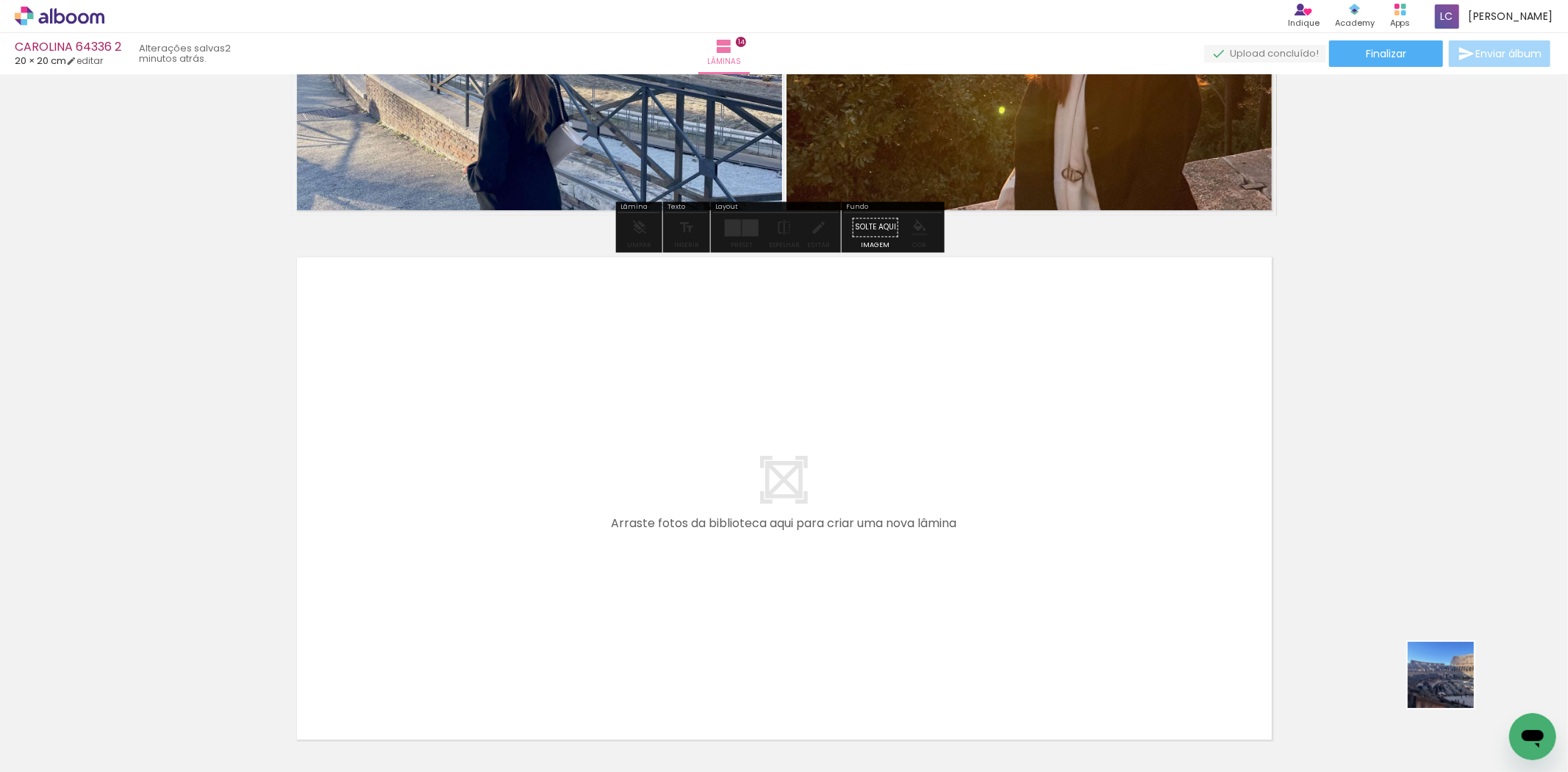
drag, startPoint x: 1516, startPoint y: 709, endPoint x: 1039, endPoint y: 554, distance: 501.6
click at [1039, 554] on quentale-workspace at bounding box center [784, 386] width 1568 height 772
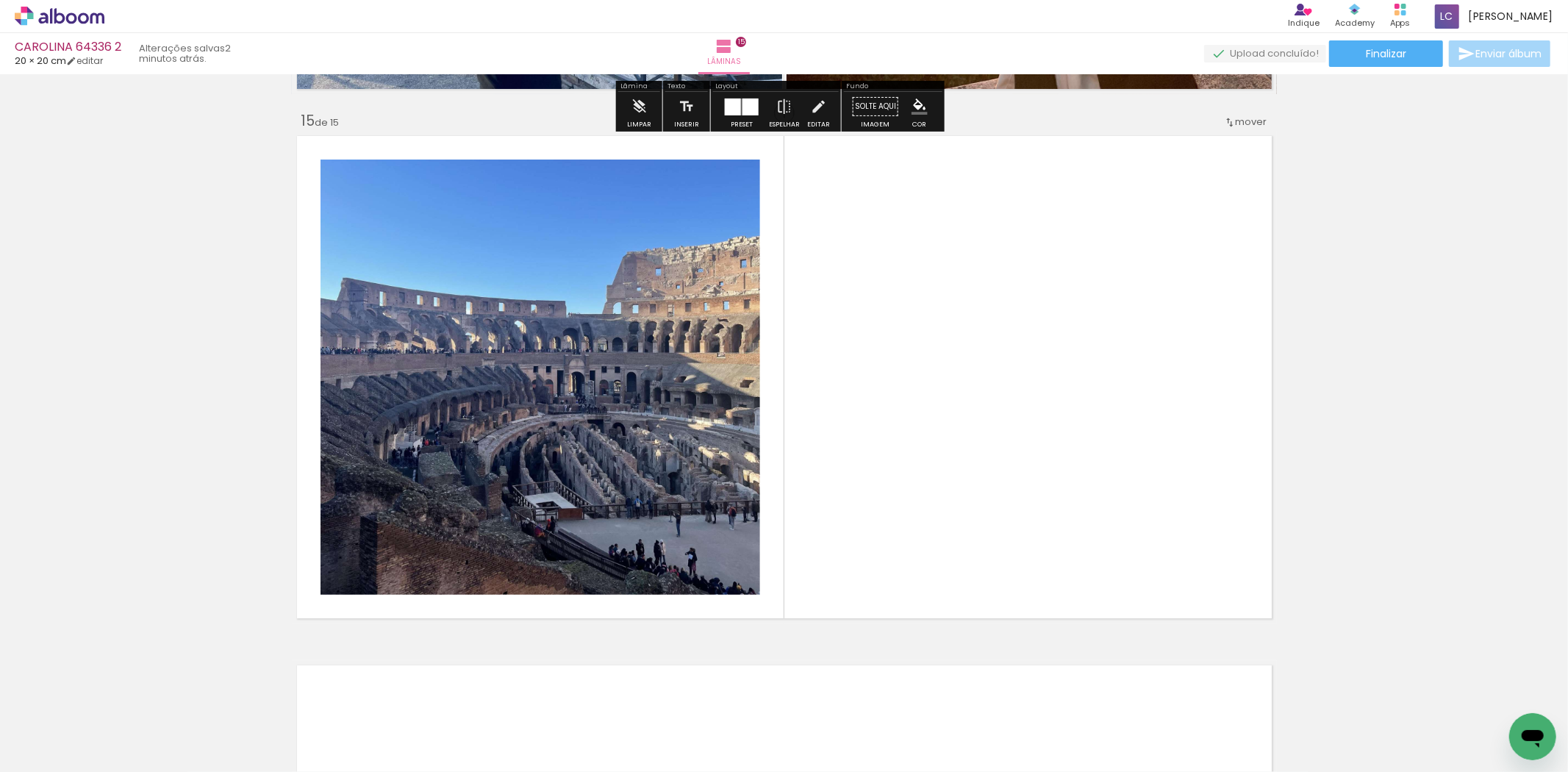
scroll to position [0, 1027]
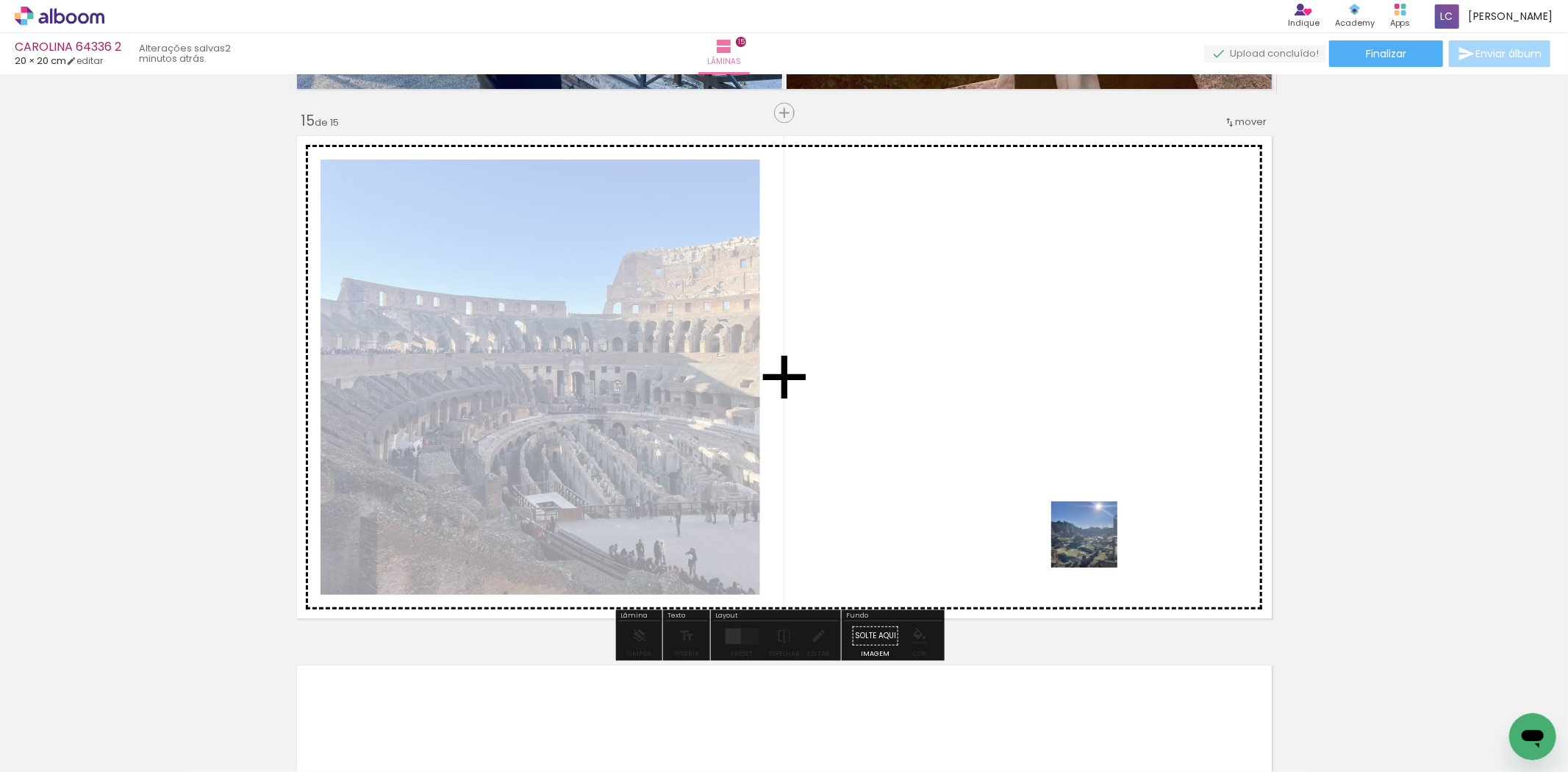
drag, startPoint x: 1500, startPoint y: 731, endPoint x: 1095, endPoint y: 546, distance: 445.3
click at [1095, 546] on quentale-workspace at bounding box center [784, 386] width 1568 height 772
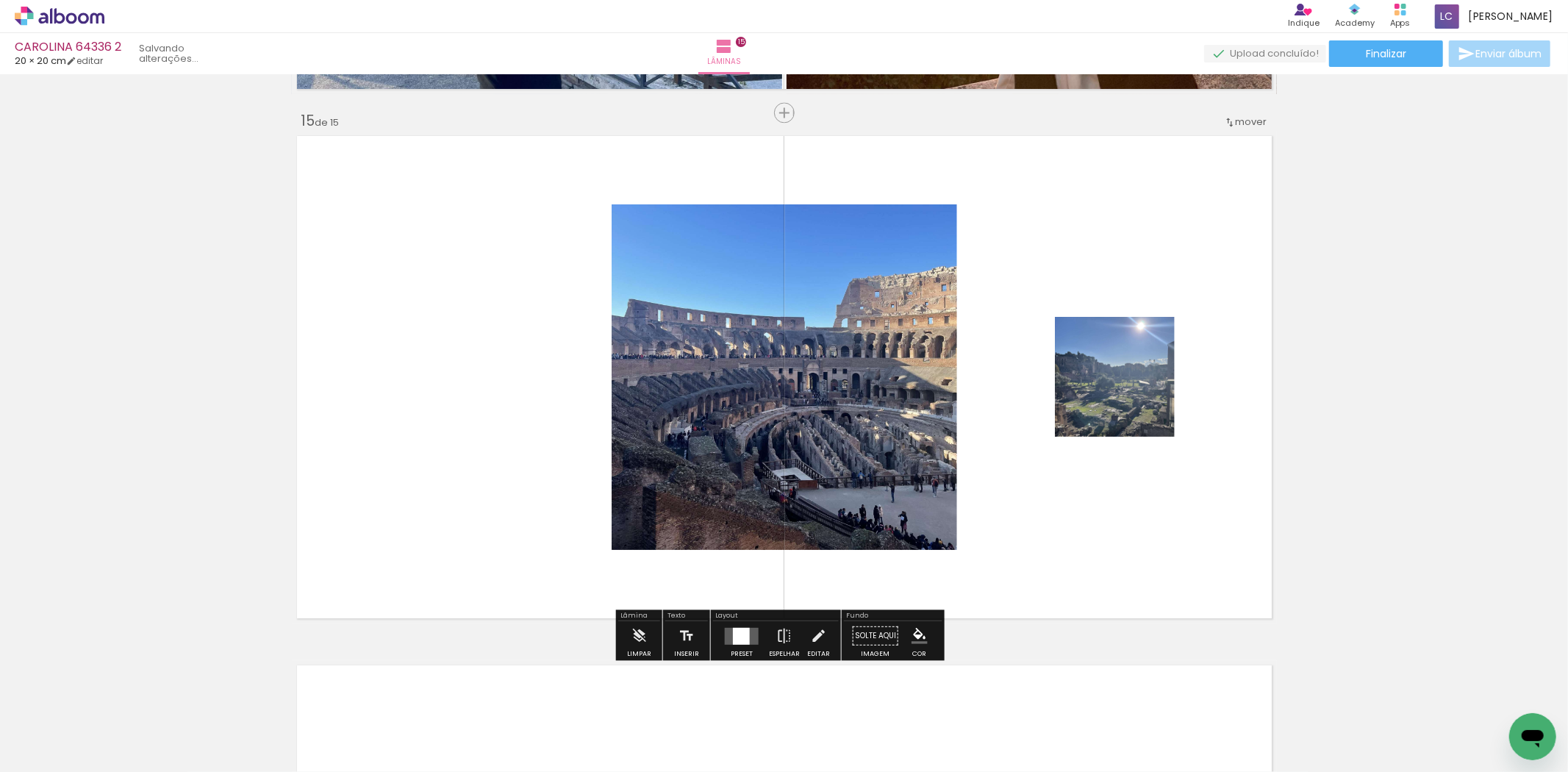
drag, startPoint x: 741, startPoint y: 633, endPoint x: 1160, endPoint y: 554, distance: 426.4
click at [760, 633] on paper-button "Preset" at bounding box center [742, 640] width 47 height 38
click at [737, 640] on div at bounding box center [741, 635] width 17 height 17
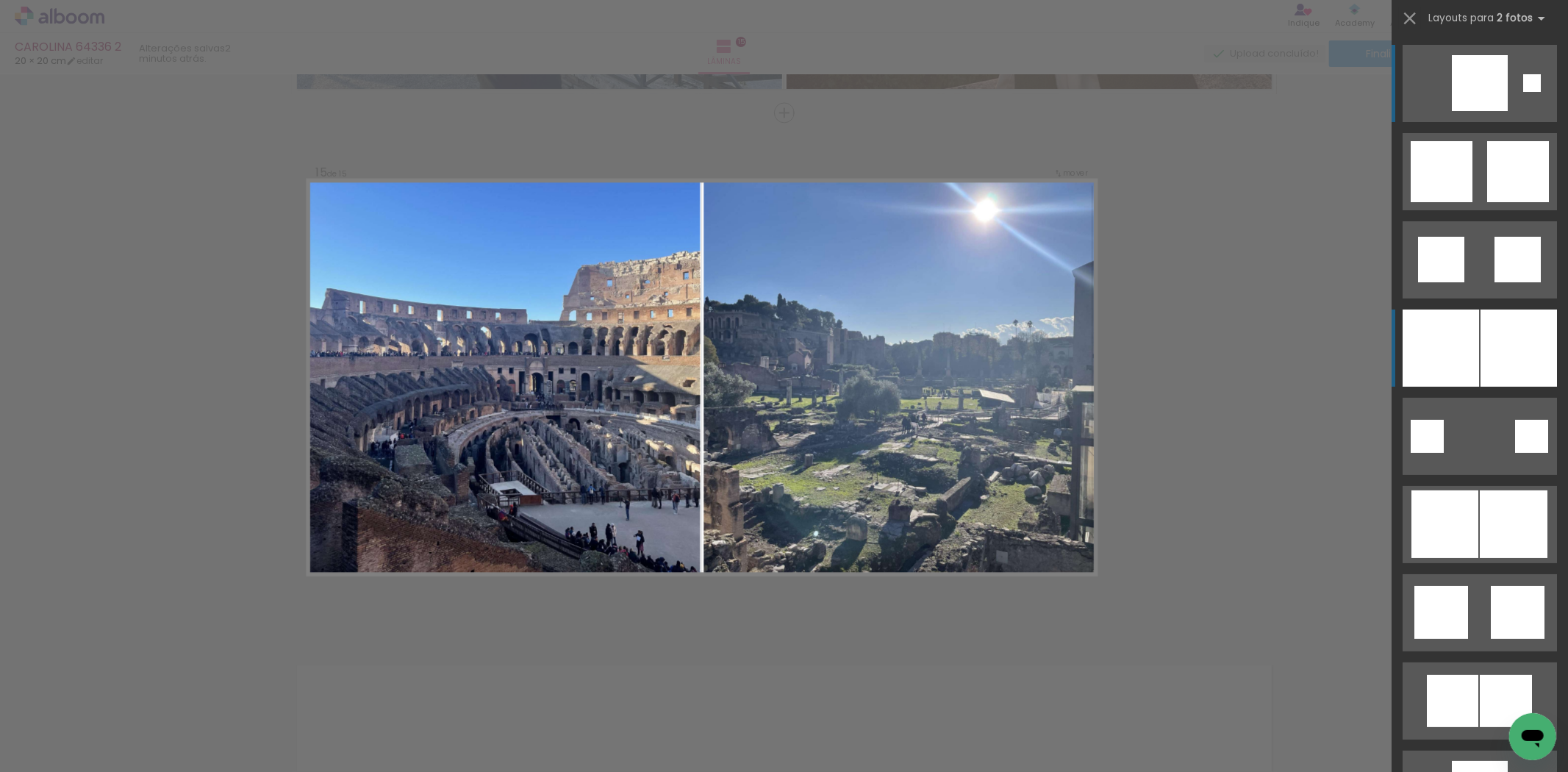
click at [1454, 357] on div at bounding box center [1441, 348] width 76 height 77
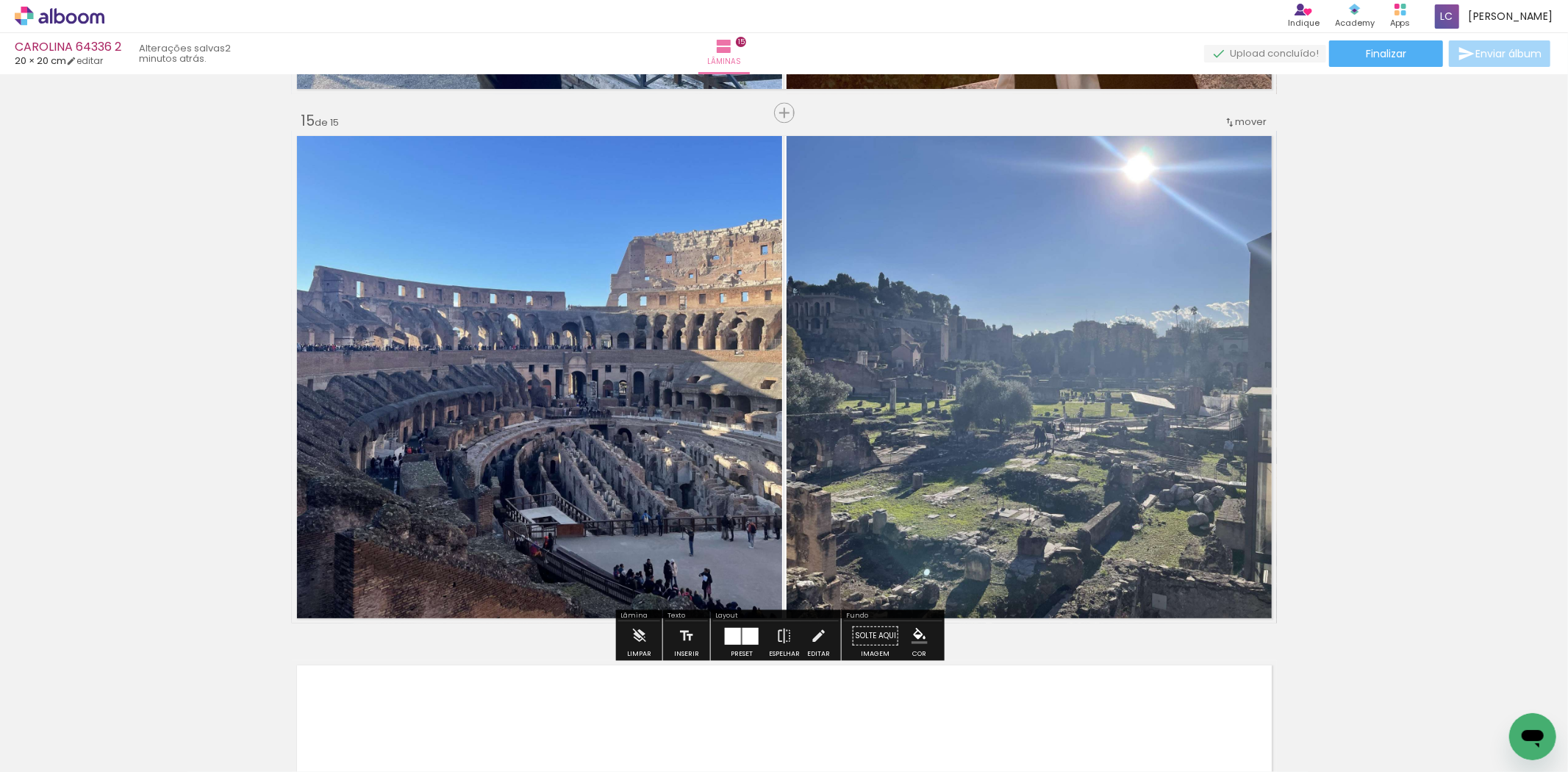
drag, startPoint x: 1379, startPoint y: 267, endPoint x: 1380, endPoint y: 245, distance: 22.0
click at [1366, 61] on paper-button "Finalizar" at bounding box center [1386, 54] width 114 height 26
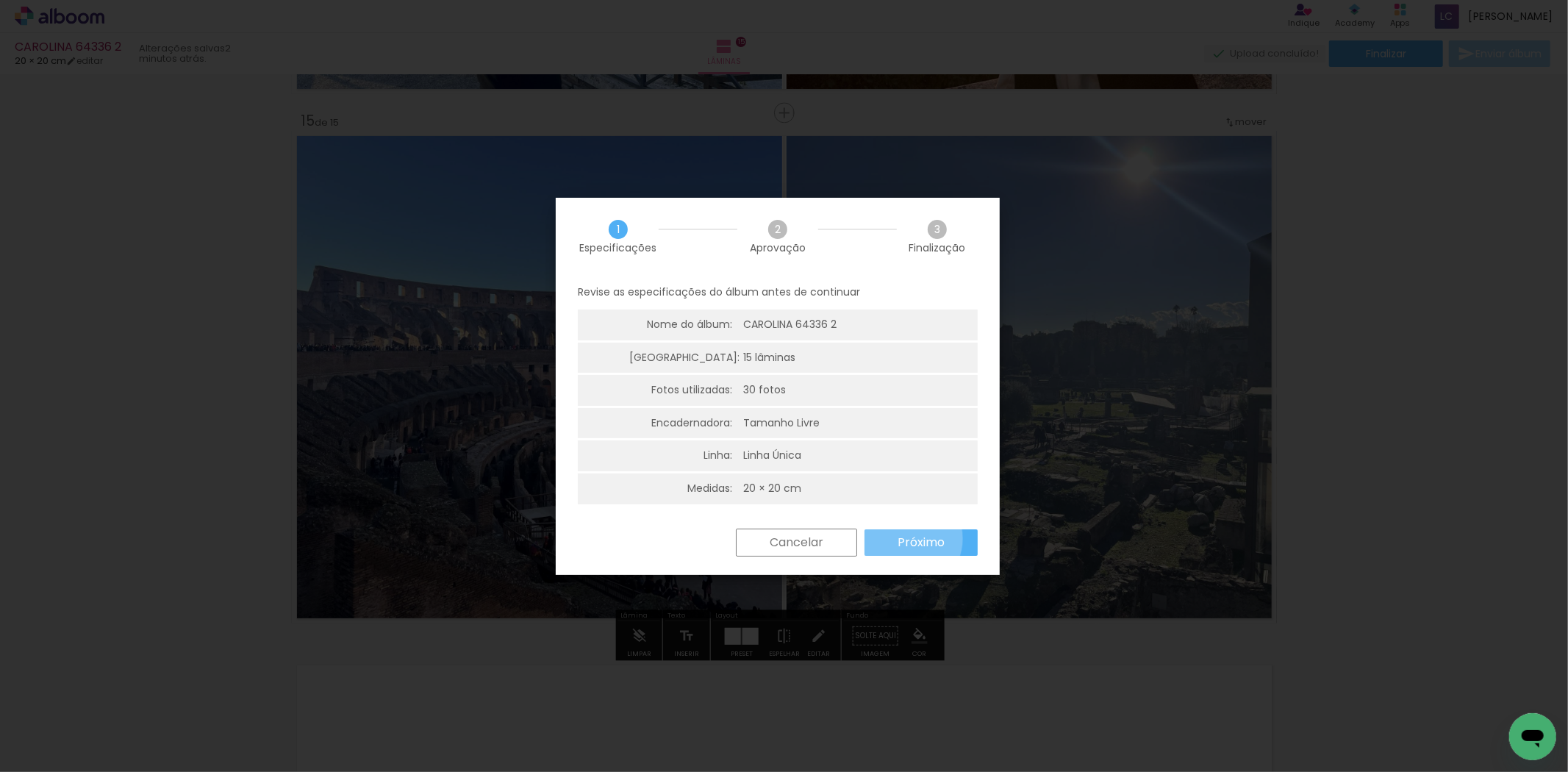
click at [0, 0] on slot "Próximo" at bounding box center [0, 0] width 0 height 0
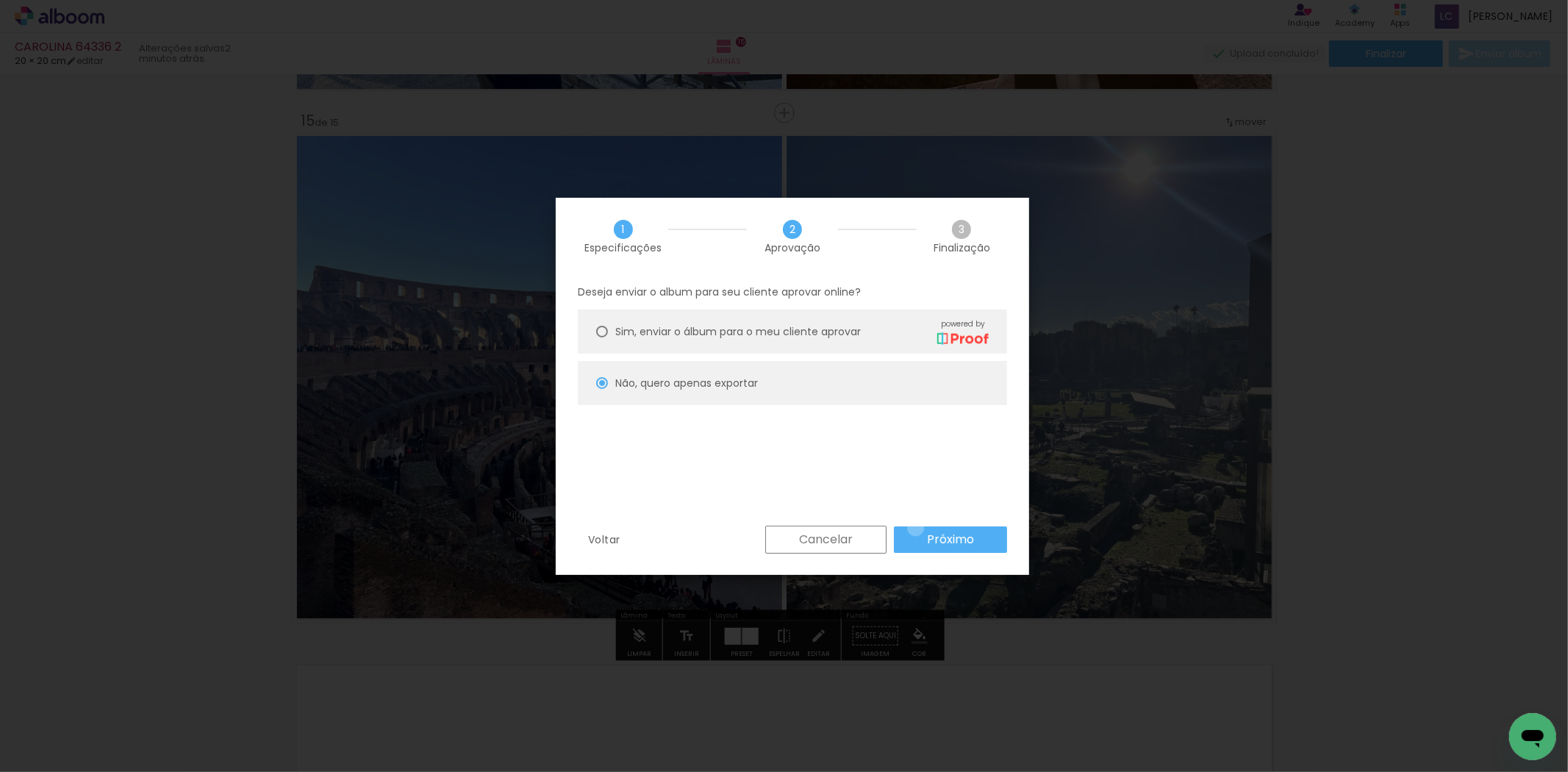
click at [916, 528] on paper-button "Próximo" at bounding box center [951, 540] width 113 height 26
type input "Alta, 300 DPI"
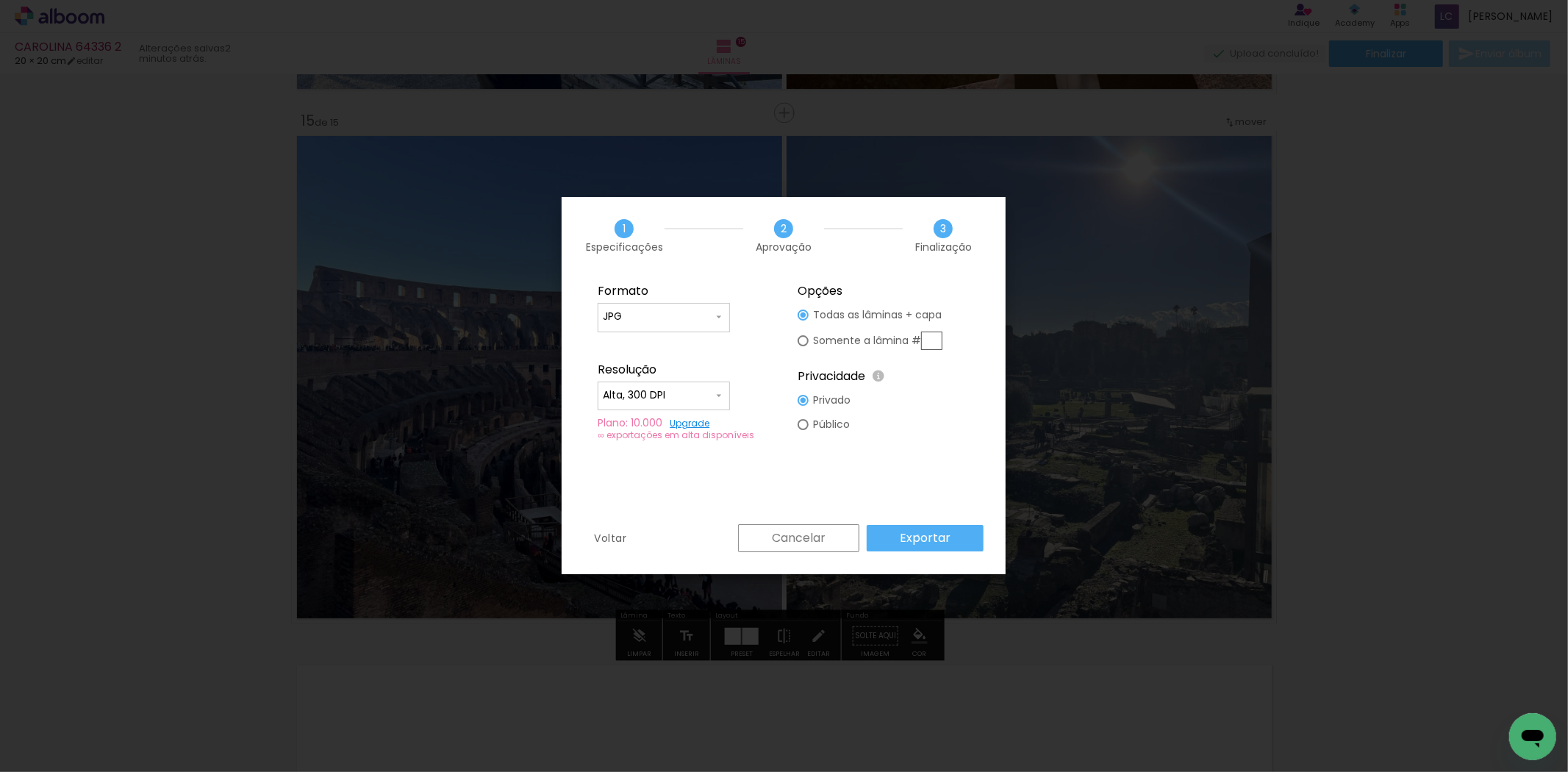
click at [0, 0] on slot "Exportar" at bounding box center [0, 0] width 0 height 0
